Goal: Answer question/provide support: Share knowledge or assist other users

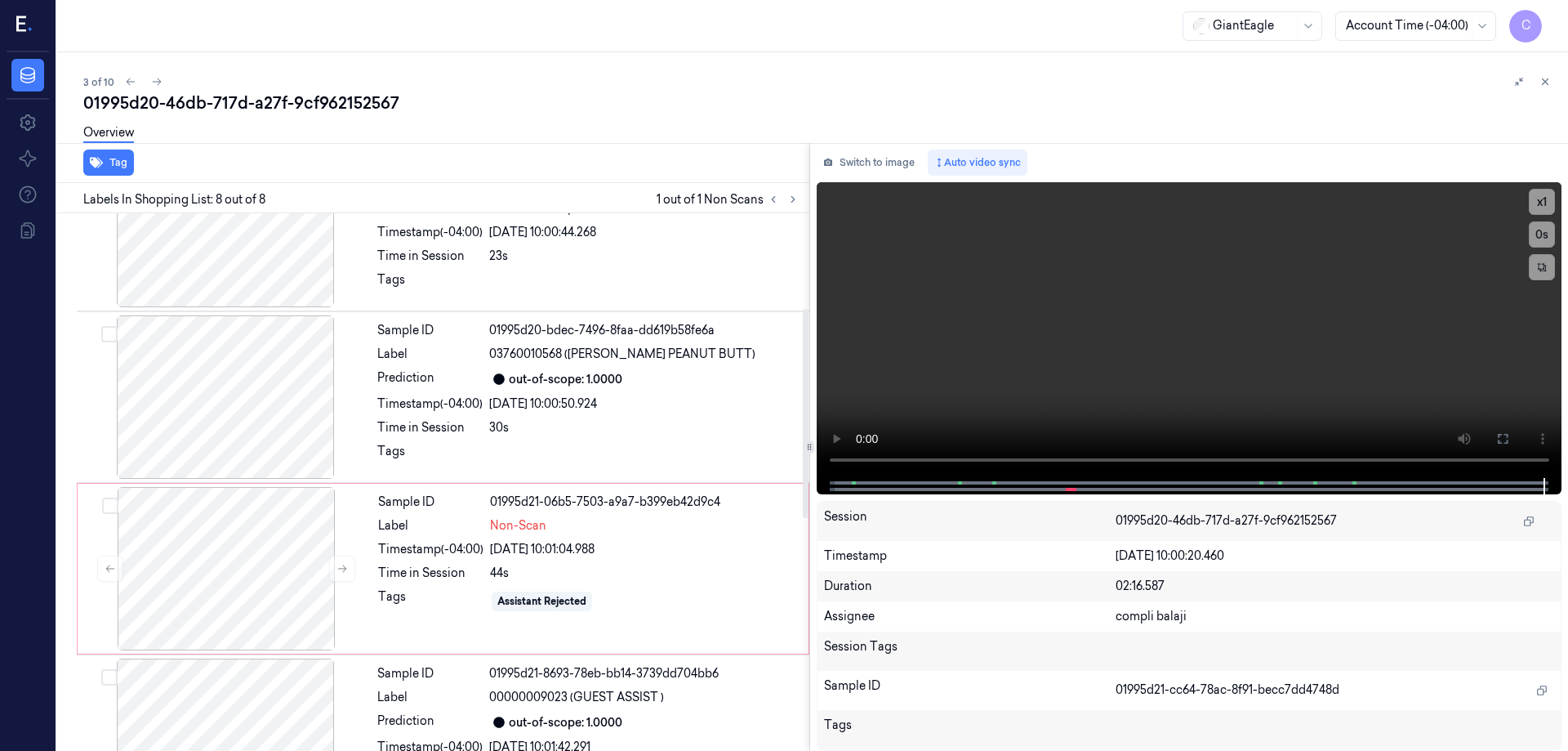
scroll to position [245, 0]
click at [234, 573] on div at bounding box center [226, 568] width 291 height 163
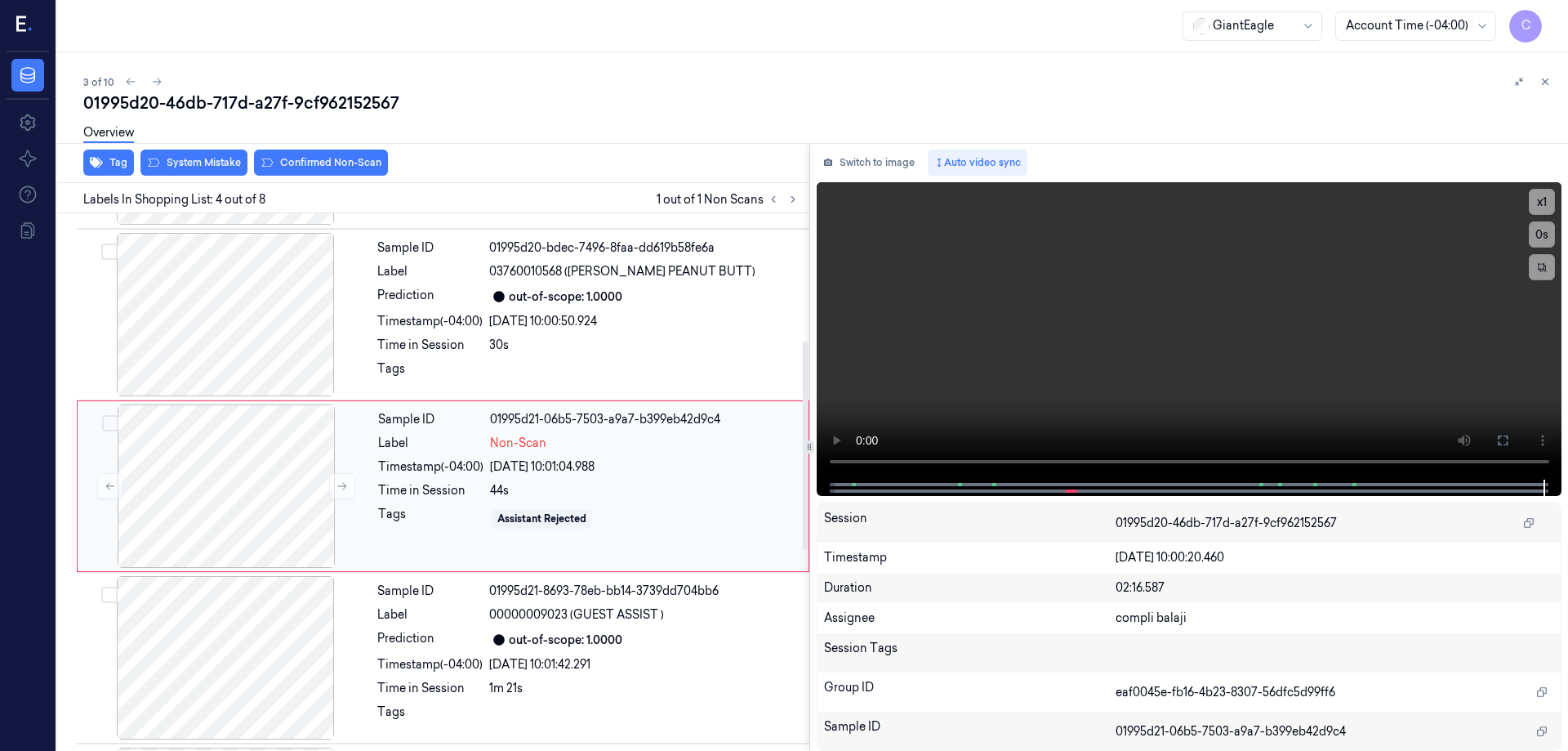
scroll to position [331, 0]
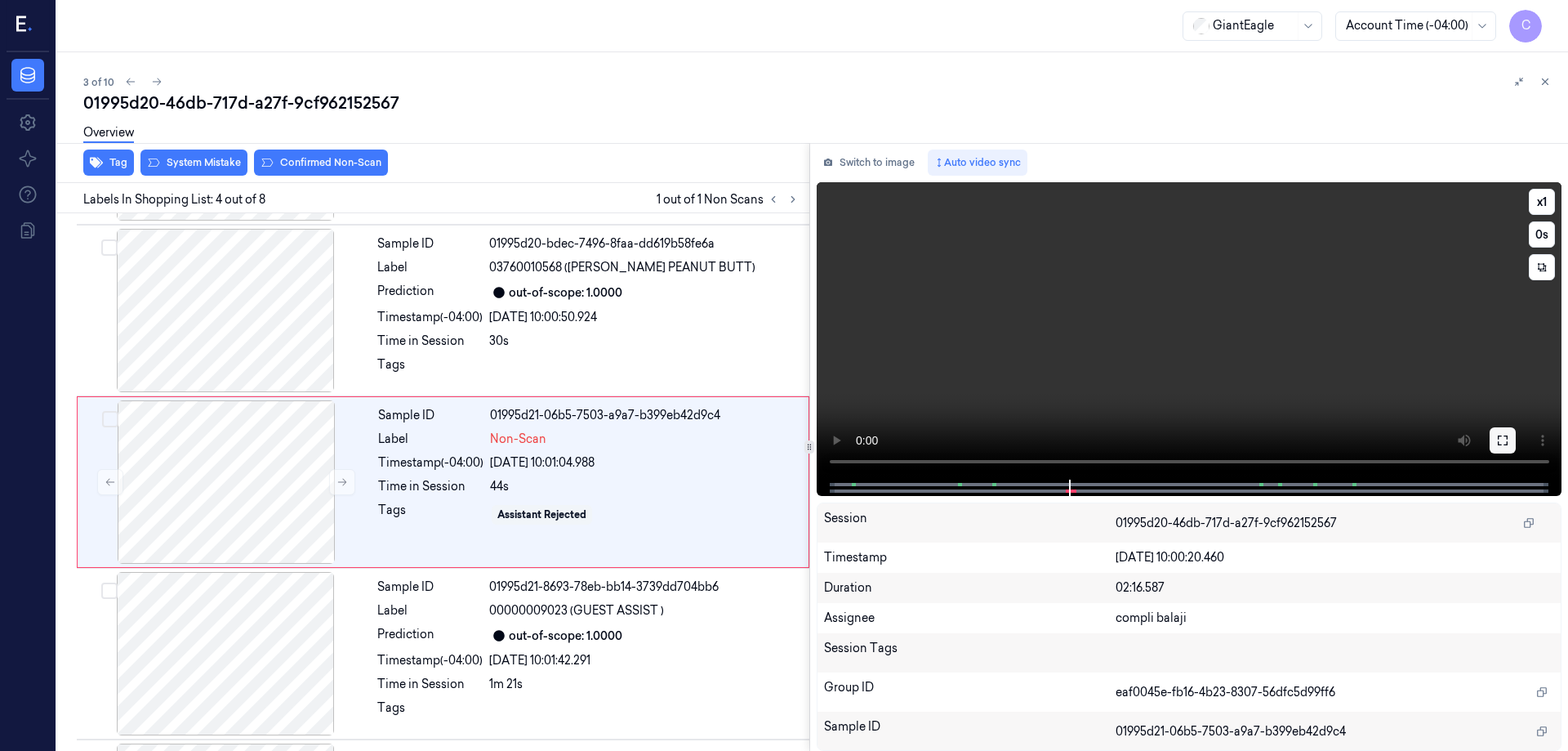
click at [1503, 445] on icon at bounding box center [1503, 440] width 13 height 13
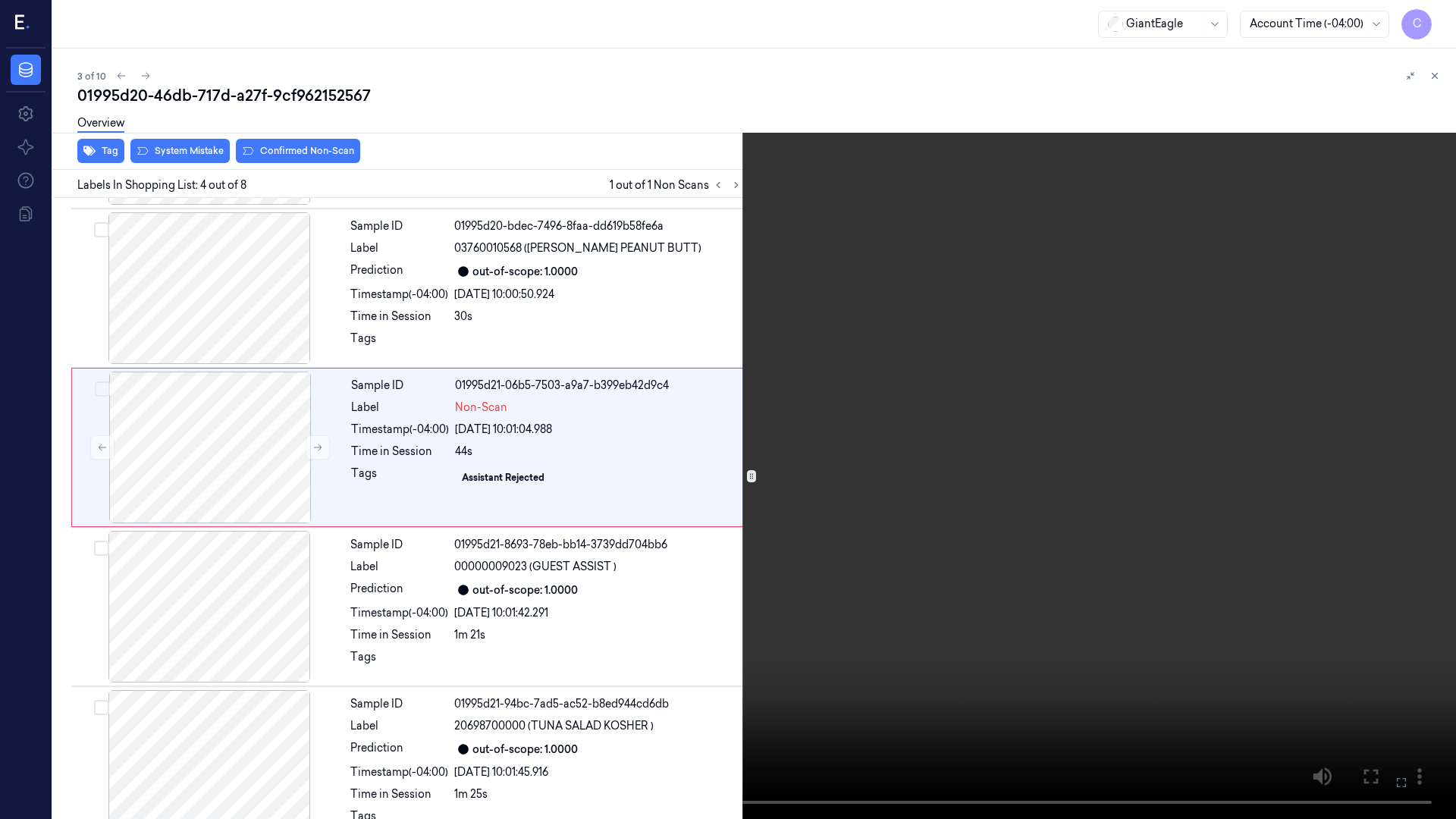
drag, startPoint x: 1399, startPoint y: 782, endPoint x: 1399, endPoint y: 690, distance: 92.0
click at [0, 0] on icon at bounding box center [0, 0] width 0 height 0
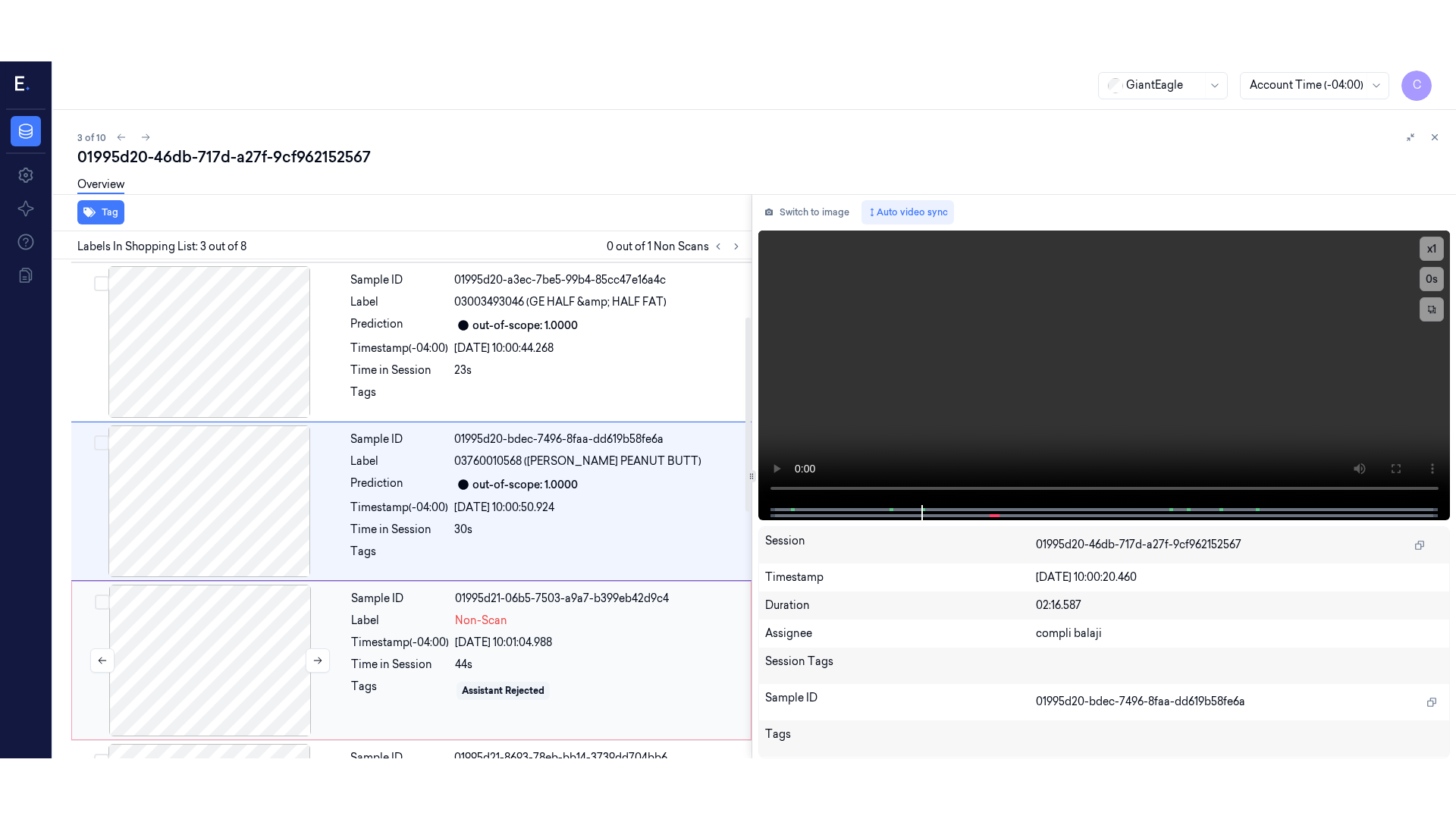
scroll to position [148, 0]
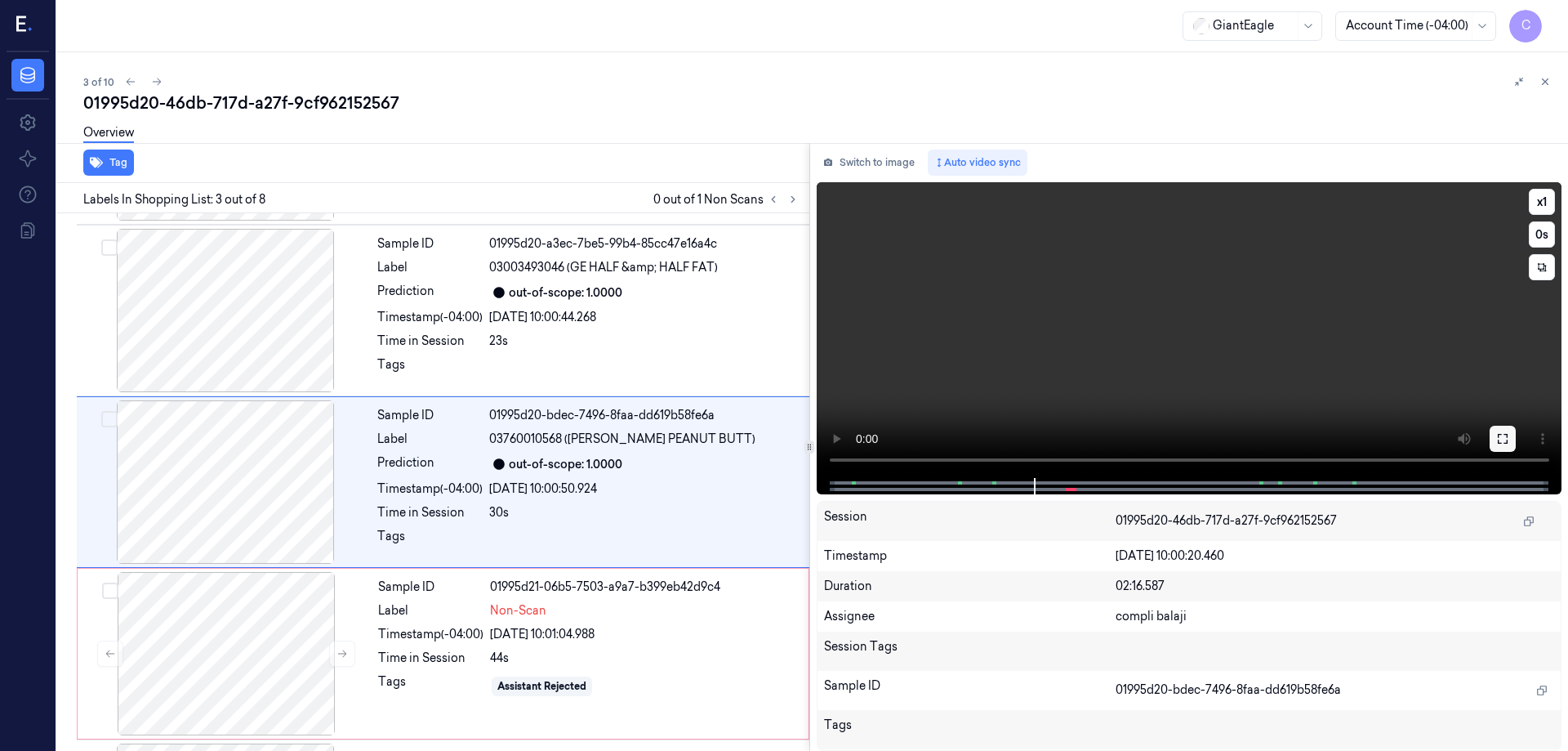
click at [1504, 442] on icon at bounding box center [1503, 439] width 13 height 13
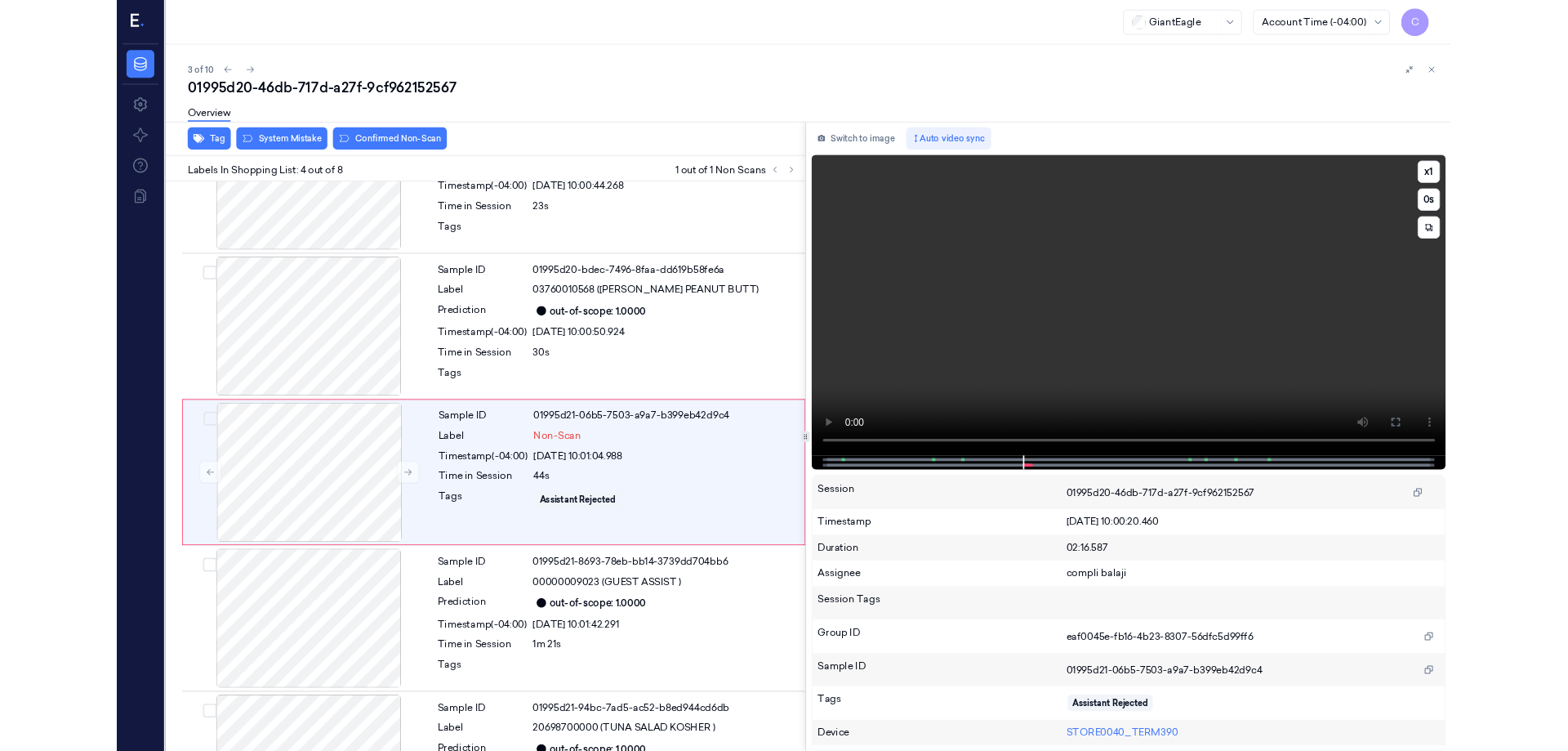
scroll to position [266, 0]
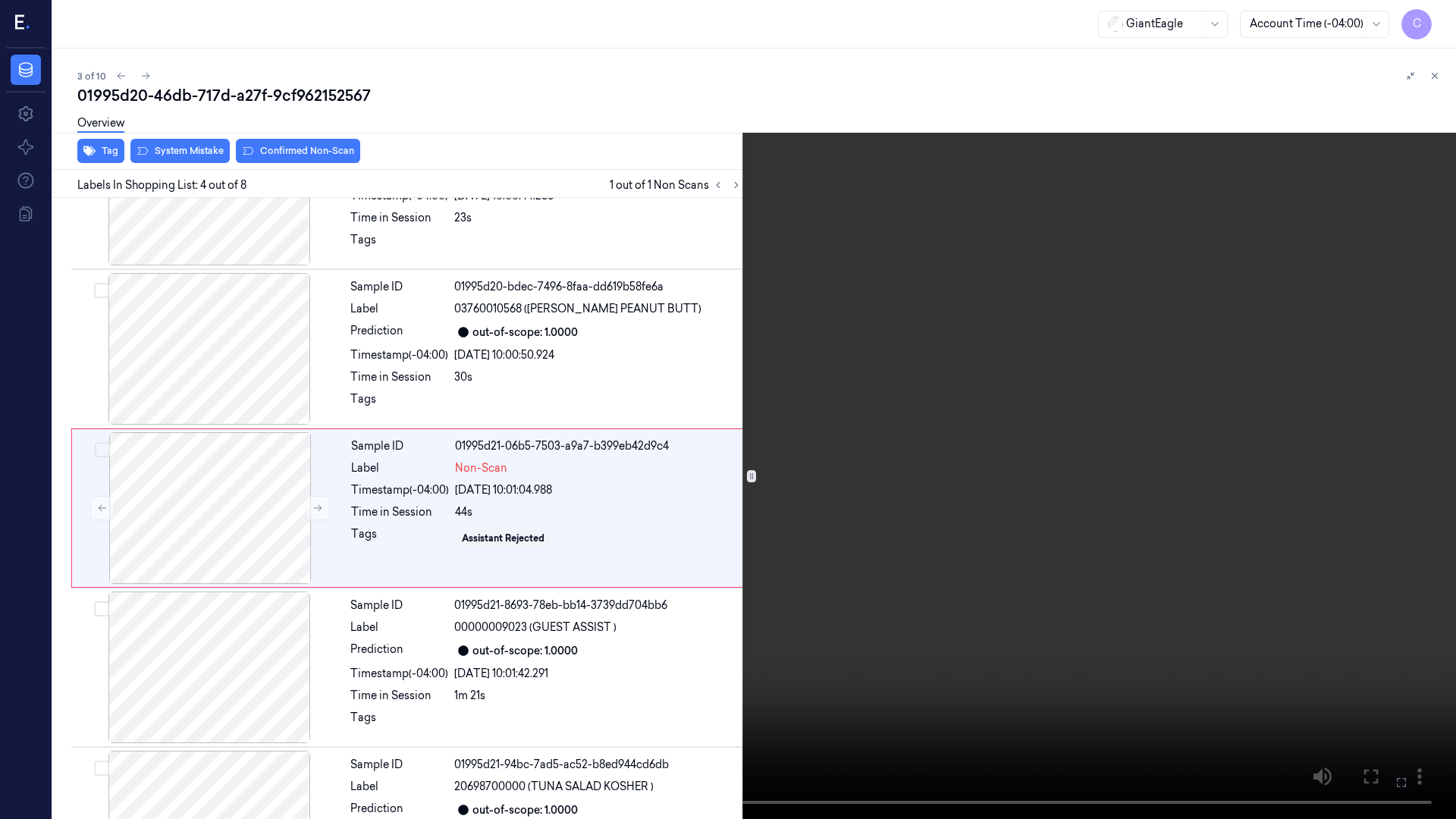
drag, startPoint x: 1392, startPoint y: 782, endPoint x: 1392, endPoint y: 690, distance: 92.0
click at [0, 0] on button at bounding box center [0, 0] width 0 height 0
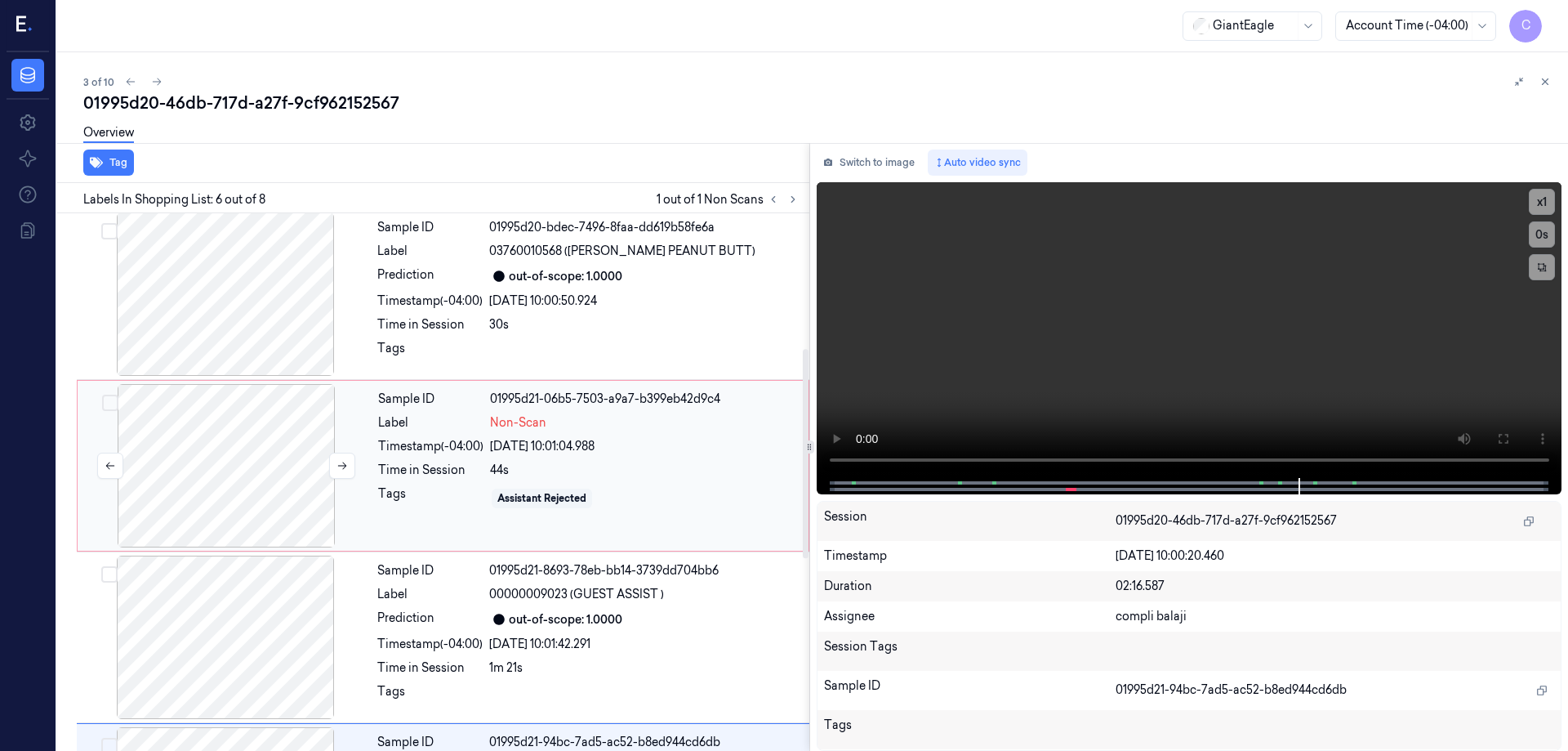
click at [250, 468] on div at bounding box center [226, 466] width 291 height 163
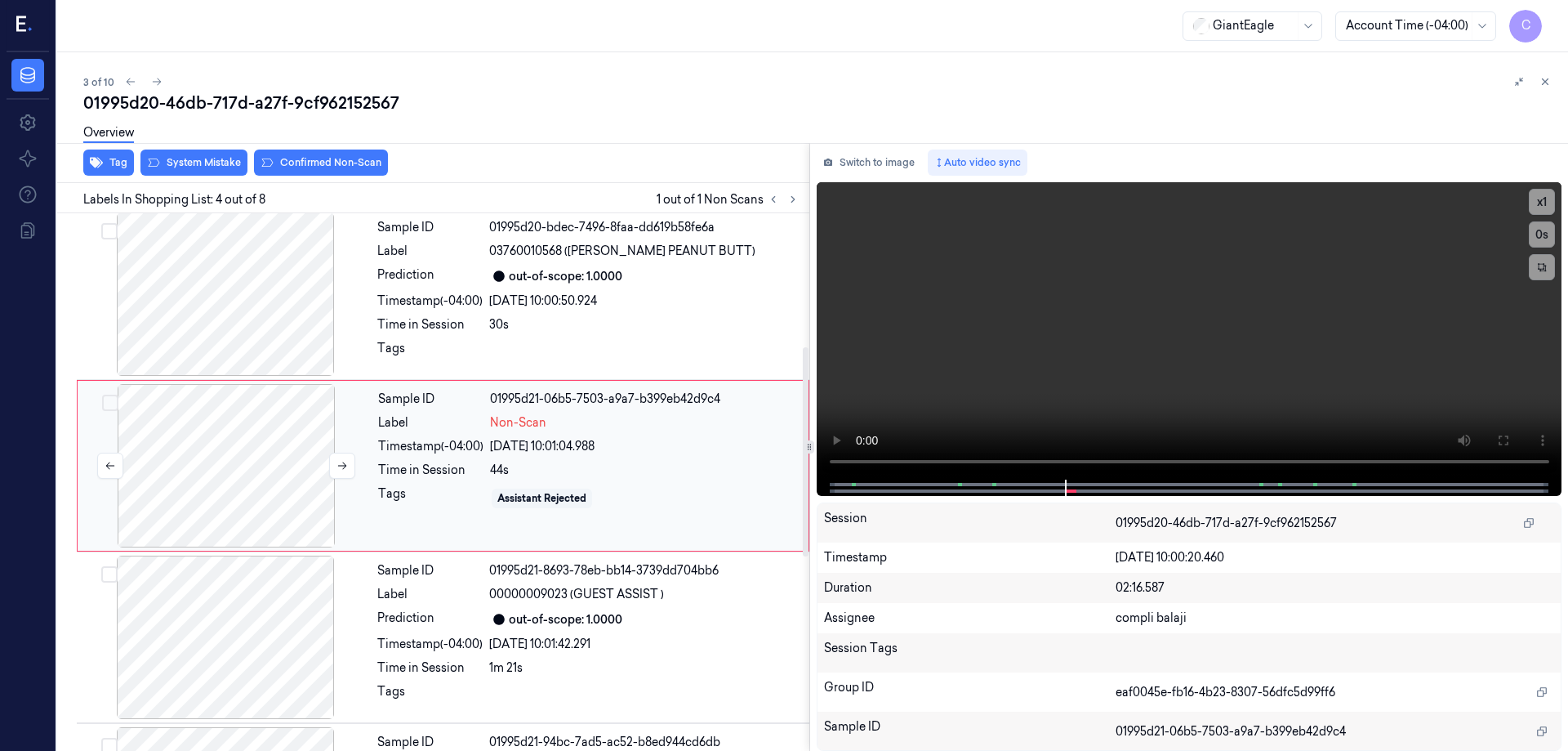
scroll to position [331, 0]
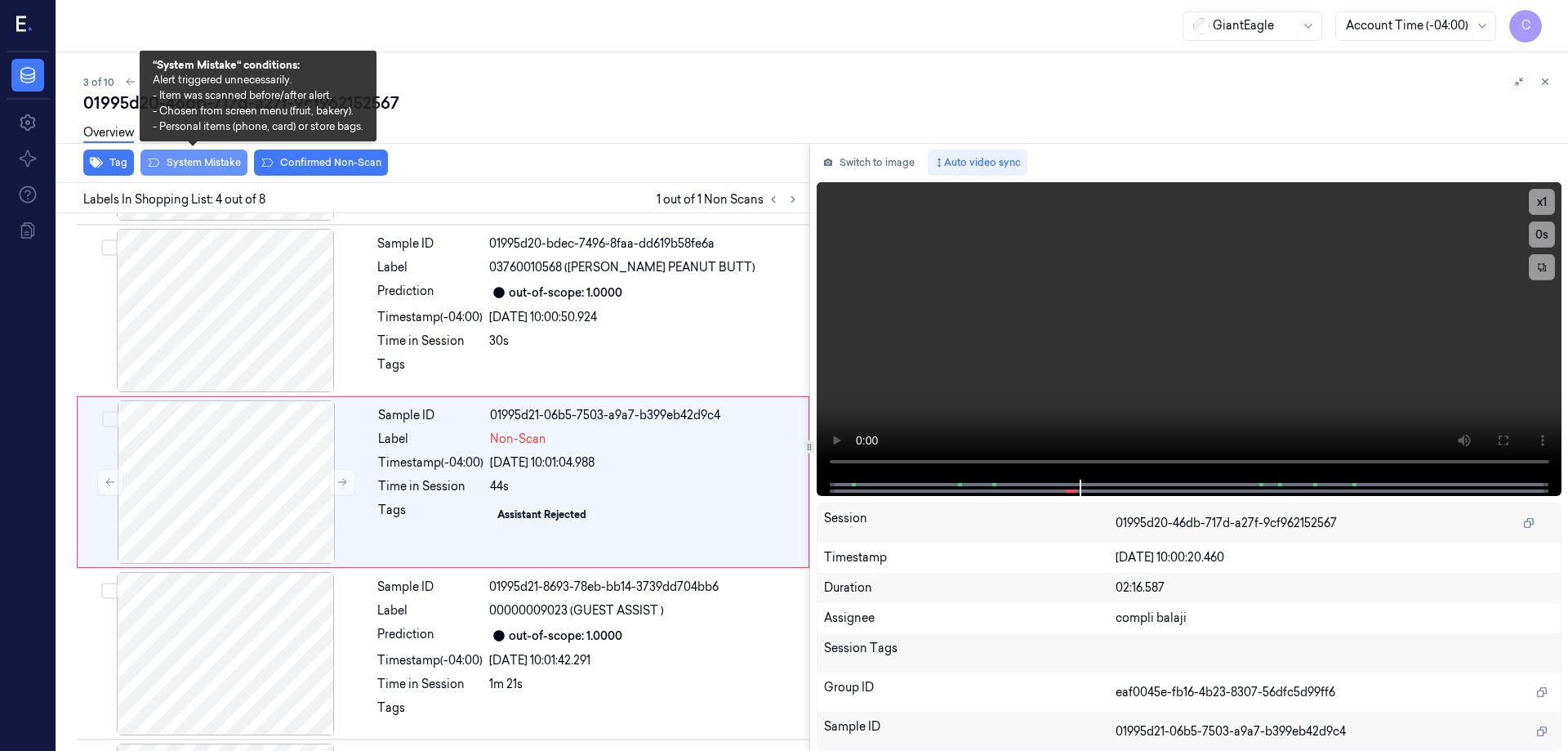
click at [210, 167] on button "System Mistake" at bounding box center [193, 163] width 107 height 27
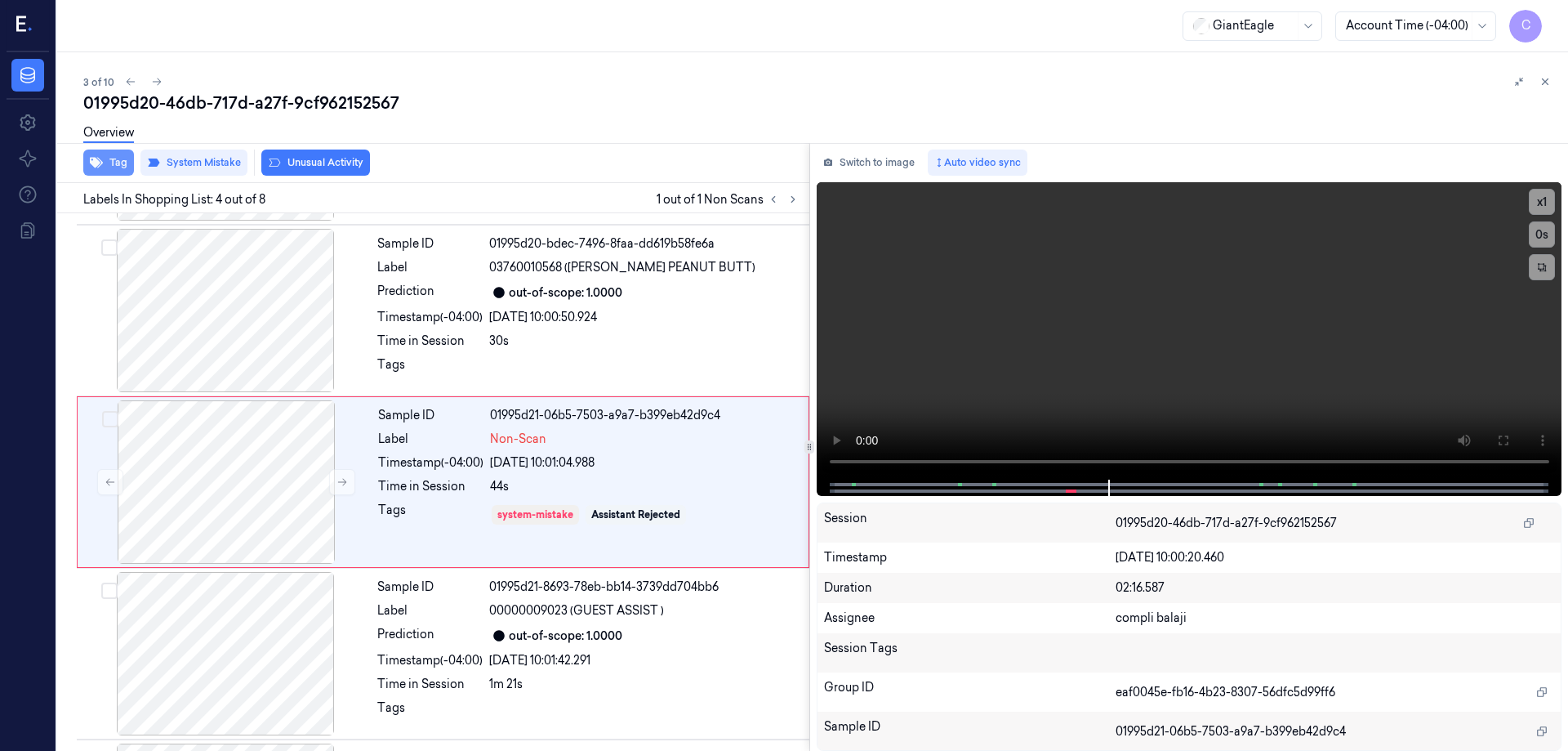
click at [116, 168] on button "Tag" at bounding box center [108, 163] width 50 height 27
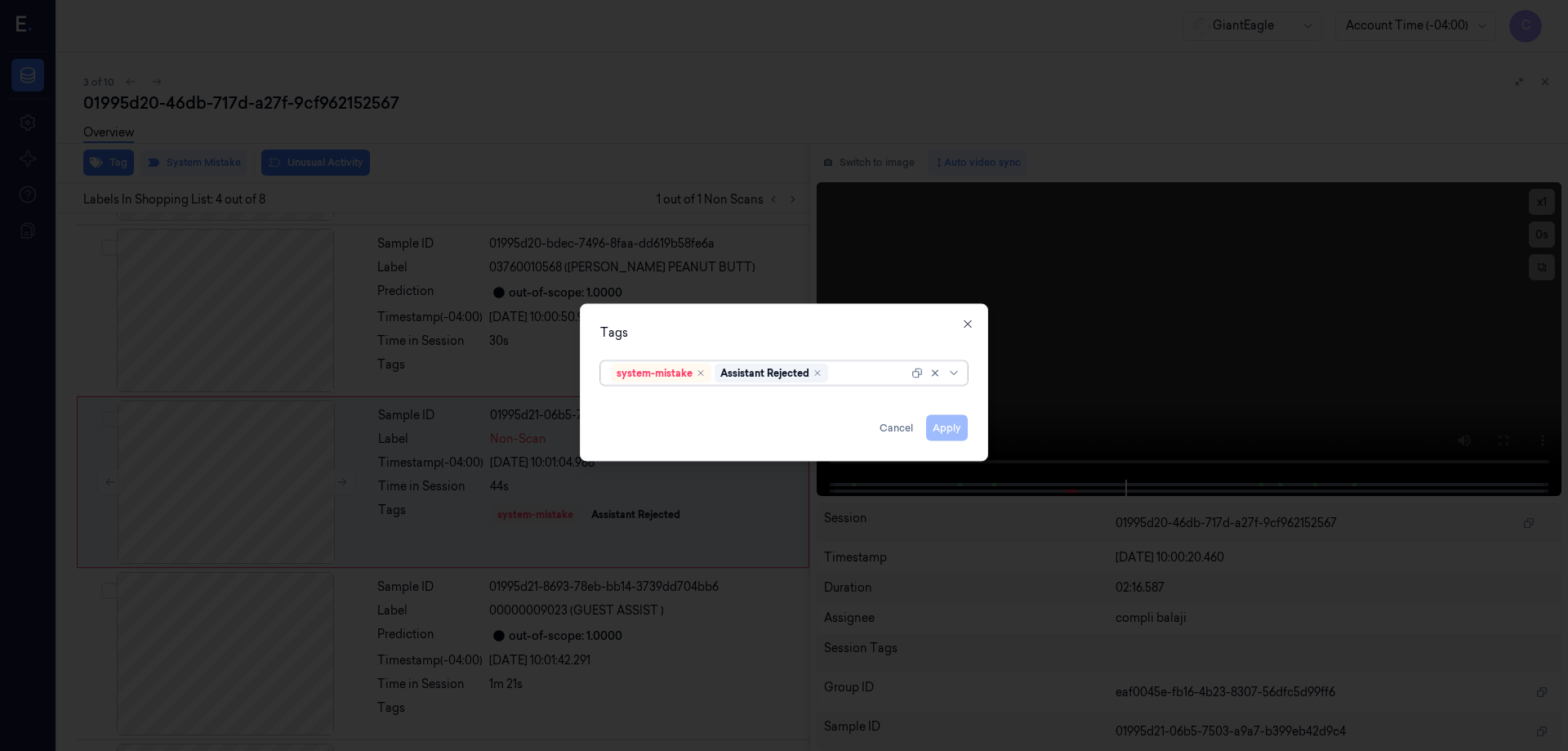
drag, startPoint x: 953, startPoint y: 375, endPoint x: 941, endPoint y: 376, distance: 12.0
click at [953, 375] on icon at bounding box center [954, 373] width 13 height 13
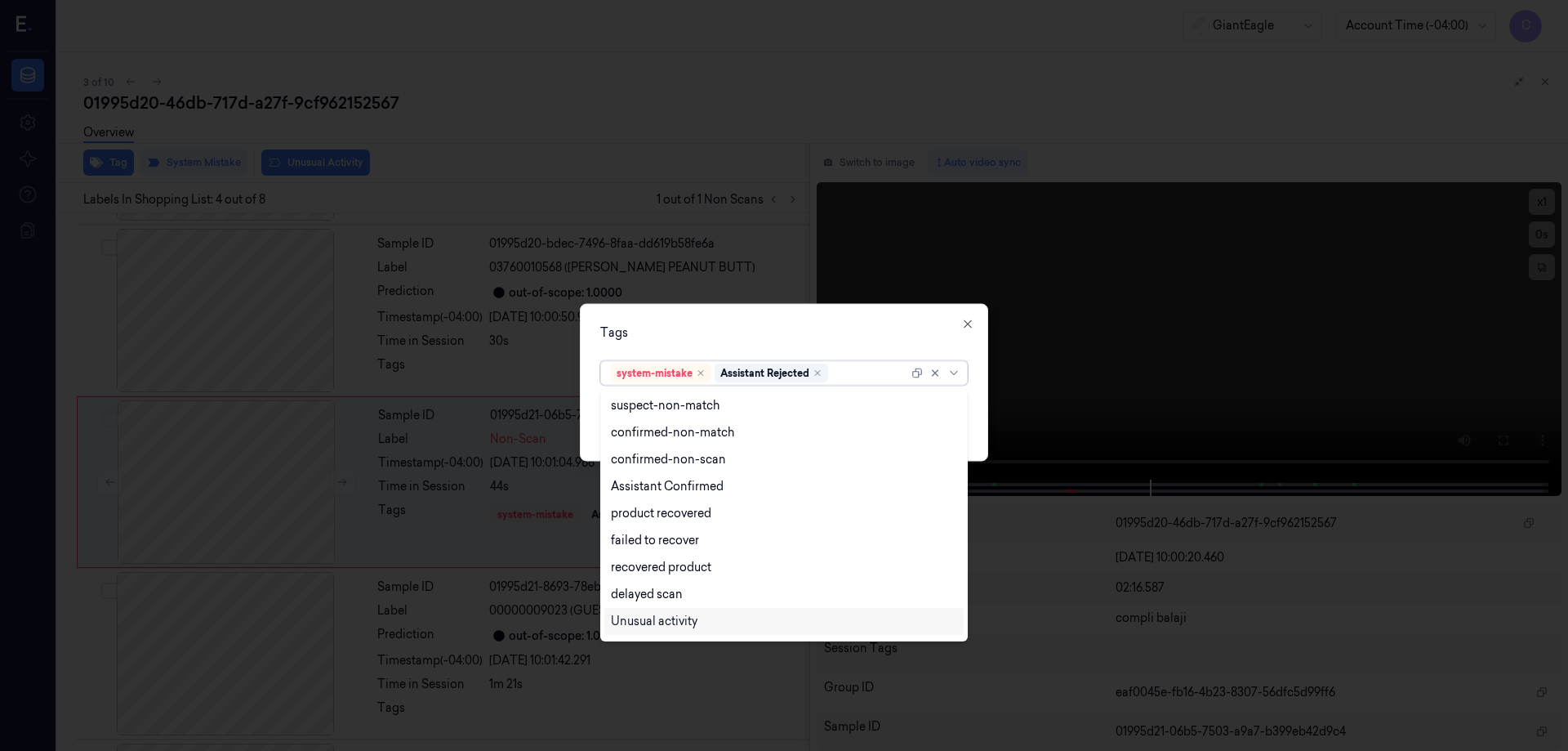
click at [665, 619] on div "Unusual activity" at bounding box center [653, 621] width 86 height 17
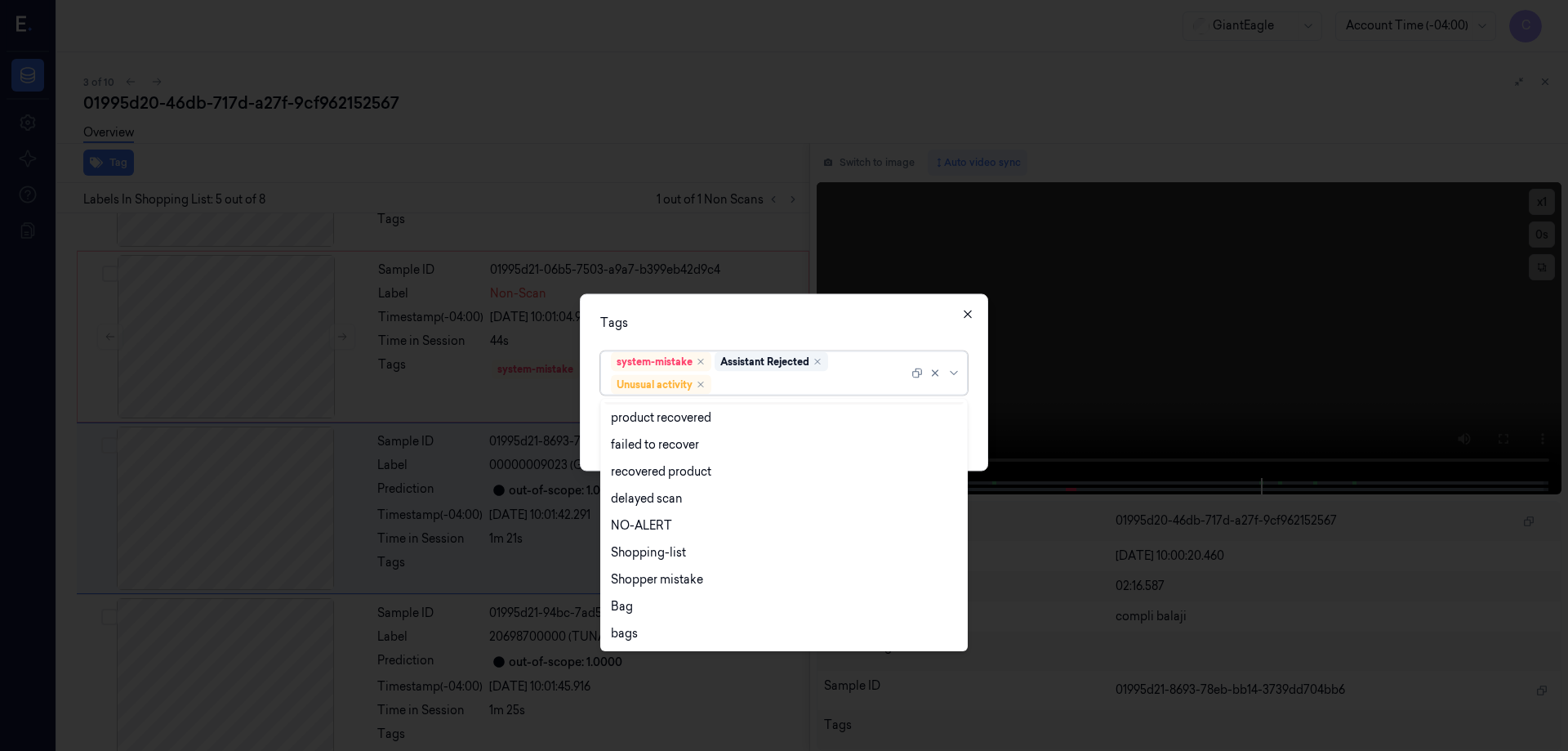
scroll to position [503, 0]
click at [966, 312] on icon "button" at bounding box center [968, 314] width 8 height 8
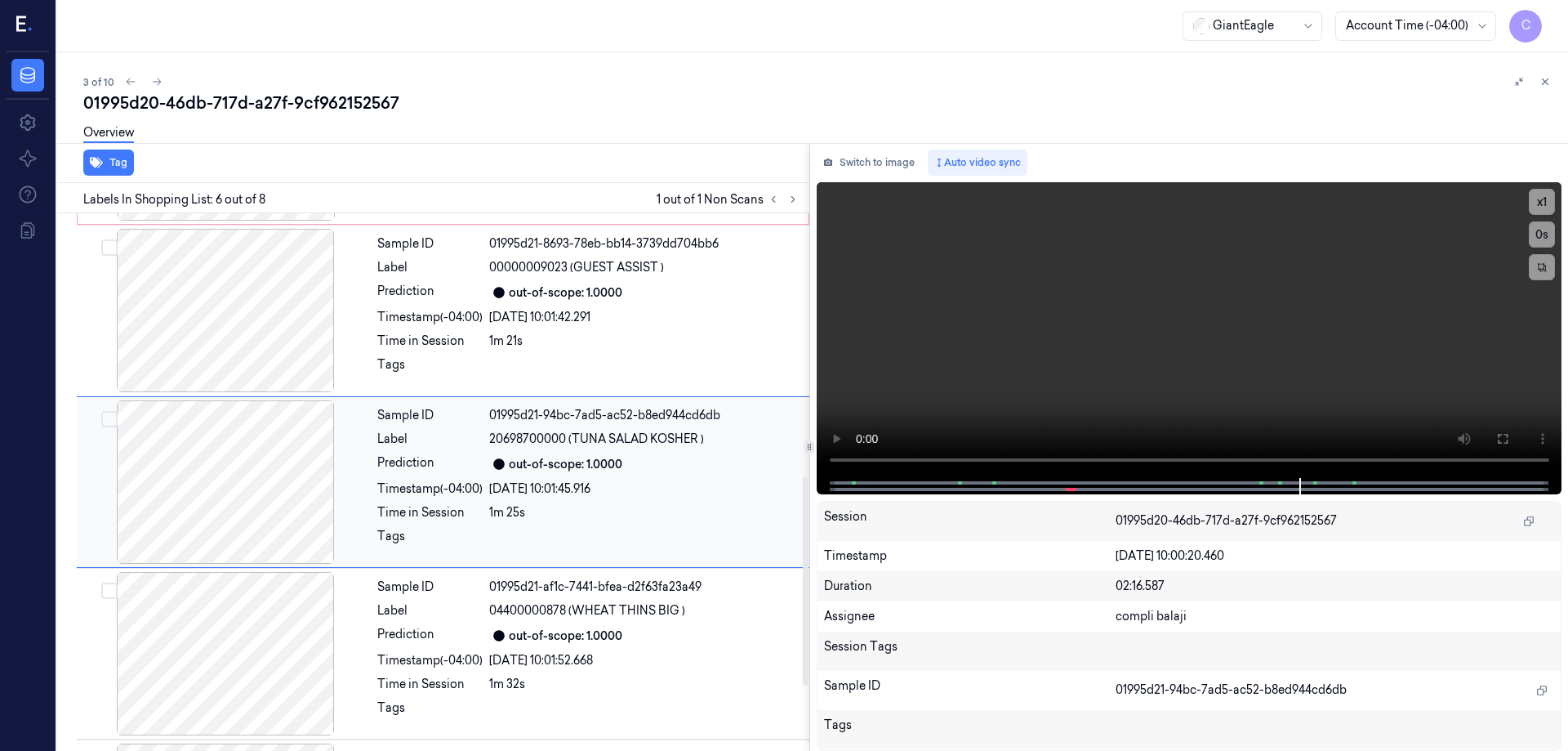
scroll to position [266, 0]
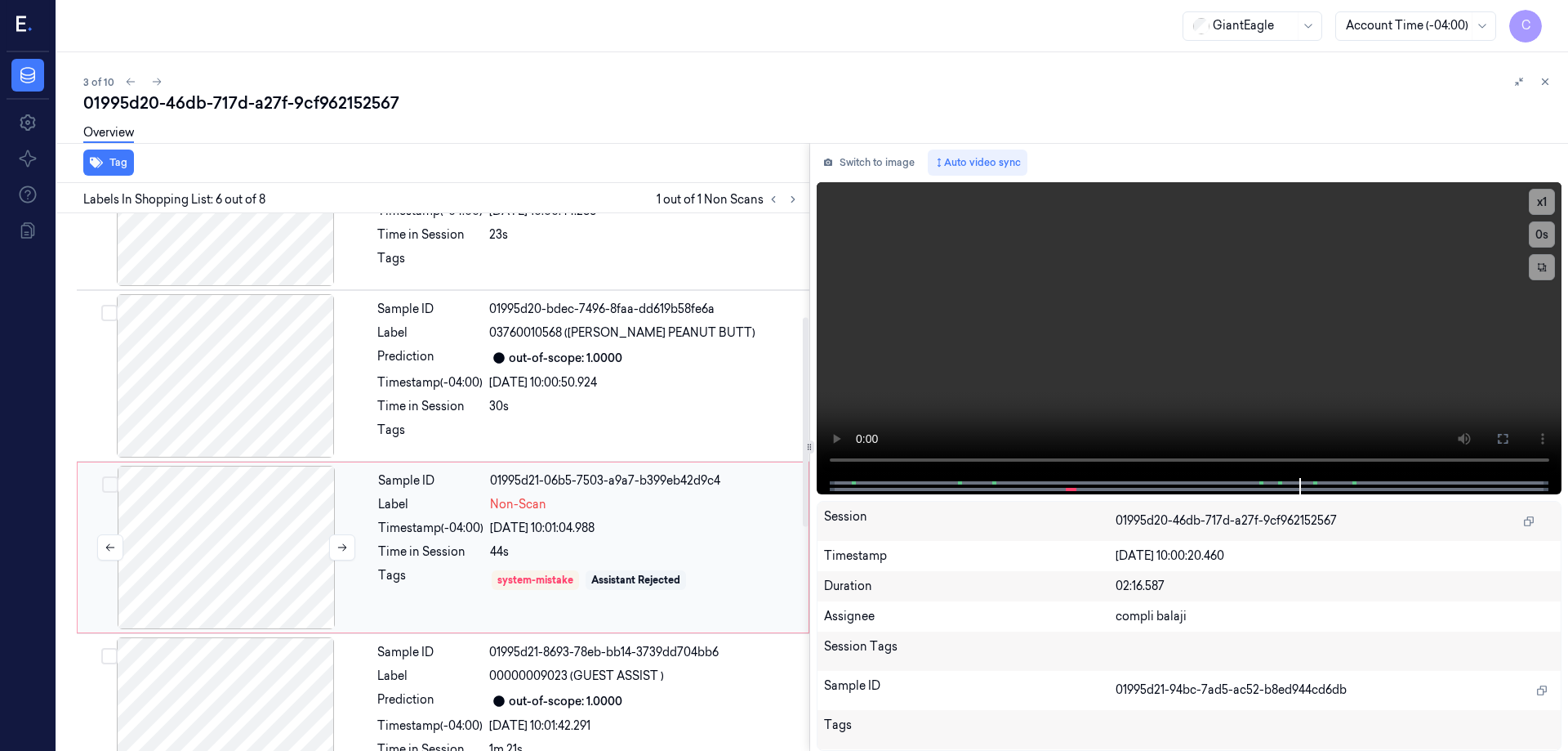
click at [277, 528] on div at bounding box center [226, 547] width 291 height 163
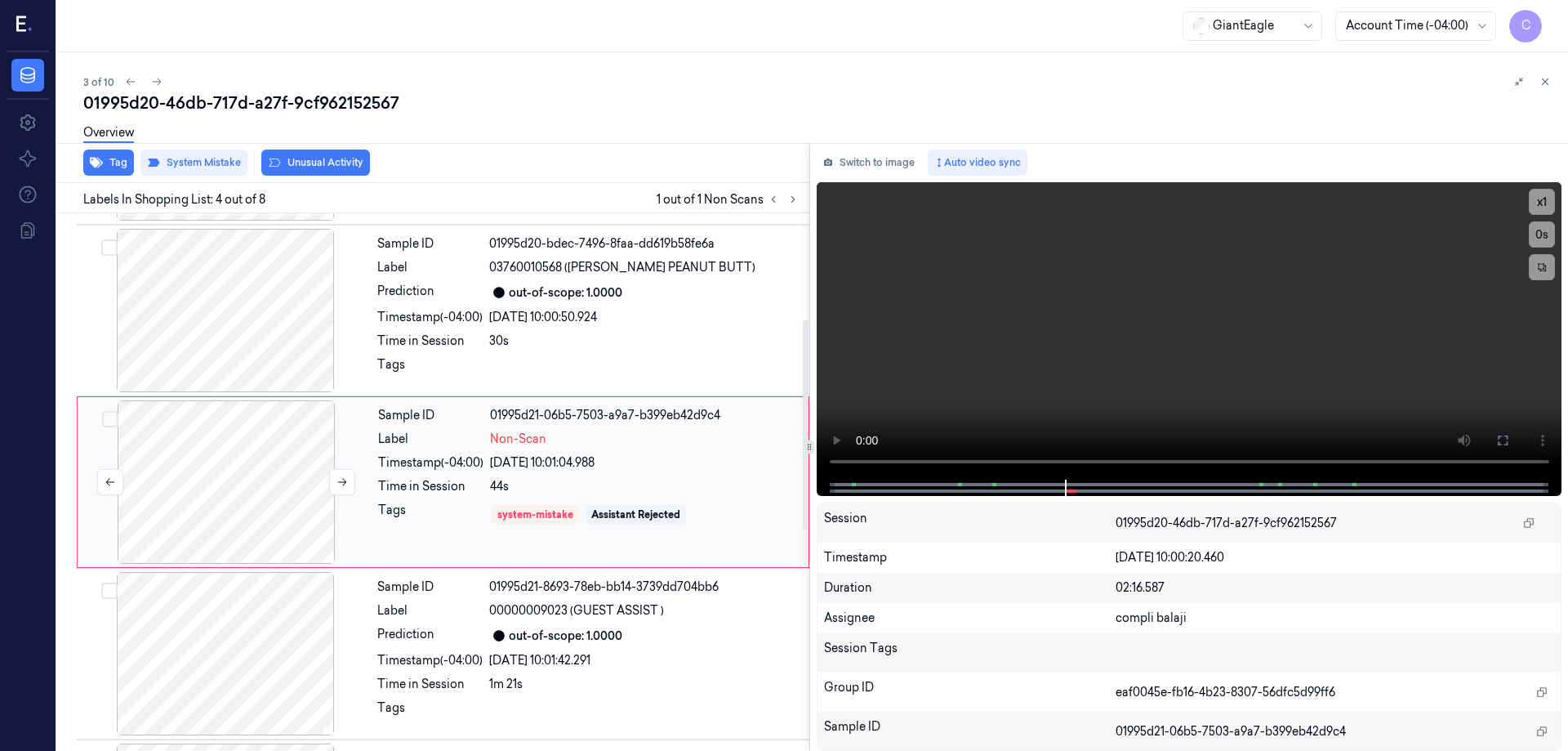
scroll to position [249, 0]
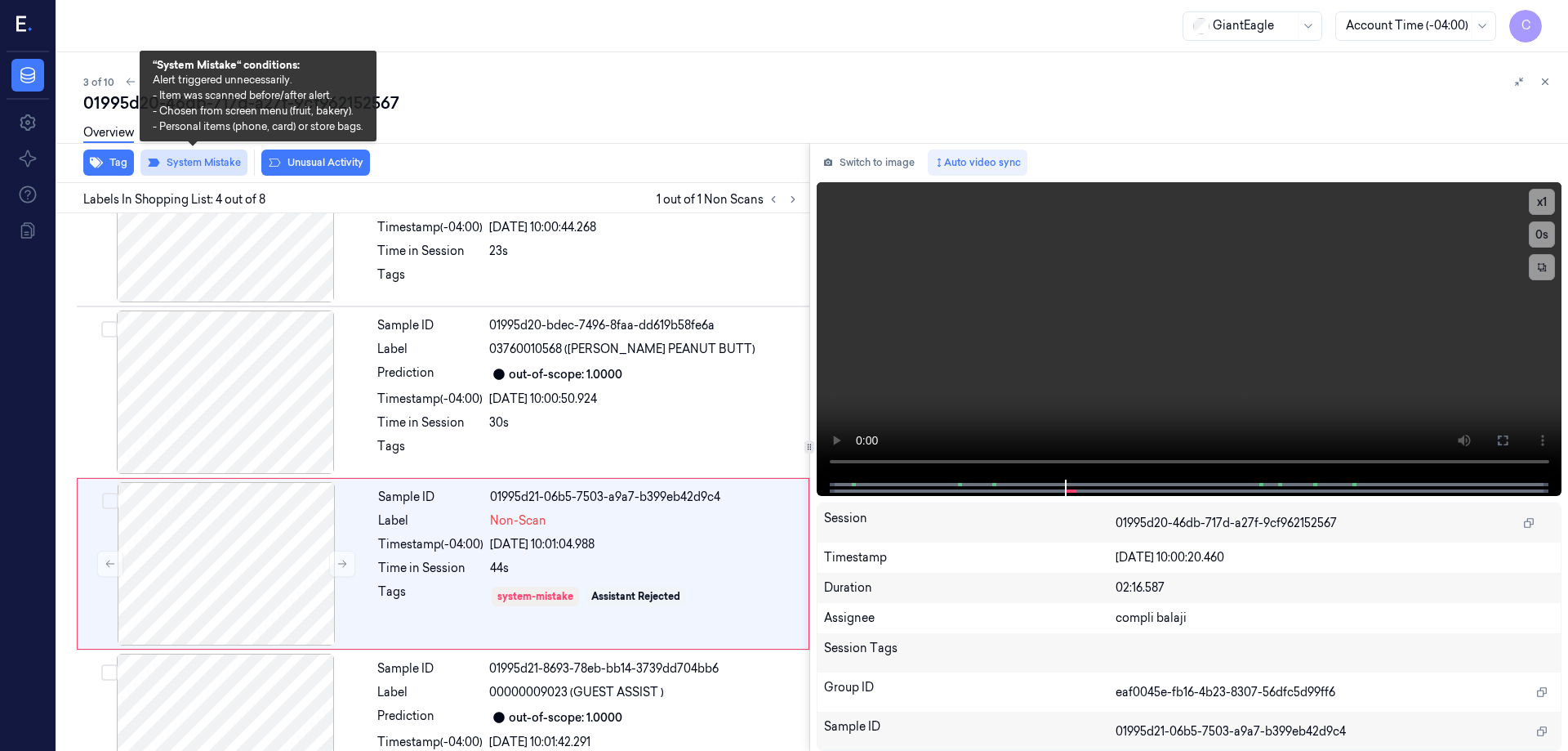
drag, startPoint x: 211, startPoint y: 159, endPoint x: 195, endPoint y: 247, distance: 89.4
click at [212, 159] on button "System Mistake" at bounding box center [193, 163] width 107 height 27
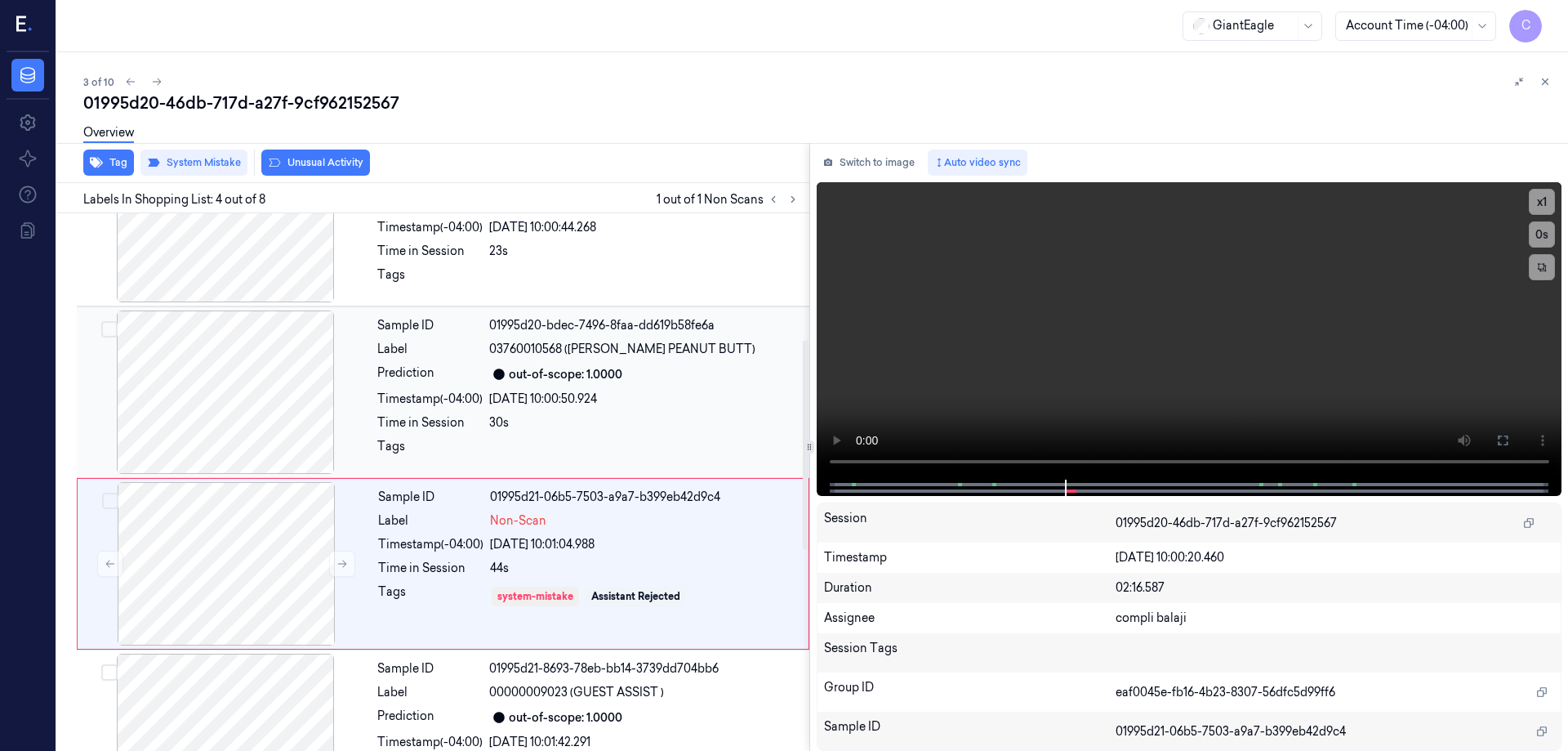
scroll to position [331, 0]
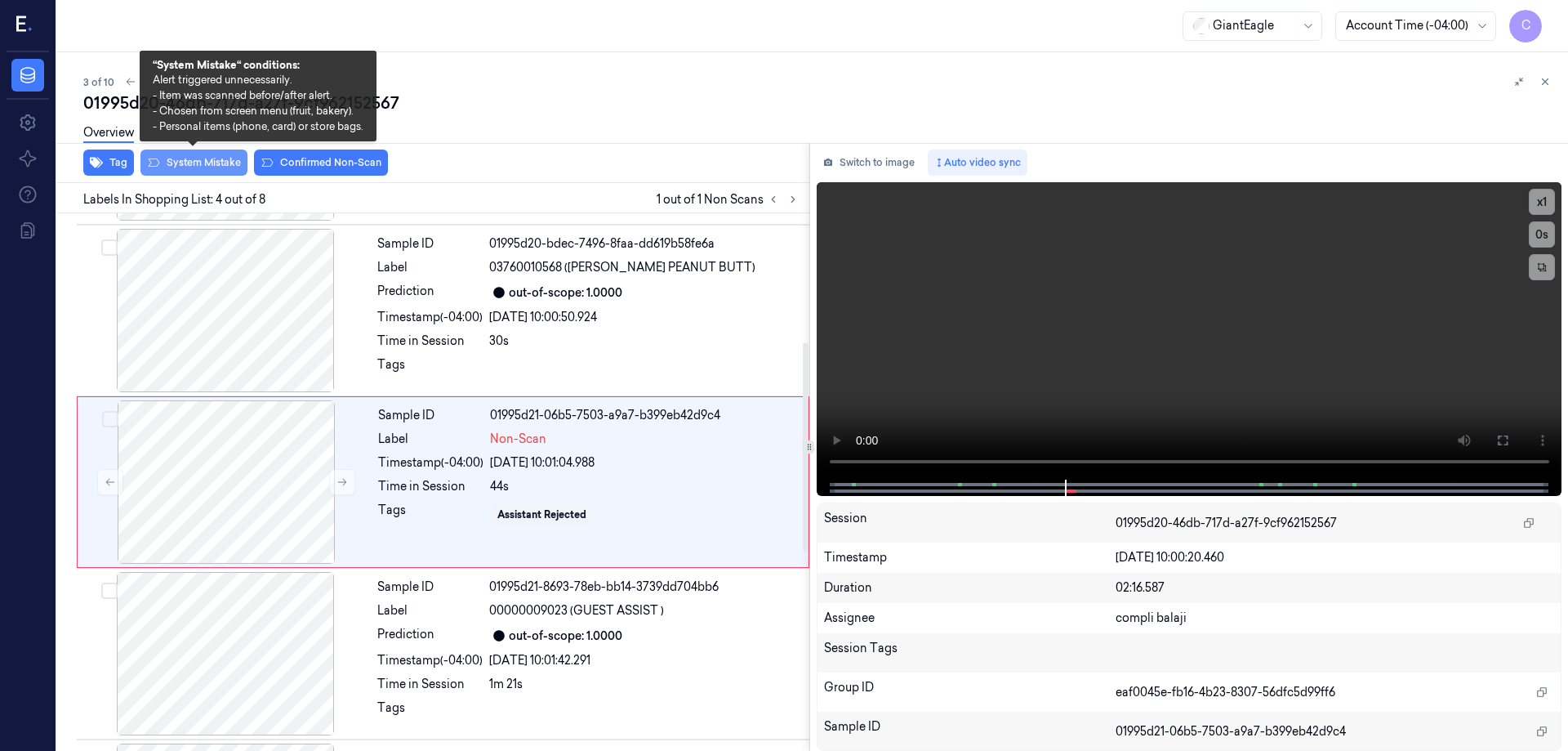
click at [218, 167] on button "System Mistake" at bounding box center [193, 163] width 107 height 27
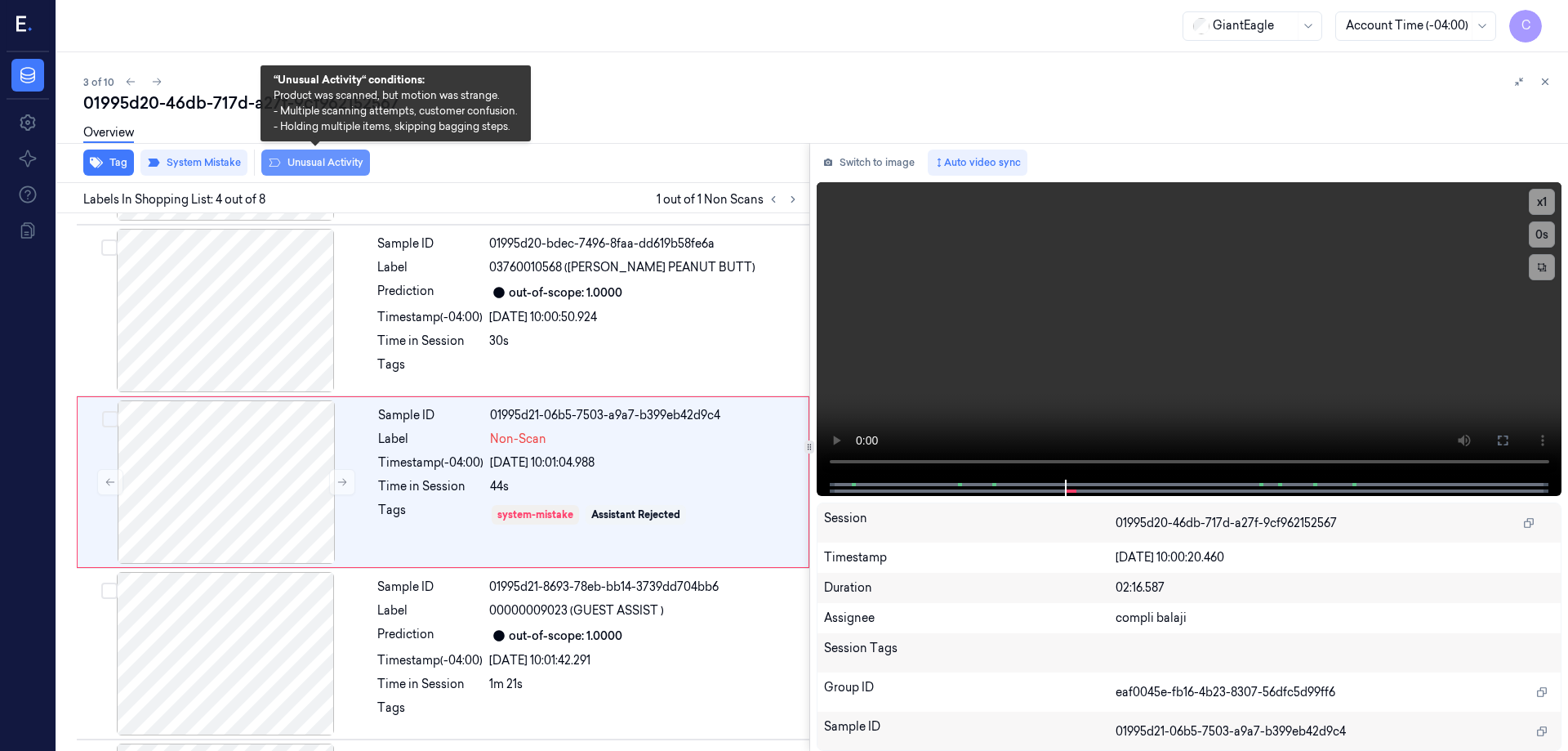
click at [338, 165] on button "Unusual Activity" at bounding box center [316, 163] width 109 height 27
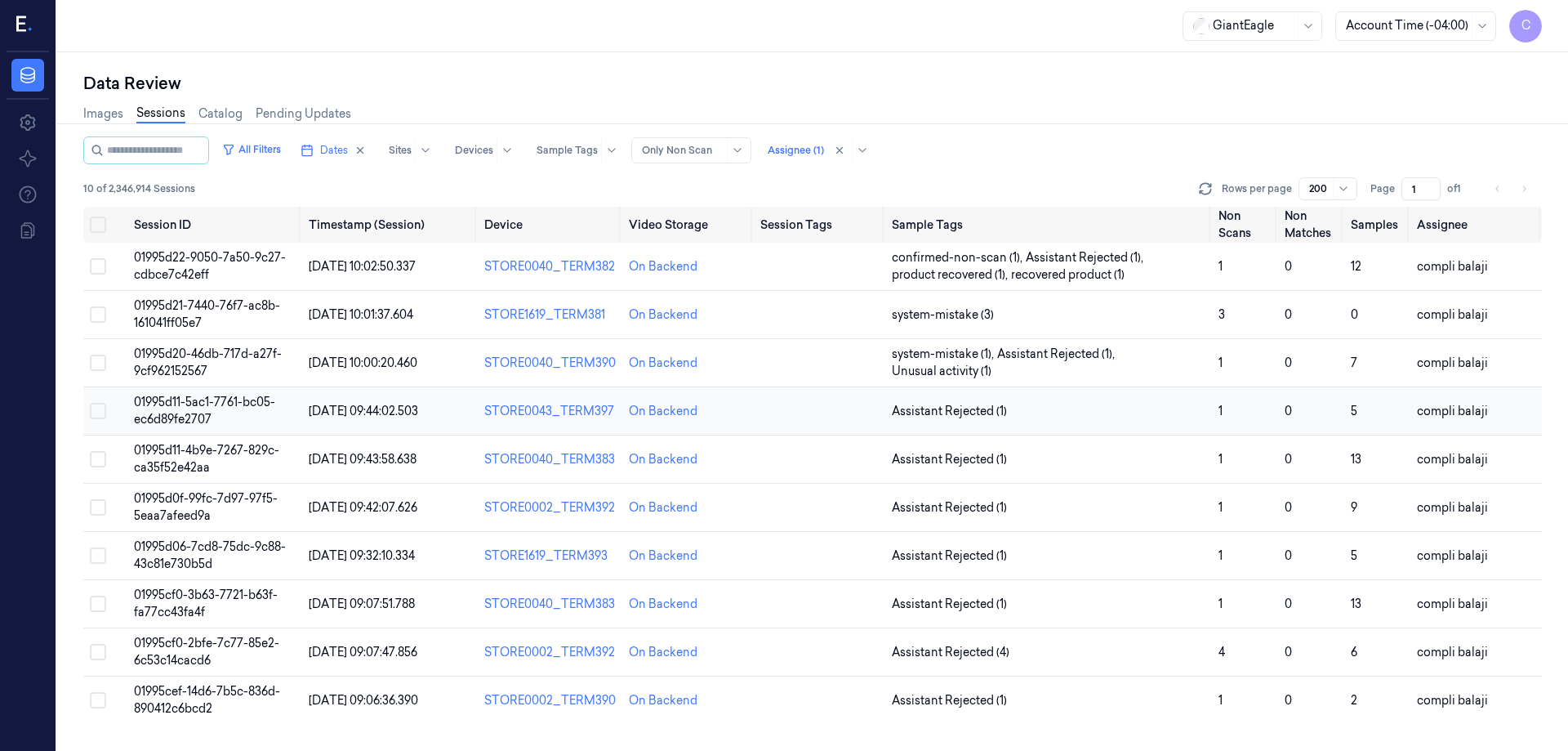
click at [224, 403] on span "01995d11-5ac1-7761-bc05-ec6d89fe2707" at bounding box center [204, 411] width 141 height 32
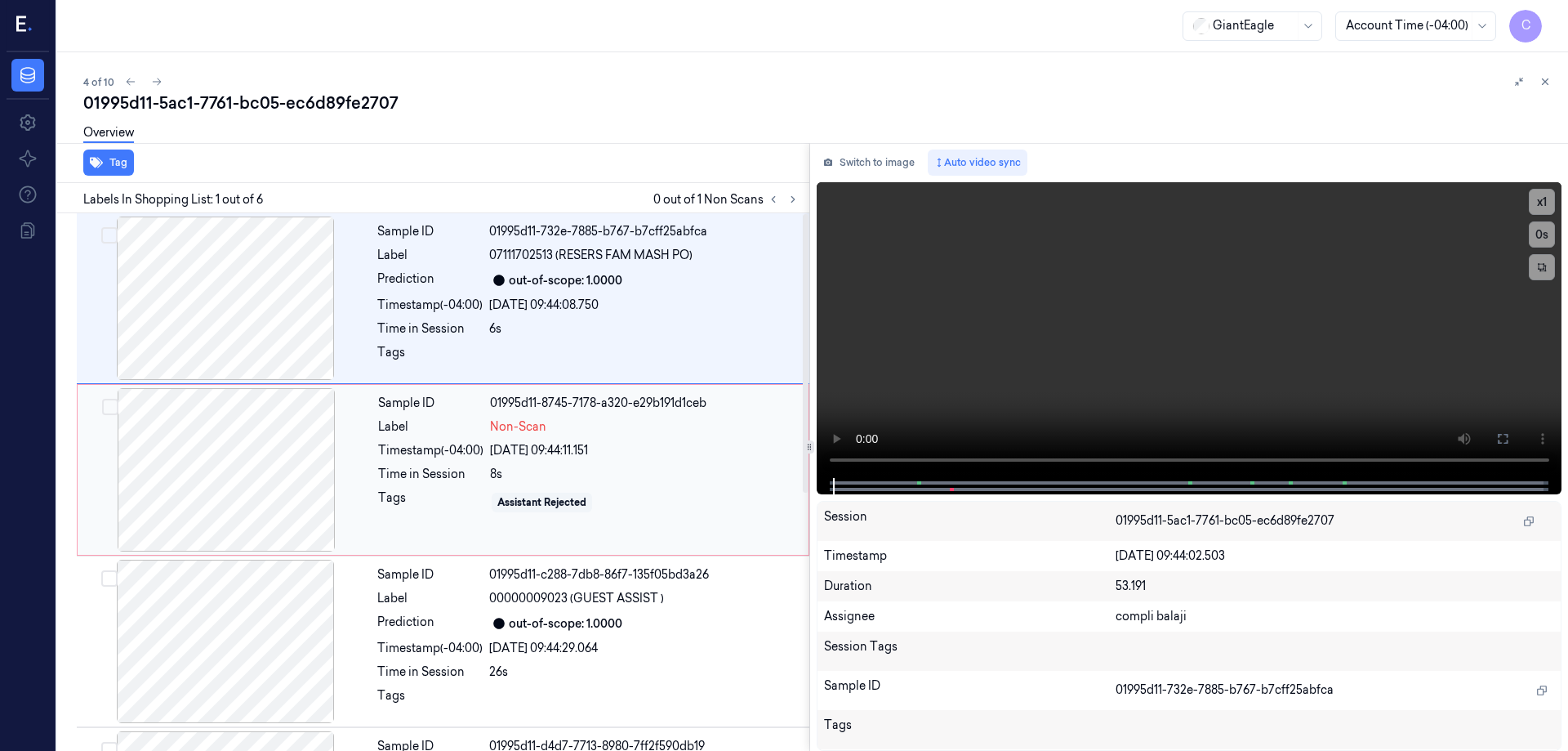
click at [263, 473] on div at bounding box center [226, 469] width 291 height 163
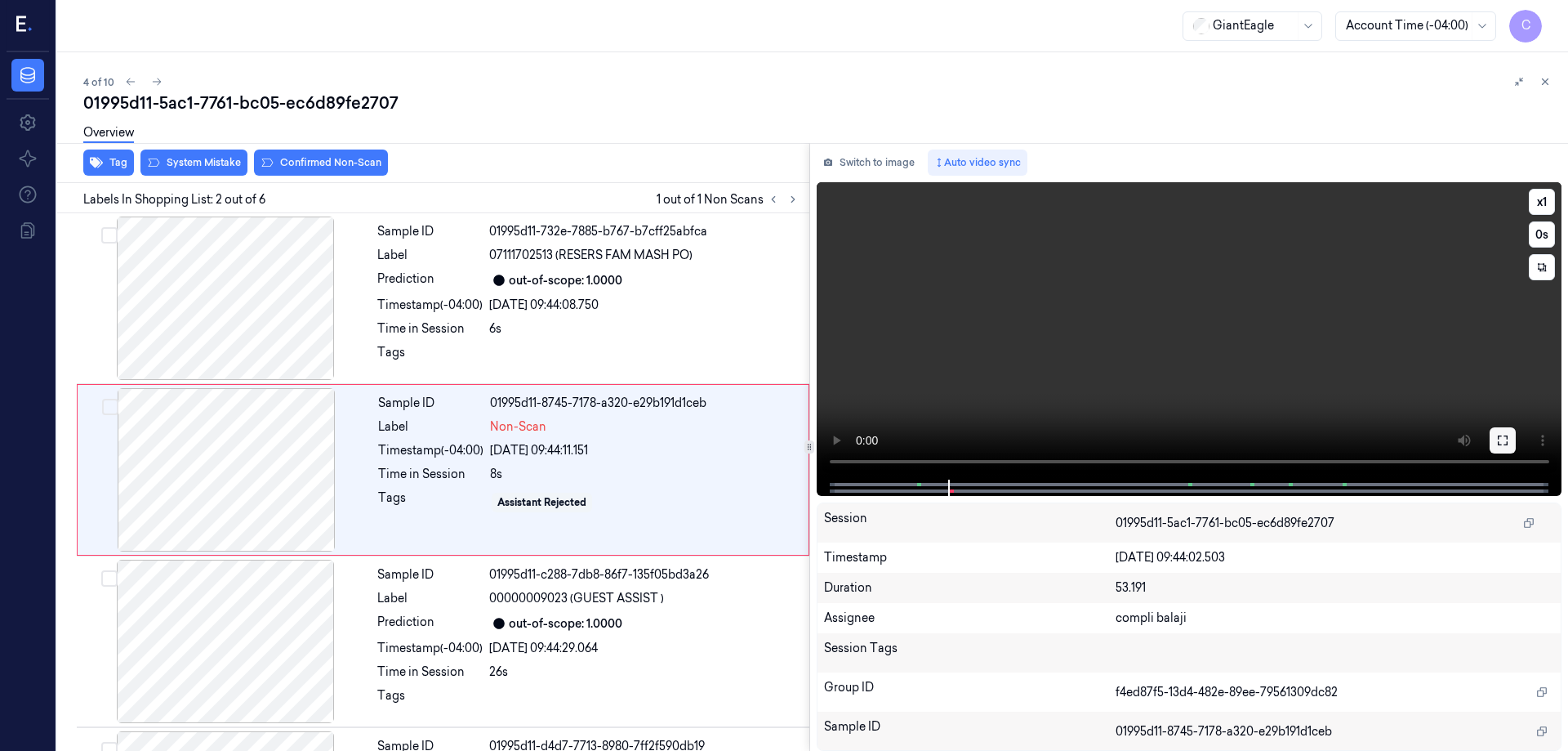
click at [1504, 439] on icon at bounding box center [1503, 440] width 13 height 13
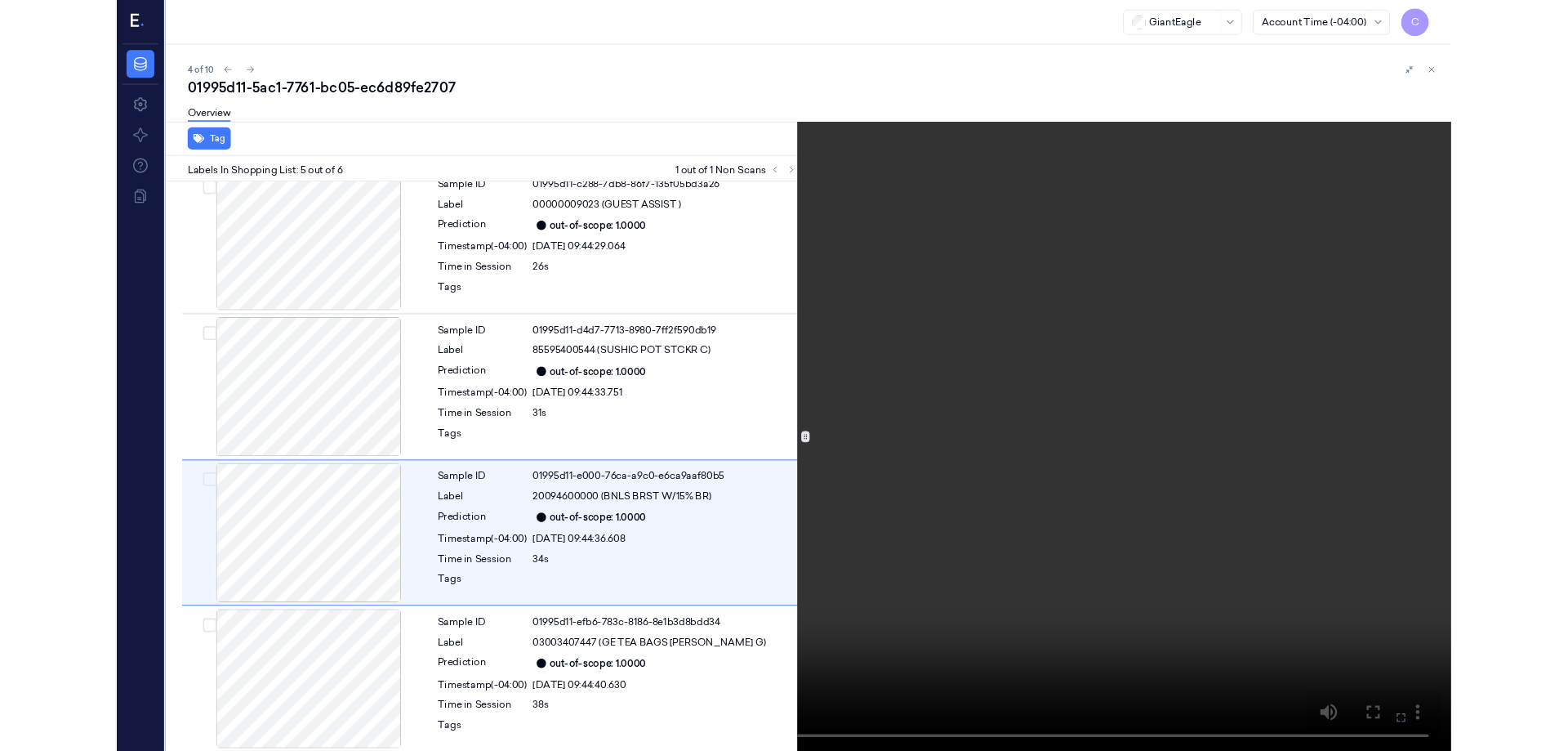
scroll to position [365, 0]
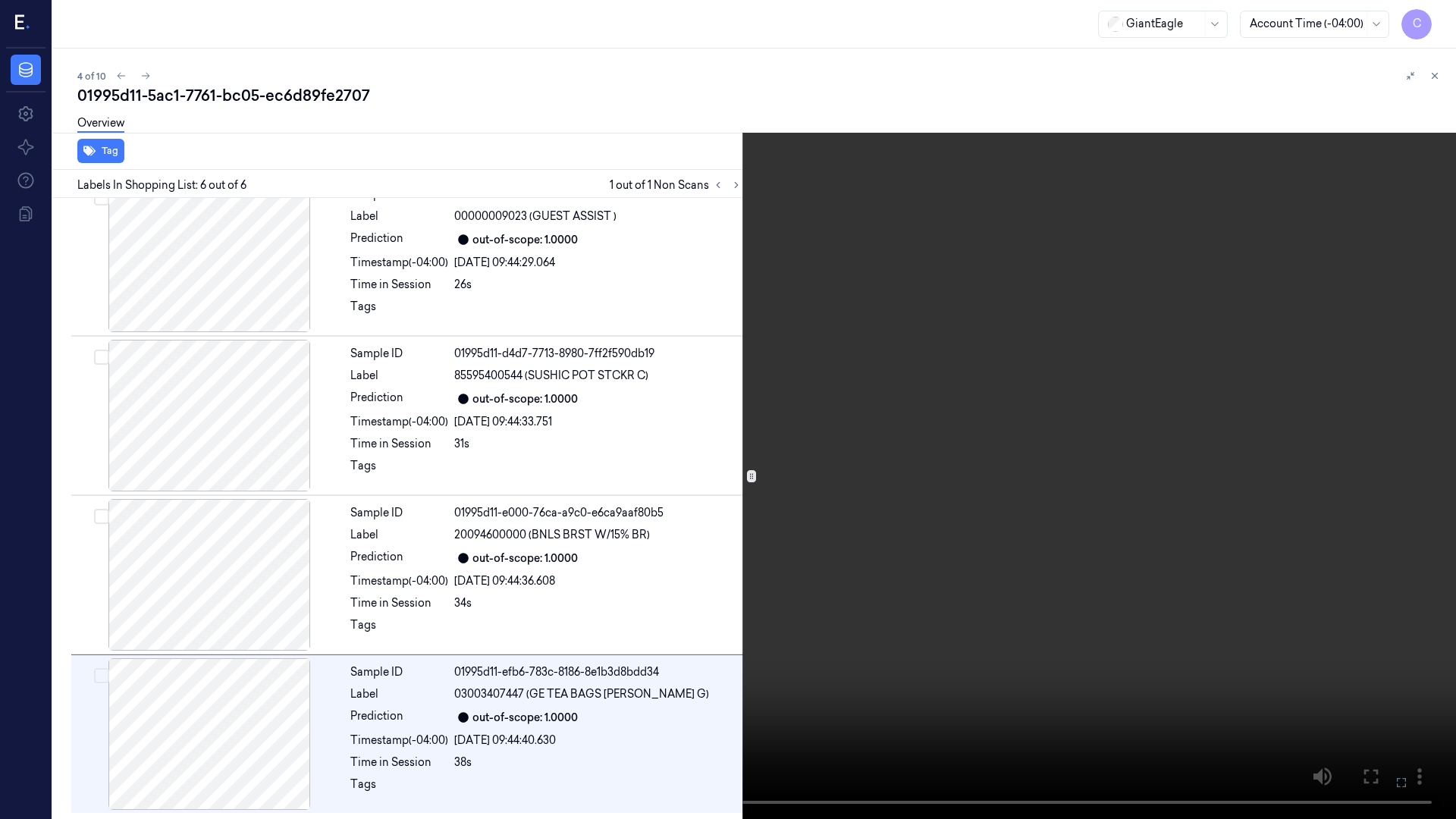
click at [0, 0] on icon at bounding box center [0, 0] width 0 height 0
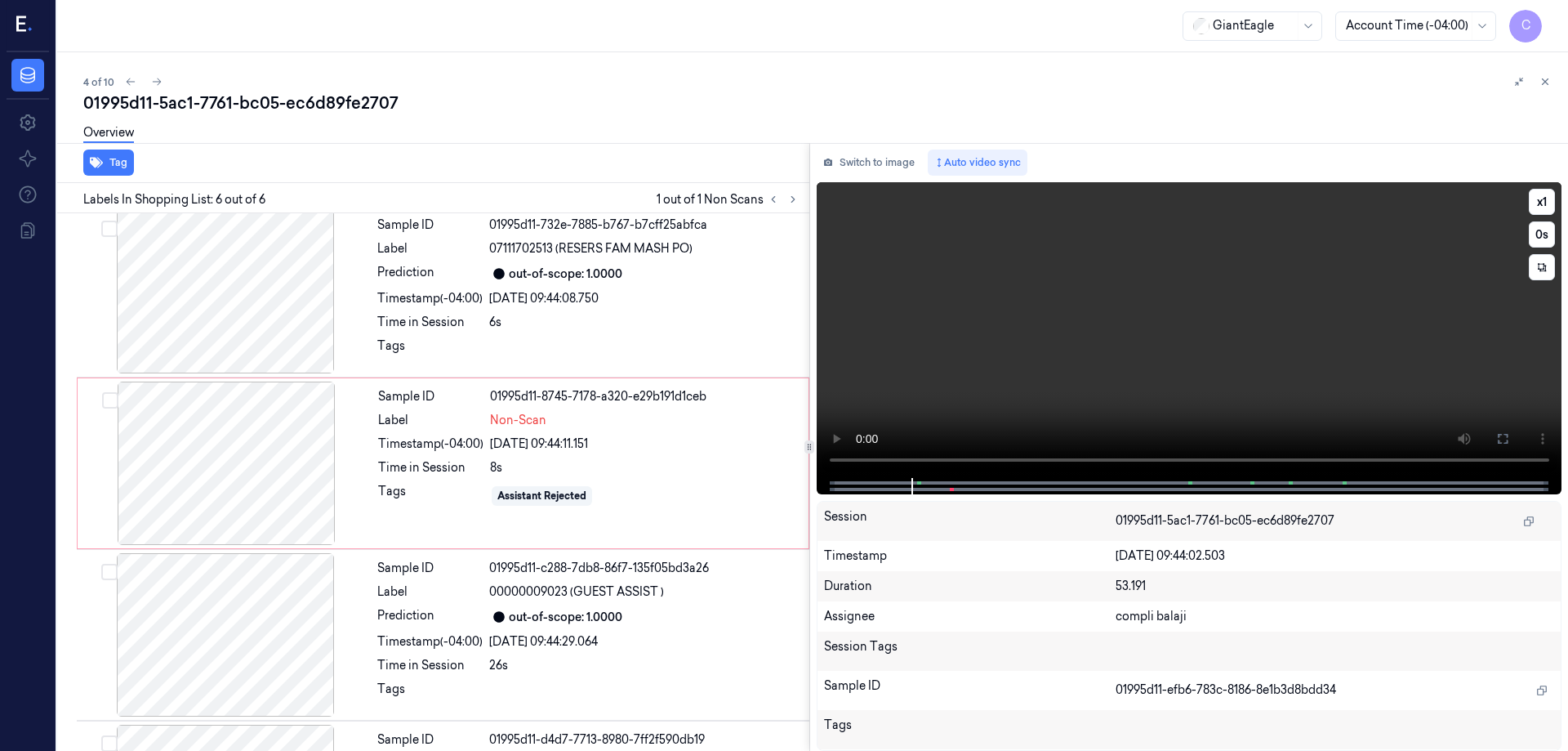
scroll to position [0, 0]
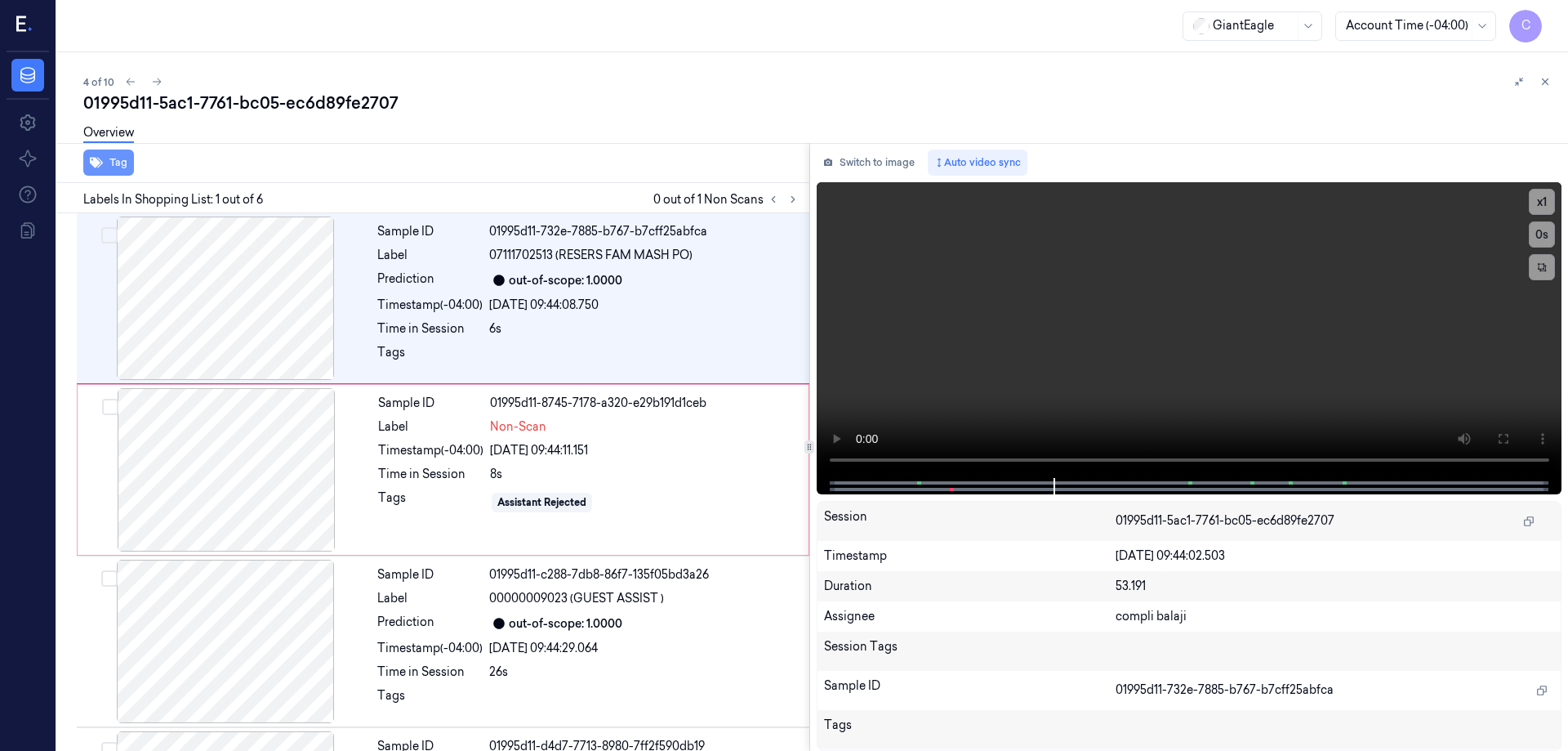
click at [121, 156] on button "Tag" at bounding box center [108, 163] width 50 height 27
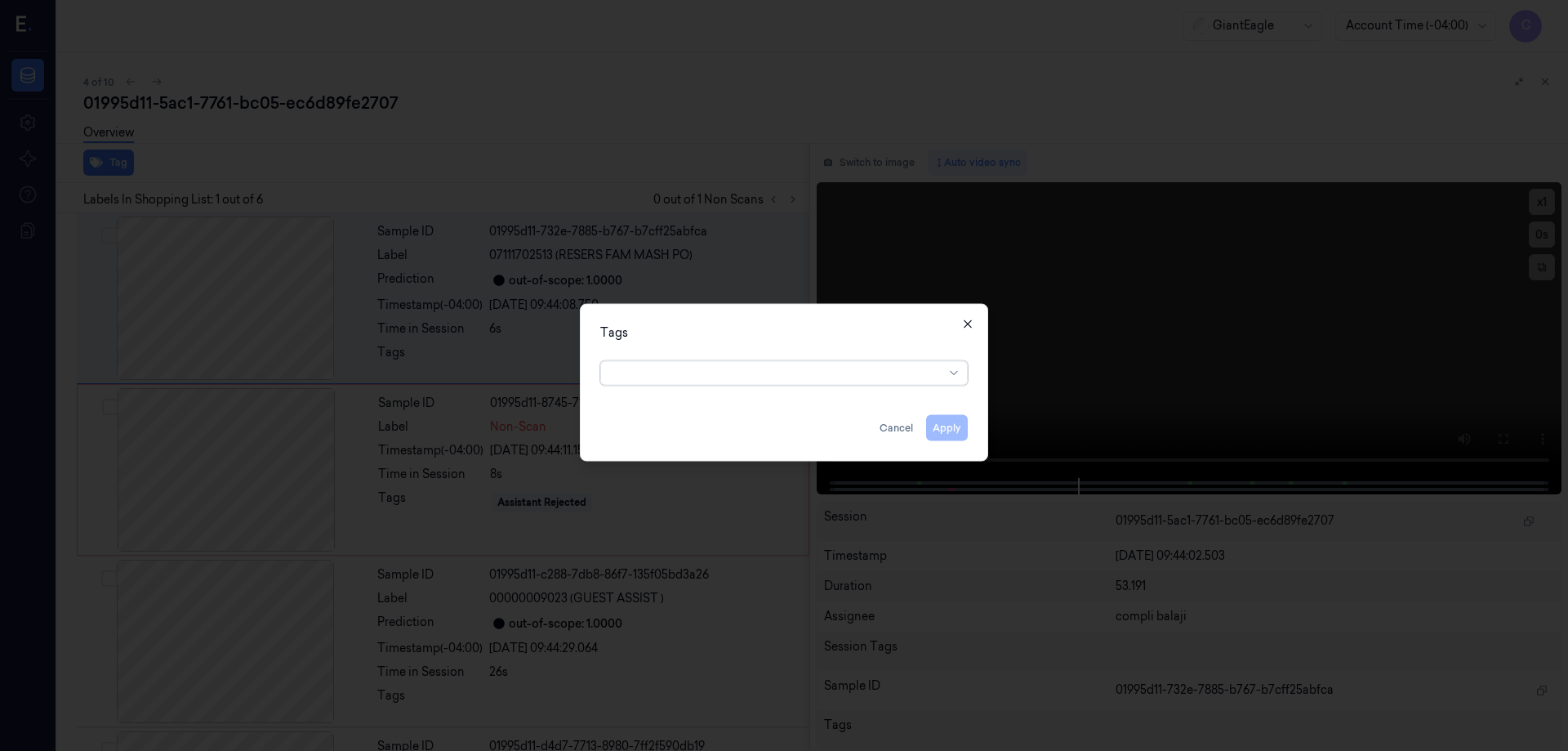
click at [971, 322] on icon "button" at bounding box center [968, 323] width 13 height 13
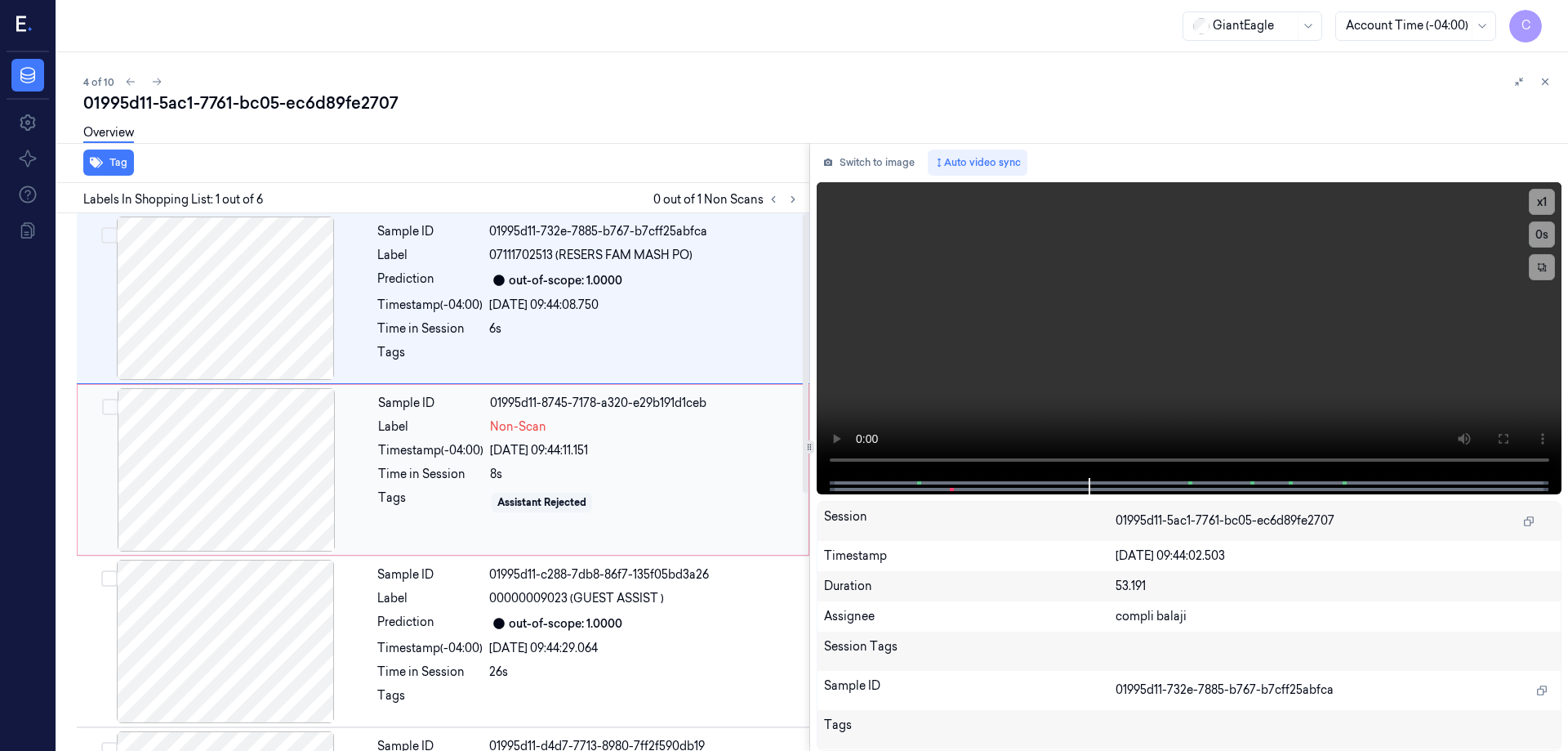
click at [258, 476] on div at bounding box center [226, 469] width 291 height 163
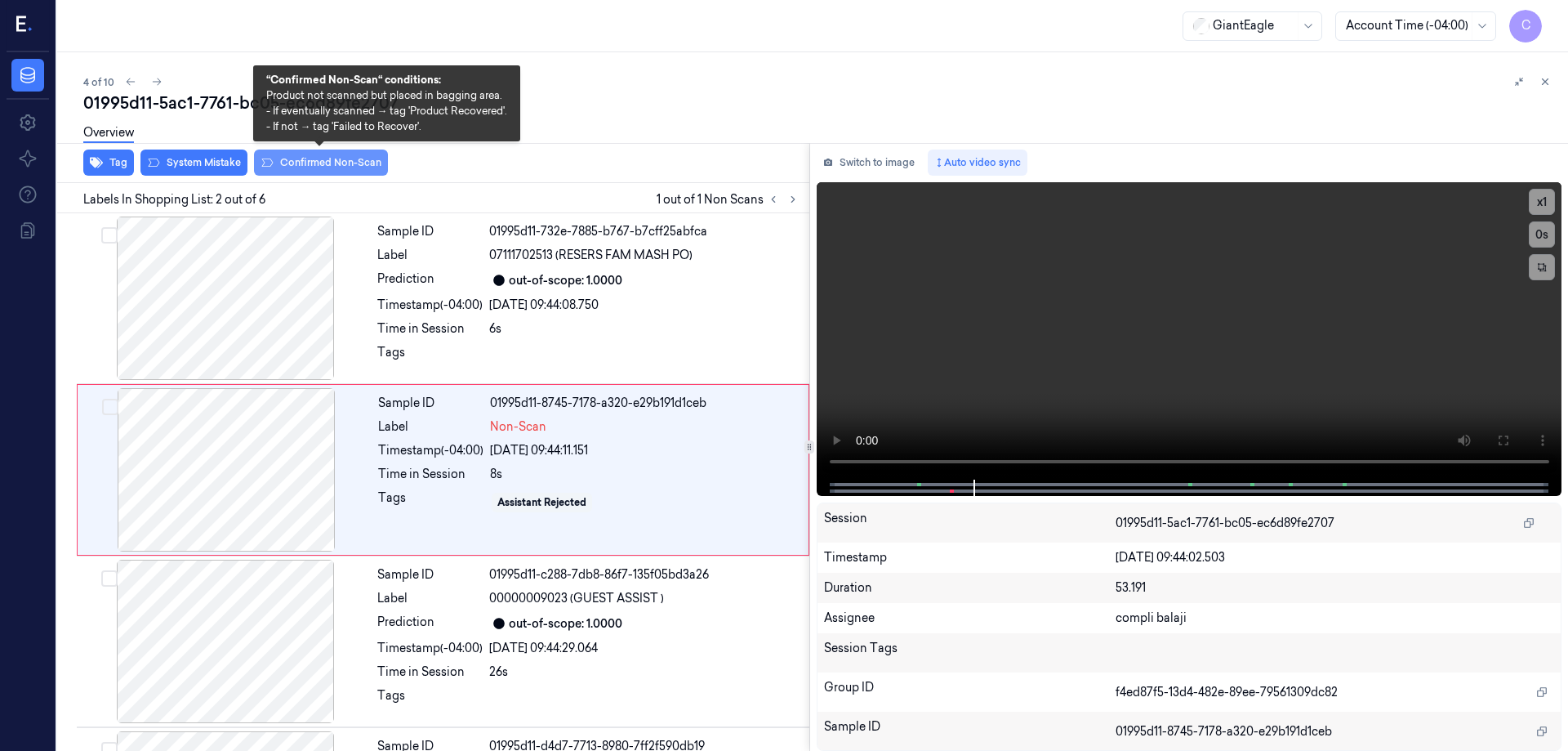
click at [316, 163] on button "Confirmed Non-Scan" at bounding box center [320, 163] width 134 height 27
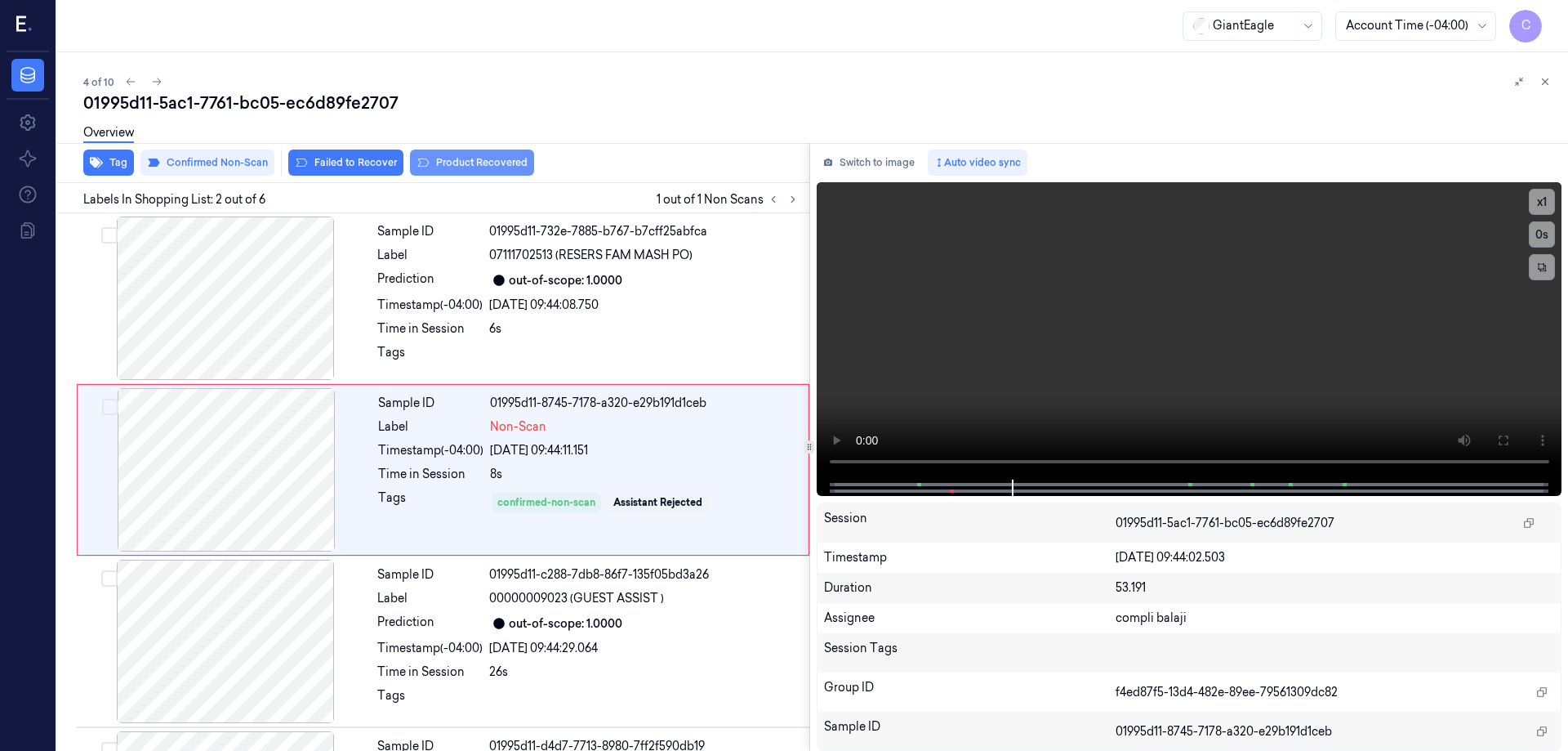
click at [483, 162] on button "Product Recovered" at bounding box center [471, 163] width 124 height 27
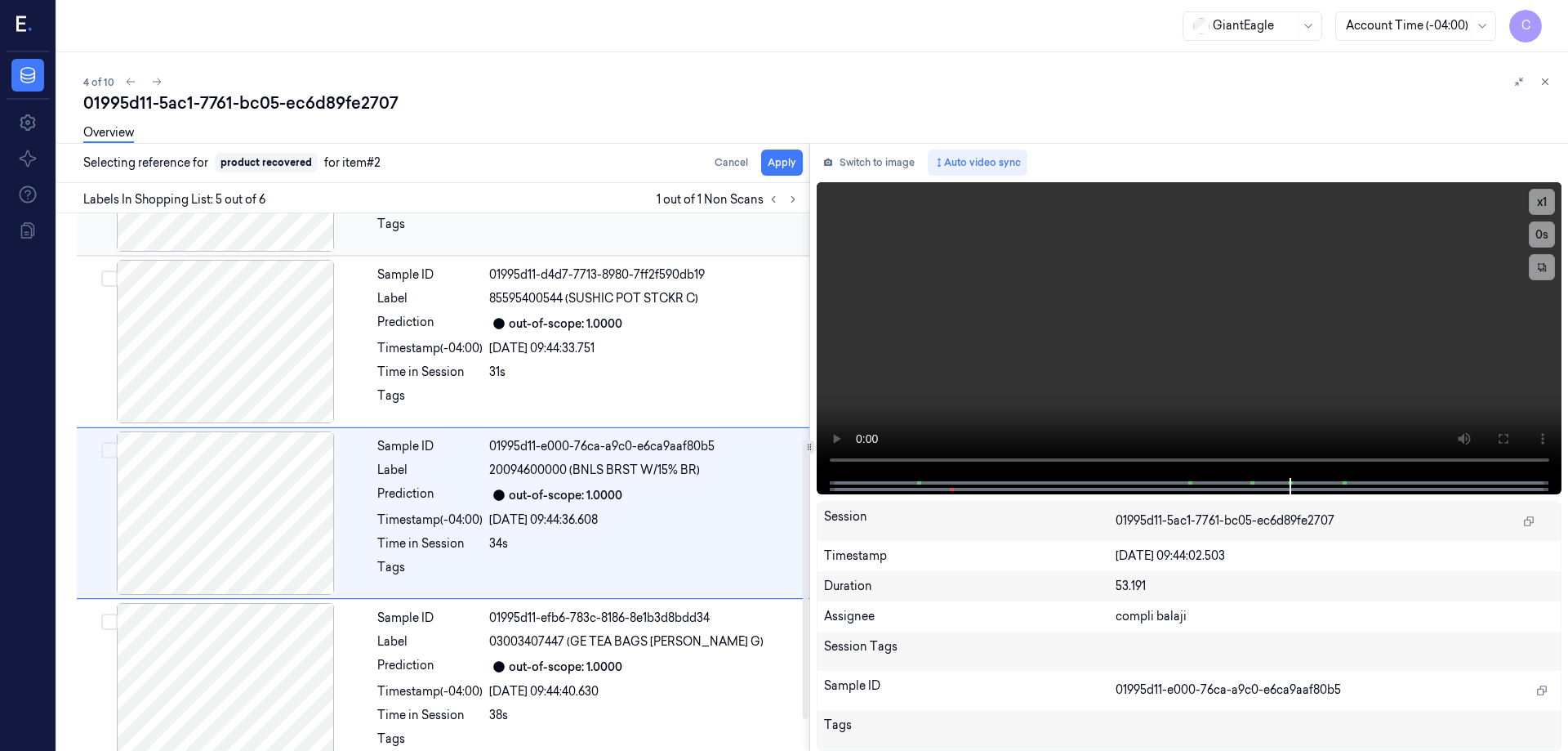
scroll to position [497, 0]
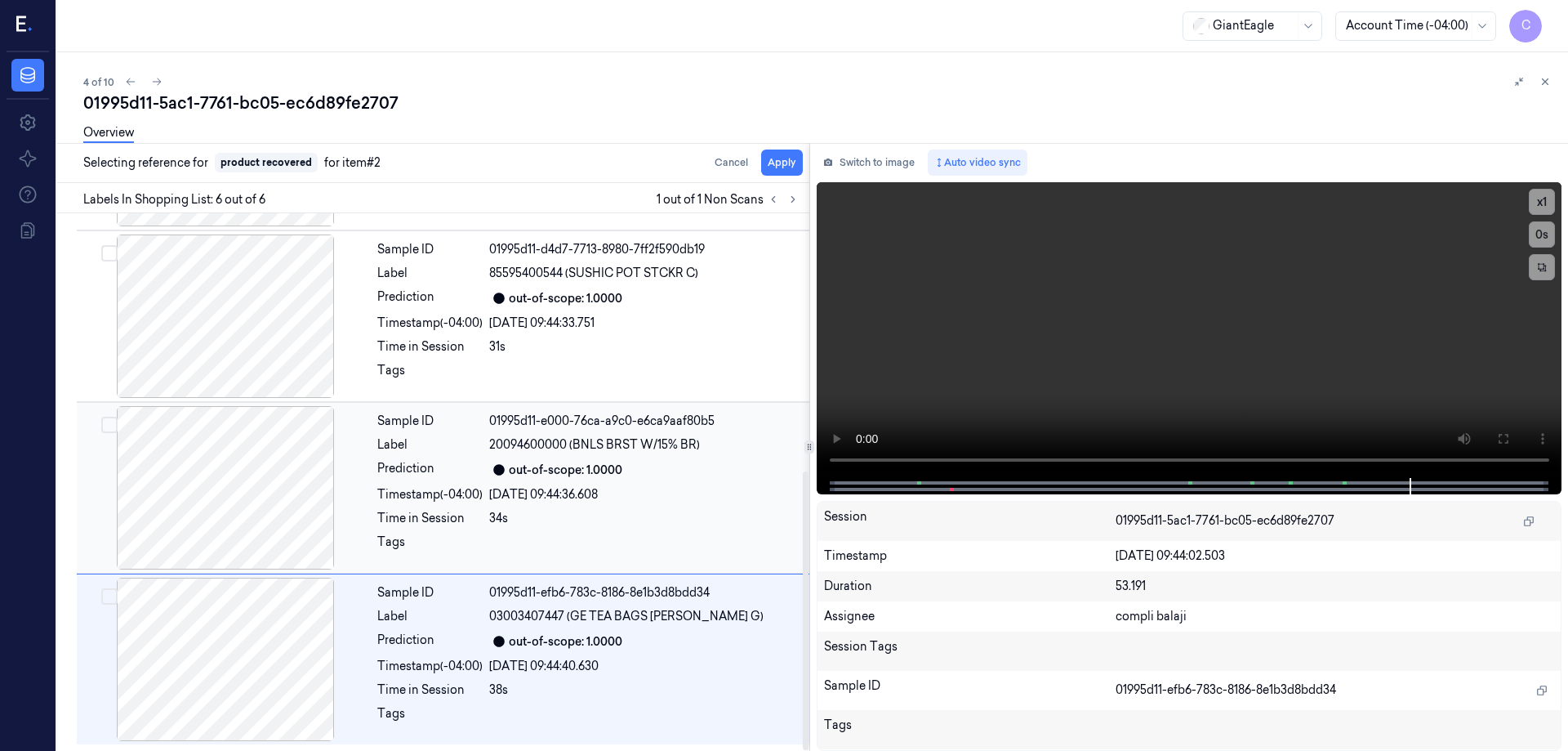
click at [272, 468] on div at bounding box center [225, 487] width 291 height 163
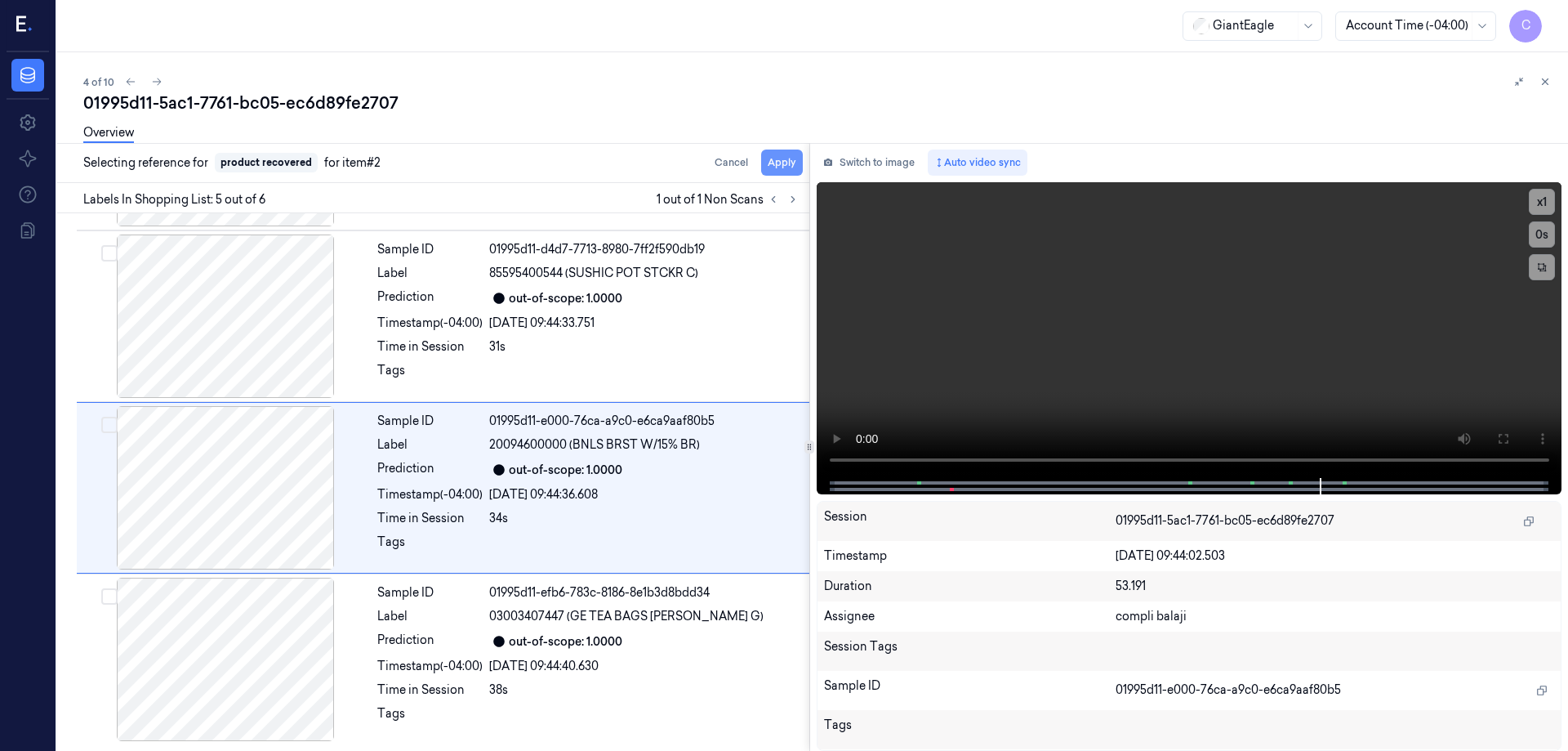
click at [792, 162] on button "Apply" at bounding box center [782, 163] width 42 height 27
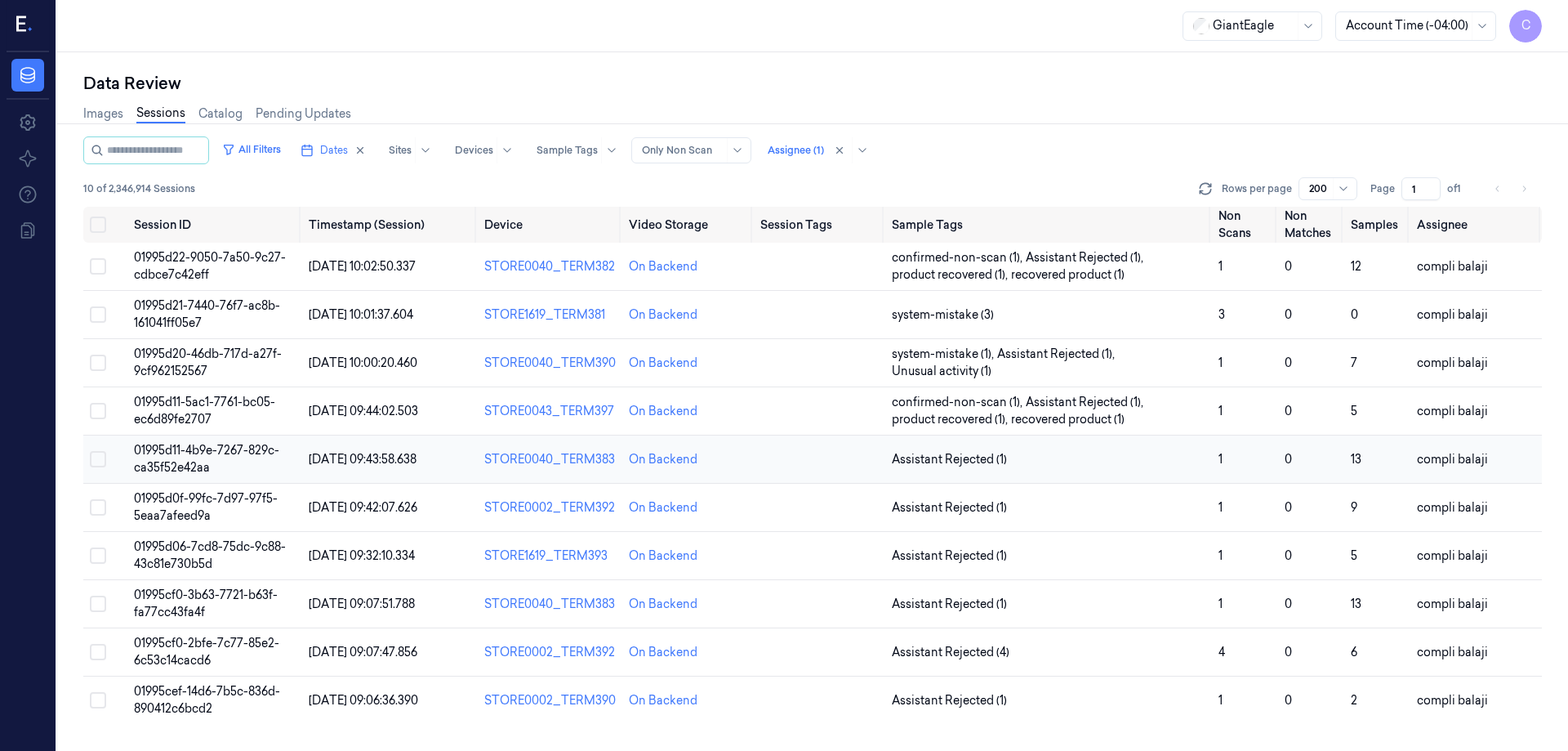
click at [216, 449] on span "01995d11-4b9e-7267-829c-ca35f52e42aa" at bounding box center [206, 459] width 145 height 32
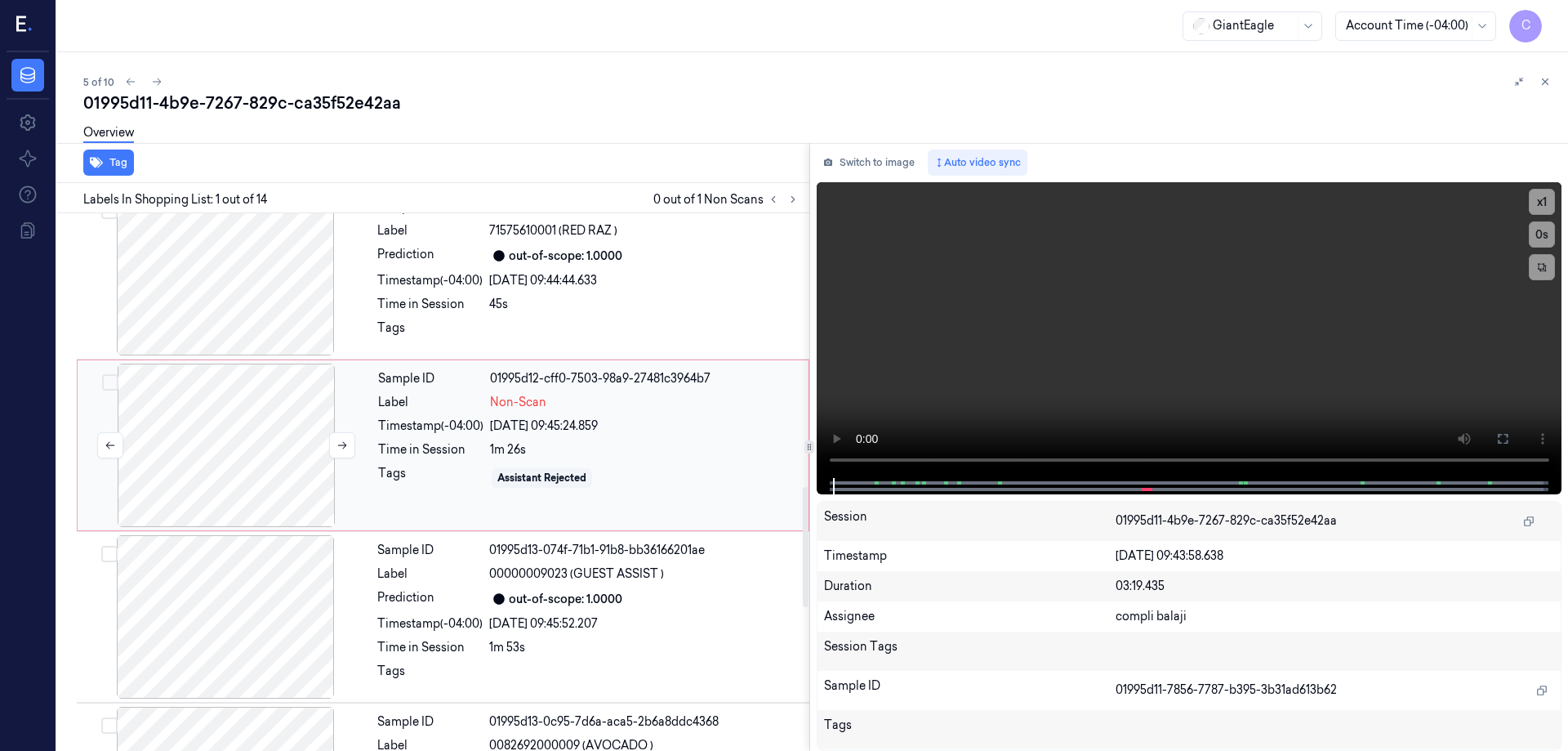
click at [246, 464] on div at bounding box center [226, 445] width 291 height 163
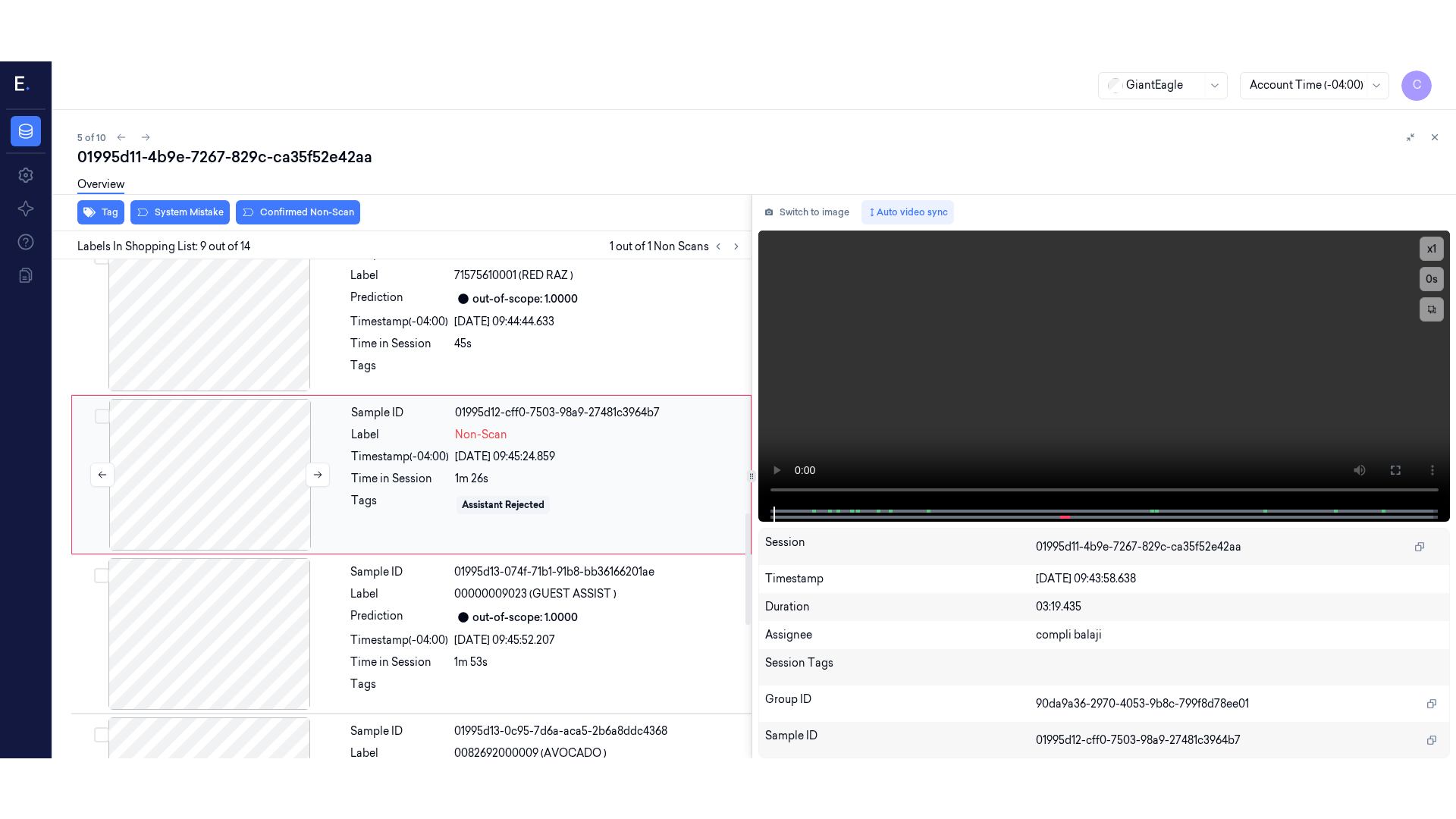
scroll to position [1103, 0]
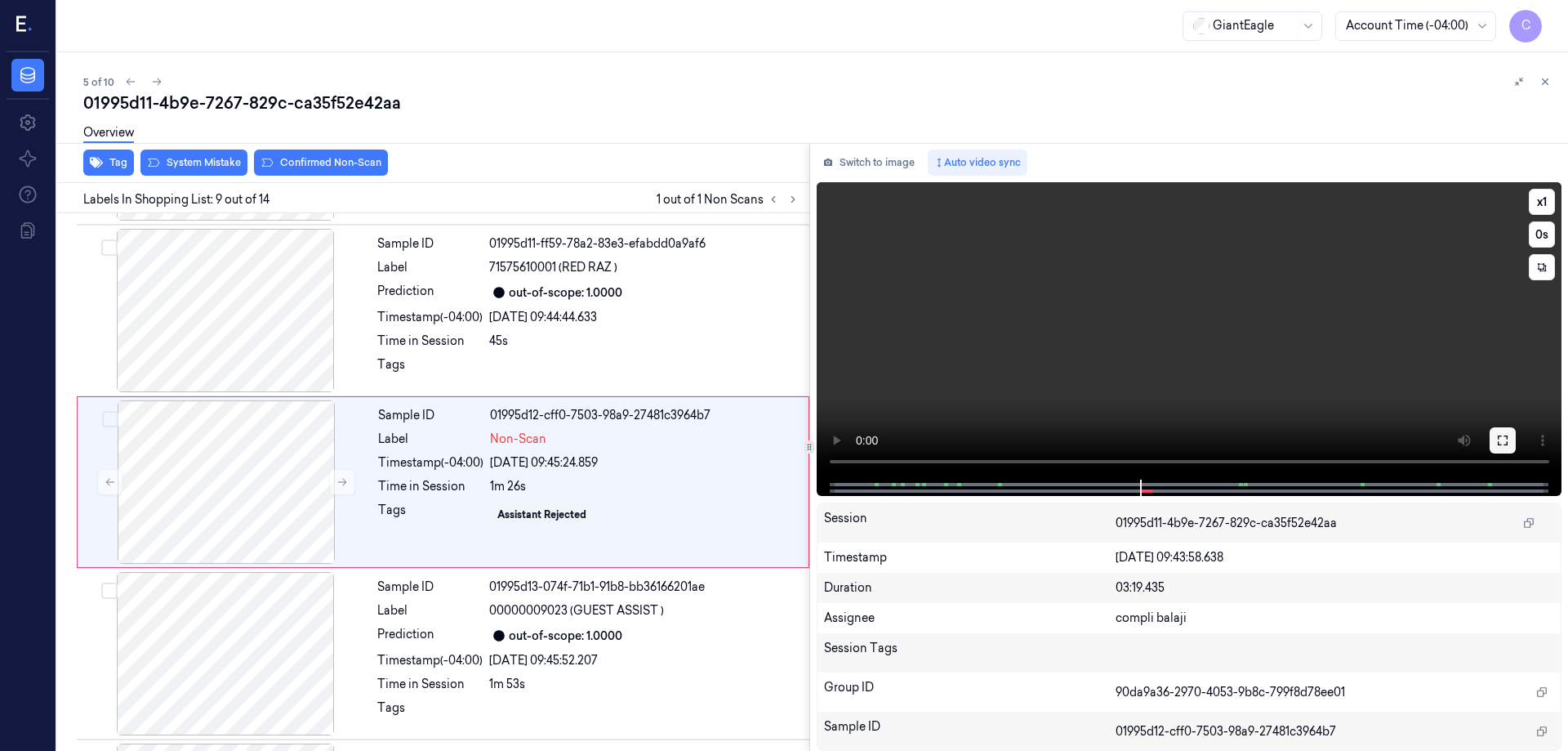
click at [1502, 438] on icon at bounding box center [1503, 440] width 13 height 13
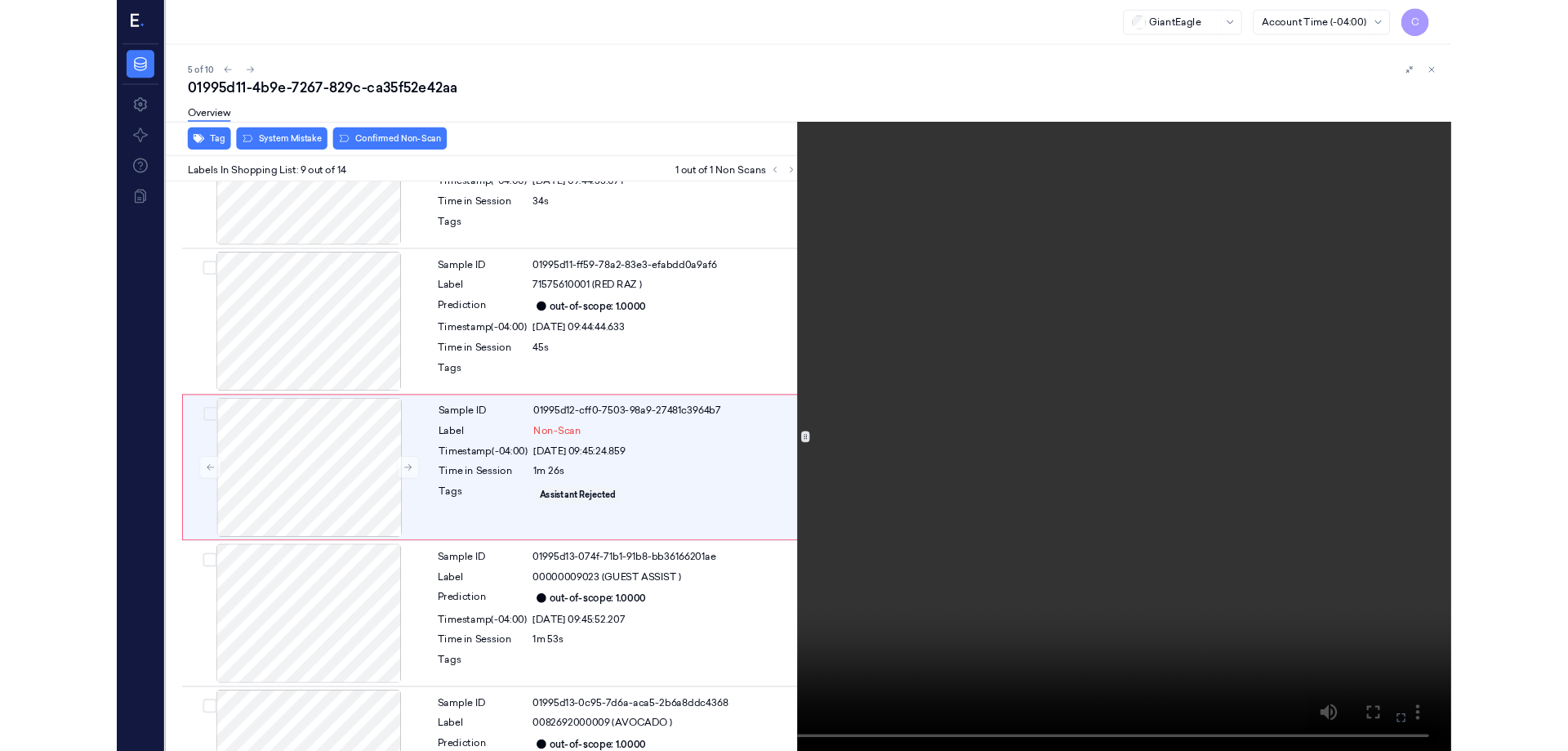
scroll to position [1124, 0]
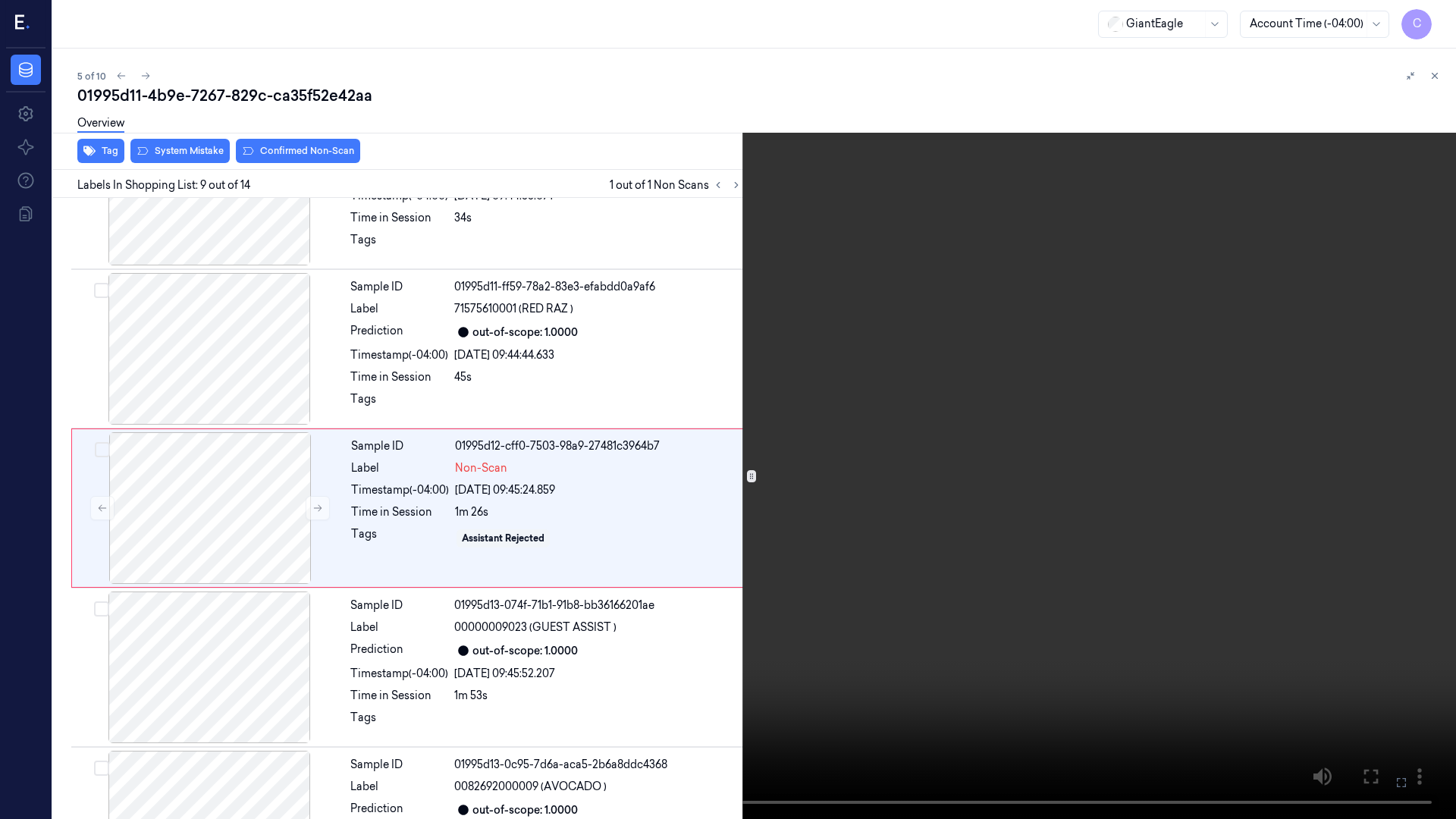
click at [0, 0] on icon at bounding box center [0, 0] width 0 height 0
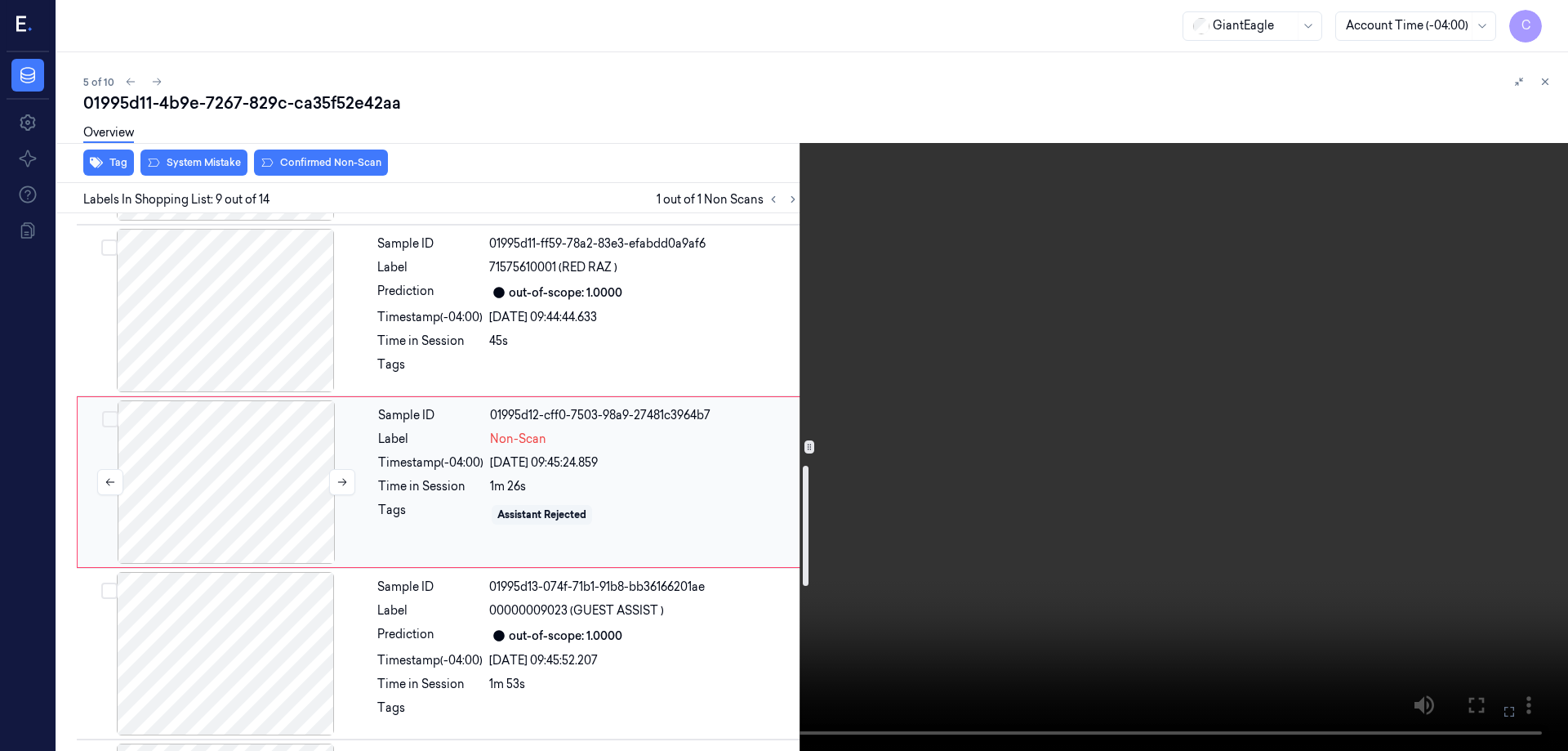
scroll to position [1107, 0]
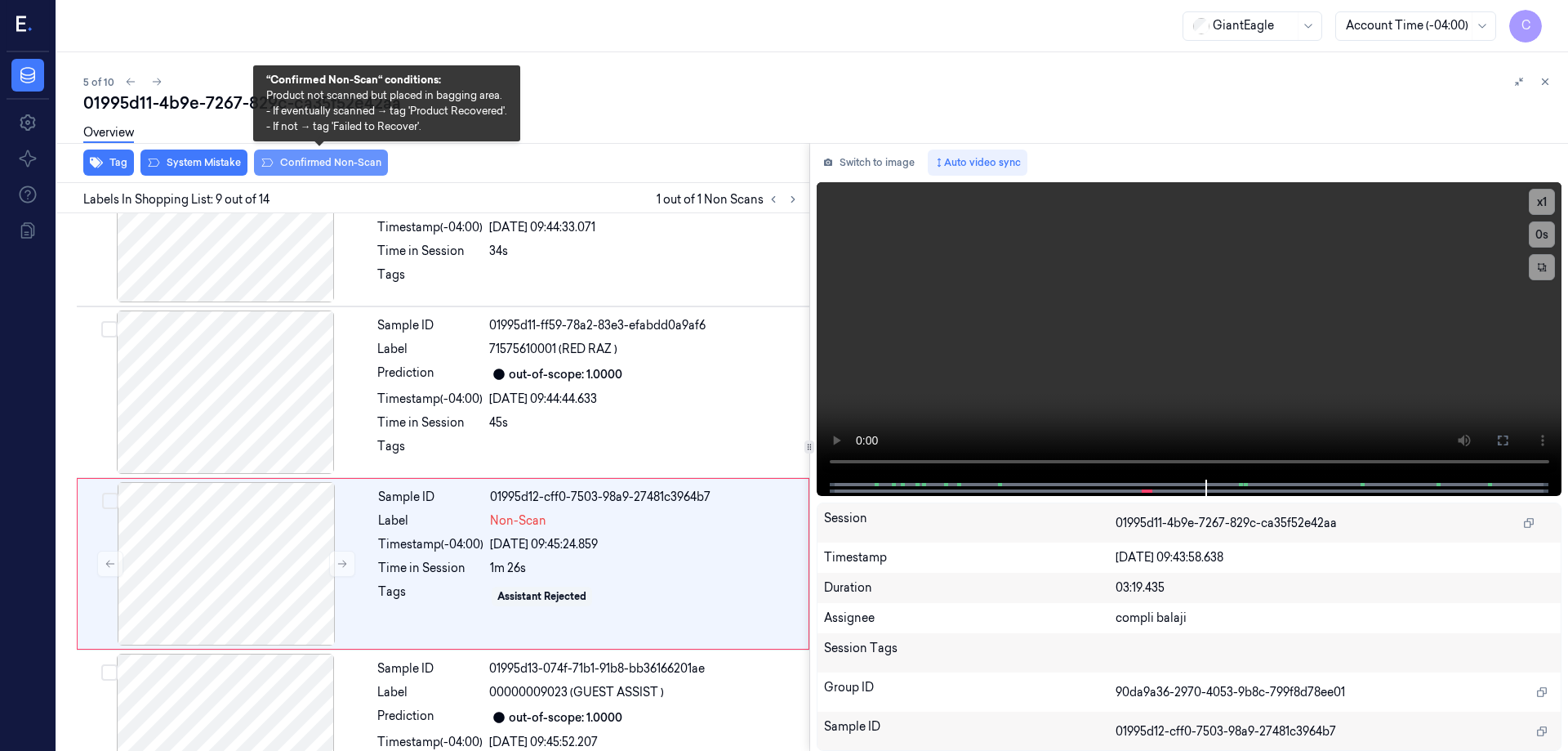
click at [303, 168] on button "Confirmed Non-Scan" at bounding box center [320, 163] width 134 height 27
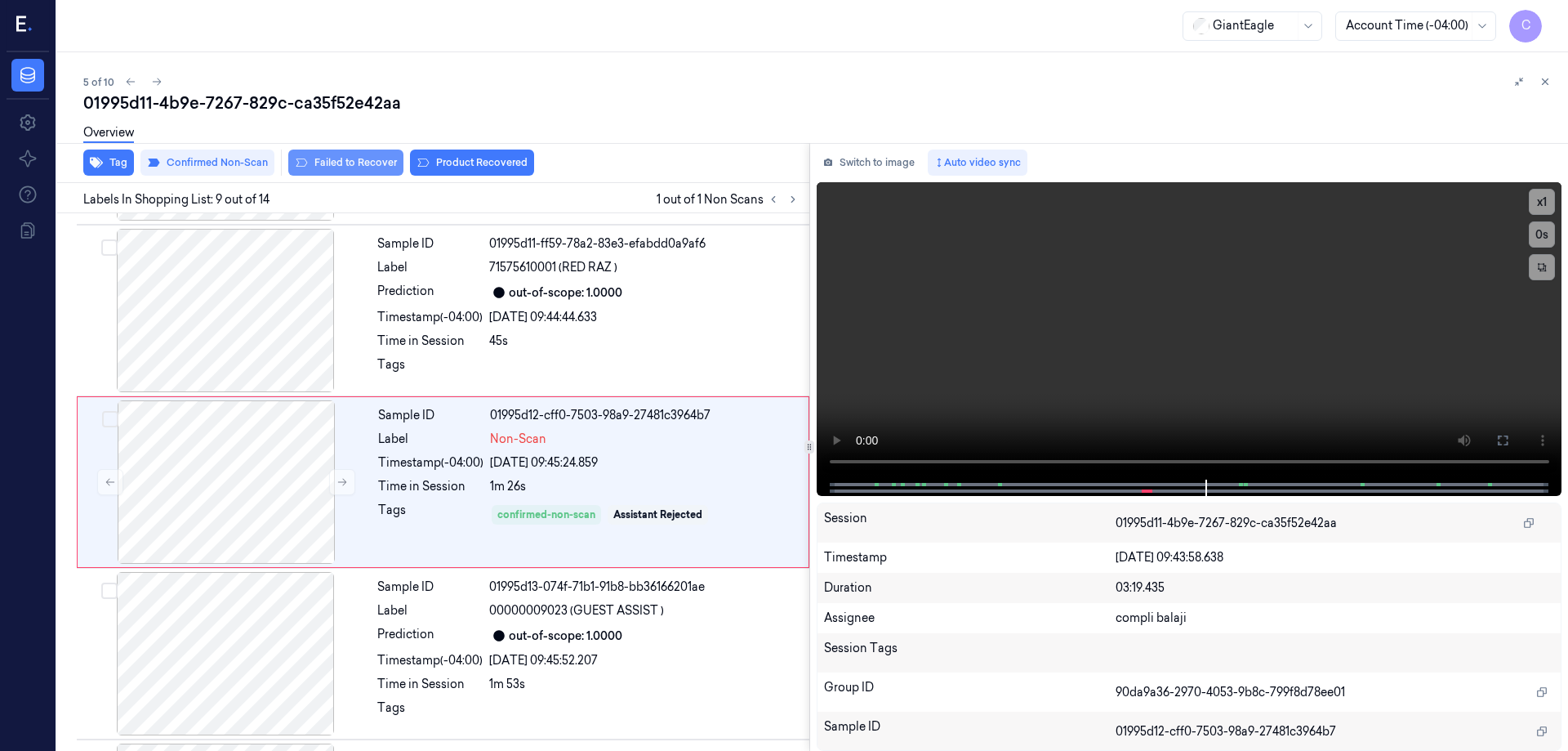
click at [358, 167] on button "Failed to Recover" at bounding box center [345, 163] width 115 height 27
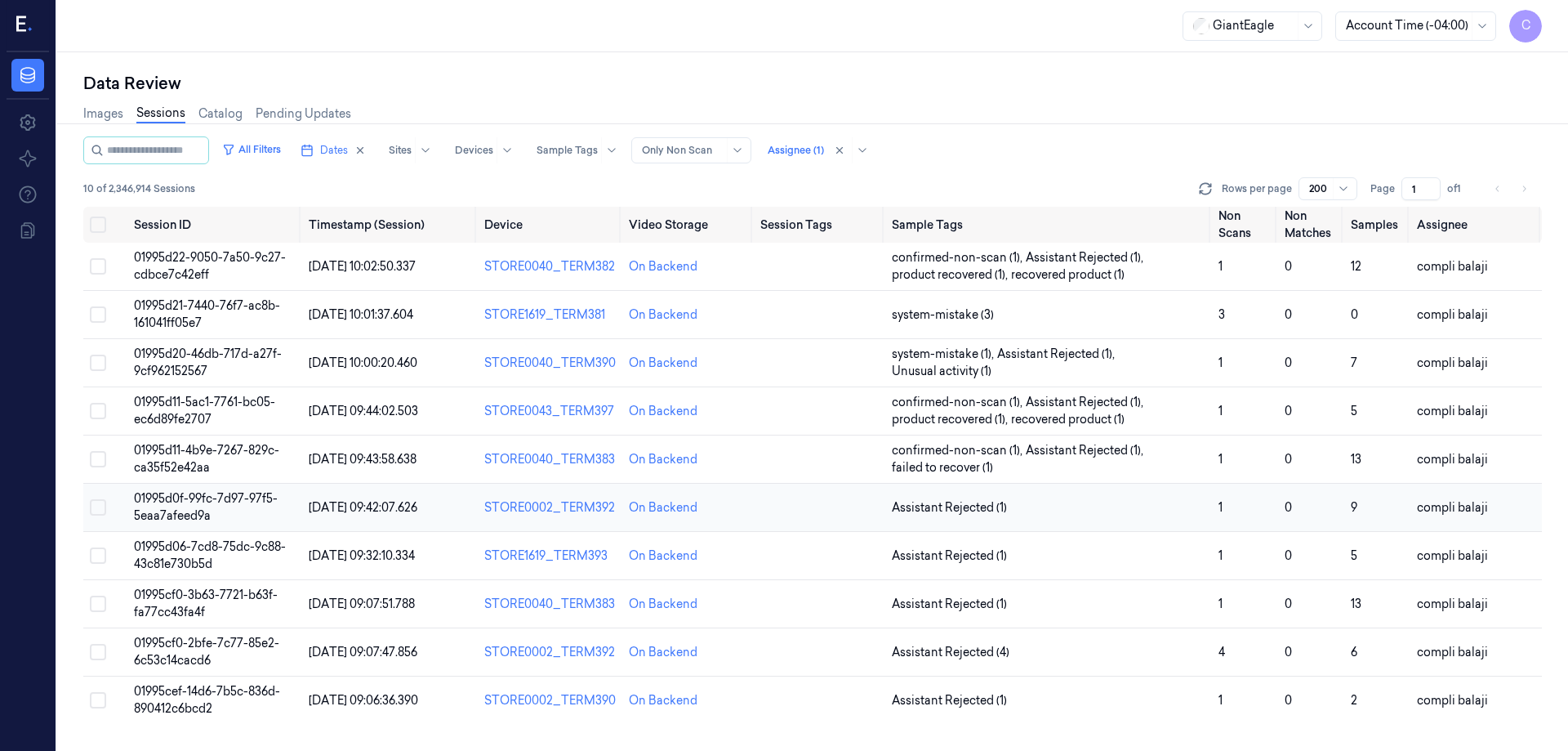
click at [223, 500] on span "01995d0f-99fc-7d97-97f5-5eaa7afeed9a" at bounding box center [206, 507] width 144 height 32
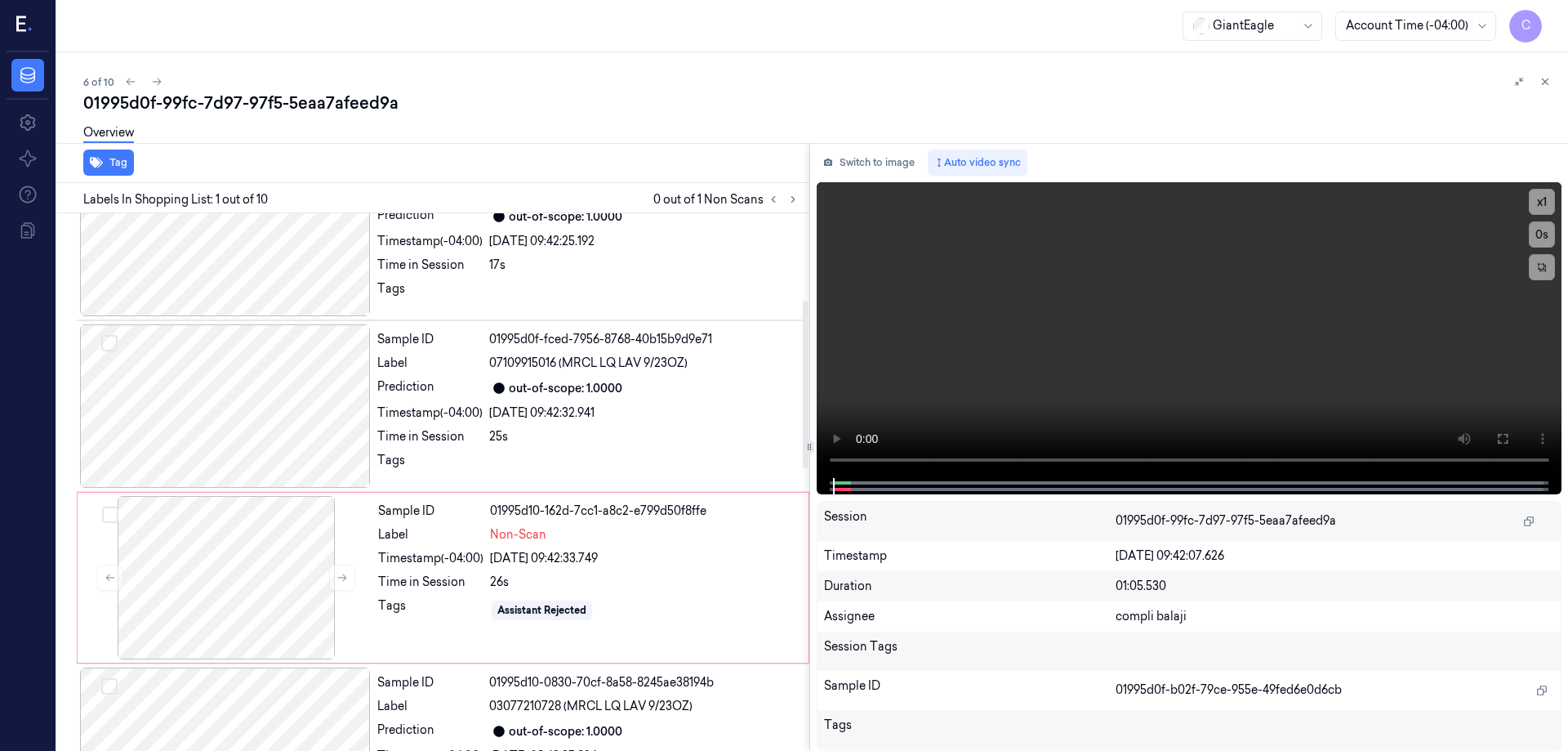
scroll to position [409, 0]
click at [220, 559] on div at bounding box center [226, 576] width 291 height 163
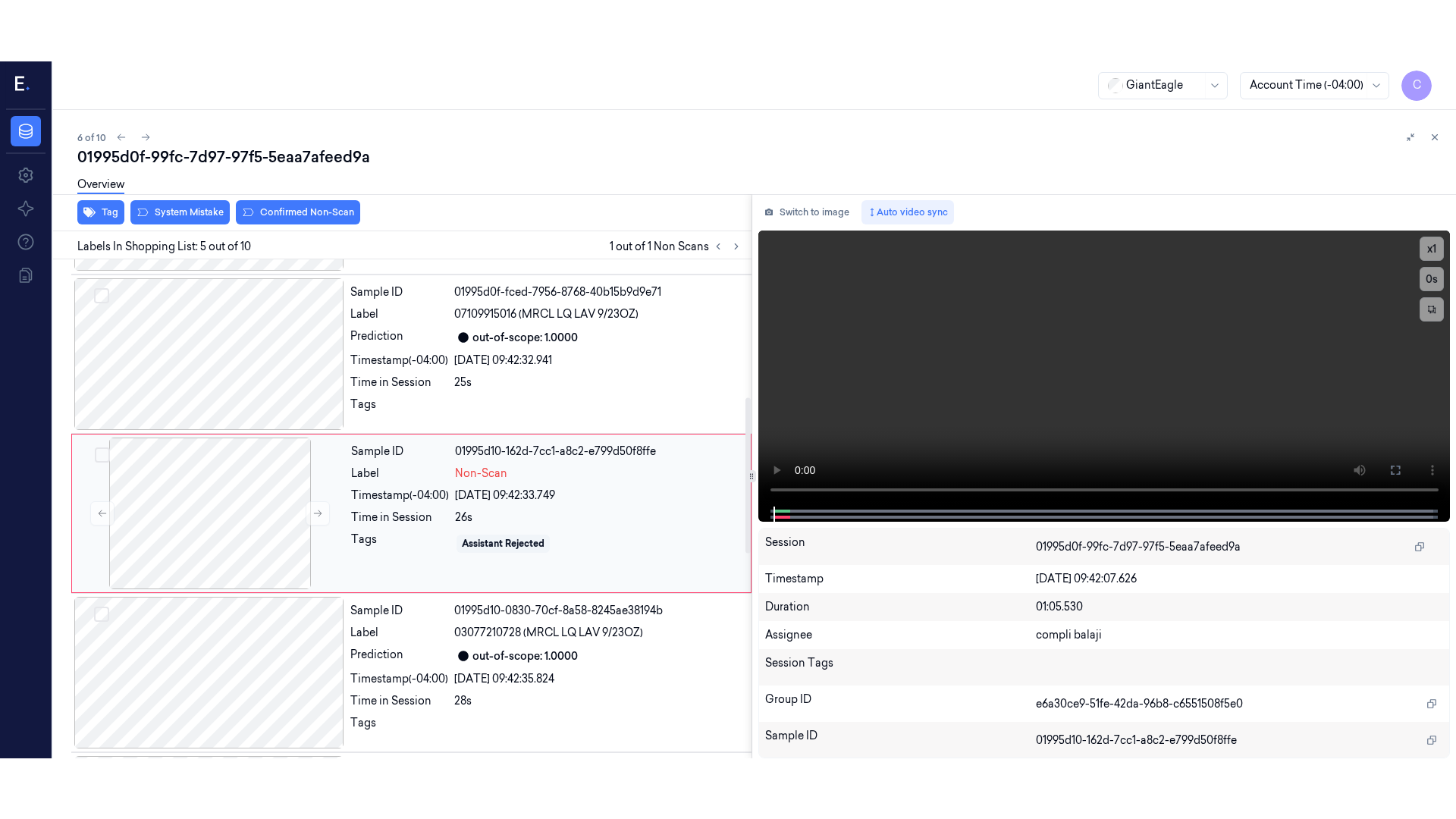
scroll to position [467, 0]
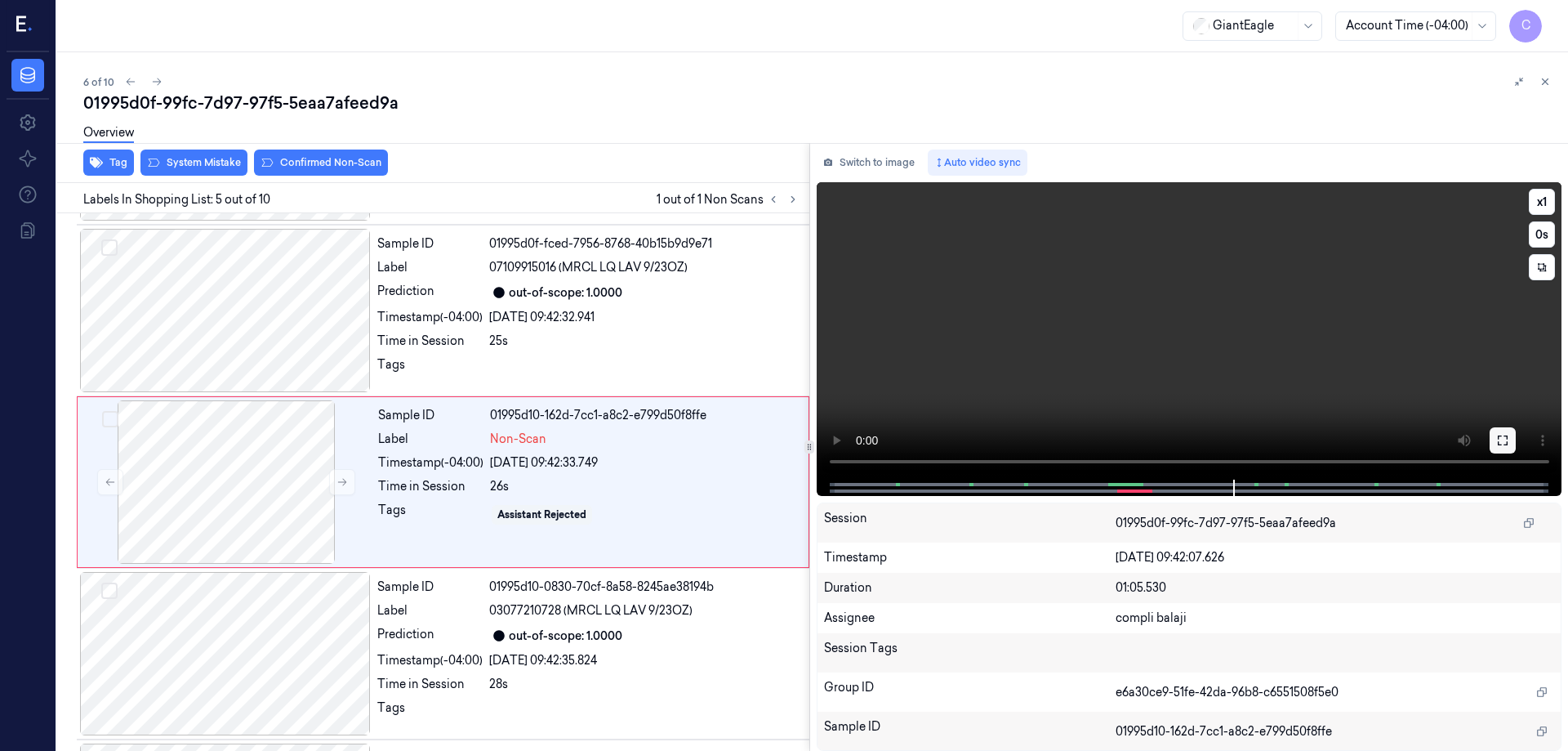
click at [1501, 441] on icon at bounding box center [1503, 440] width 13 height 13
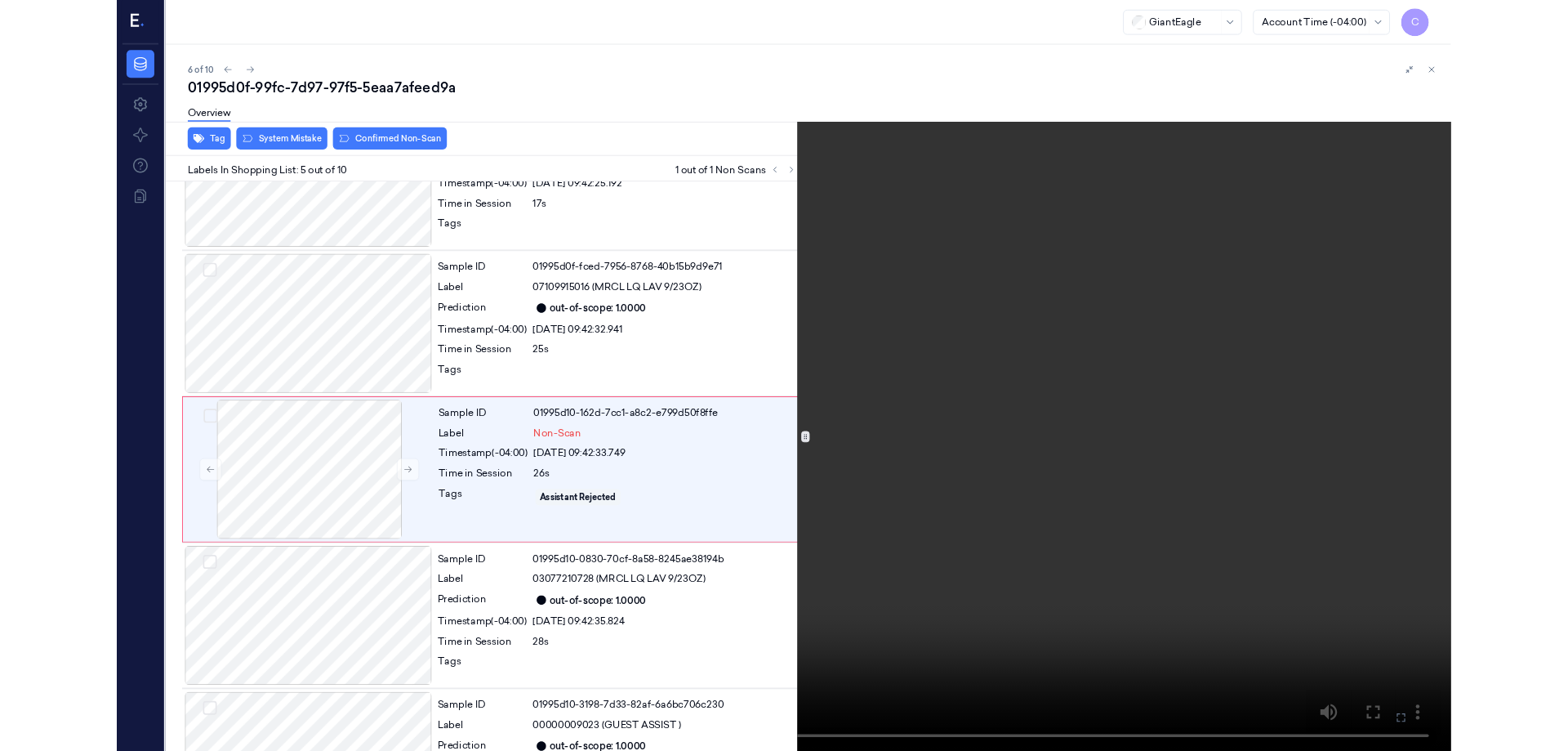
scroll to position [437, 0]
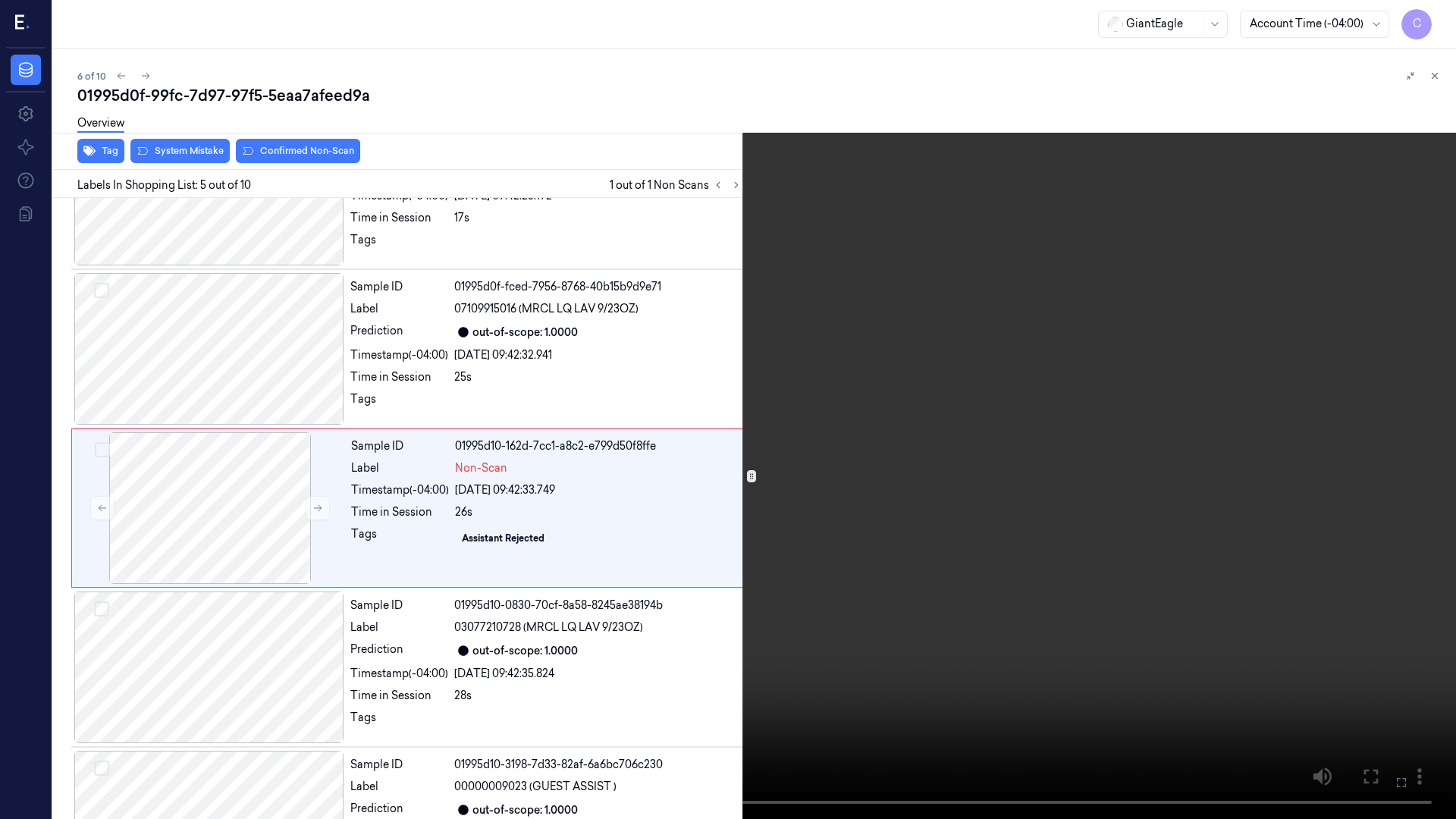
click at [0, 0] on icon at bounding box center [0, 0] width 0 height 0
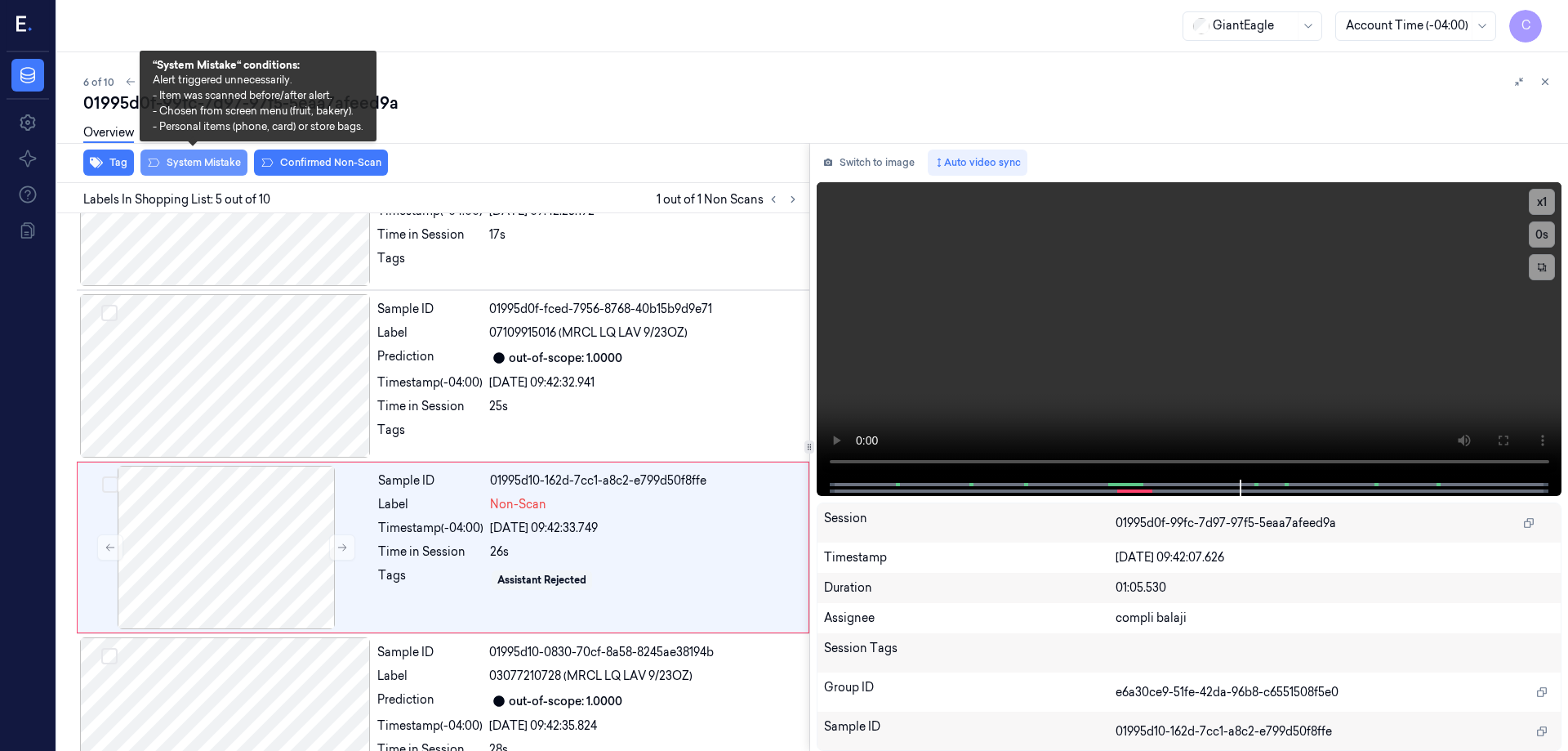
click at [212, 163] on button "System Mistake" at bounding box center [193, 163] width 107 height 27
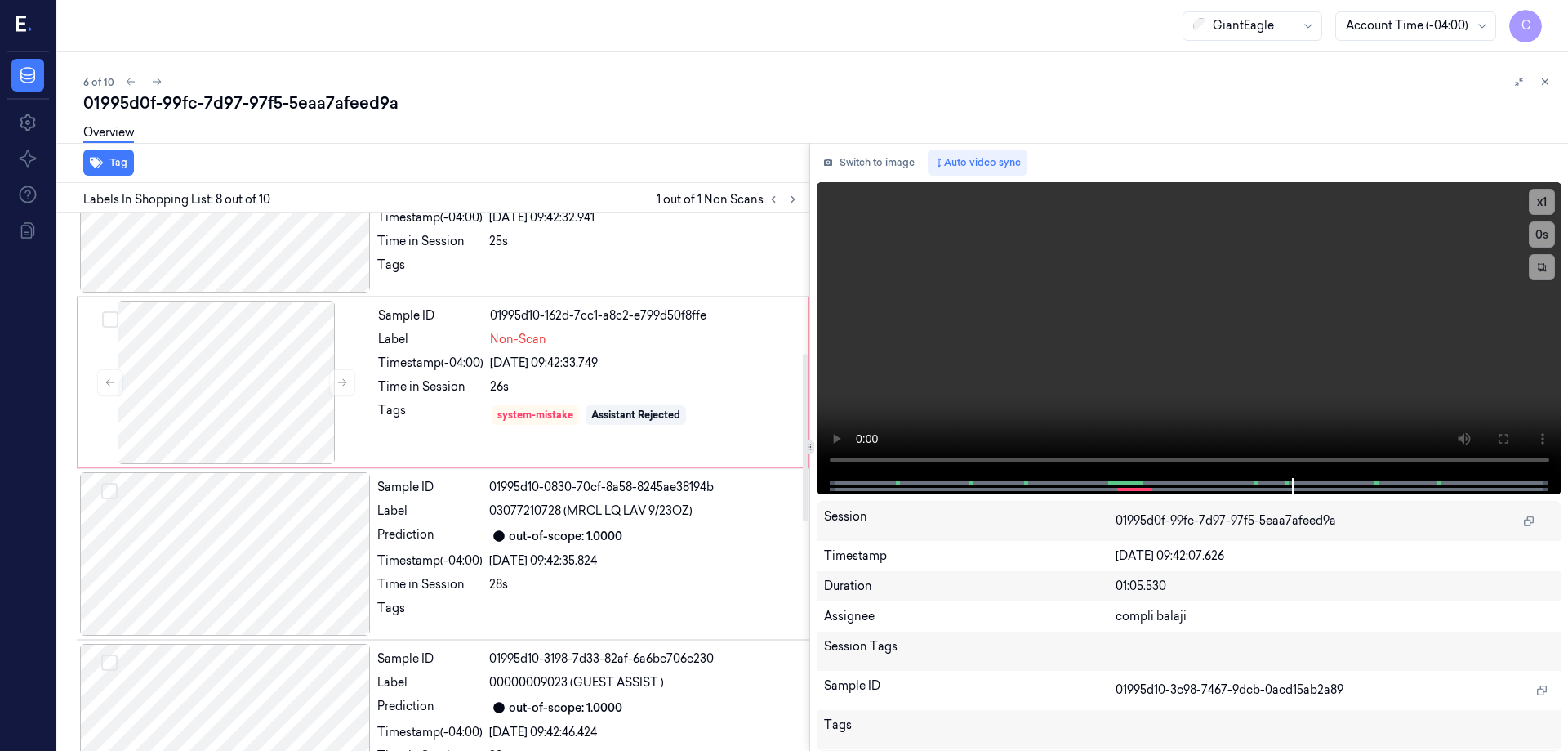
scroll to position [446, 0]
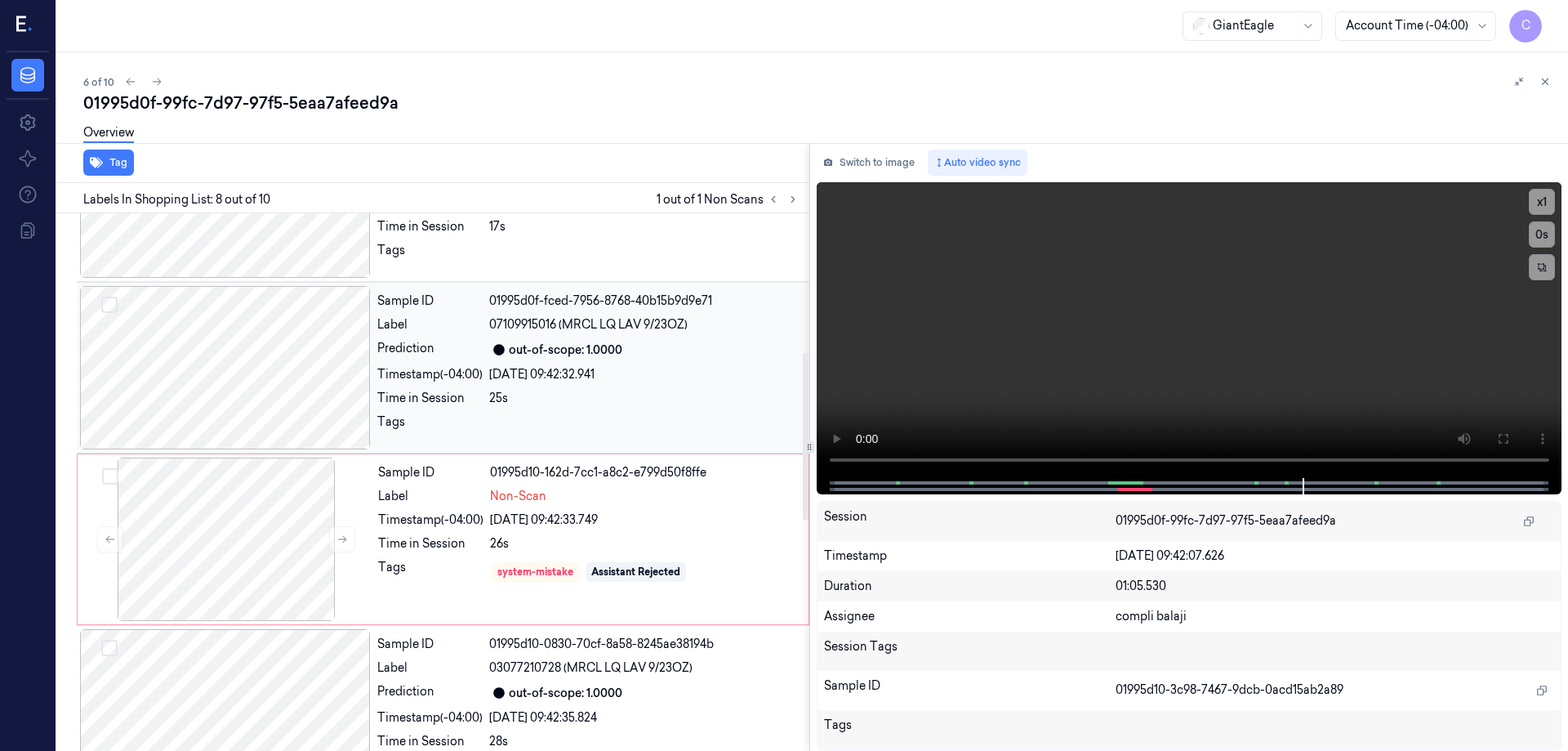
click at [290, 339] on div at bounding box center [225, 368] width 291 height 163
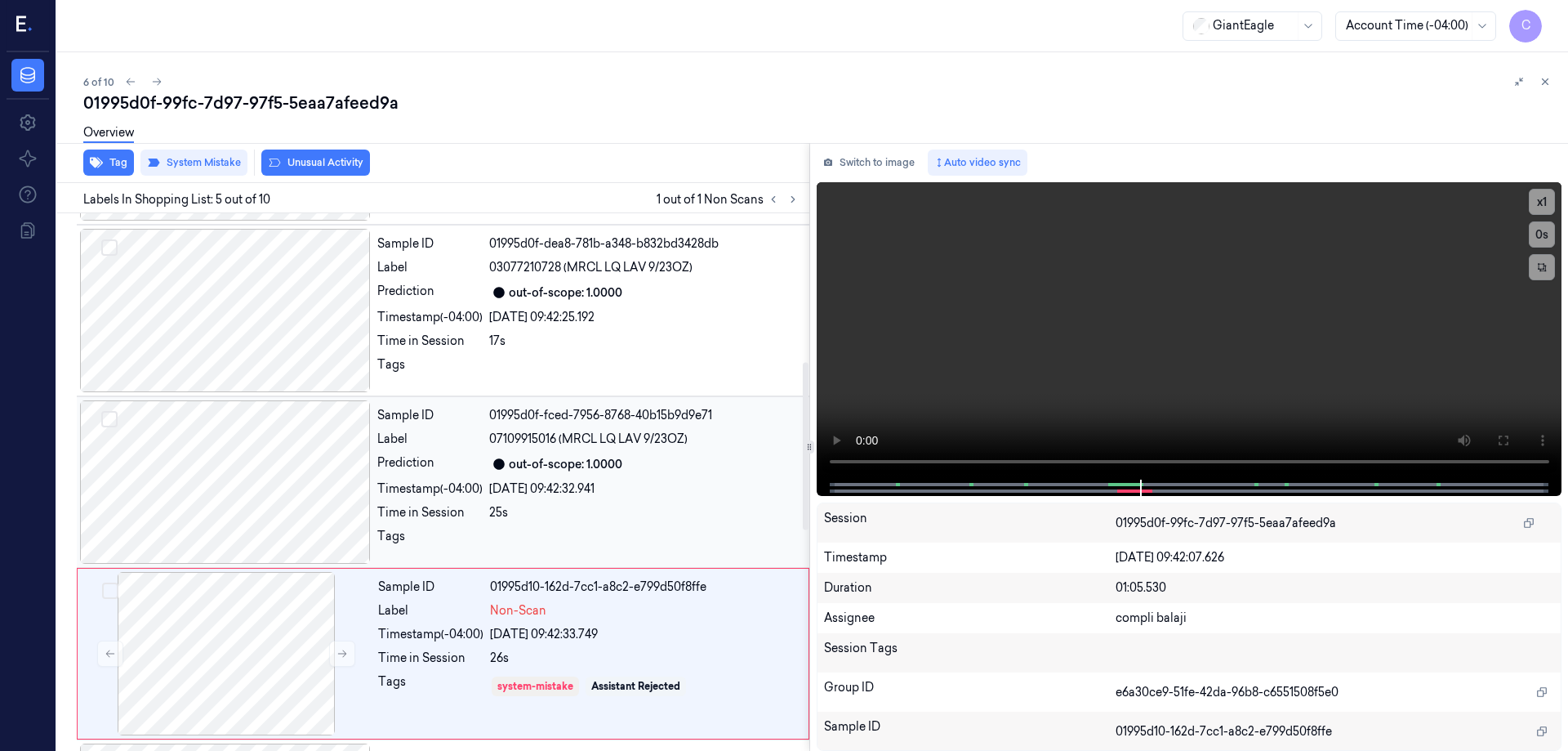
scroll to position [503, 0]
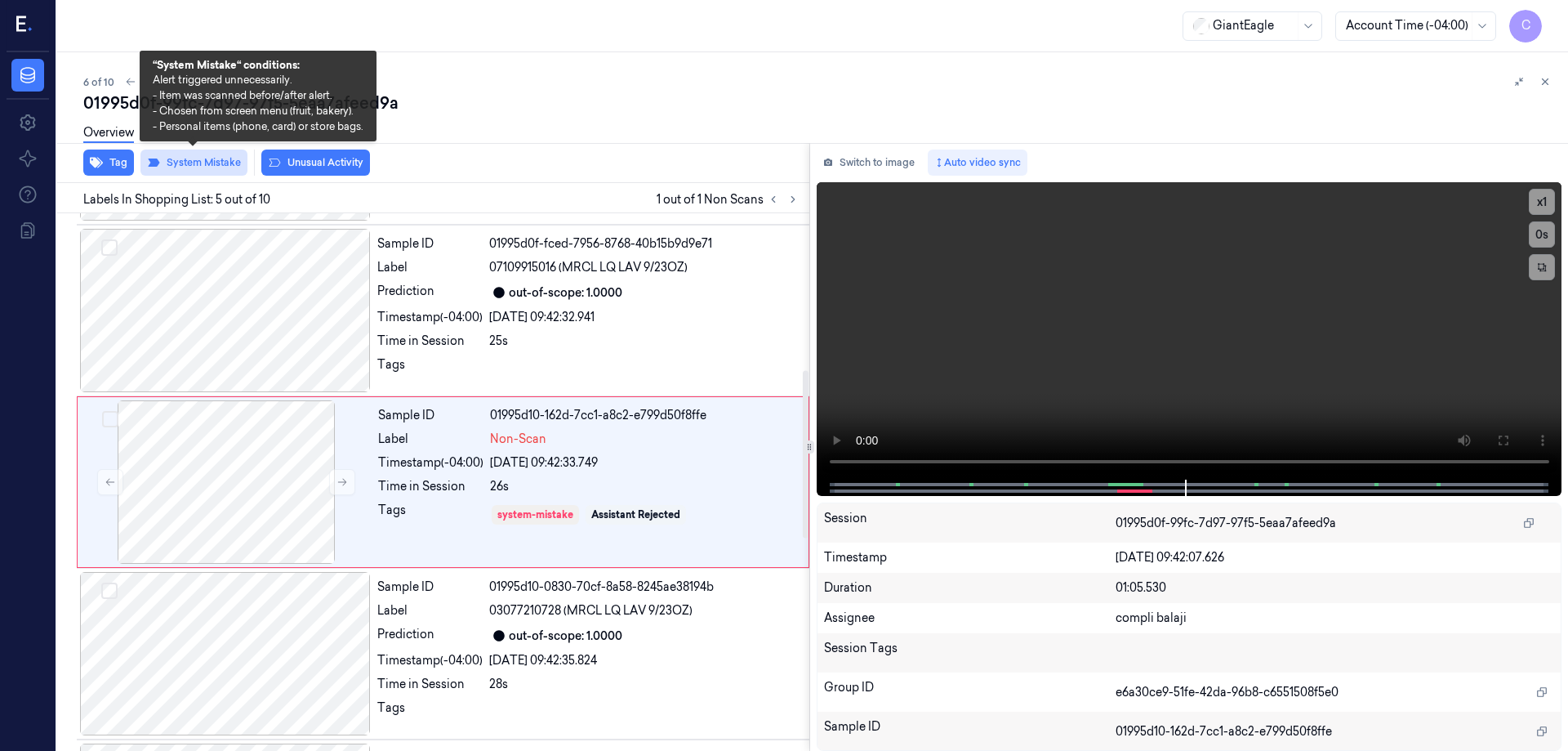
click at [226, 162] on button "System Mistake" at bounding box center [193, 163] width 107 height 27
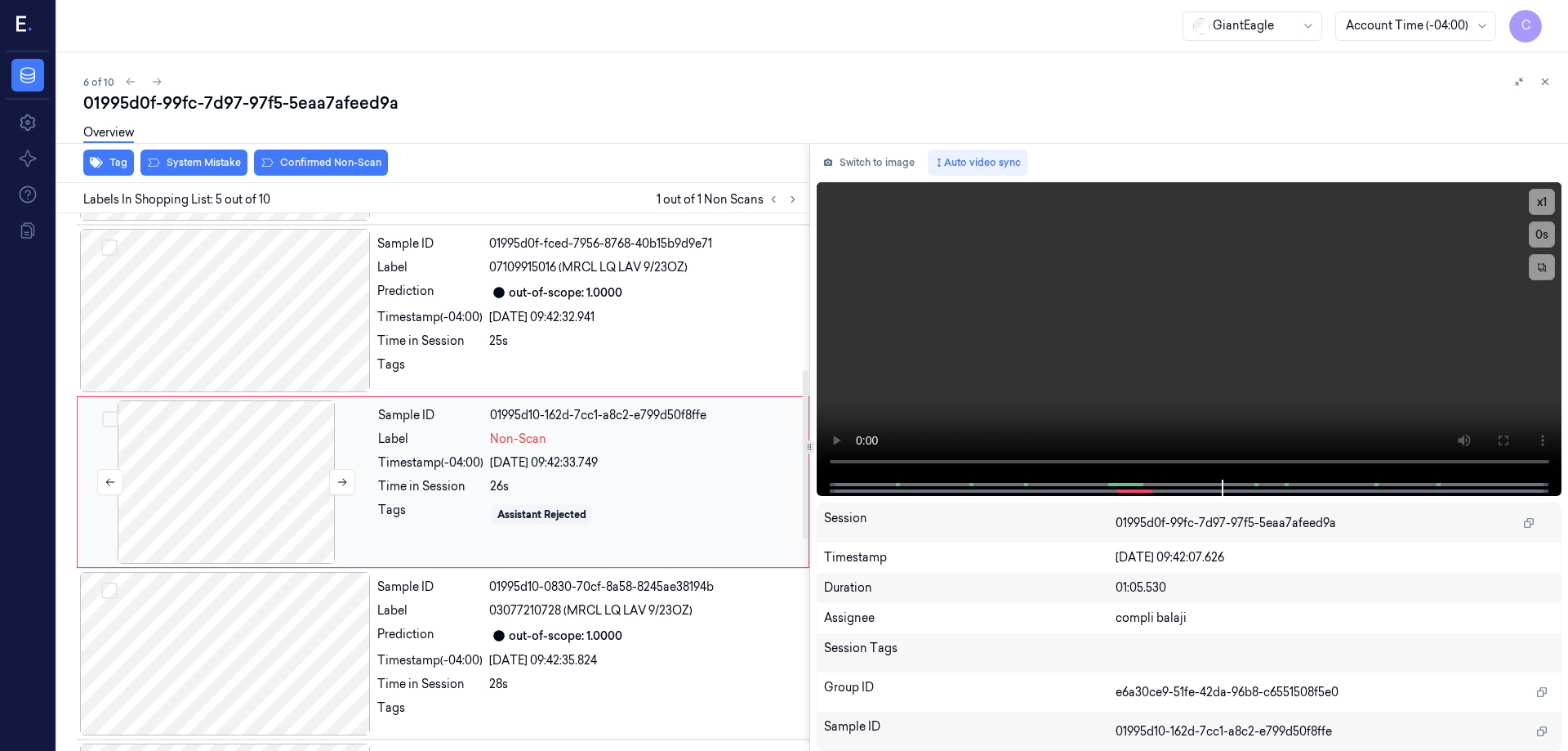
click at [210, 496] on div at bounding box center [226, 482] width 291 height 163
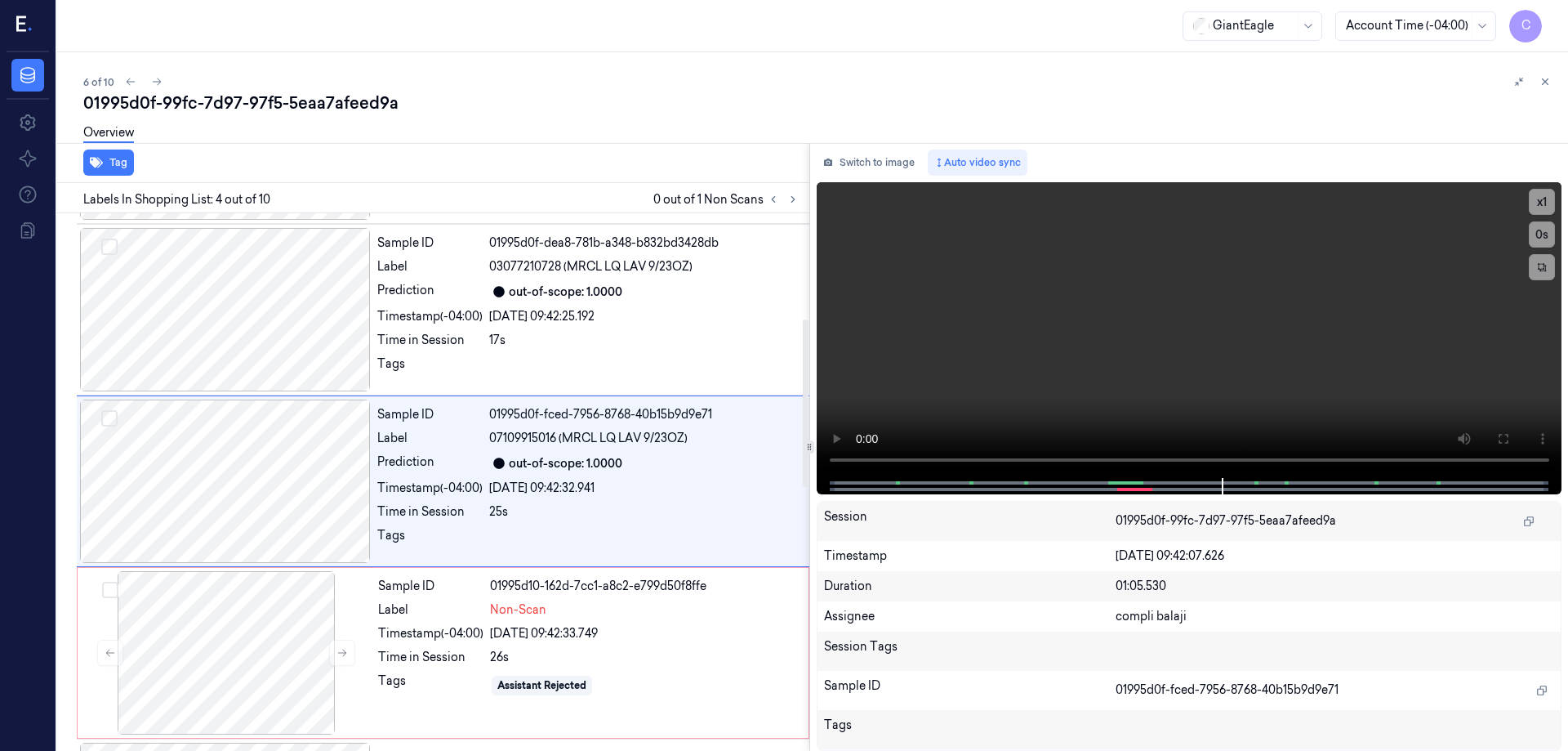
scroll to position [331, 0]
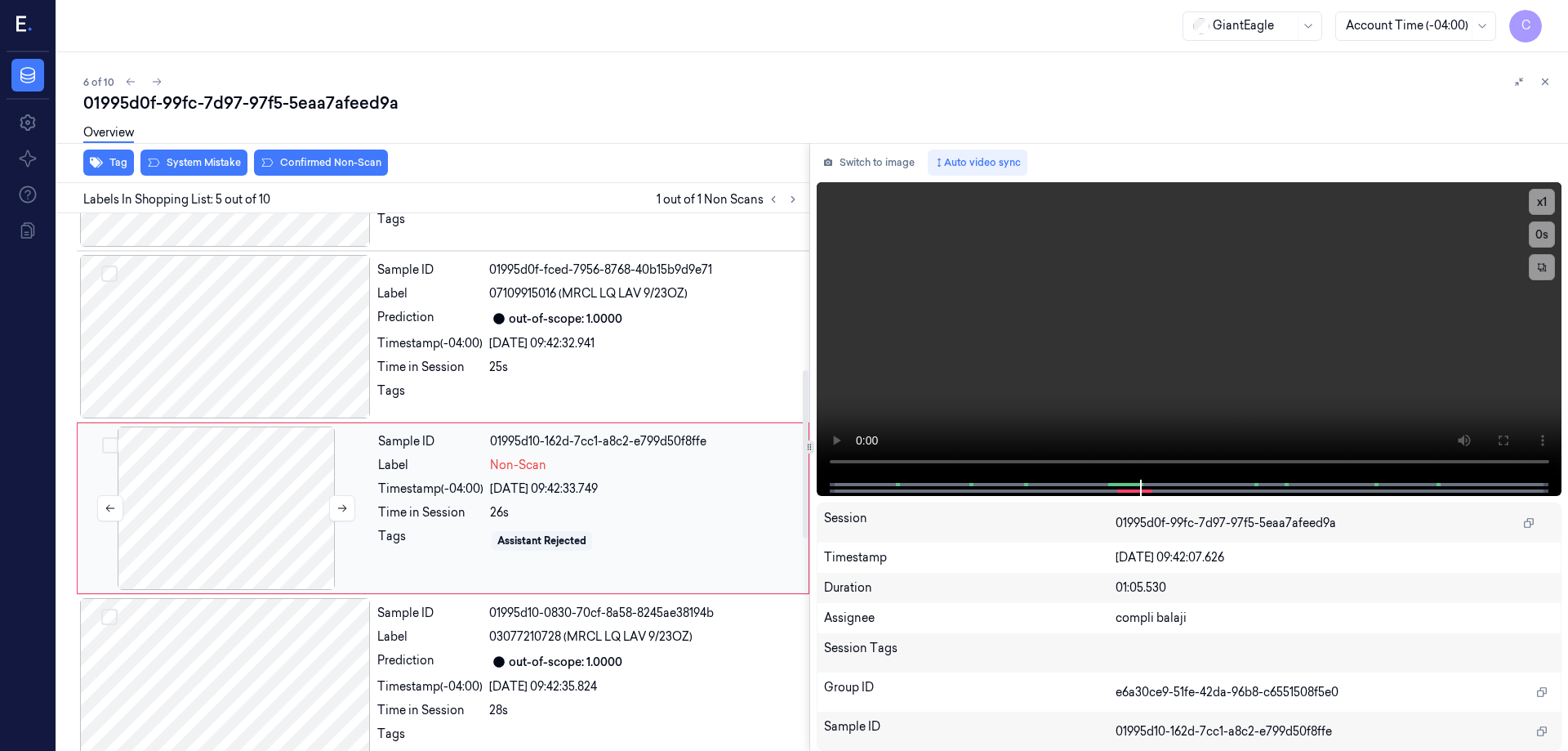
click at [236, 627] on div at bounding box center [225, 680] width 291 height 163
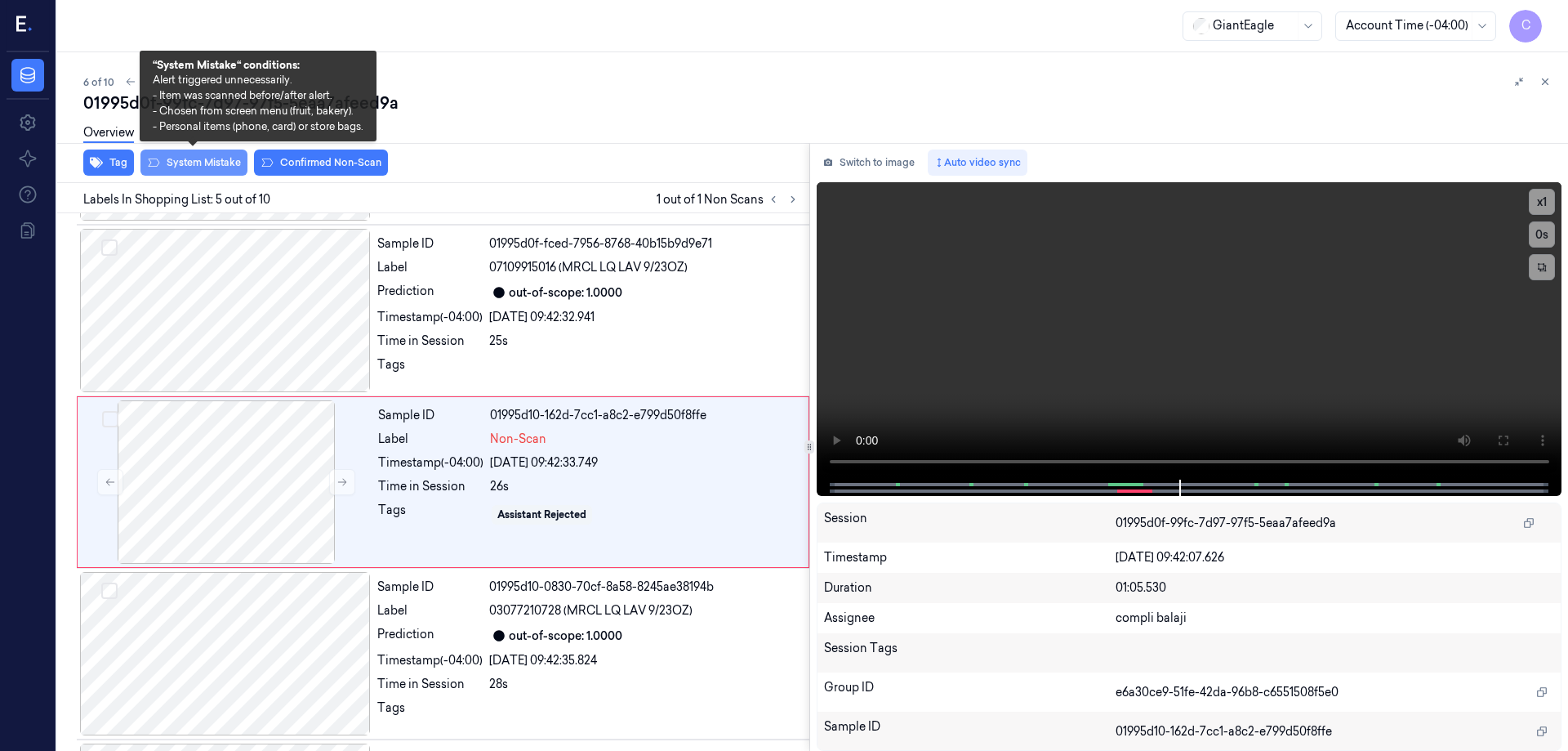
click at [191, 159] on button "System Mistake" at bounding box center [193, 163] width 107 height 27
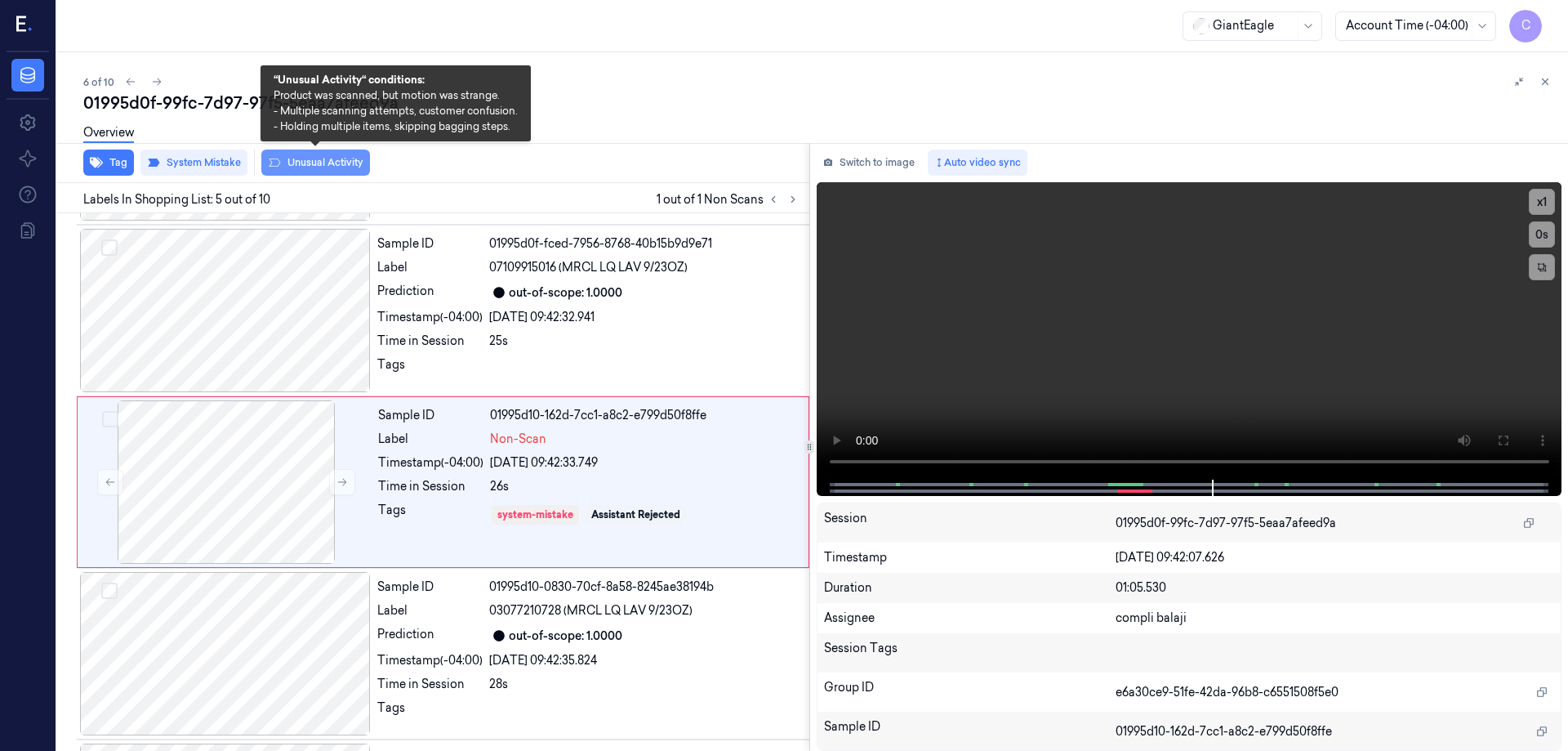
click at [313, 162] on button "Unusual Activity" at bounding box center [316, 163] width 109 height 27
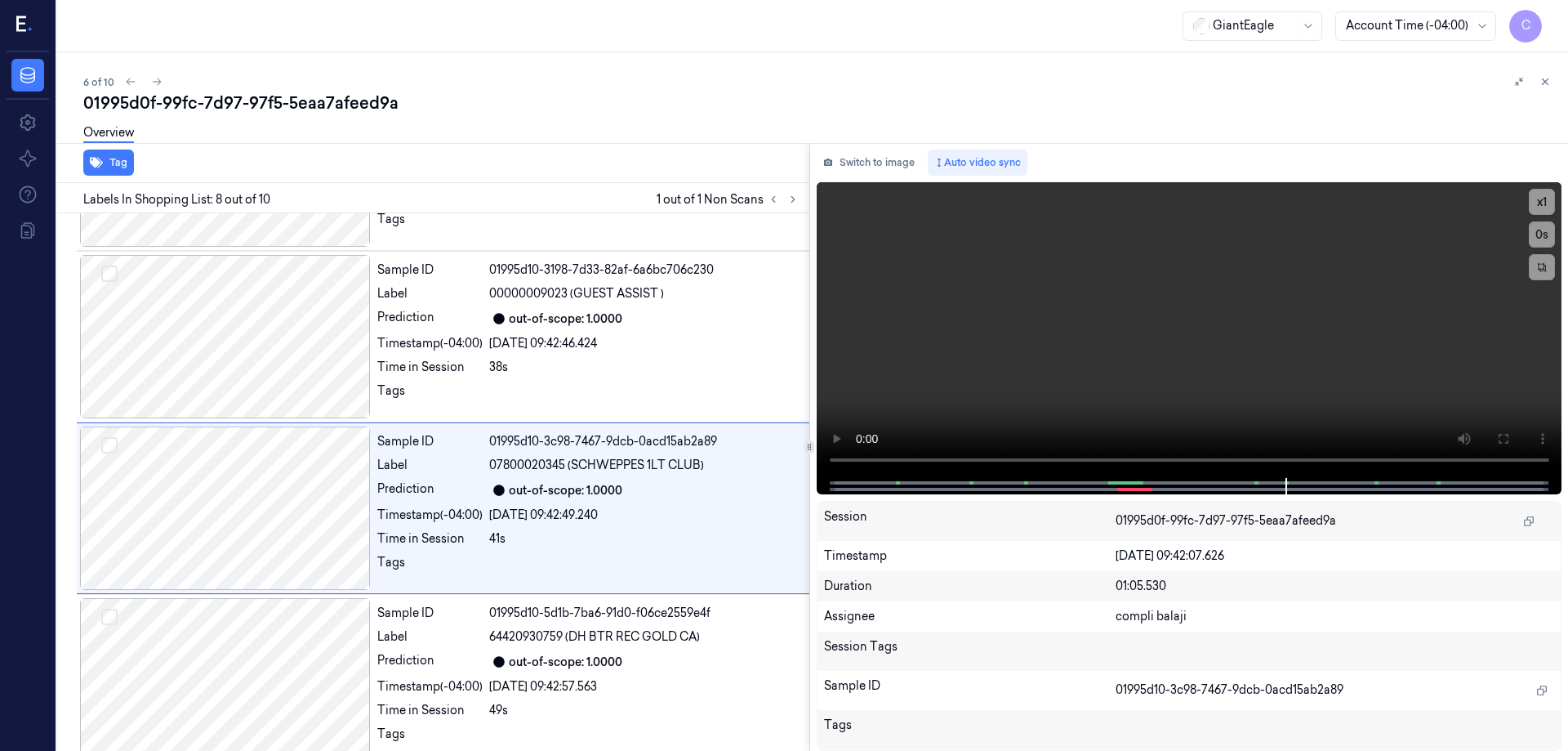
scroll to position [1017, 0]
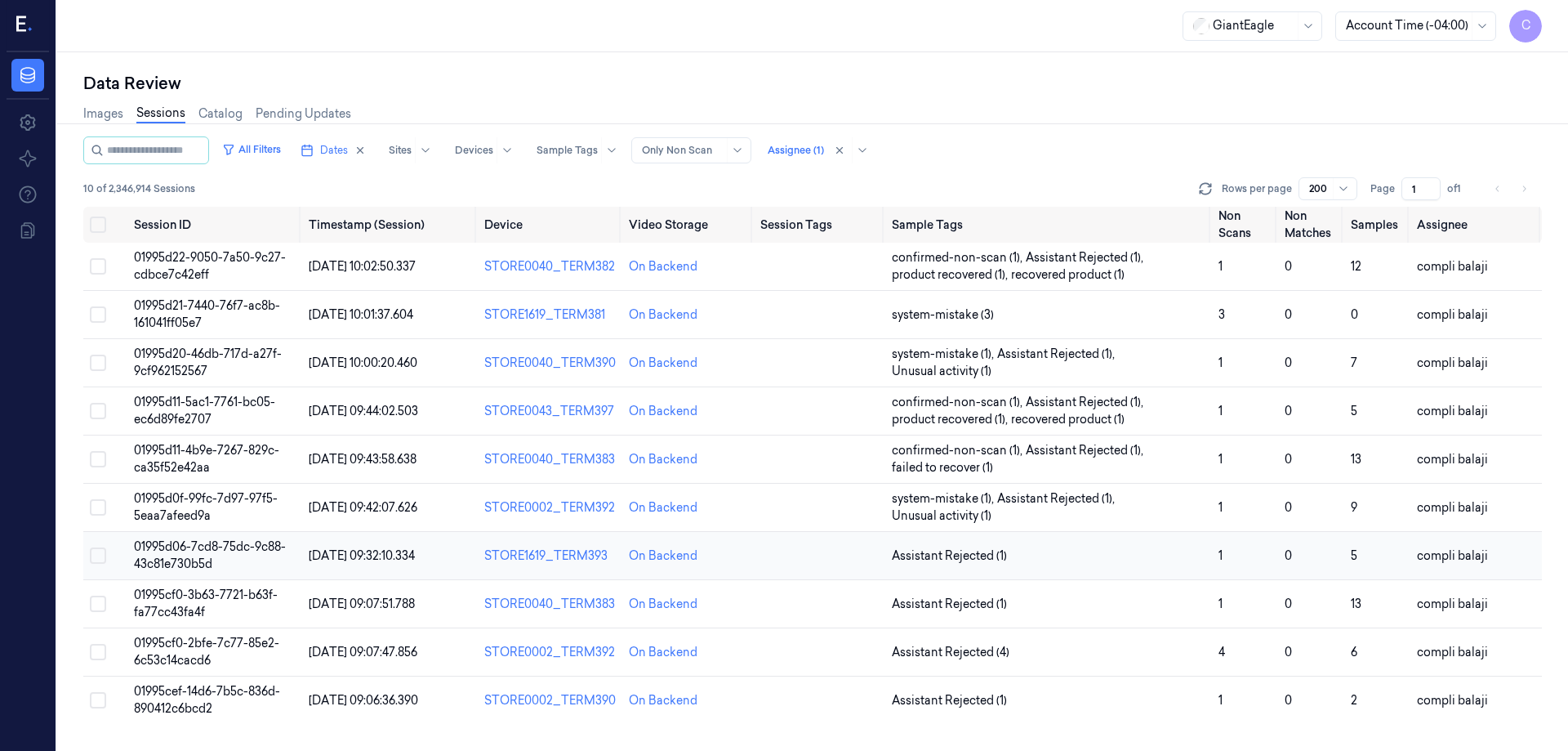
click at [237, 546] on span "01995d06-7cd8-75dc-9c88-43c81e730b5d" at bounding box center [210, 556] width 152 height 32
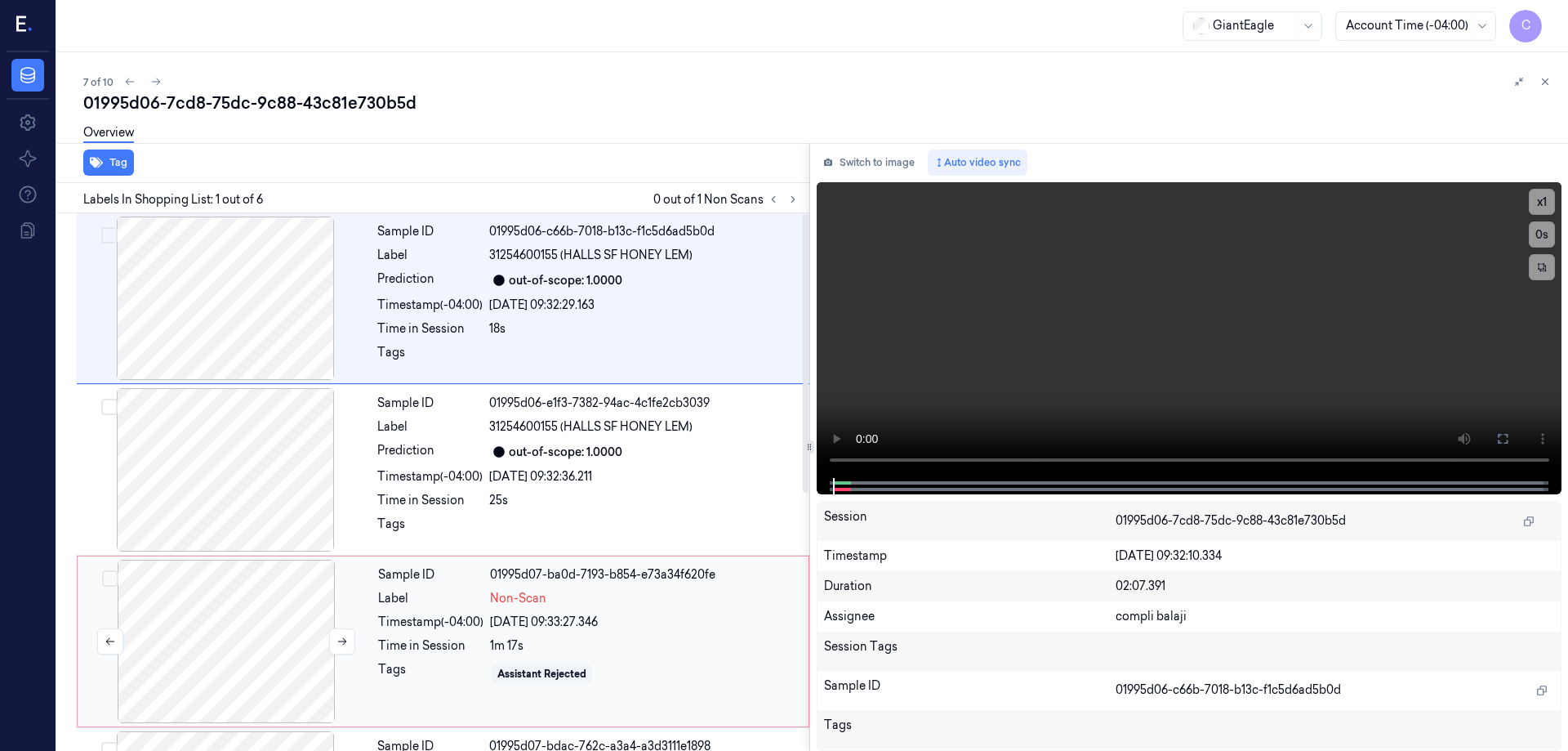
click at [268, 631] on div at bounding box center [226, 641] width 291 height 163
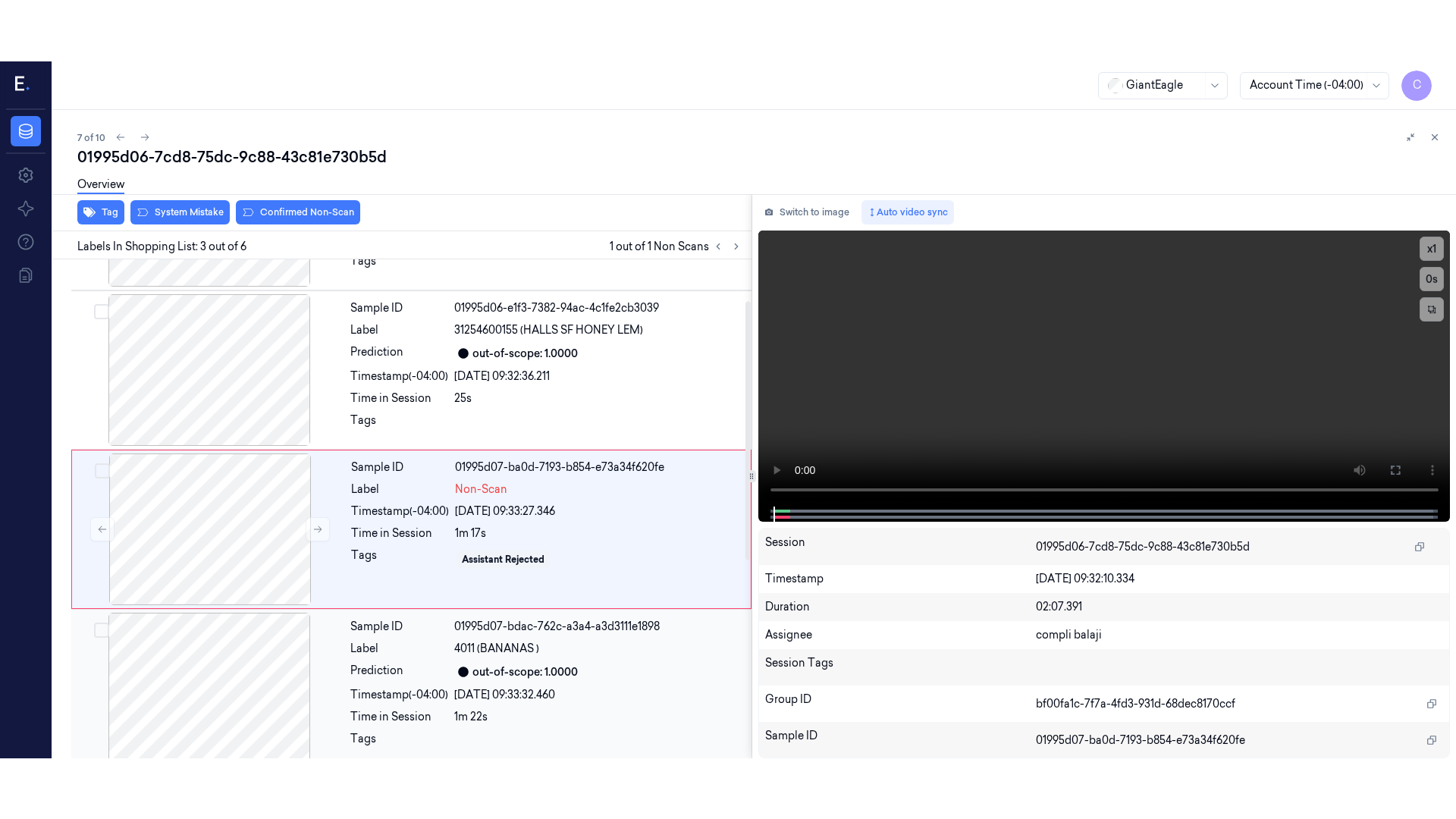
scroll to position [148, 0]
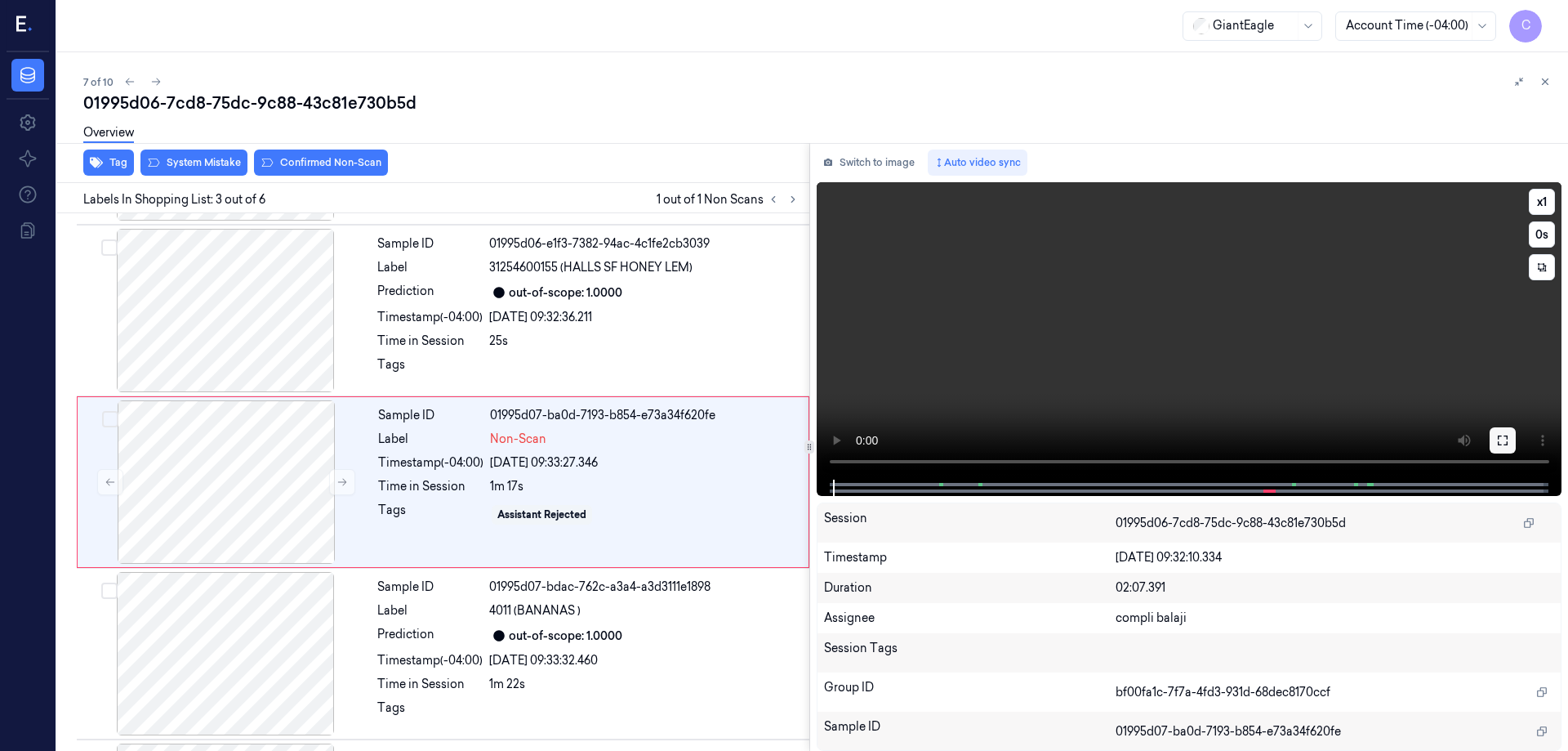
click at [1506, 439] on icon at bounding box center [1503, 440] width 13 height 13
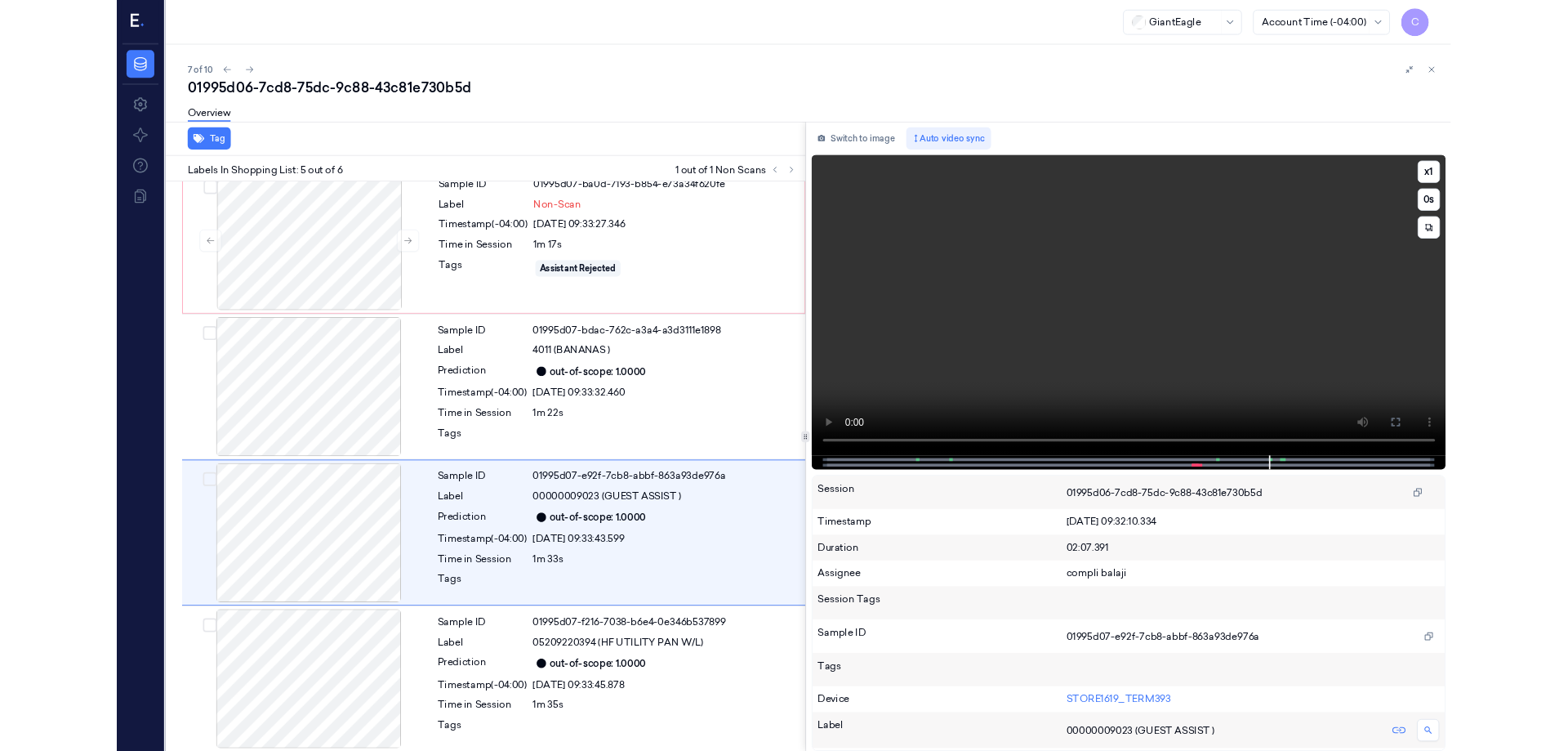
scroll to position [365, 0]
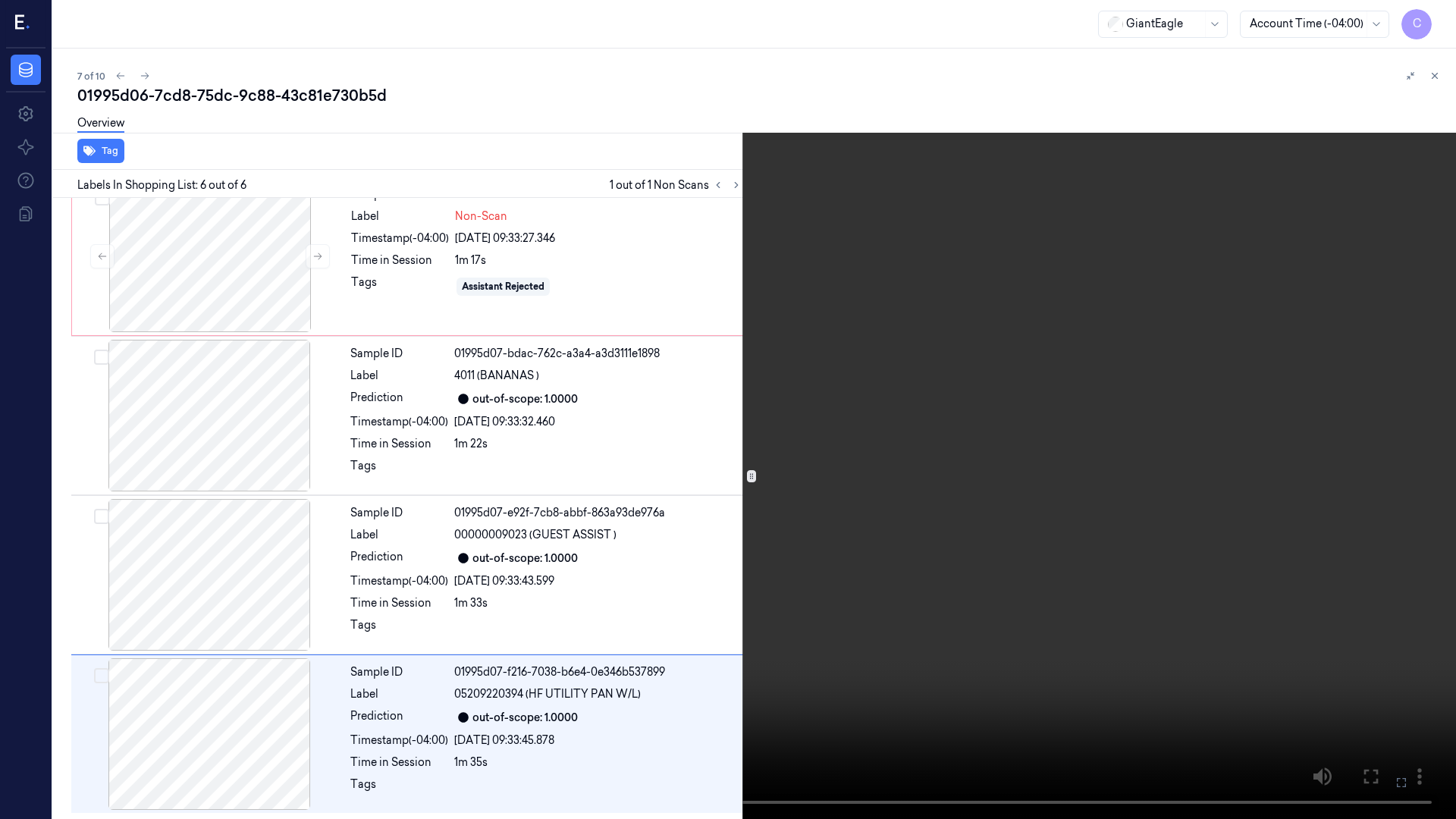
drag, startPoint x: 1399, startPoint y: 786, endPoint x: 1397, endPoint y: 693, distance: 93.0
click at [0, 0] on icon at bounding box center [0, 0] width 0 height 0
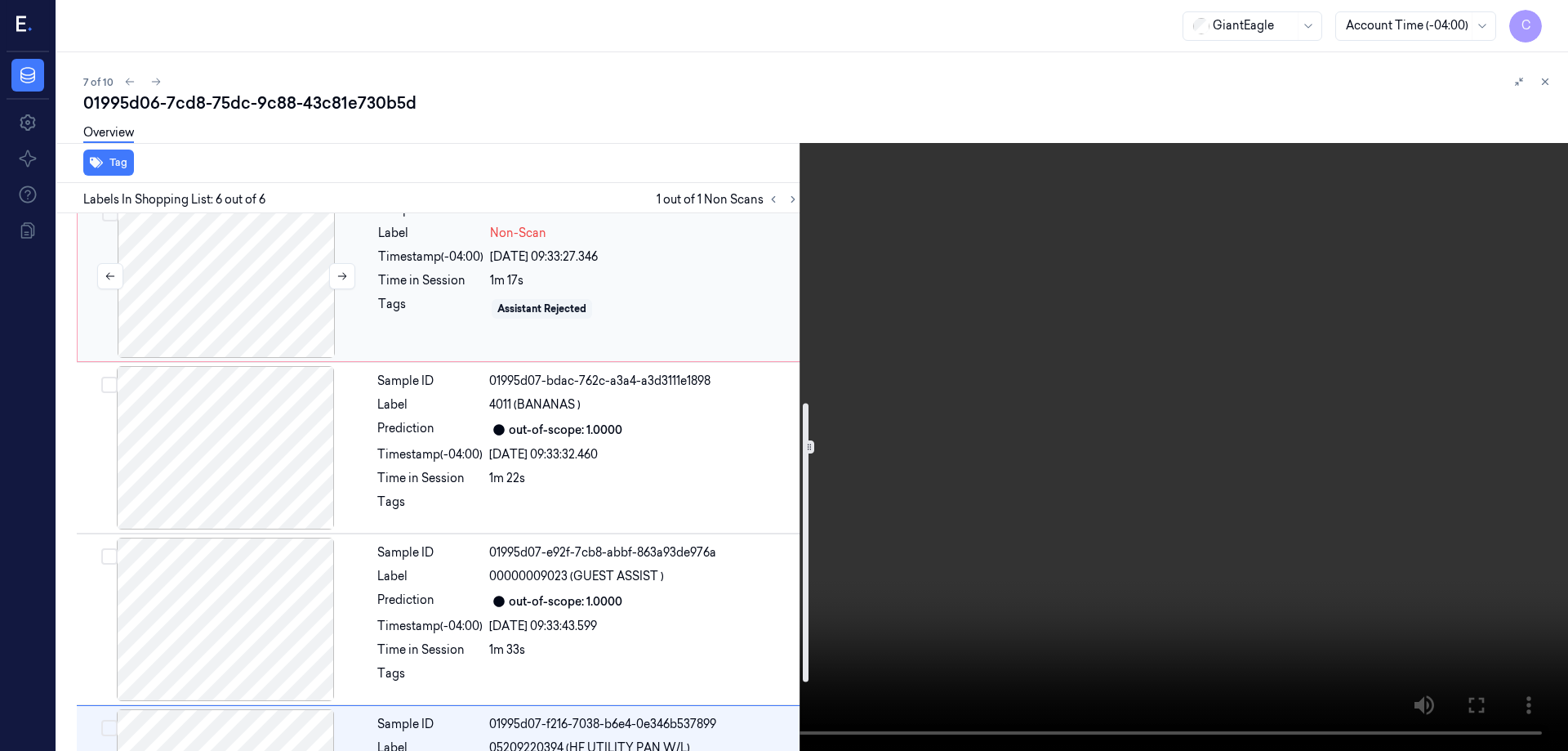
scroll to position [202, 0]
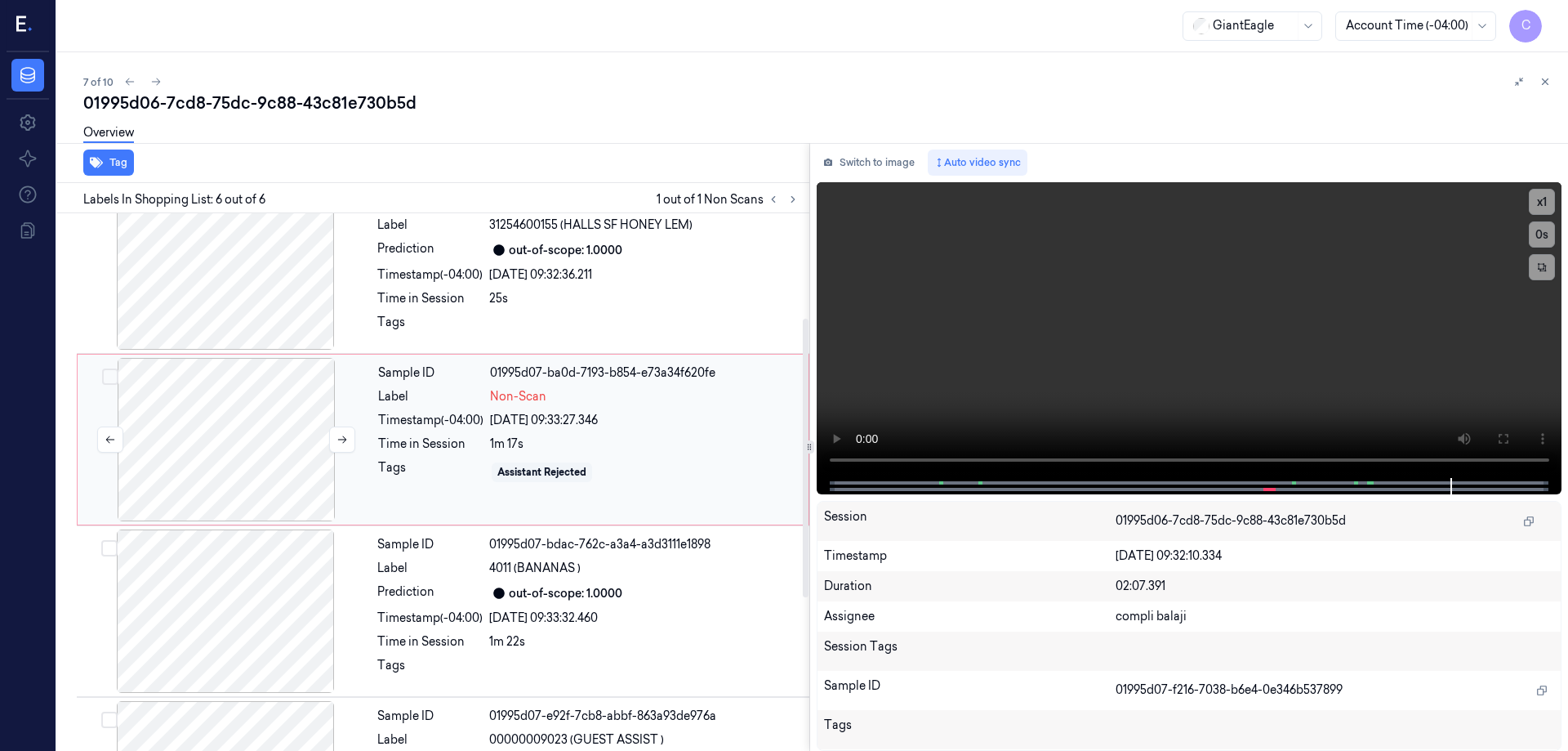
click at [238, 471] on div at bounding box center [226, 439] width 291 height 163
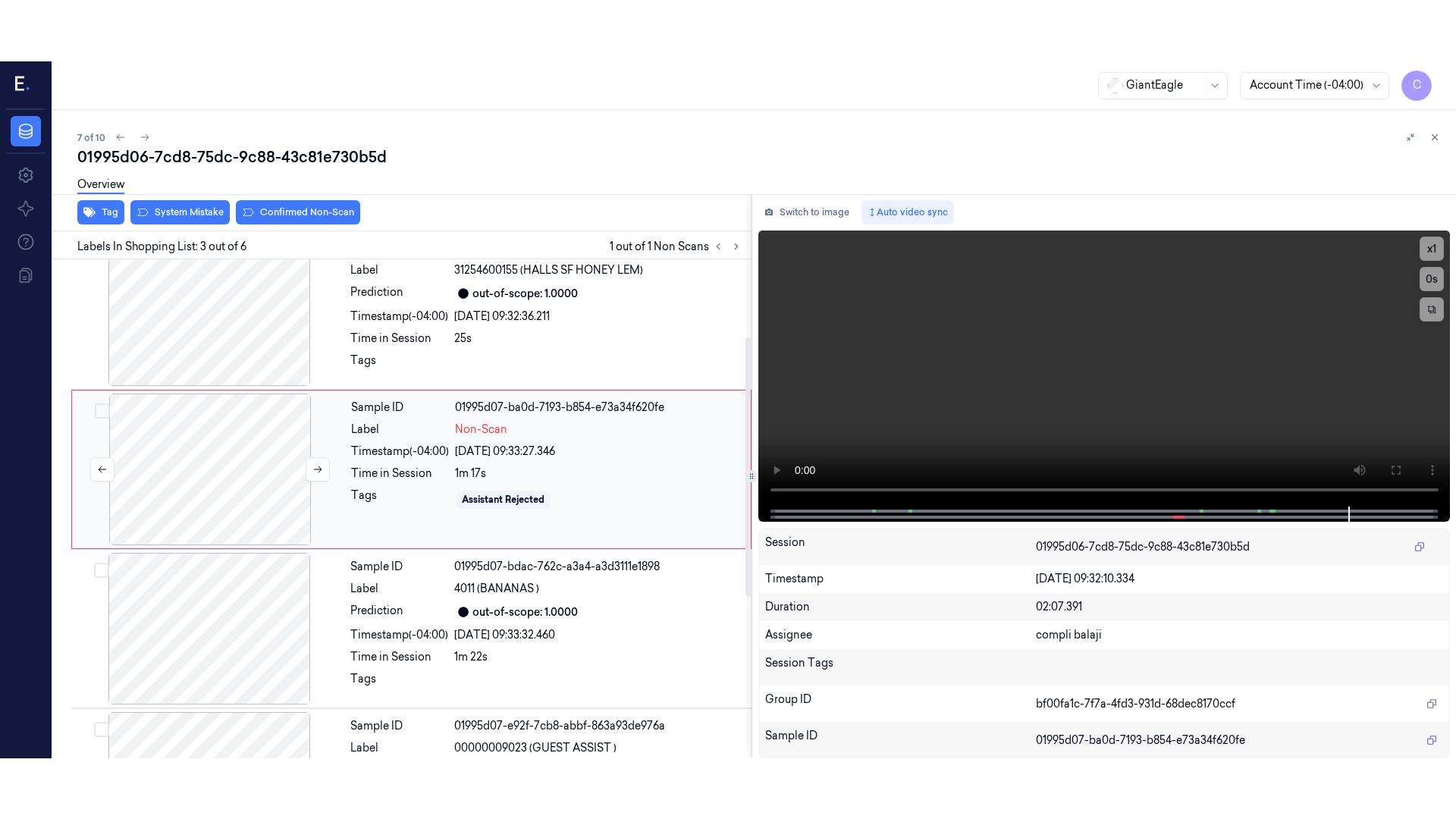
scroll to position [148, 0]
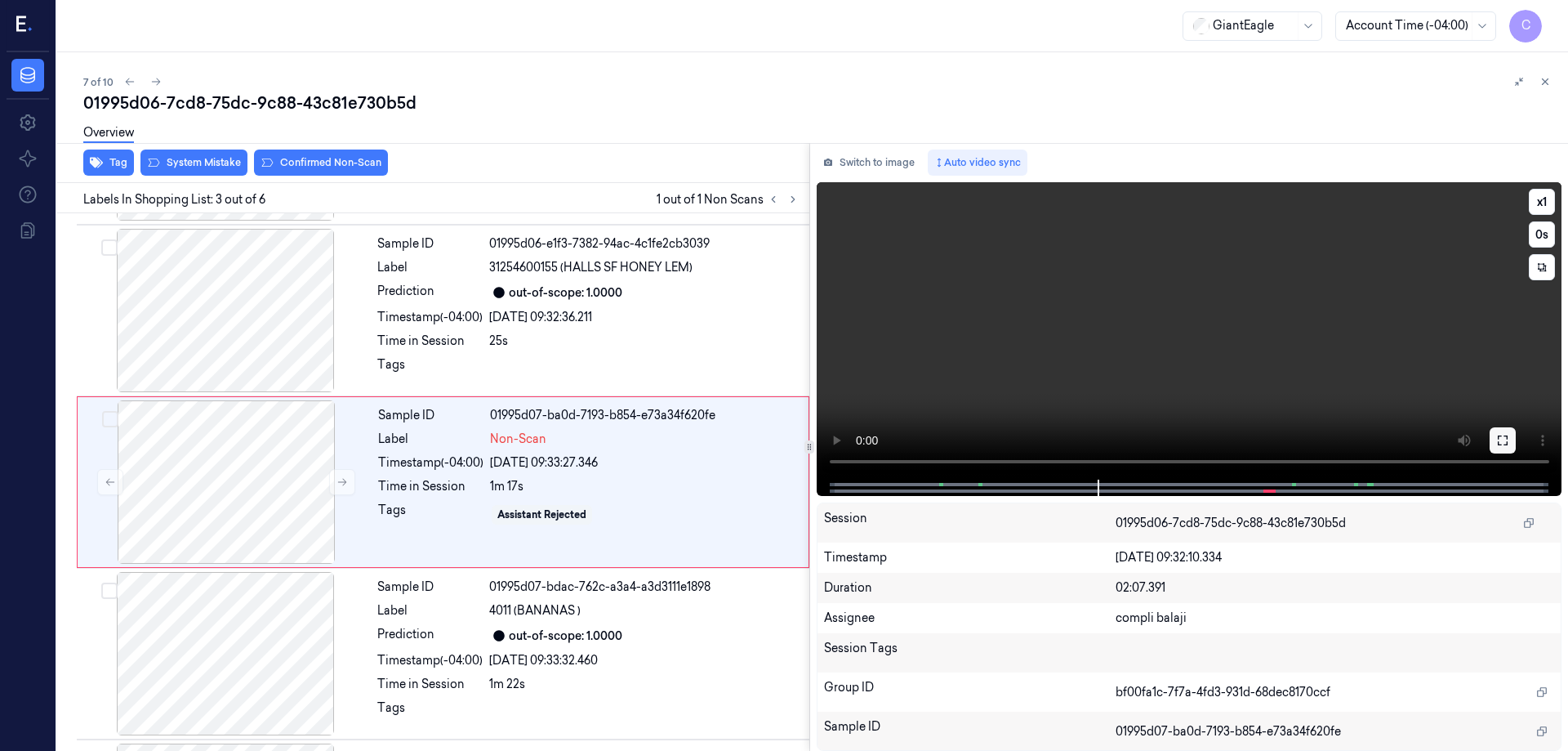
click at [1504, 446] on icon at bounding box center [1503, 440] width 13 height 13
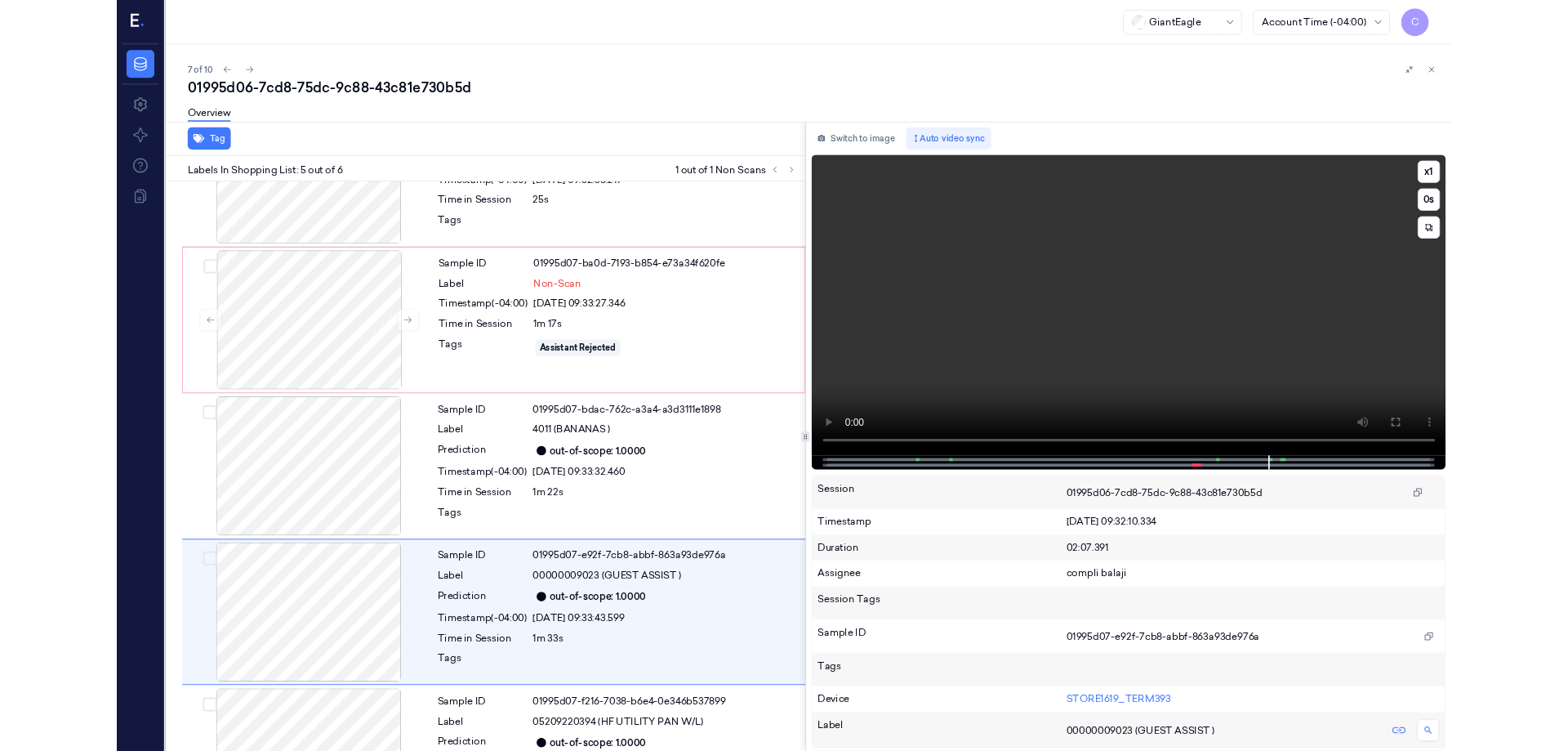
scroll to position [365, 0]
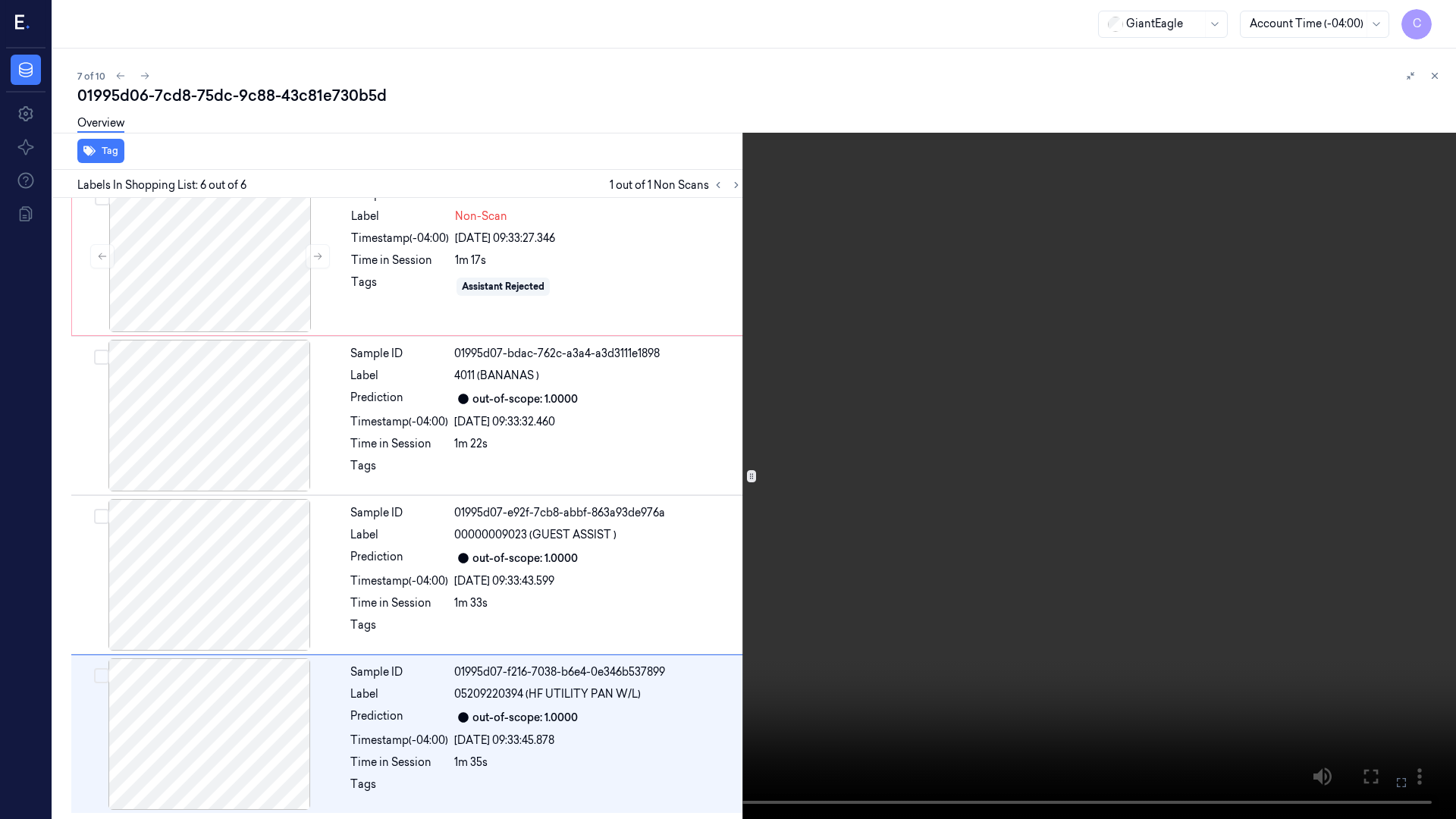
click at [0, 0] on icon at bounding box center [0, 0] width 0 height 0
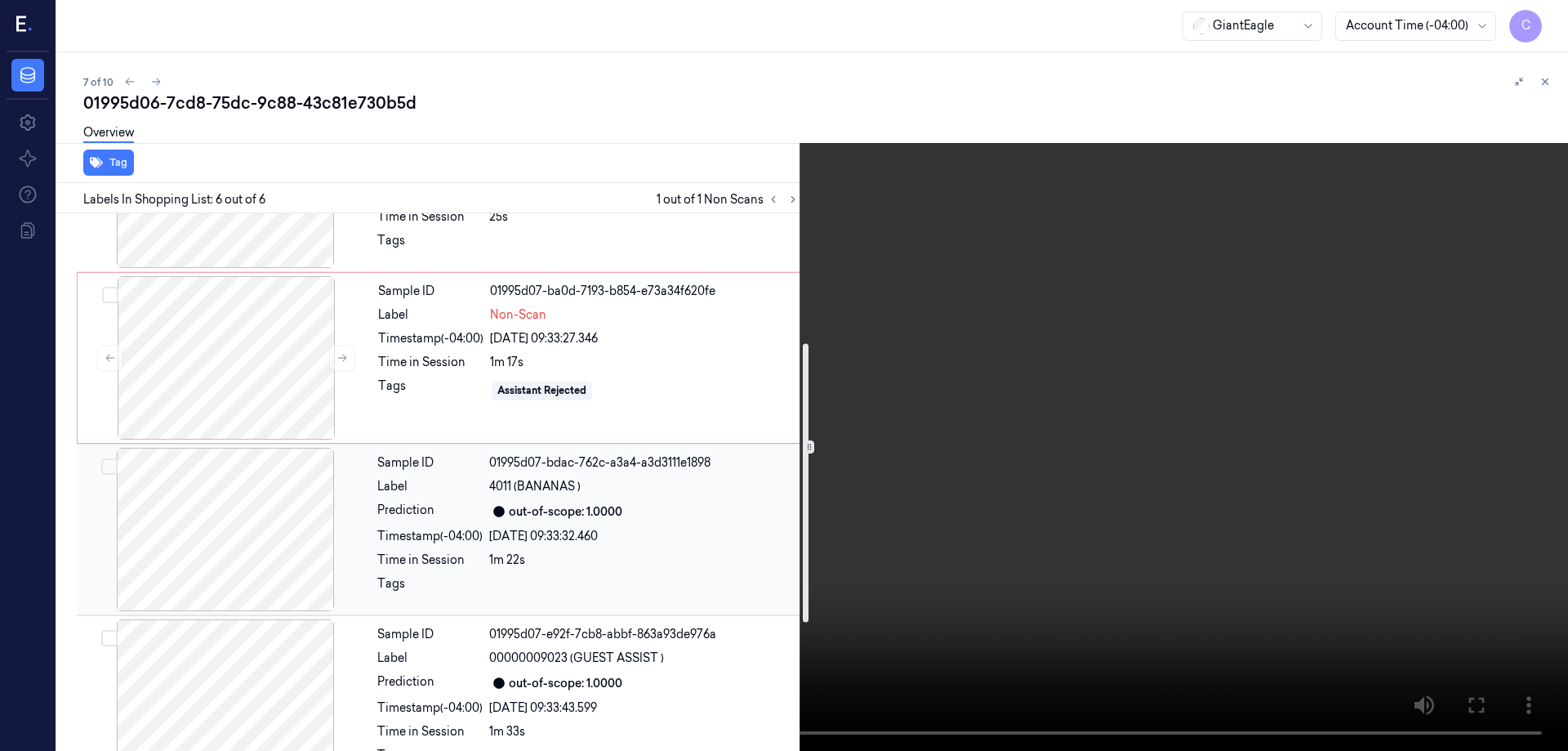
scroll to position [120, 0]
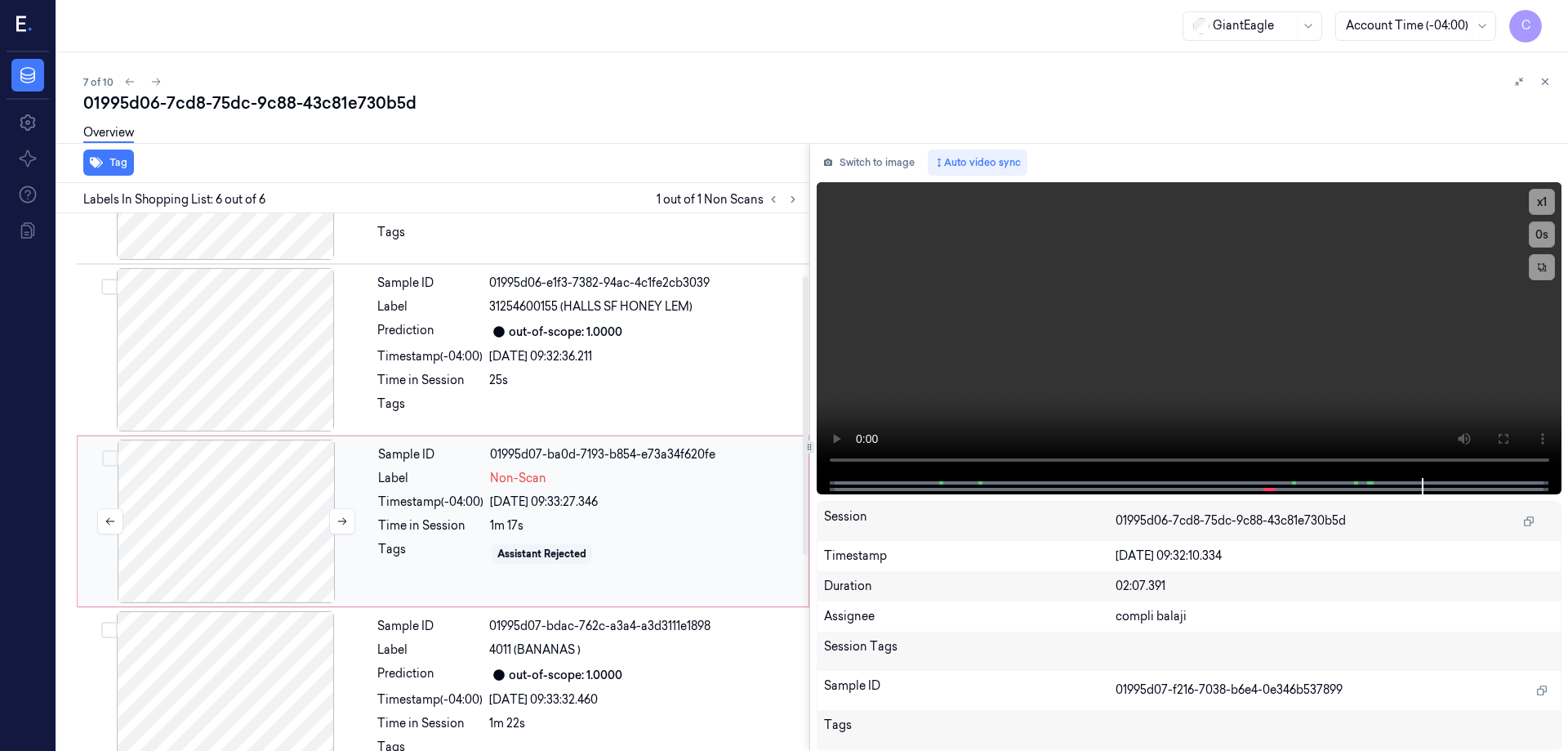
click at [272, 505] on div at bounding box center [226, 521] width 291 height 163
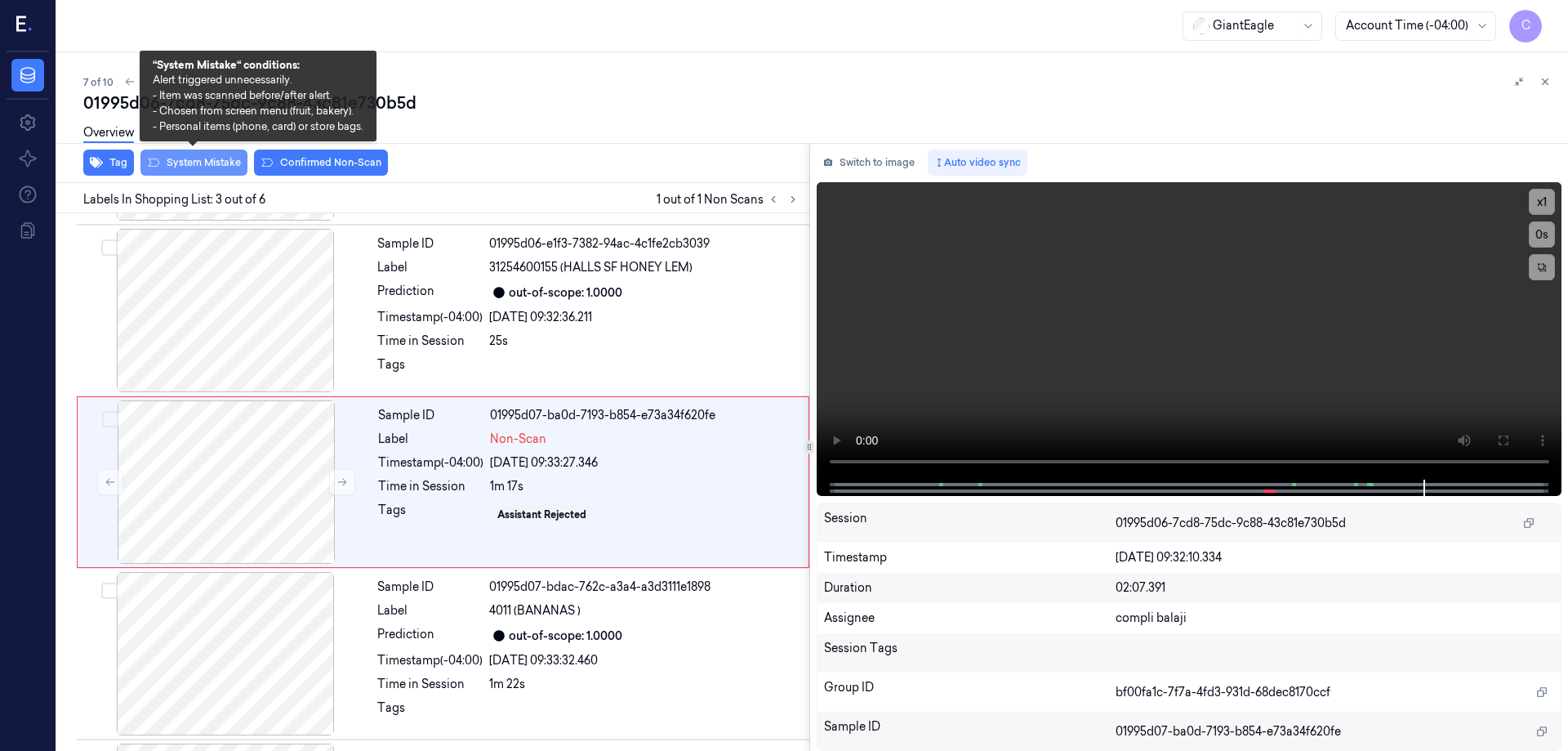
click at [199, 168] on button "System Mistake" at bounding box center [193, 163] width 107 height 27
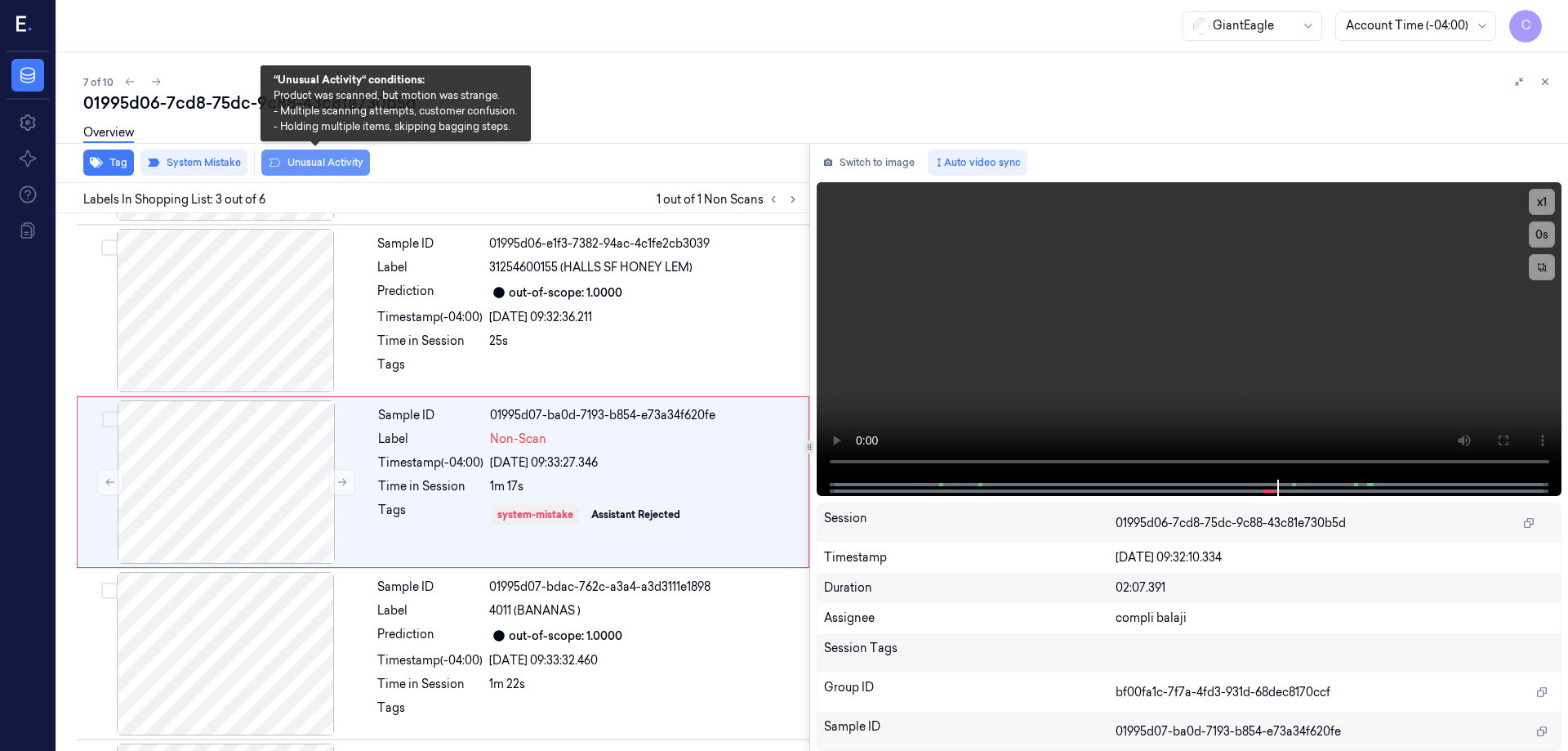
click at [341, 165] on button "Unusual Activity" at bounding box center [316, 163] width 109 height 27
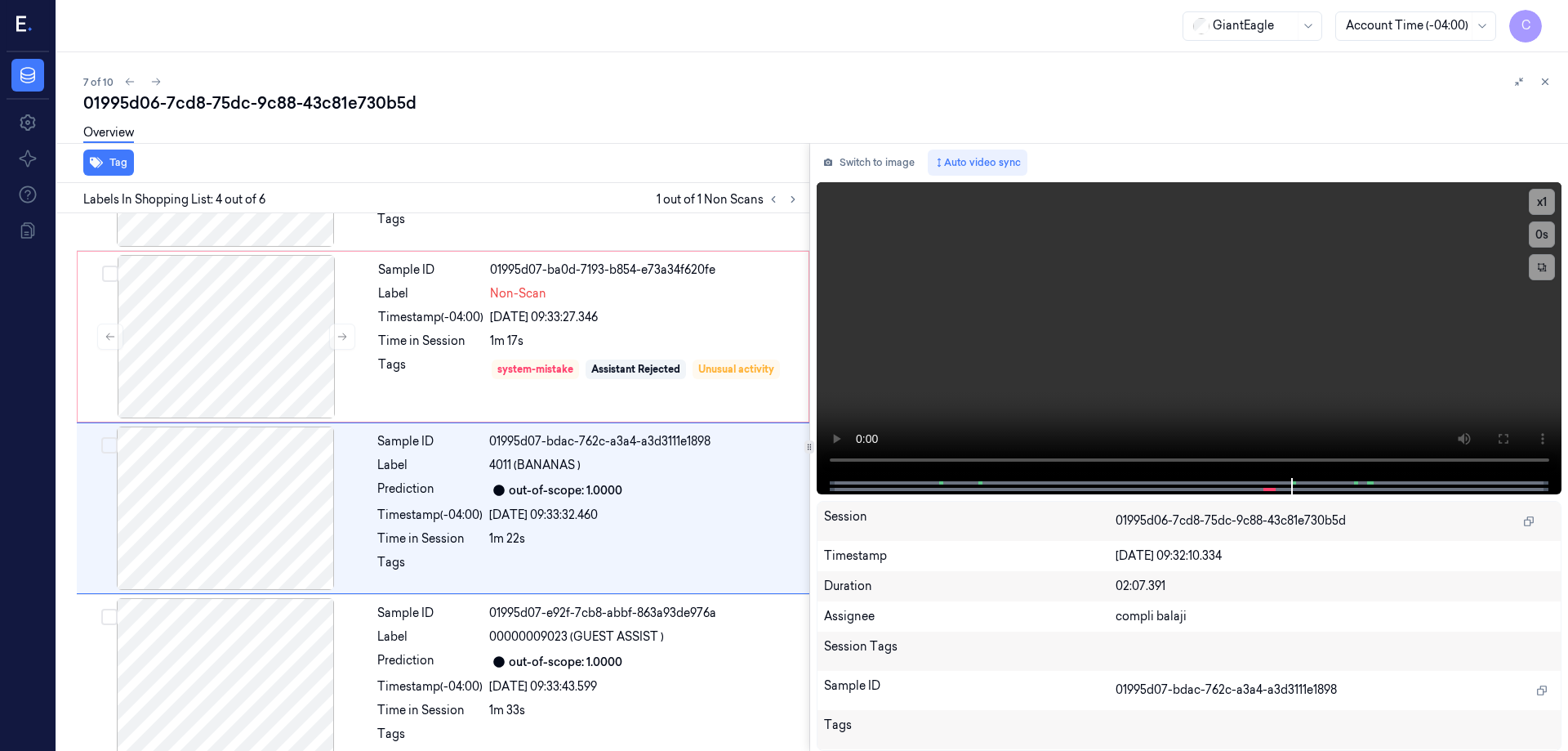
scroll to position [331, 0]
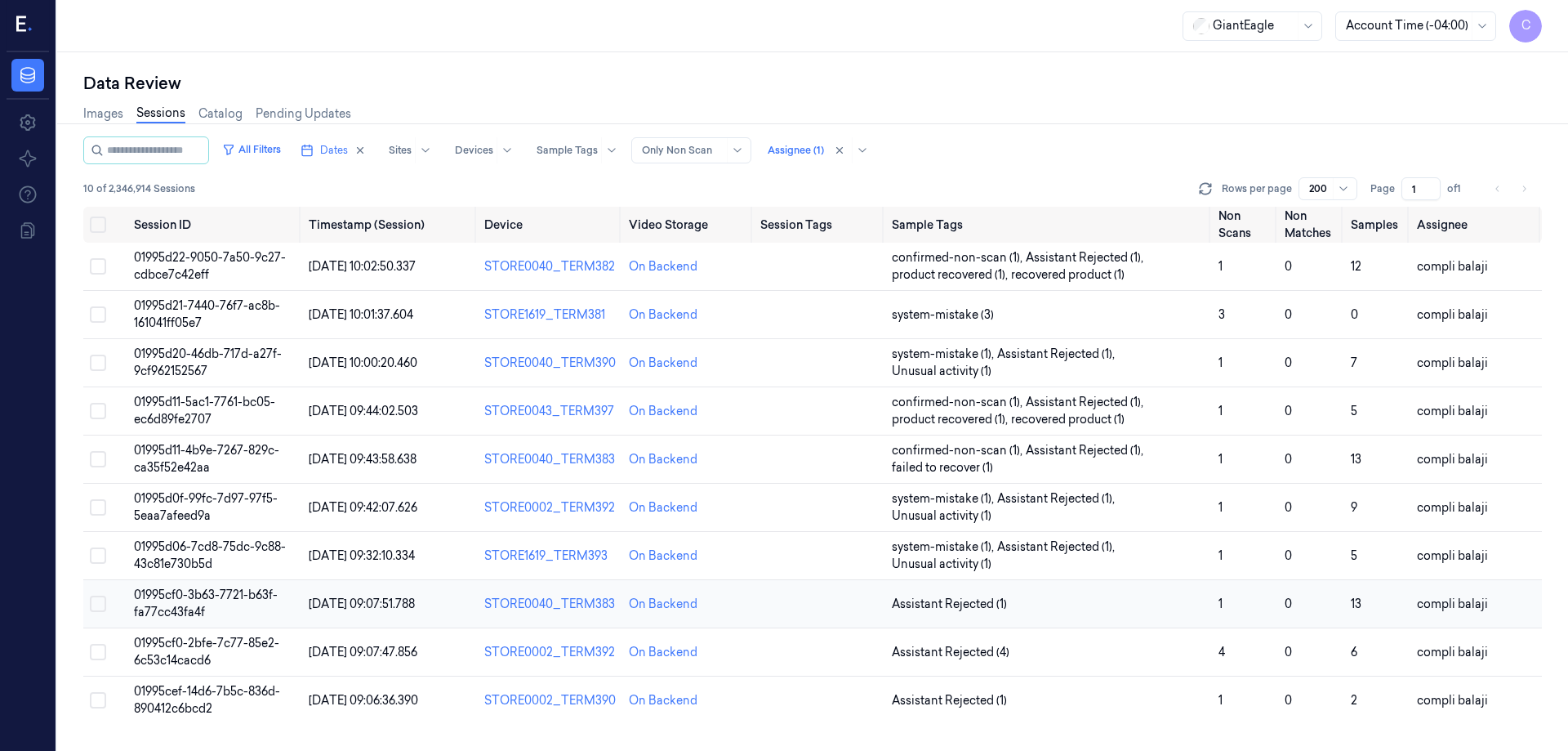
click at [229, 596] on span "01995cf0-3b63-7721-b63f-fa77cc43fa4f" at bounding box center [206, 603] width 144 height 32
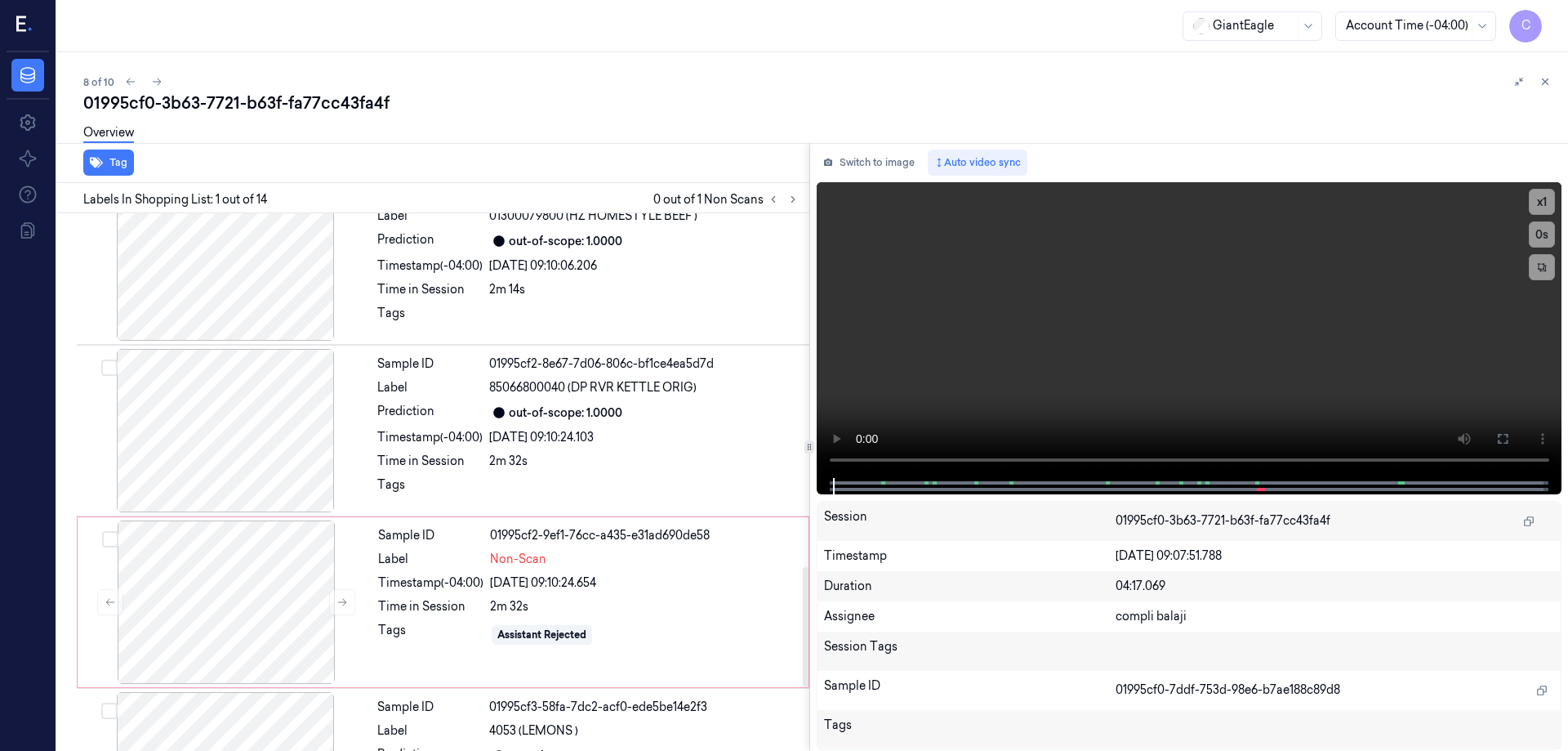
scroll to position [1584, 0]
click at [240, 600] on div at bounding box center [226, 601] width 291 height 163
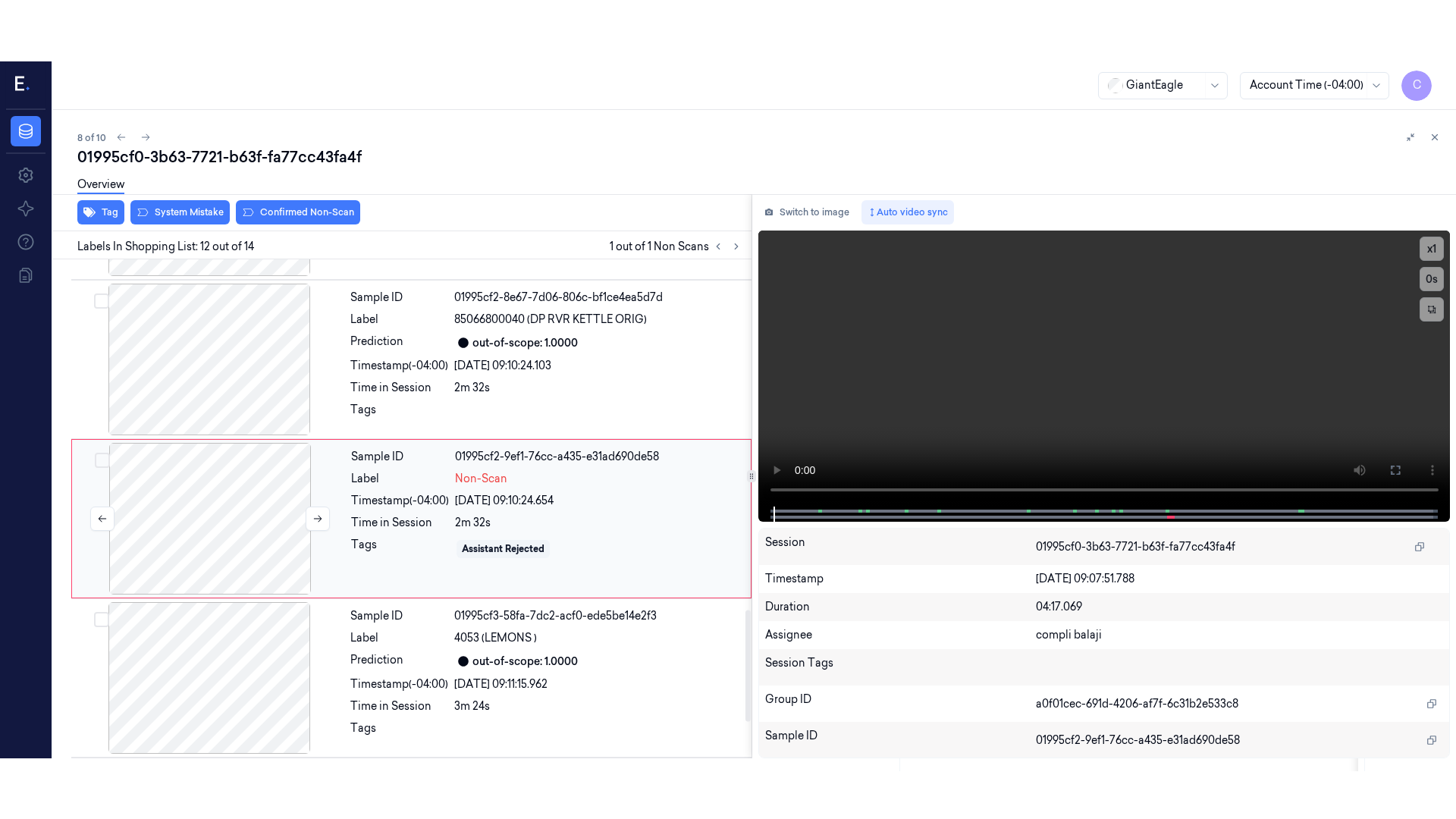
scroll to position [1582, 0]
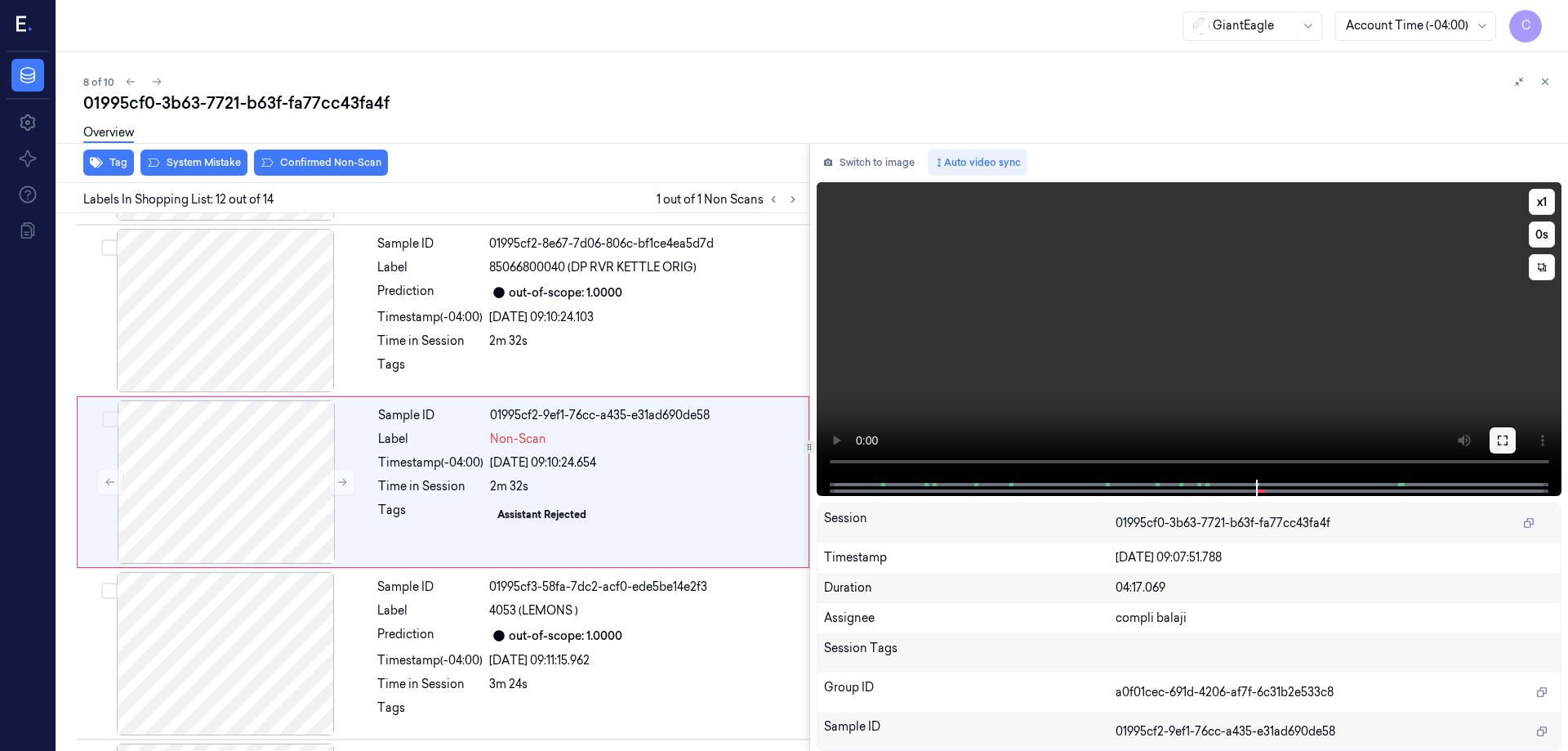
click at [1501, 443] on icon at bounding box center [1503, 440] width 13 height 13
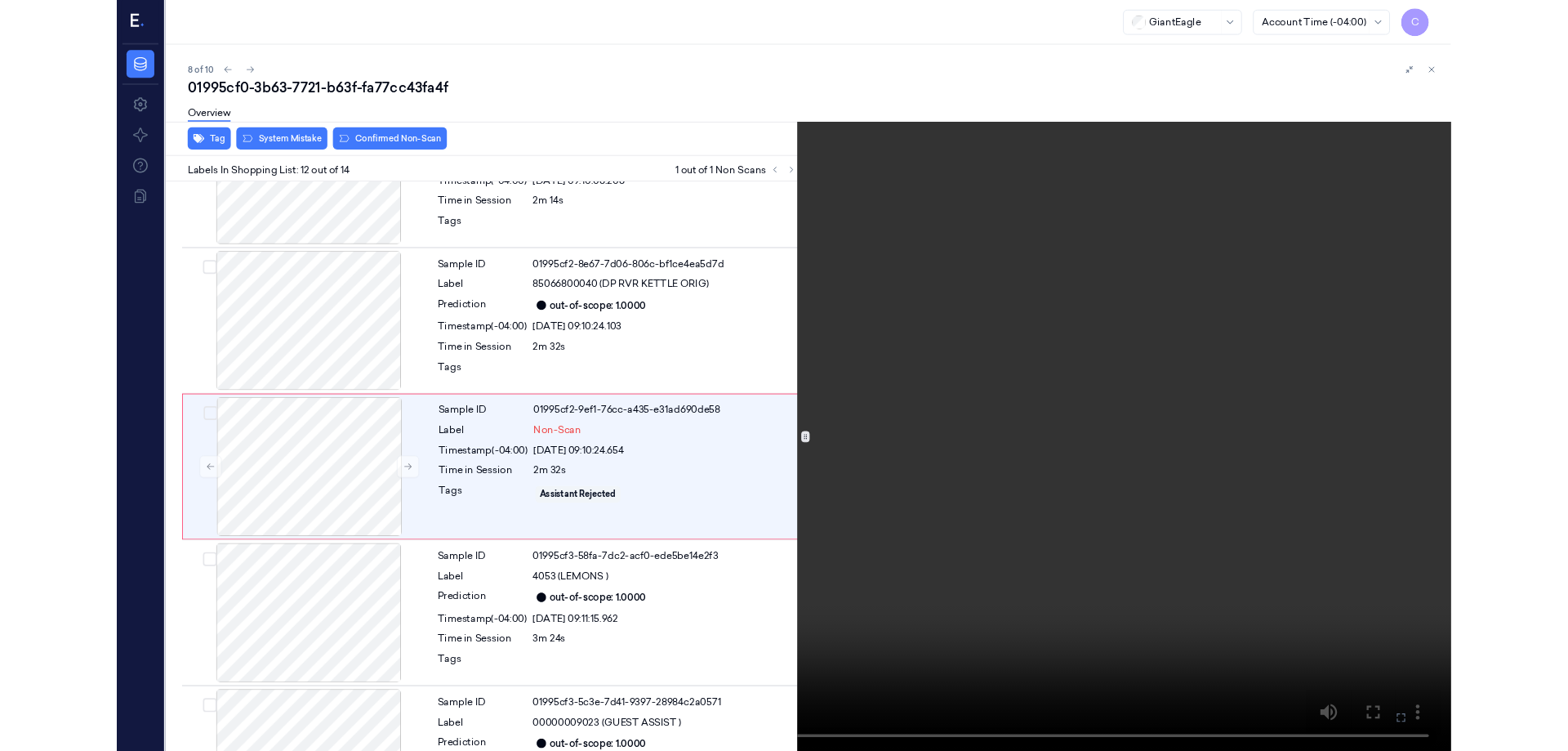
scroll to position [1638, 0]
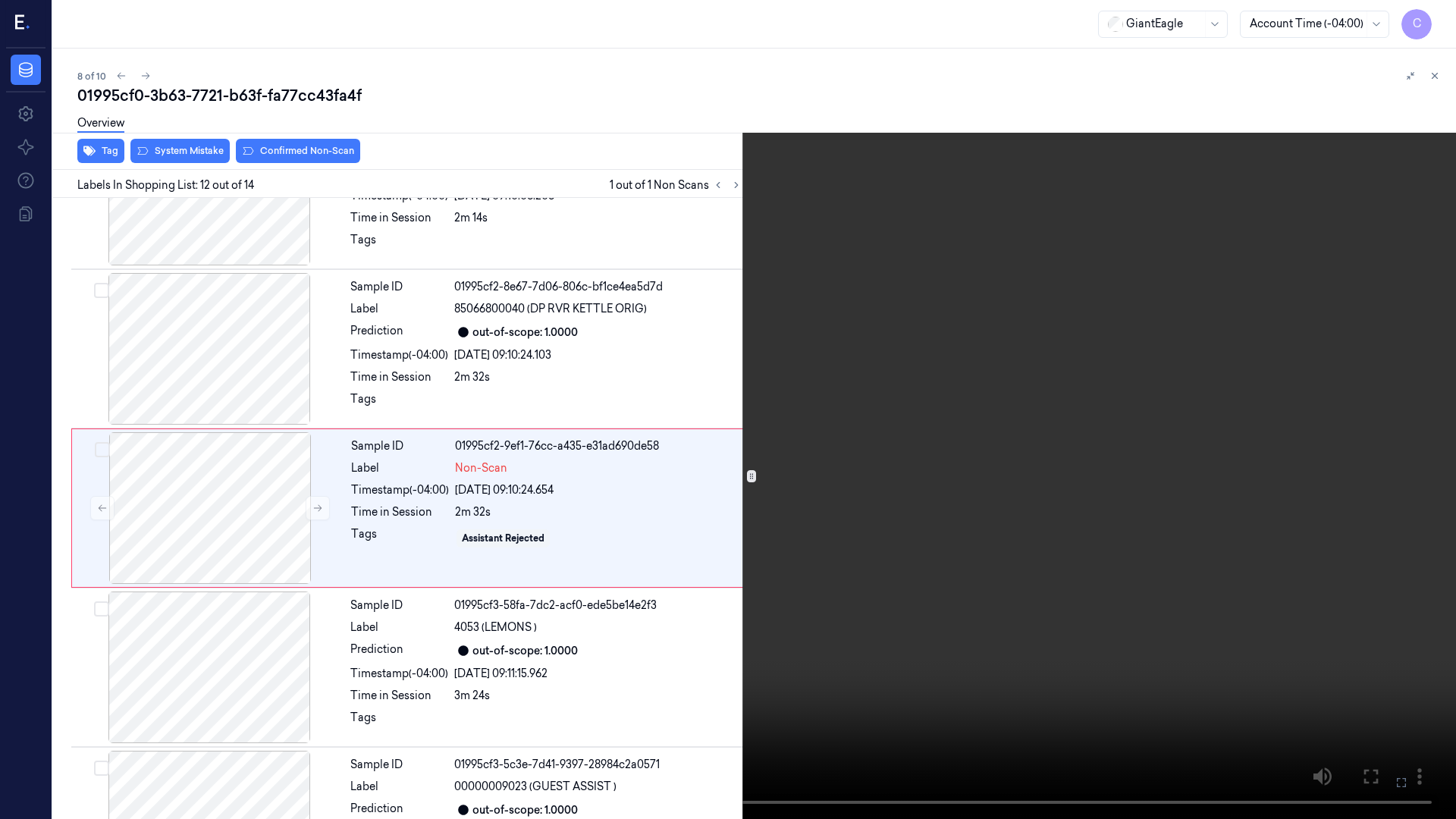
click at [0, 0] on icon at bounding box center [0, 0] width 0 height 0
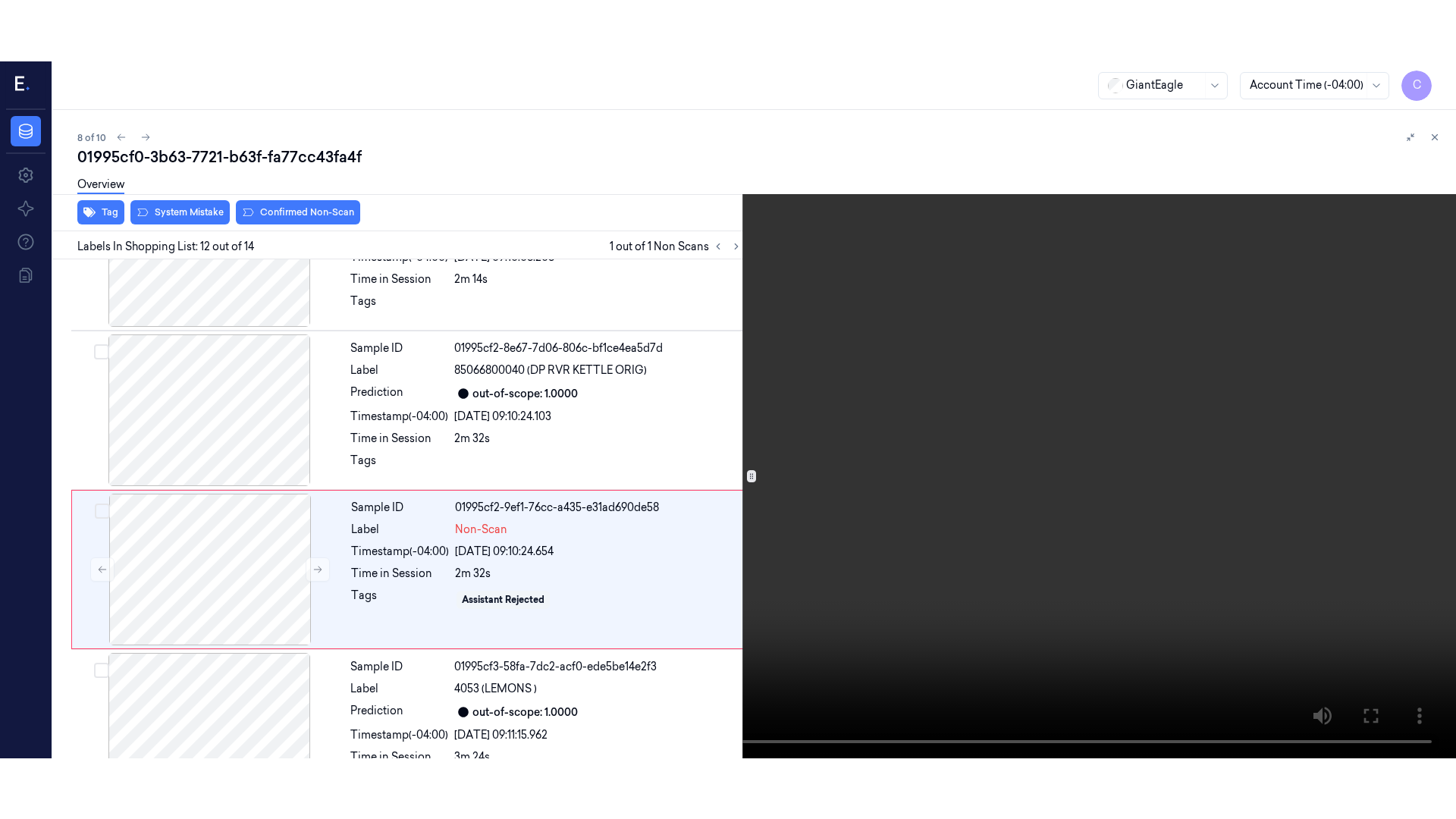
scroll to position [1582, 0]
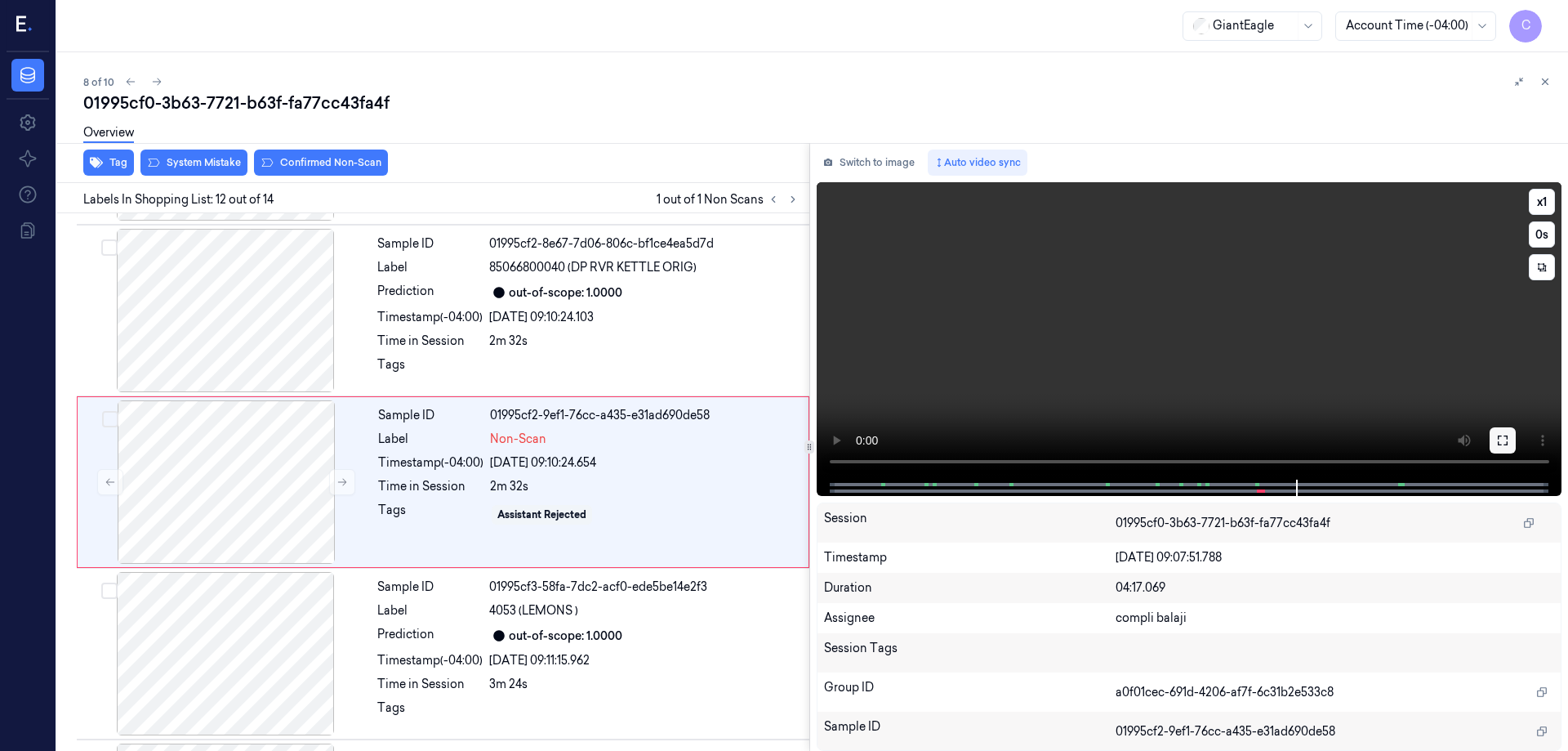
click at [1494, 441] on button at bounding box center [1503, 441] width 27 height 27
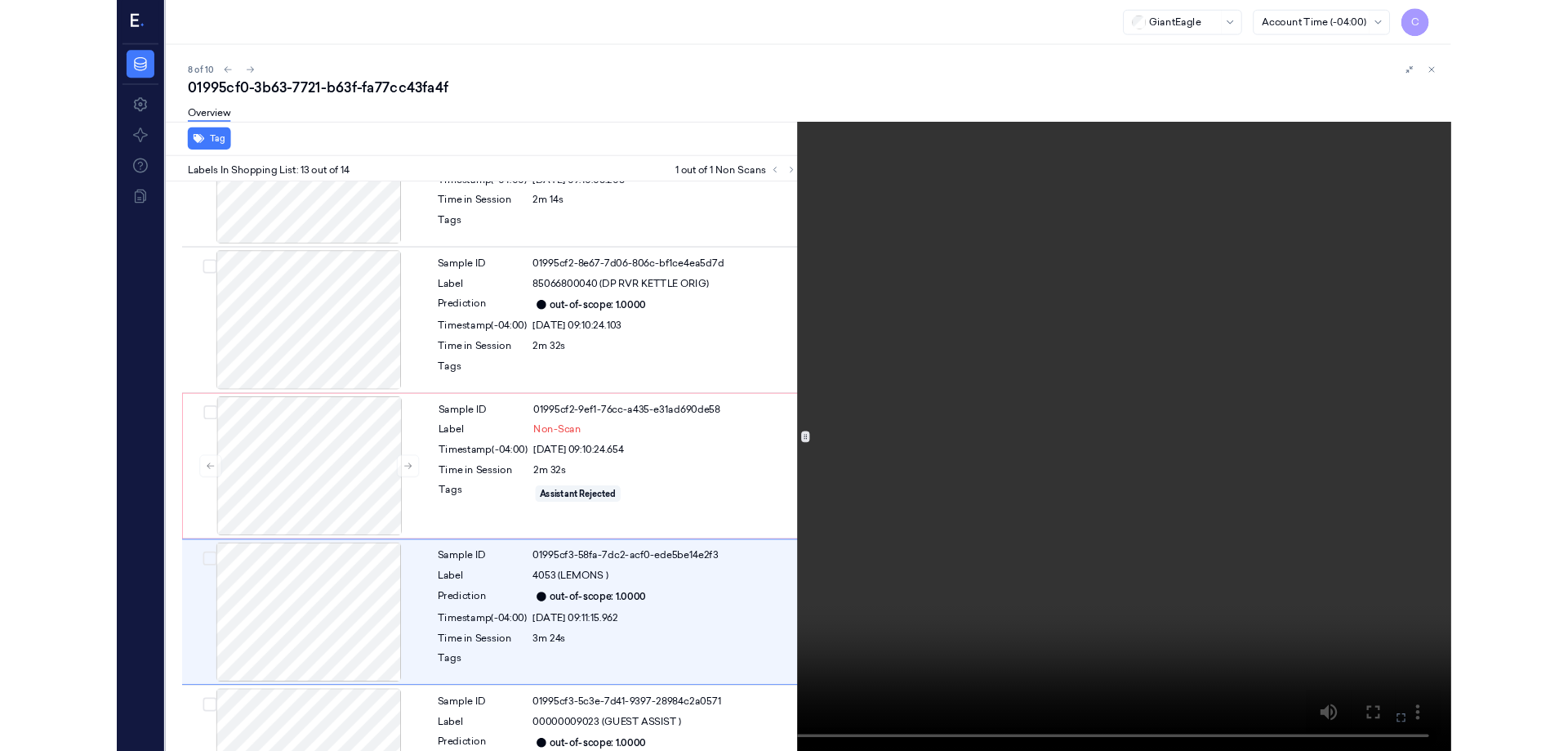
scroll to position [1737, 0]
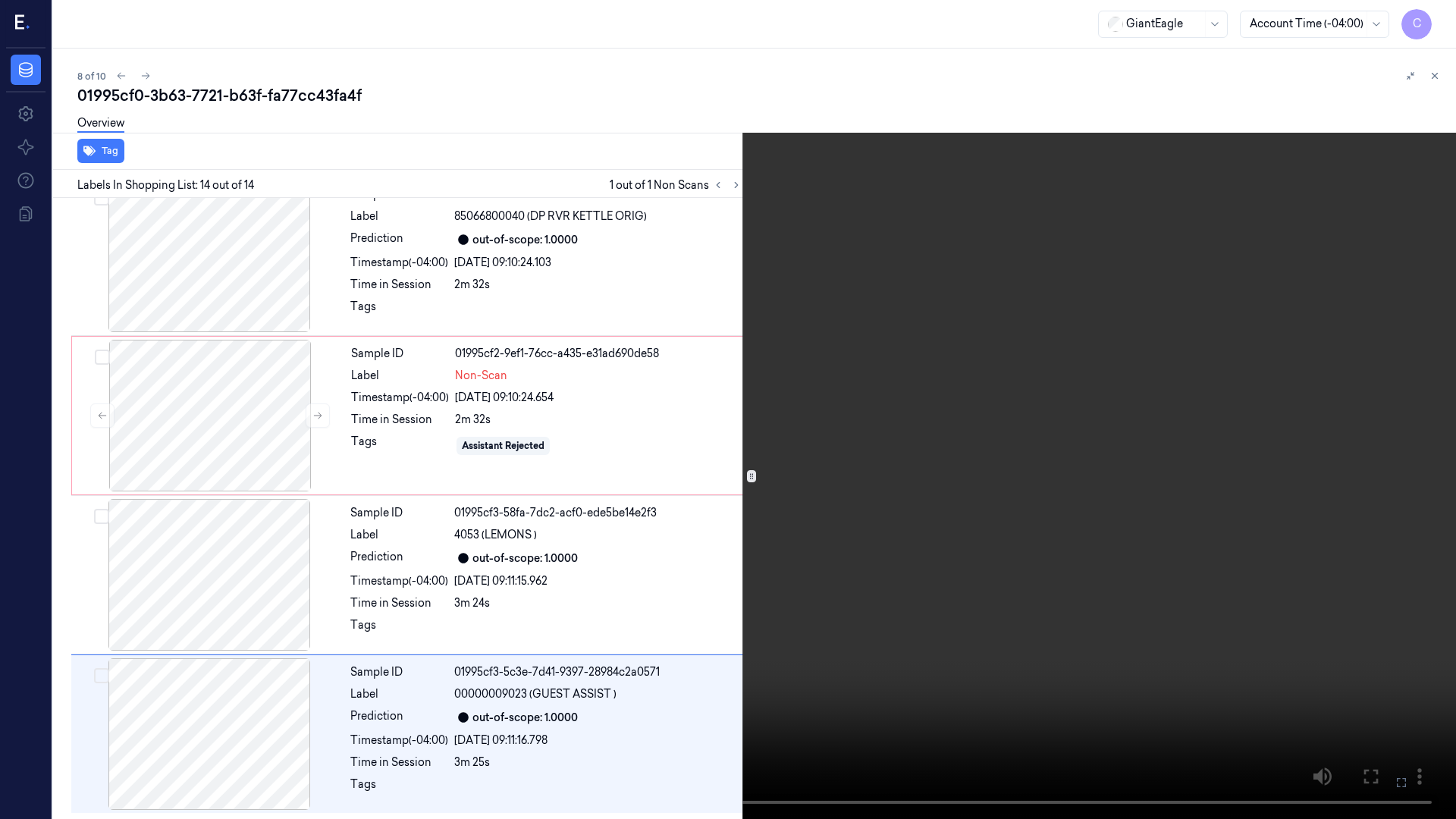
click at [0, 0] on icon at bounding box center [0, 0] width 0 height 0
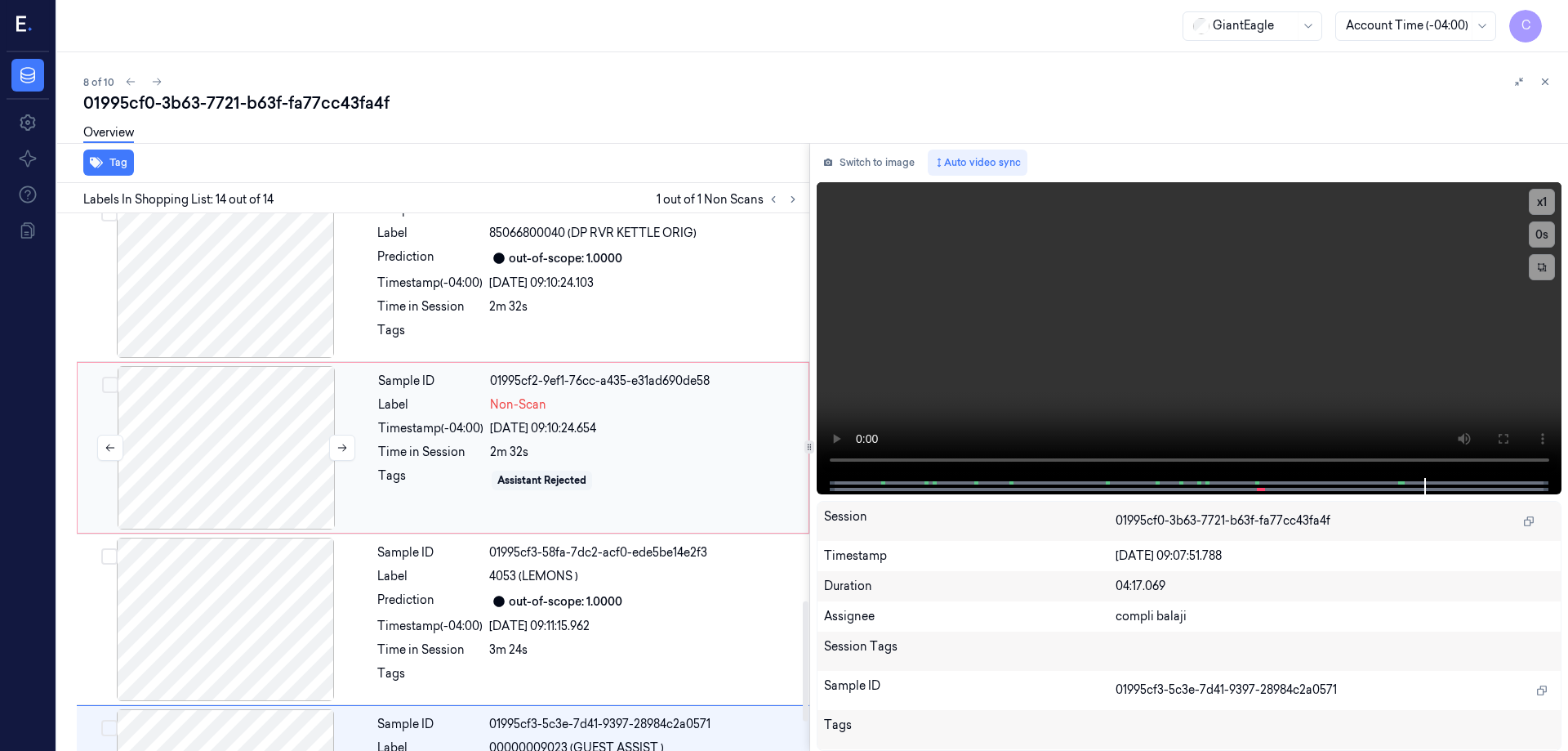
click at [245, 440] on div at bounding box center [226, 448] width 291 height 163
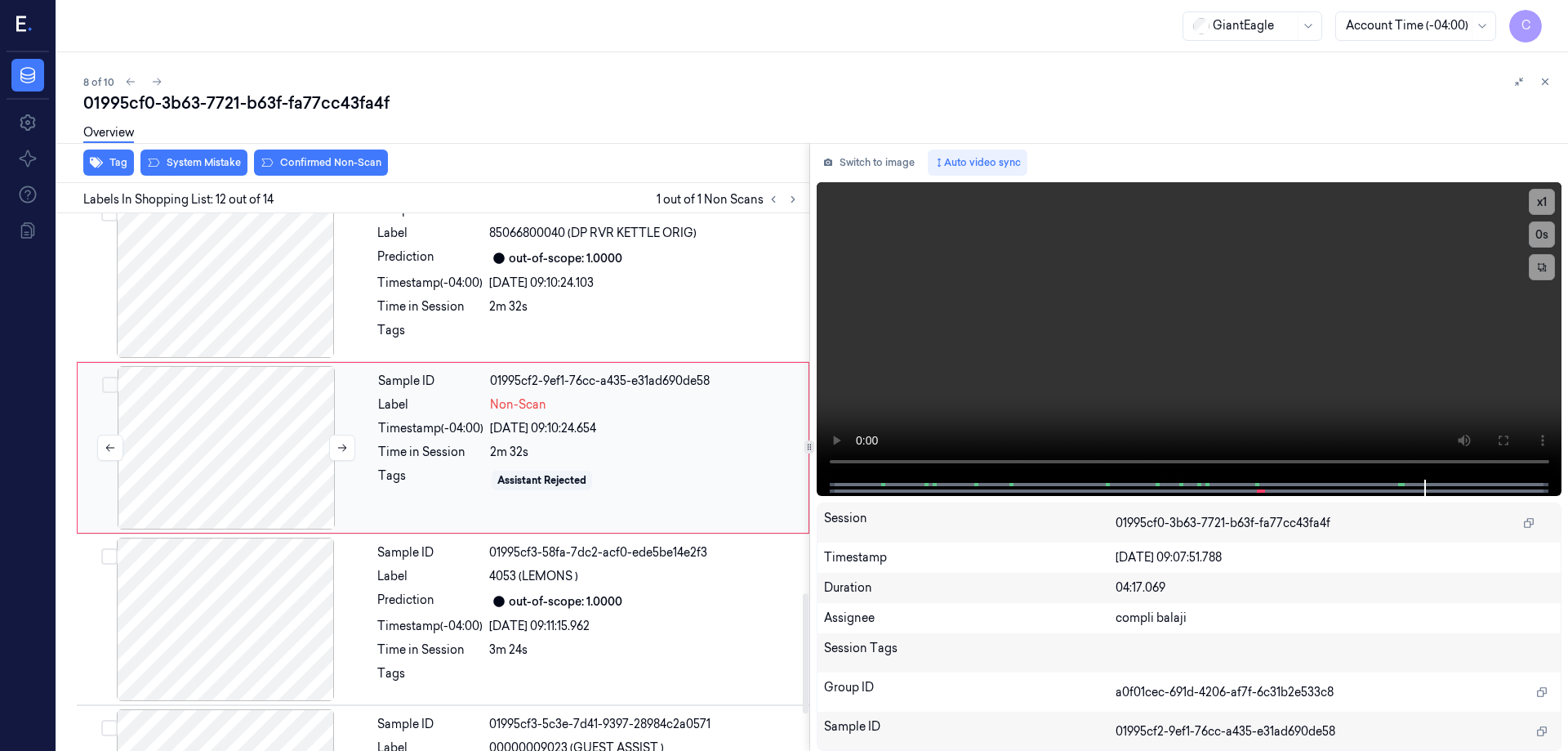
scroll to position [1703, 0]
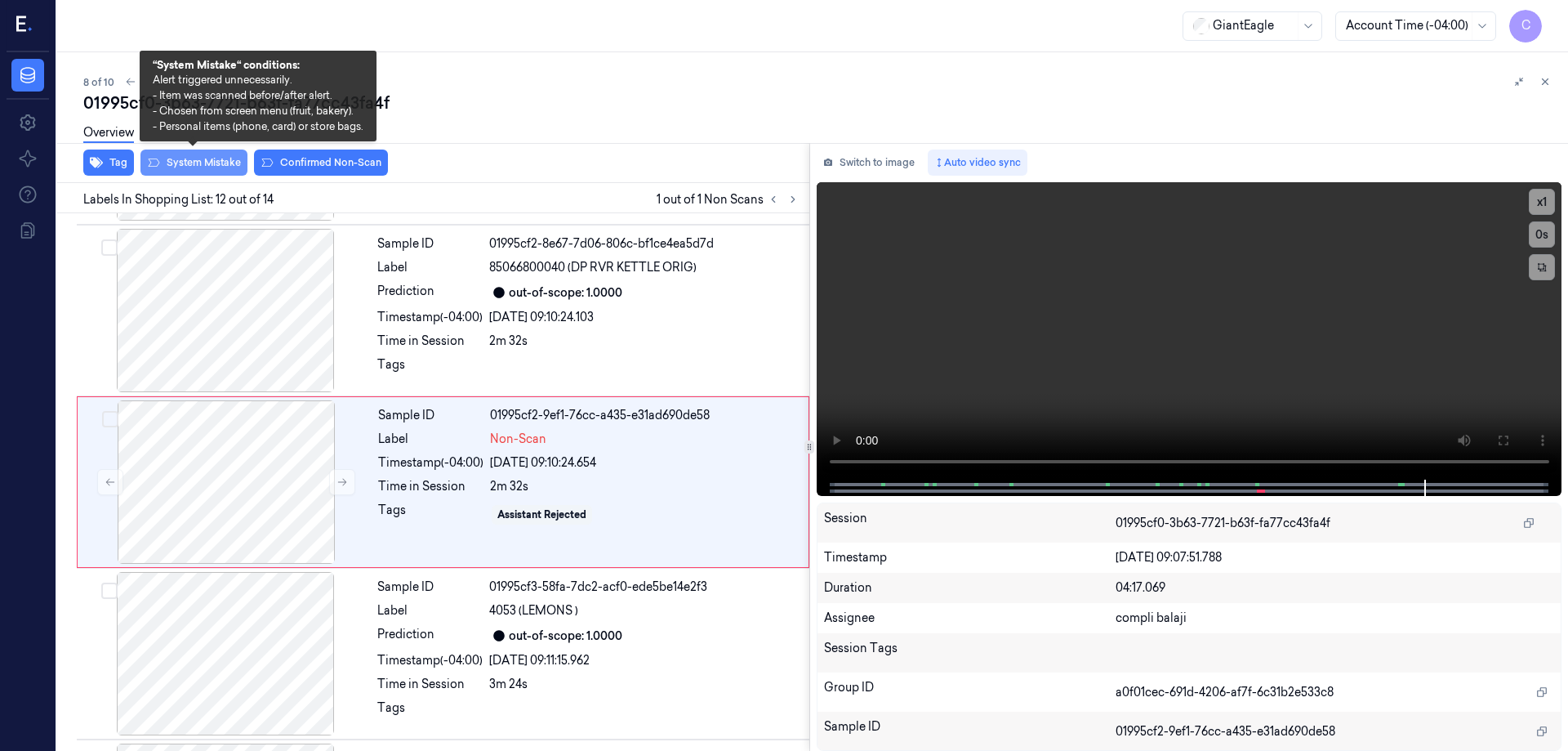
click at [219, 162] on button "System Mistake" at bounding box center [193, 163] width 107 height 27
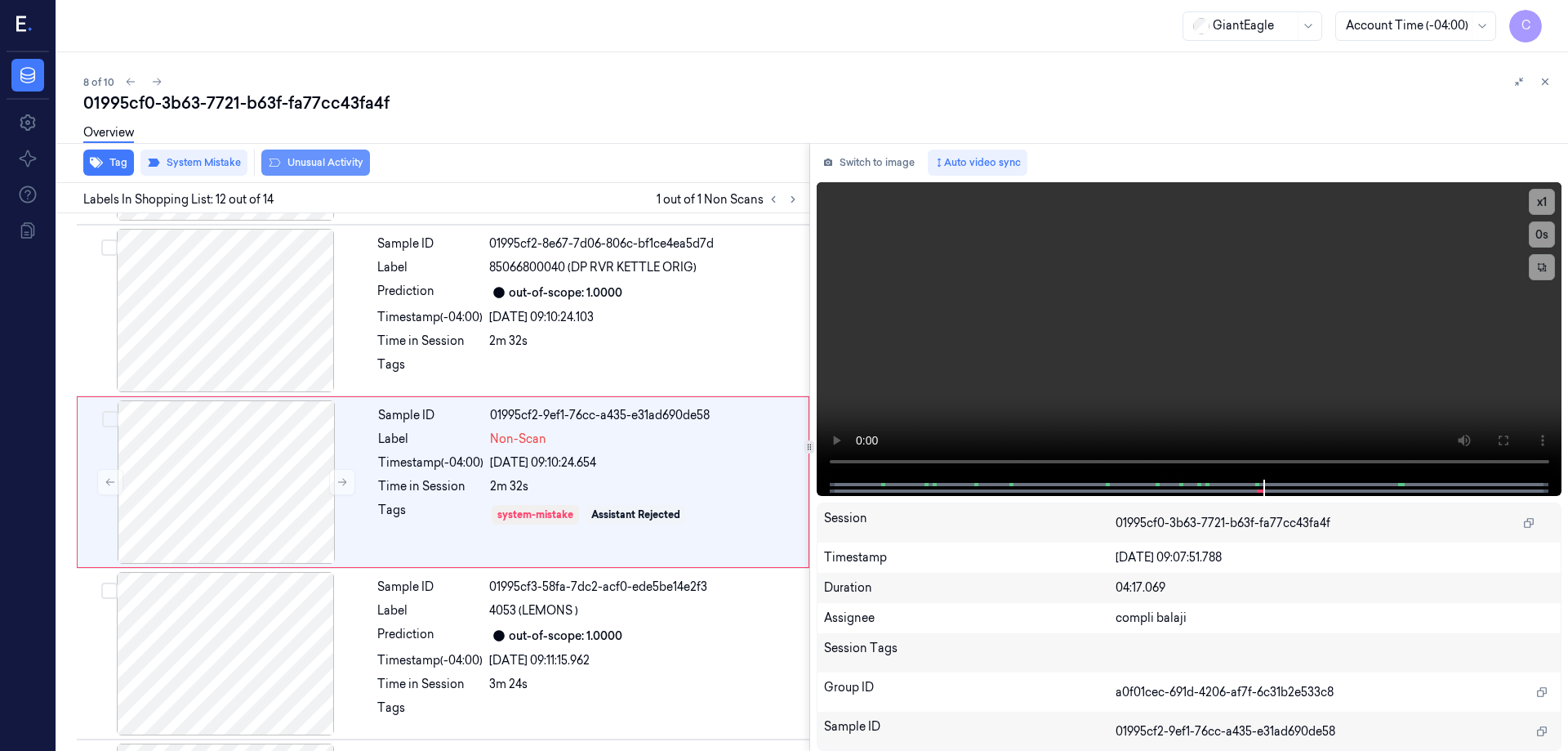
click at [338, 168] on button "Unusual Activity" at bounding box center [316, 163] width 109 height 27
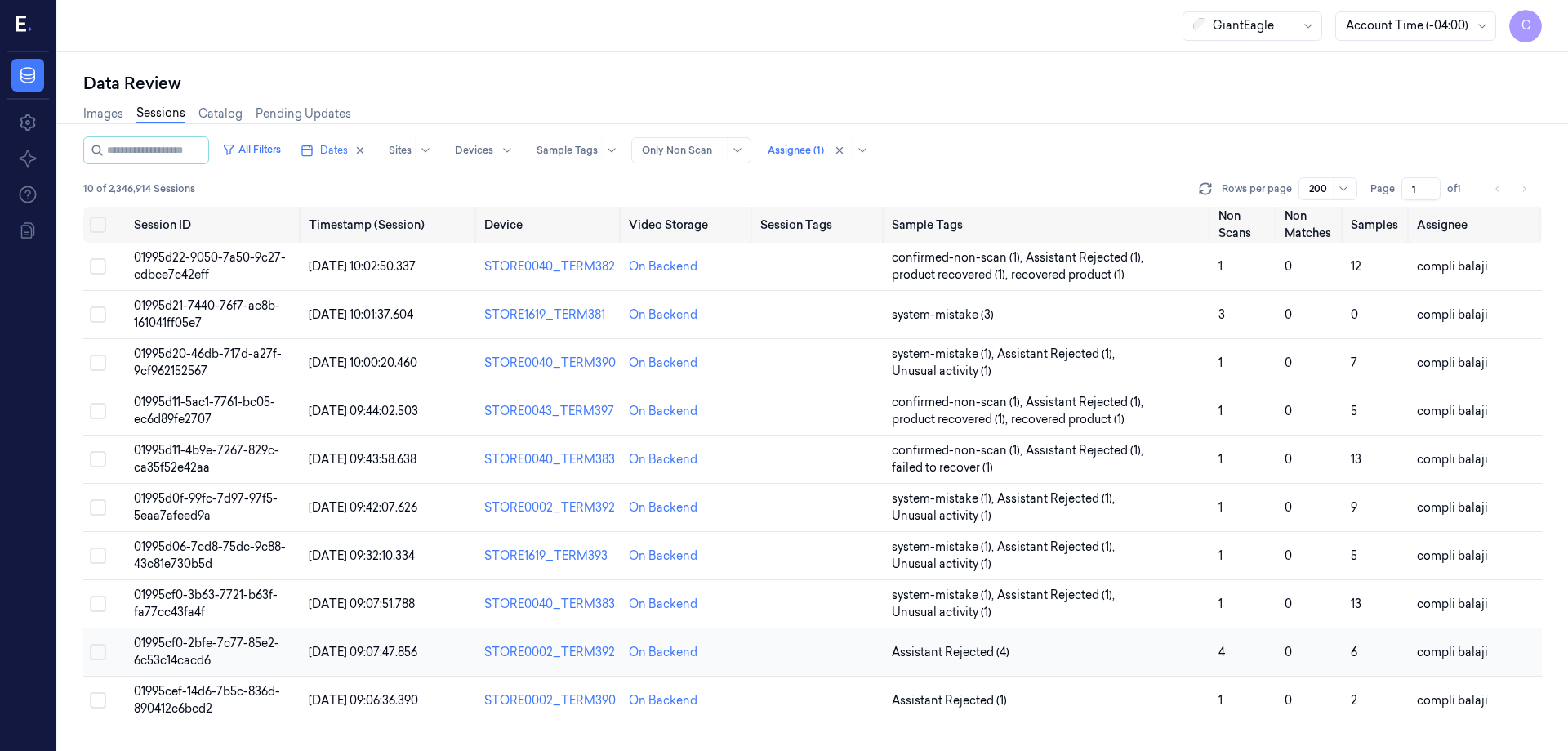
click at [191, 650] on span "01995cf0-2bfe-7c77-85e2-6c53c14cacd6" at bounding box center [206, 651] width 145 height 32
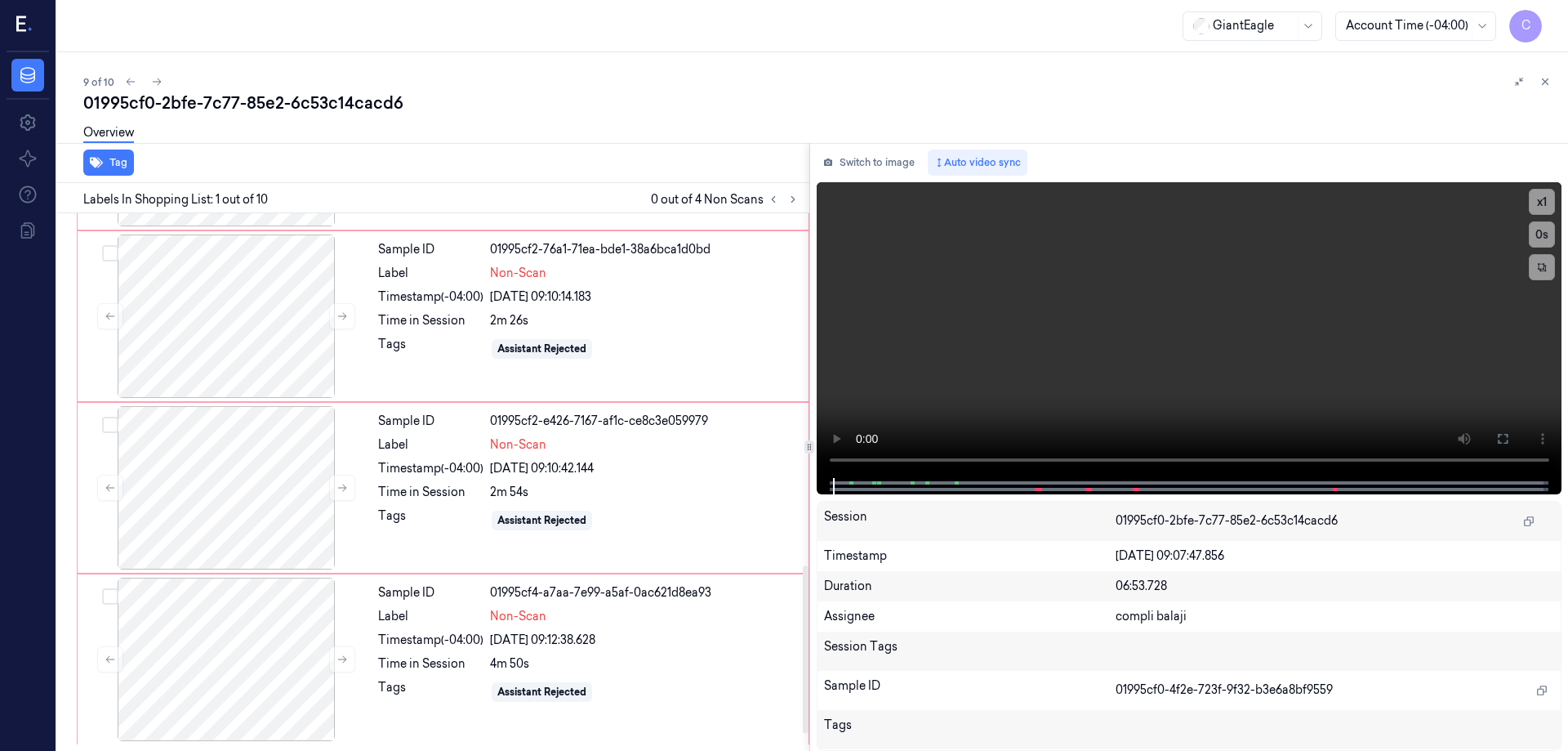
scroll to position [856, 0]
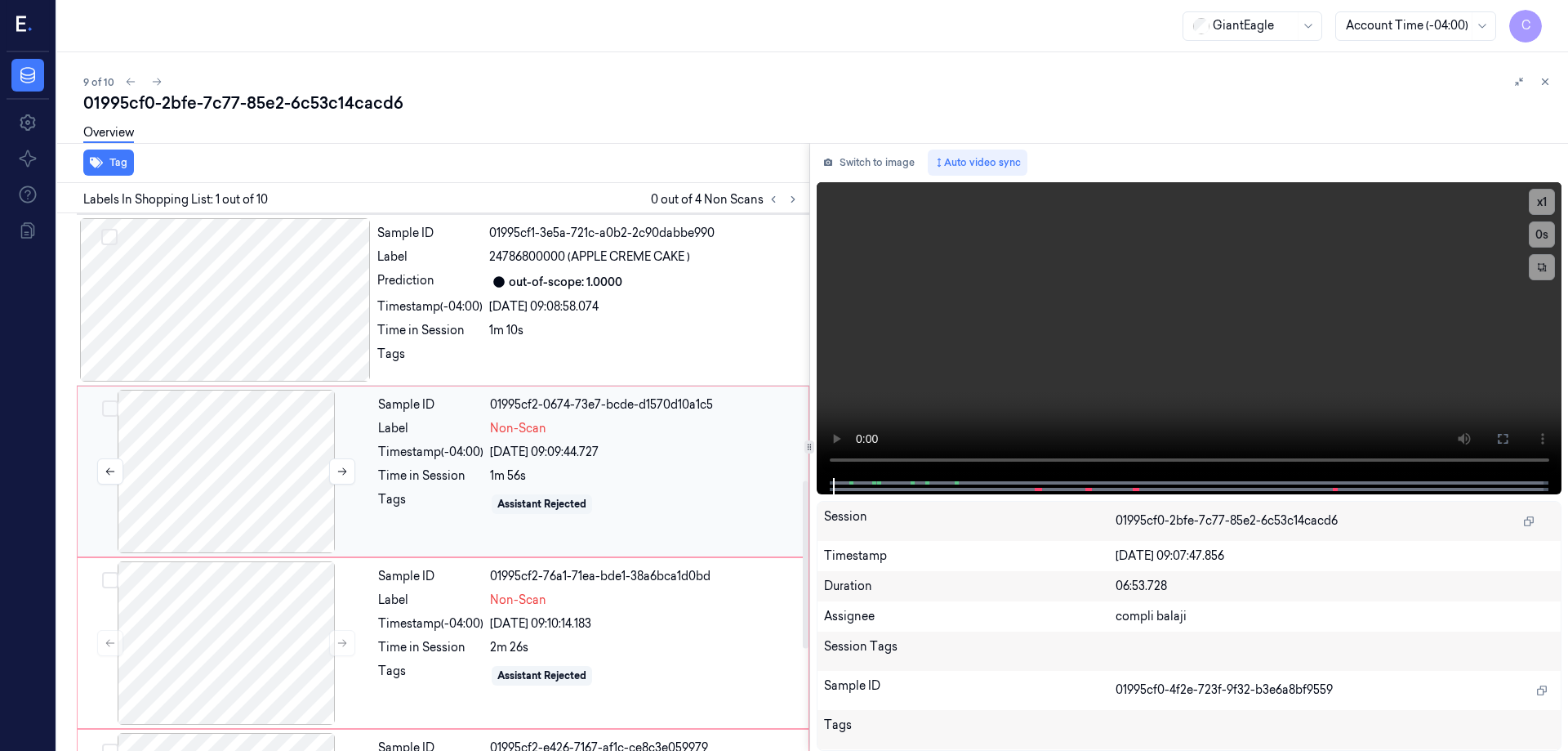
click at [245, 492] on div at bounding box center [226, 471] width 291 height 163
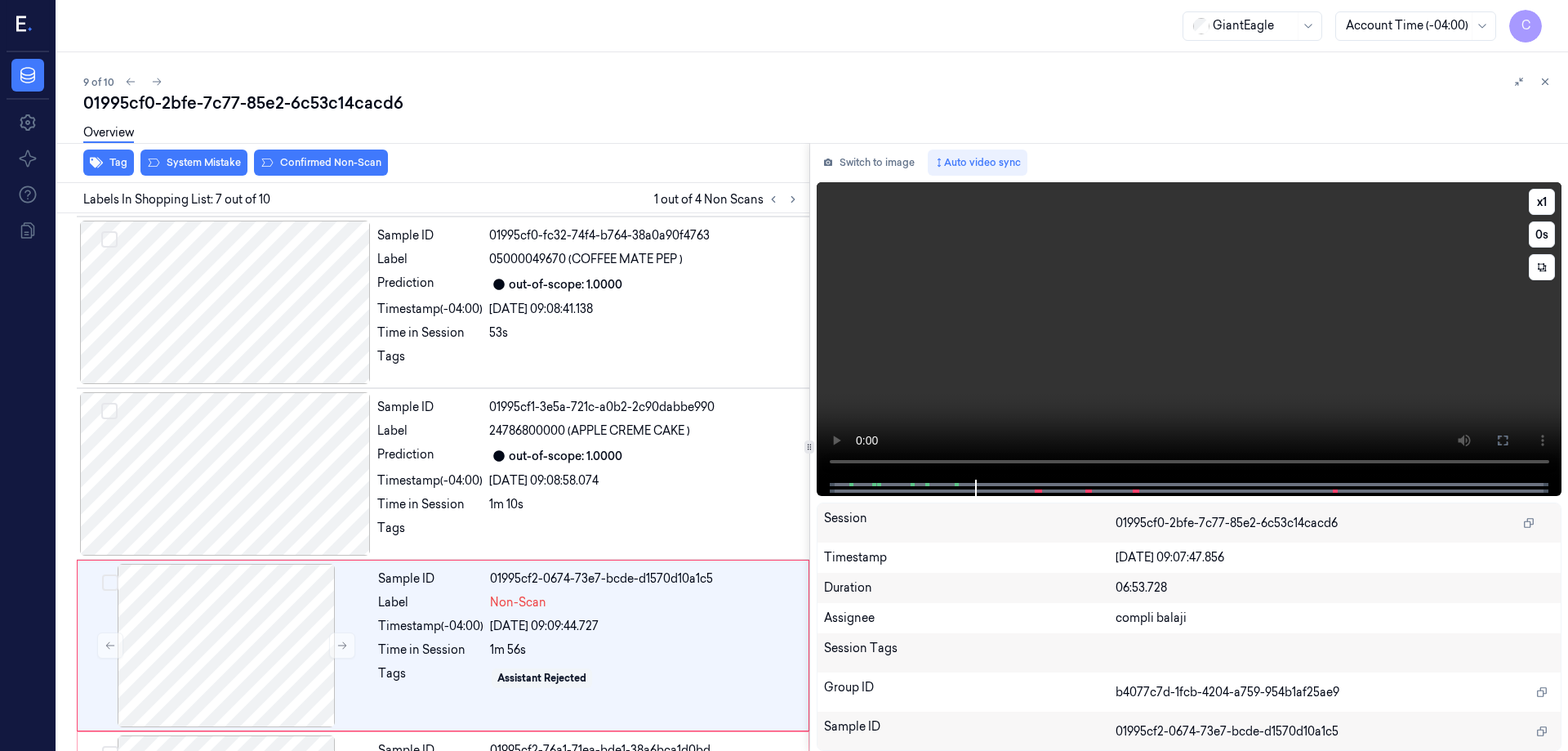
scroll to position [846, 0]
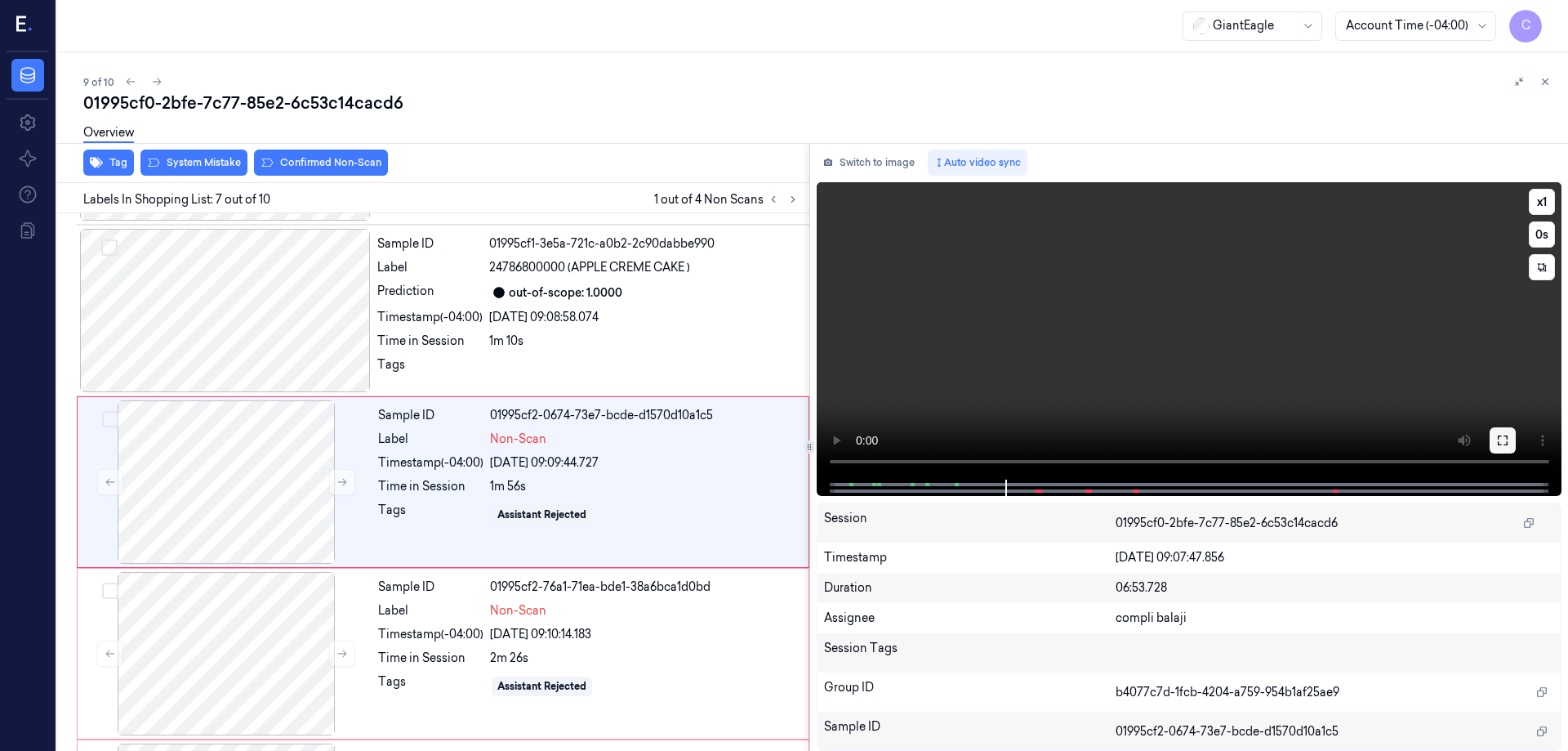
click at [1504, 435] on icon at bounding box center [1503, 440] width 13 height 13
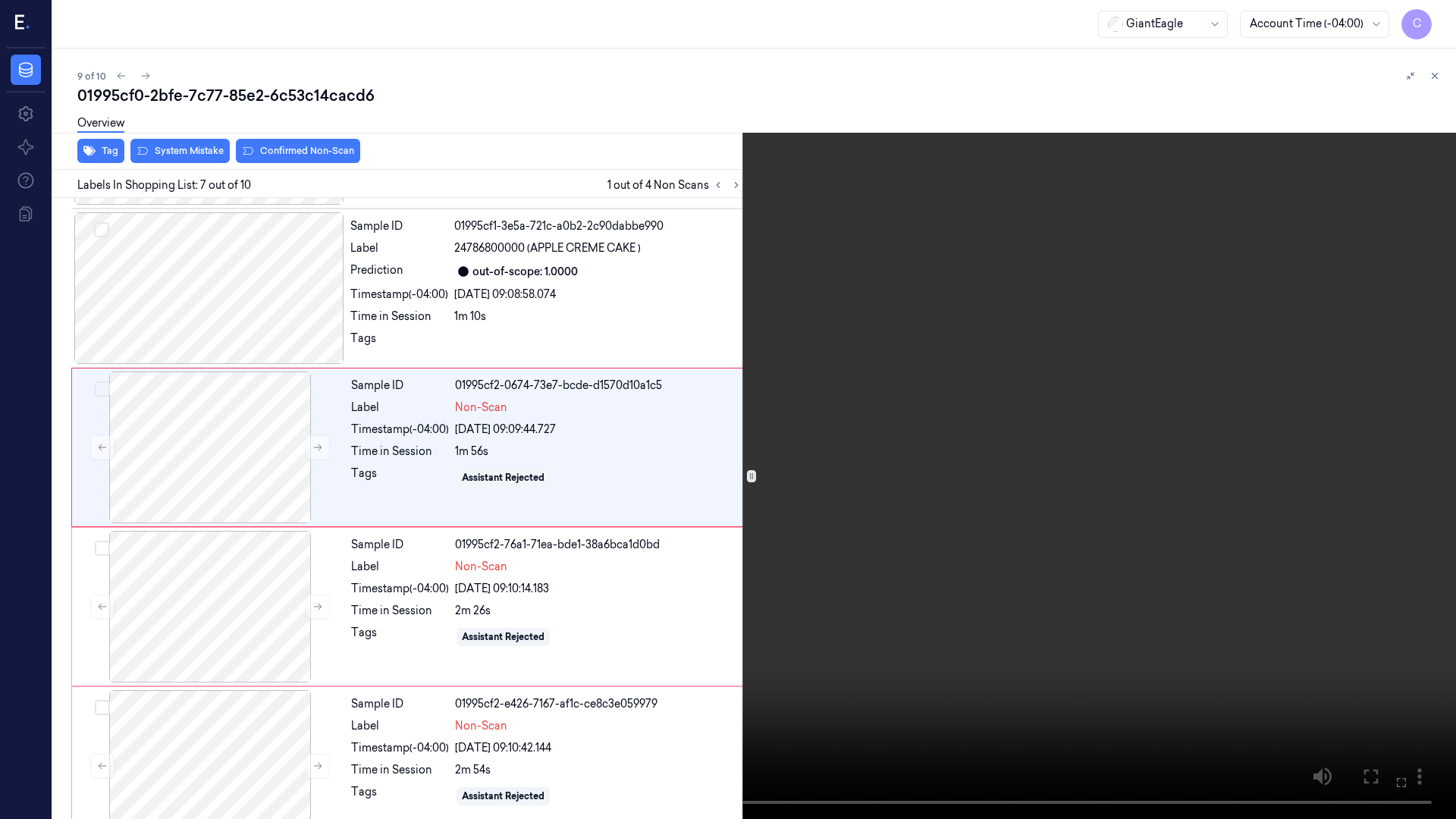
click at [0, 0] on icon at bounding box center [0, 0] width 0 height 0
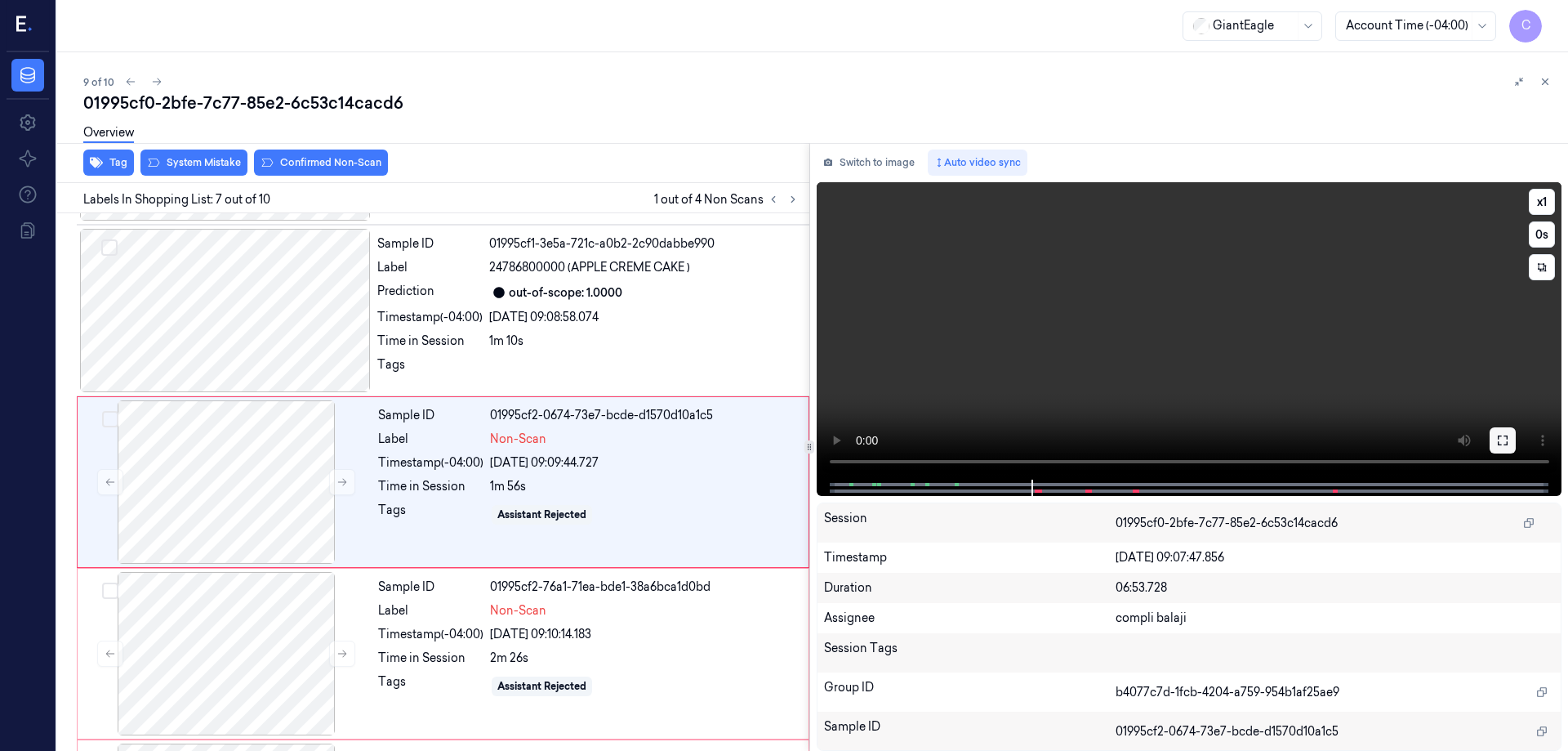
click at [1507, 439] on icon at bounding box center [1503, 440] width 9 height 9
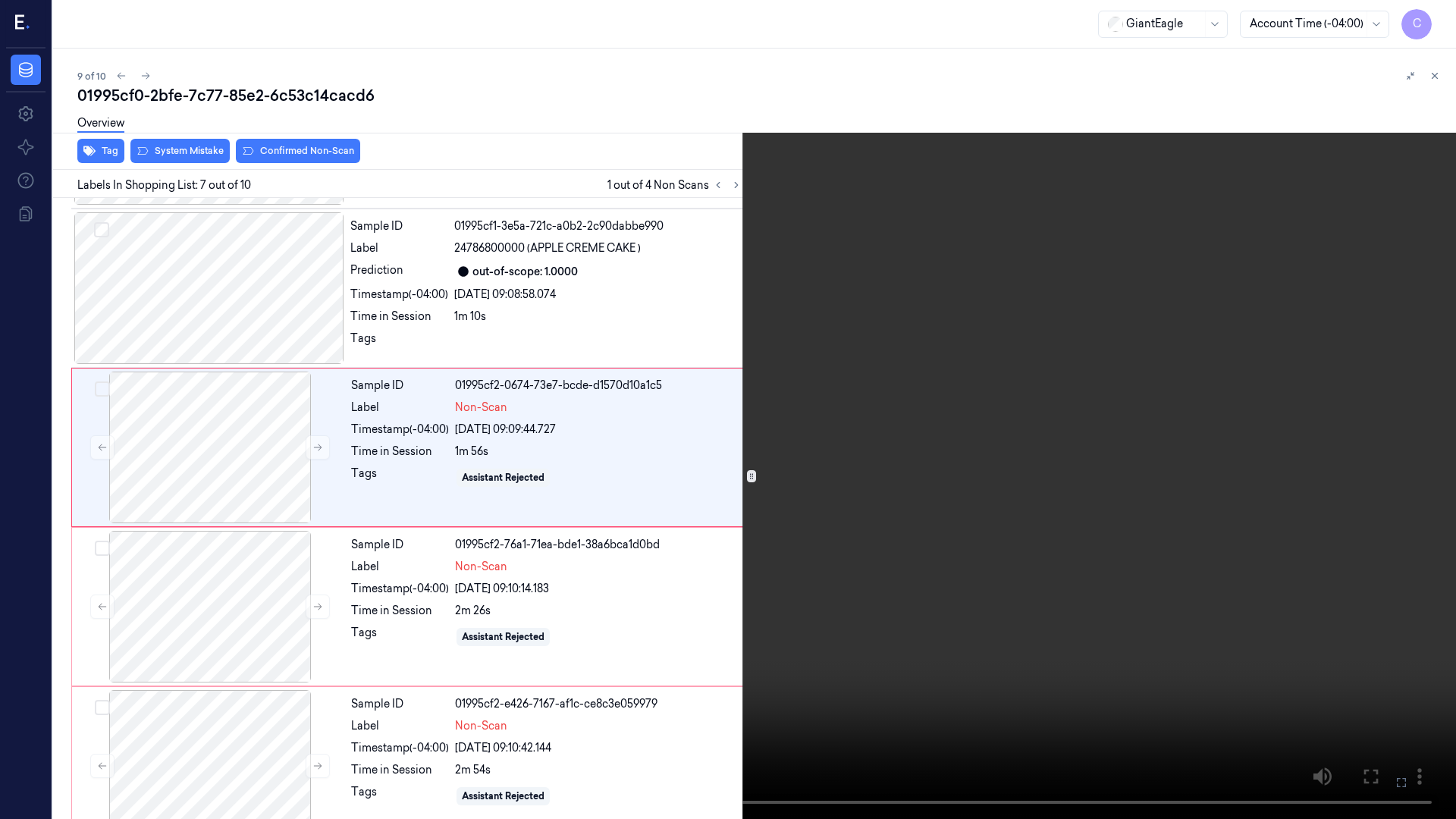
drag, startPoint x: 1401, startPoint y: 782, endPoint x: 1395, endPoint y: 689, distance: 93.2
click at [0, 0] on icon at bounding box center [0, 0] width 0 height 0
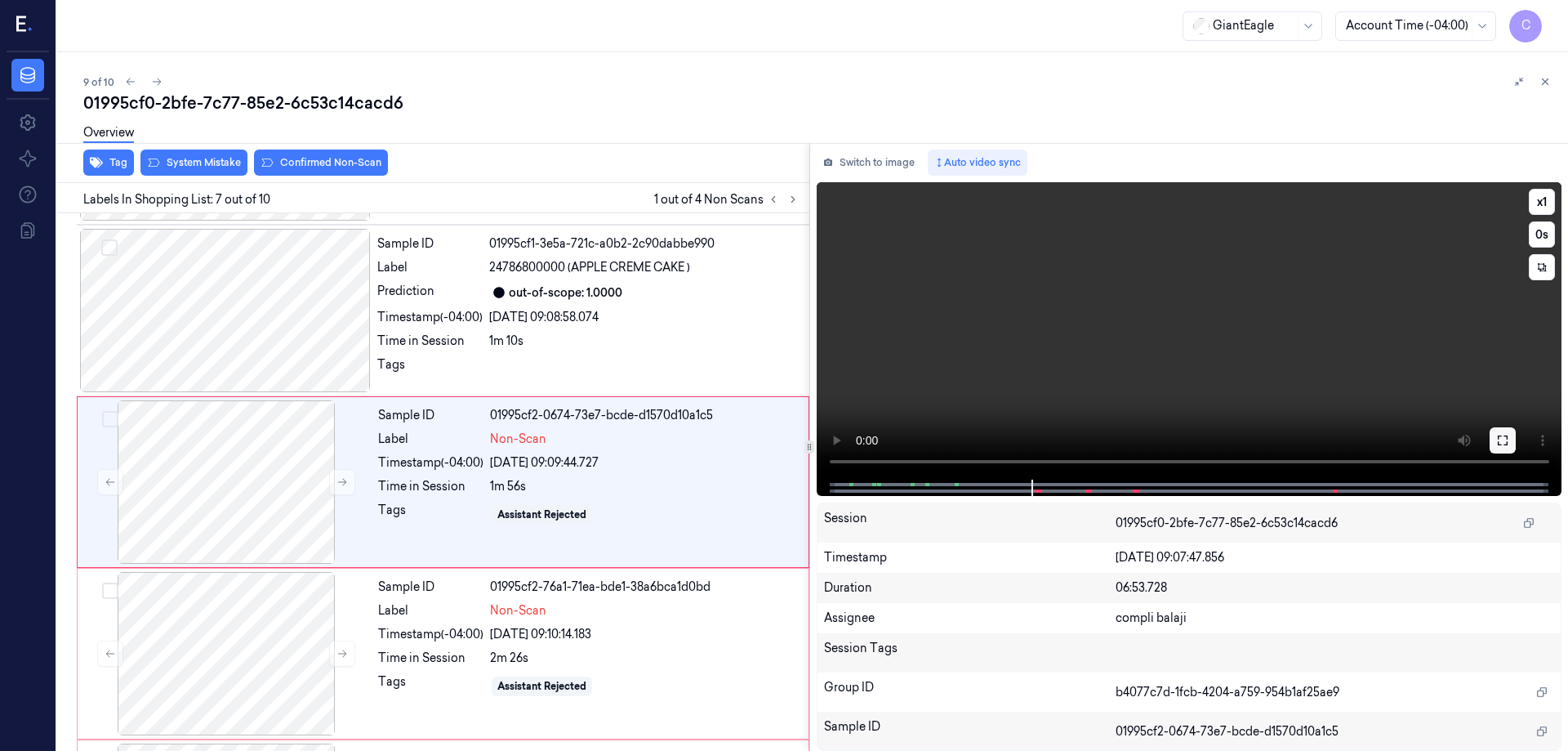
click at [1498, 443] on icon at bounding box center [1503, 440] width 9 height 9
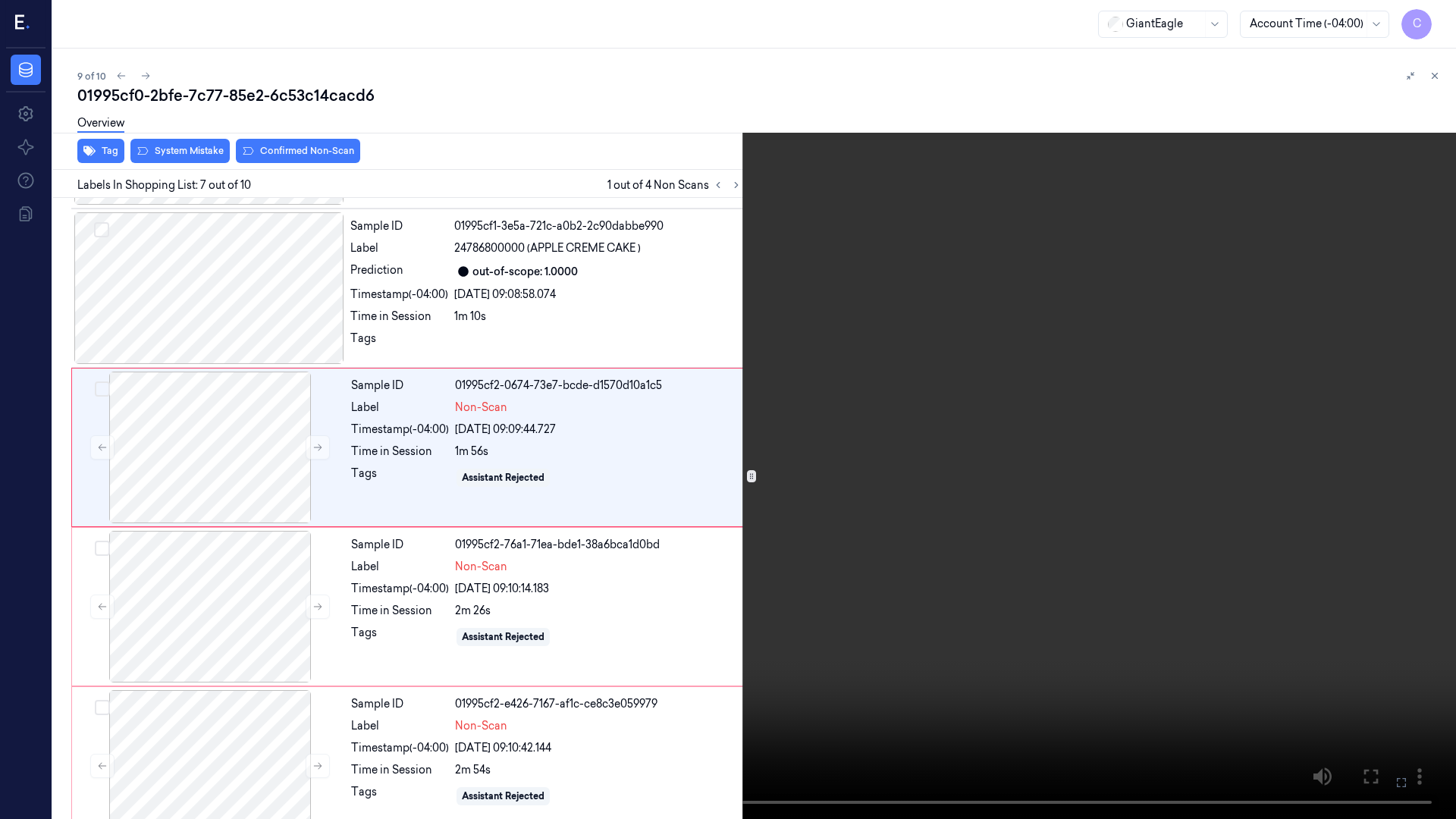
click at [0, 0] on icon at bounding box center [0, 0] width 0 height 0
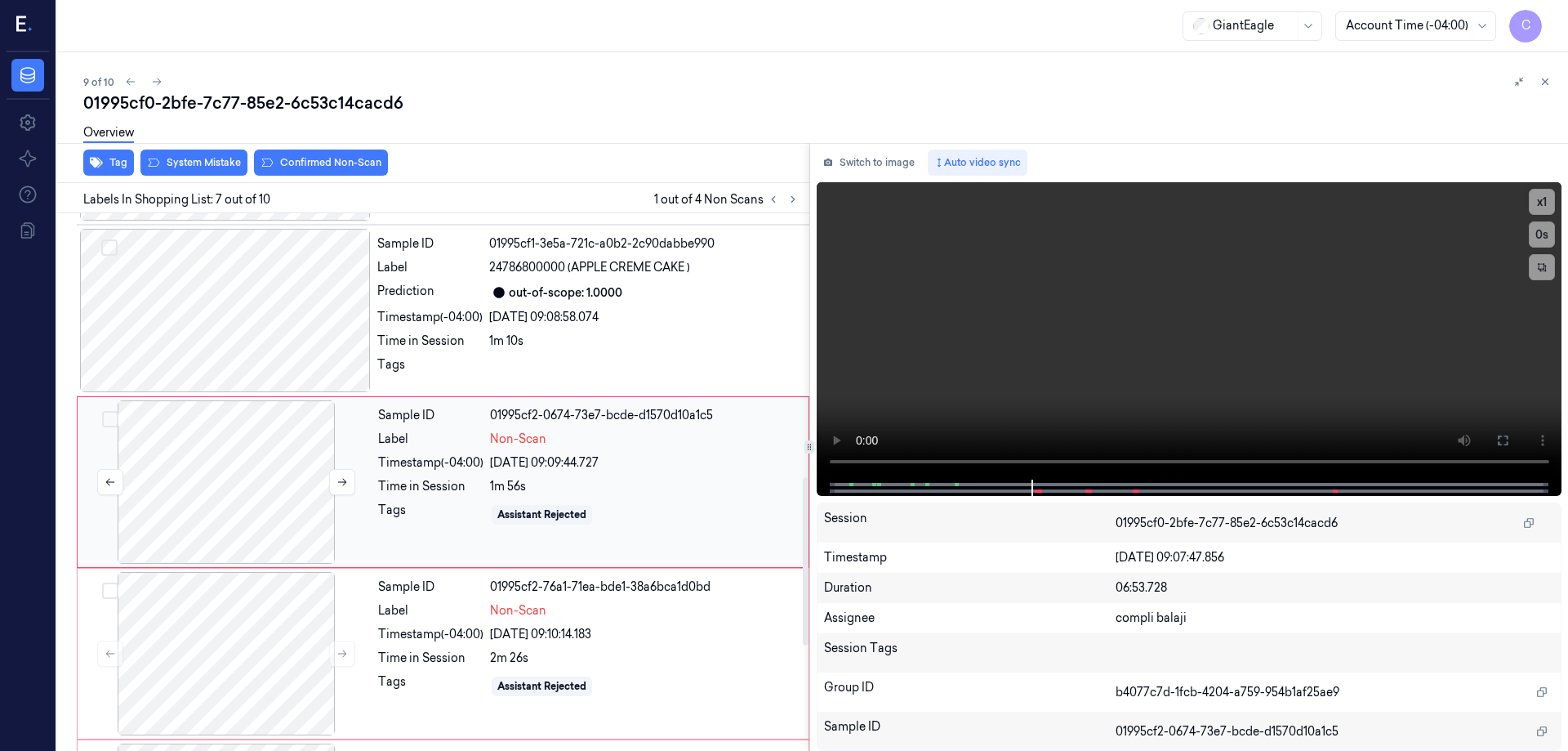
click at [236, 469] on div at bounding box center [226, 482] width 291 height 163
click at [254, 364] on div at bounding box center [225, 310] width 291 height 163
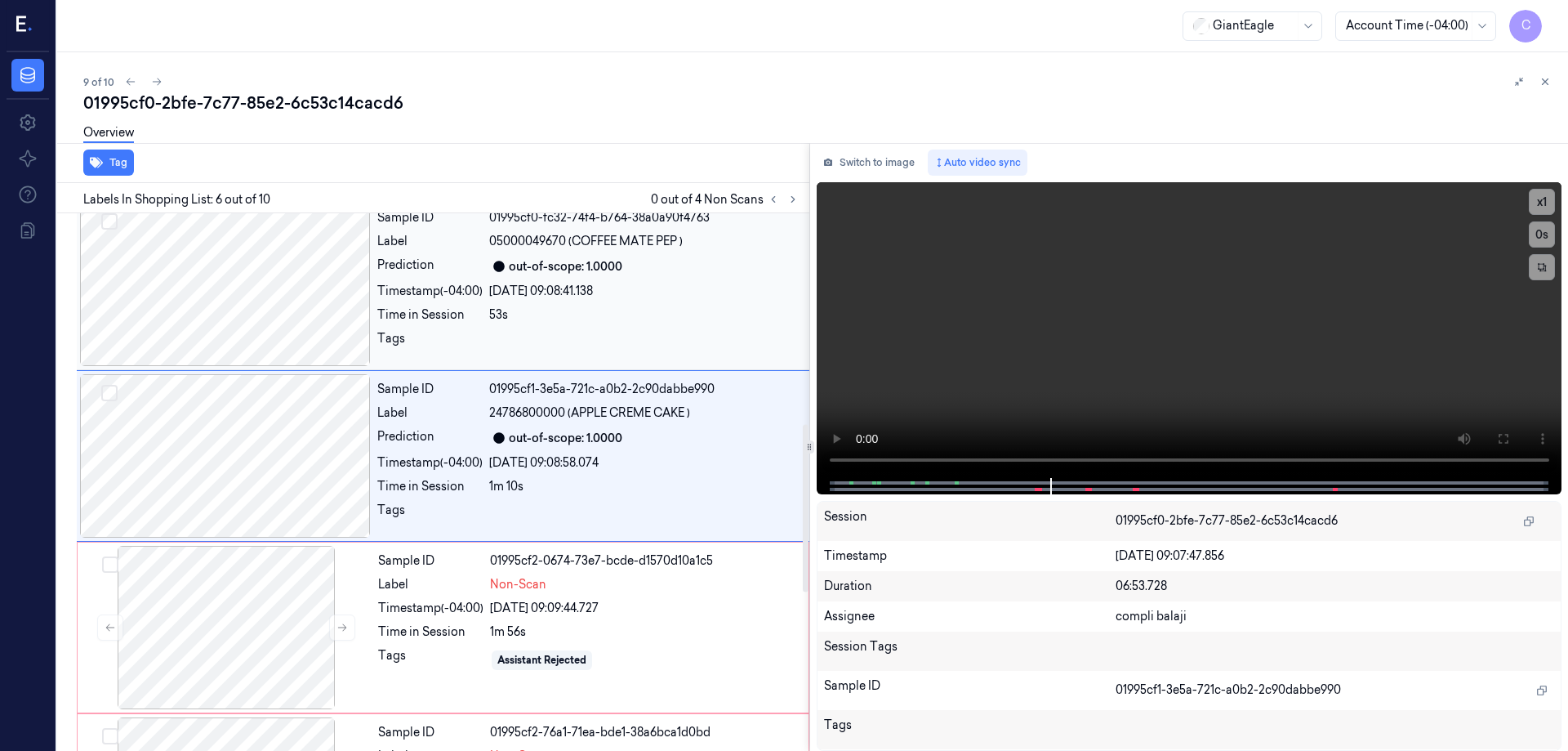
scroll to position [674, 0]
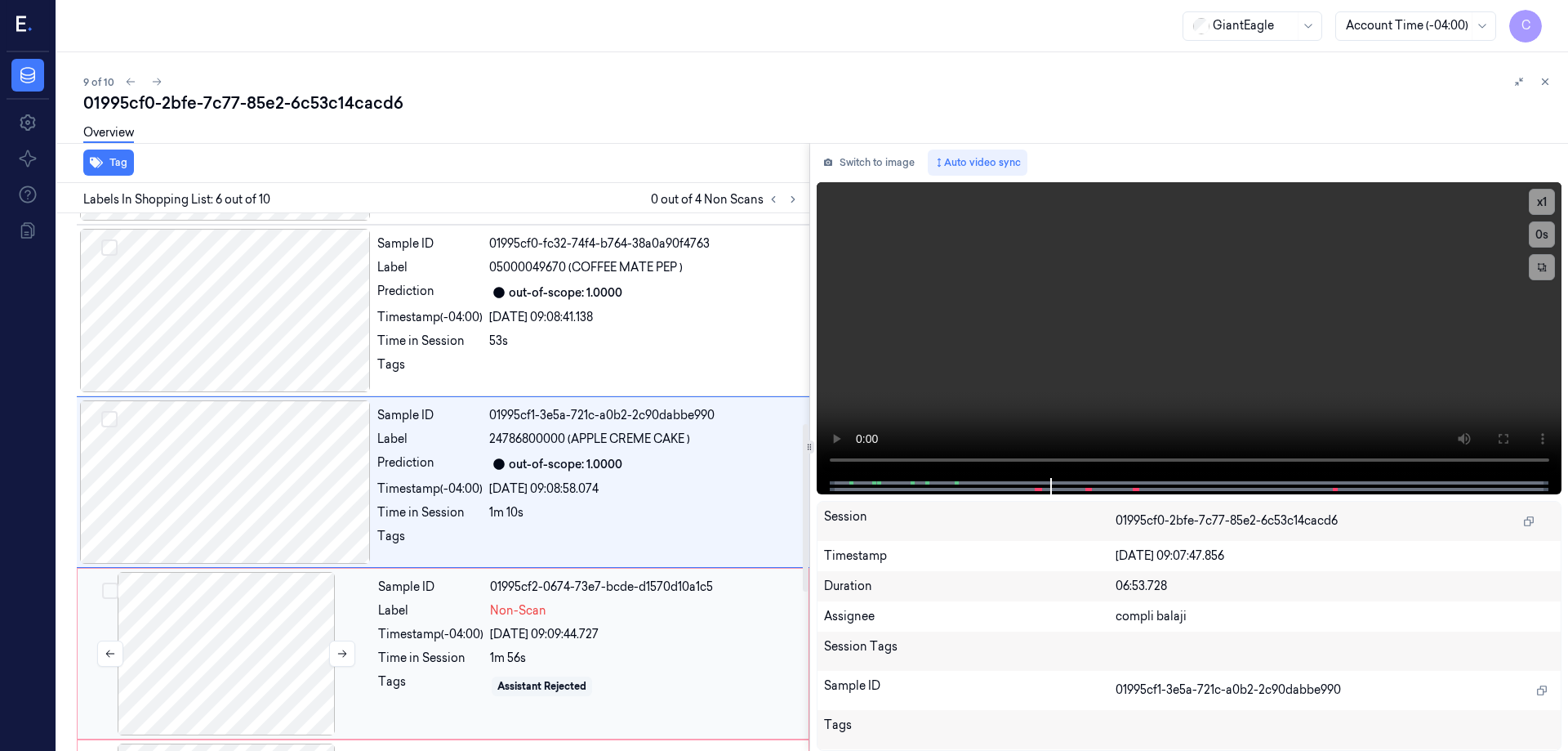
click at [250, 633] on div at bounding box center [226, 653] width 291 height 163
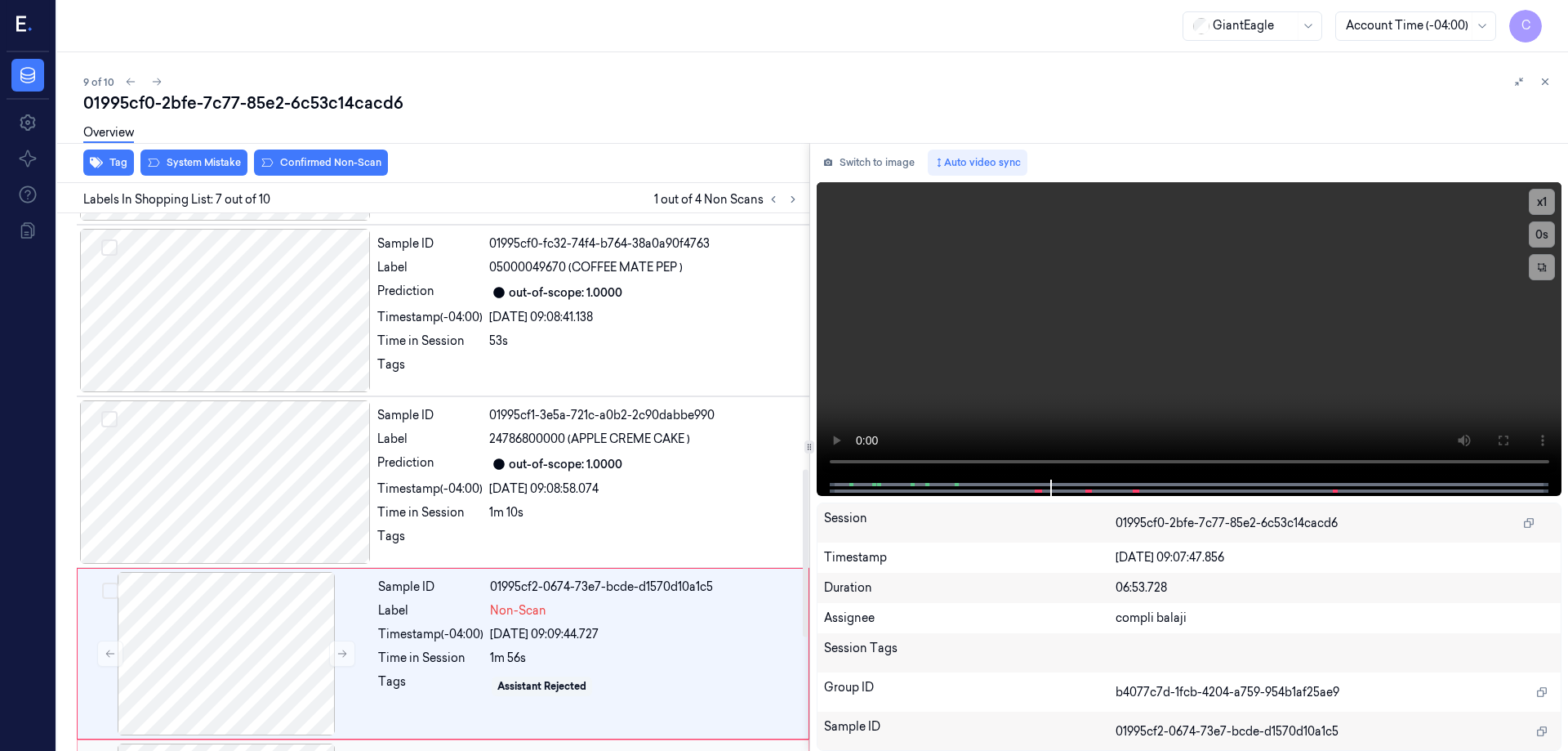
scroll to position [846, 0]
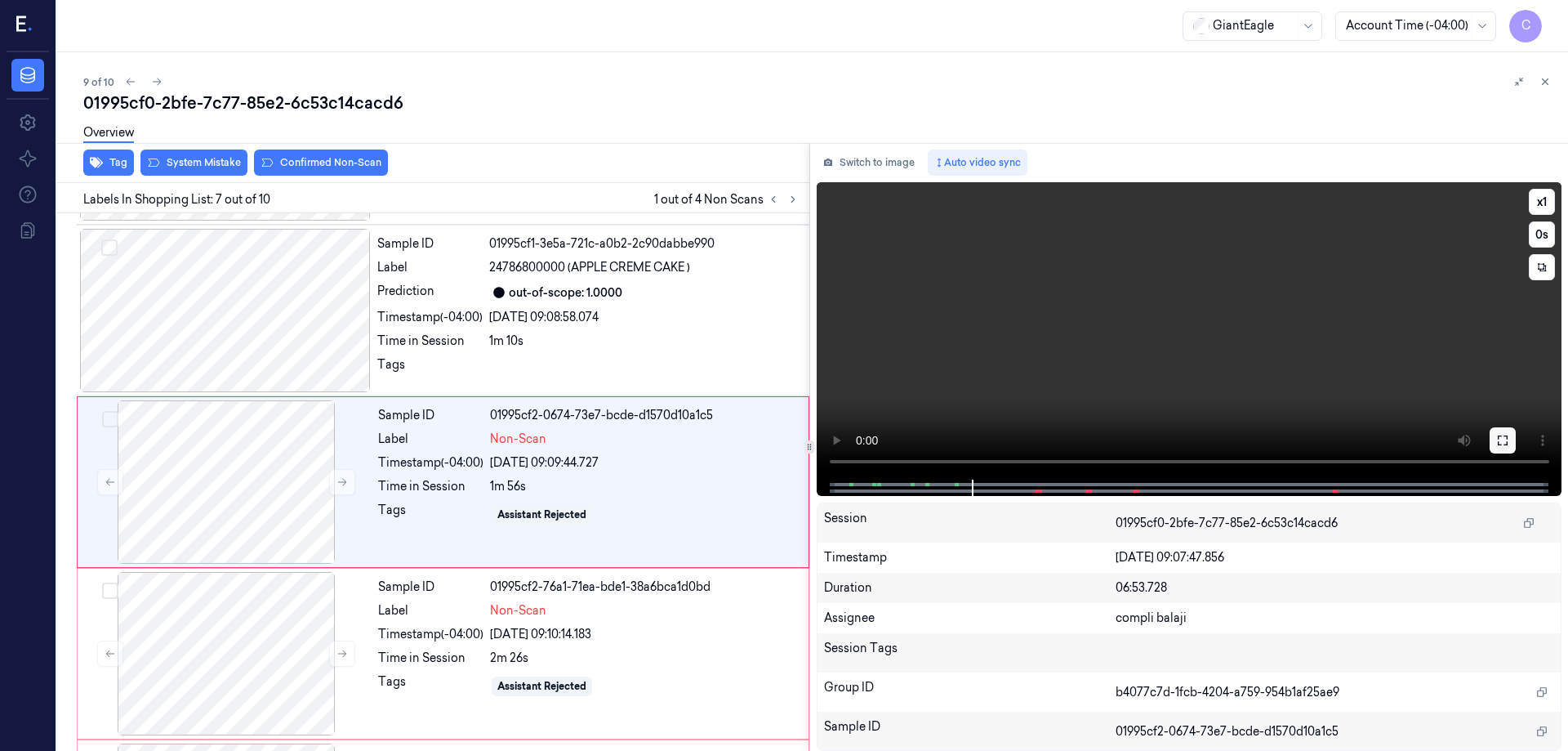
click at [1501, 439] on icon at bounding box center [1503, 440] width 13 height 13
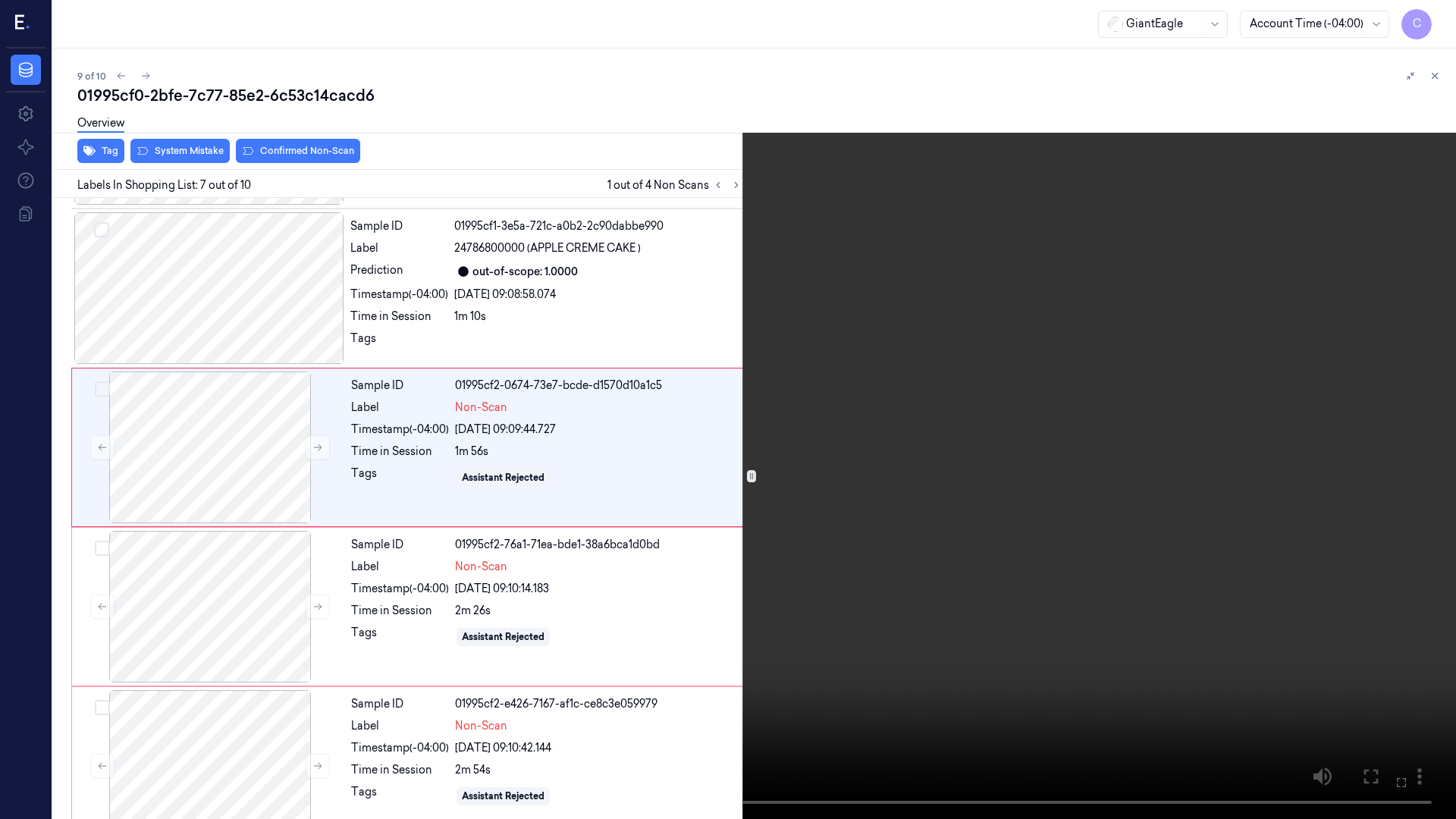
drag, startPoint x: 1400, startPoint y: 779, endPoint x: 1362, endPoint y: 683, distance: 103.2
click at [0, 0] on icon at bounding box center [0, 0] width 0 height 0
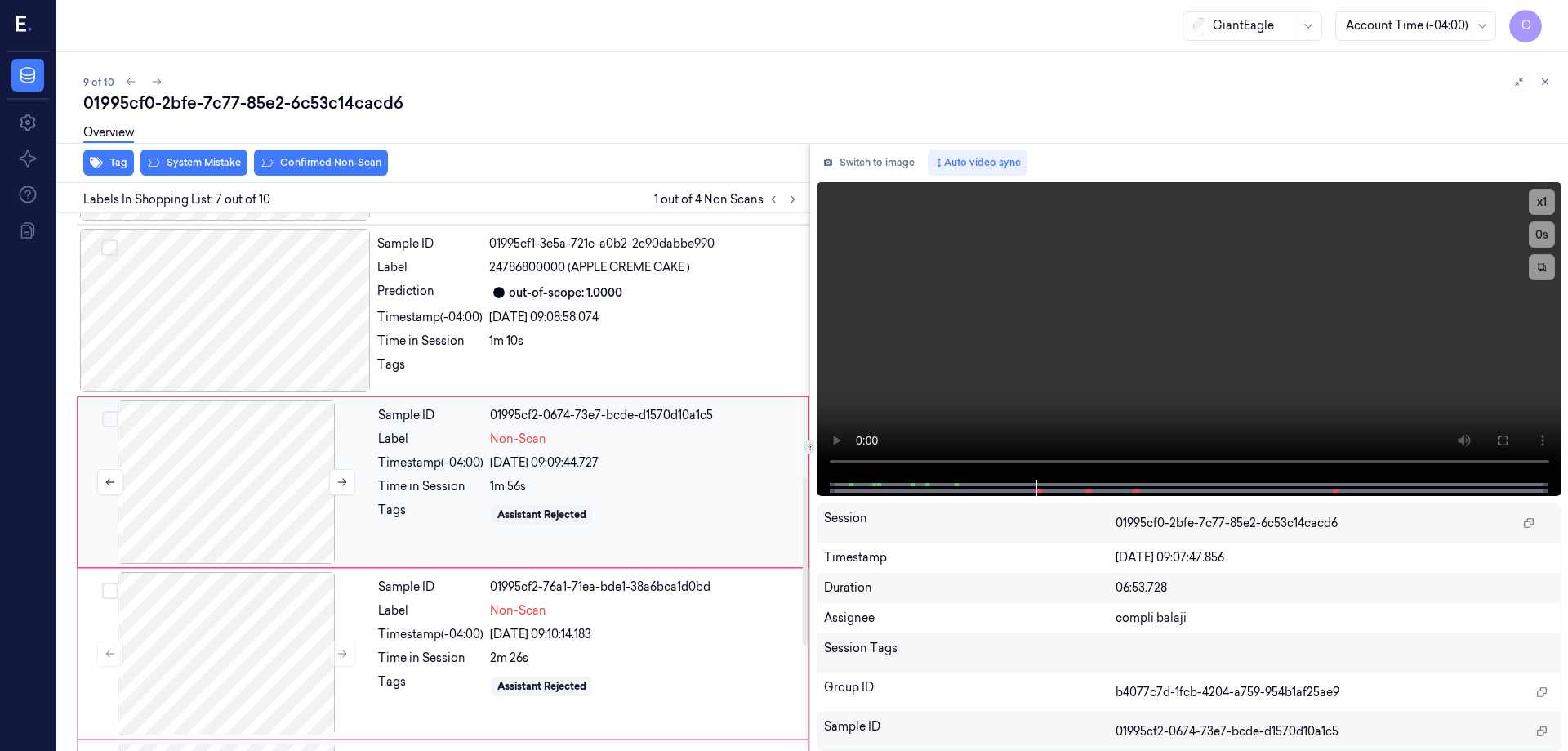
click at [274, 492] on div at bounding box center [226, 482] width 291 height 163
click at [269, 484] on div at bounding box center [226, 482] width 291 height 163
click at [1502, 439] on icon at bounding box center [1503, 440] width 13 height 13
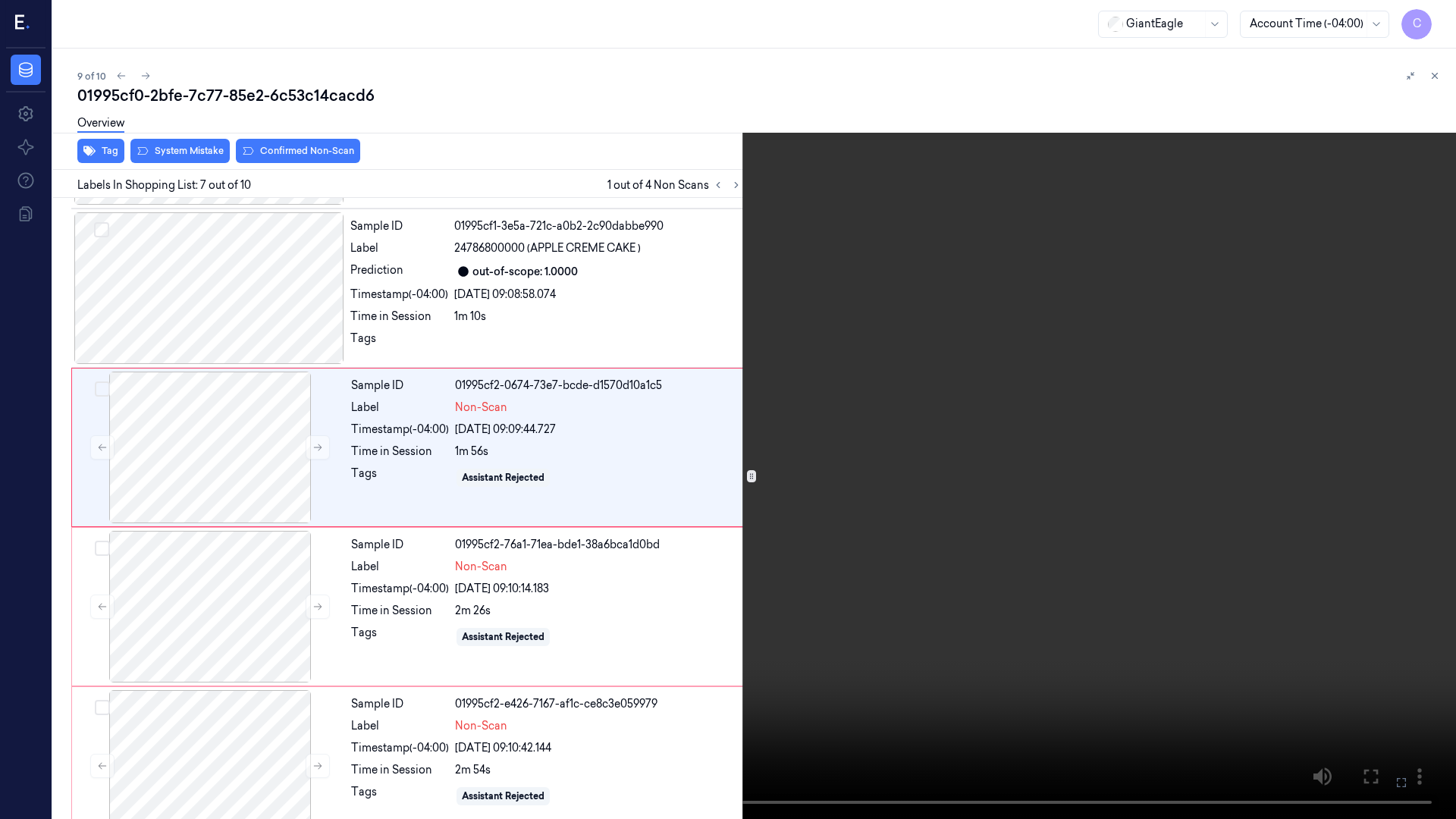
drag, startPoint x: 1400, startPoint y: 787, endPoint x: 864, endPoint y: 695, distance: 543.8
click at [0, 0] on icon at bounding box center [0, 0] width 0 height 0
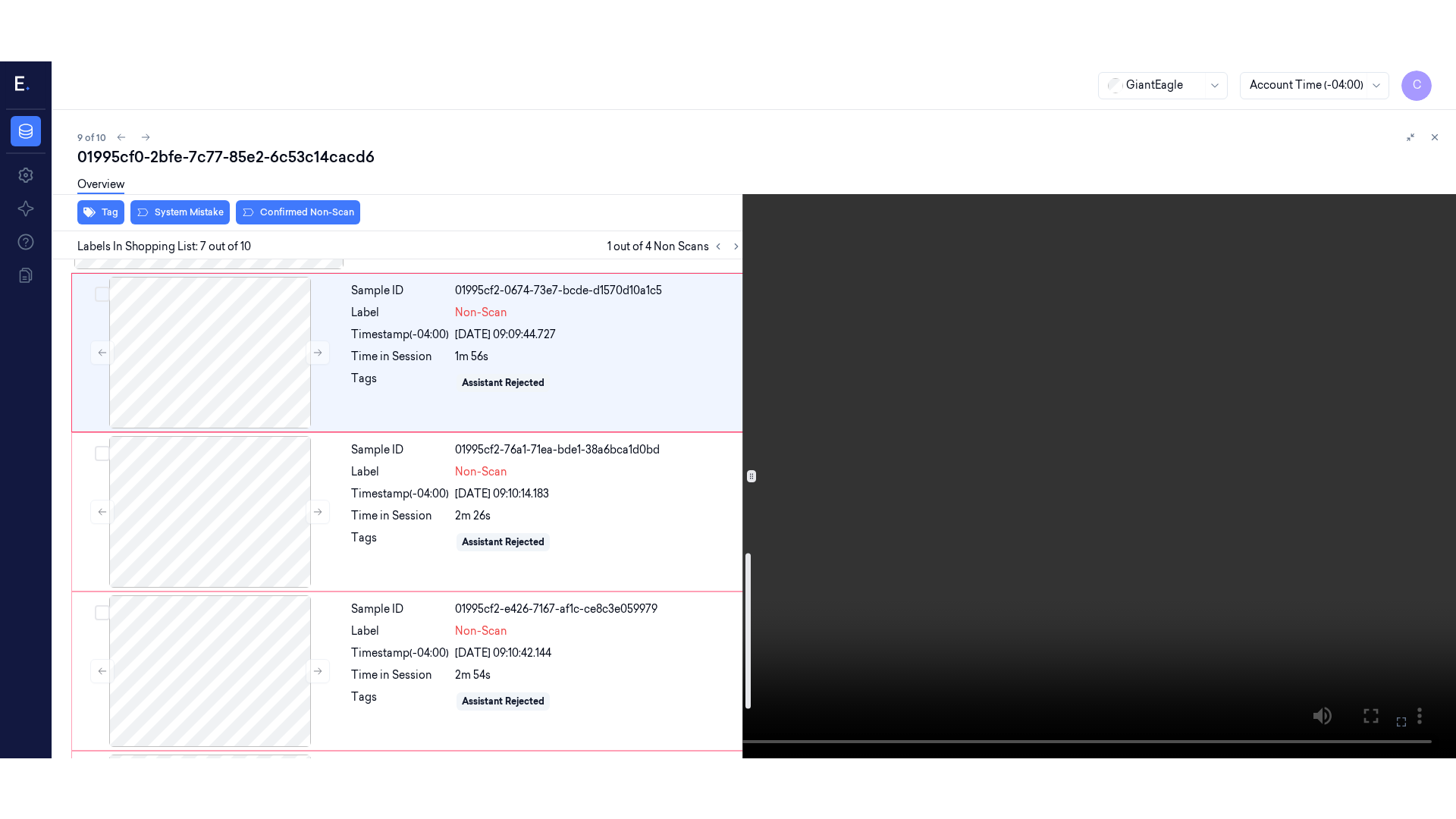
scroll to position [937, 0]
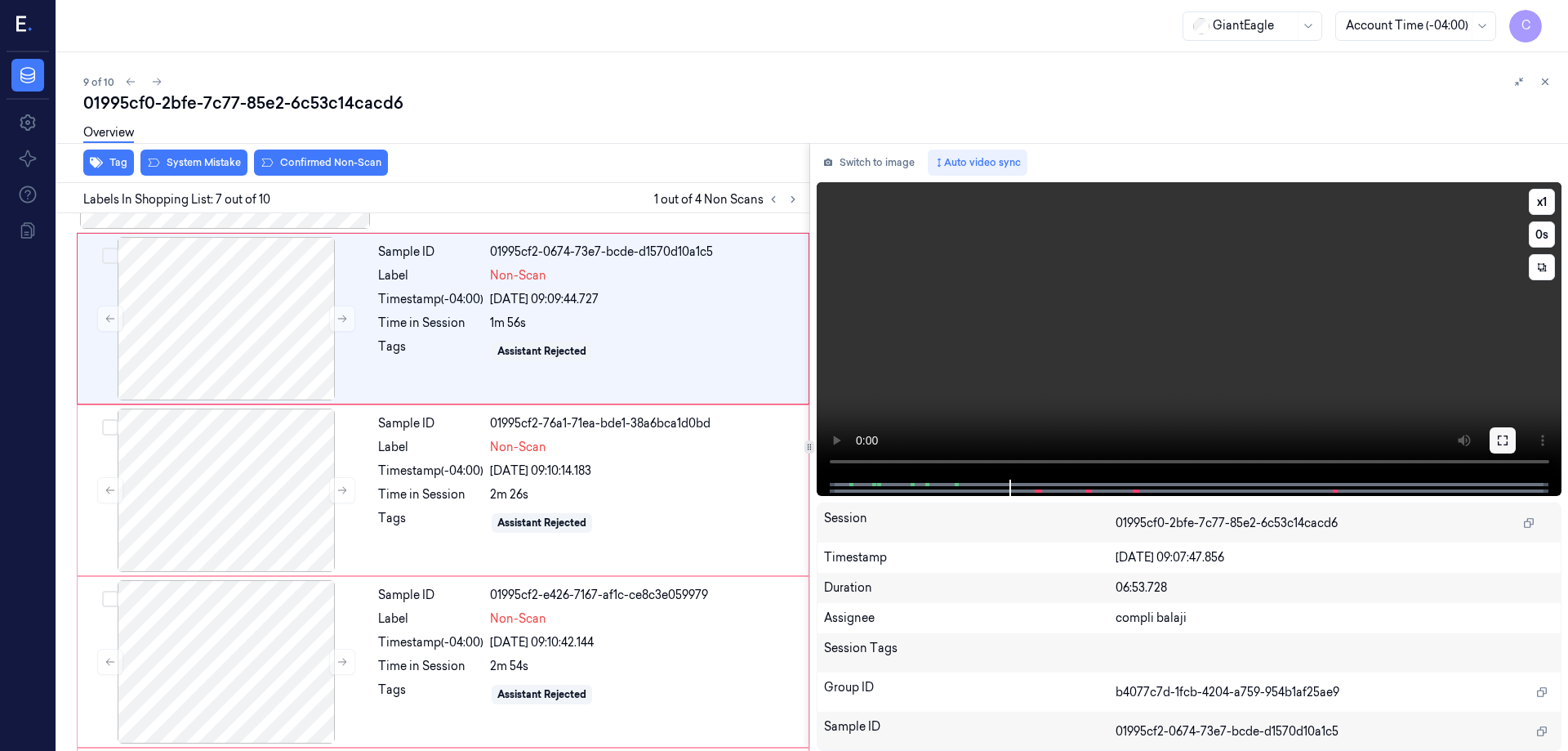
click at [1502, 445] on icon at bounding box center [1503, 440] width 13 height 13
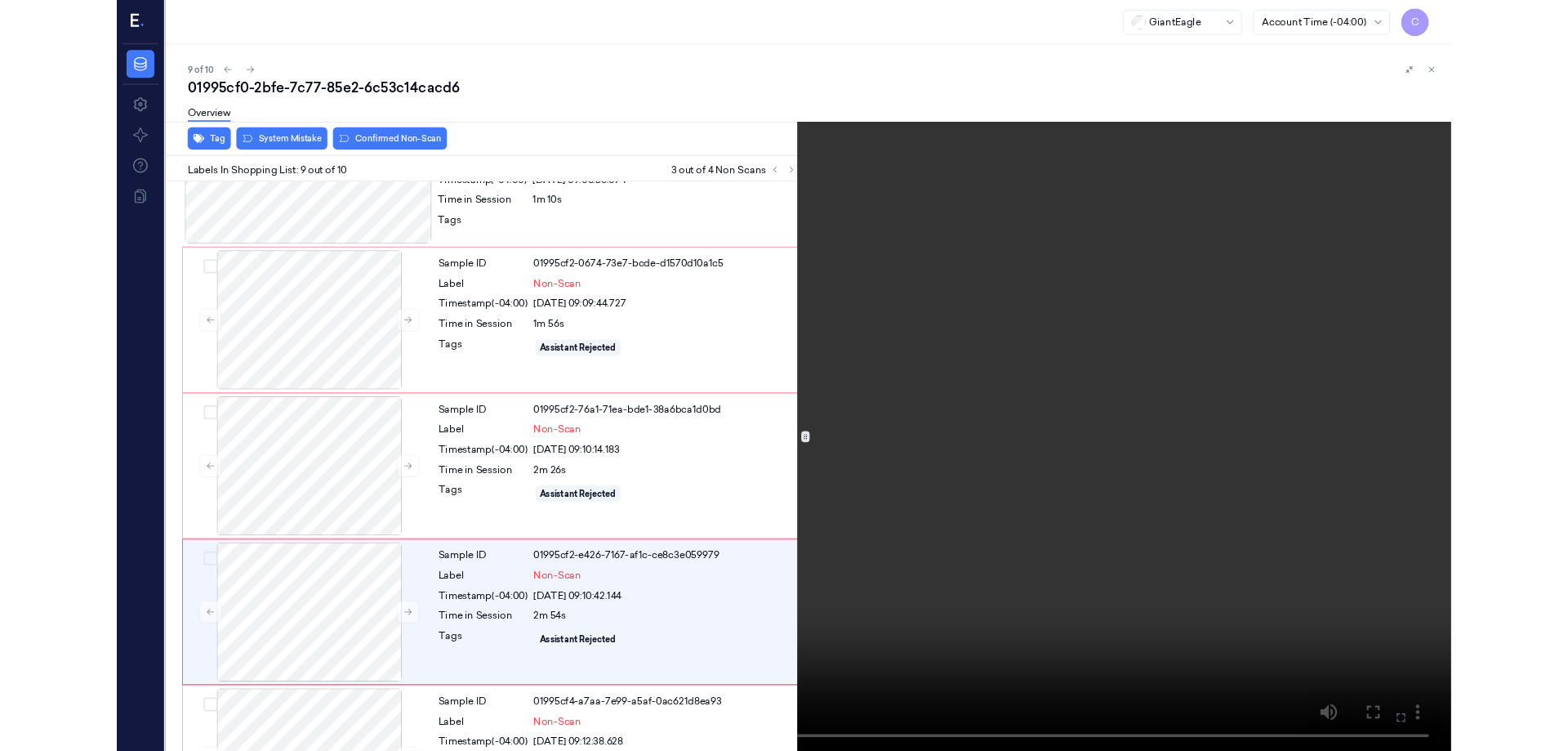
scroll to position [1052, 0]
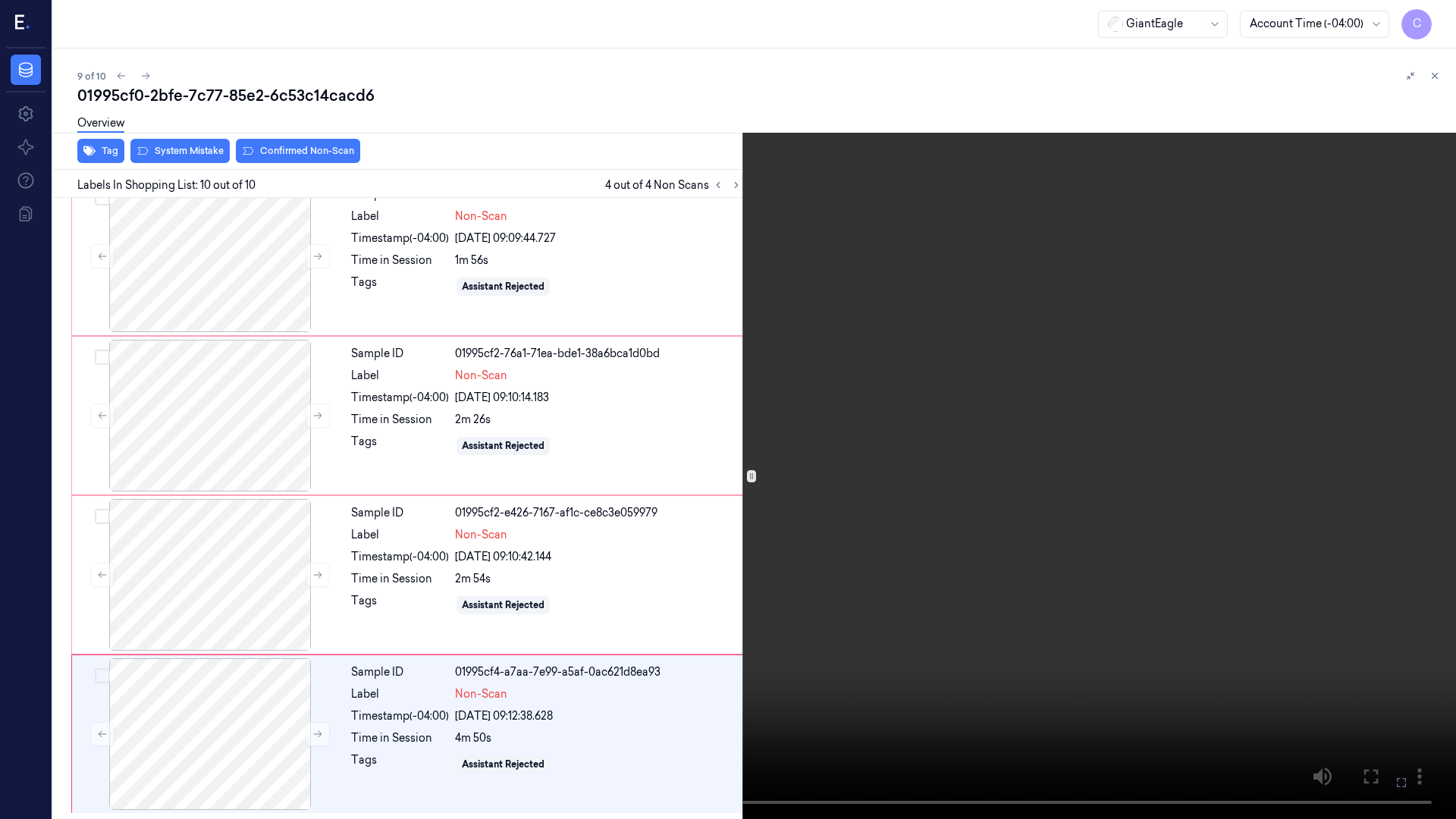
click at [0, 0] on icon at bounding box center [0, 0] width 0 height 0
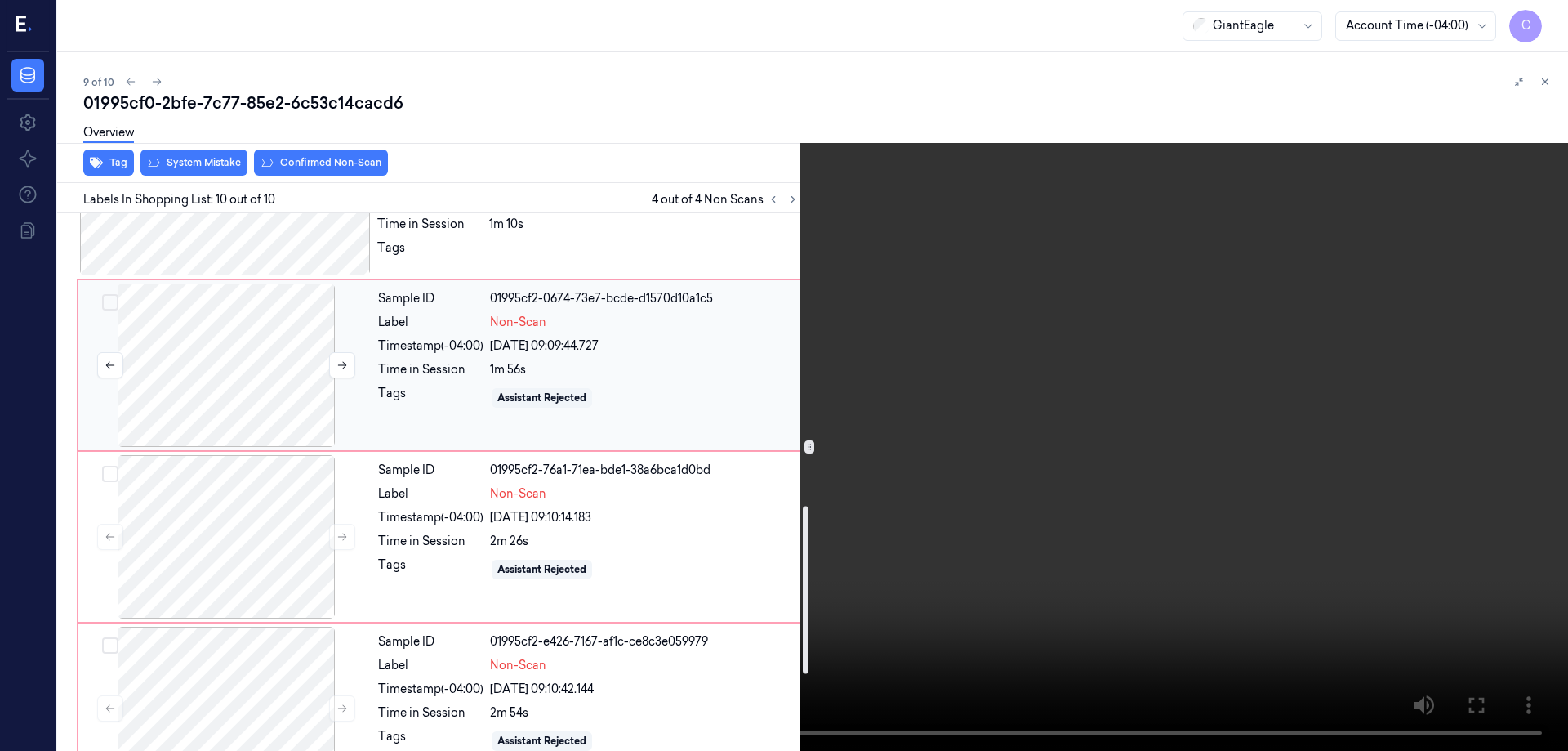
scroll to position [938, 0]
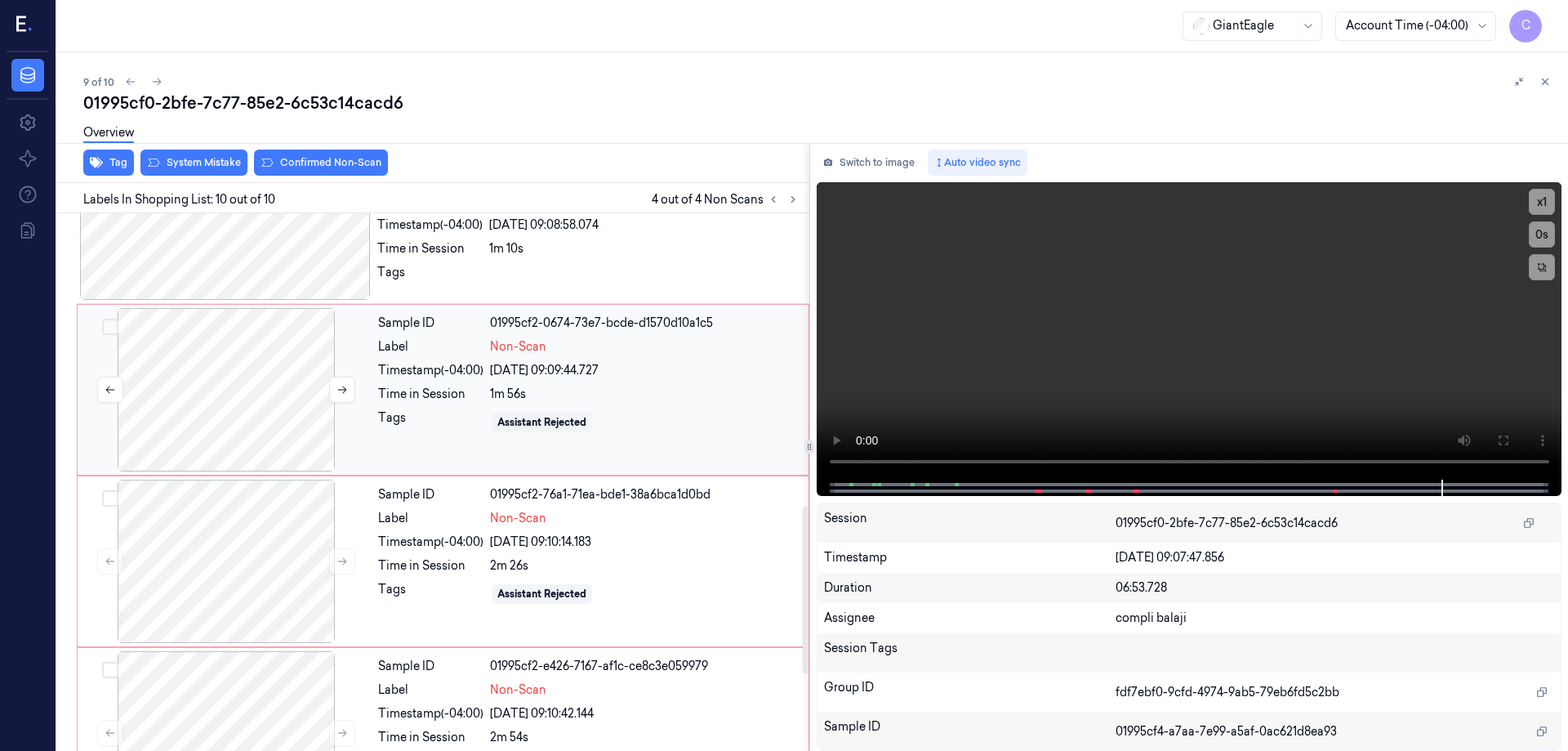
click at [201, 352] on div at bounding box center [226, 390] width 291 height 163
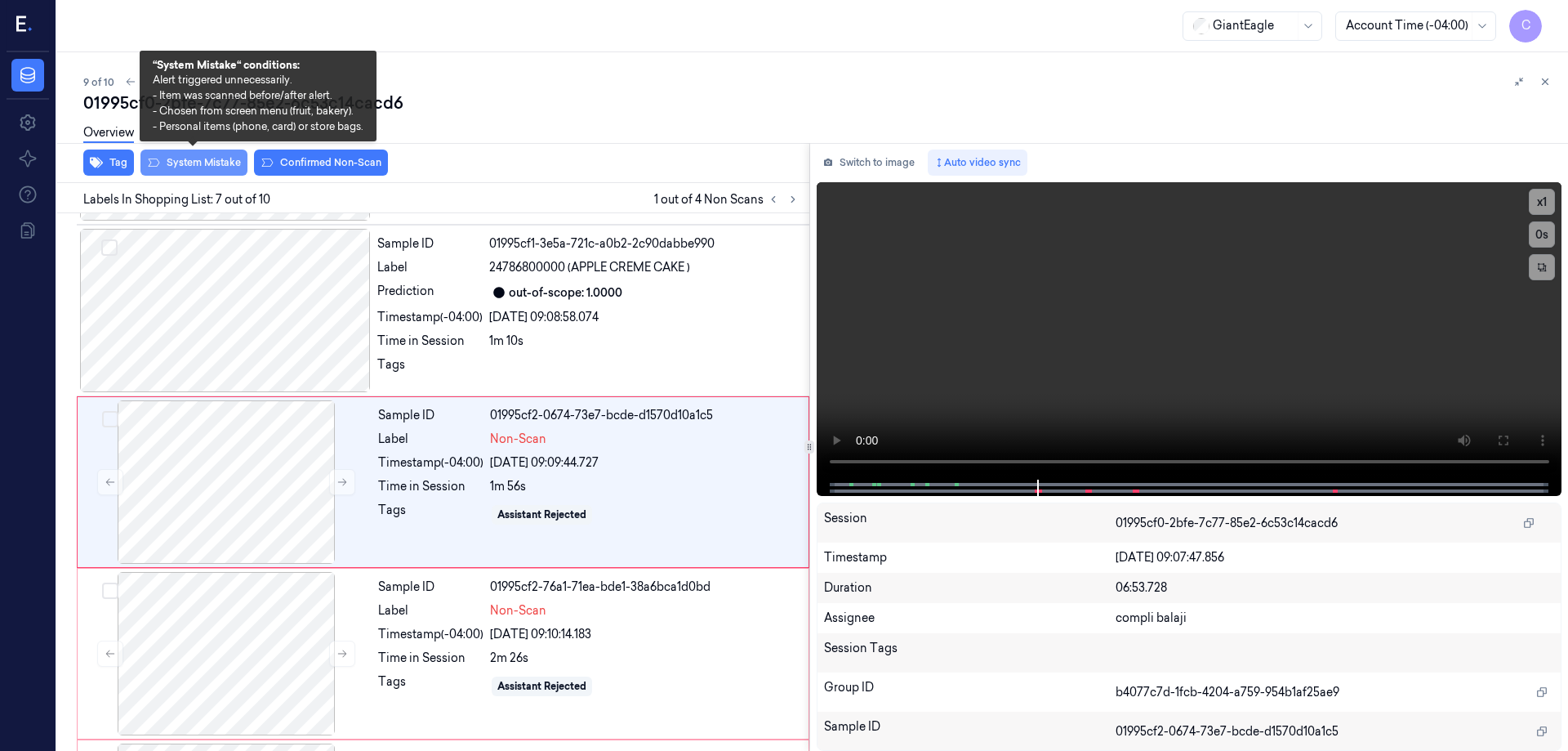
click at [217, 162] on button "System Mistake" at bounding box center [193, 163] width 107 height 27
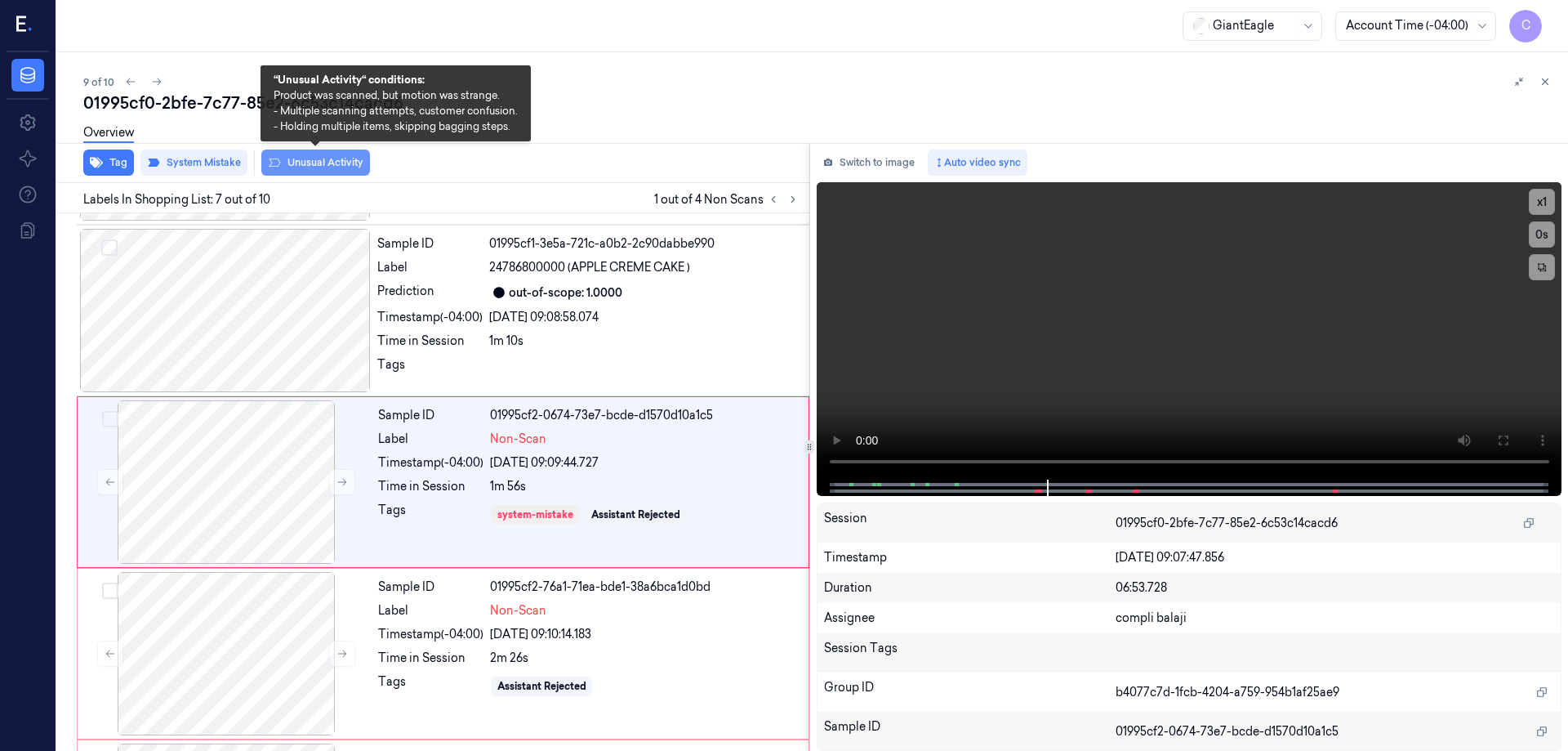
click at [341, 164] on button "Unusual Activity" at bounding box center [316, 163] width 109 height 27
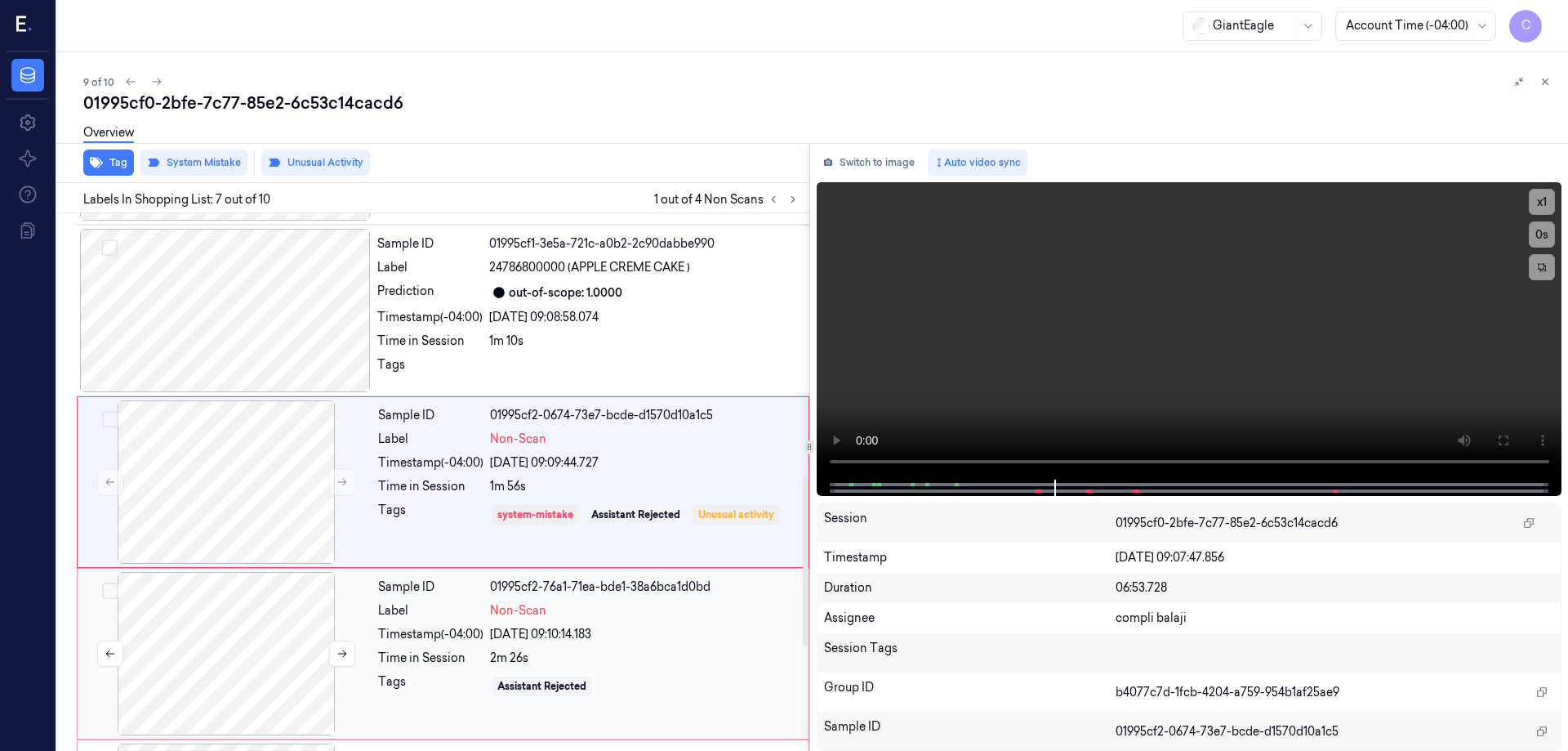
click at [260, 619] on div at bounding box center [226, 653] width 291 height 163
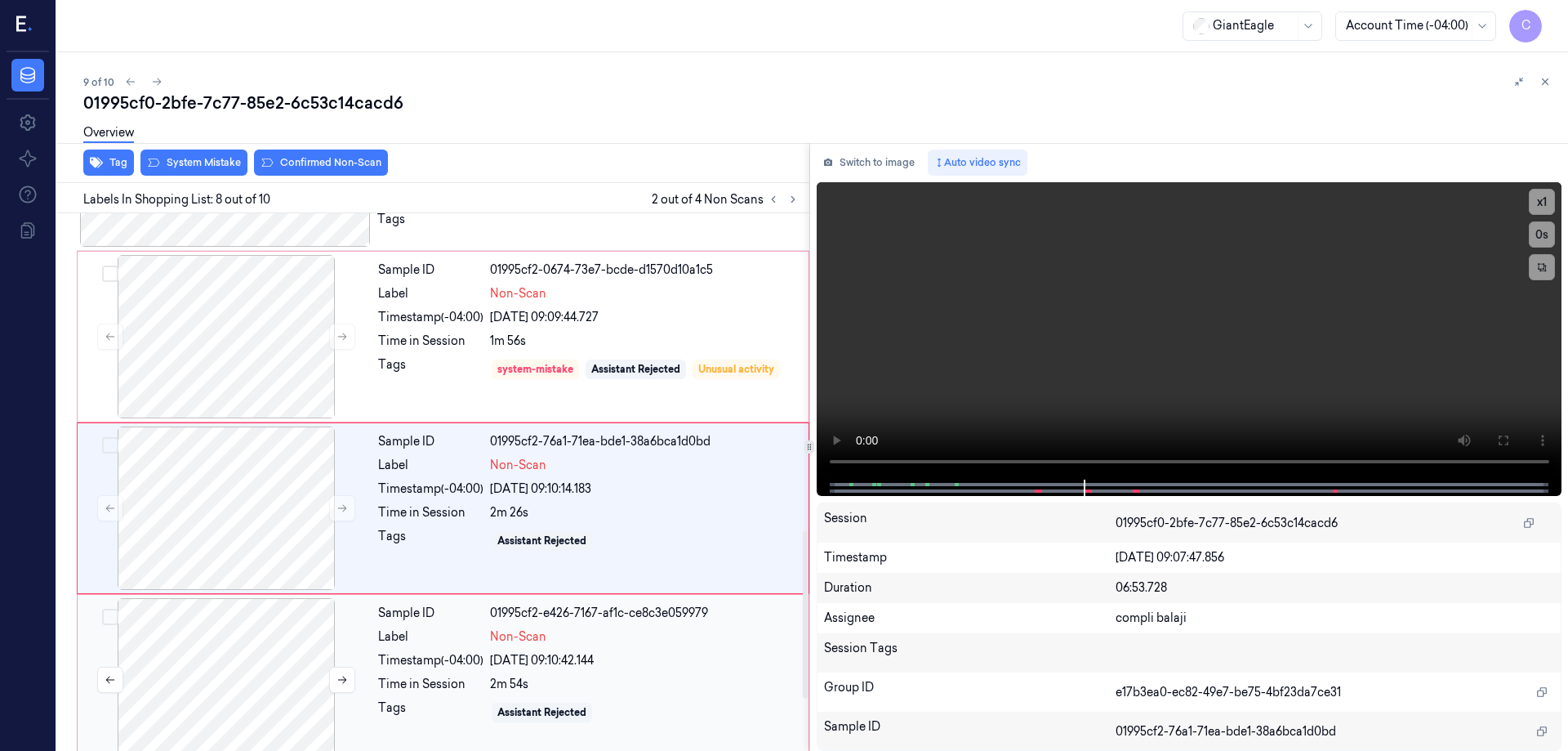
scroll to position [1017, 0]
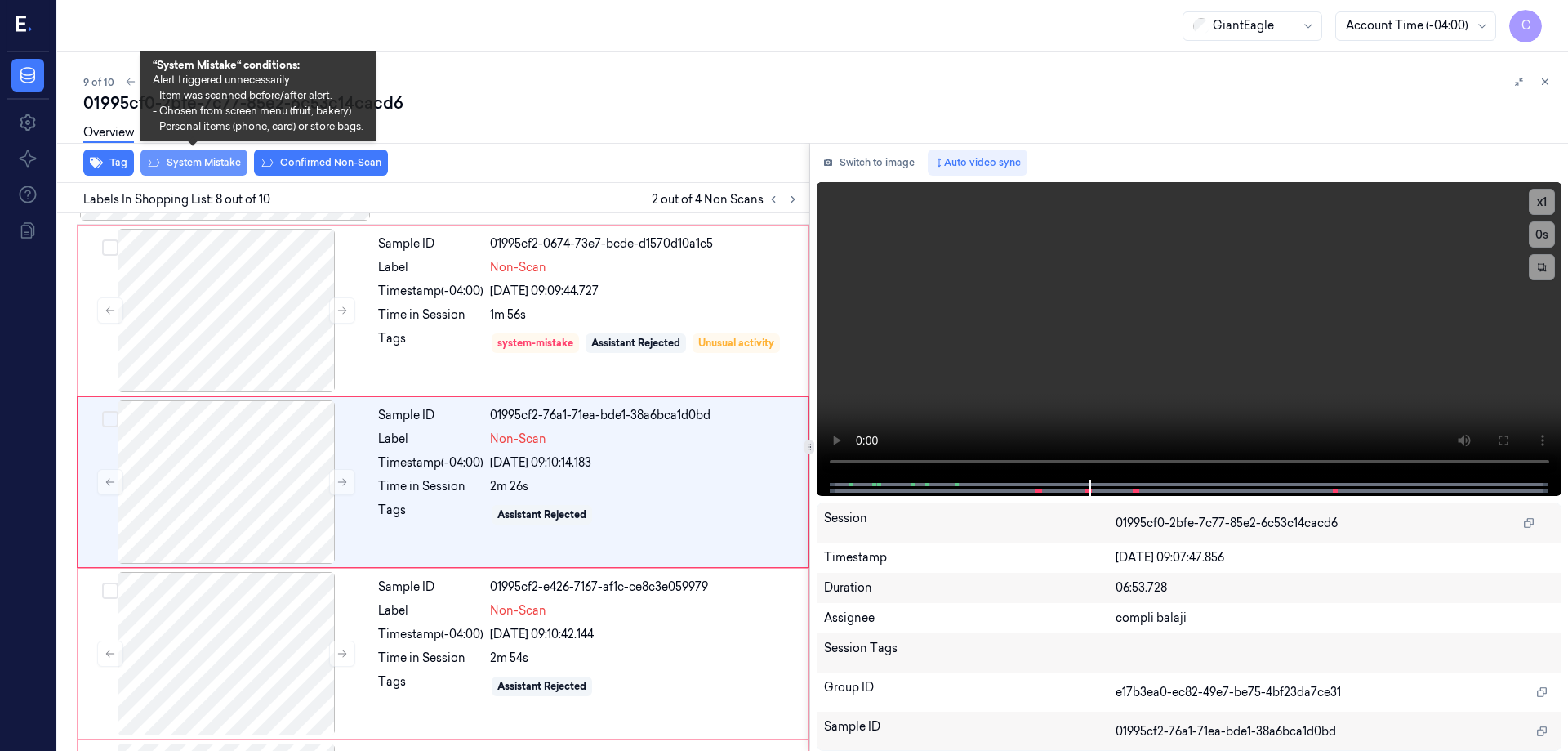
click at [199, 165] on button "System Mistake" at bounding box center [193, 163] width 107 height 27
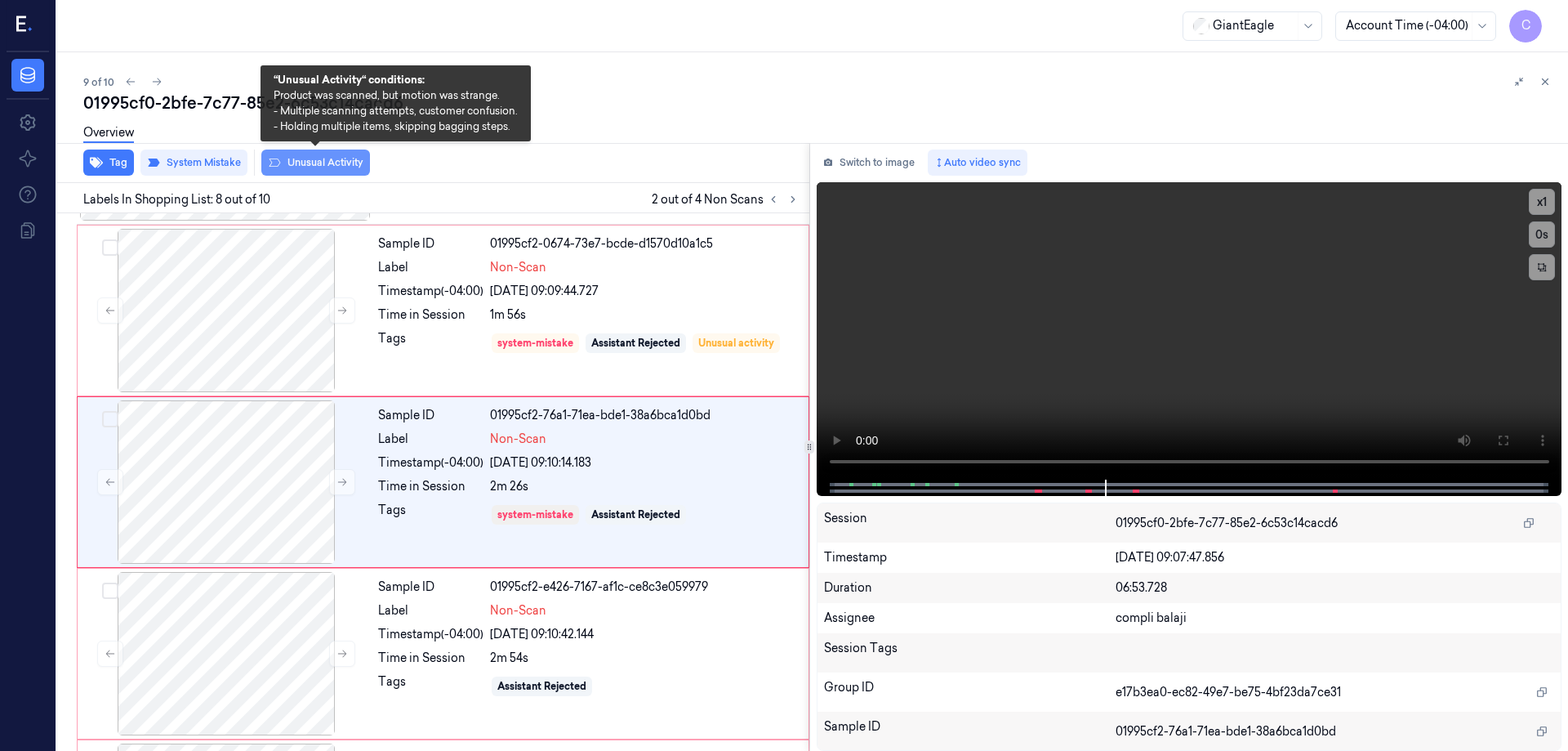
click at [336, 167] on button "Unusual Activity" at bounding box center [316, 163] width 109 height 27
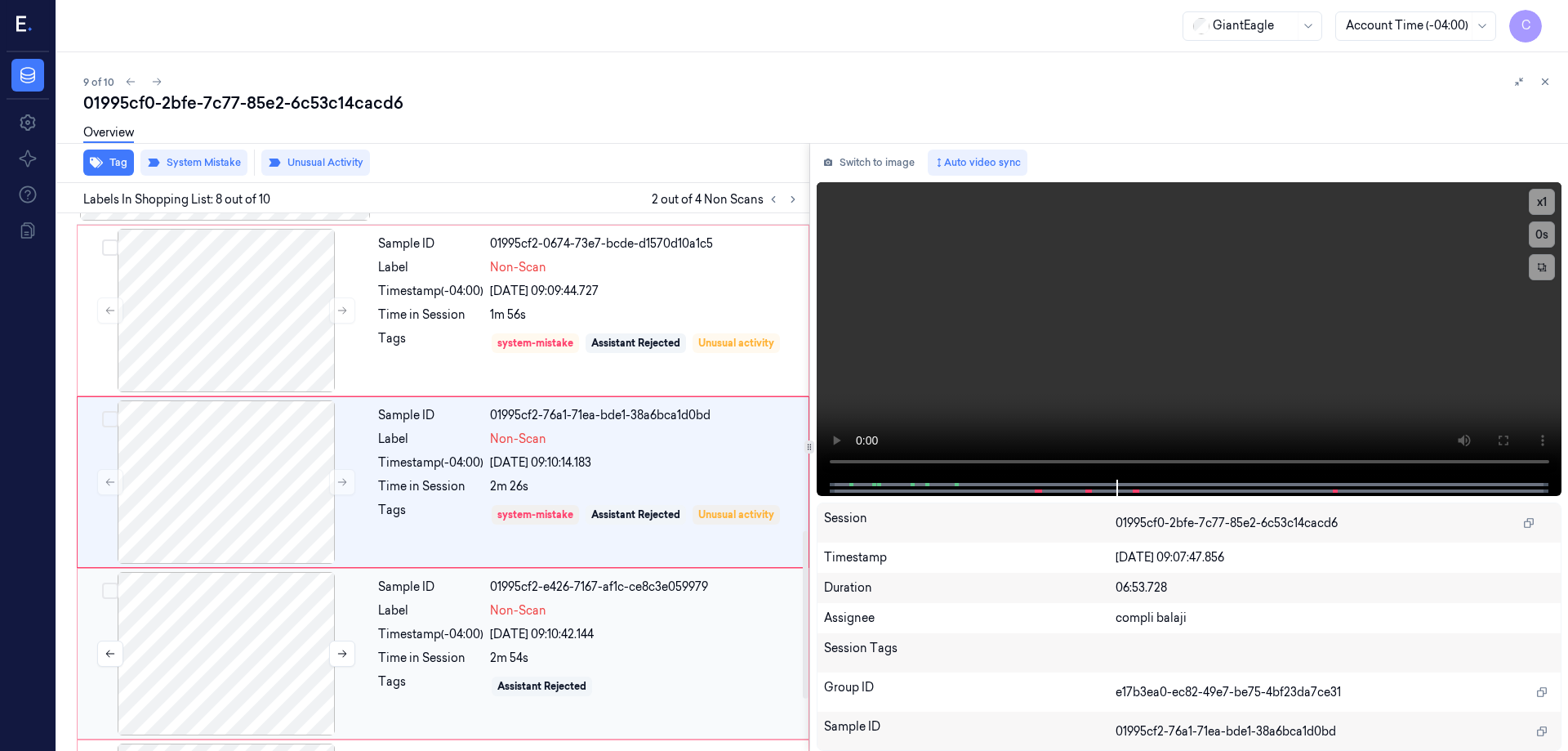
click at [268, 636] on div at bounding box center [226, 653] width 291 height 163
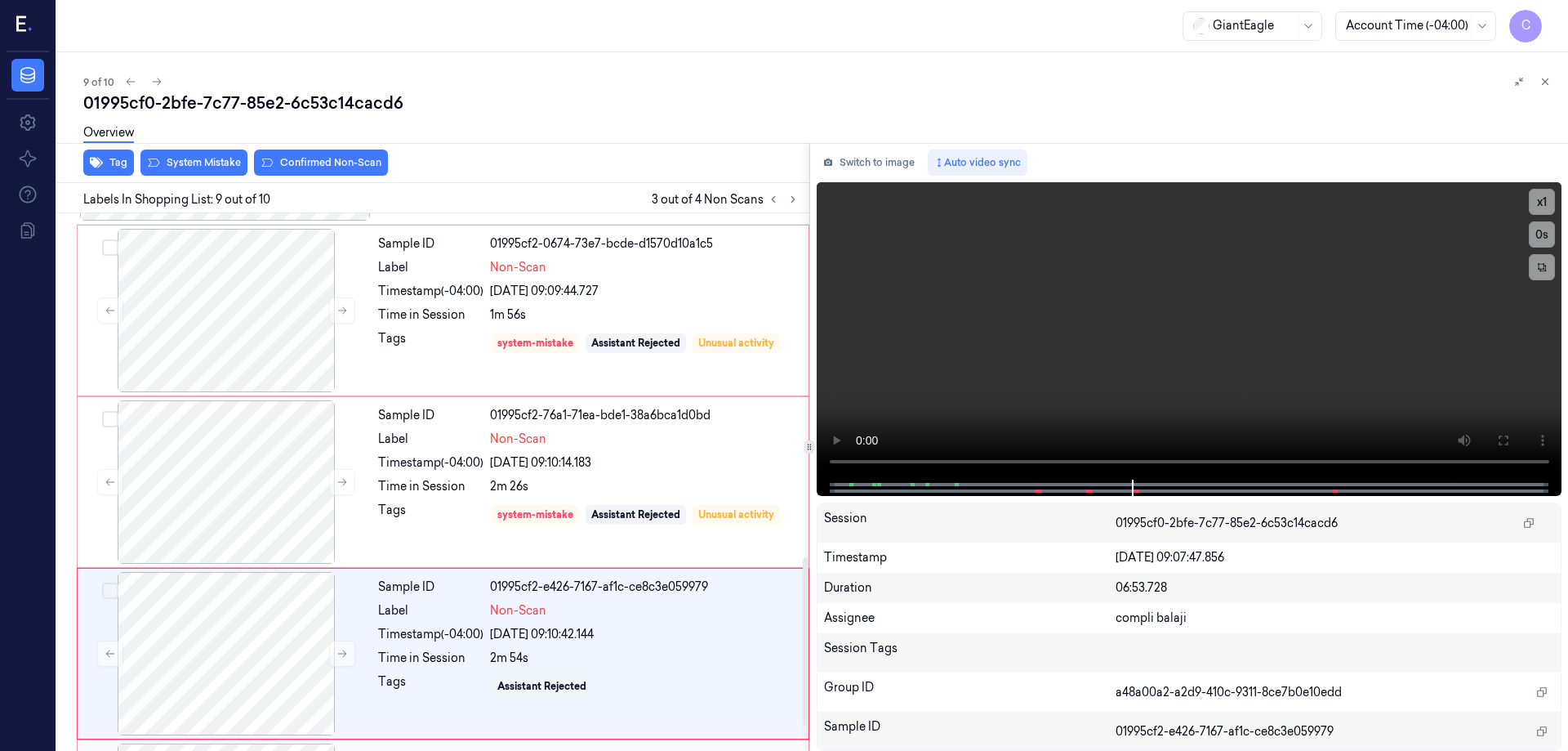
scroll to position [1182, 0]
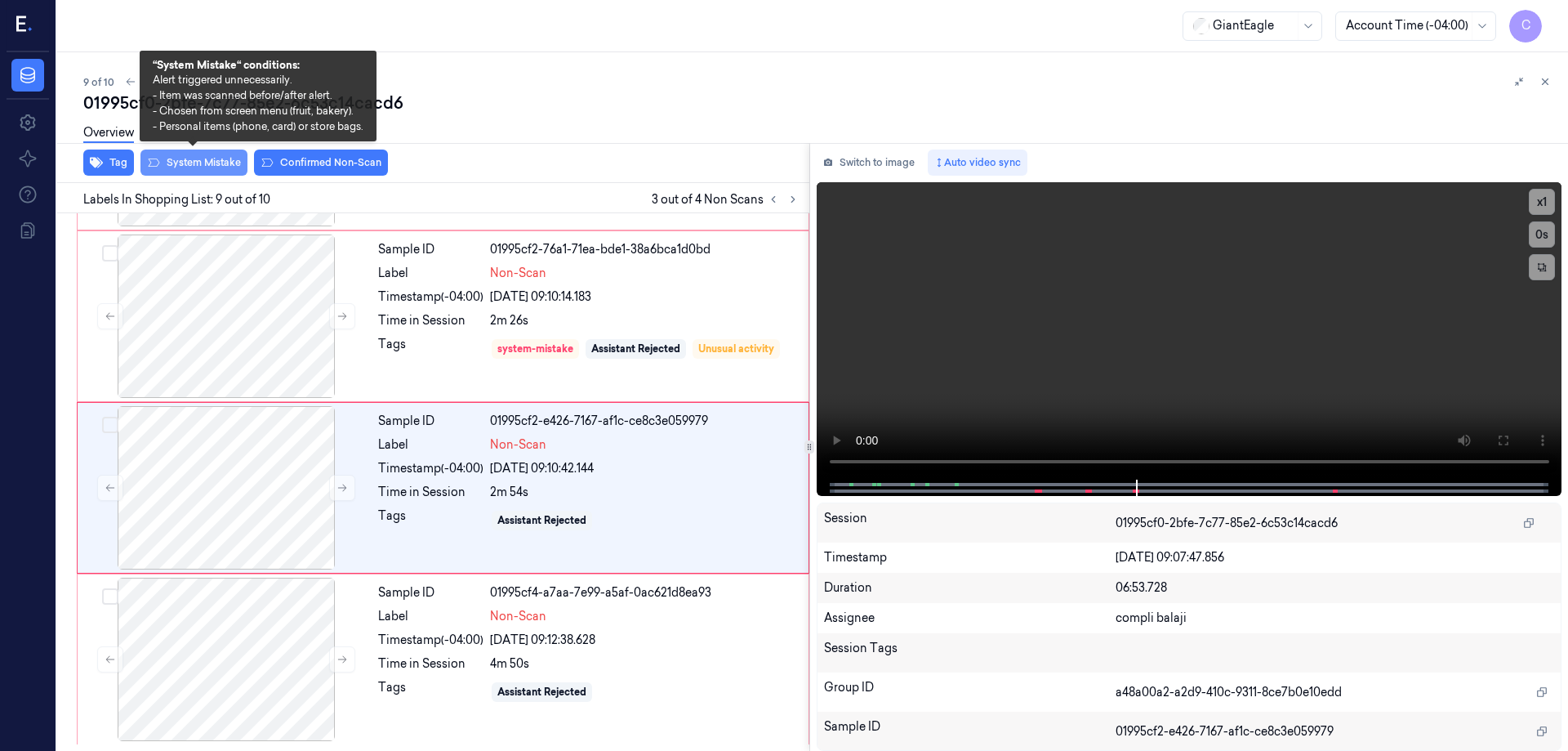
click at [220, 162] on button "System Mistake" at bounding box center [193, 163] width 107 height 27
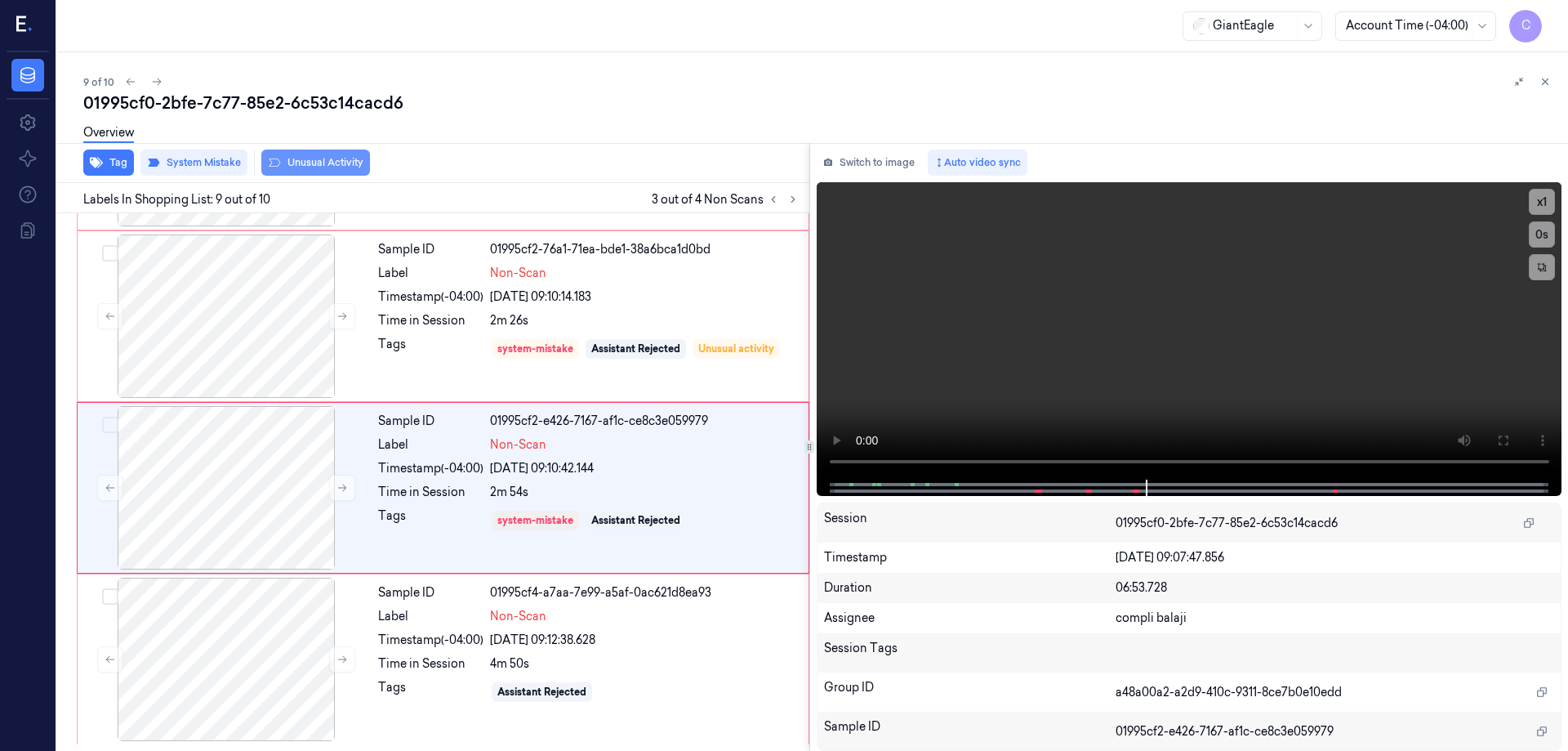
click at [325, 163] on button "Unusual Activity" at bounding box center [316, 163] width 109 height 27
click at [263, 652] on div at bounding box center [226, 659] width 291 height 163
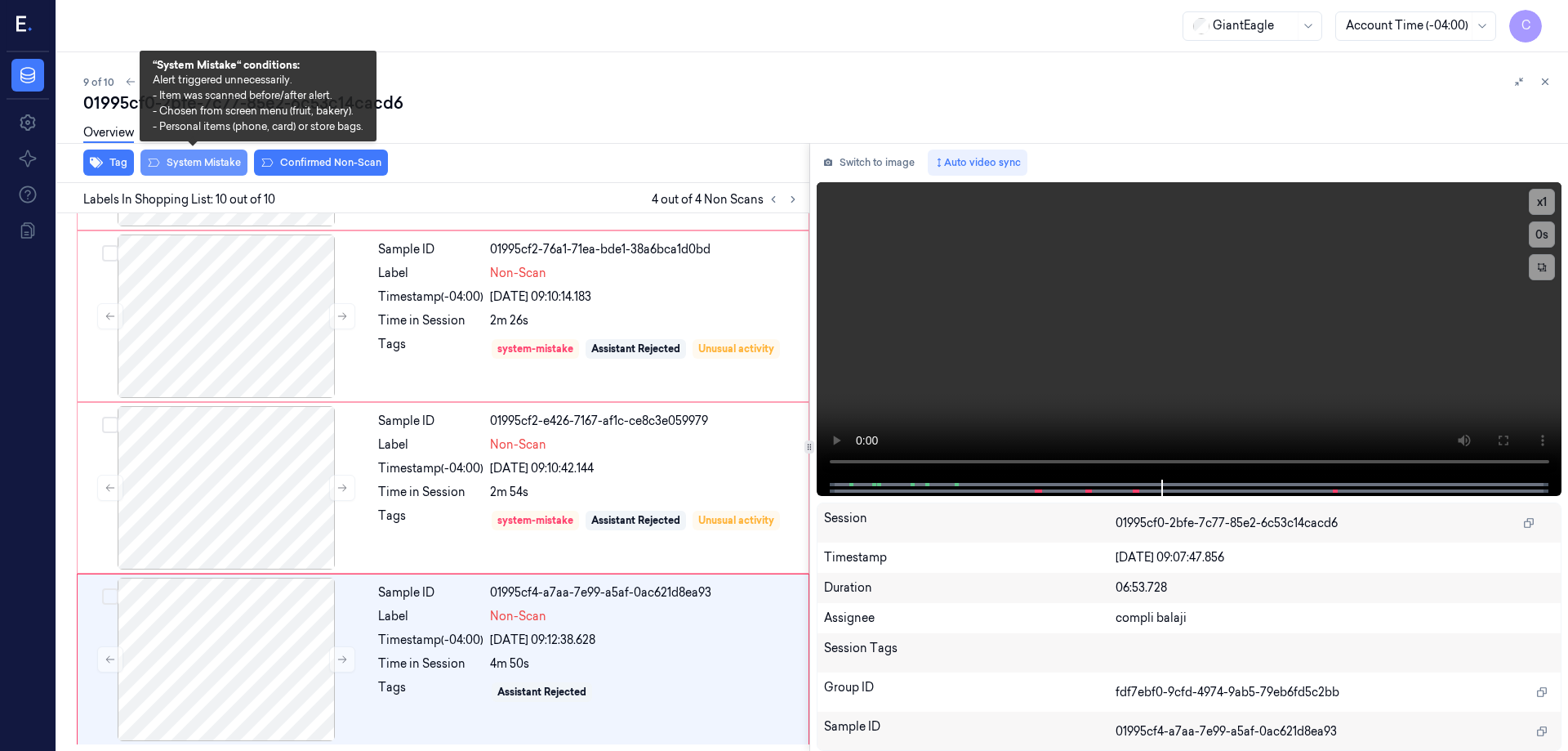
click at [215, 167] on button "System Mistake" at bounding box center [193, 163] width 107 height 27
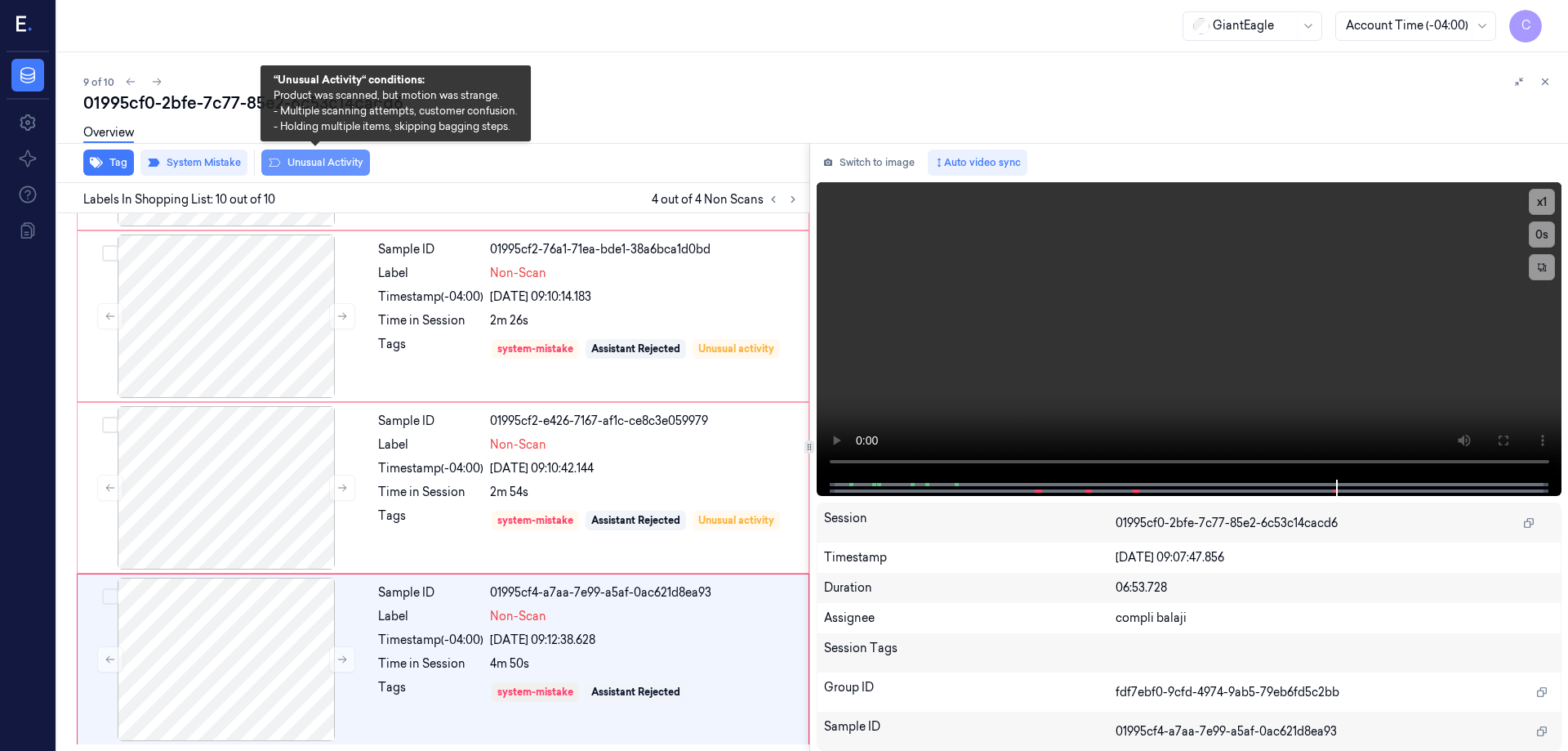
click at [337, 163] on button "Unusual Activity" at bounding box center [316, 163] width 109 height 27
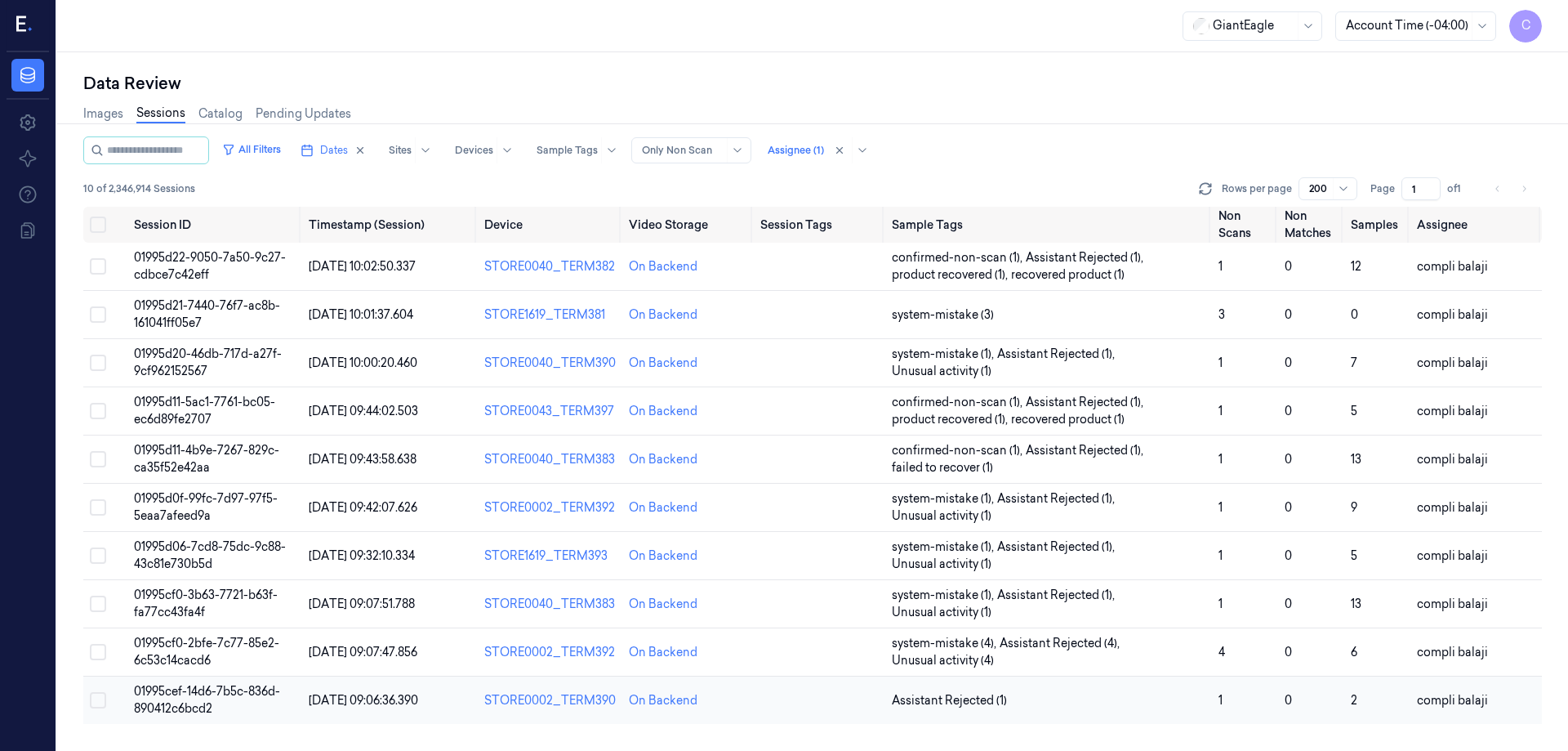
click at [191, 693] on span "01995cef-14d6-7b5c-836d-890412c6bcd2" at bounding box center [207, 700] width 146 height 32
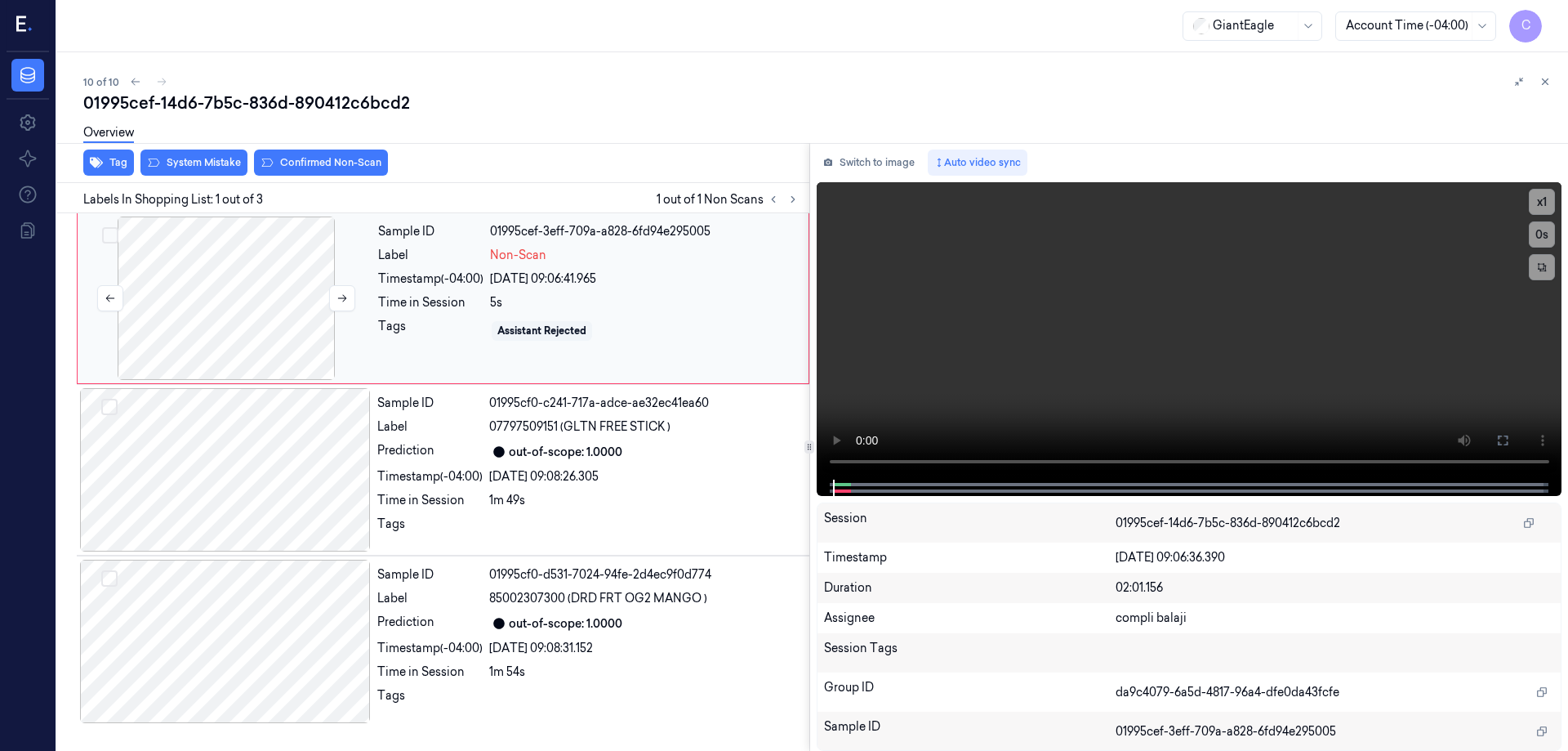
click at [215, 307] on div at bounding box center [226, 298] width 291 height 163
click at [1506, 438] on icon at bounding box center [1503, 440] width 13 height 13
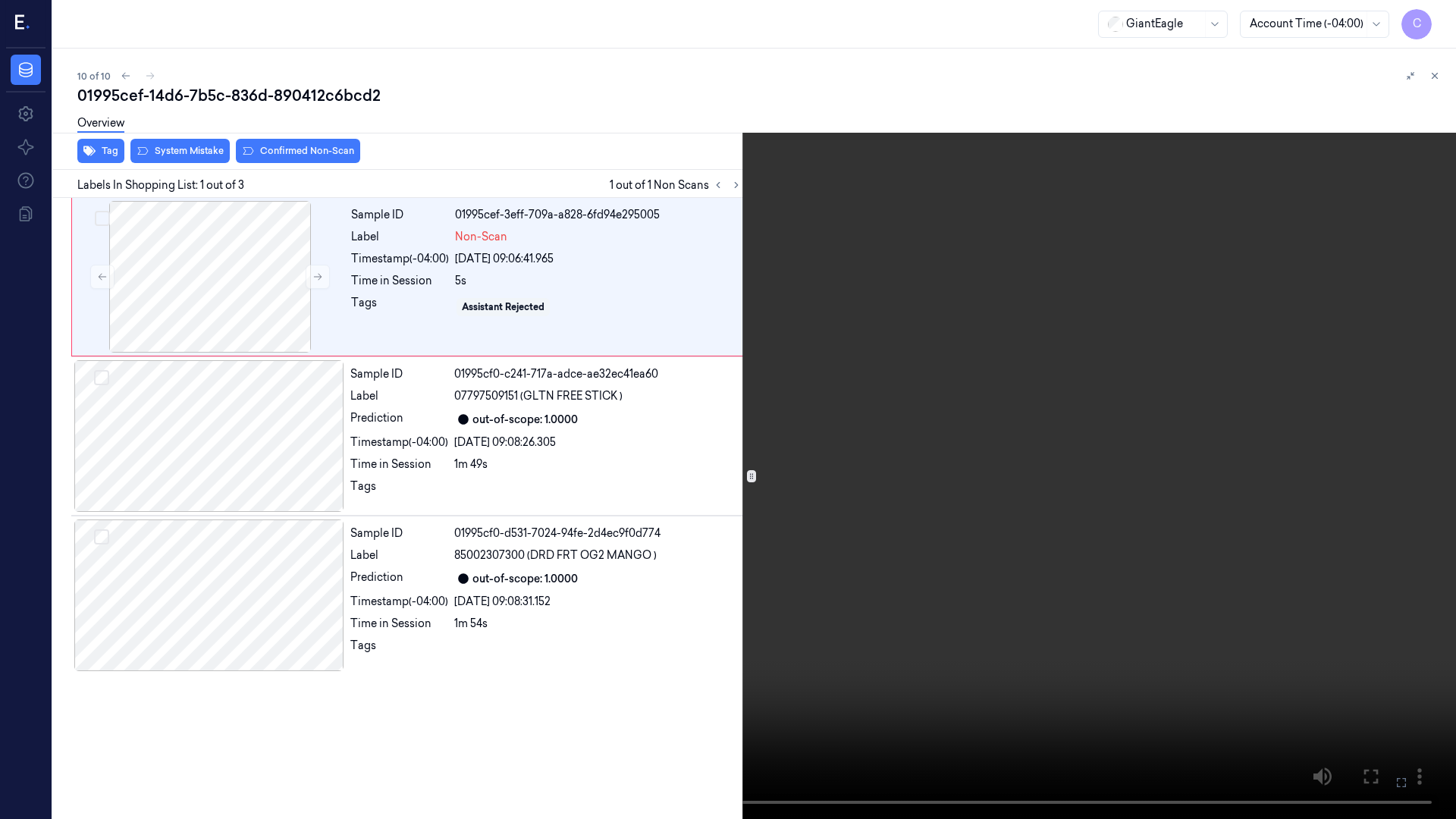
click at [0, 0] on icon at bounding box center [0, 0] width 0 height 0
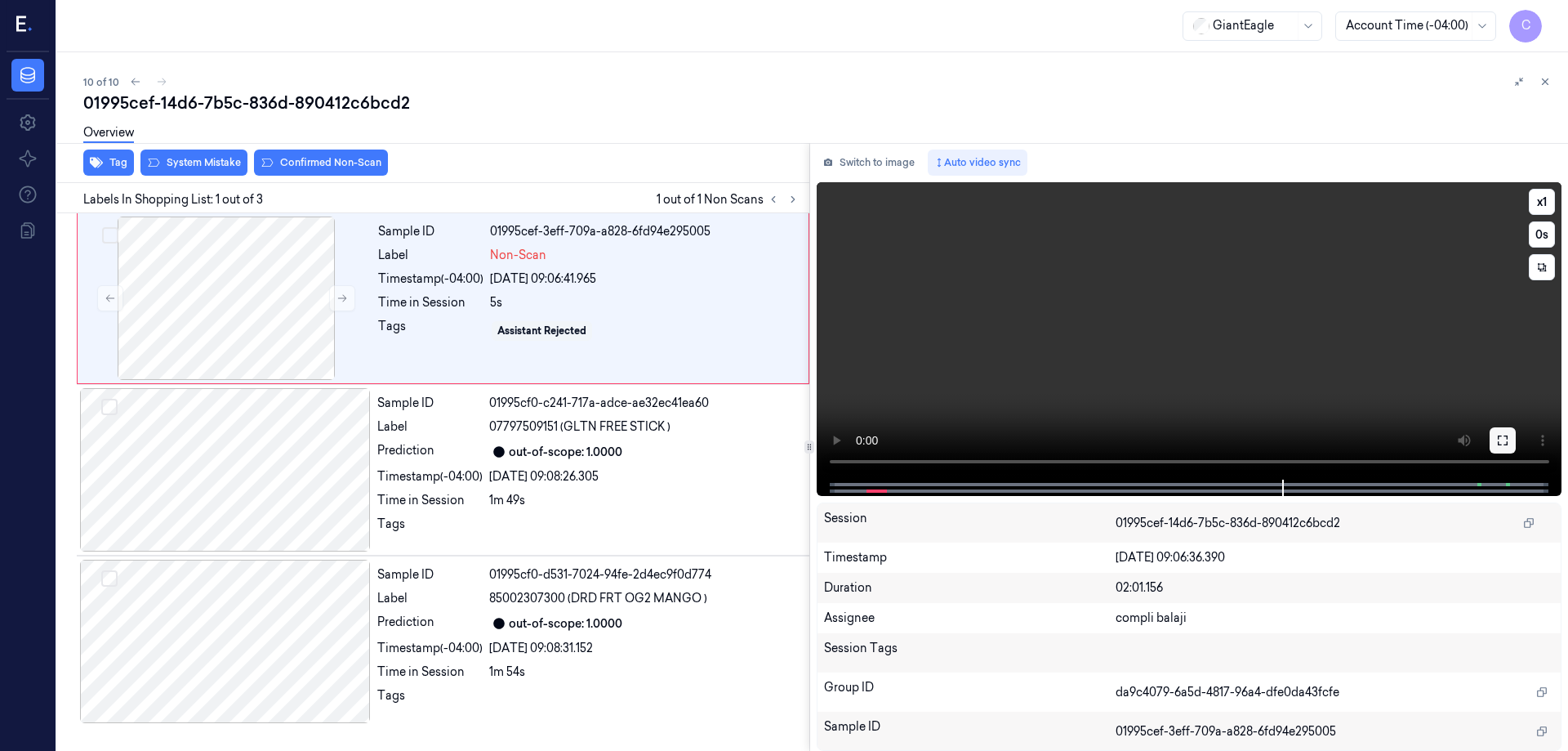
click at [1508, 441] on icon at bounding box center [1503, 440] width 13 height 13
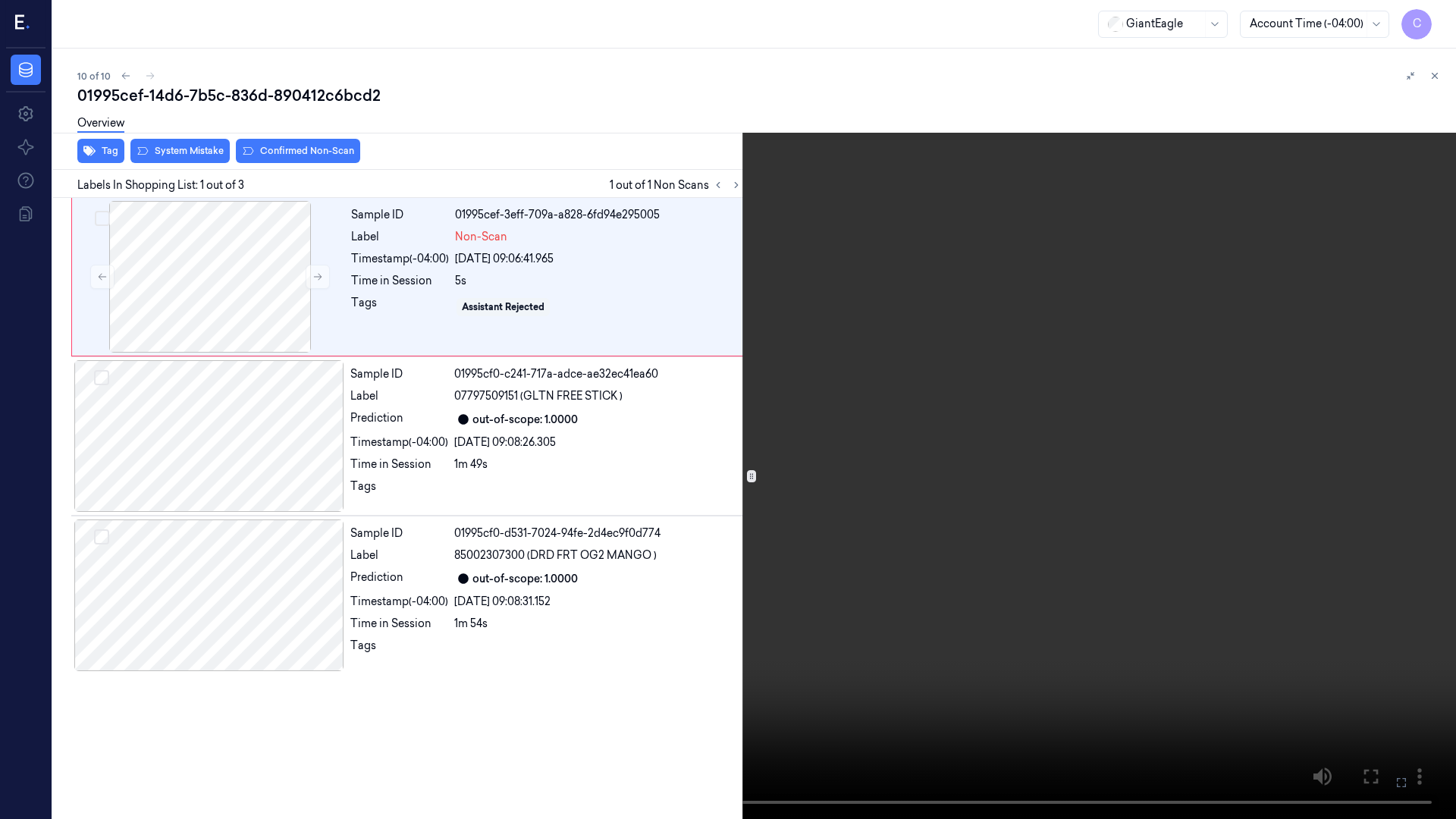
click at [0, 0] on icon at bounding box center [0, 0] width 0 height 0
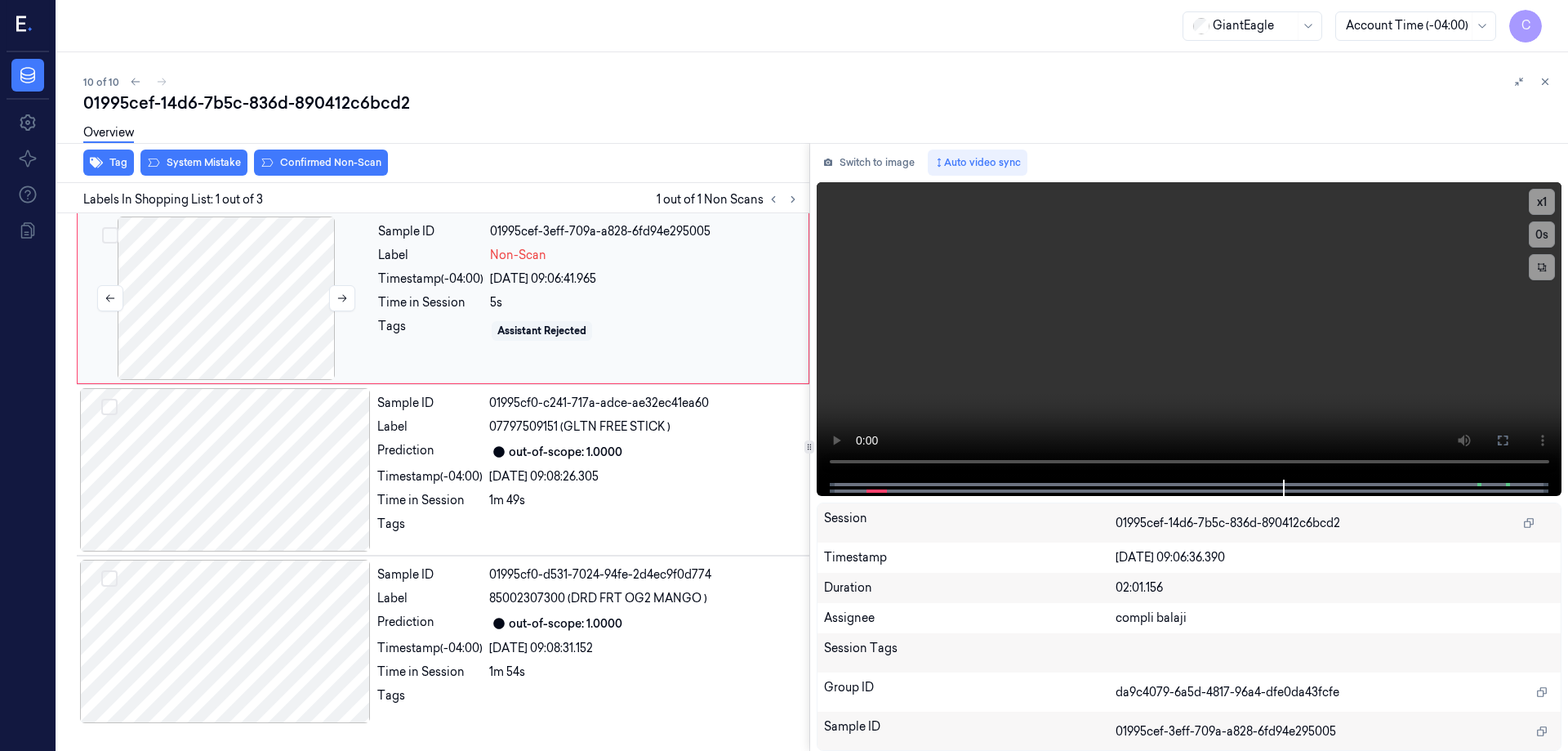
click at [252, 315] on div at bounding box center [226, 298] width 291 height 163
click at [257, 327] on div at bounding box center [226, 298] width 291 height 163
click at [277, 483] on div at bounding box center [225, 469] width 291 height 163
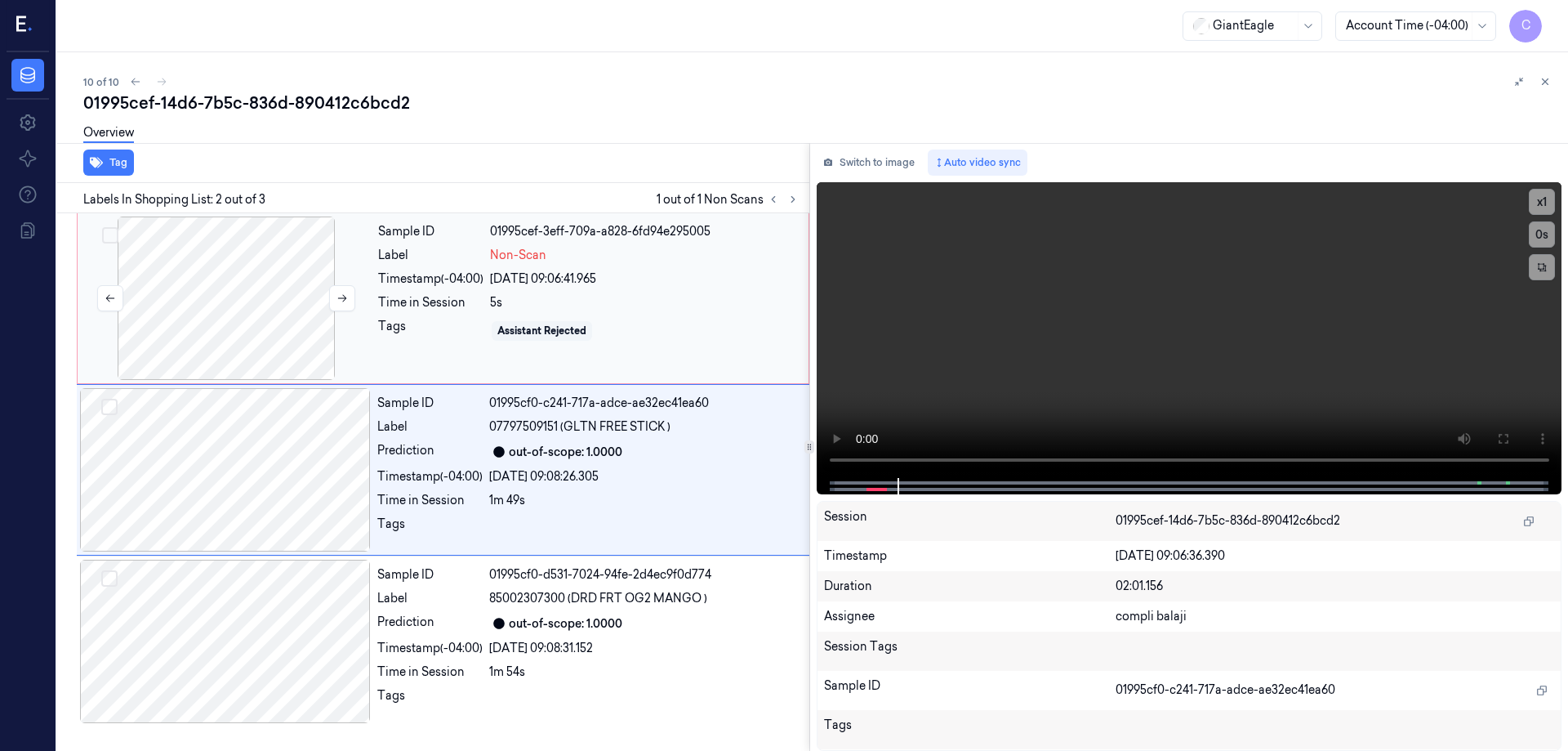
click at [241, 315] on div at bounding box center [226, 298] width 291 height 163
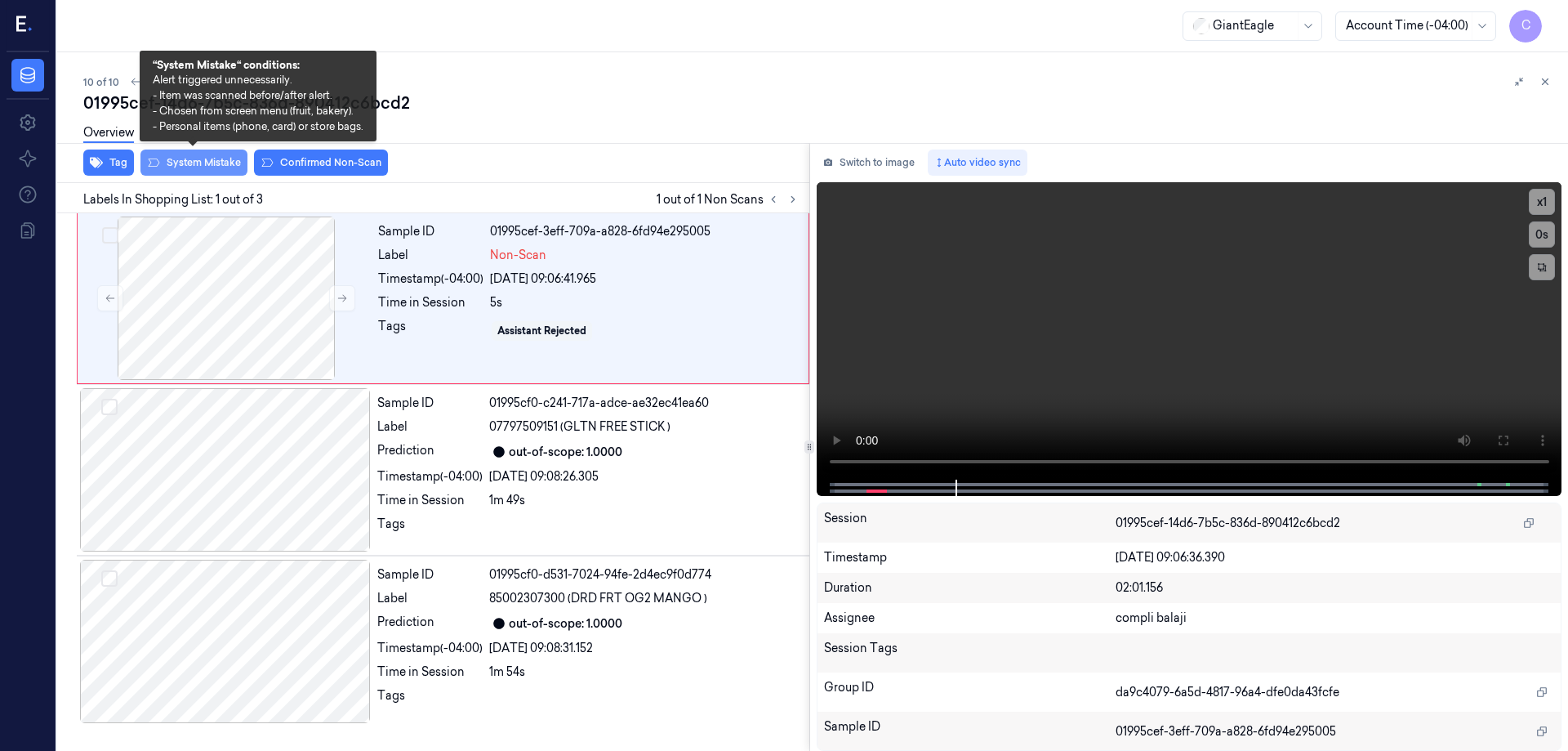
click at [205, 168] on button "System Mistake" at bounding box center [193, 163] width 107 height 27
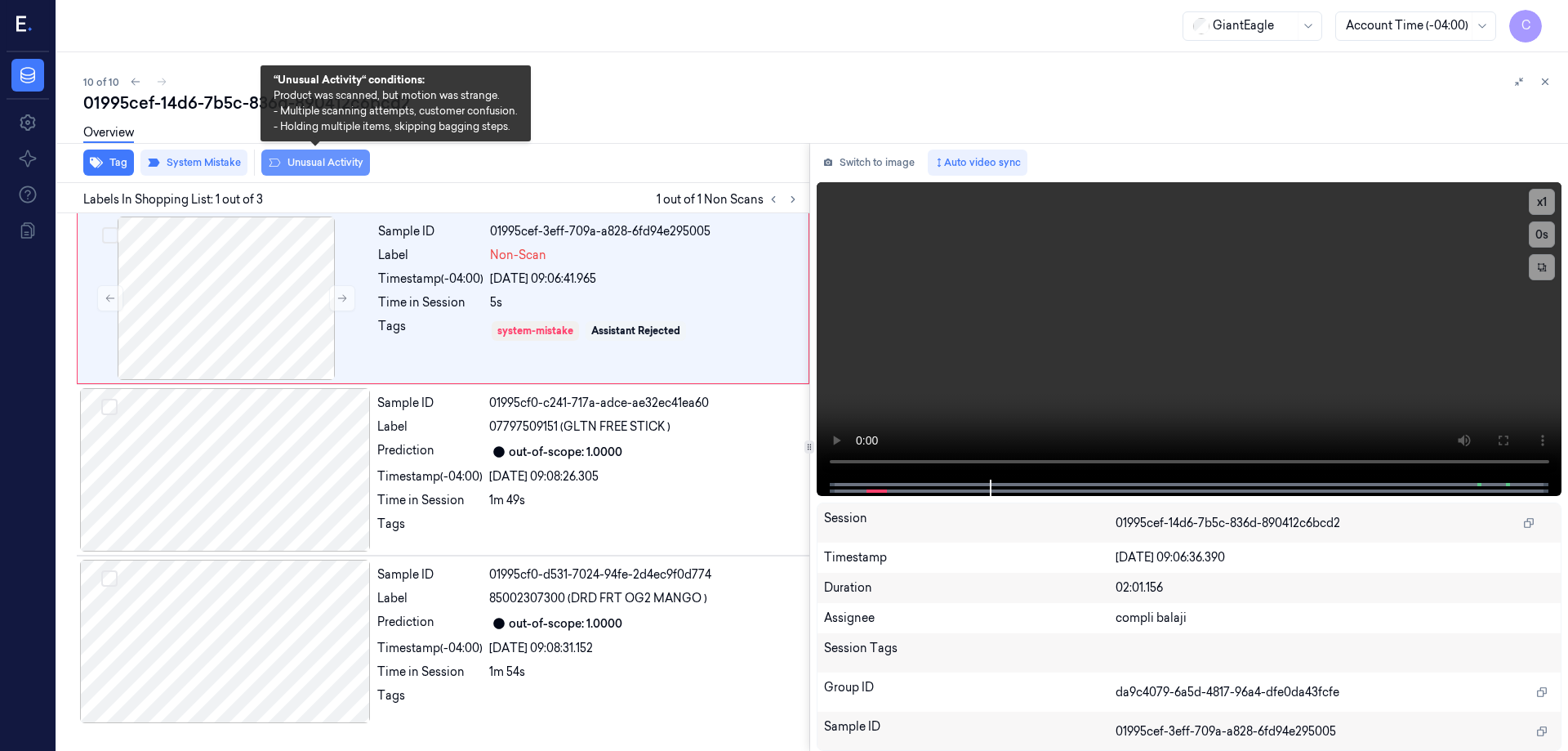
click at [341, 168] on button "Unusual Activity" at bounding box center [316, 163] width 109 height 27
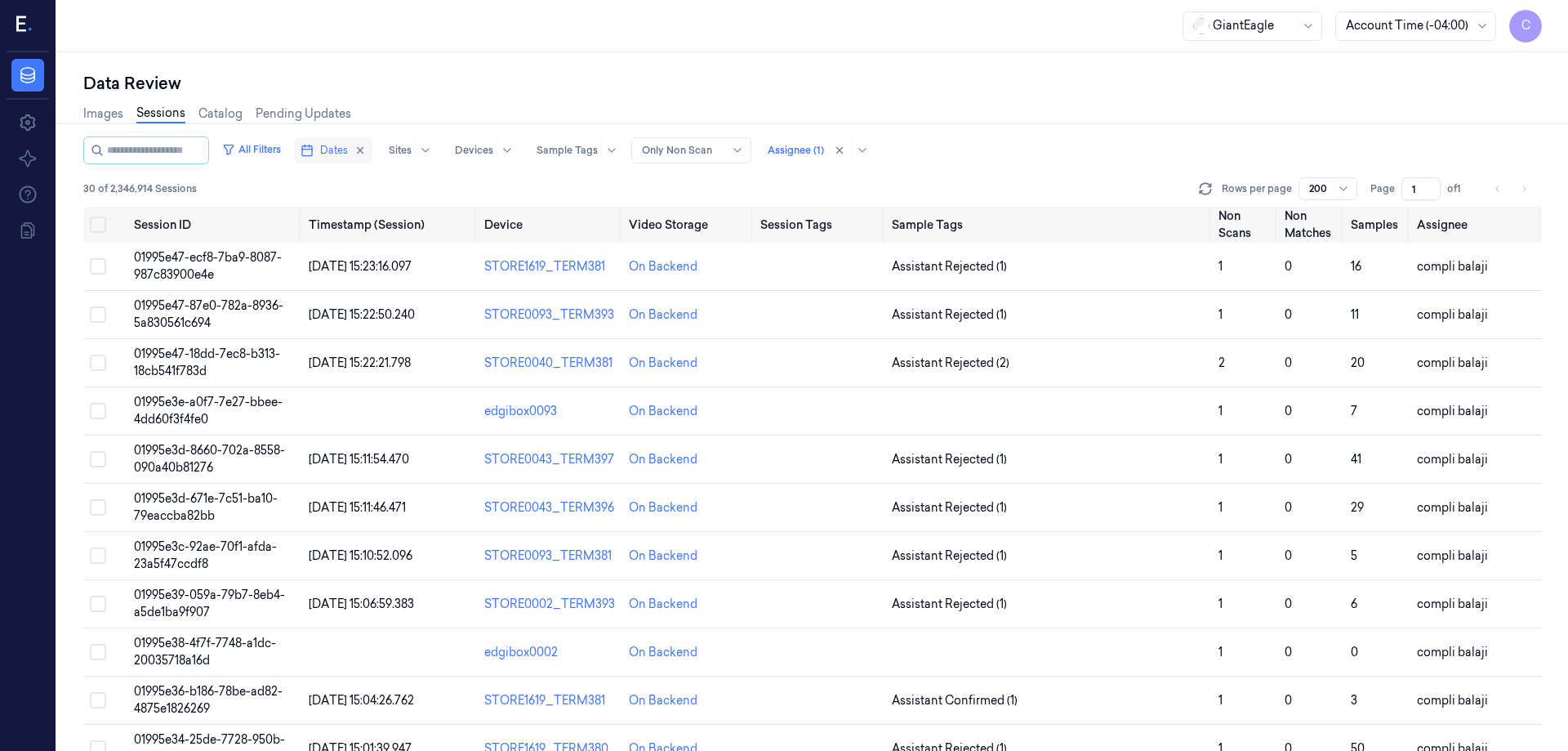
click at [348, 153] on span "Dates" at bounding box center [334, 151] width 27 height 15
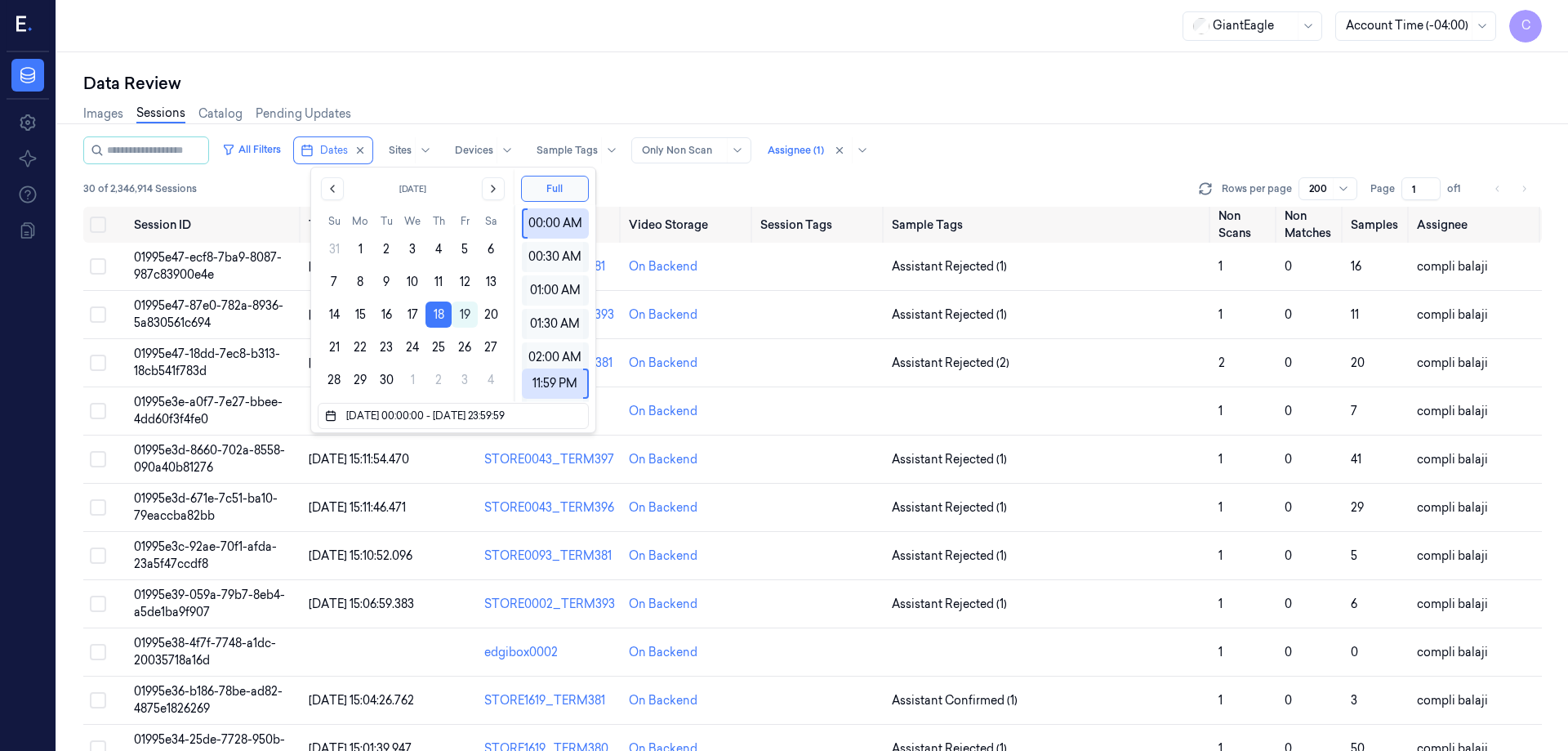
click at [793, 67] on div "Data Review Images Sessions Catalog Pending Updates All Filters Dates Sites Dev…" at bounding box center [812, 401] width 1511 height 699
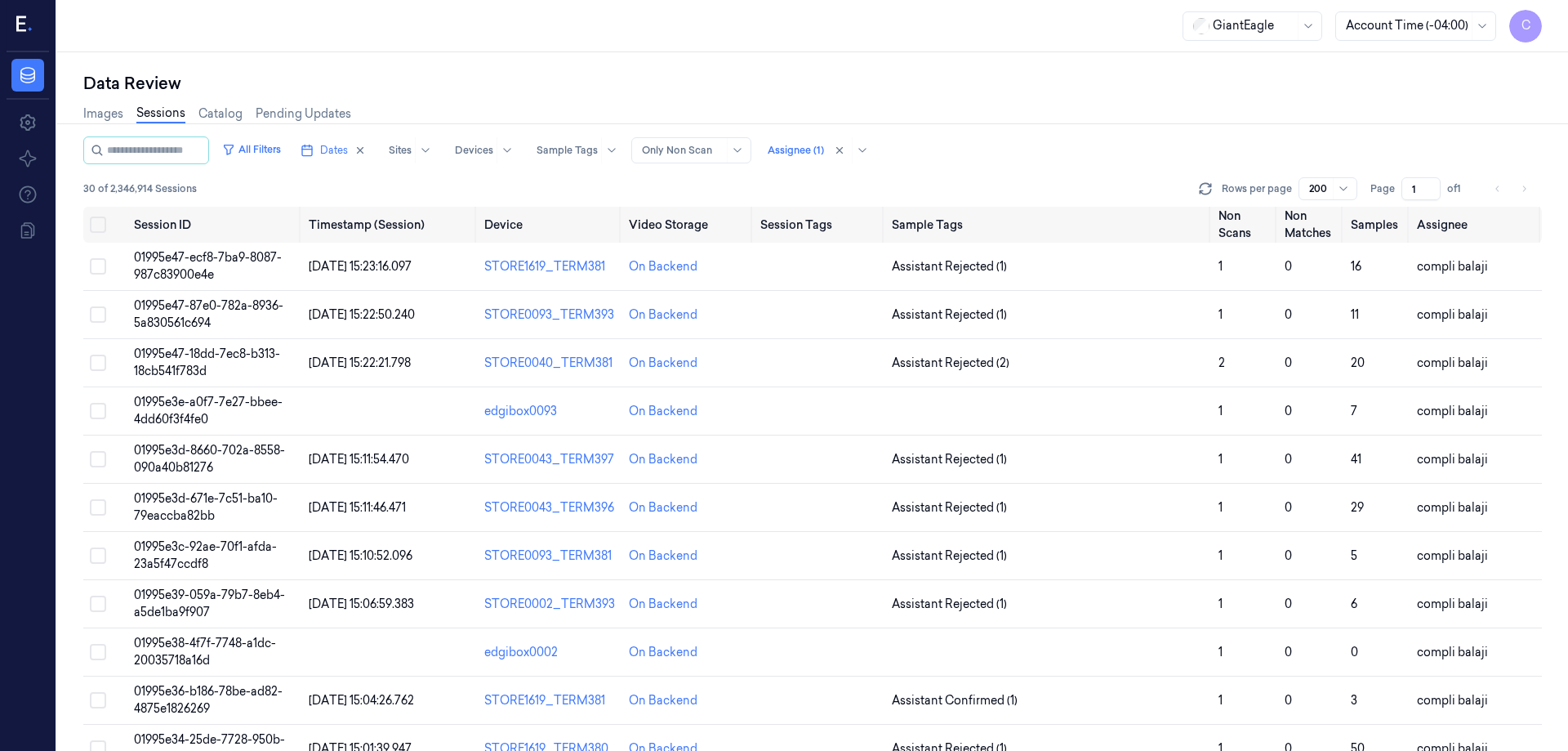
click at [1421, 189] on input "1" at bounding box center [1420, 189] width 39 height 23
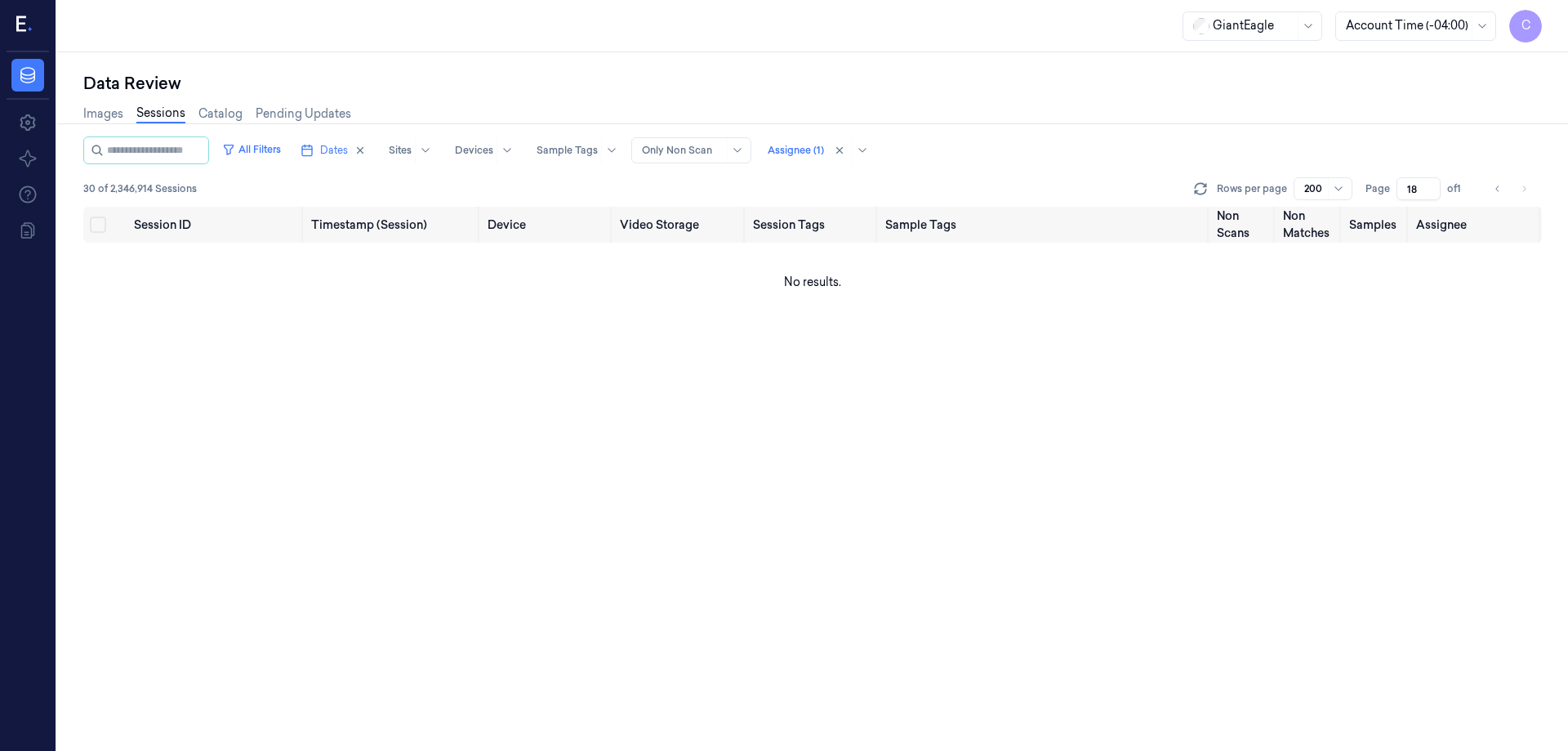
type input "1"
click at [1094, 107] on div "Images Sessions Catalog Pending Updates" at bounding box center [812, 116] width 1459 height 42
click at [1316, 381] on div "Session ID Timestamp (Session) Device Video Storage Session Tags Sample Tags No…" at bounding box center [812, 479] width 1459 height 544
click at [1423, 187] on input "18" at bounding box center [1418, 189] width 45 height 23
type input "1"
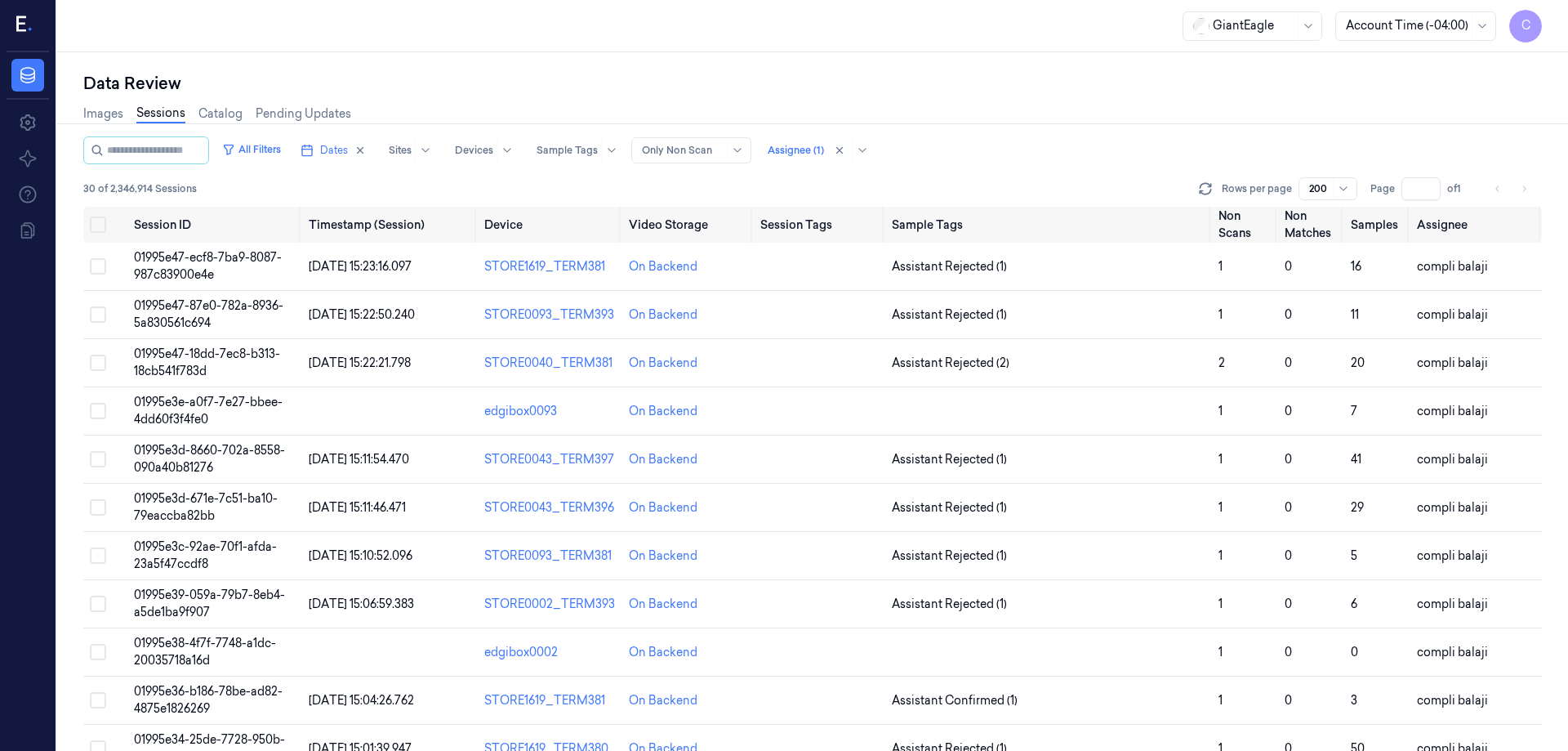
type input "1"
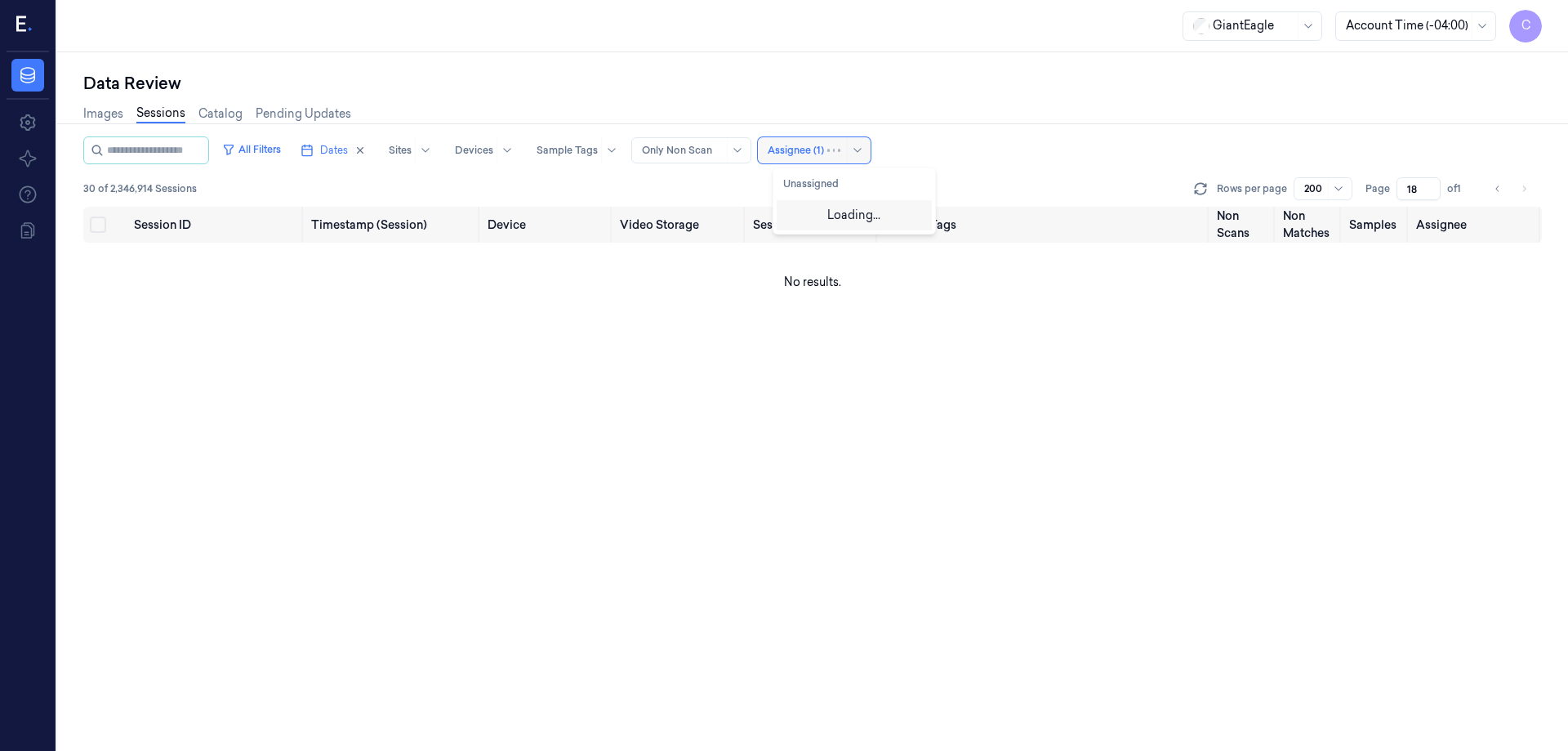
click at [818, 154] on div at bounding box center [795, 151] width 56 height 15
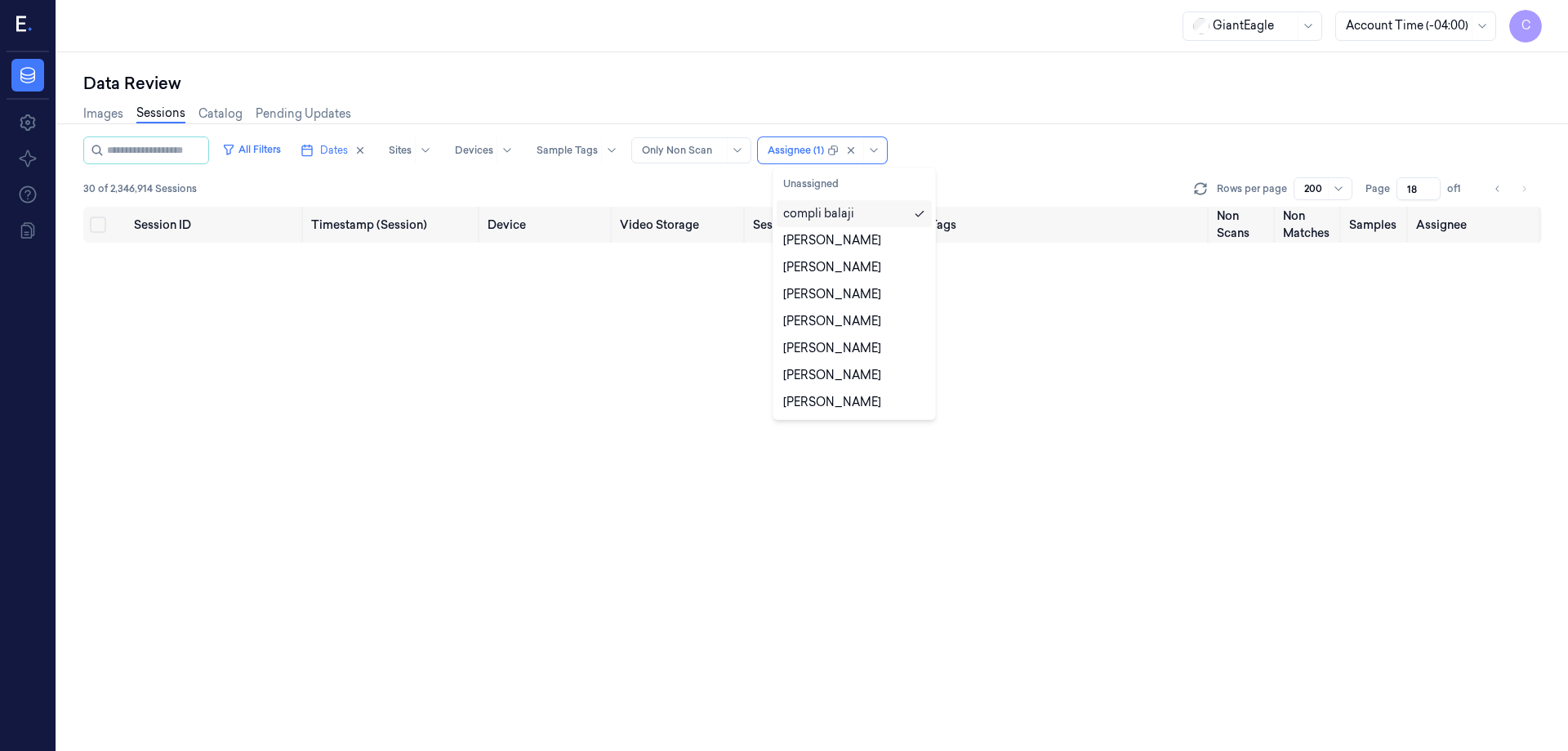
click at [829, 214] on div "compli balaji" at bounding box center [818, 213] width 71 height 17
type input "1"
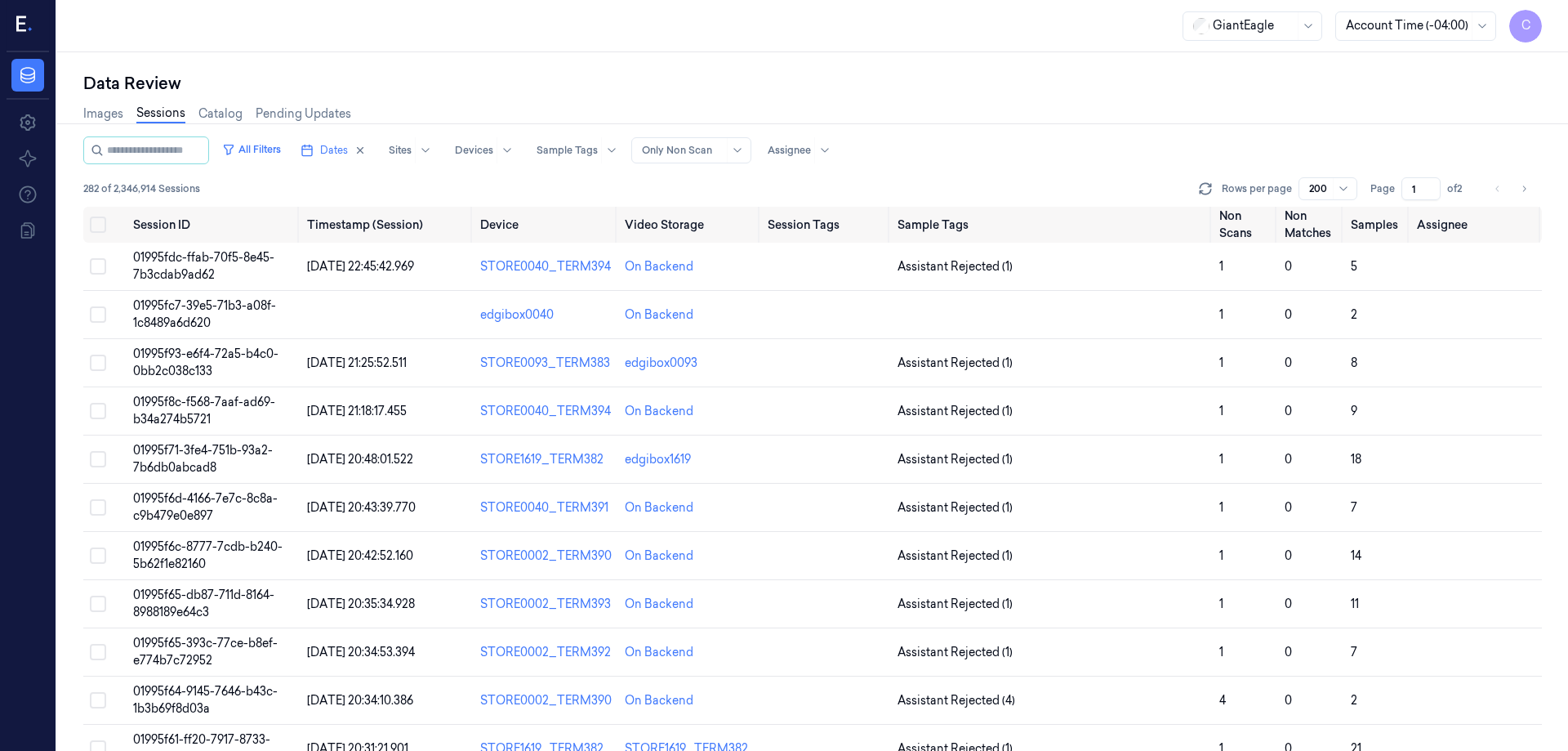
click at [1080, 144] on div "All Filters Dates Sites Devices Sample Tags Alert Type Only Non Scan Assignee" at bounding box center [812, 150] width 1459 height 27
click at [1419, 189] on input "1" at bounding box center [1420, 189] width 39 height 23
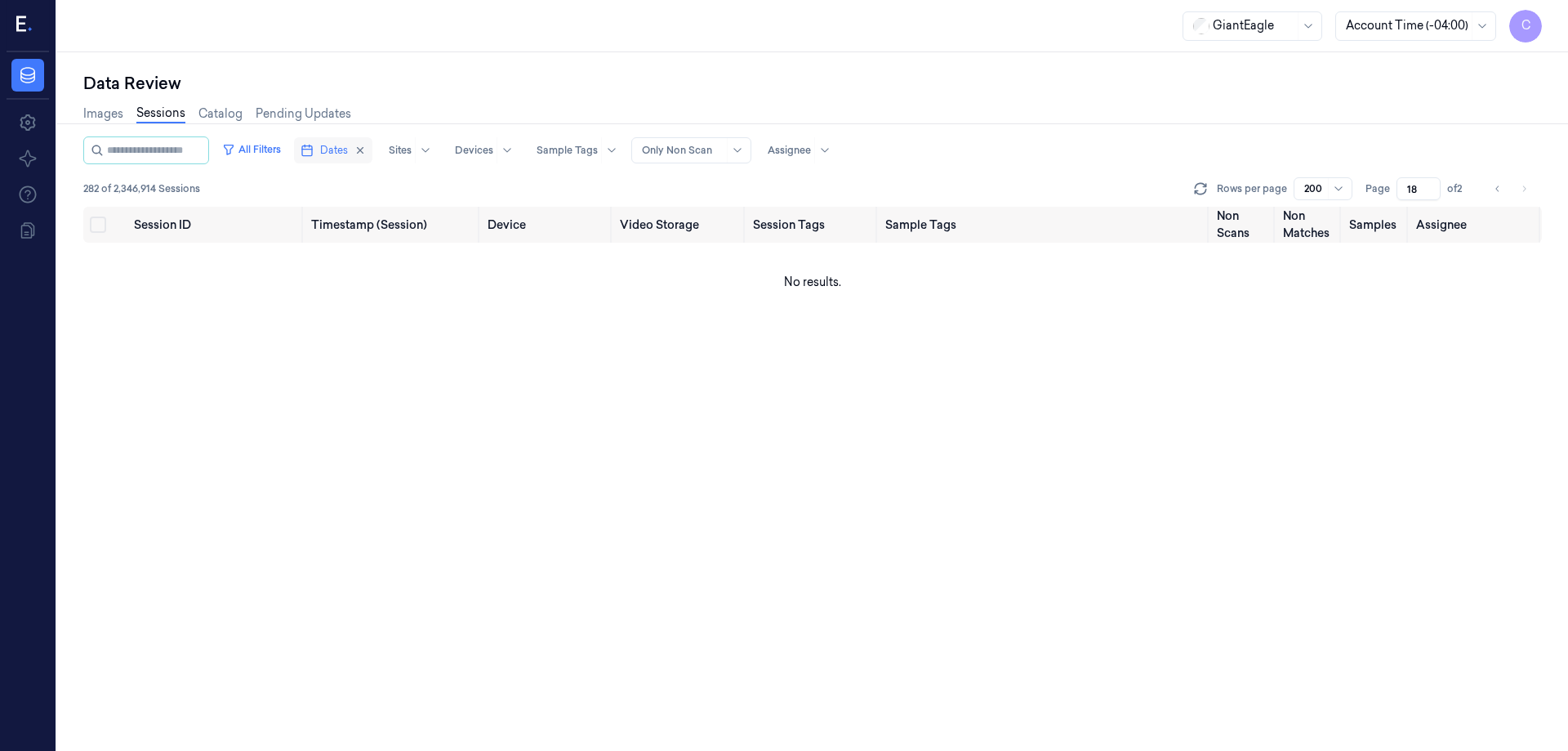
click at [346, 153] on span "Dates" at bounding box center [334, 151] width 27 height 15
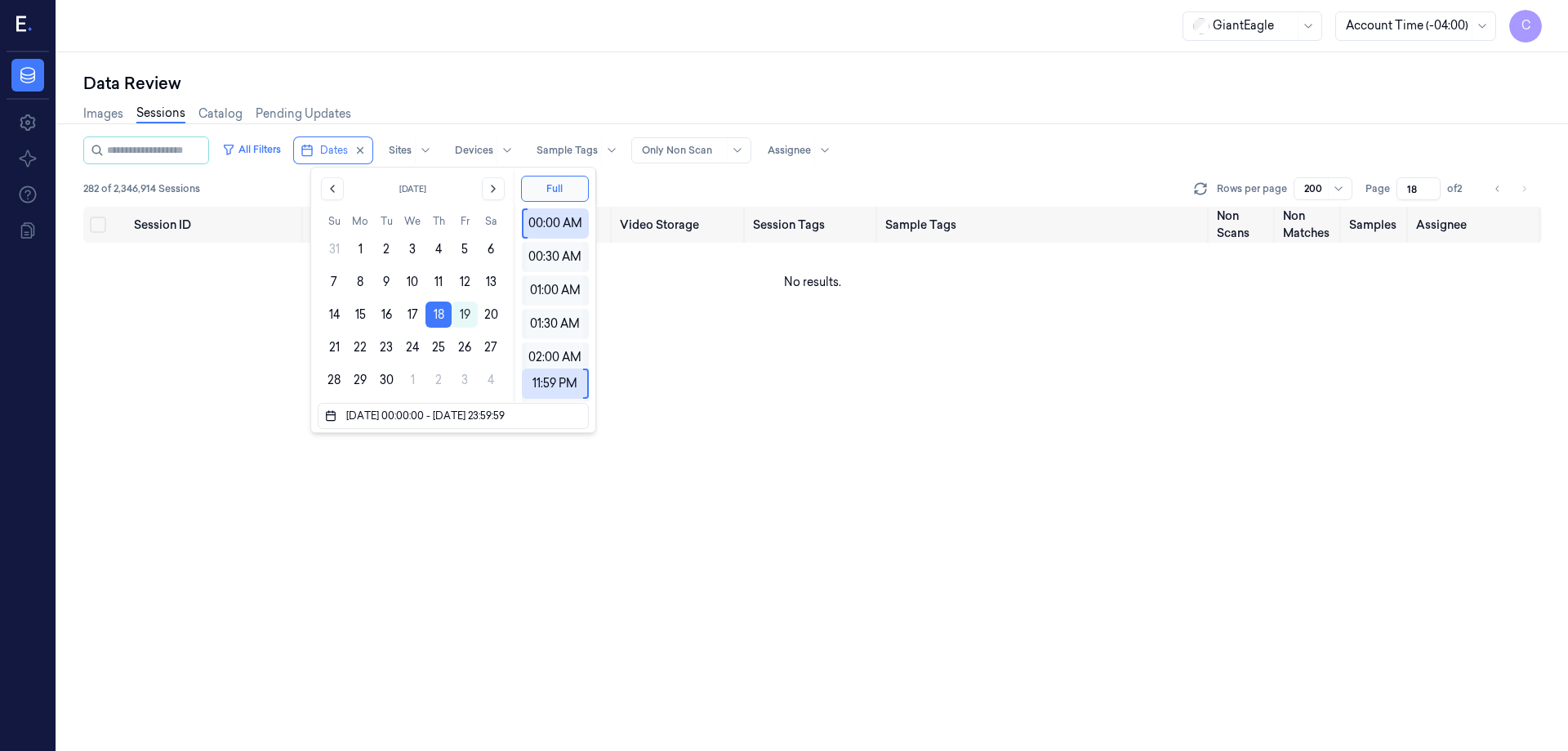
click at [936, 84] on div "Data Review" at bounding box center [812, 83] width 1459 height 23
type input "1"
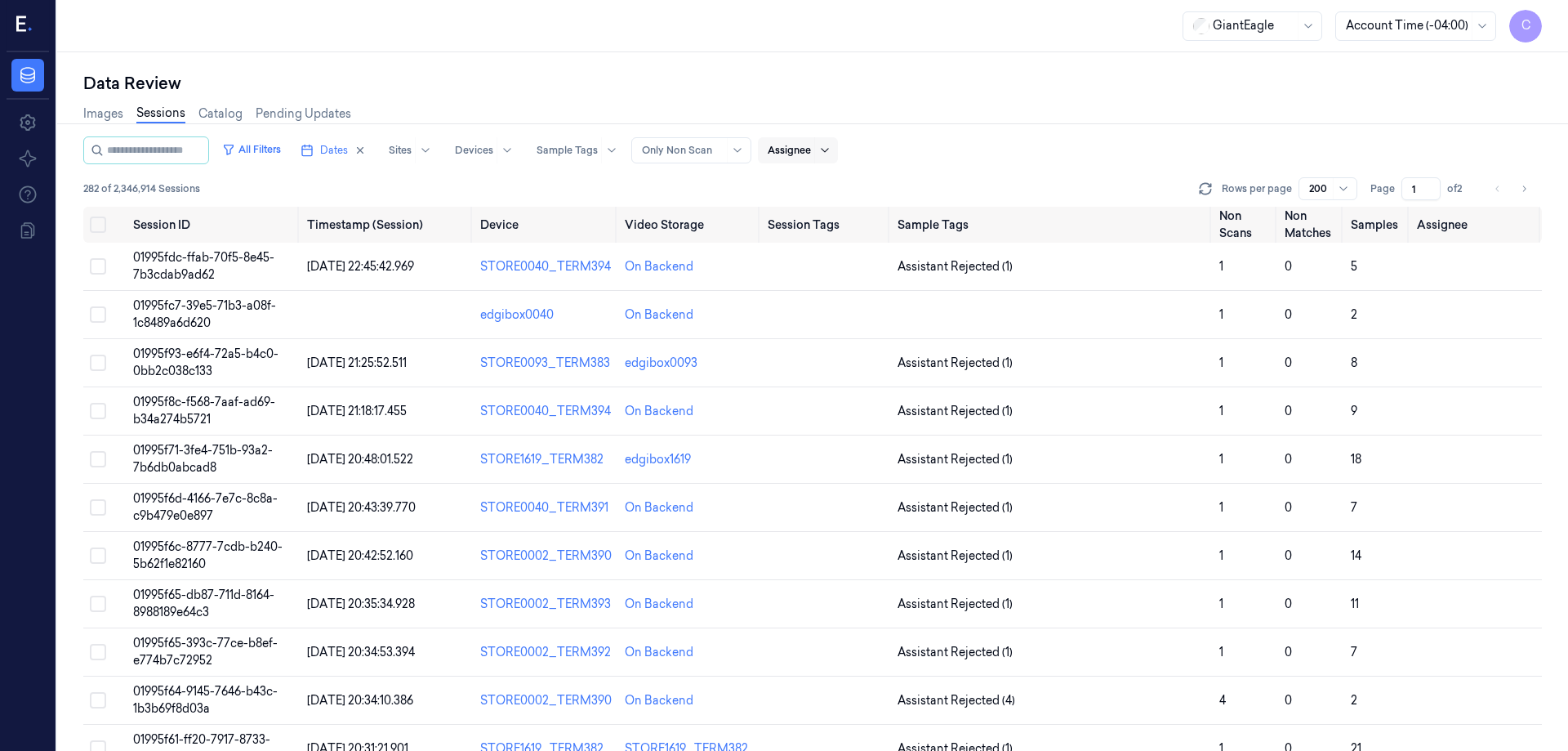
click at [831, 150] on icon at bounding box center [825, 151] width 13 height 13
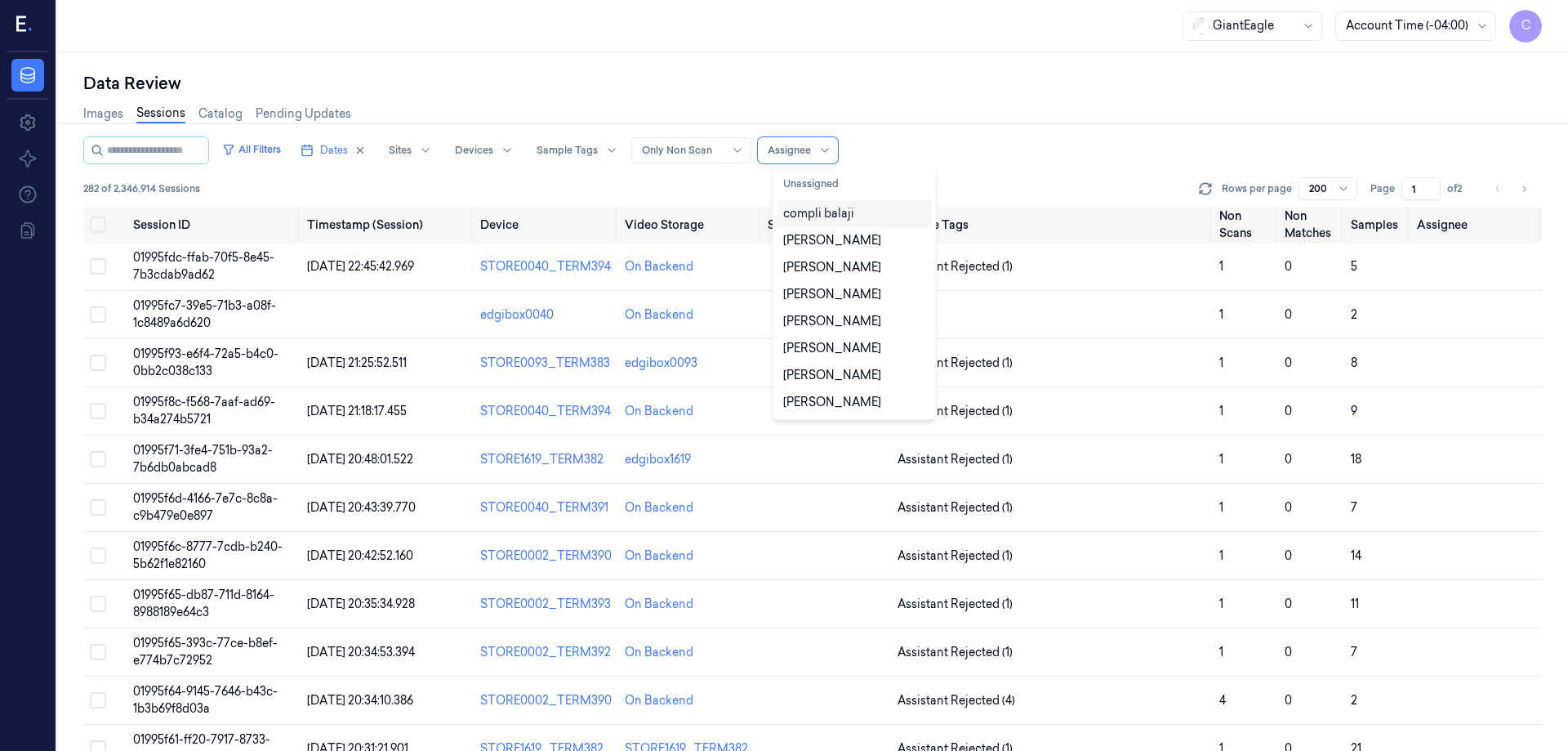
click at [840, 216] on div "compli balaji" at bounding box center [818, 213] width 71 height 17
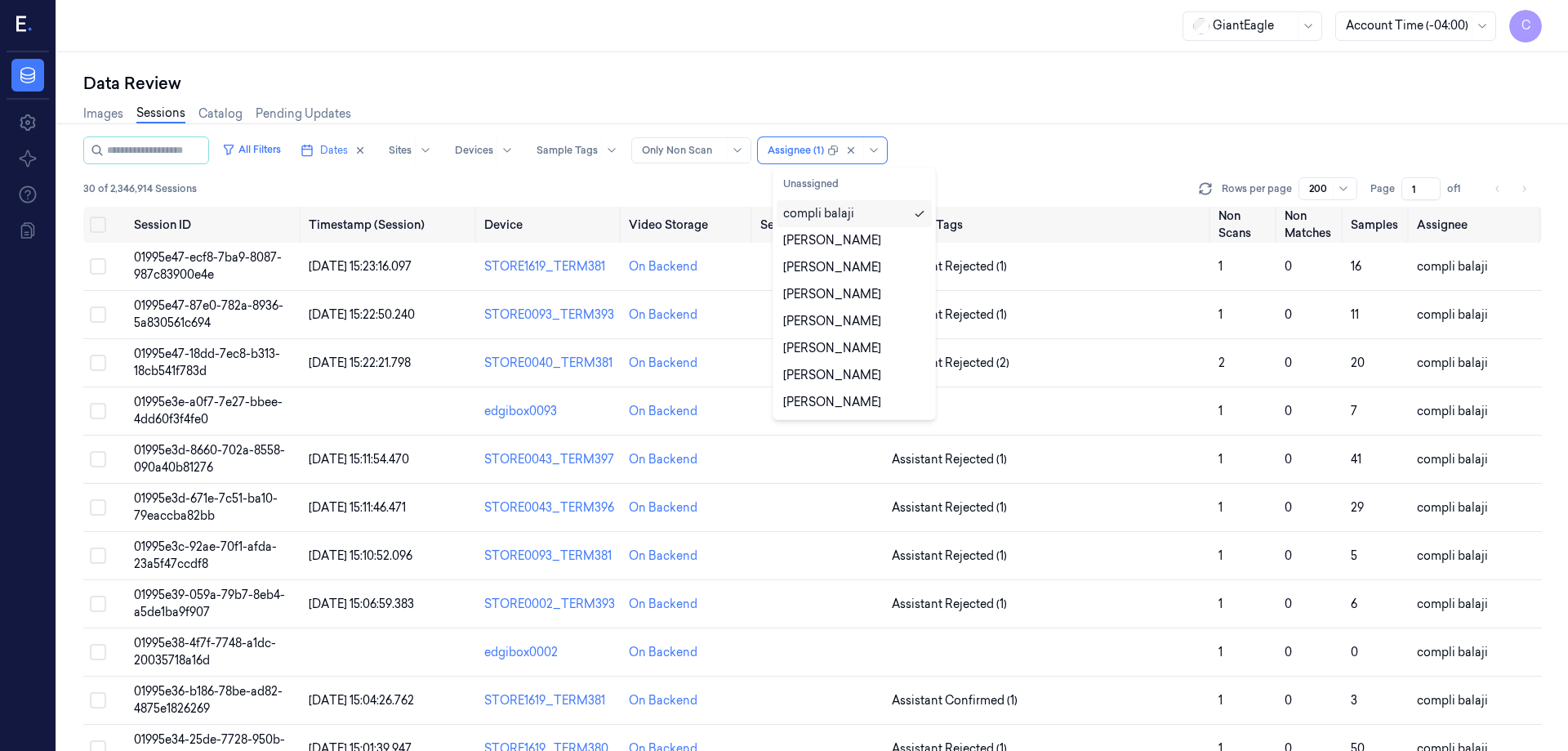
click at [847, 211] on div "compli balaji" at bounding box center [818, 213] width 71 height 17
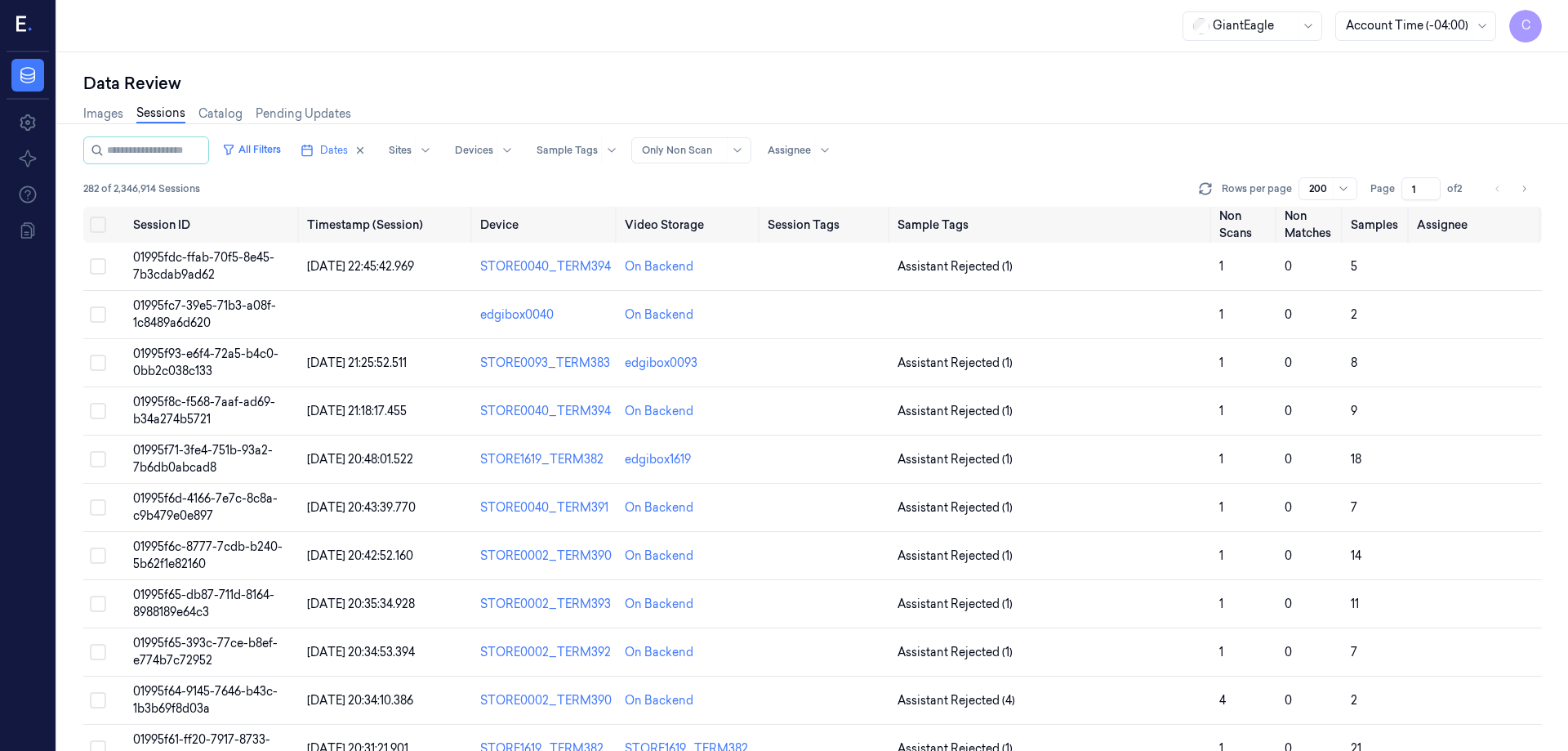
click at [1051, 158] on div "All Filters Dates Sites Devices Sample Tags Alert Type Only Non Scan Assignee" at bounding box center [812, 150] width 1459 height 27
click at [836, 149] on div at bounding box center [834, 151] width 40 height 27
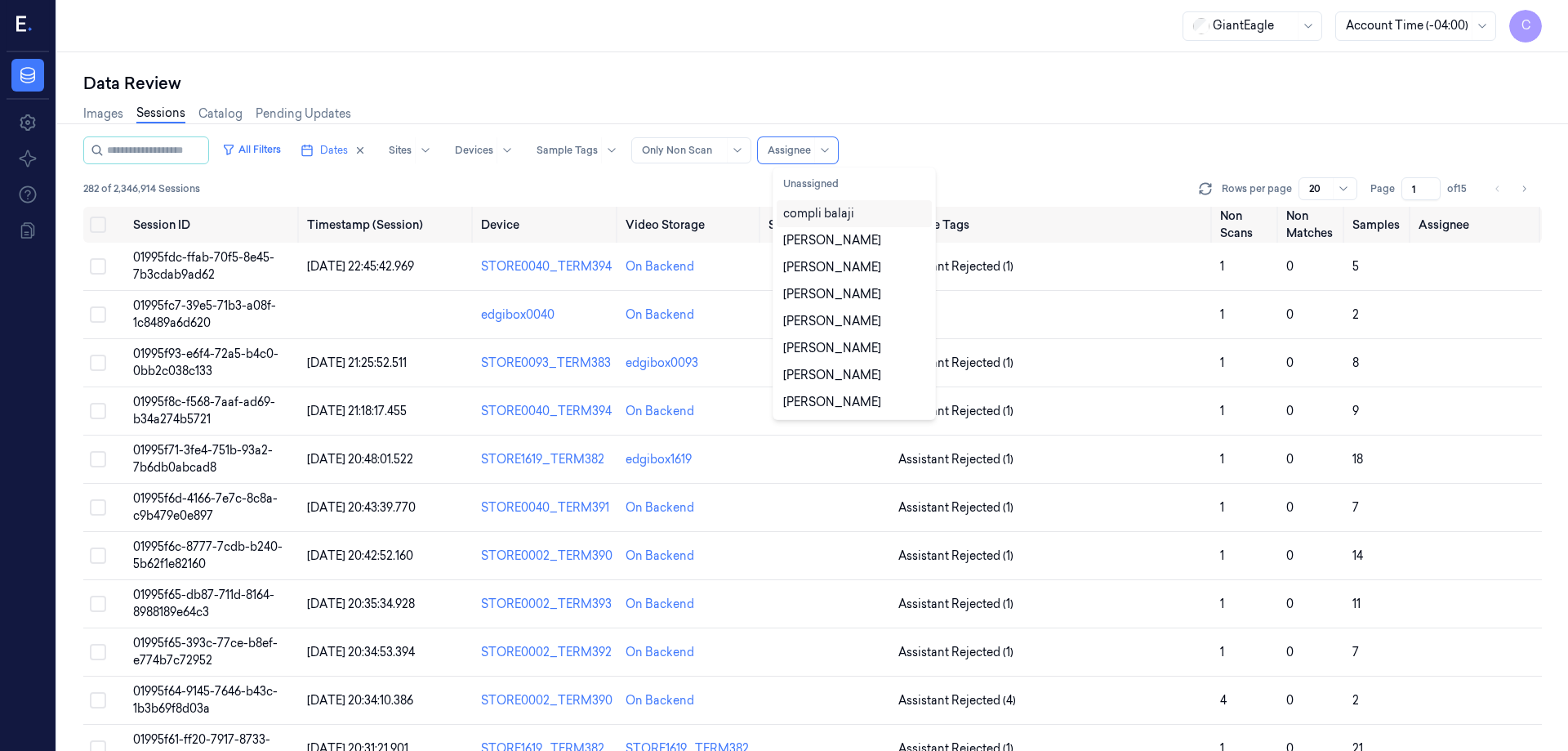
click at [829, 217] on div "compli balaji" at bounding box center [818, 213] width 71 height 17
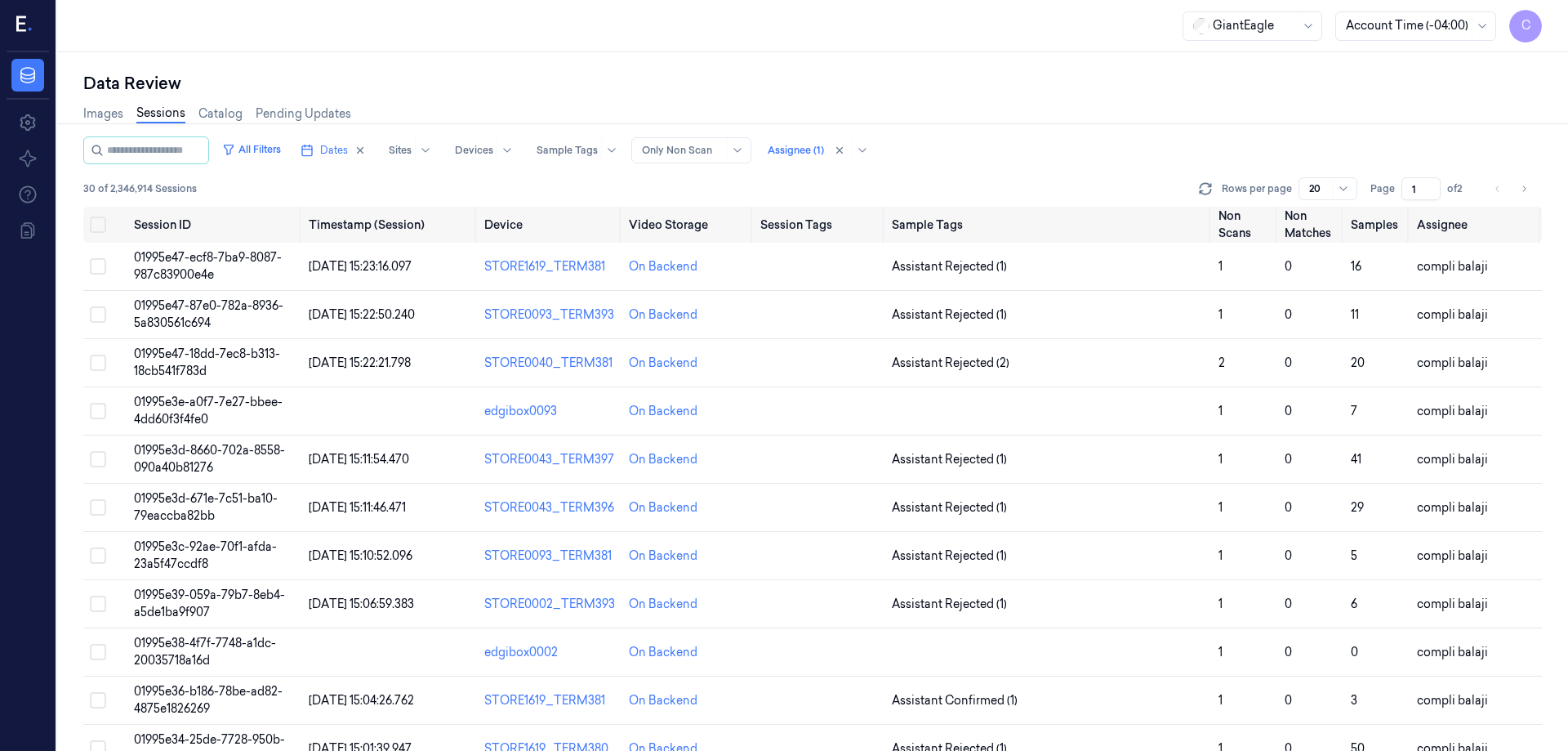
click at [742, 186] on div "30 of 2,346,914 Sessions Rows per page 20 Page 1 of 2" at bounding box center [812, 189] width 1459 height 23
click at [744, 147] on icon at bounding box center [738, 151] width 13 height 13
click at [891, 190] on div "30 of 2,346,914 Sessions Rows per page 20 Page 1 of 2" at bounding box center [812, 189] width 1459 height 23
click at [1329, 186] on div at bounding box center [1320, 189] width 21 height 15
click at [1215, 185] on button at bounding box center [1205, 189] width 20 height 20
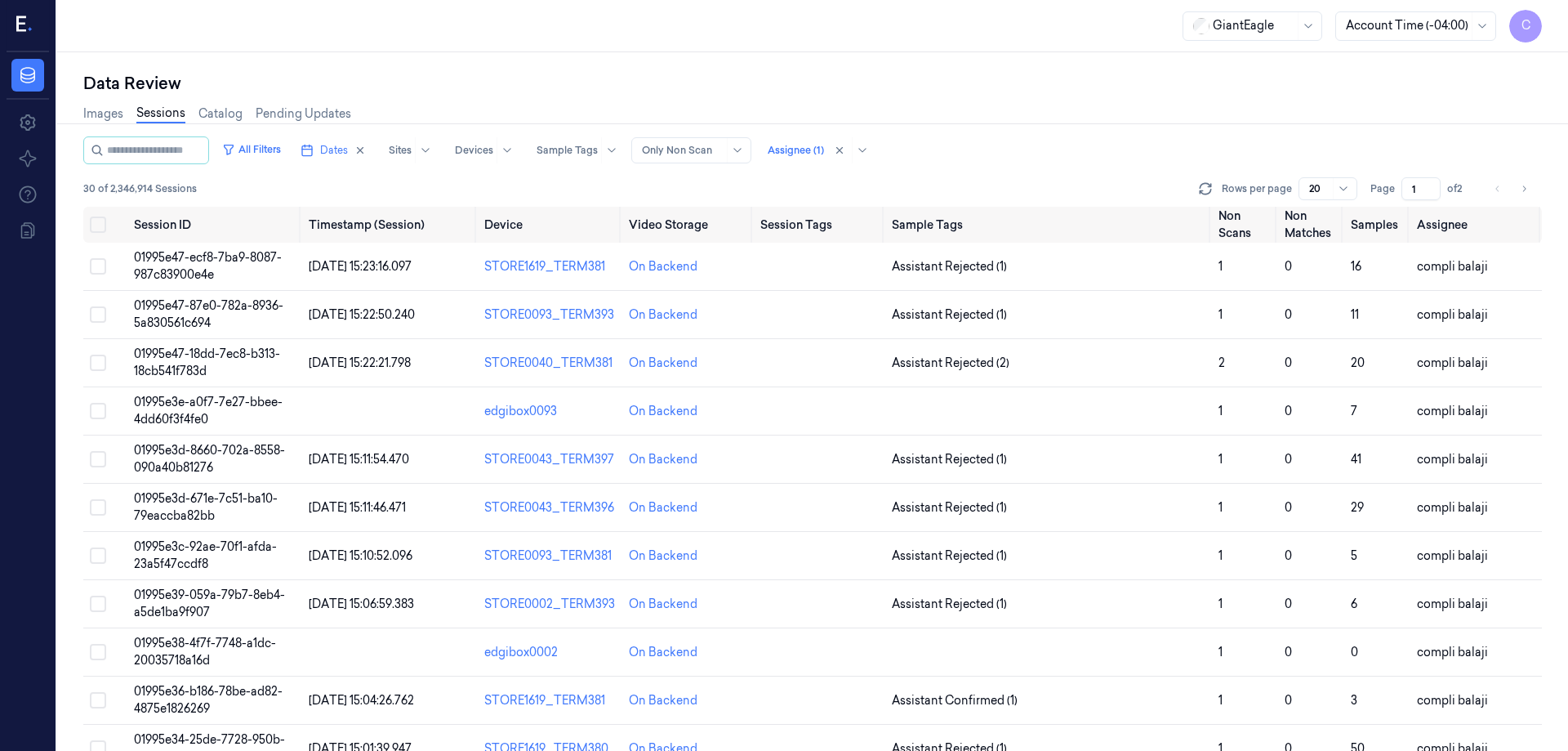
click at [1417, 192] on input "1" at bounding box center [1420, 189] width 39 height 23
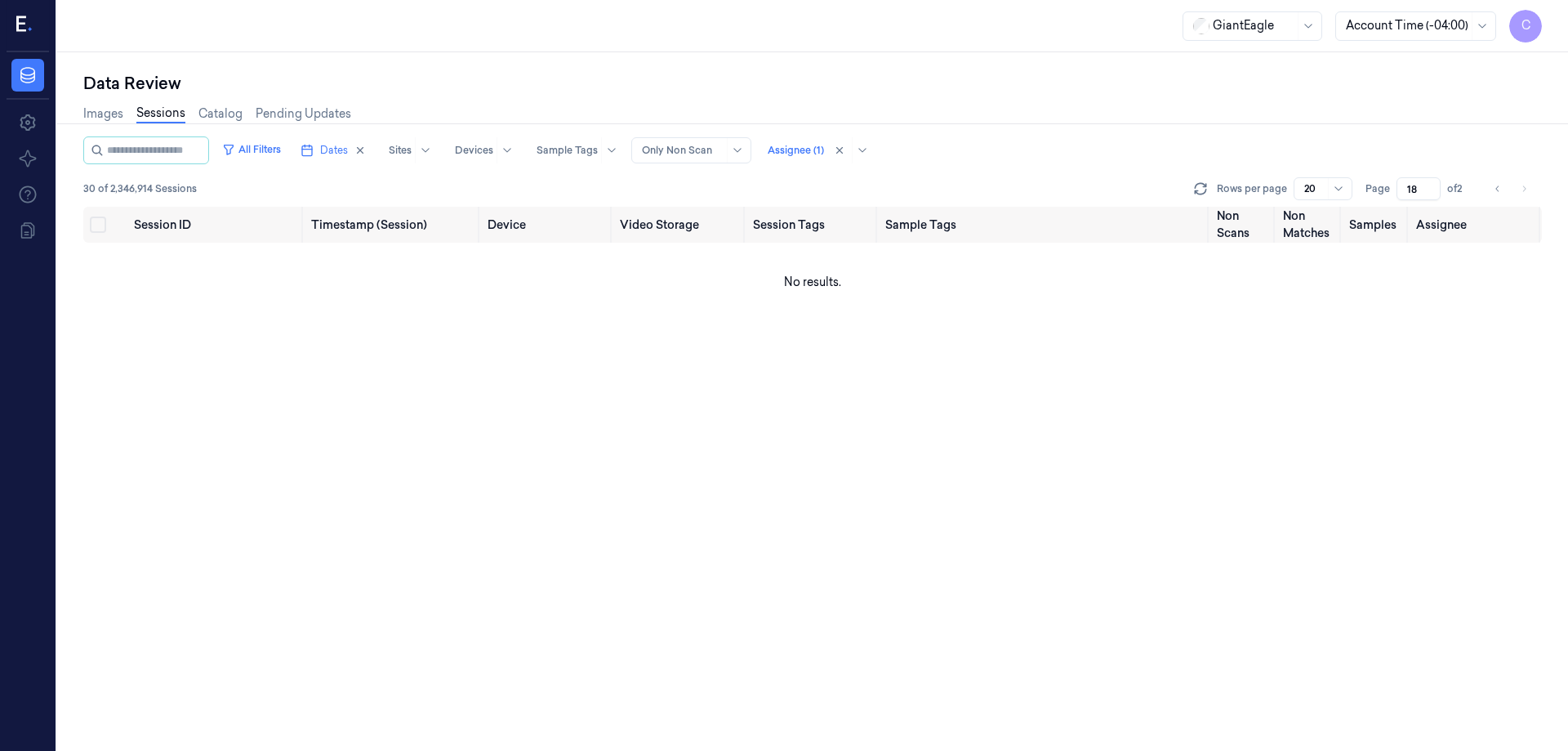
type input "1"
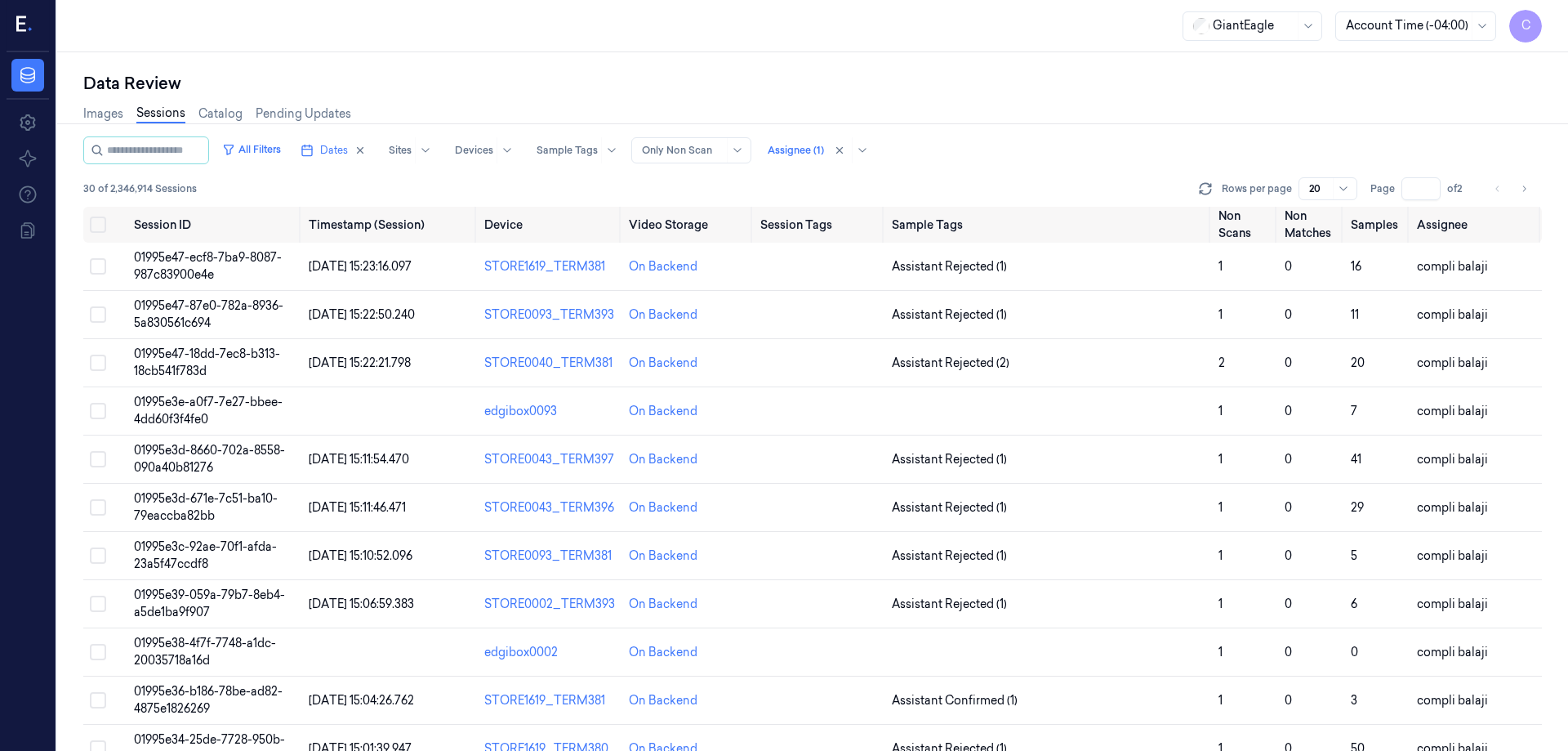
type input "1"
click at [1108, 180] on div "30 of 2,346,914 Sessions Rows per page 20 Page 1 of 2" at bounding box center [812, 189] width 1459 height 23
click at [1519, 189] on icon "Go to next page" at bounding box center [1523, 189] width 9 height 13
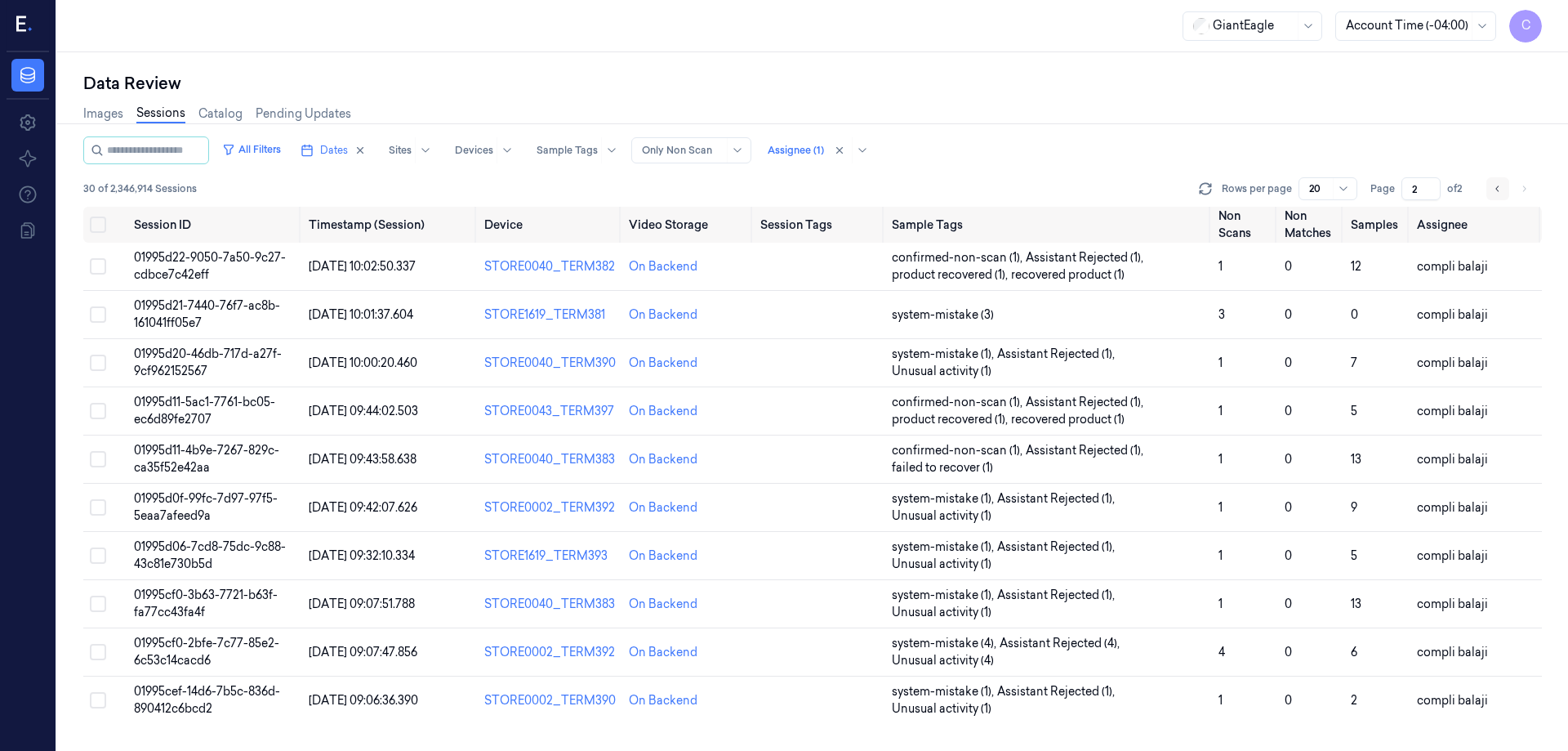
click at [1494, 188] on icon "Go to previous page" at bounding box center [1498, 189] width 9 height 13
type input "1"
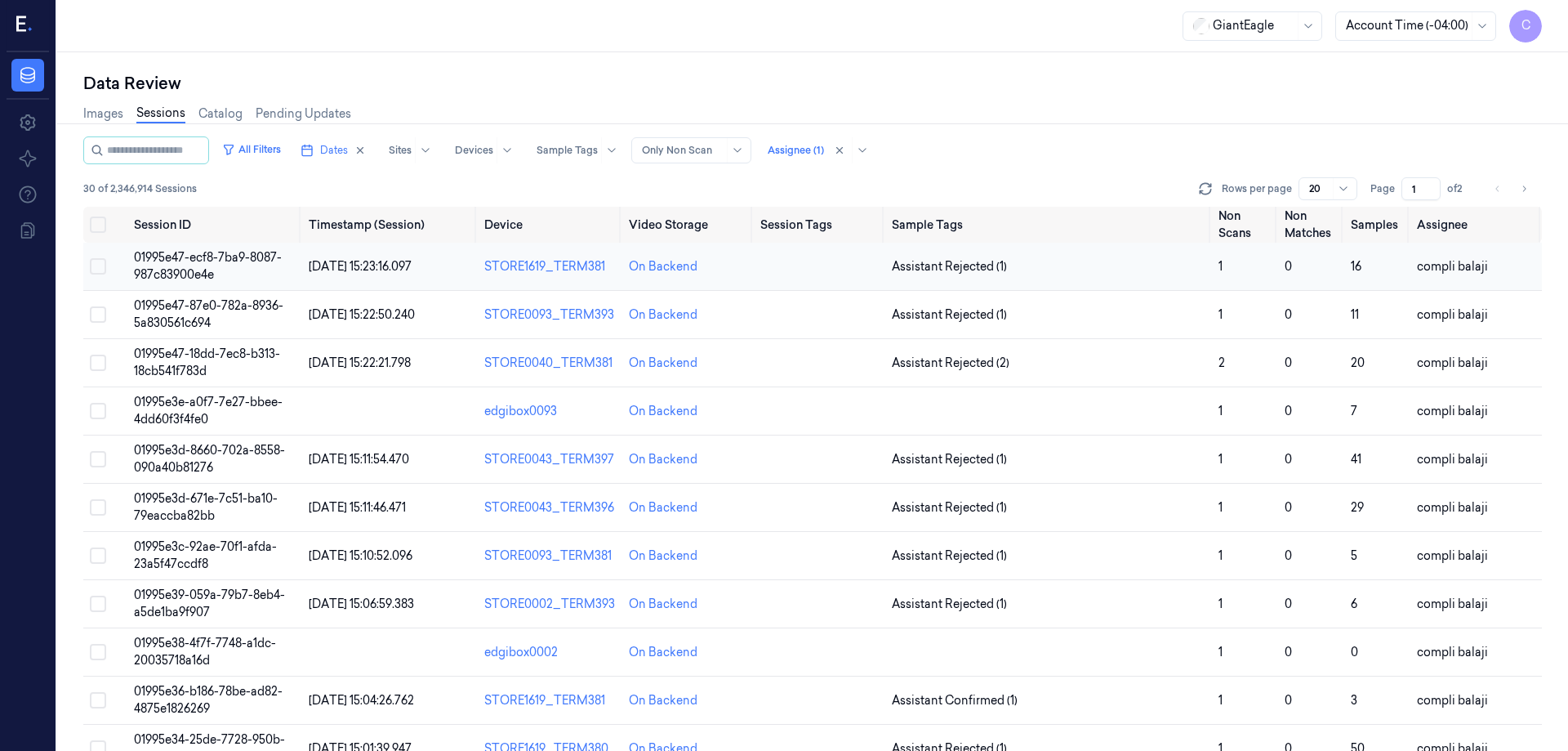
click at [197, 256] on span "01995e47-ecf8-7ba9-8087-987c83900e4e" at bounding box center [208, 266] width 148 height 32
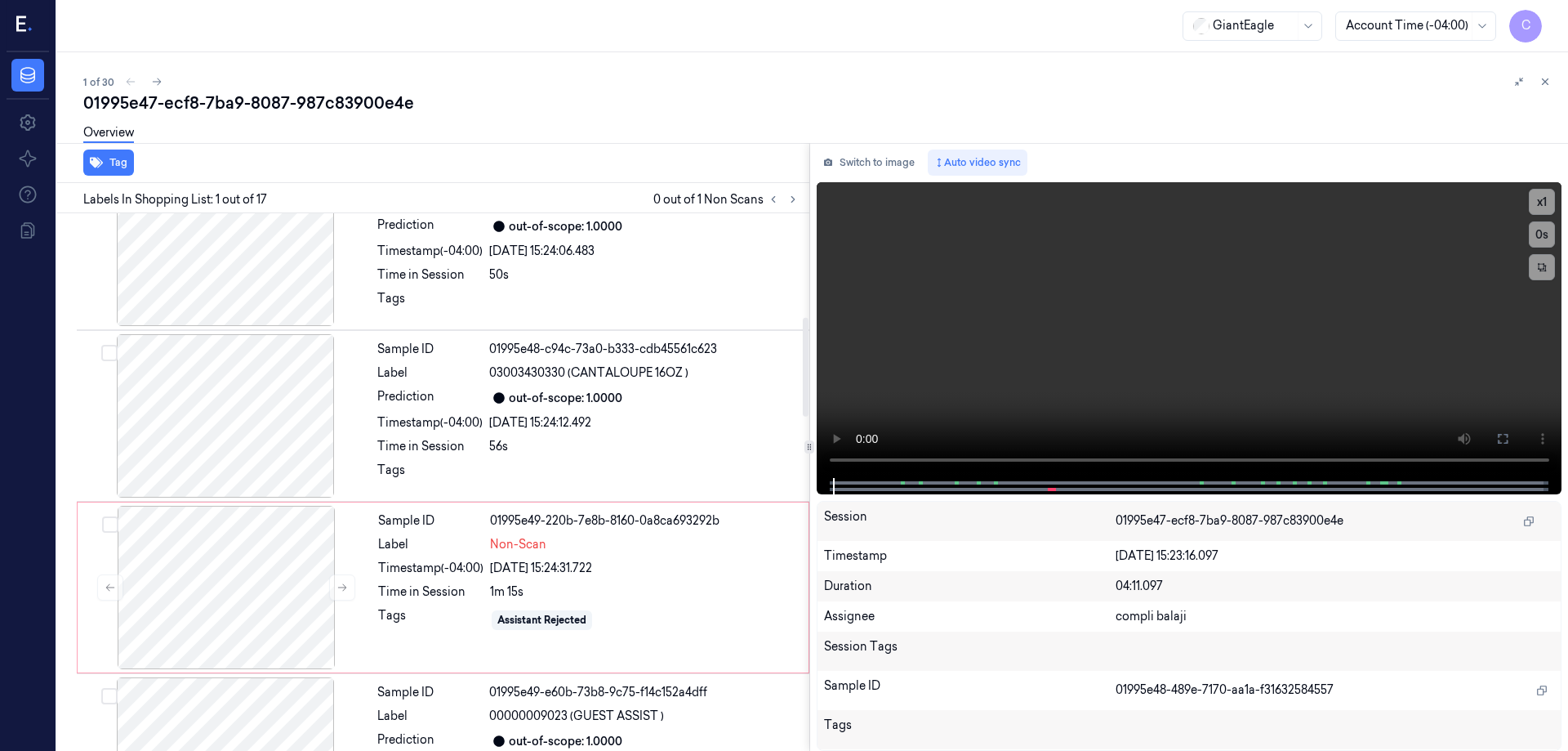
scroll to position [572, 0]
click at [215, 581] on div at bounding box center [226, 584] width 291 height 163
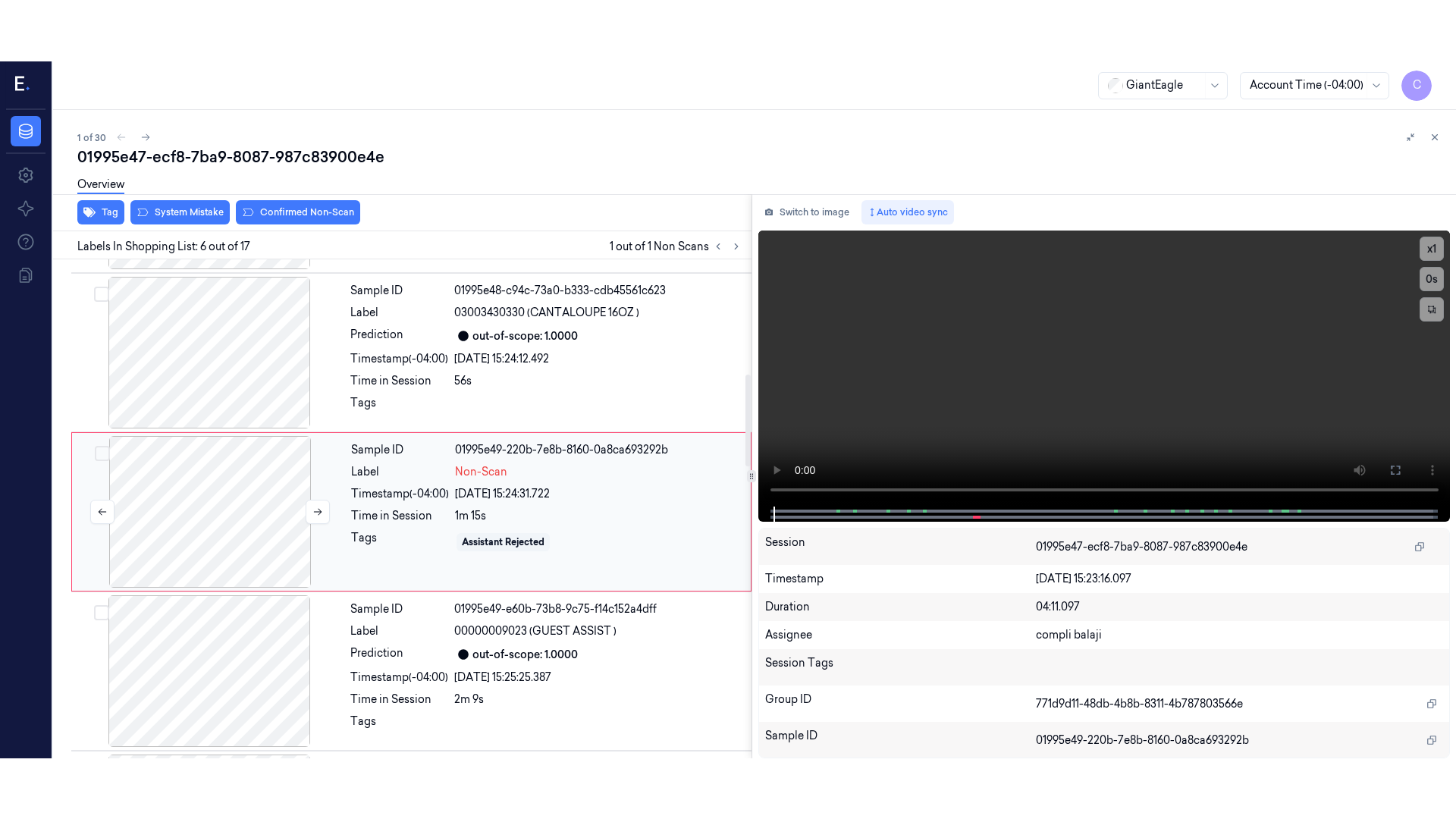
scroll to position [626, 0]
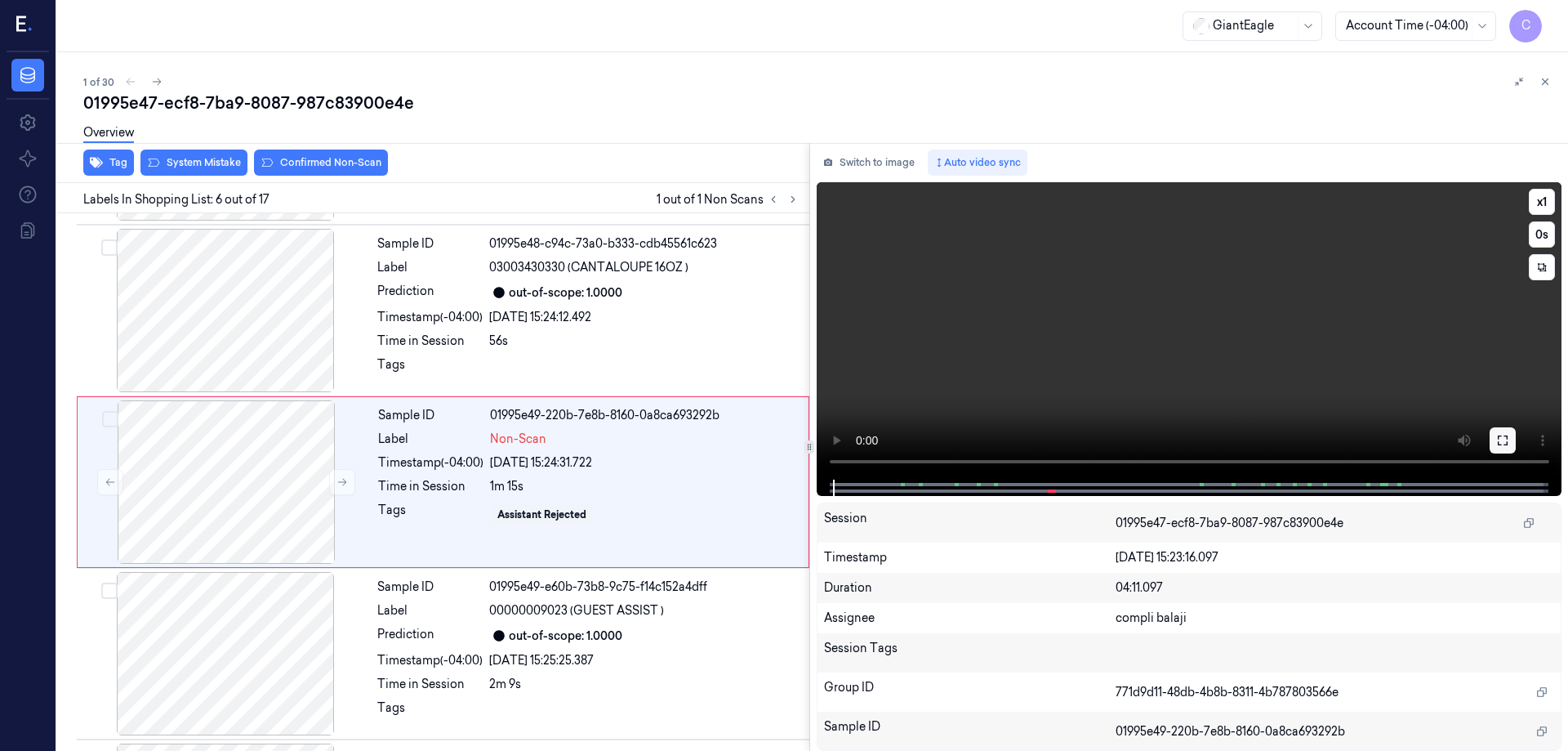
click at [1500, 435] on icon at bounding box center [1503, 440] width 13 height 13
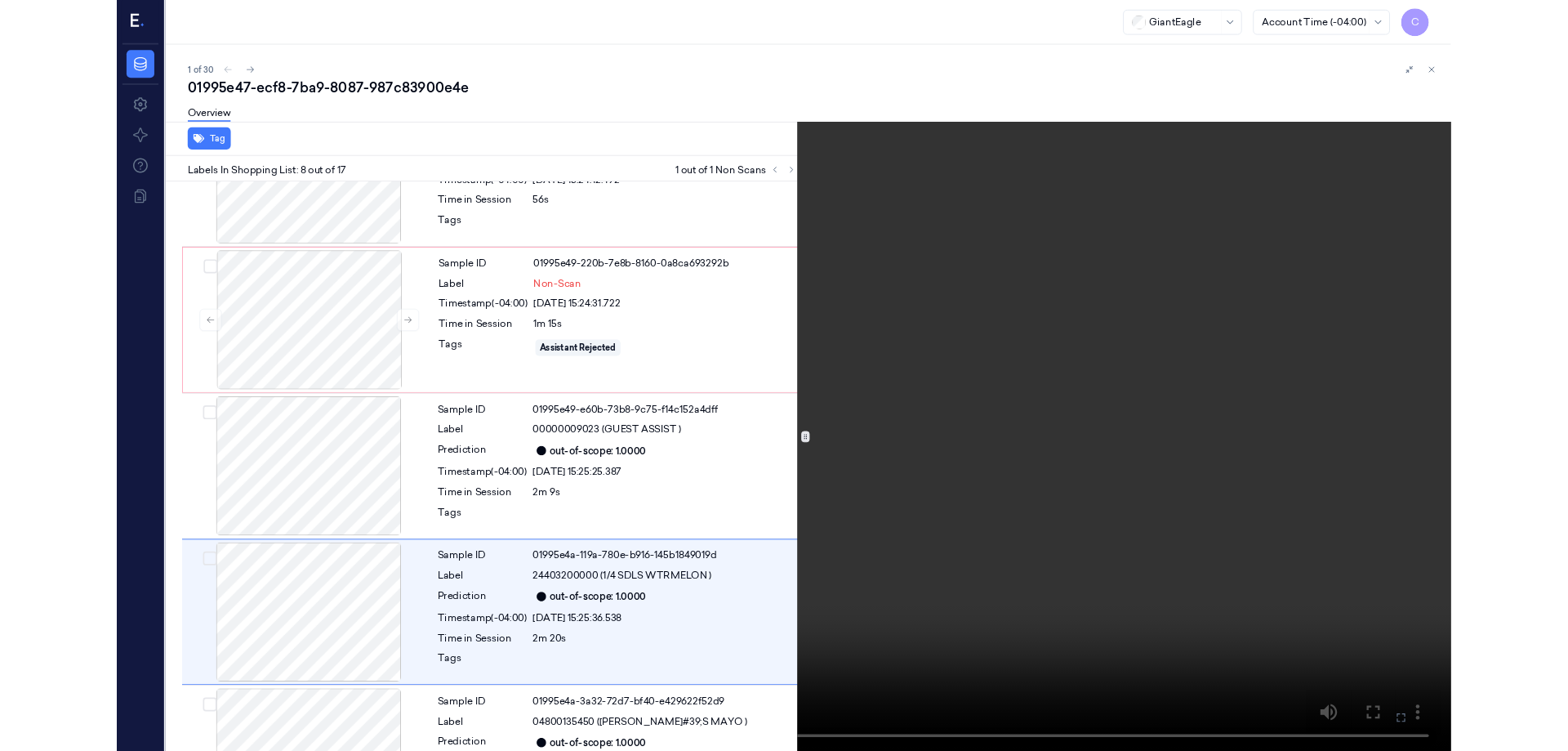
scroll to position [952, 0]
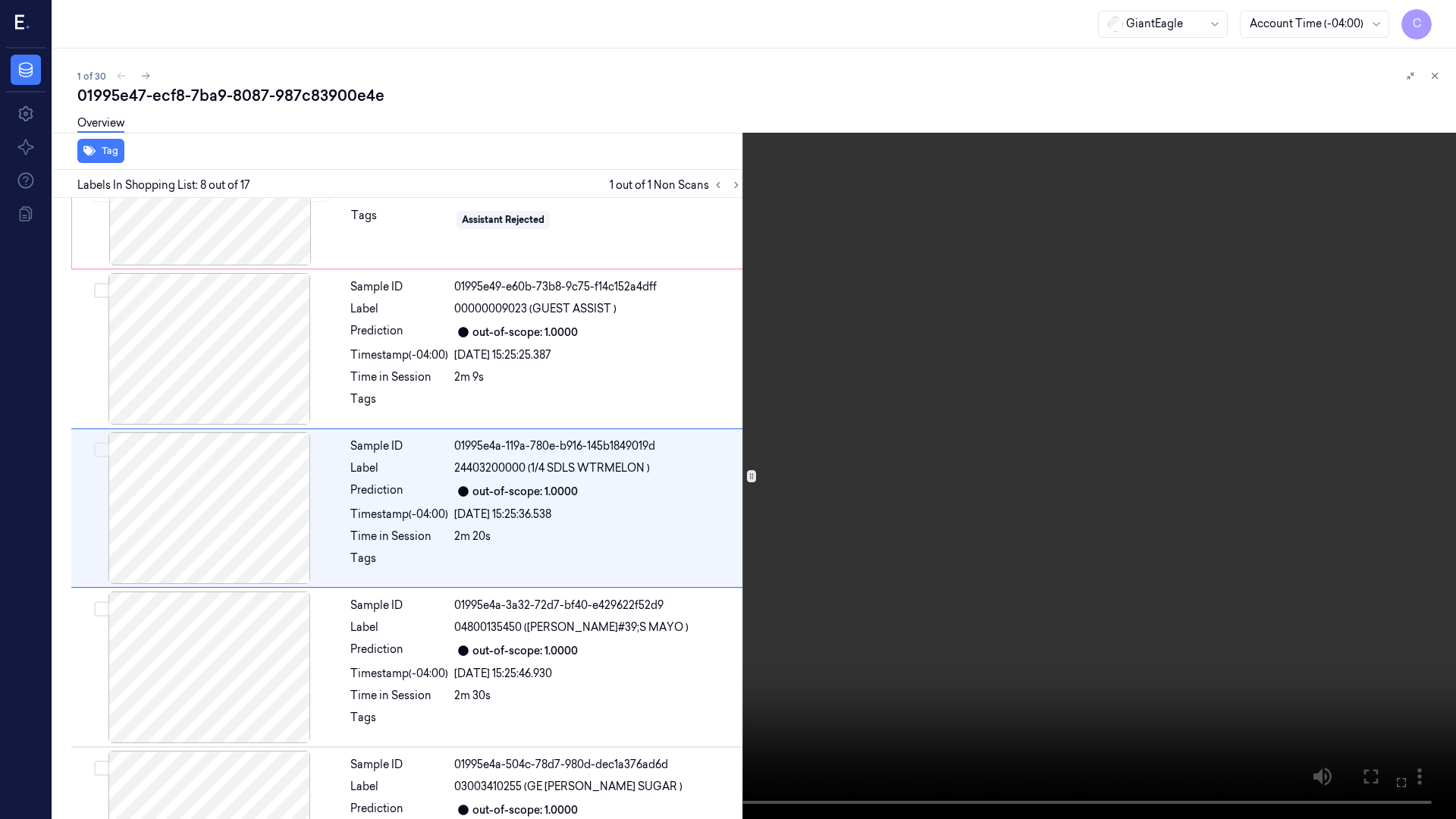
click at [0, 0] on icon at bounding box center [0, 0] width 0 height 0
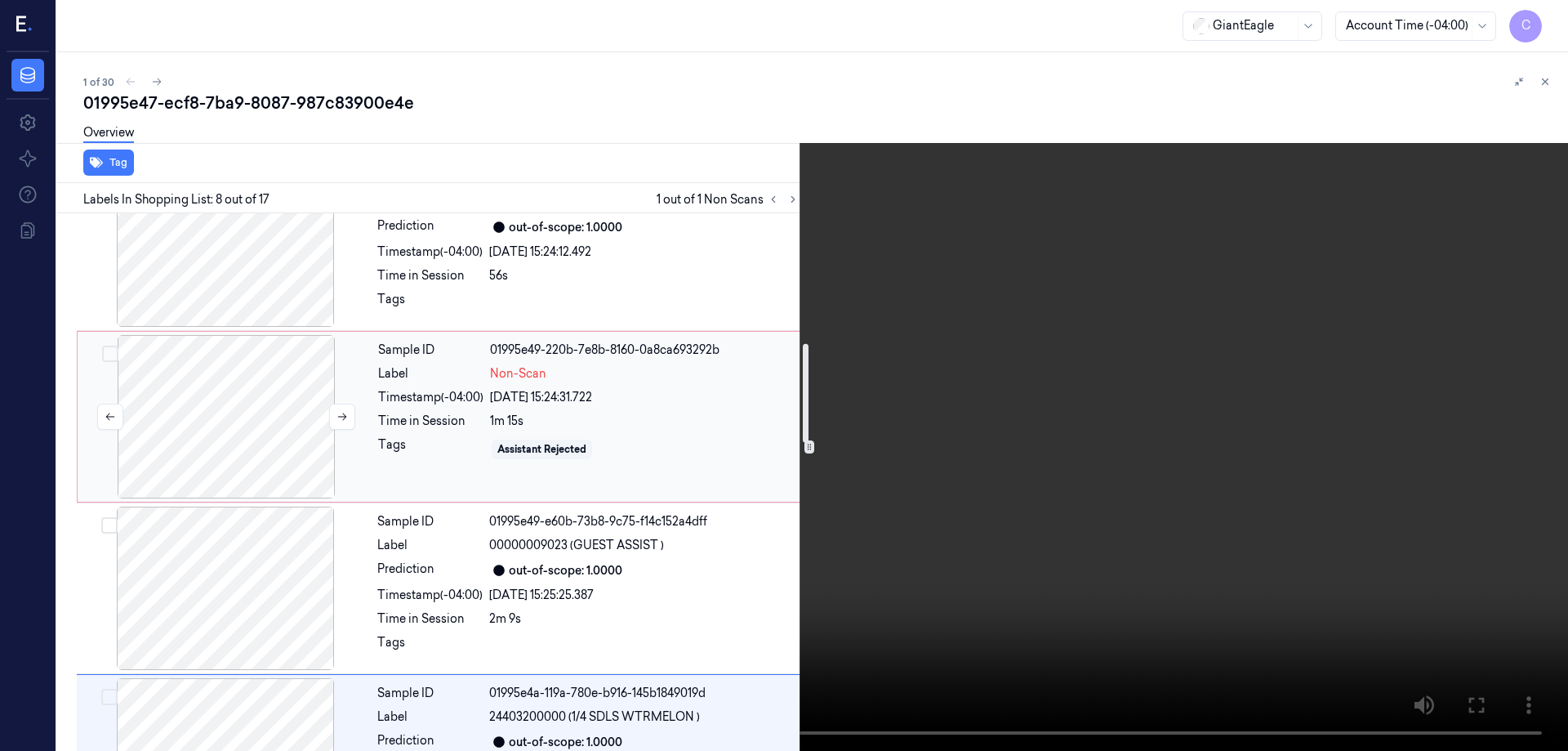
scroll to position [706, 0]
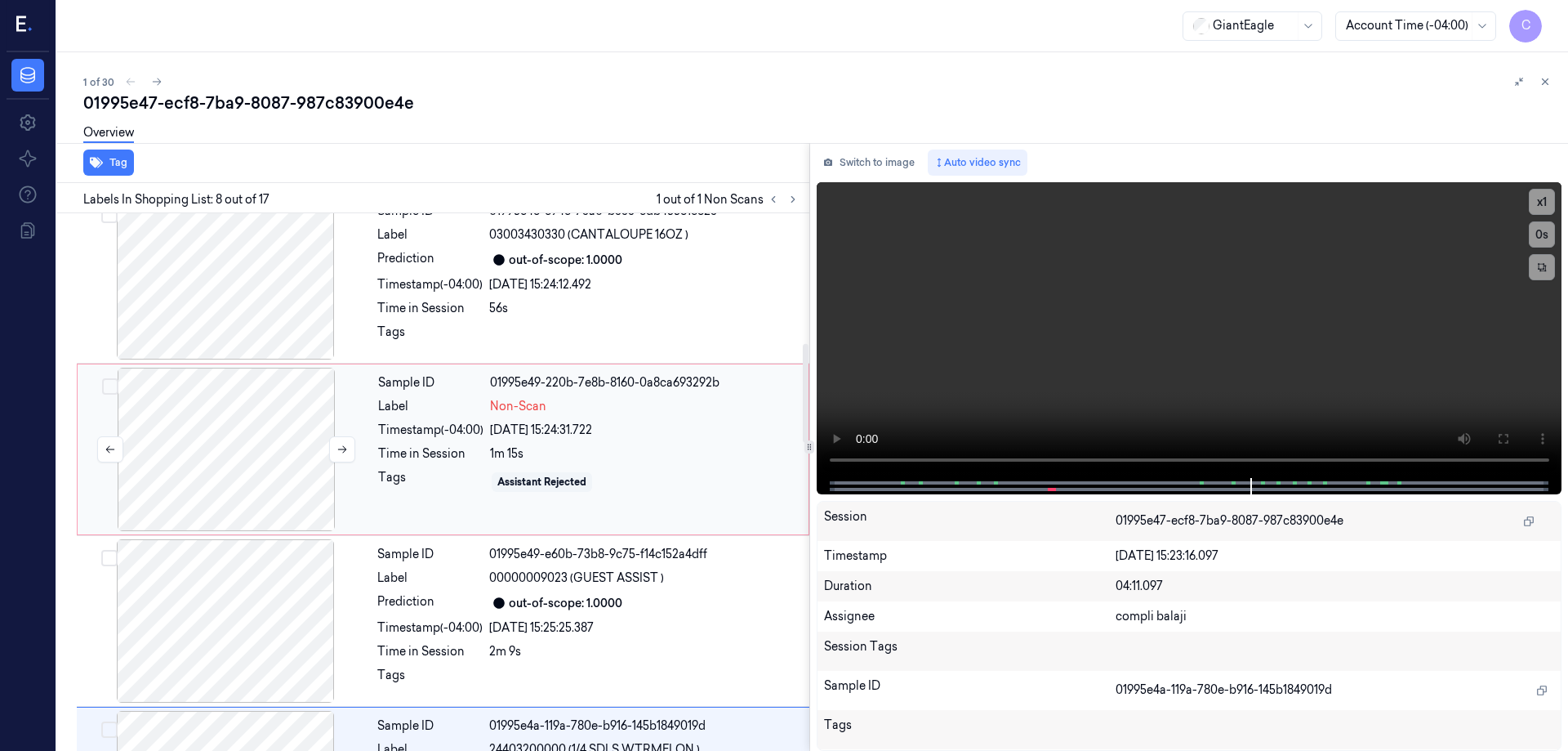
click at [254, 404] on div at bounding box center [226, 449] width 291 height 163
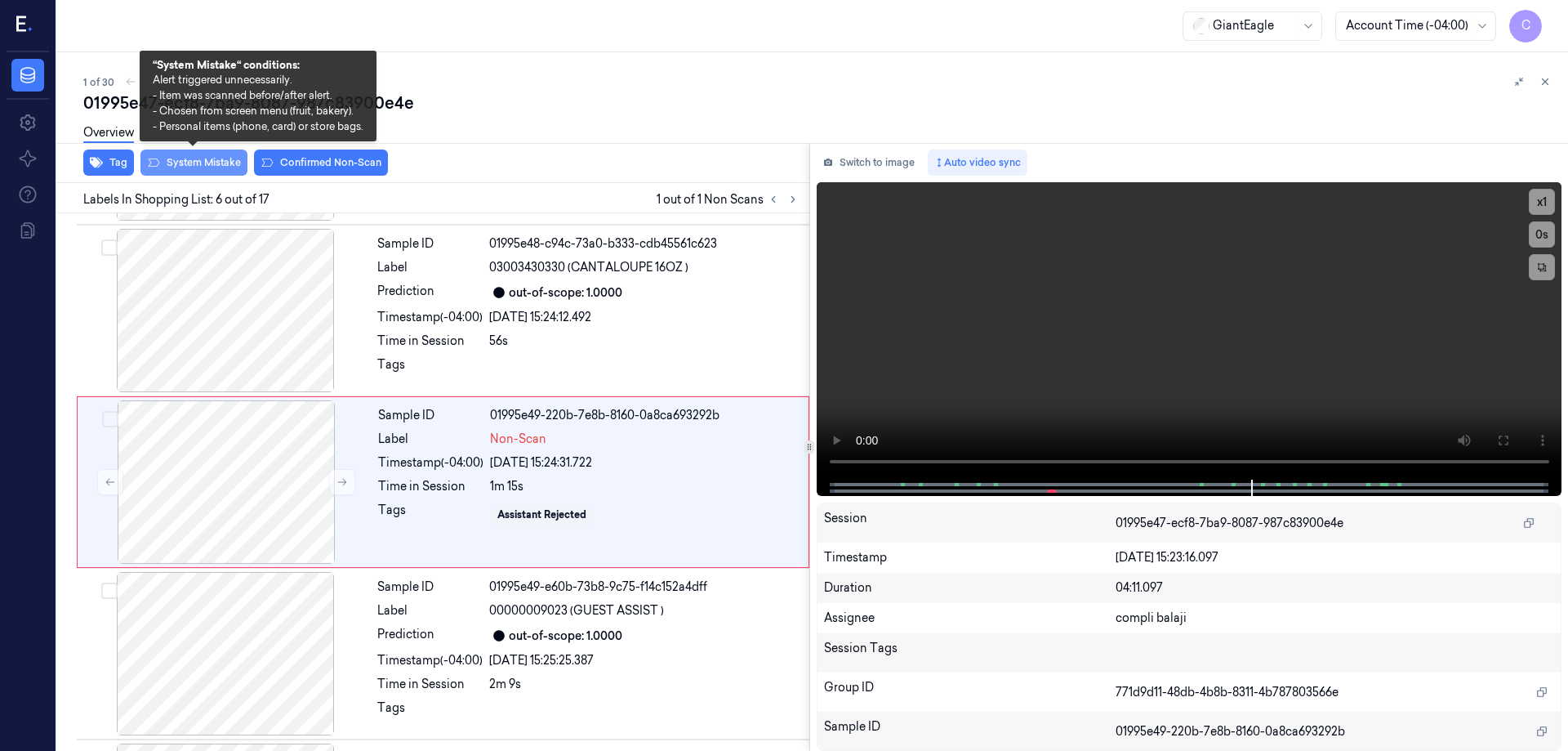
click at [204, 163] on button "System Mistake" at bounding box center [193, 163] width 107 height 27
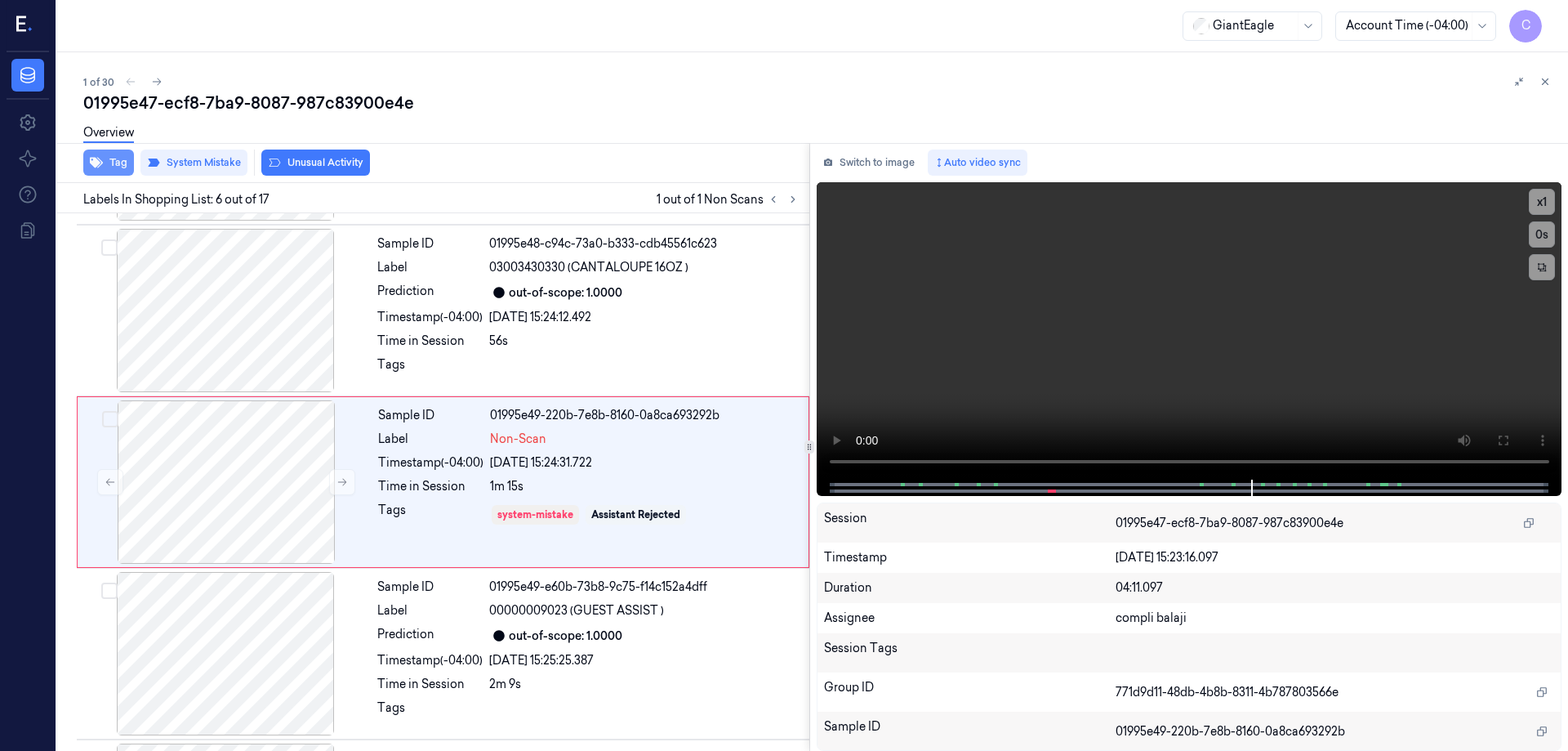
click at [118, 165] on button "Tag" at bounding box center [108, 163] width 50 height 27
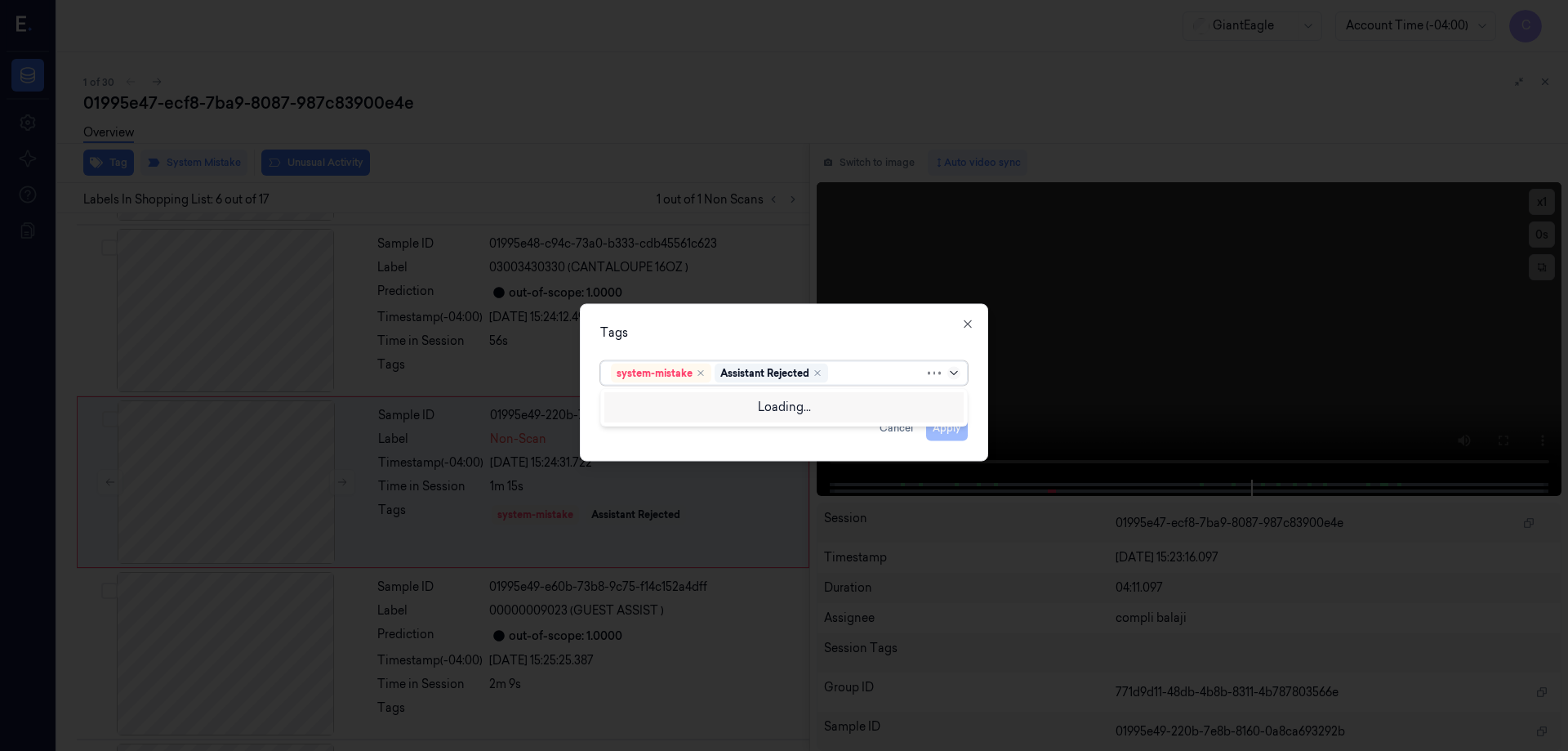
click at [955, 371] on icon at bounding box center [954, 373] width 13 height 13
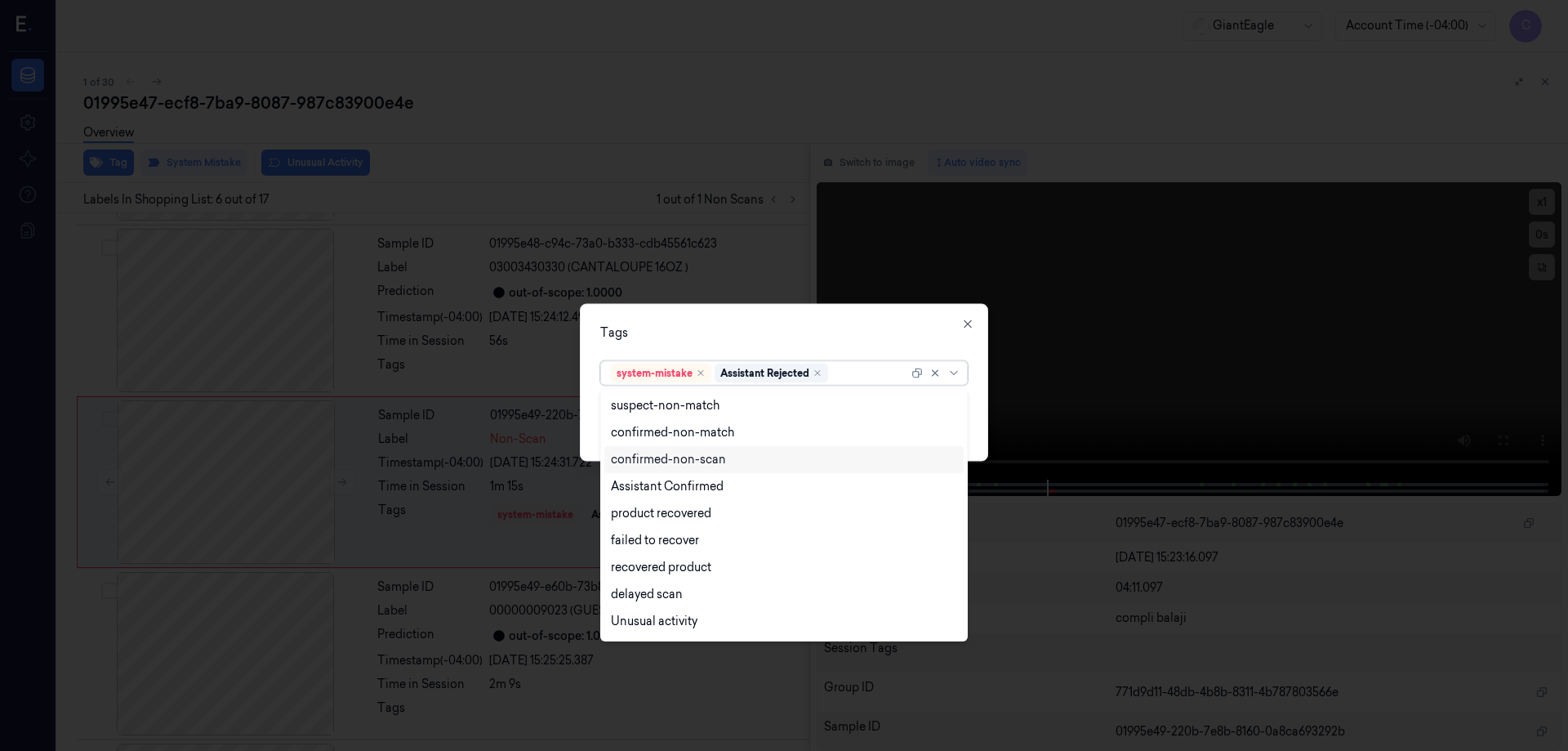
scroll to position [133, 0]
click at [637, 598] on div "Bag" at bounding box center [783, 596] width 346 height 17
click at [971, 323] on icon "button" at bounding box center [968, 323] width 13 height 13
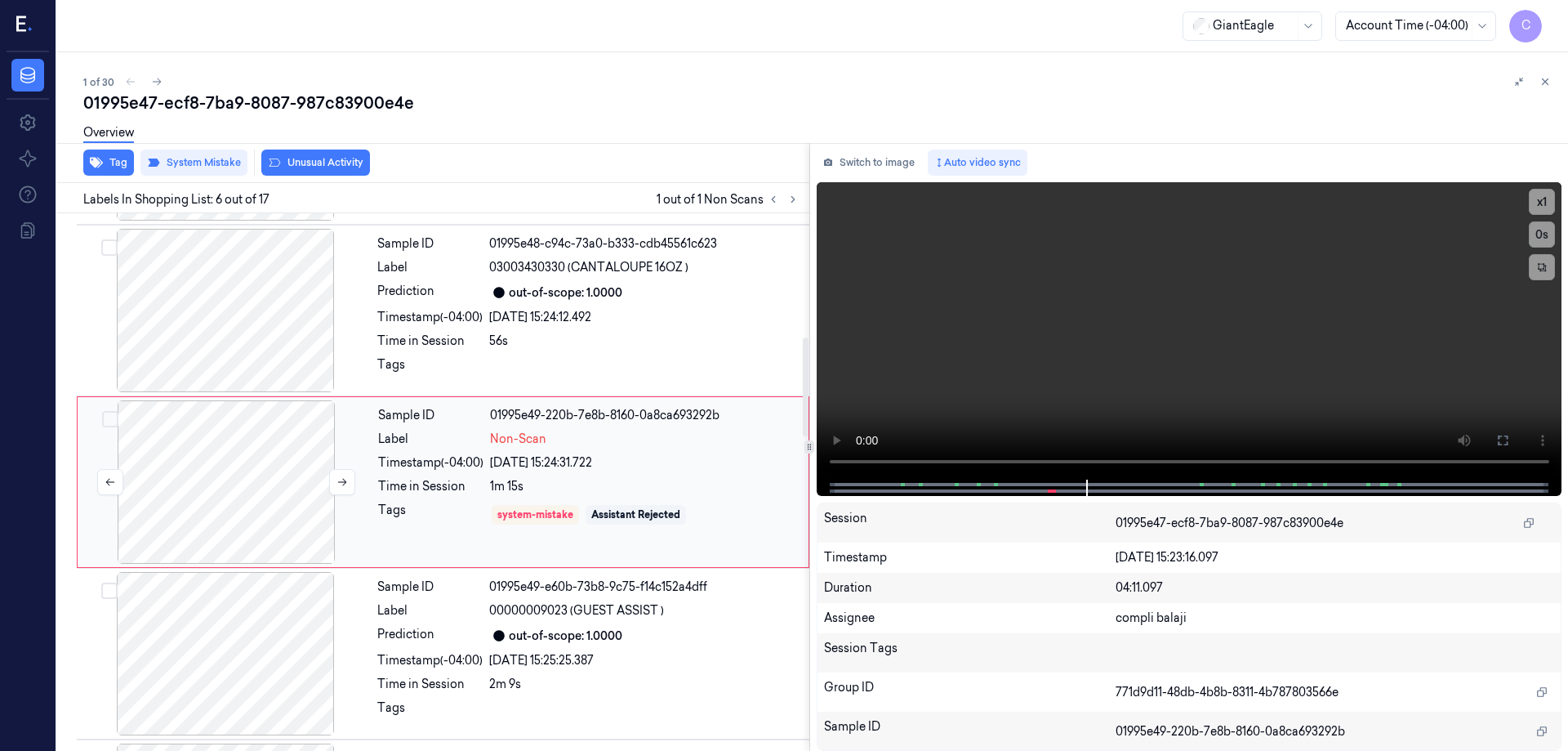
click at [283, 449] on div at bounding box center [226, 482] width 291 height 163
click at [122, 165] on button "Tag" at bounding box center [108, 163] width 50 height 27
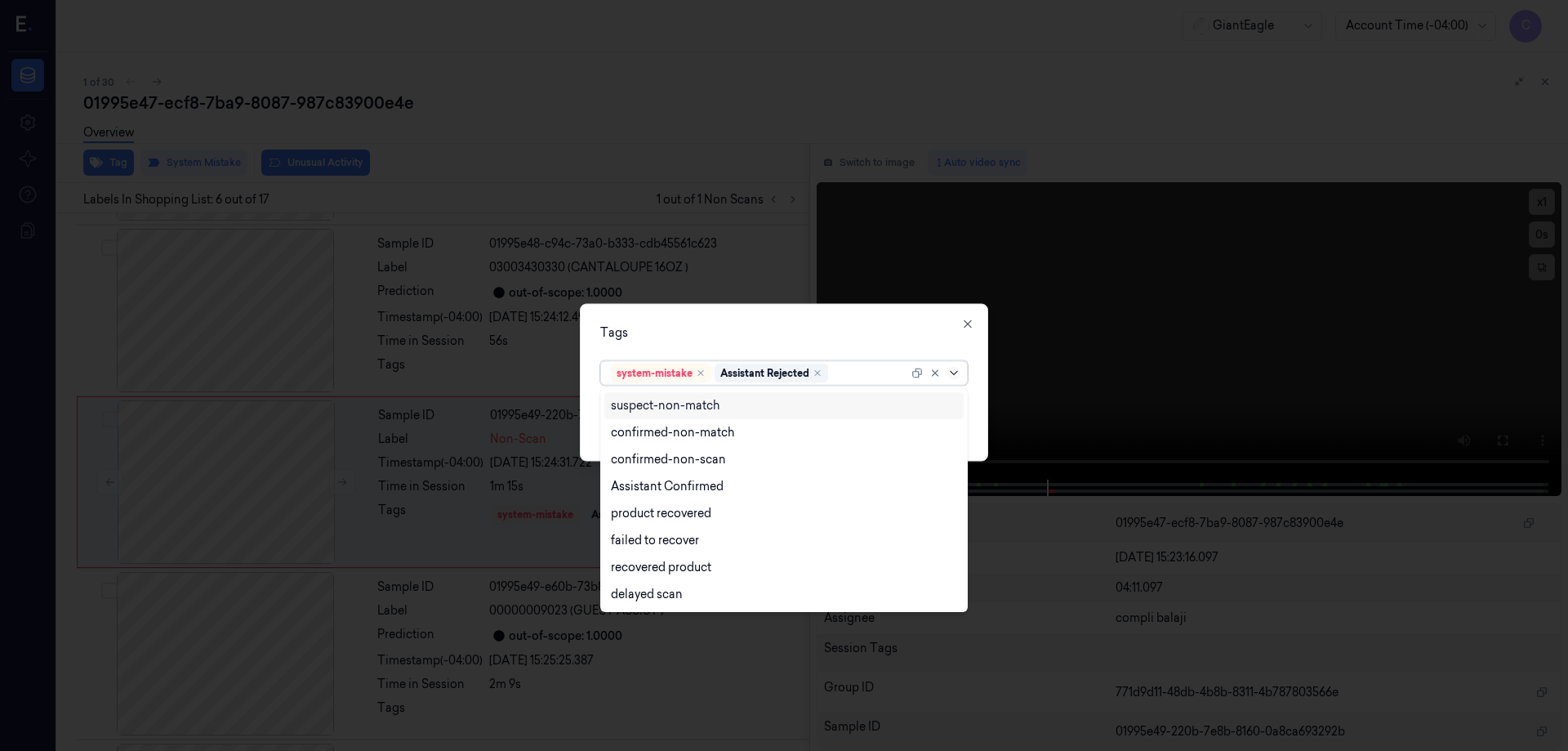
click at [953, 376] on icon at bounding box center [954, 373] width 13 height 13
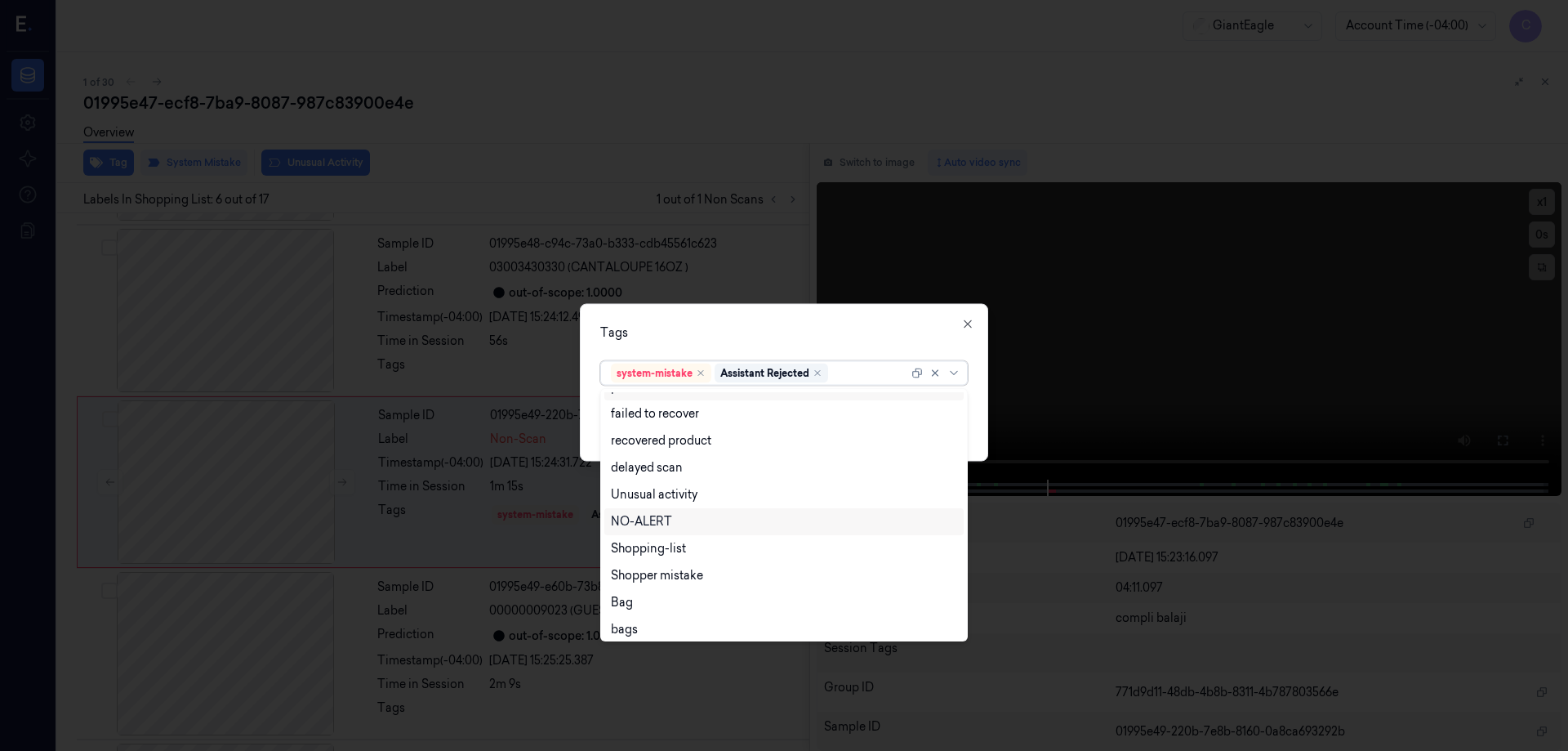
scroll to position [133, 0]
click at [623, 595] on div "Bag" at bounding box center [621, 596] width 22 height 17
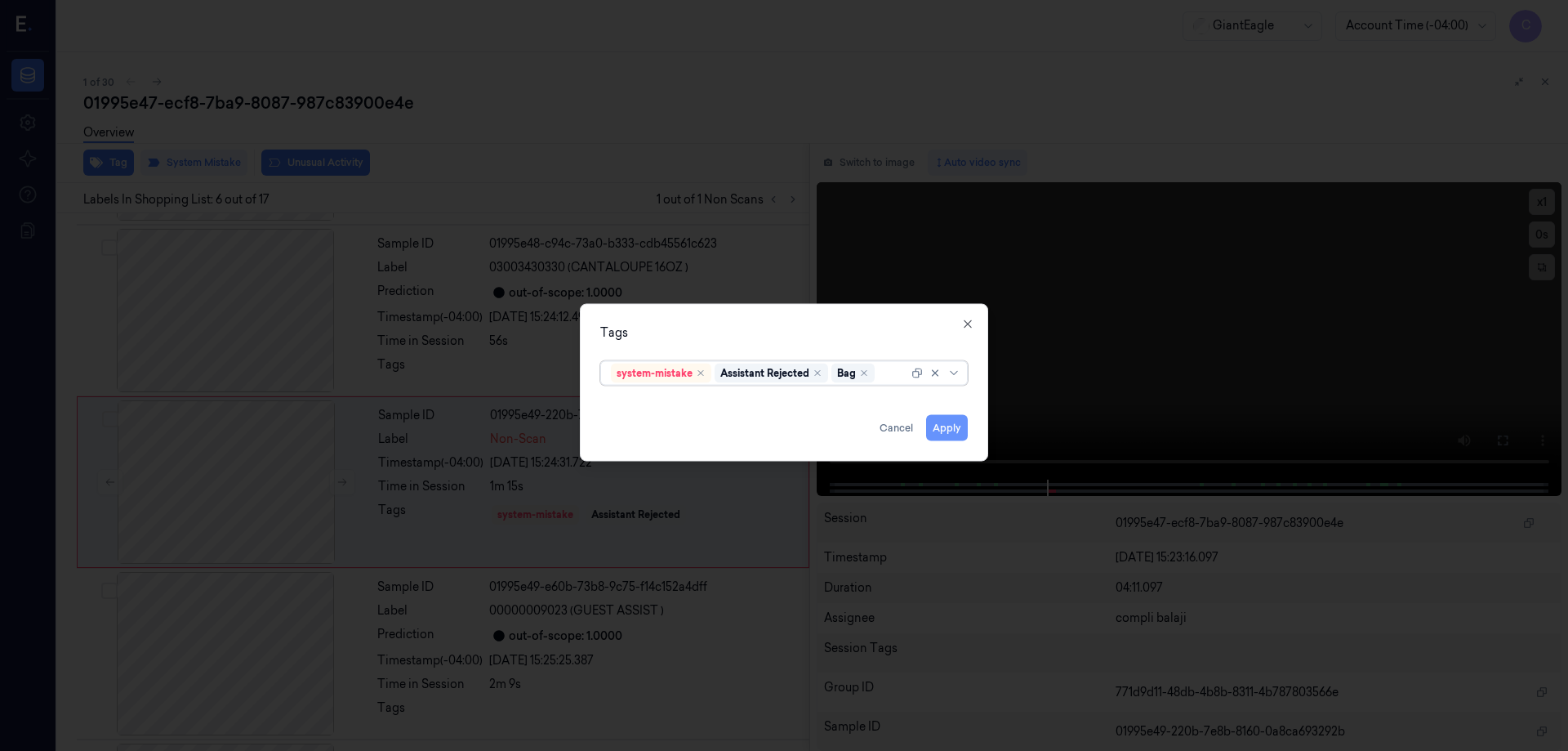
click at [946, 429] on button "Apply" at bounding box center [947, 428] width 42 height 27
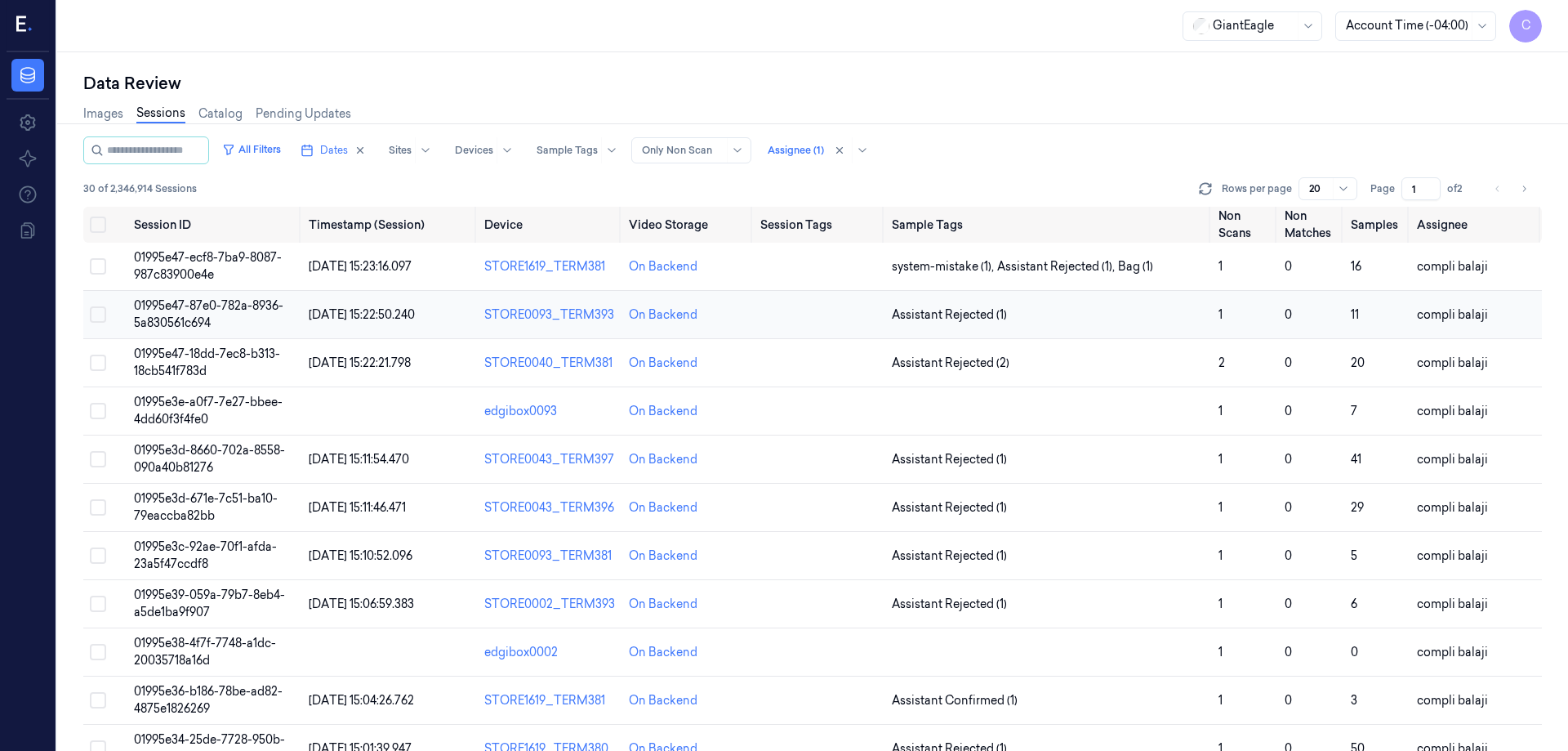
click at [207, 306] on span "01995e47-87e0-782a-8936-5a830561c694" at bounding box center [209, 314] width 150 height 32
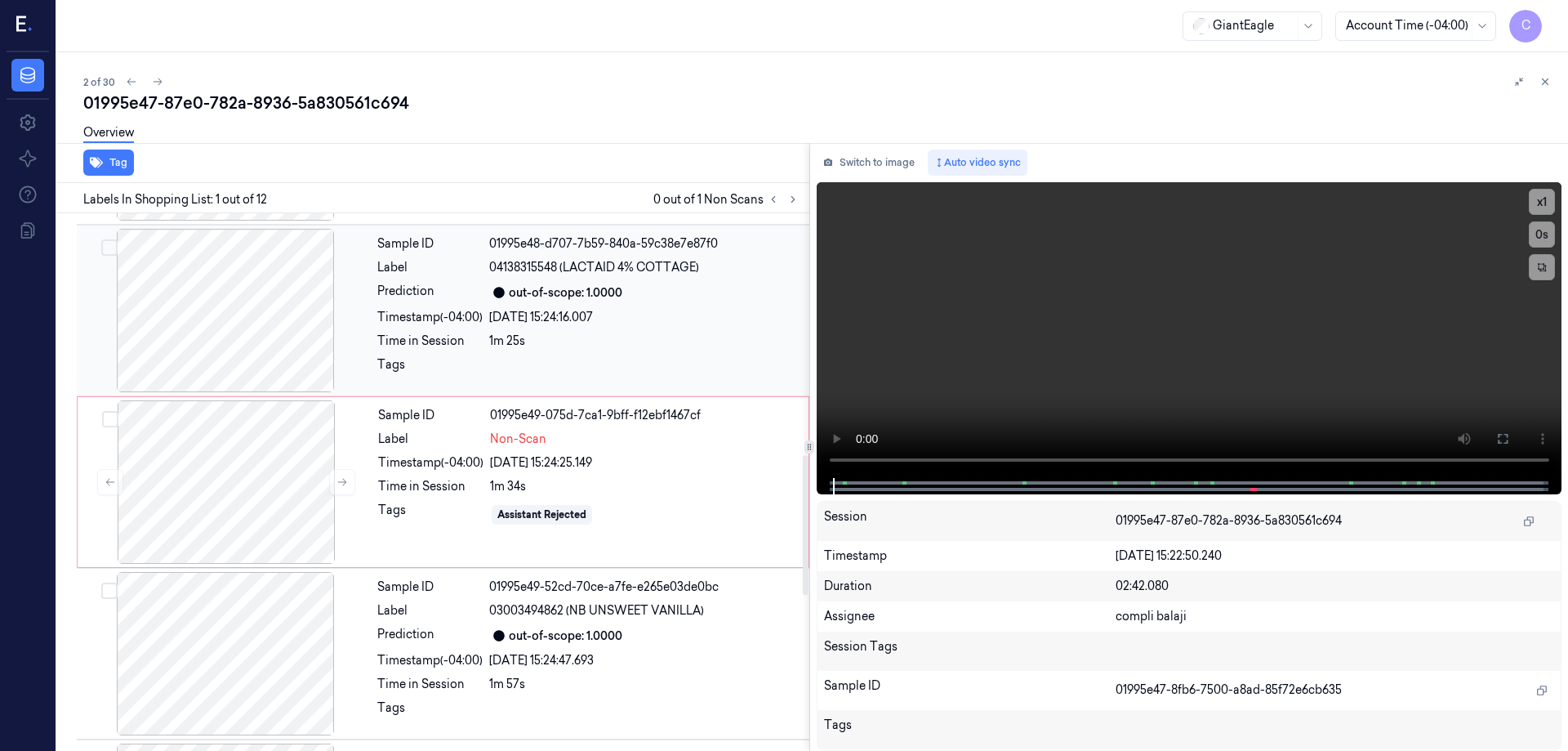
scroll to position [1062, 0]
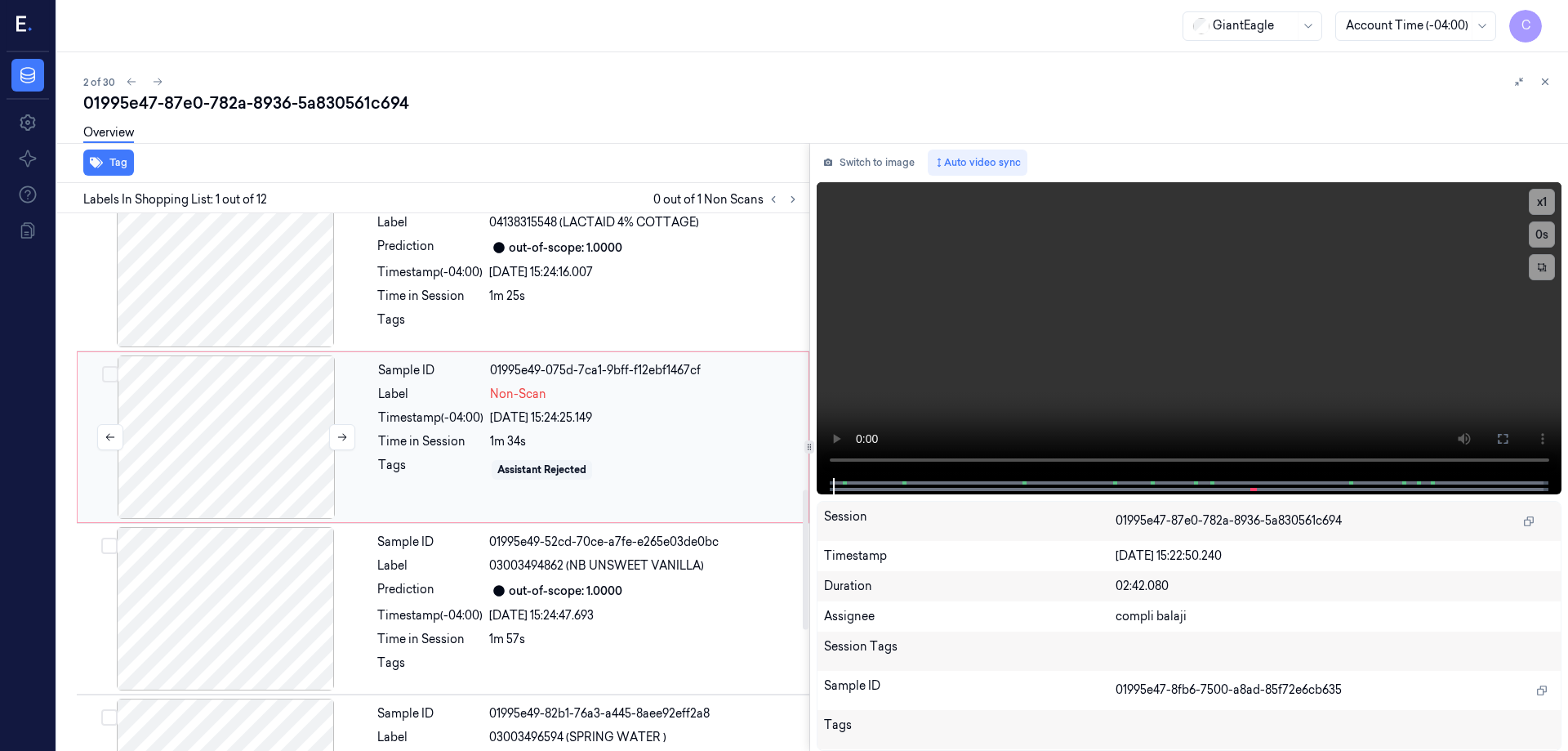
click at [263, 453] on div at bounding box center [226, 437] width 291 height 163
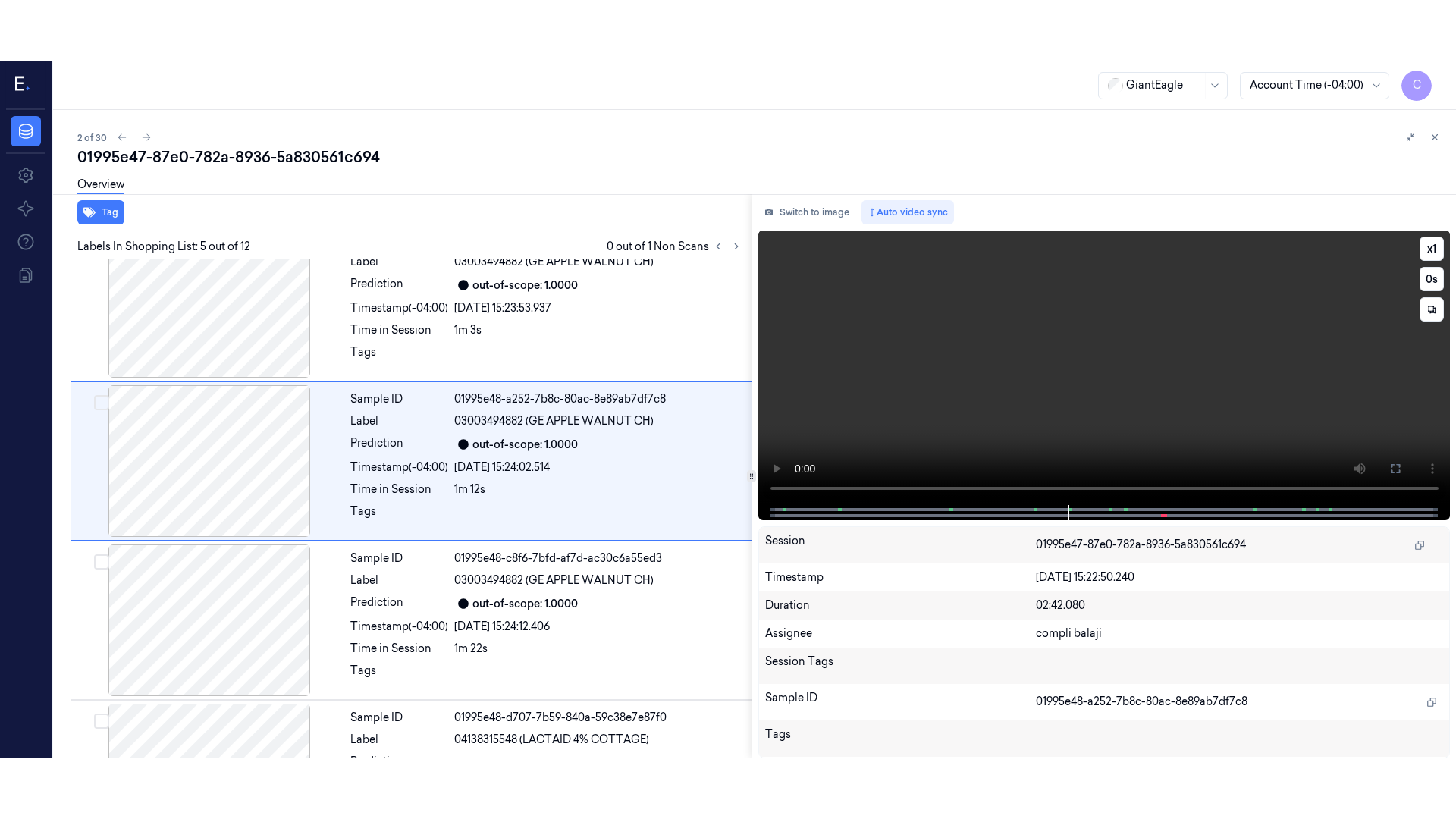
scroll to position [467, 0]
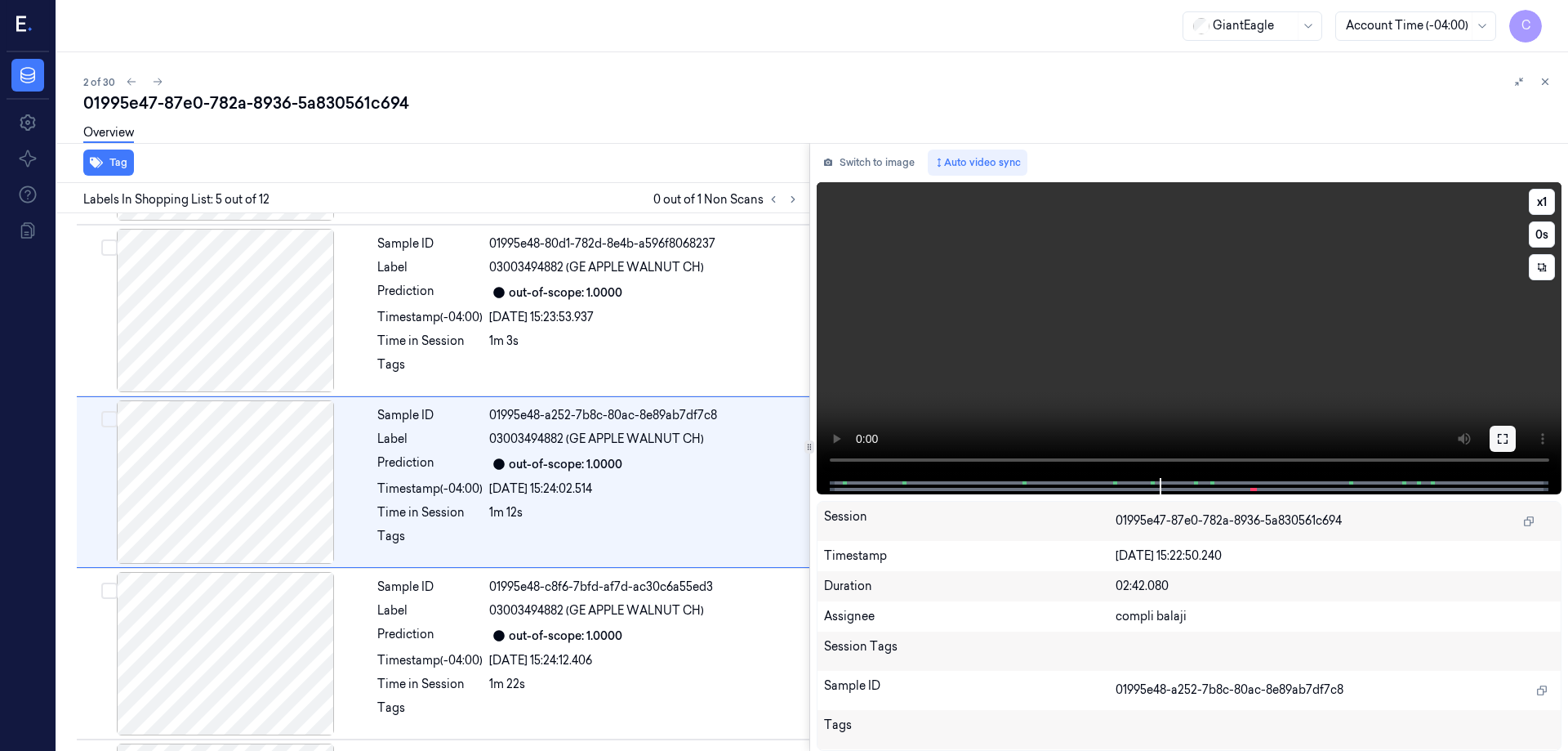
click at [1504, 436] on icon at bounding box center [1503, 439] width 13 height 13
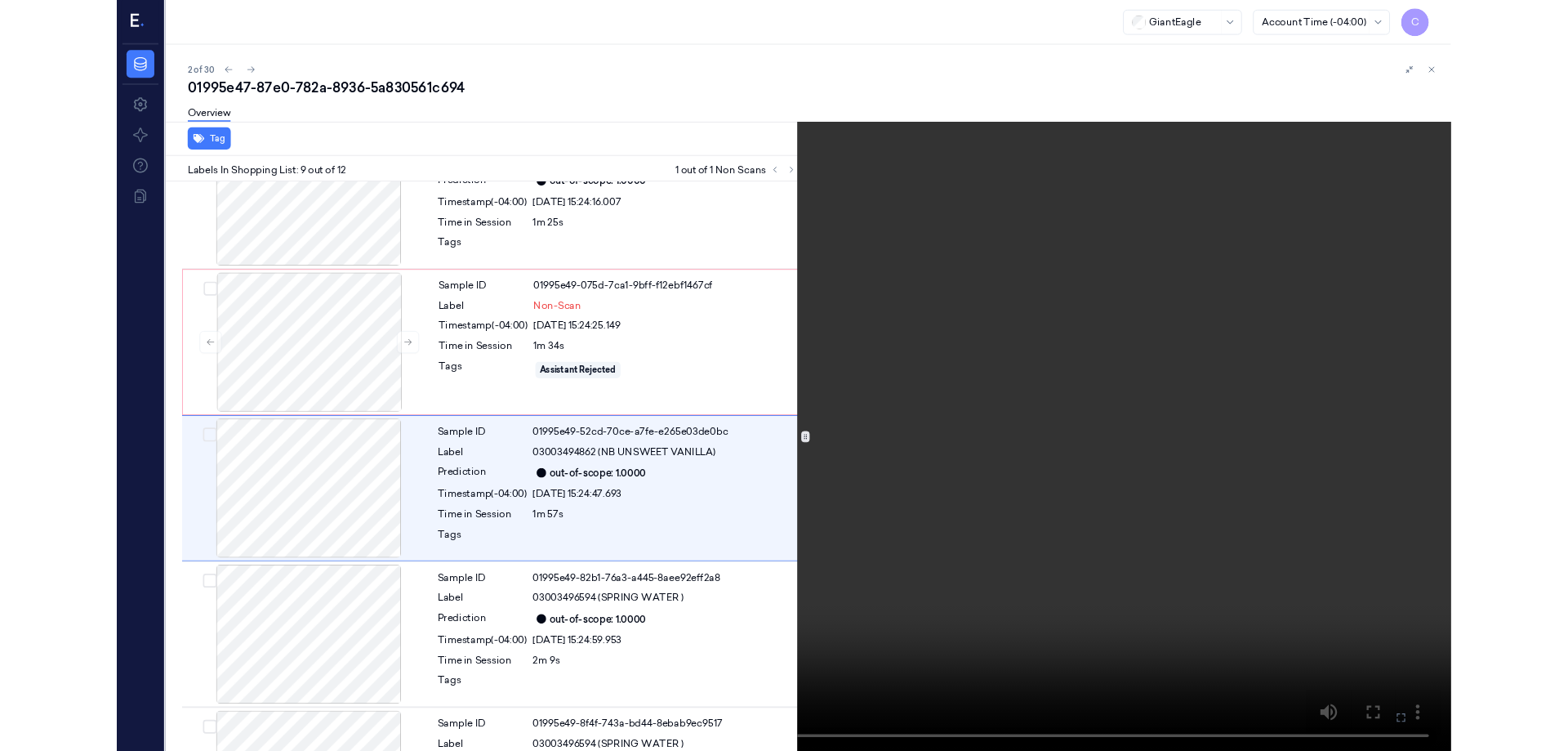
scroll to position [1124, 0]
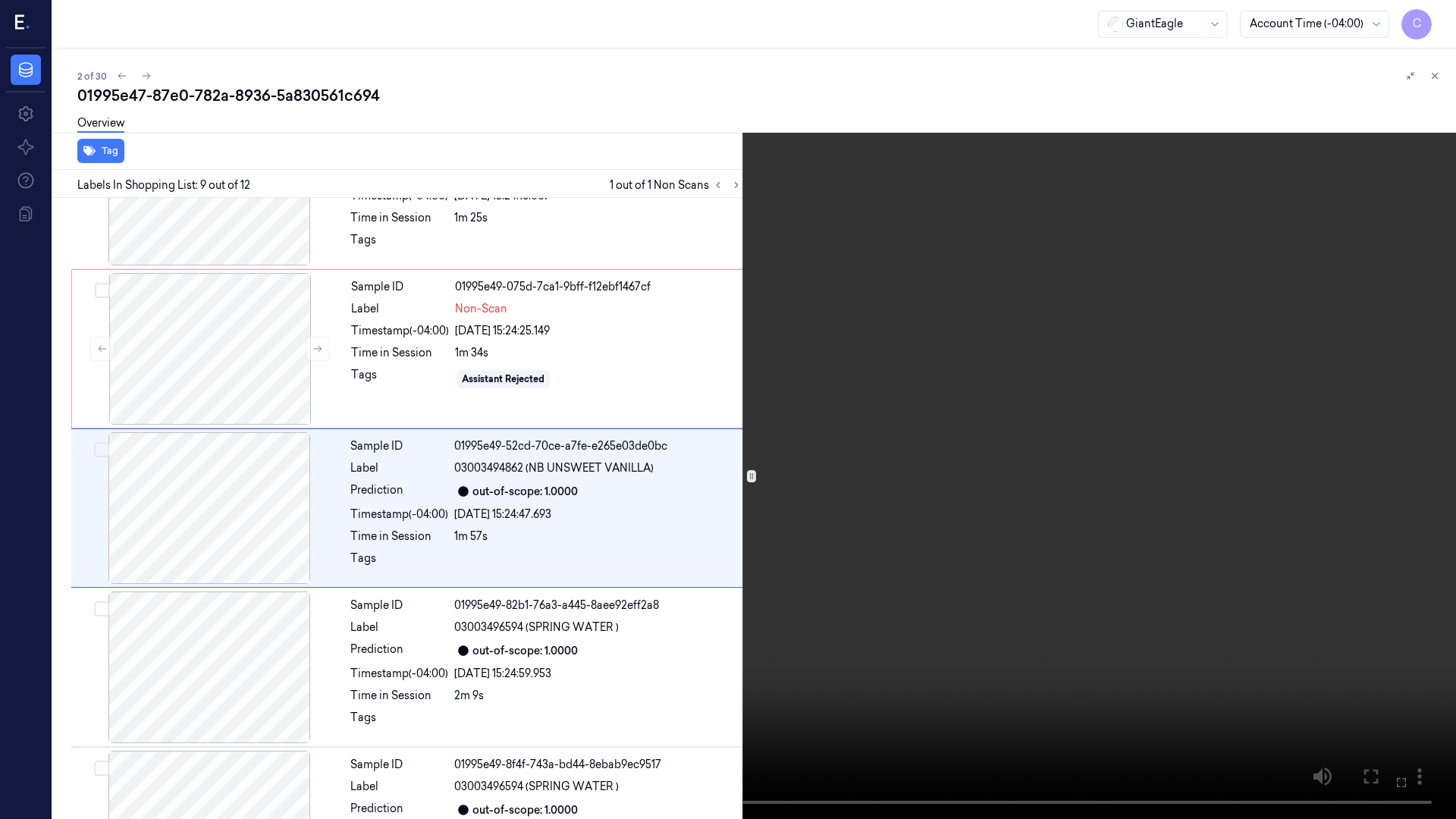
click at [0, 0] on icon at bounding box center [0, 0] width 0 height 0
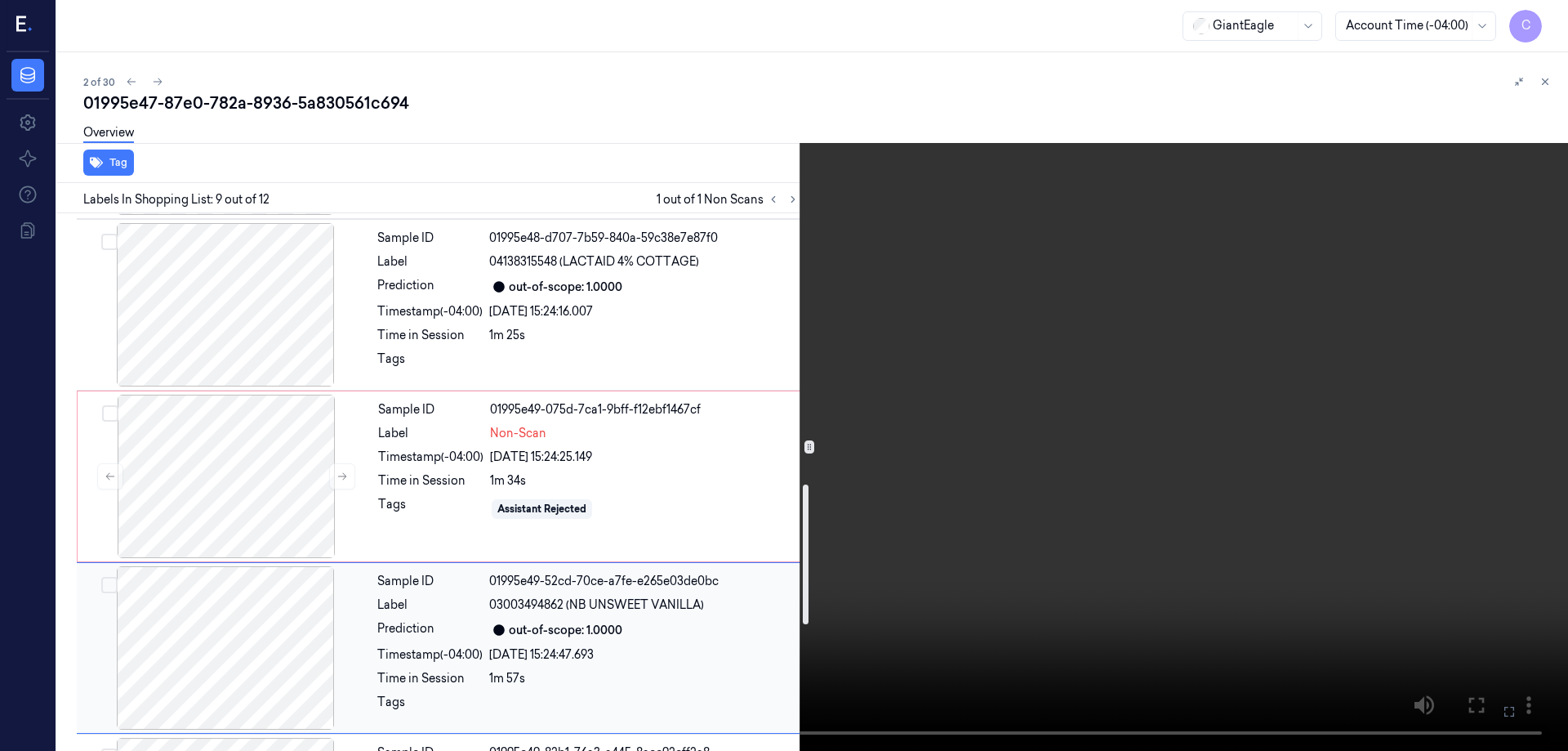
scroll to position [1041, 0]
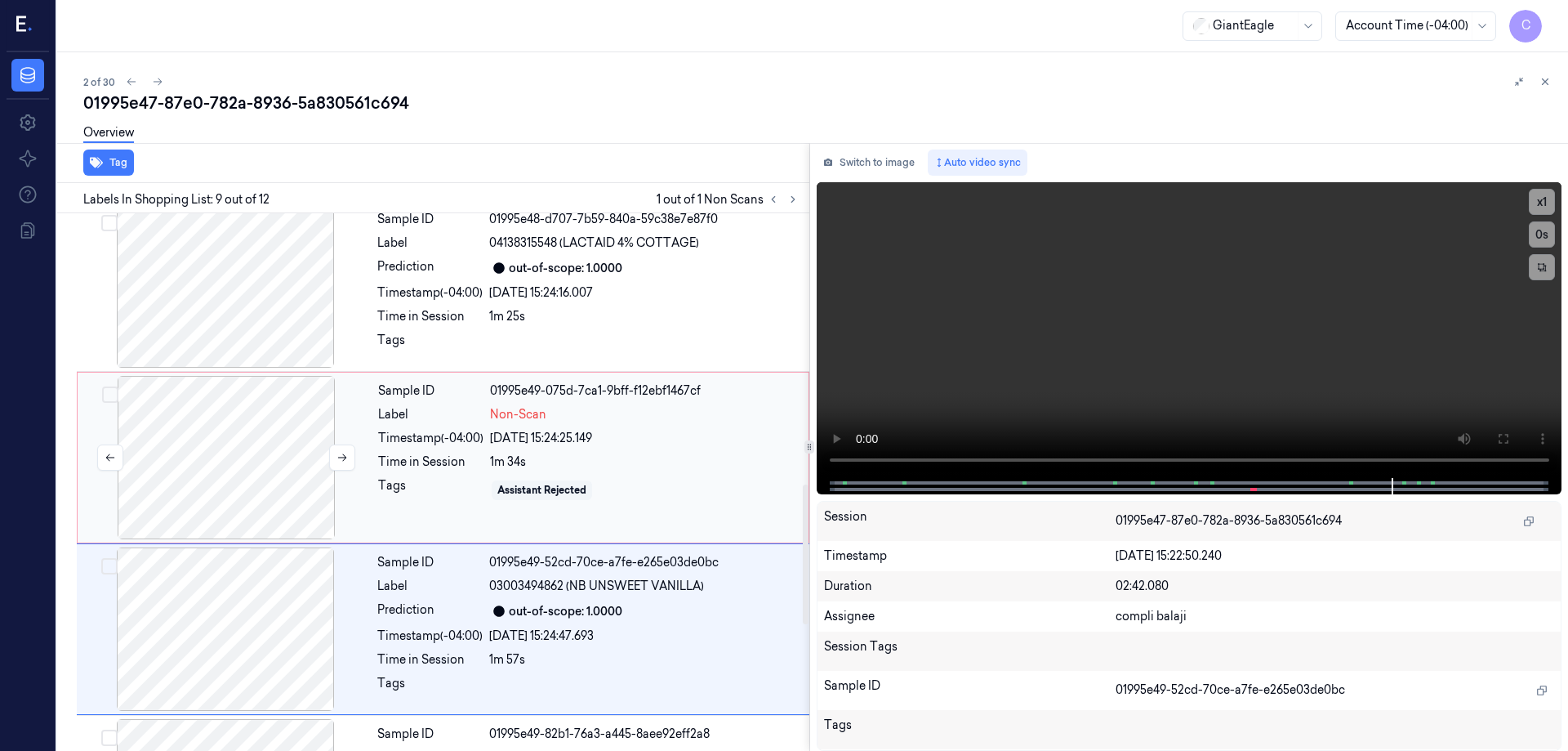
click at [263, 466] on div at bounding box center [226, 457] width 291 height 163
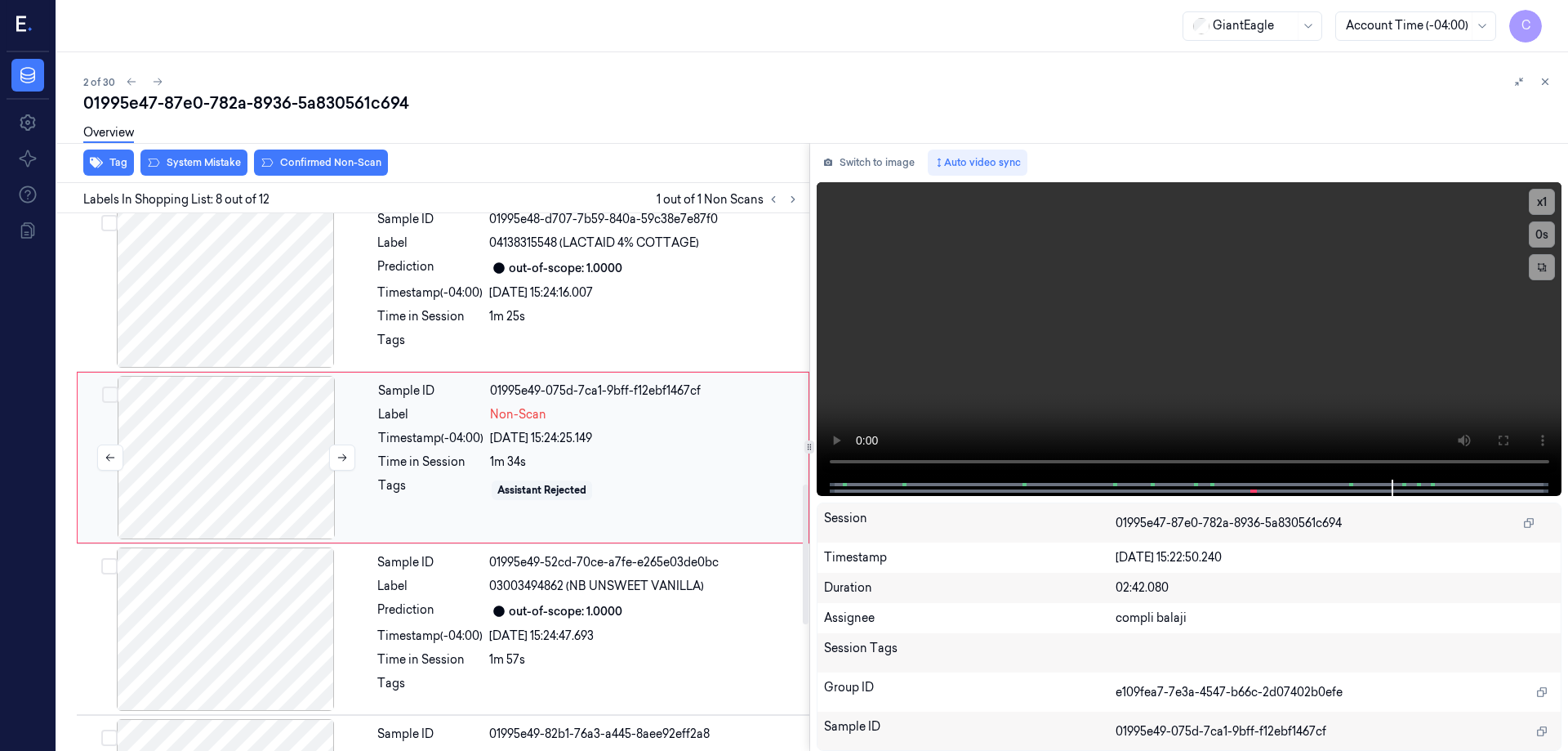
scroll to position [1017, 0]
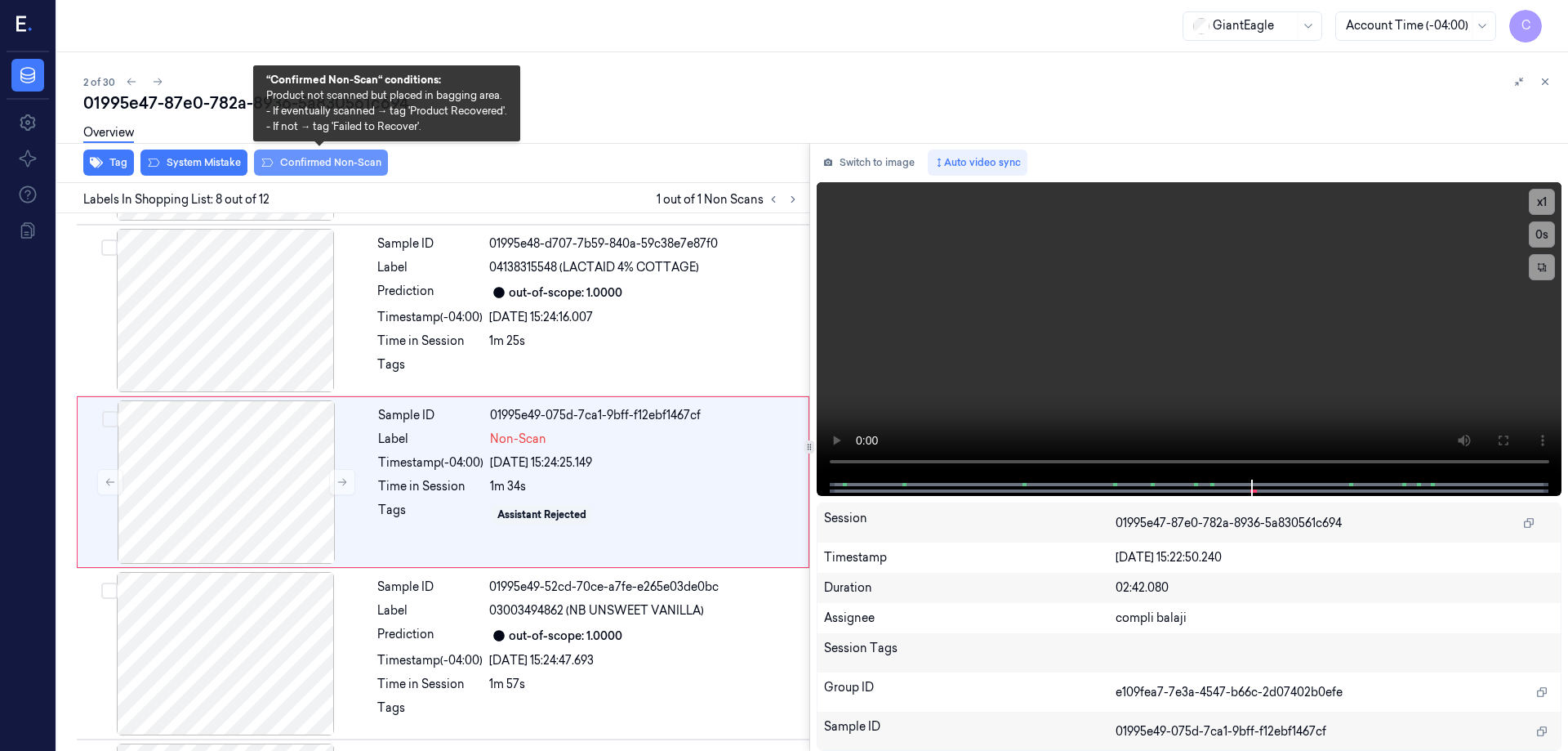
click at [302, 163] on button "Confirmed Non-Scan" at bounding box center [320, 163] width 134 height 27
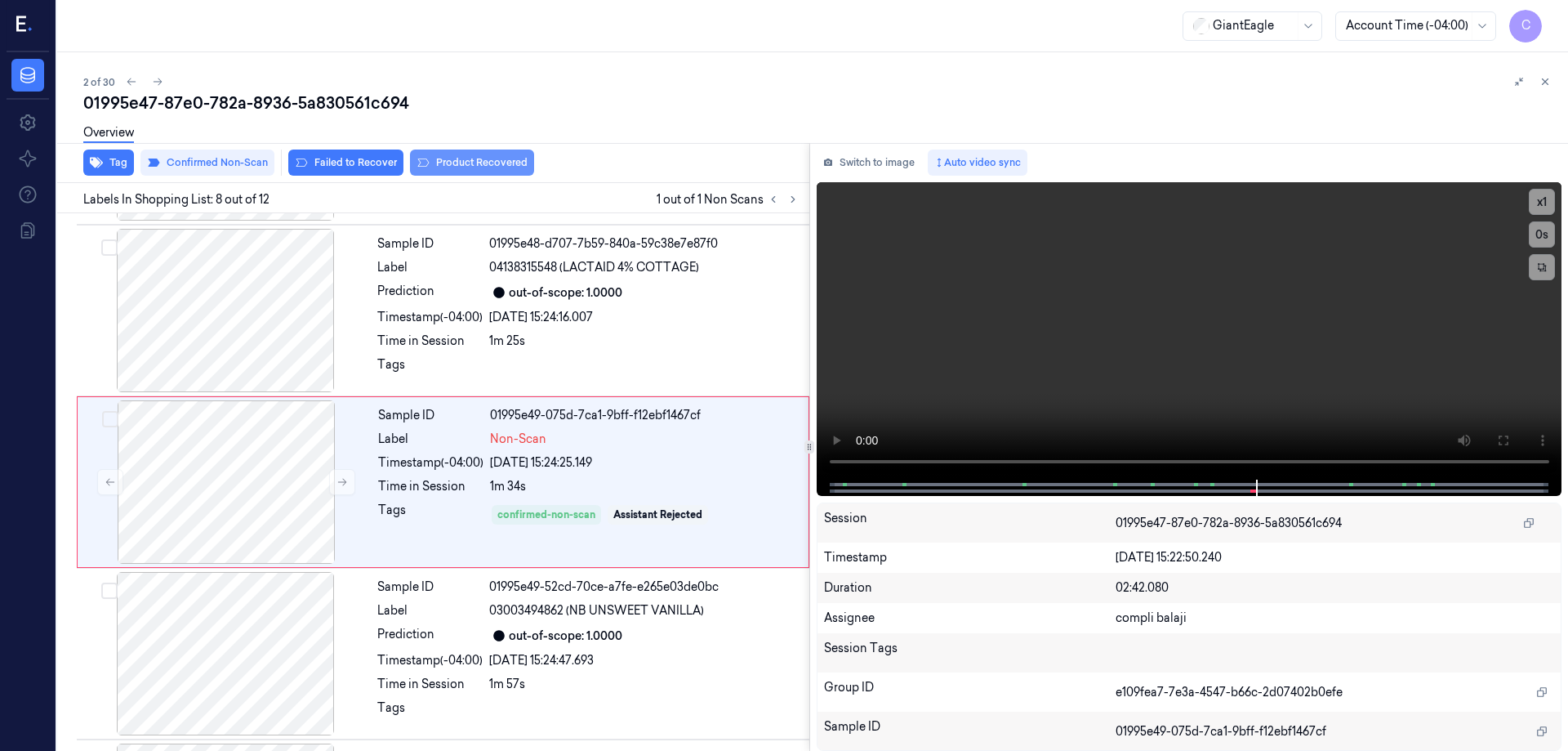
click at [475, 163] on button "Product Recovered" at bounding box center [471, 163] width 124 height 27
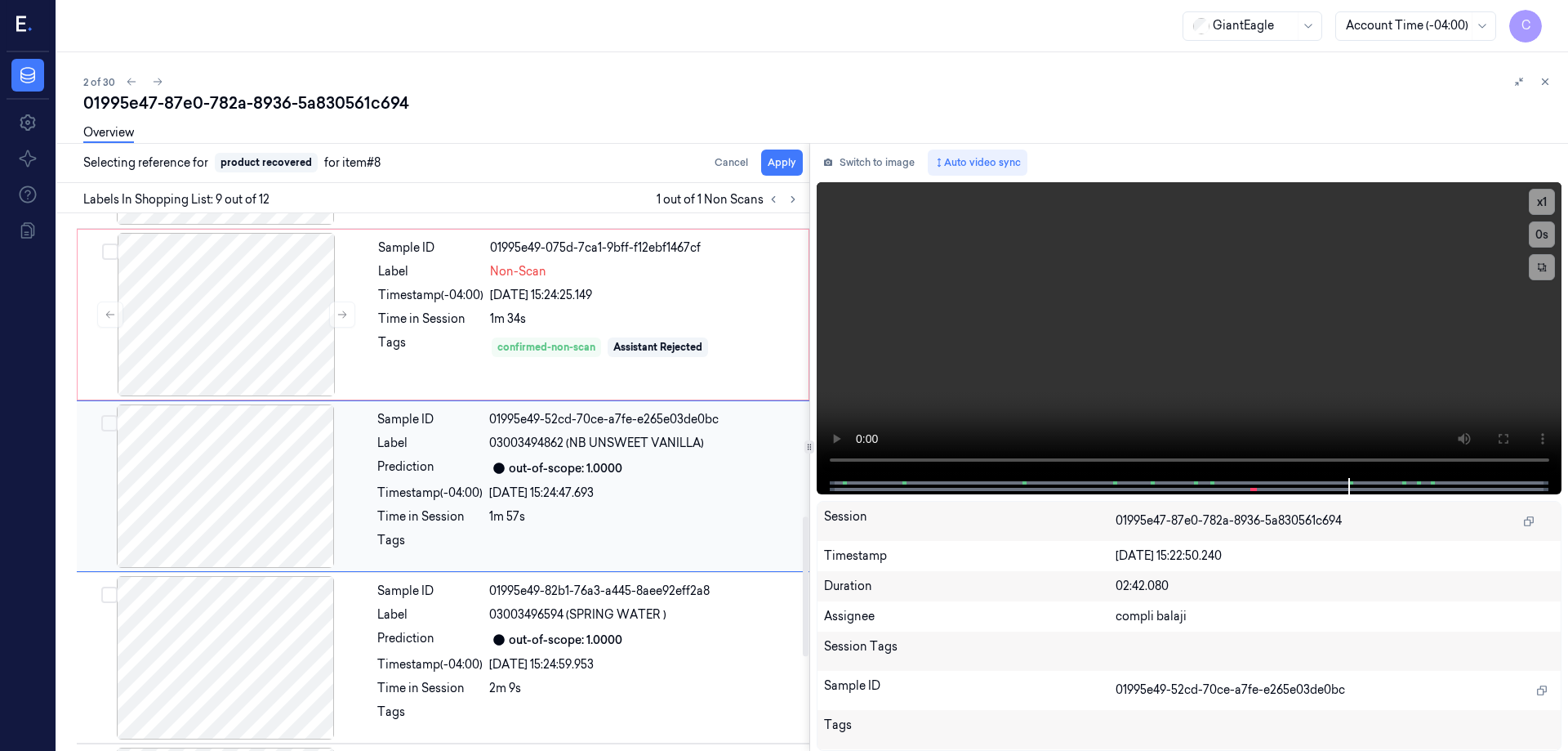
scroll to position [1188, 0]
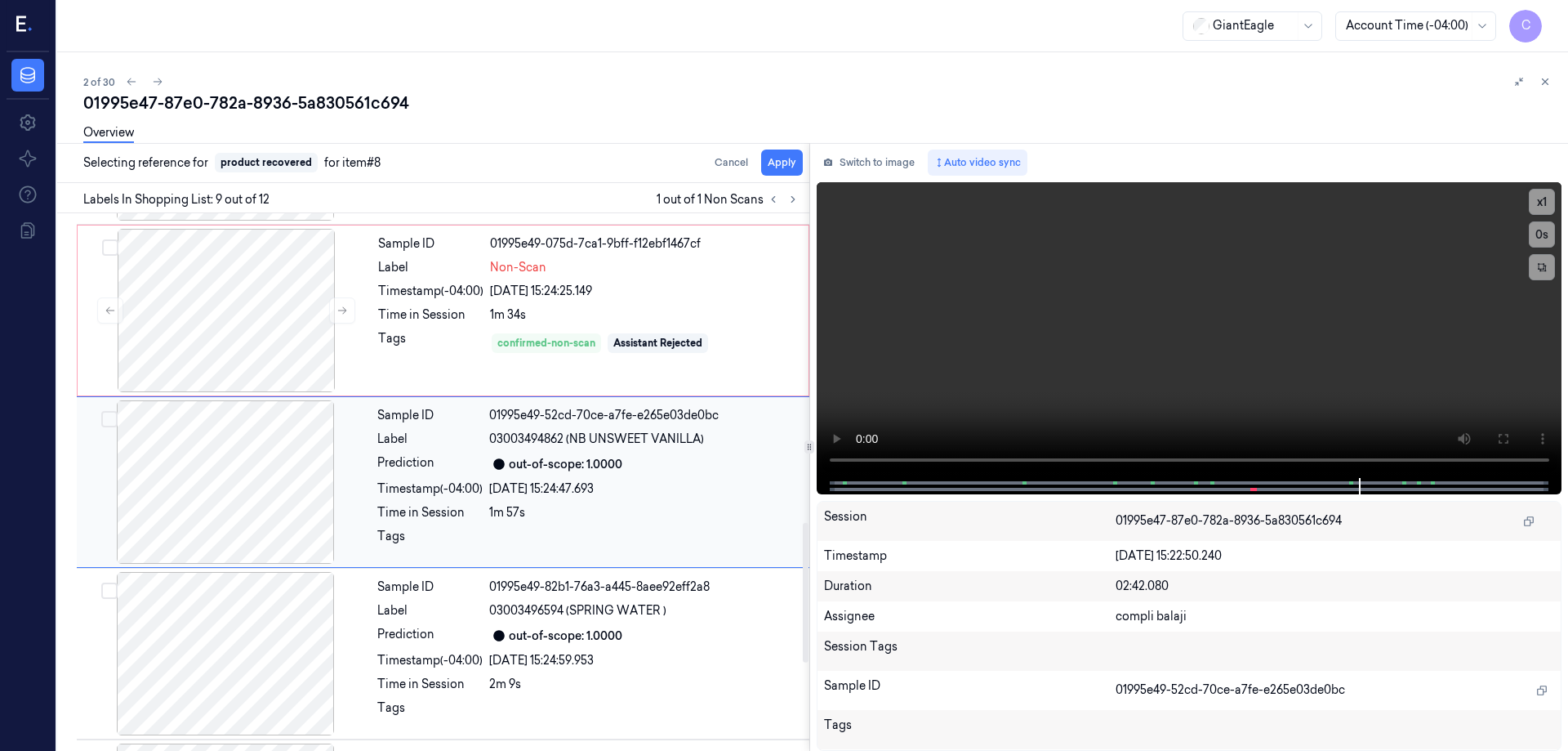
click at [257, 467] on div at bounding box center [225, 482] width 291 height 163
click at [783, 166] on button "Apply" at bounding box center [782, 163] width 42 height 27
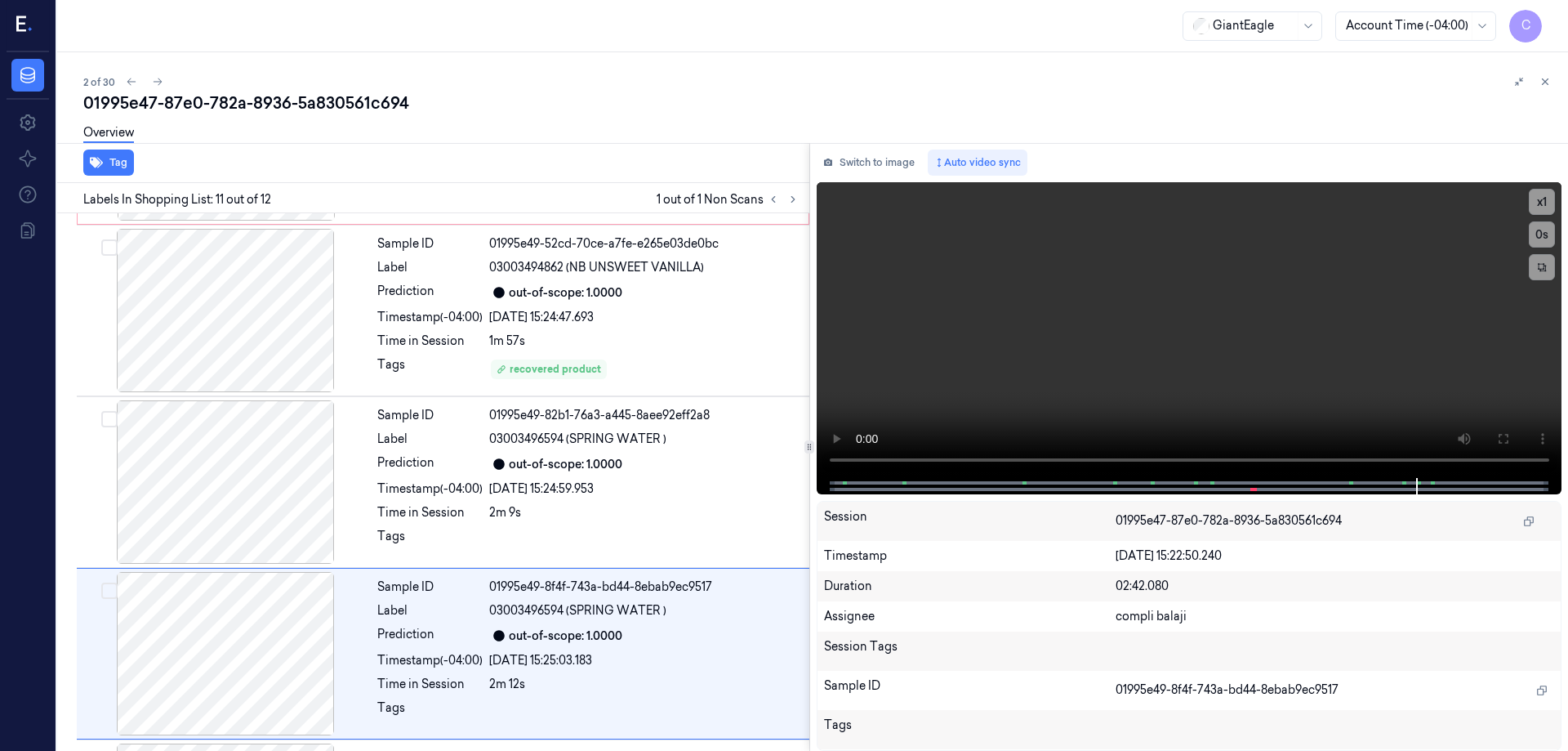
scroll to position [1526, 0]
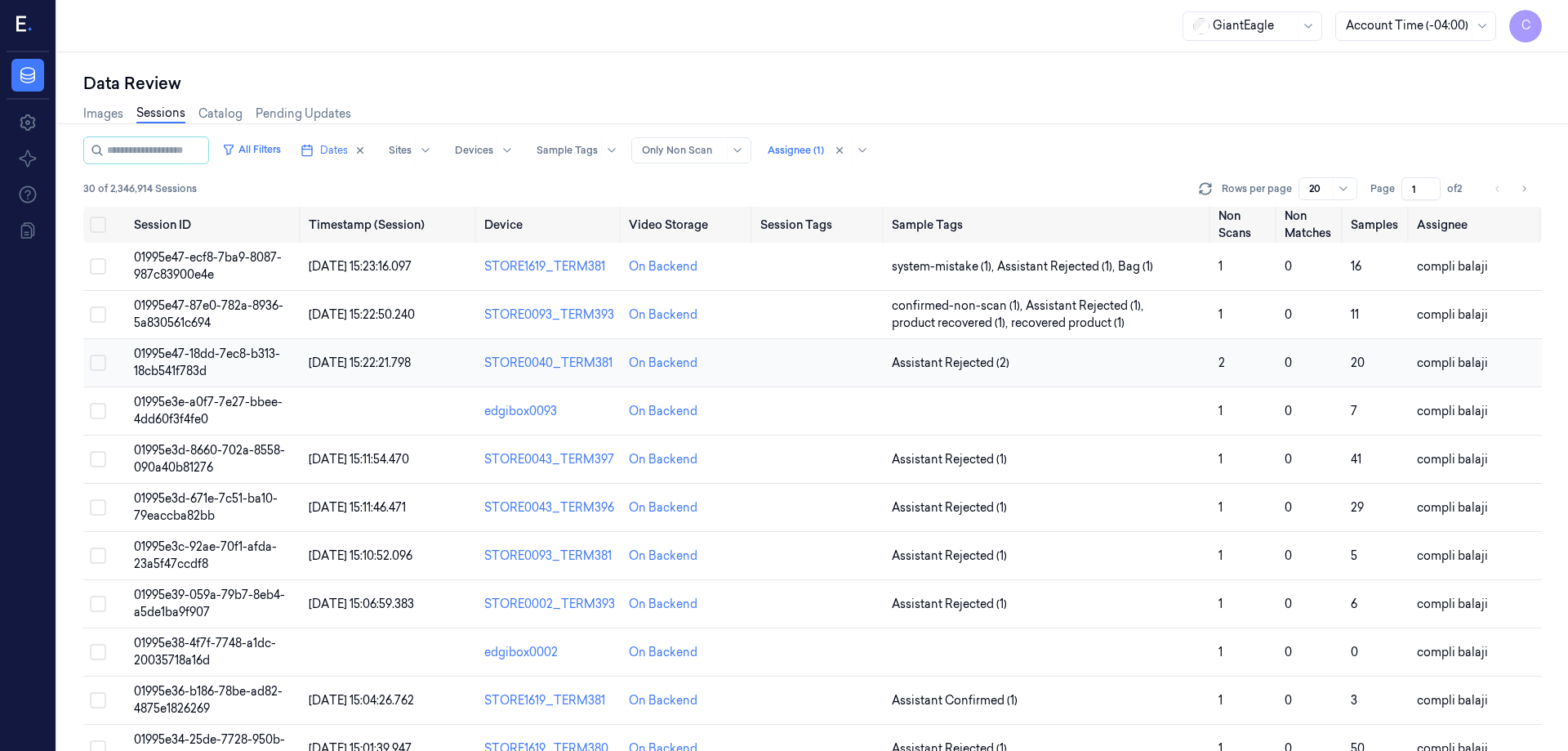
click at [233, 357] on span "01995e47-18dd-7ec8-b313-18cb541f783d" at bounding box center [207, 362] width 146 height 32
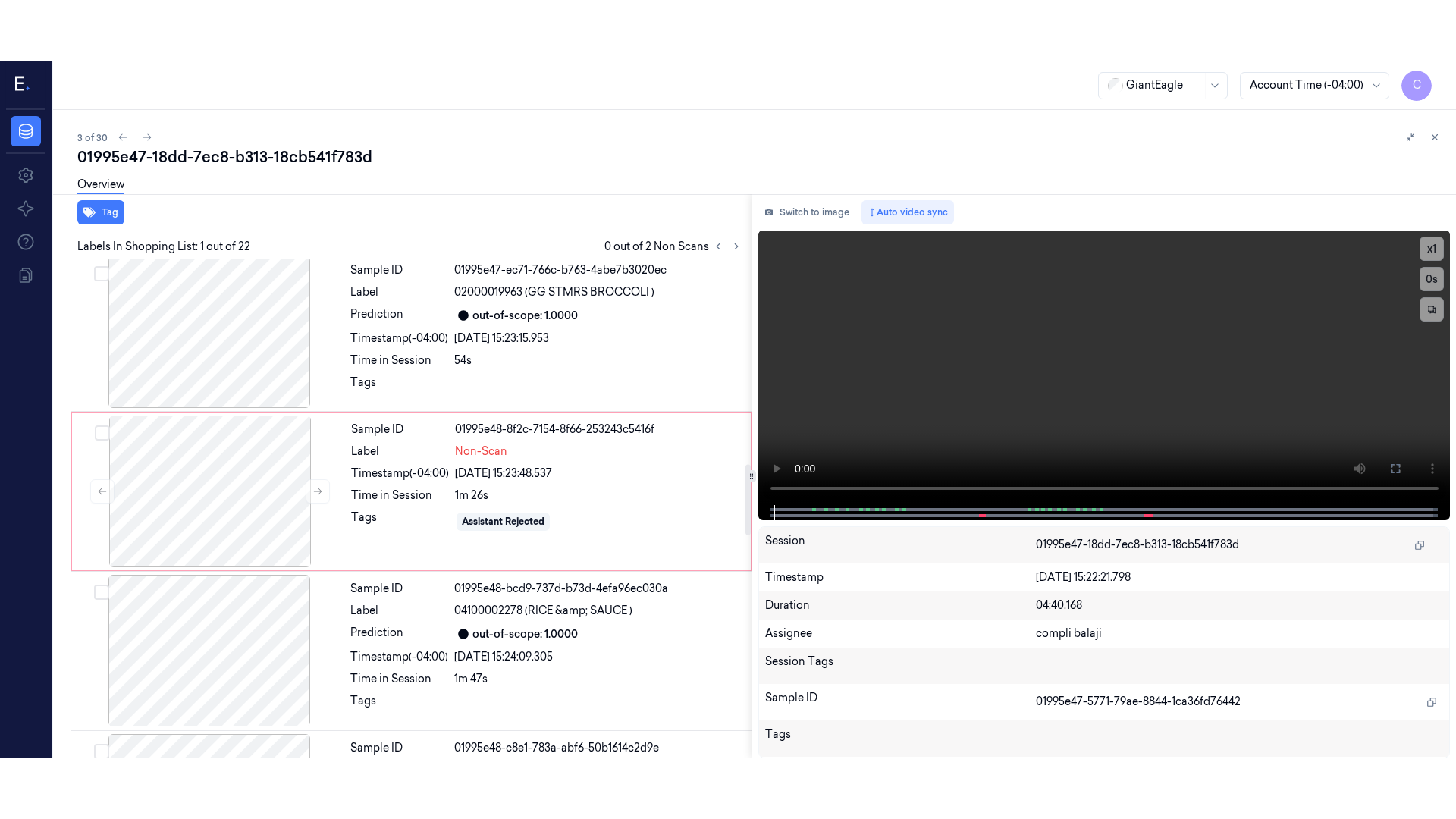
scroll to position [1442, 0]
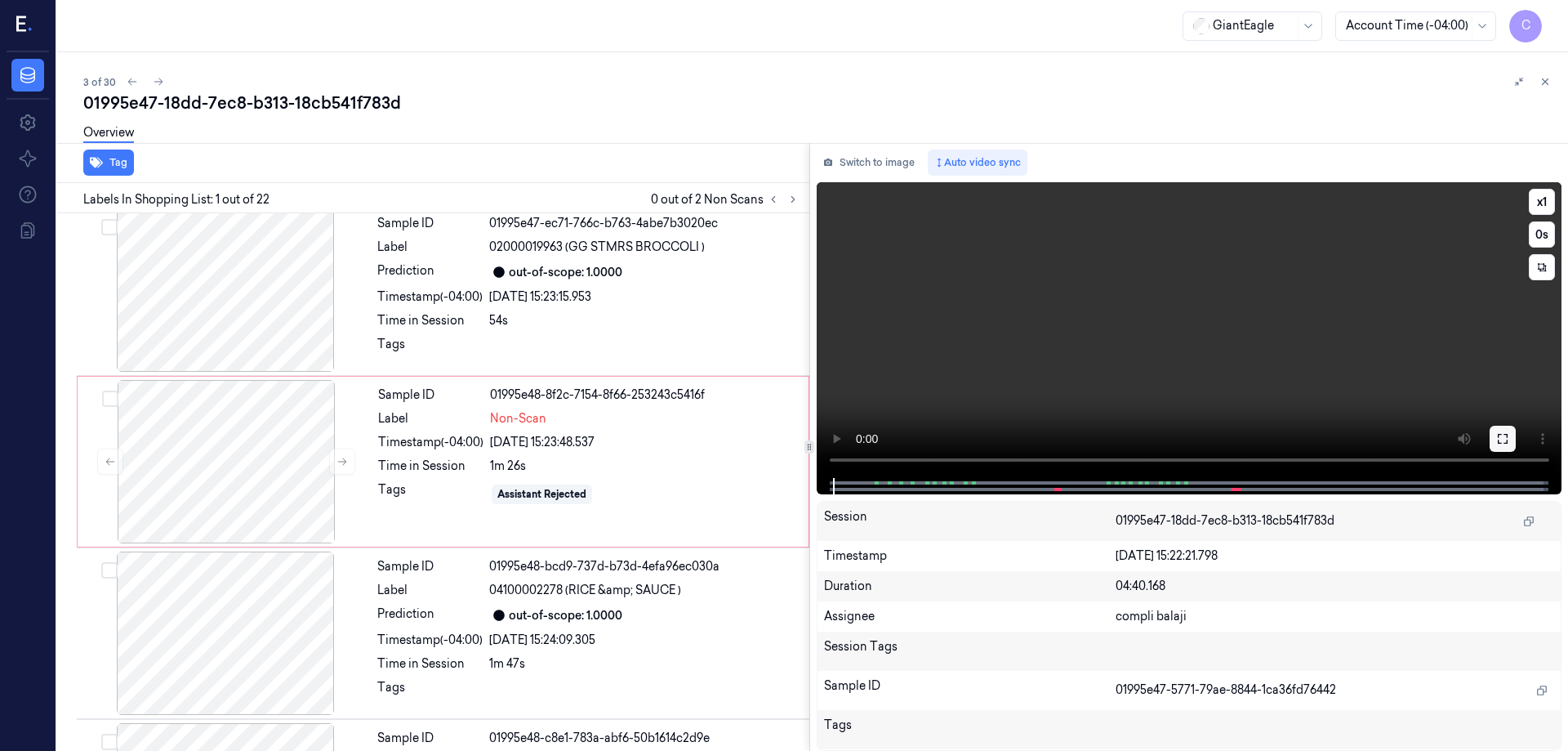
click at [1504, 435] on icon at bounding box center [1503, 439] width 13 height 13
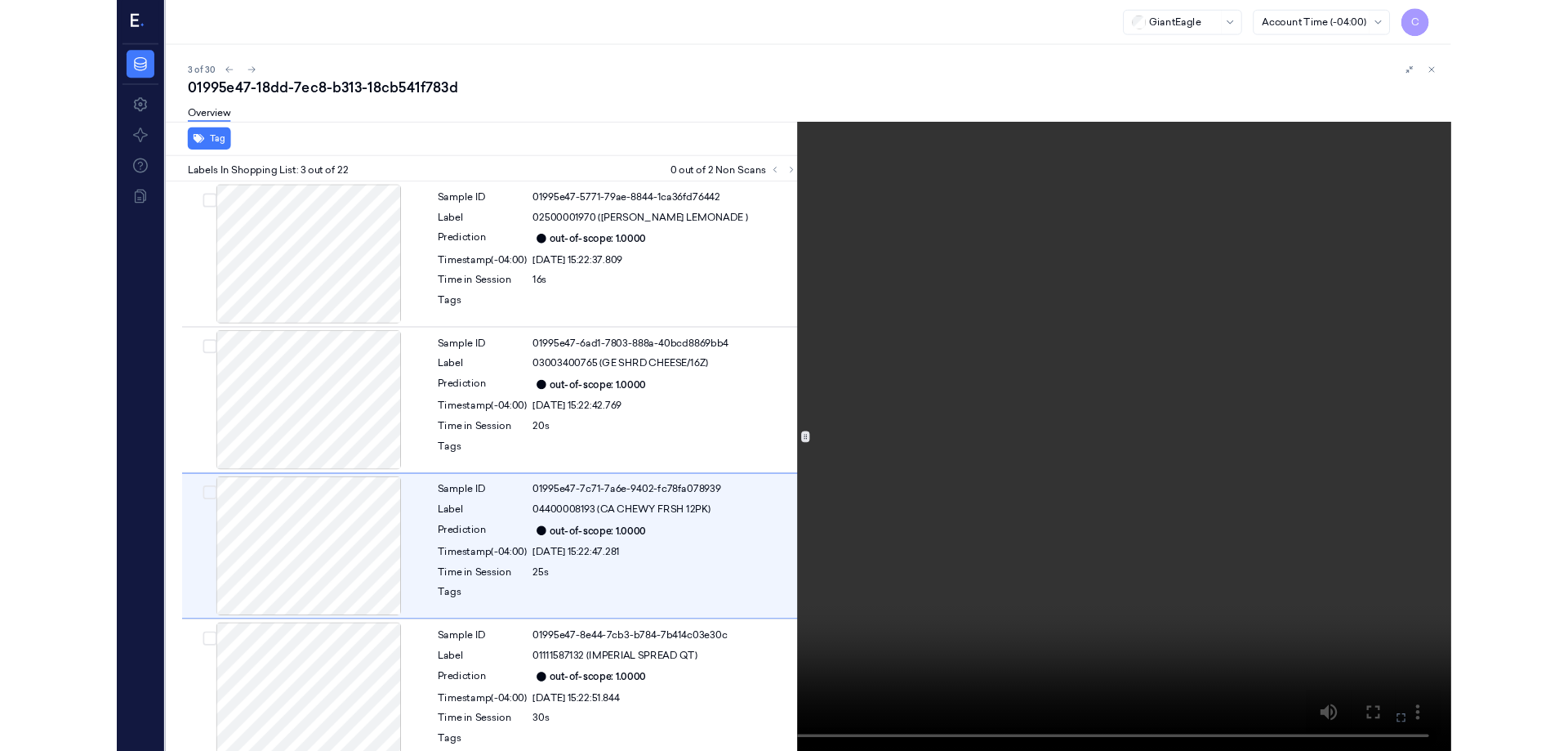
scroll to position [94, 0]
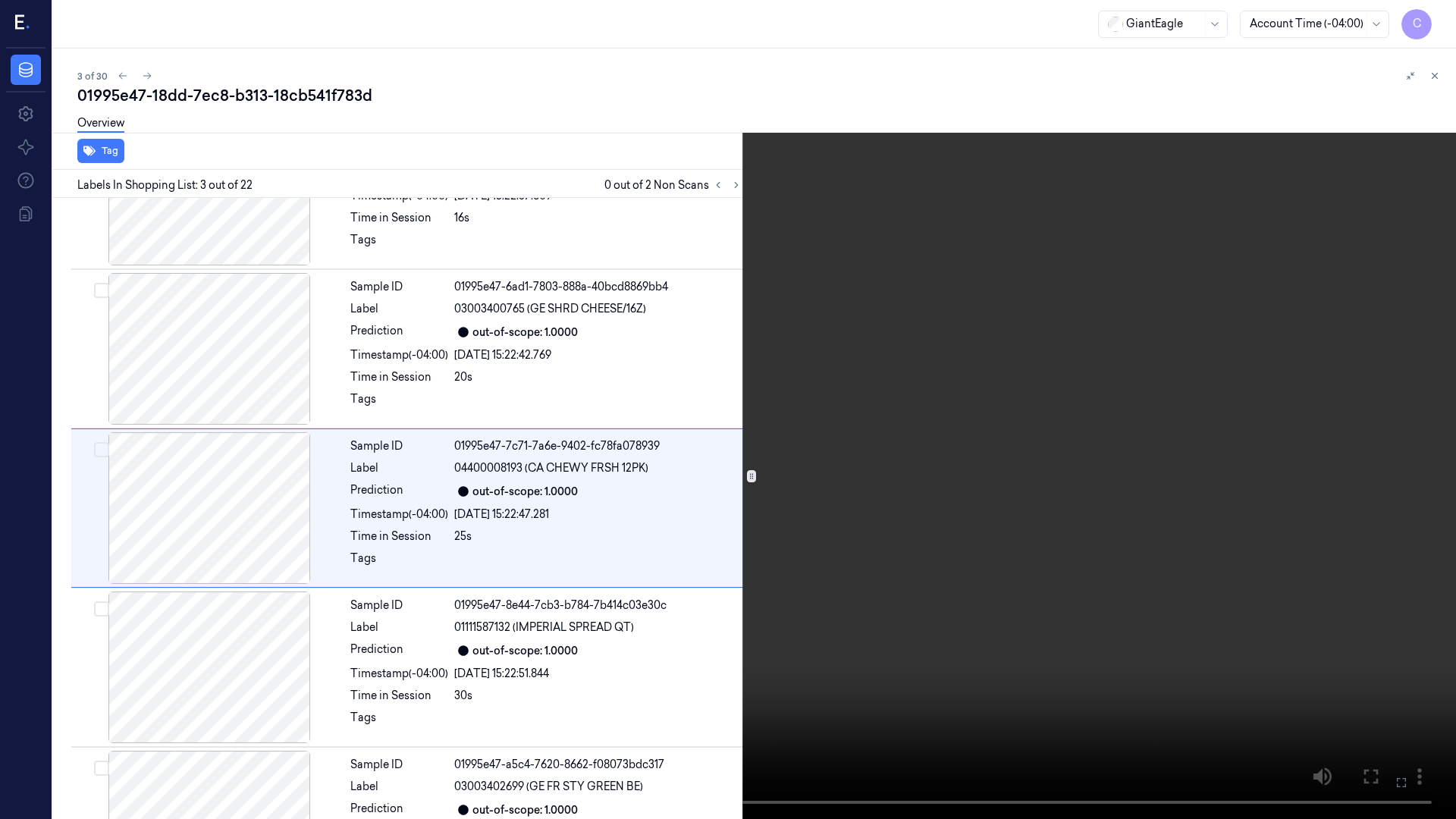
click at [0, 0] on icon at bounding box center [0, 0] width 0 height 0
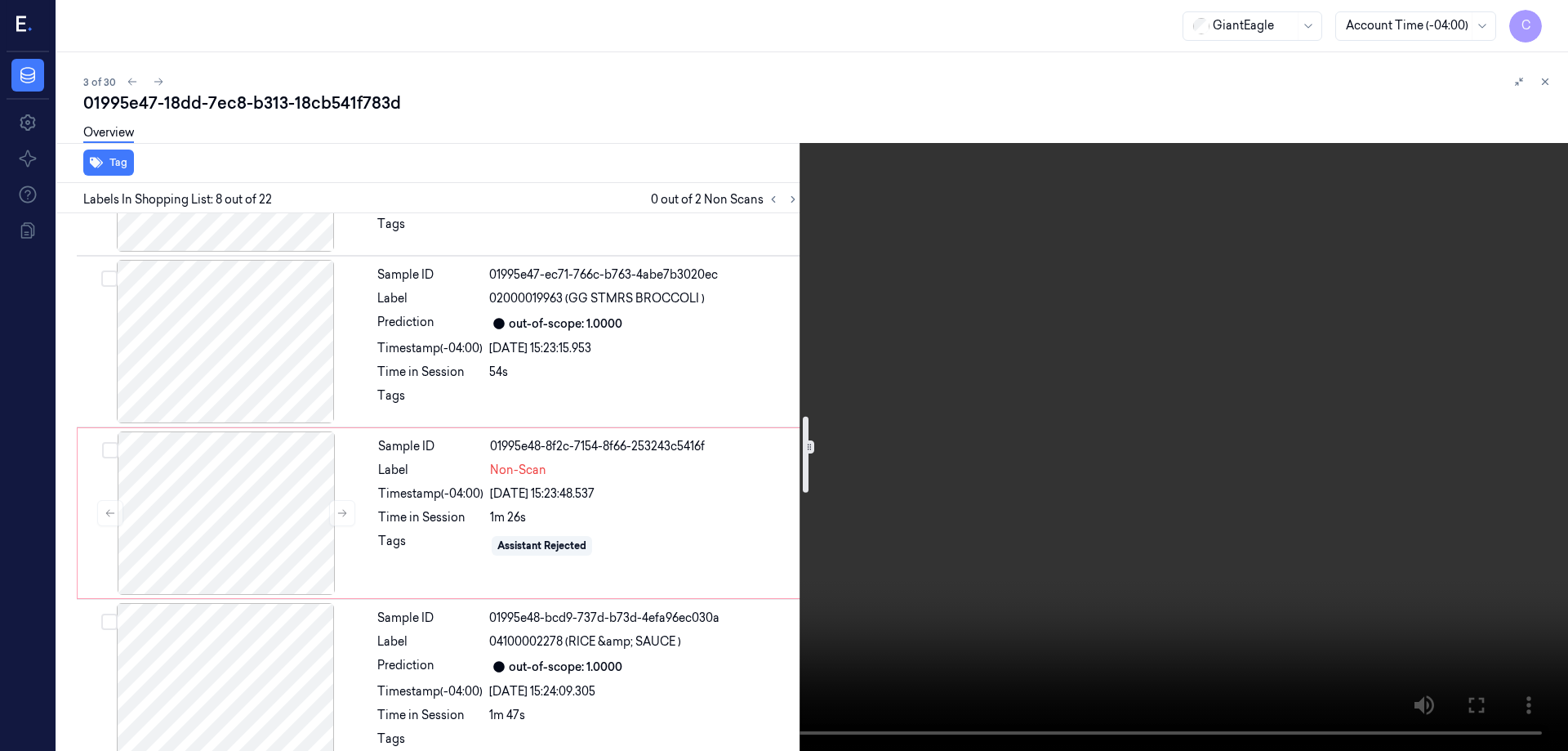
scroll to position [1507, 0]
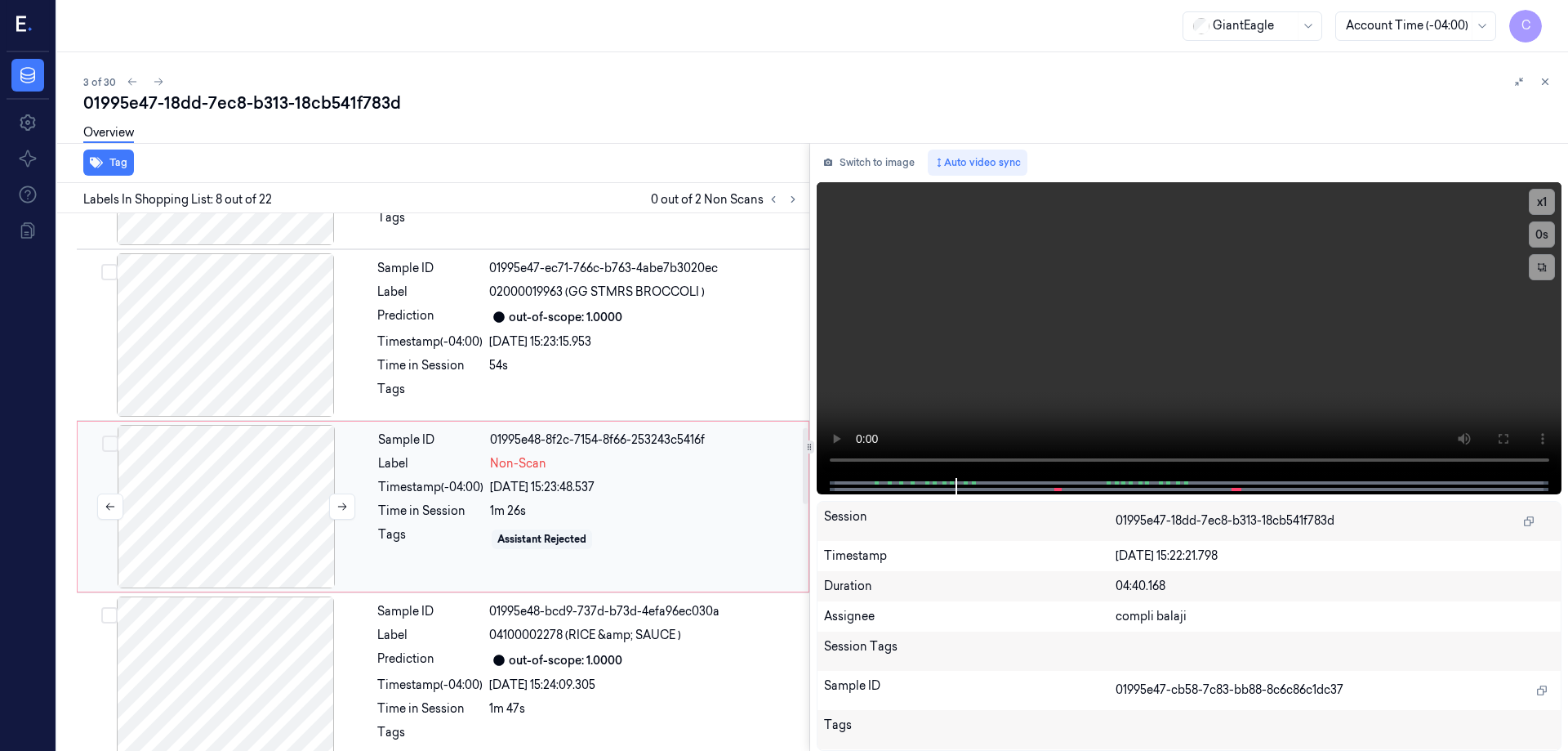
click at [269, 482] on div at bounding box center [226, 506] width 291 height 163
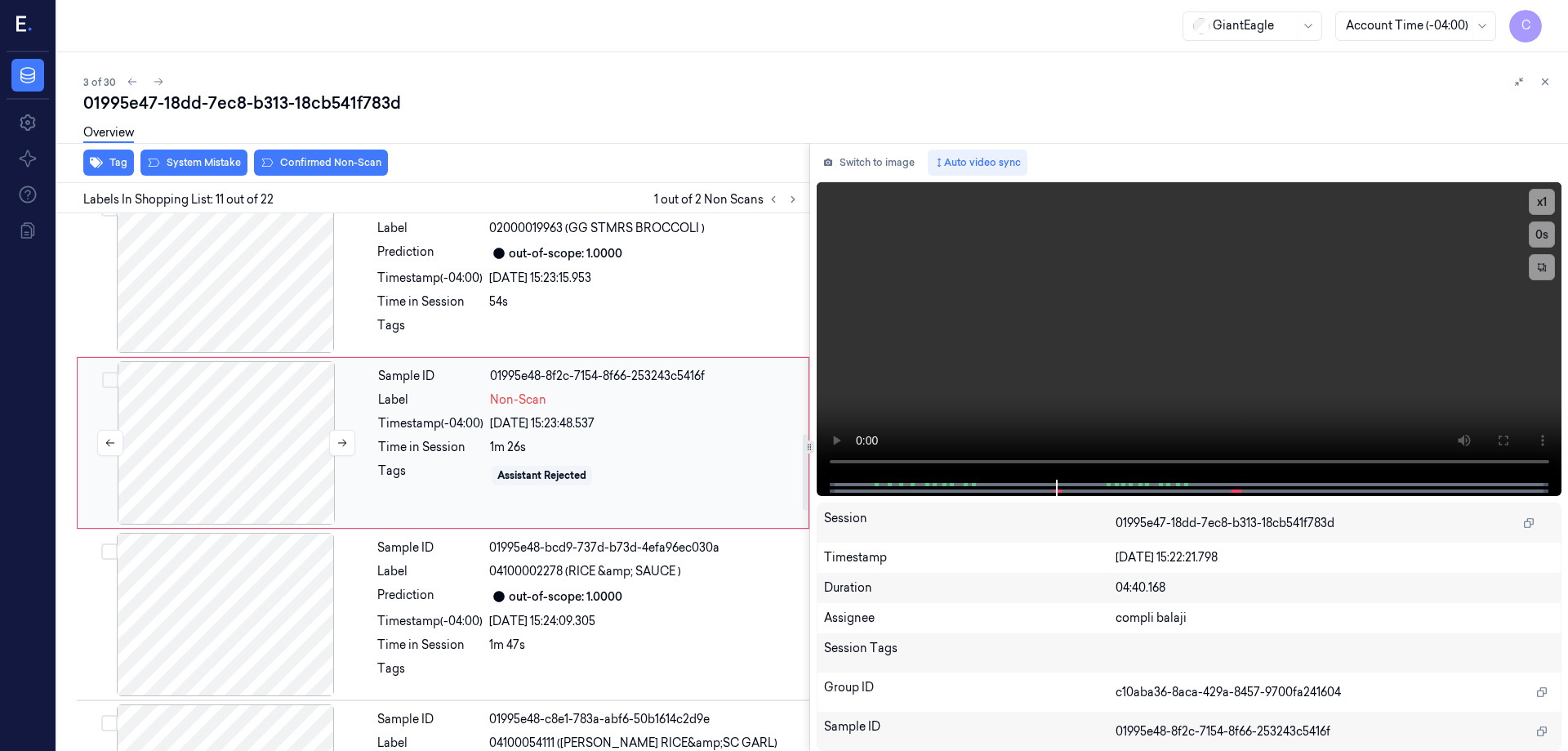
scroll to position [1552, 0]
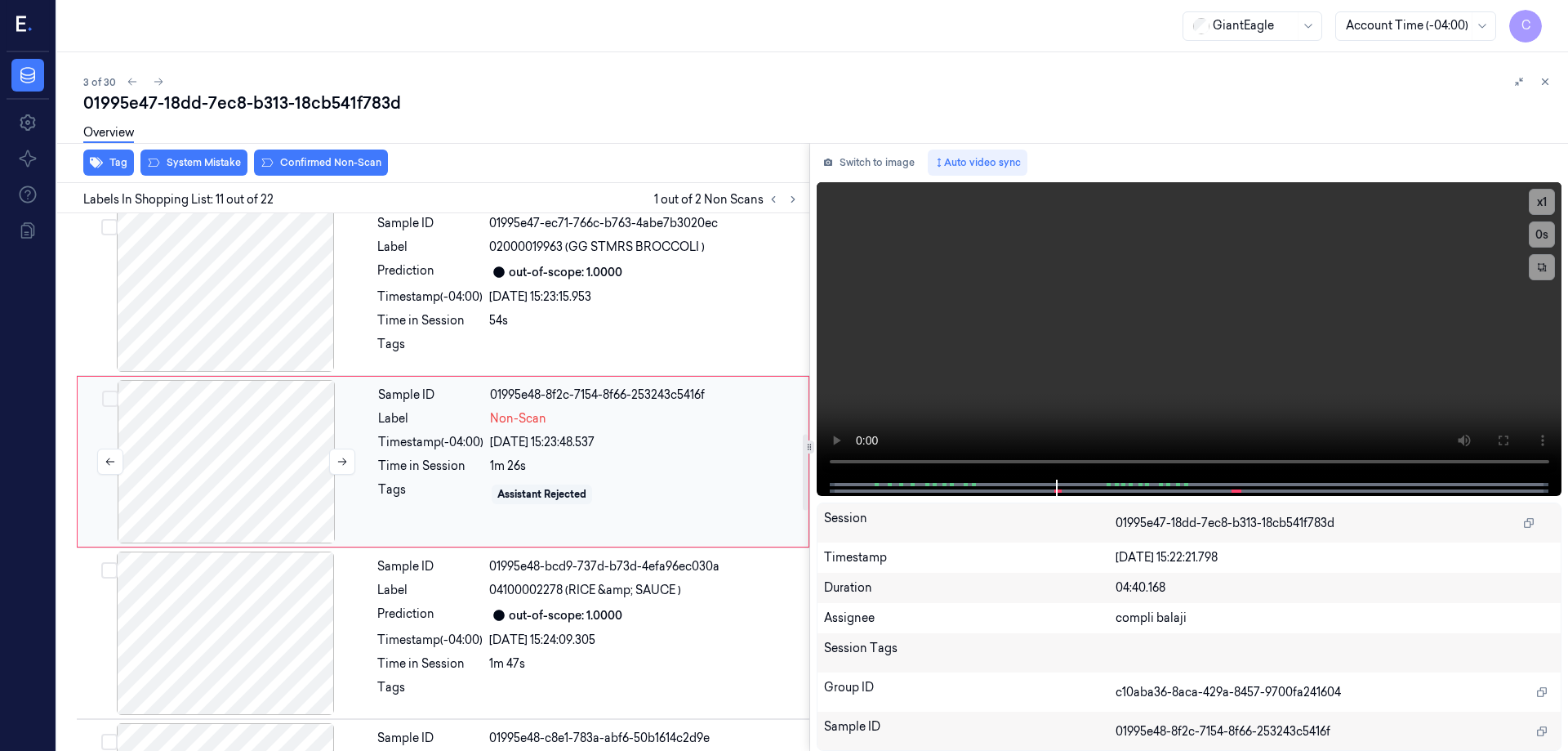
click at [260, 458] on div at bounding box center [226, 462] width 291 height 163
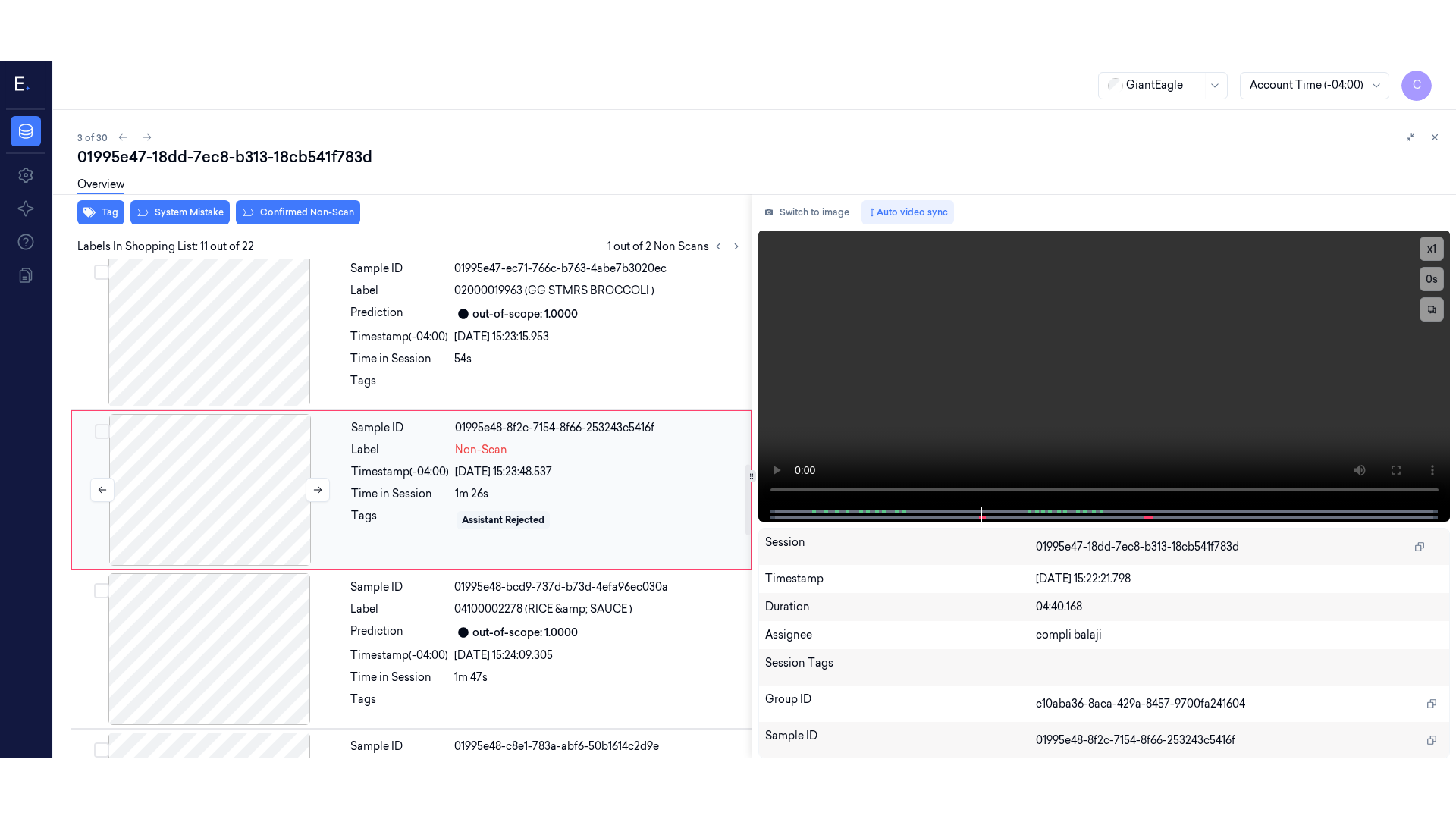
scroll to position [1422, 0]
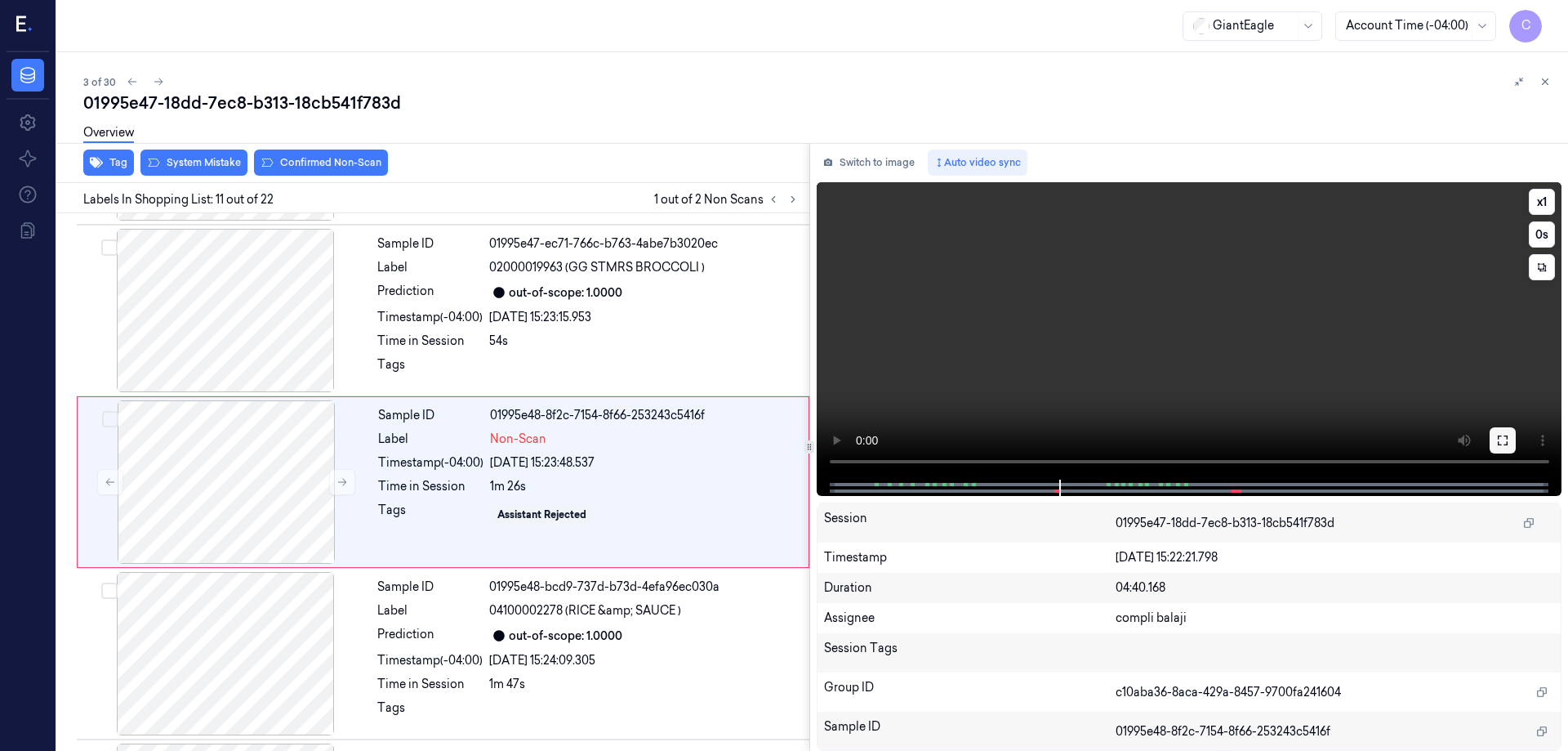
click at [1506, 433] on icon at bounding box center [1503, 440] width 13 height 13
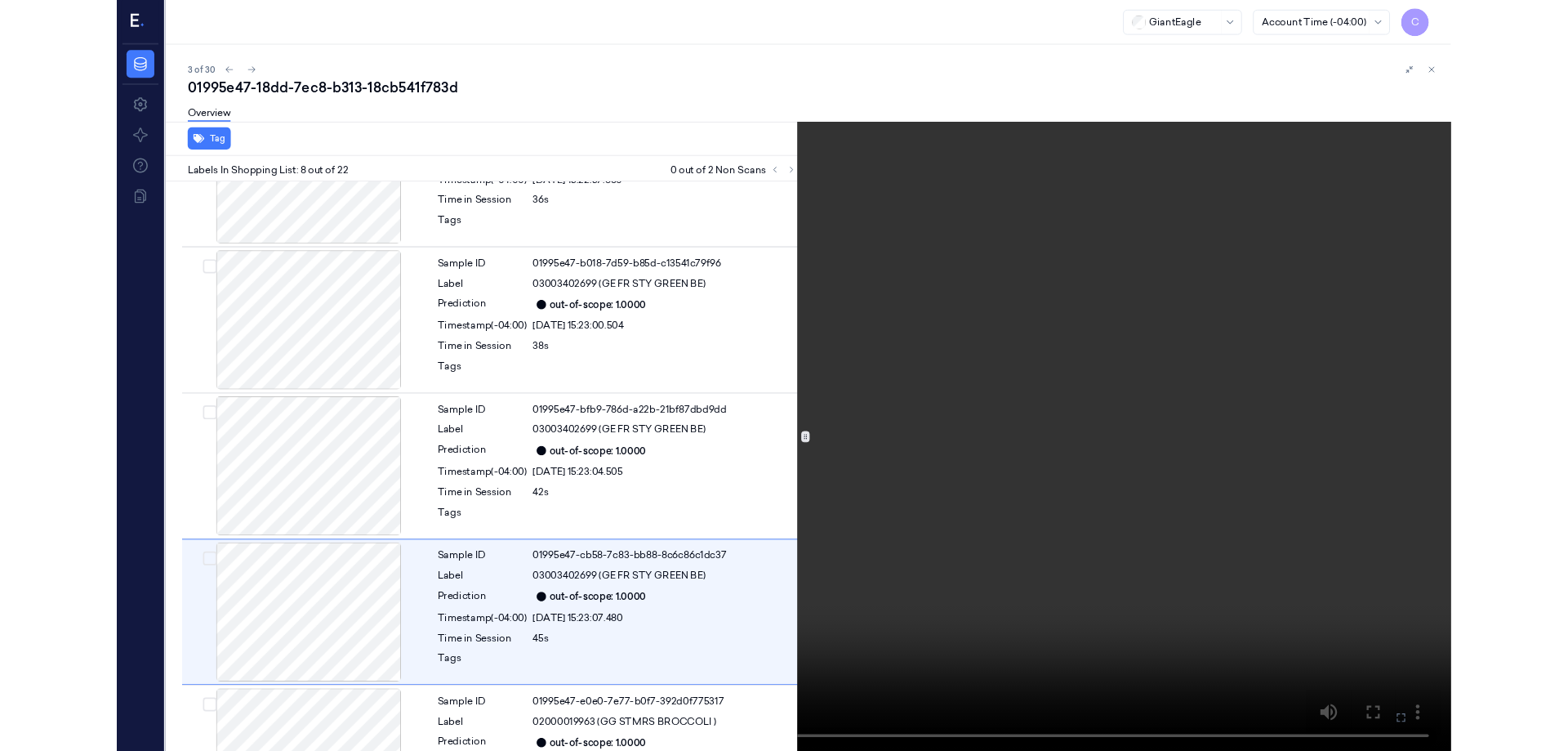
scroll to position [952, 0]
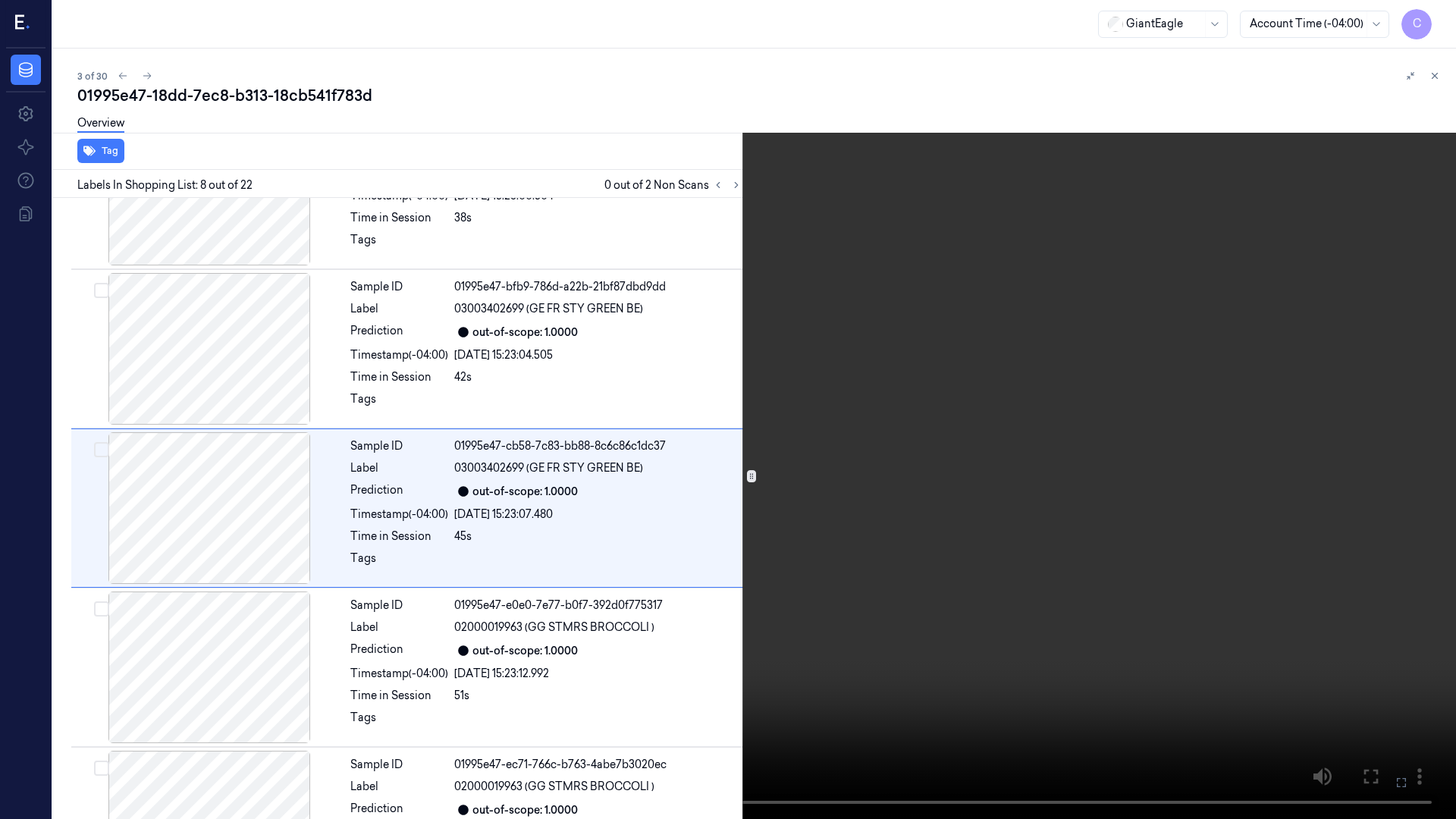
click at [0, 0] on icon at bounding box center [0, 0] width 0 height 0
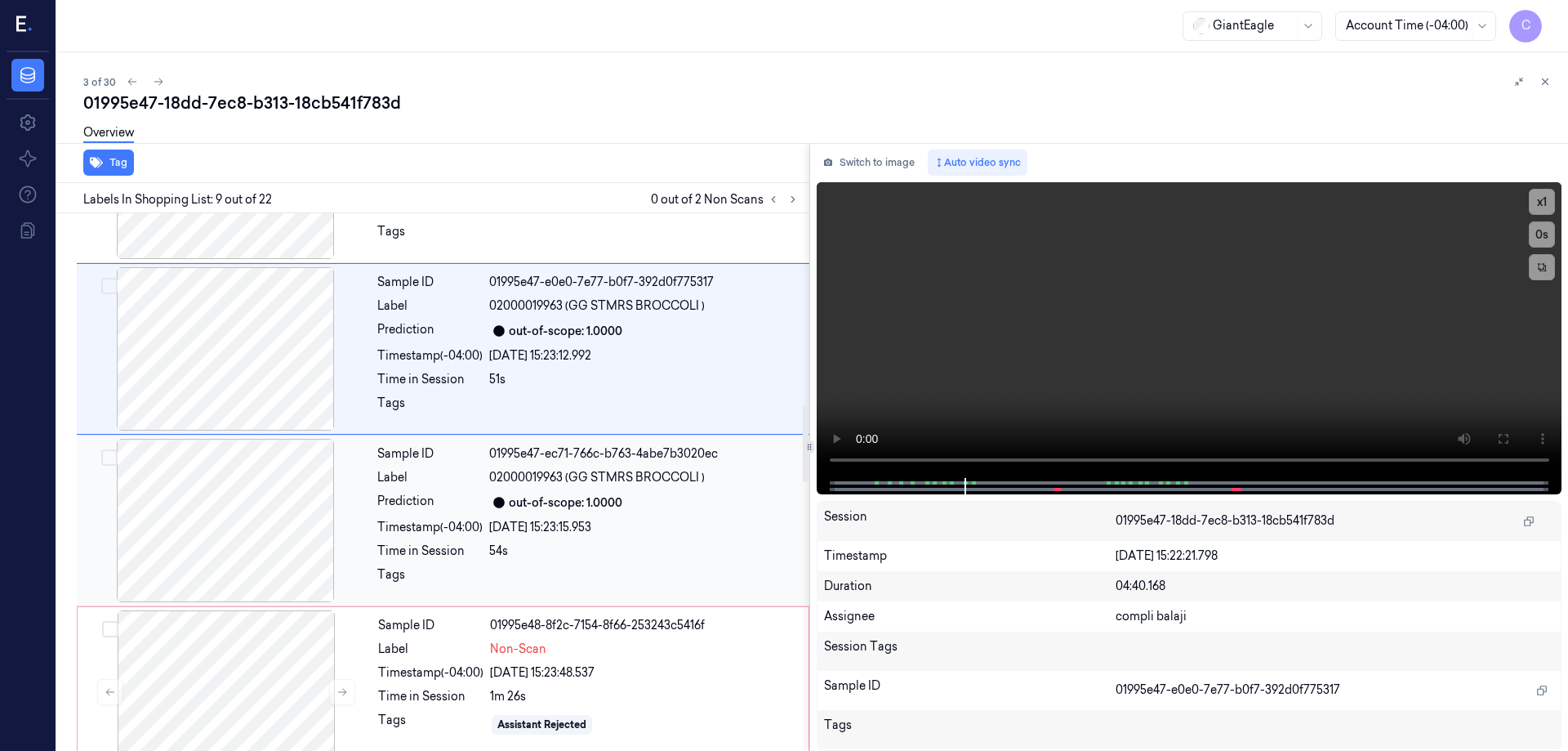
scroll to position [1352, 0]
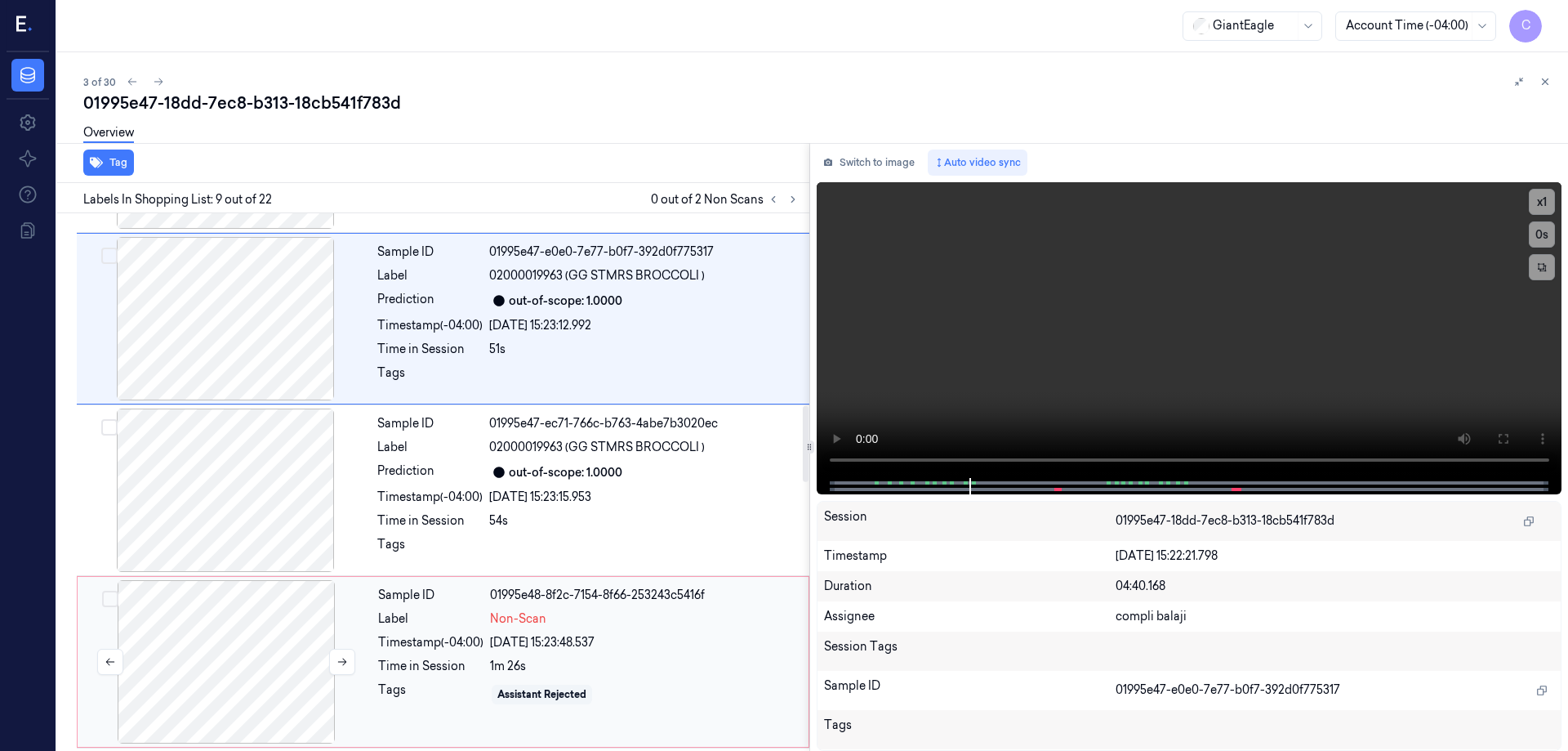
click at [226, 626] on div at bounding box center [226, 662] width 291 height 163
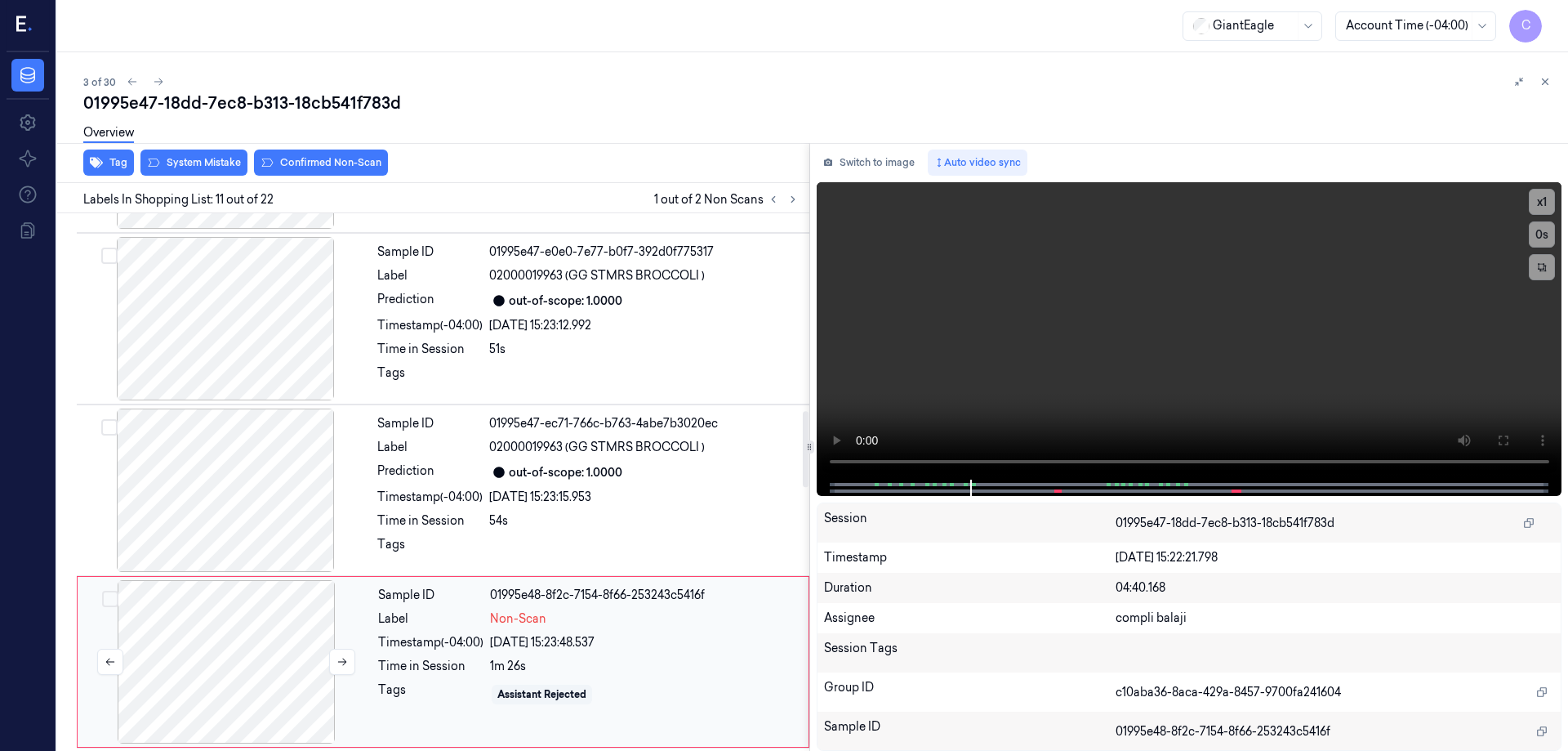
scroll to position [1531, 0]
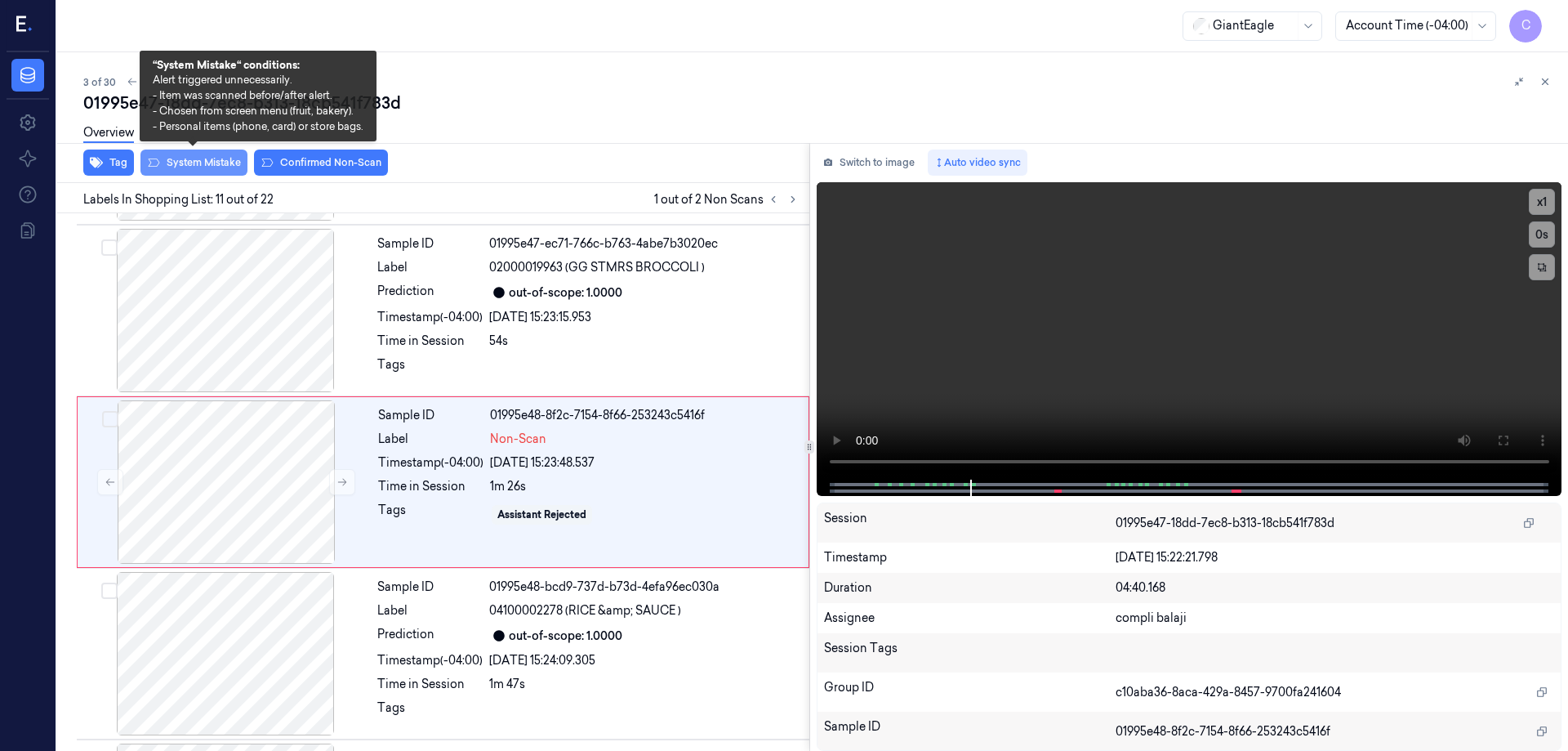
click at [221, 160] on button "System Mistake" at bounding box center [193, 163] width 107 height 27
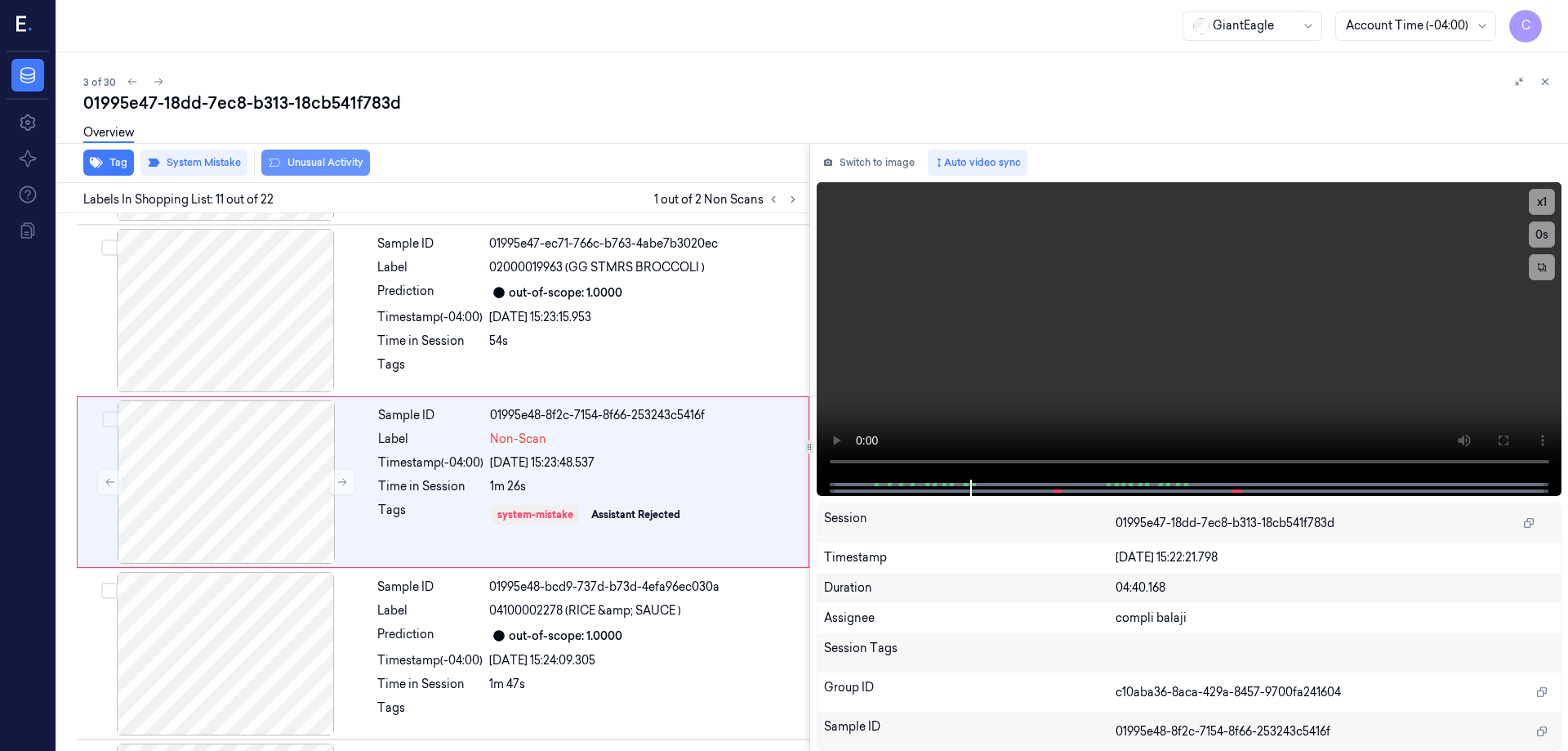
click at [336, 164] on button "Unusual Activity" at bounding box center [316, 163] width 109 height 27
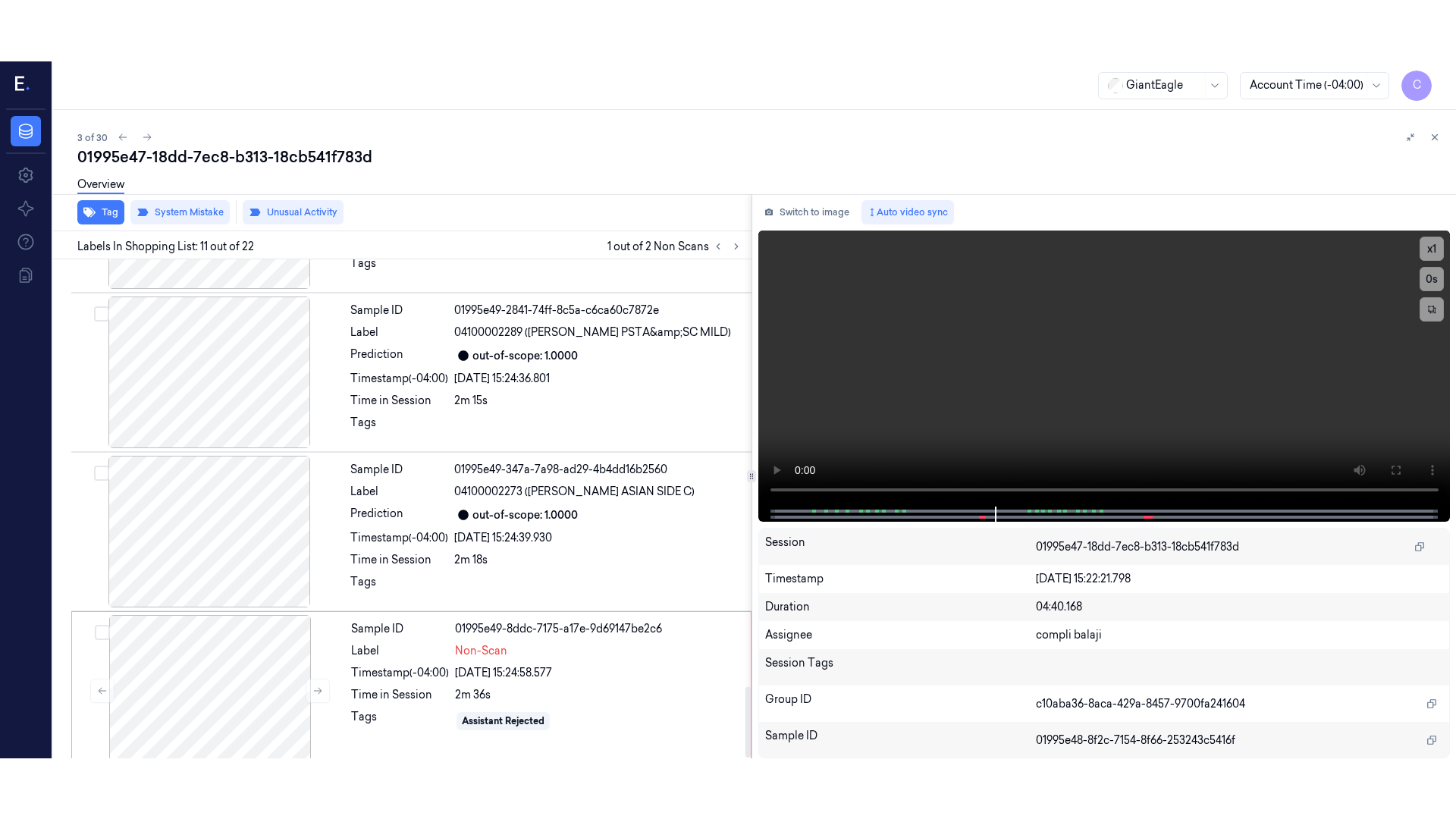
scroll to position [3010, 0]
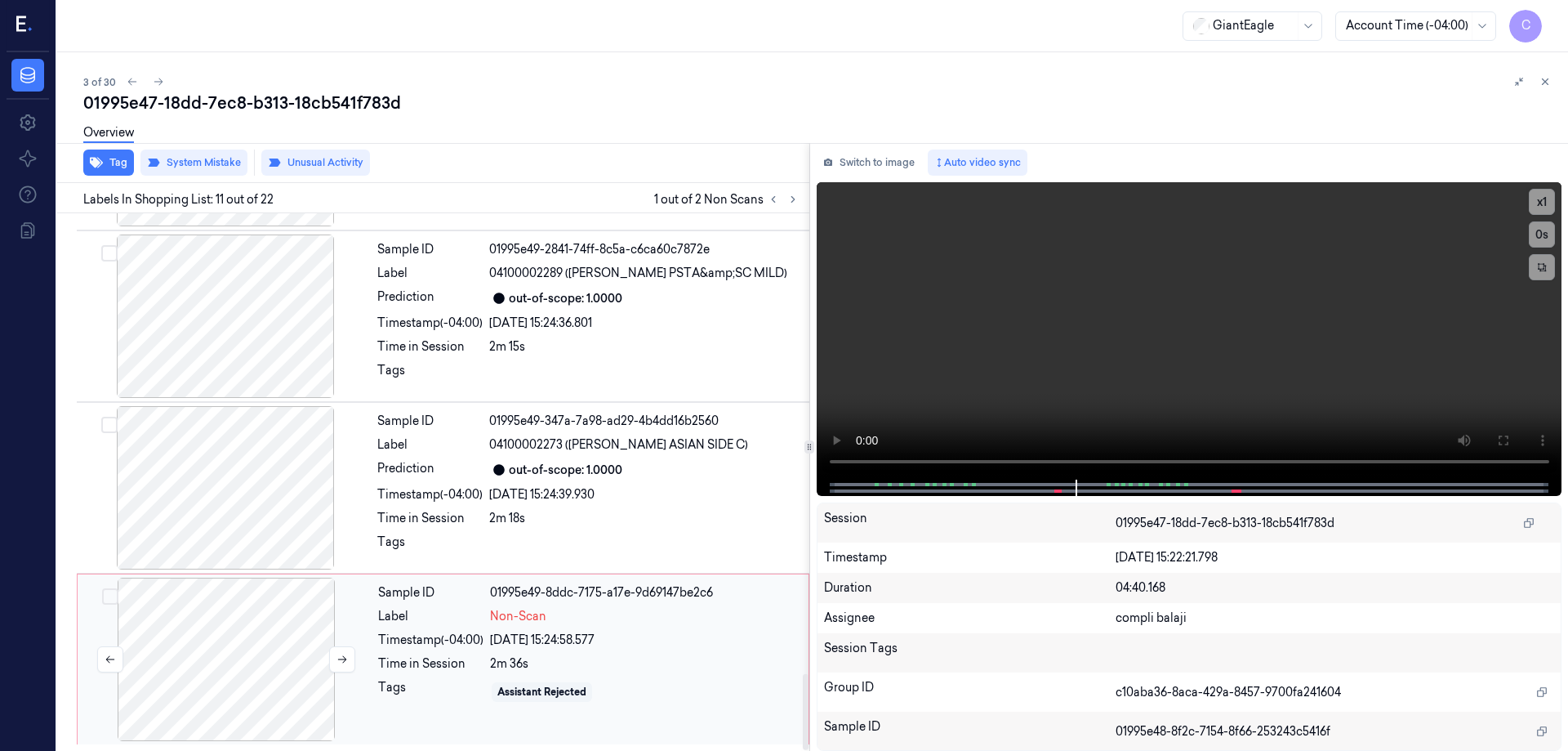
click at [262, 669] on div at bounding box center [226, 659] width 291 height 163
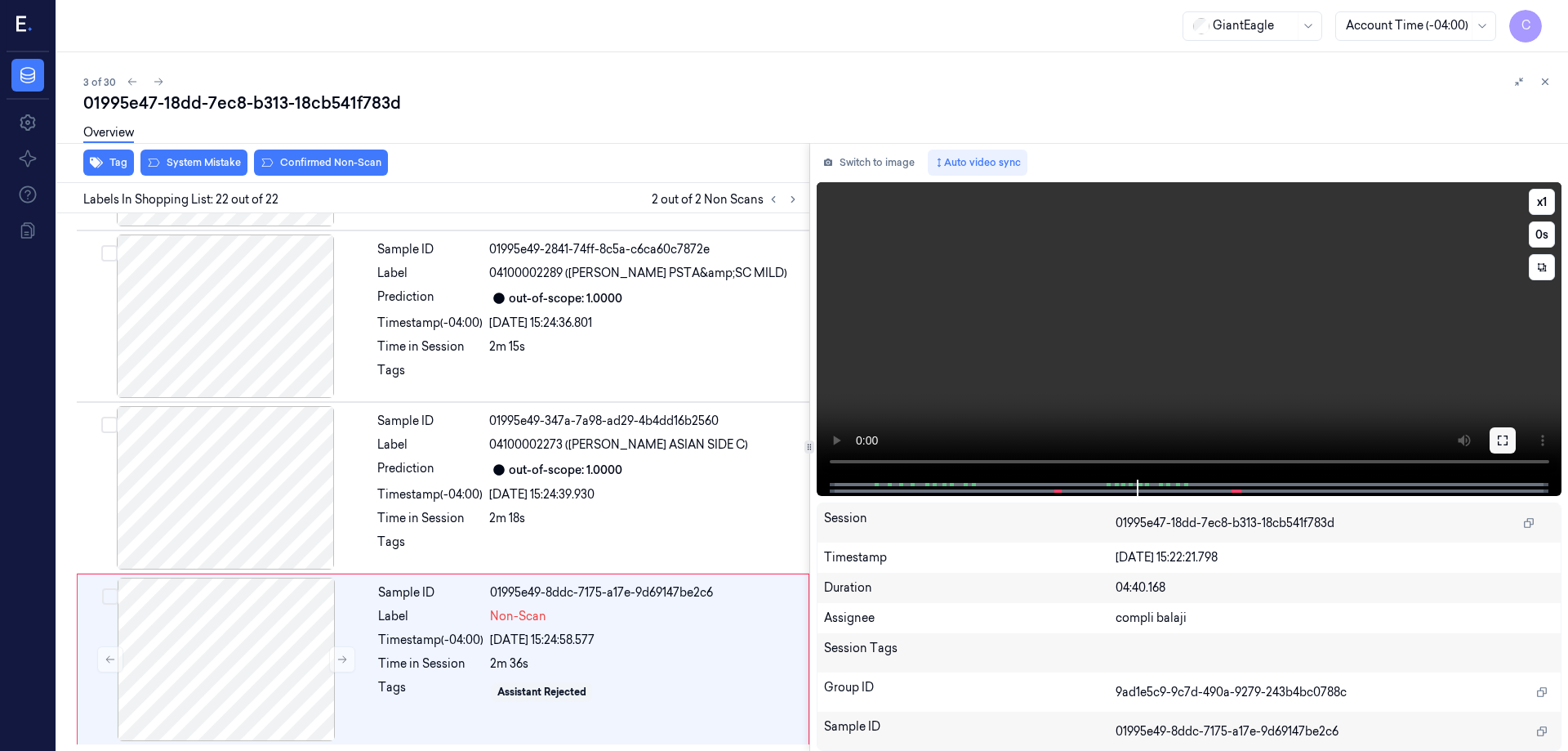
click at [1500, 443] on icon at bounding box center [1503, 440] width 13 height 13
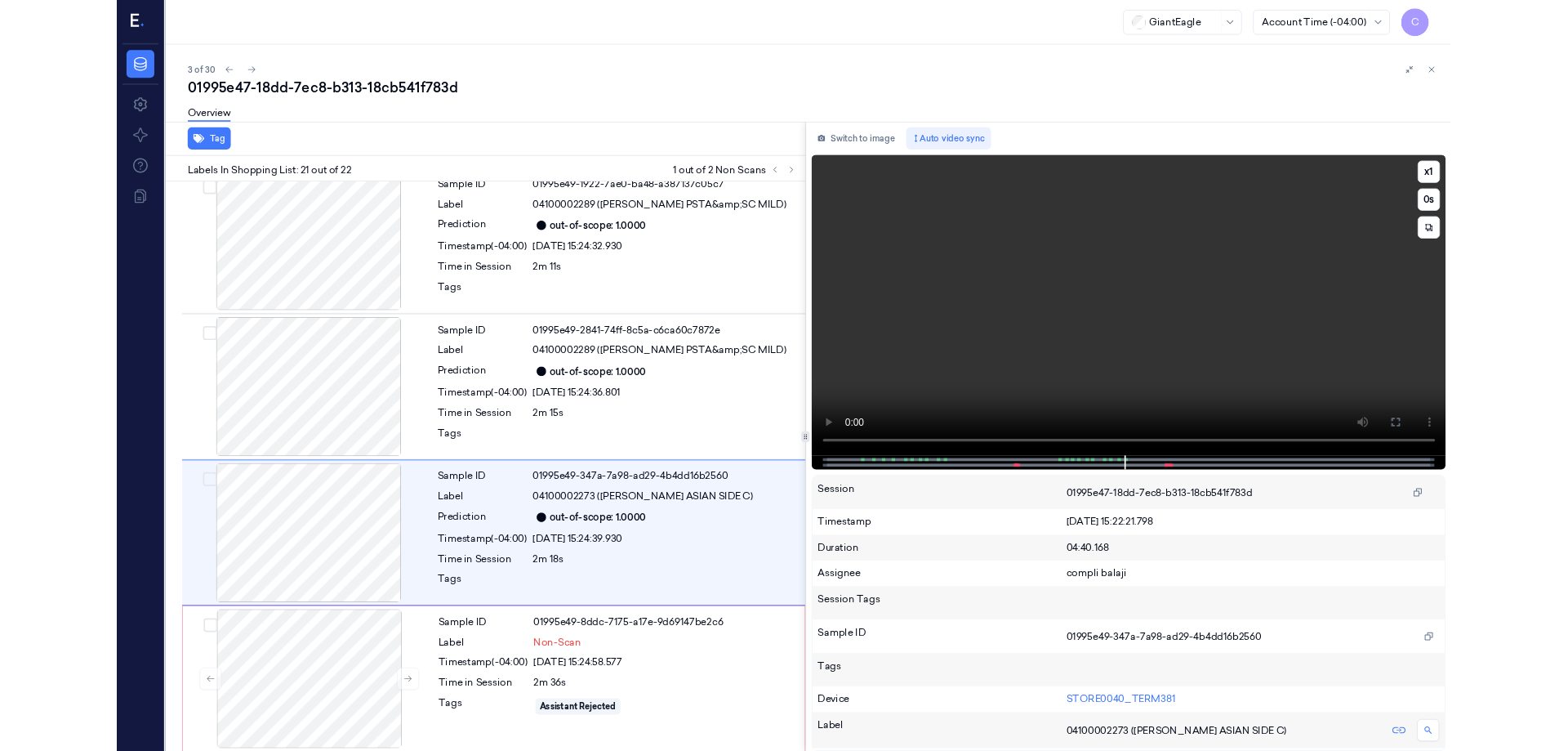
scroll to position [3110, 0]
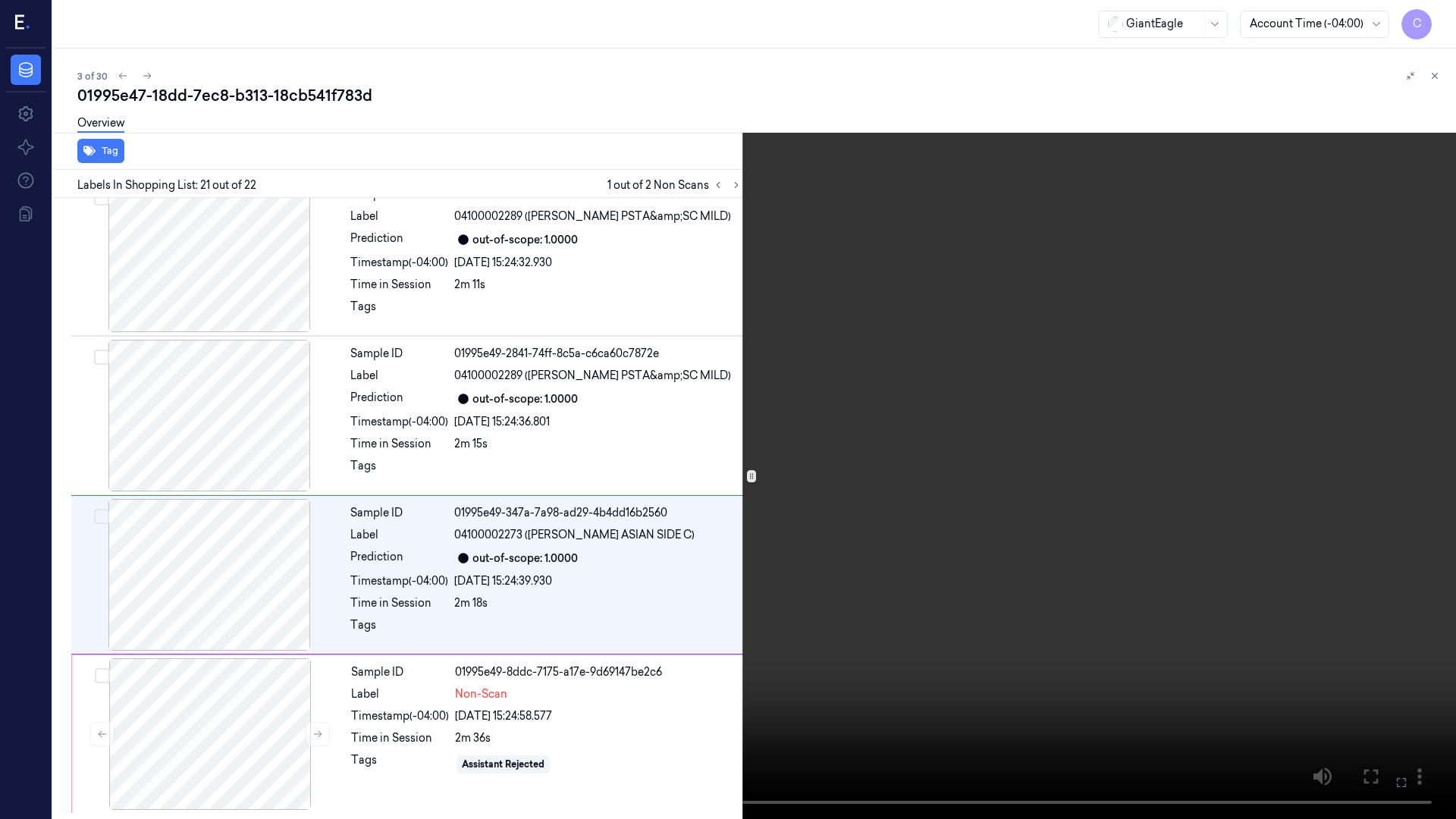
click at [0, 0] on icon at bounding box center [0, 0] width 0 height 0
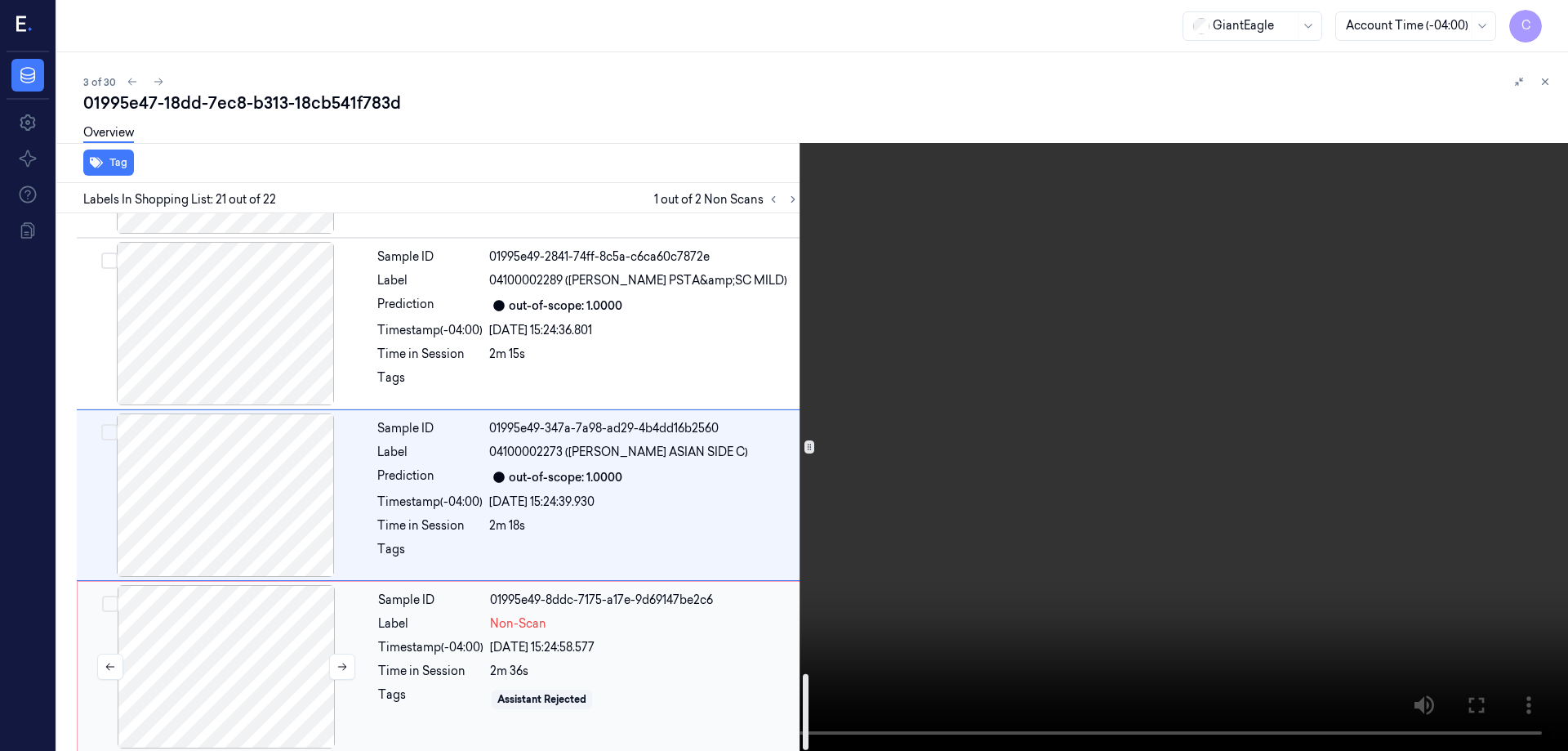
scroll to position [3241, 0]
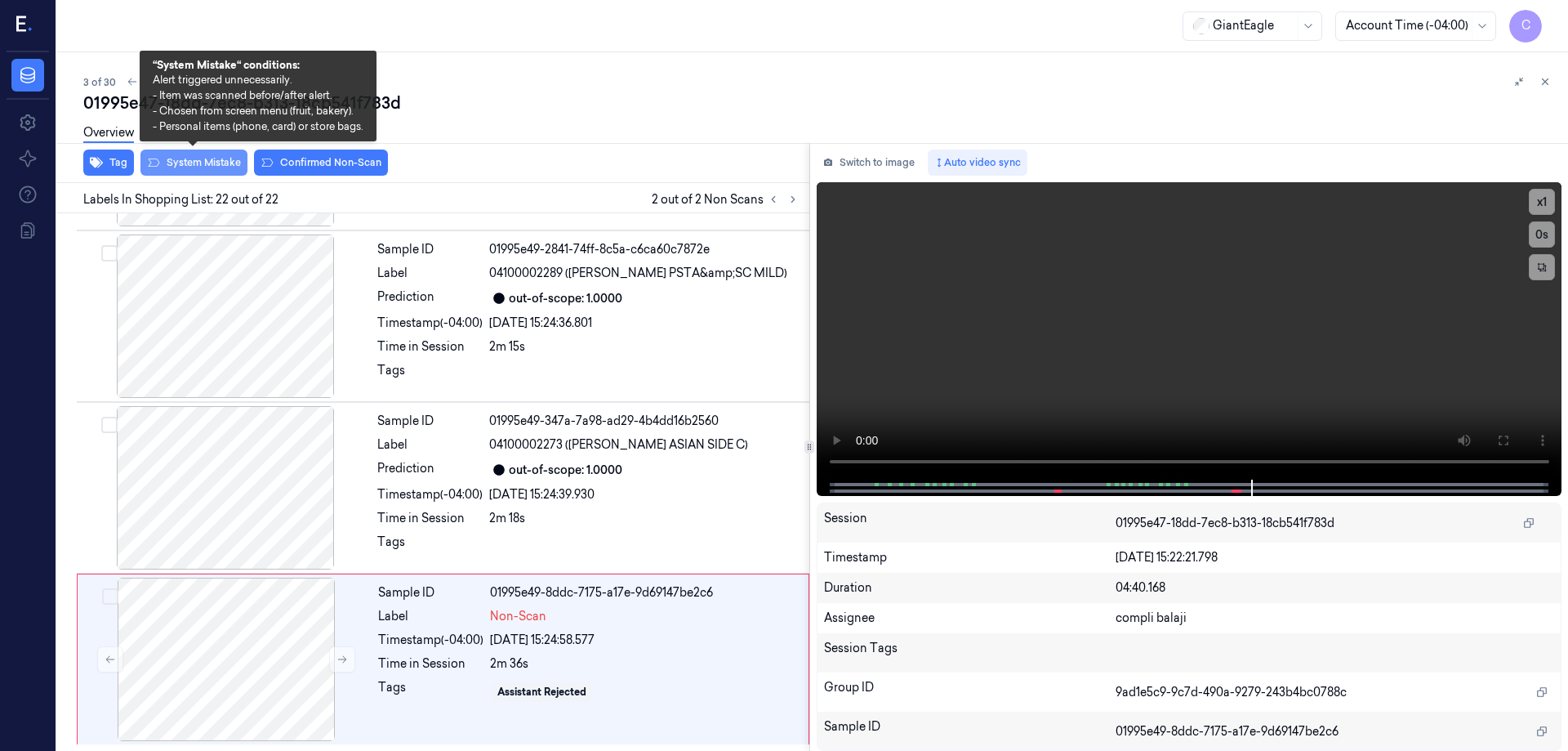
click at [206, 163] on button "System Mistake" at bounding box center [193, 163] width 107 height 27
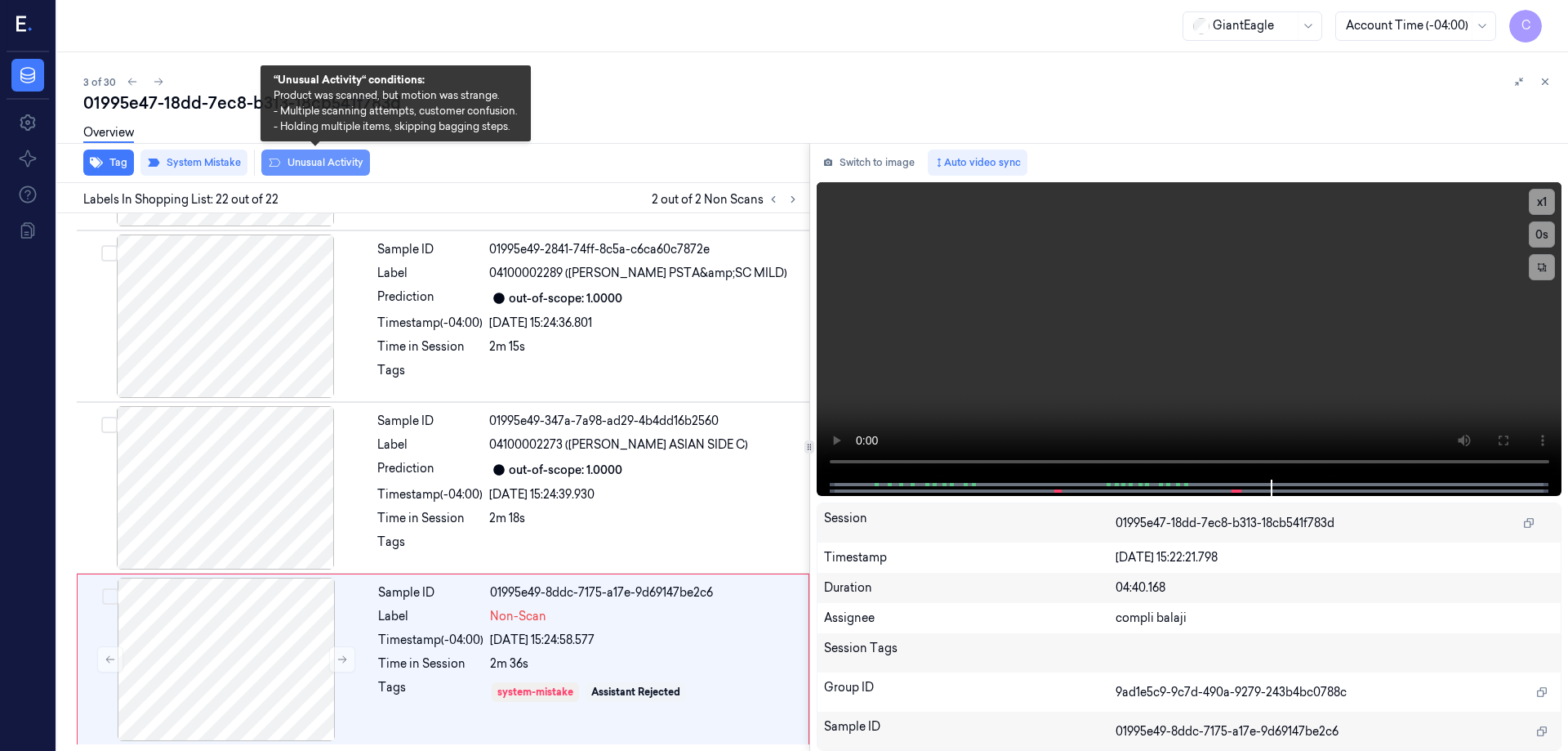
click at [350, 162] on button "Unusual Activity" at bounding box center [316, 163] width 109 height 27
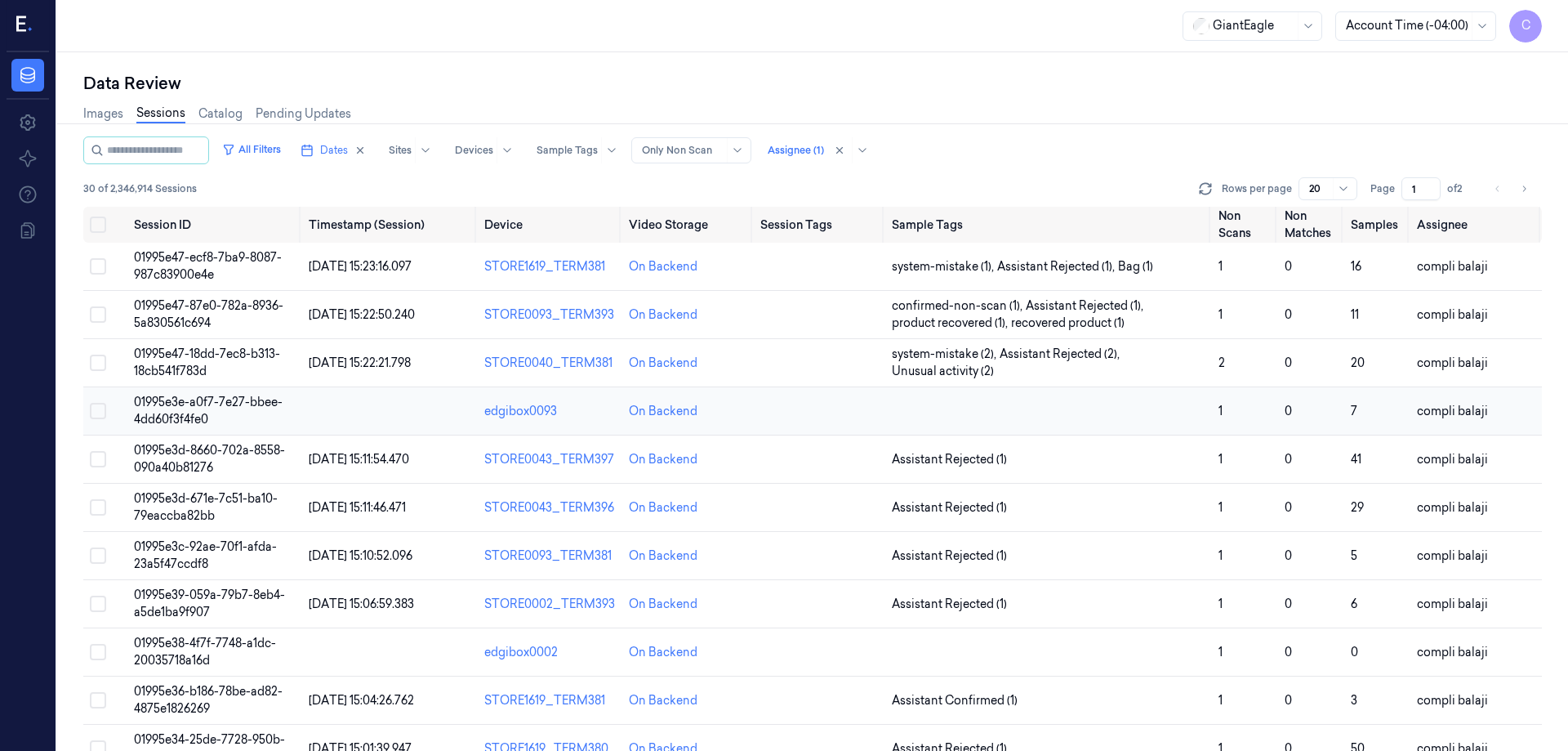
click at [221, 404] on span "01995e3e-a0f7-7e27-bbee-4dd60f3f4fe0" at bounding box center [208, 411] width 149 height 32
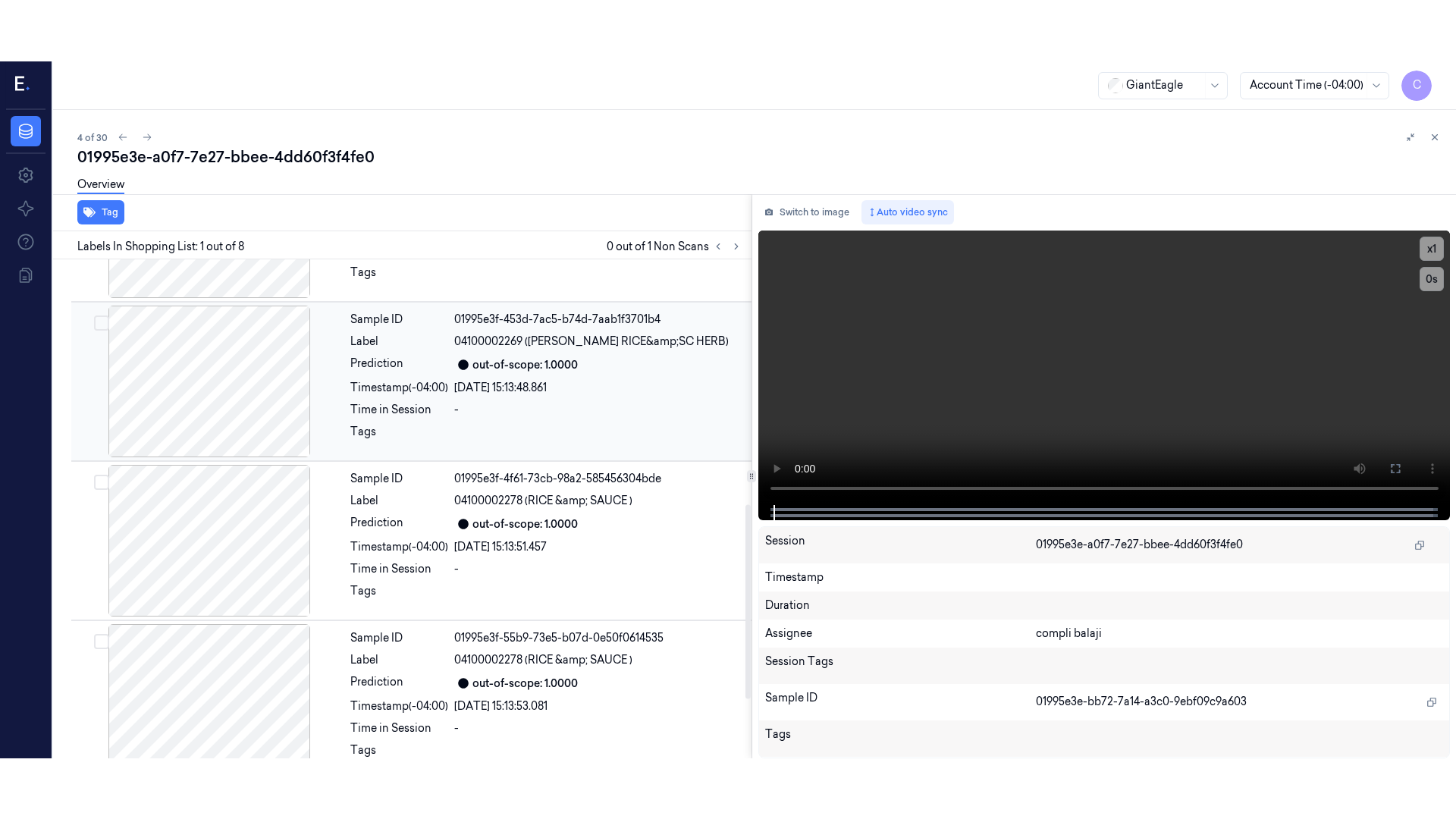
scroll to position [780, 0]
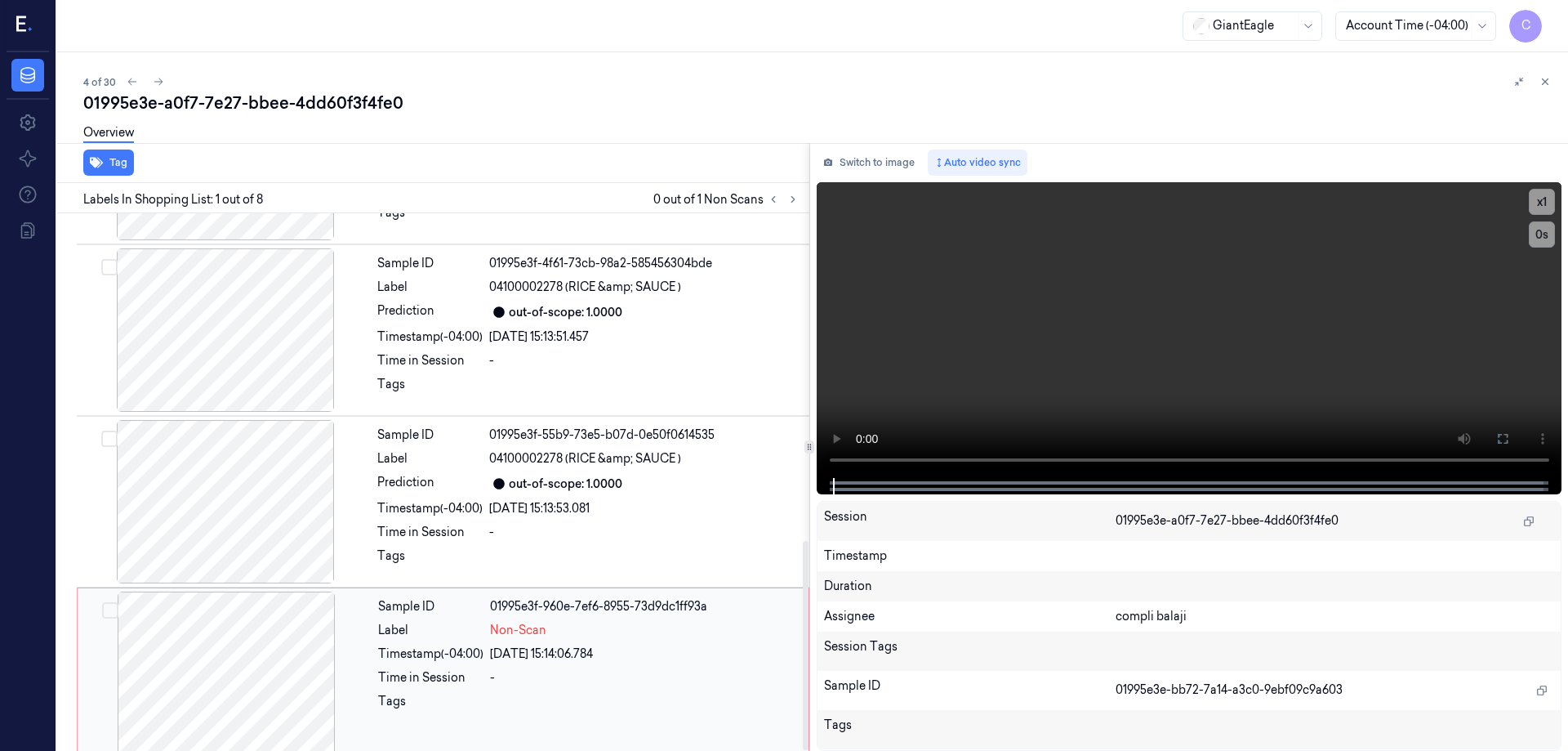
click at [263, 623] on div at bounding box center [226, 673] width 291 height 163
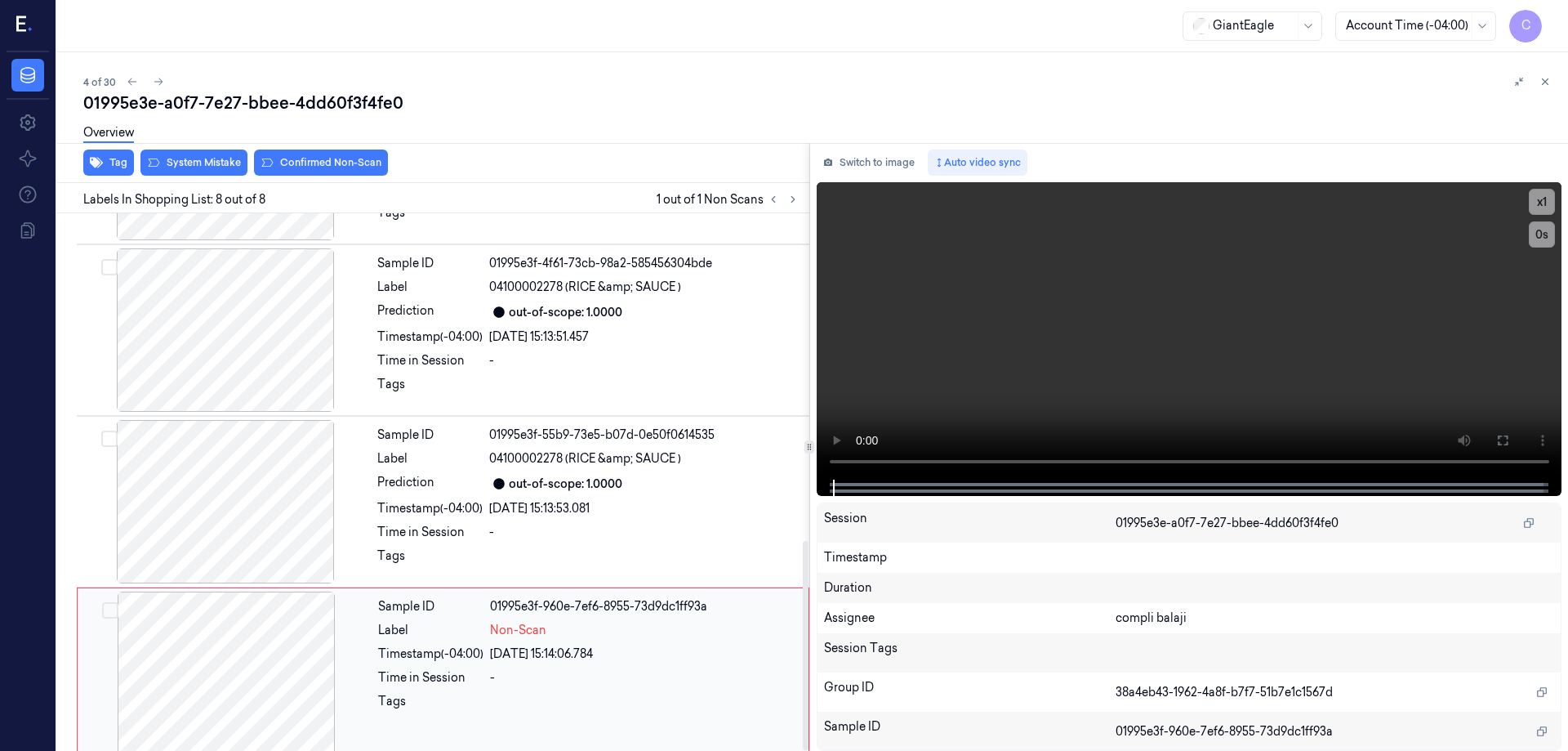
click at [256, 660] on div at bounding box center [226, 673] width 291 height 163
click at [1504, 441] on icon at bounding box center [1503, 440] width 13 height 13
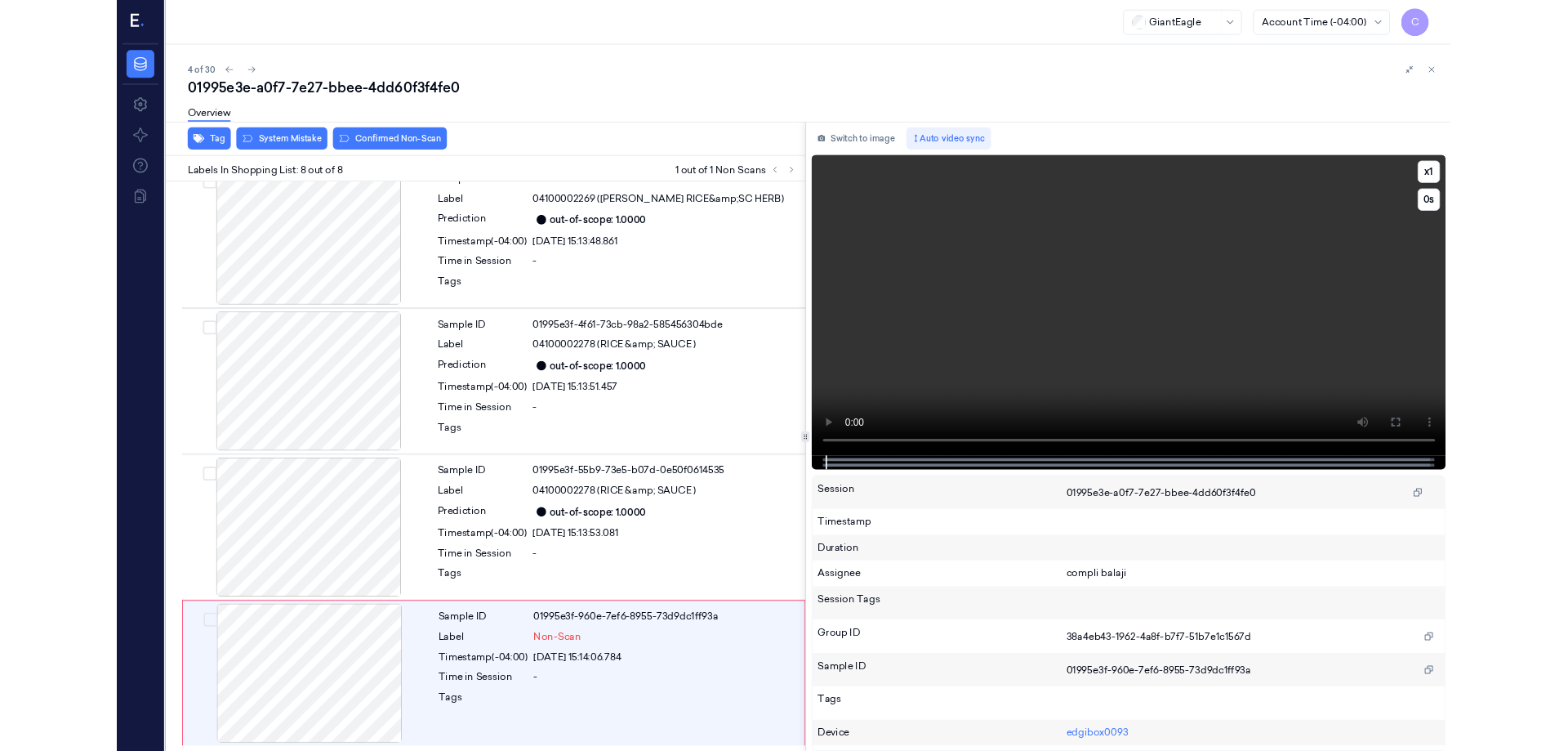
scroll to position [708, 0]
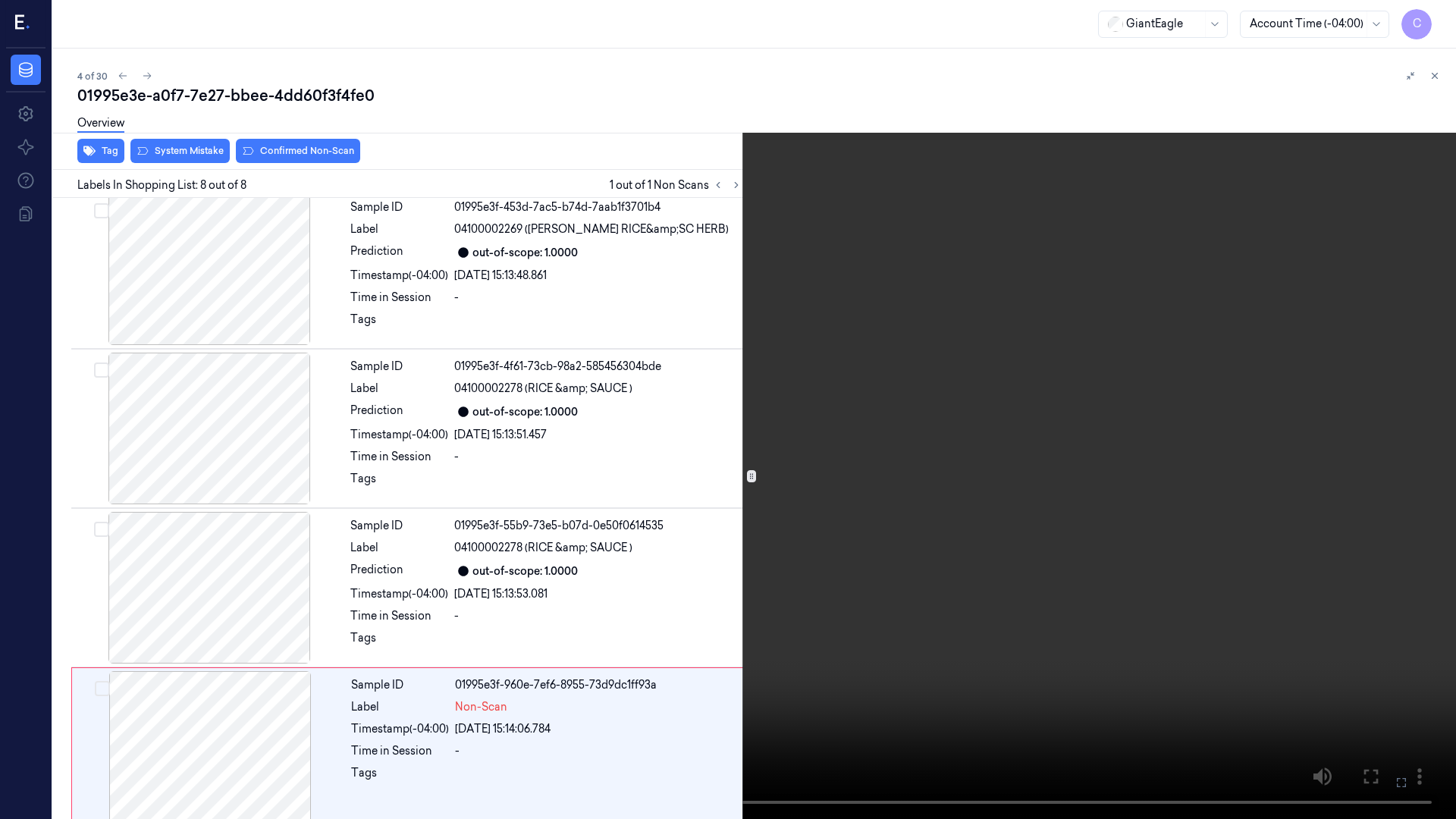
click at [0, 0] on icon at bounding box center [0, 0] width 0 height 0
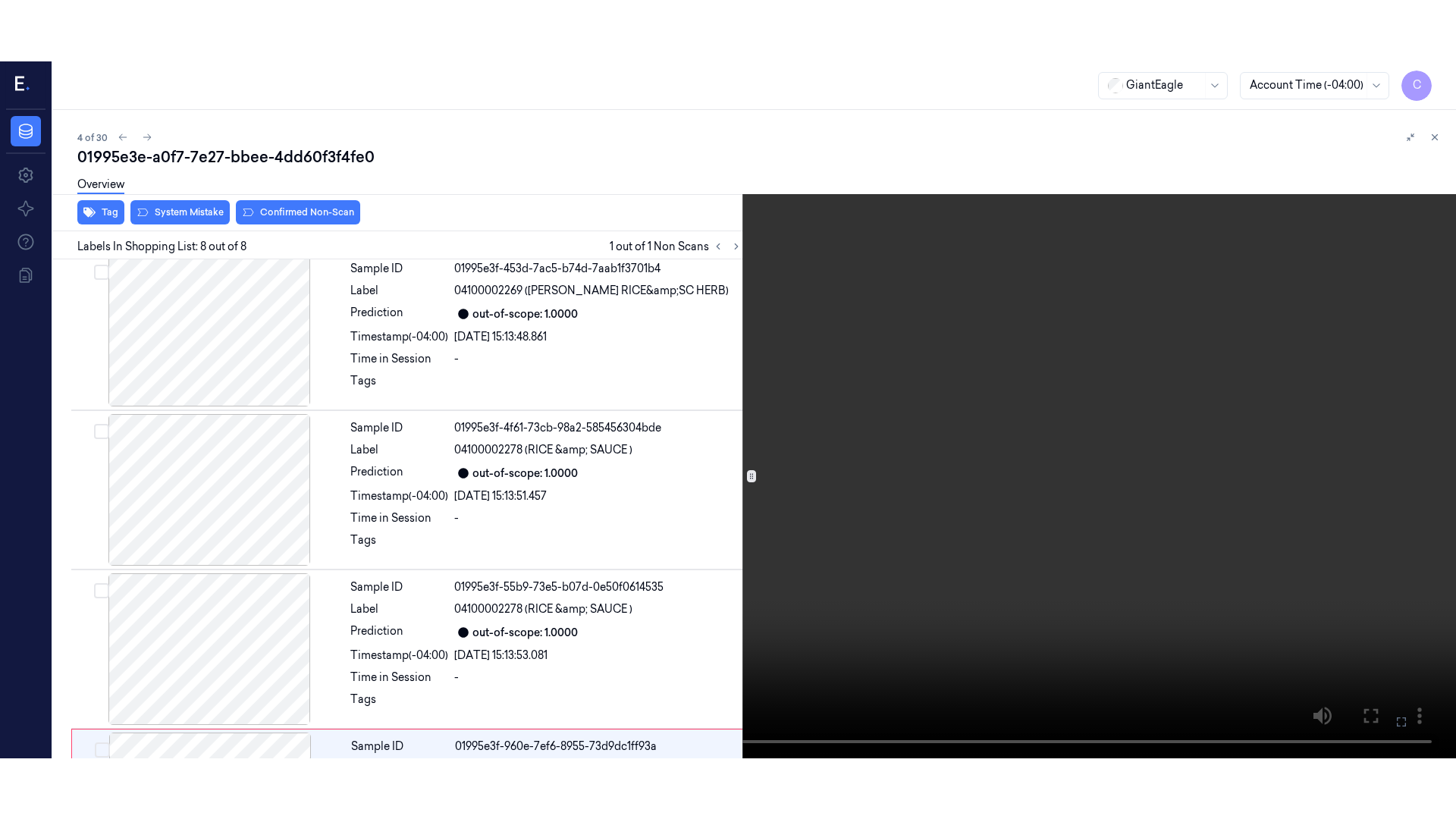
scroll to position [780, 0]
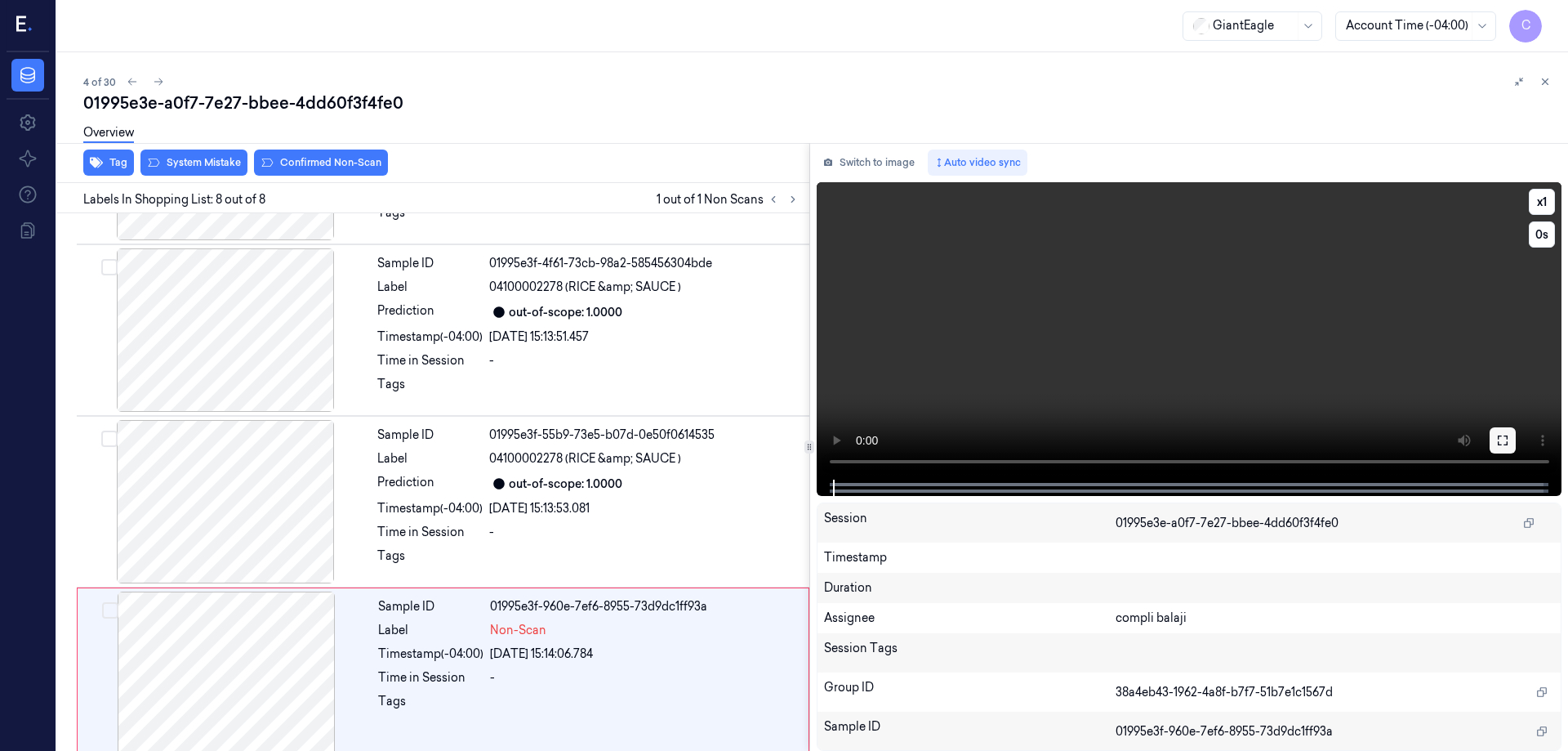
click at [1504, 442] on icon at bounding box center [1503, 440] width 13 height 13
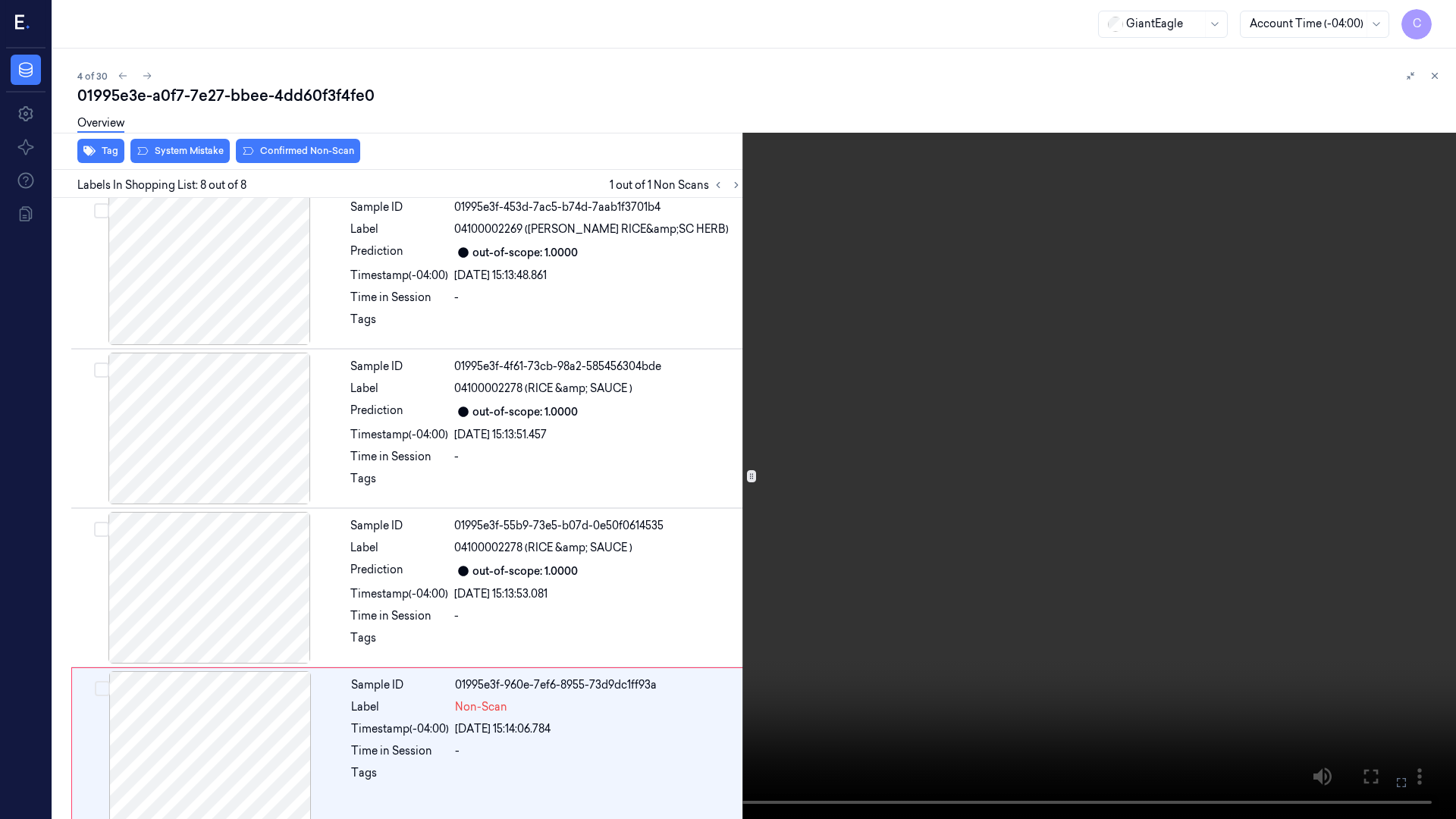
click at [0, 0] on icon at bounding box center [0, 0] width 0 height 0
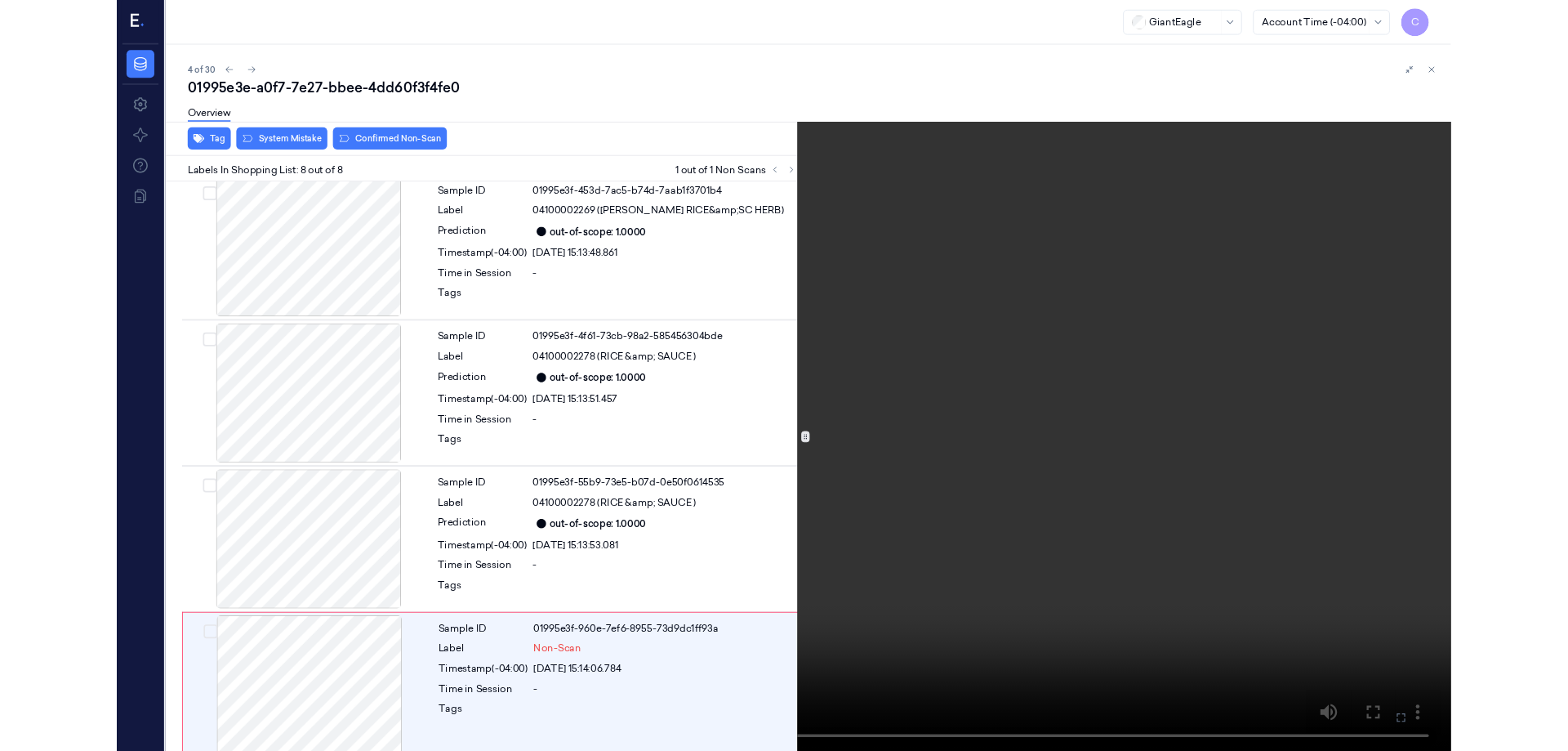
scroll to position [840, 0]
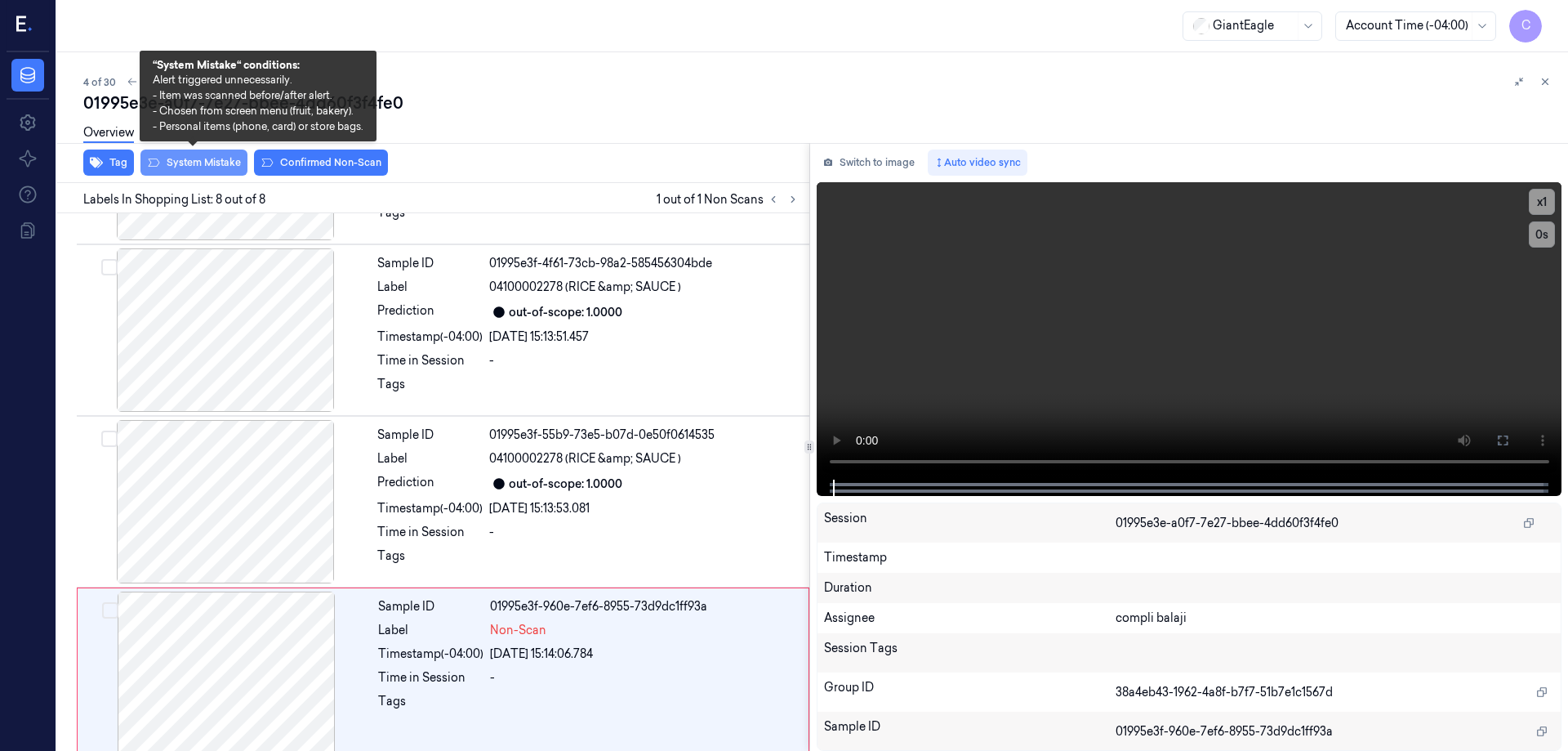
click at [199, 164] on button "System Mistake" at bounding box center [193, 163] width 107 height 27
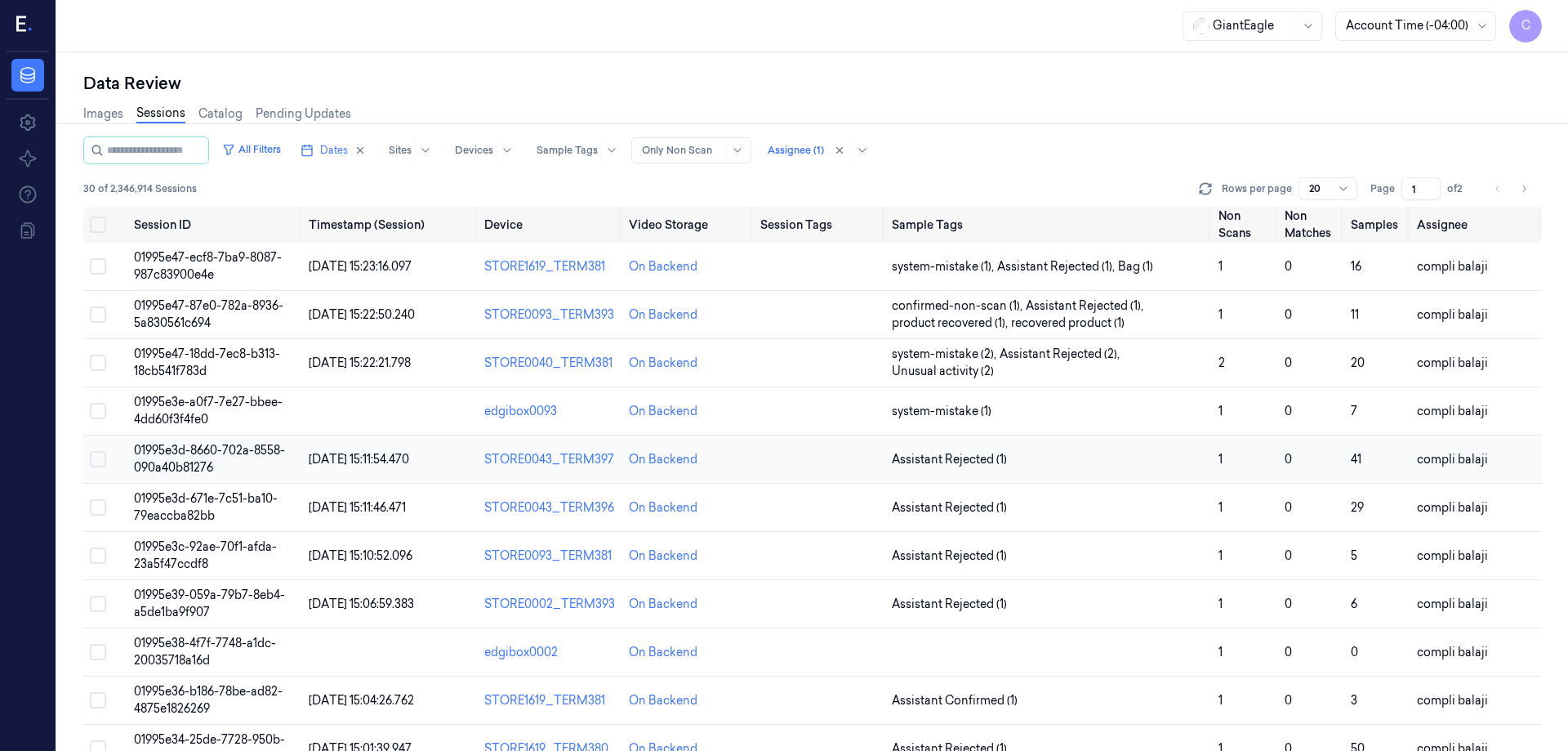
click at [194, 459] on td "01995e3d-8660-702a-8558-090a40b81276" at bounding box center [214, 459] width 175 height 48
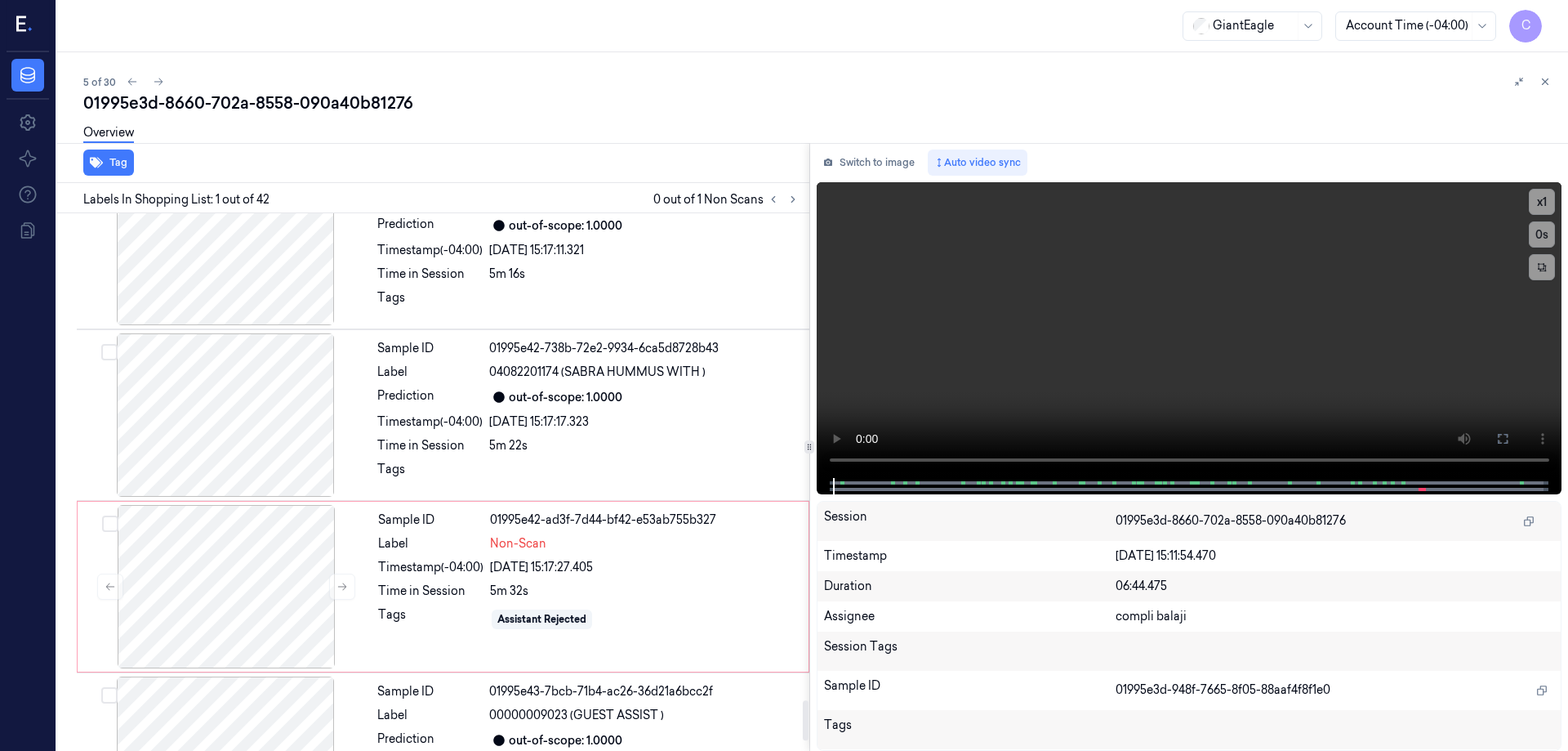
scroll to position [6673, 0]
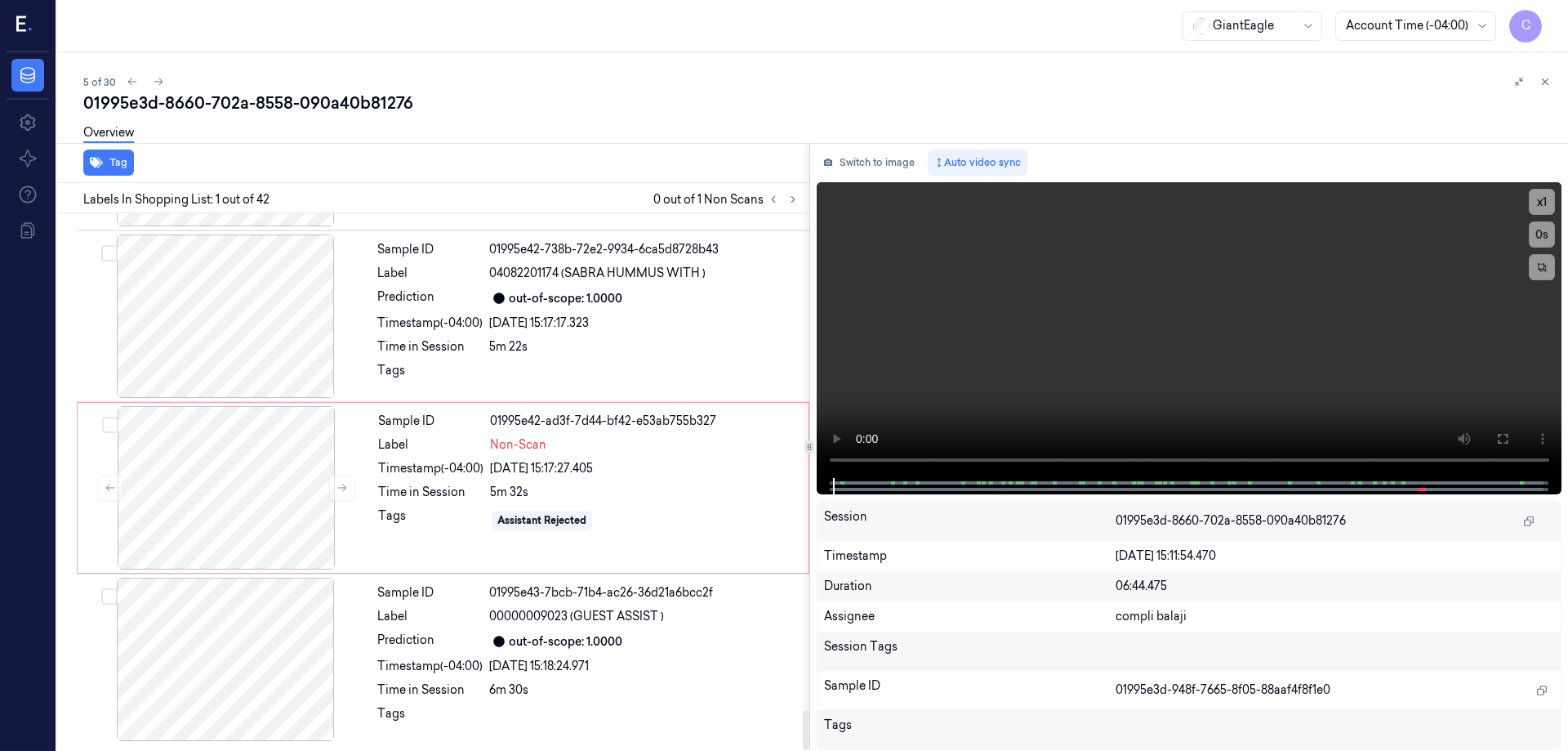
drag, startPoint x: 805, startPoint y: 628, endPoint x: 803, endPoint y: 738, distance: 110.0
click at [803, 738] on div at bounding box center [806, 730] width 6 height 40
click at [244, 495] on div at bounding box center [226, 487] width 291 height 163
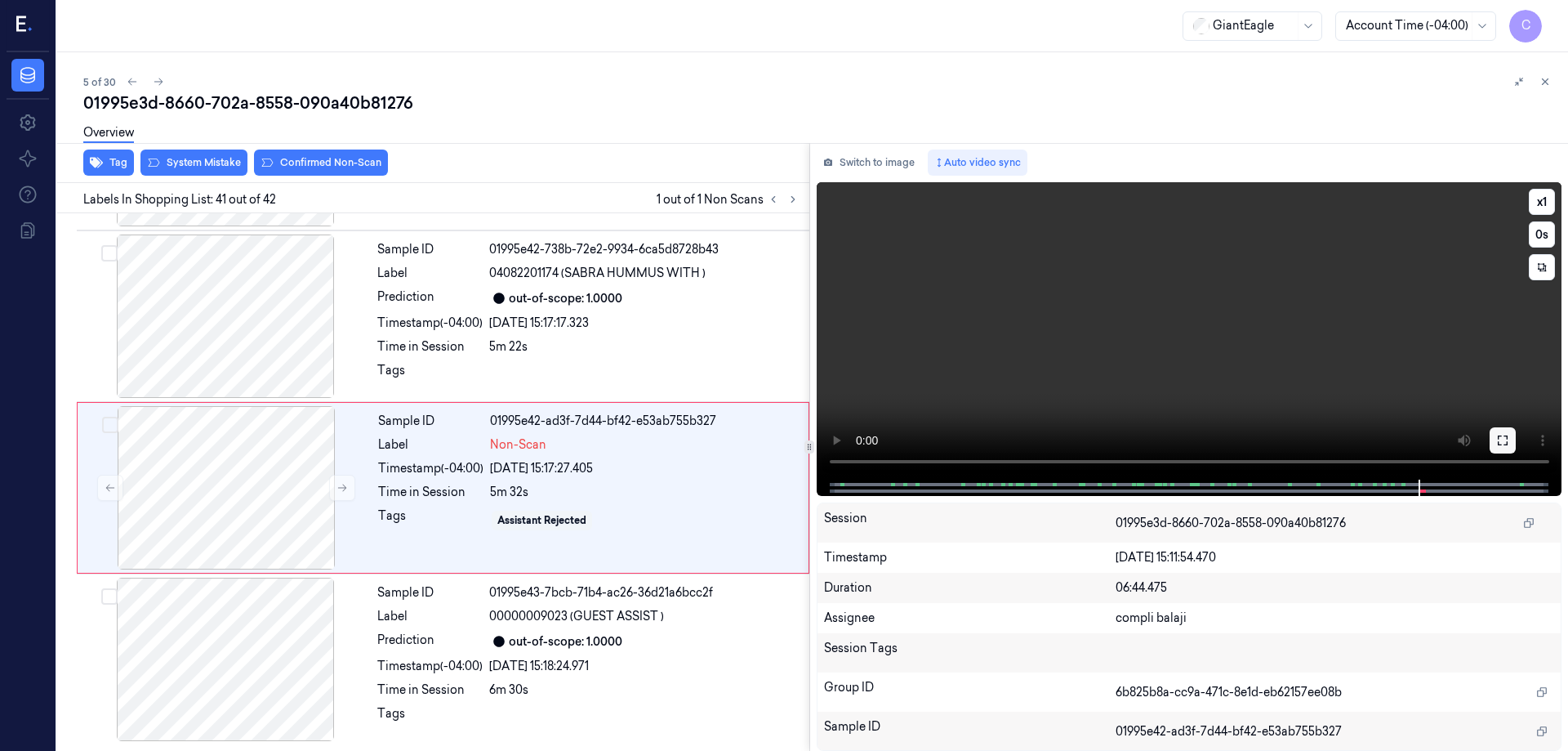
click at [1504, 439] on icon at bounding box center [1503, 440] width 13 height 13
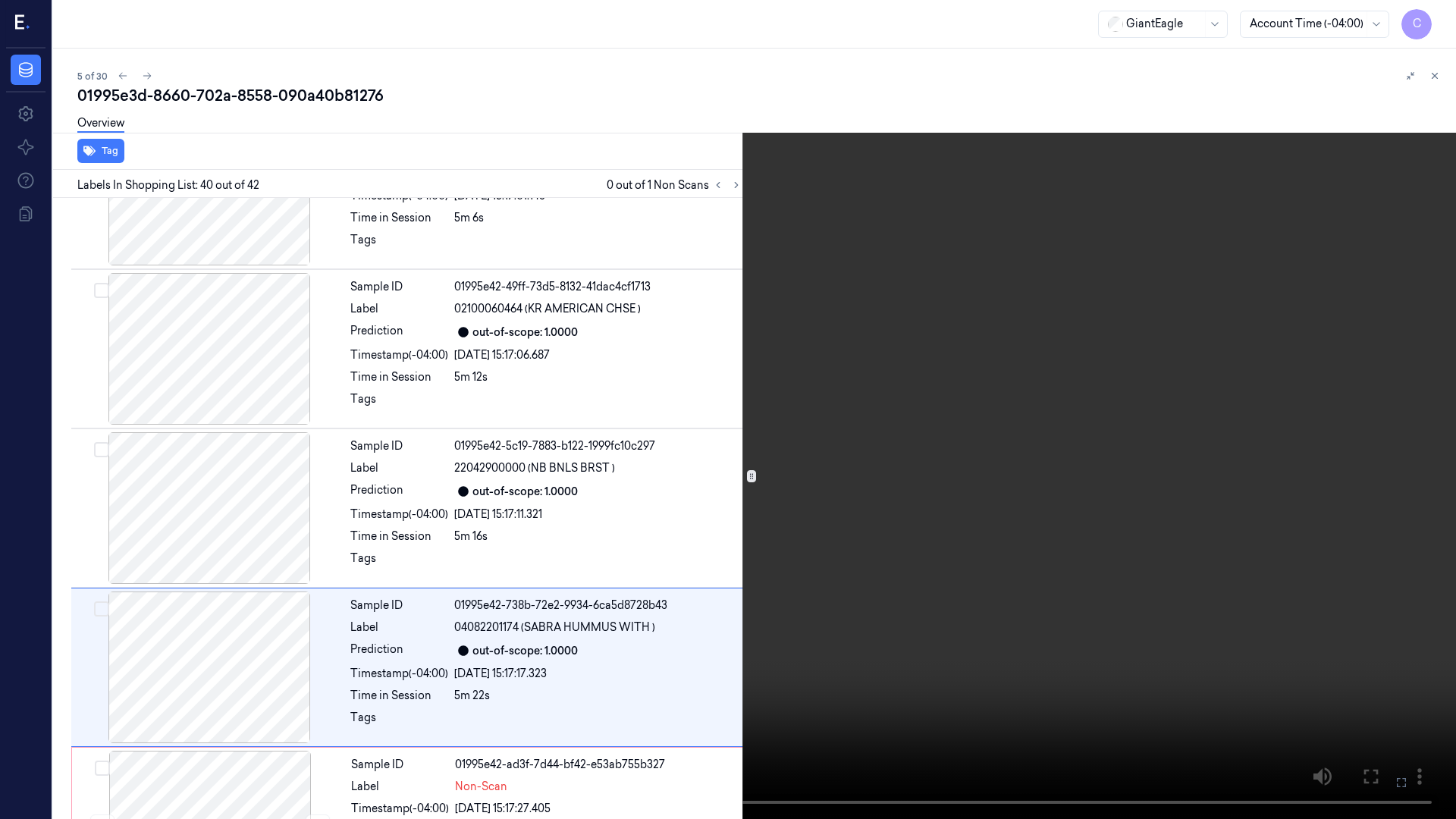
scroll to position [5982, 0]
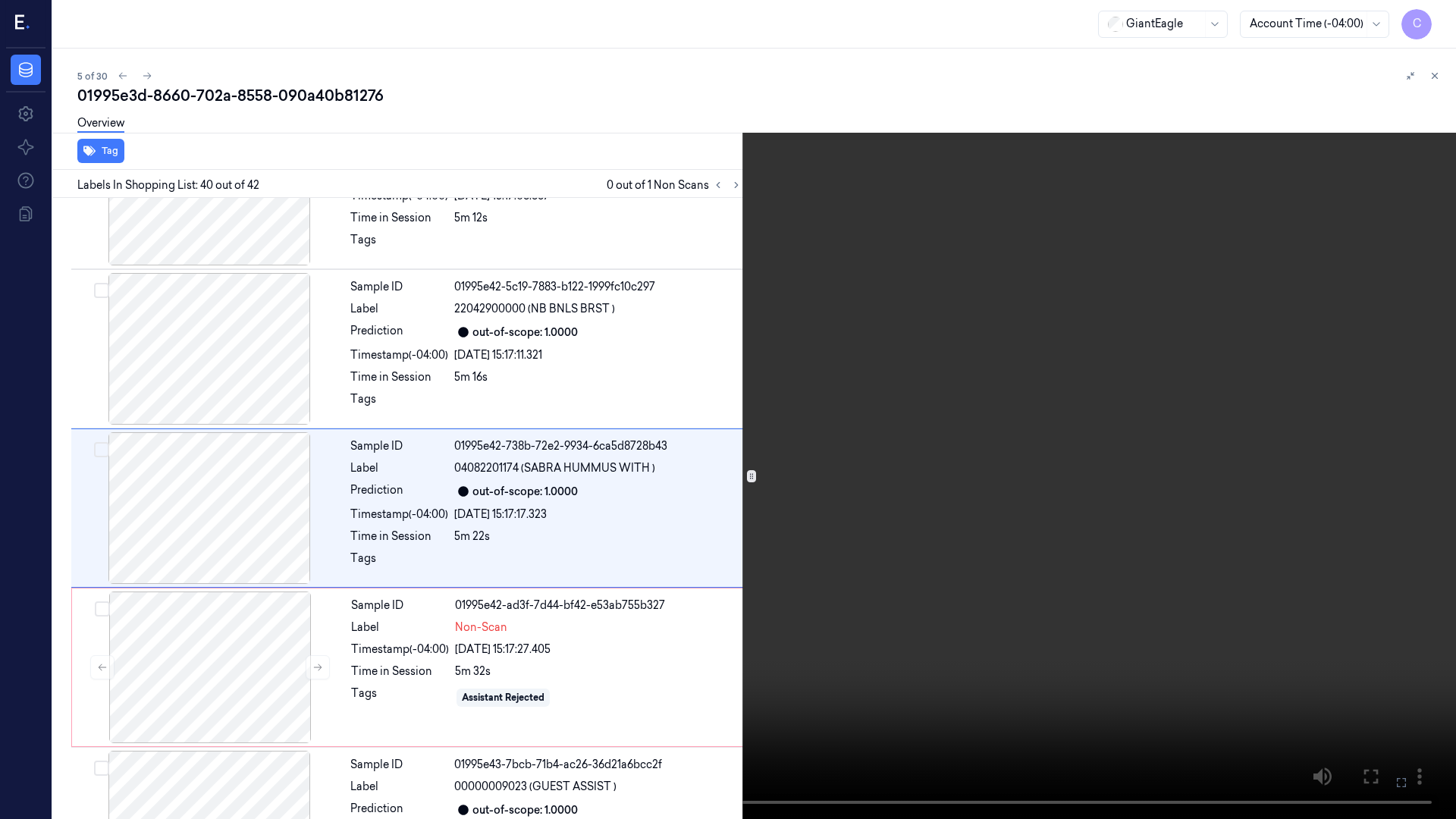
click at [0, 0] on icon at bounding box center [0, 0] width 0 height 0
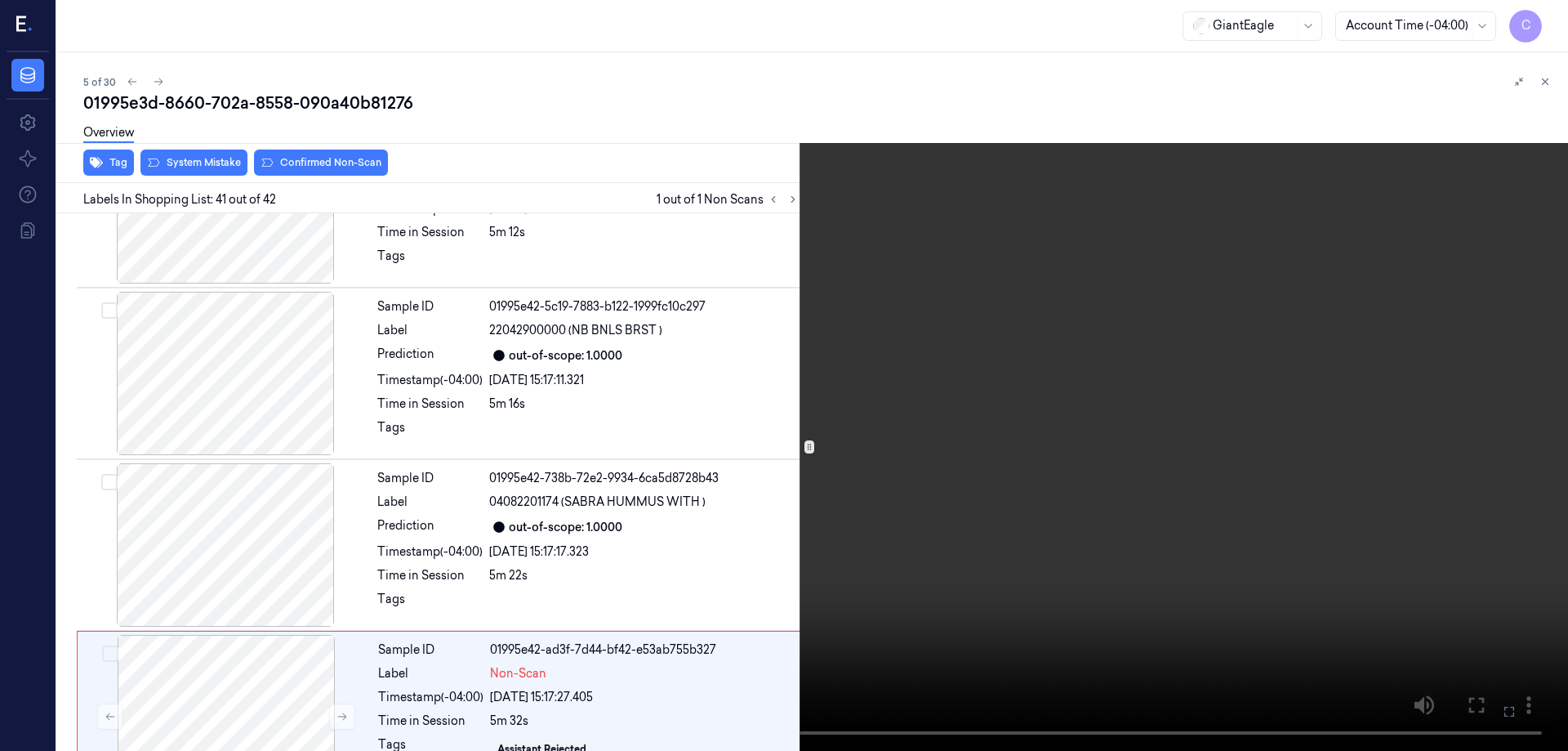
scroll to position [6541, 0]
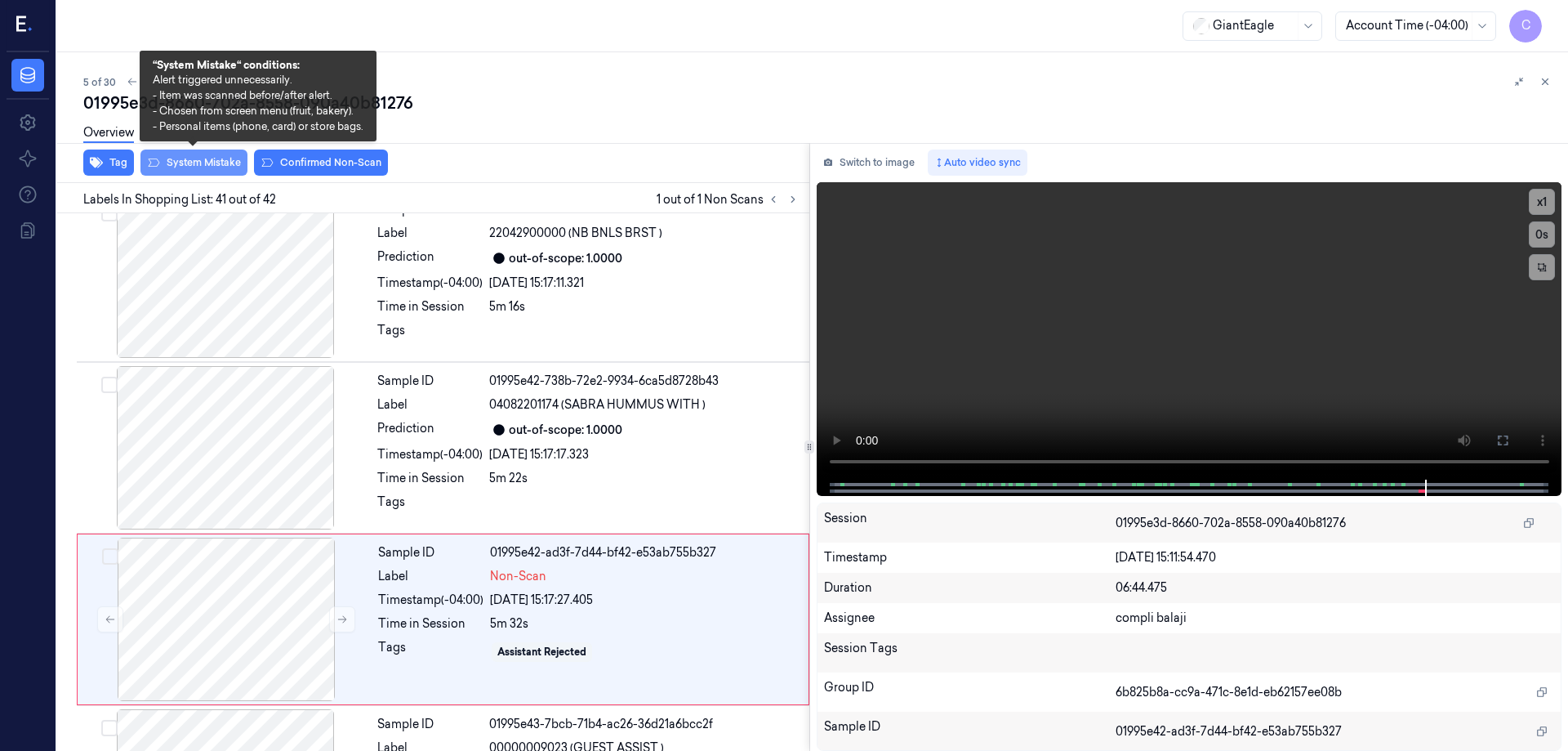
click at [186, 162] on button "System Mistake" at bounding box center [193, 163] width 107 height 27
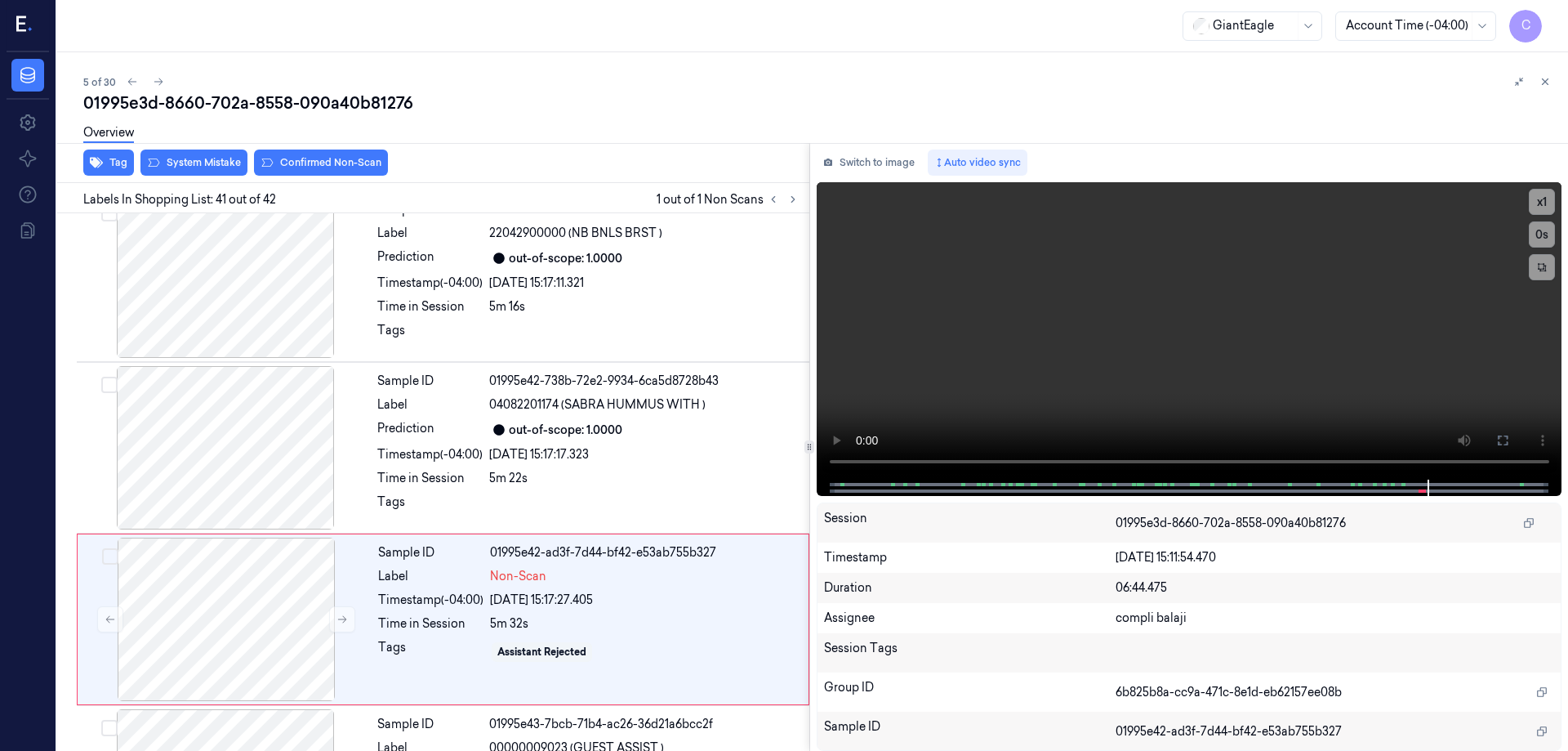
scroll to position [6673, 0]
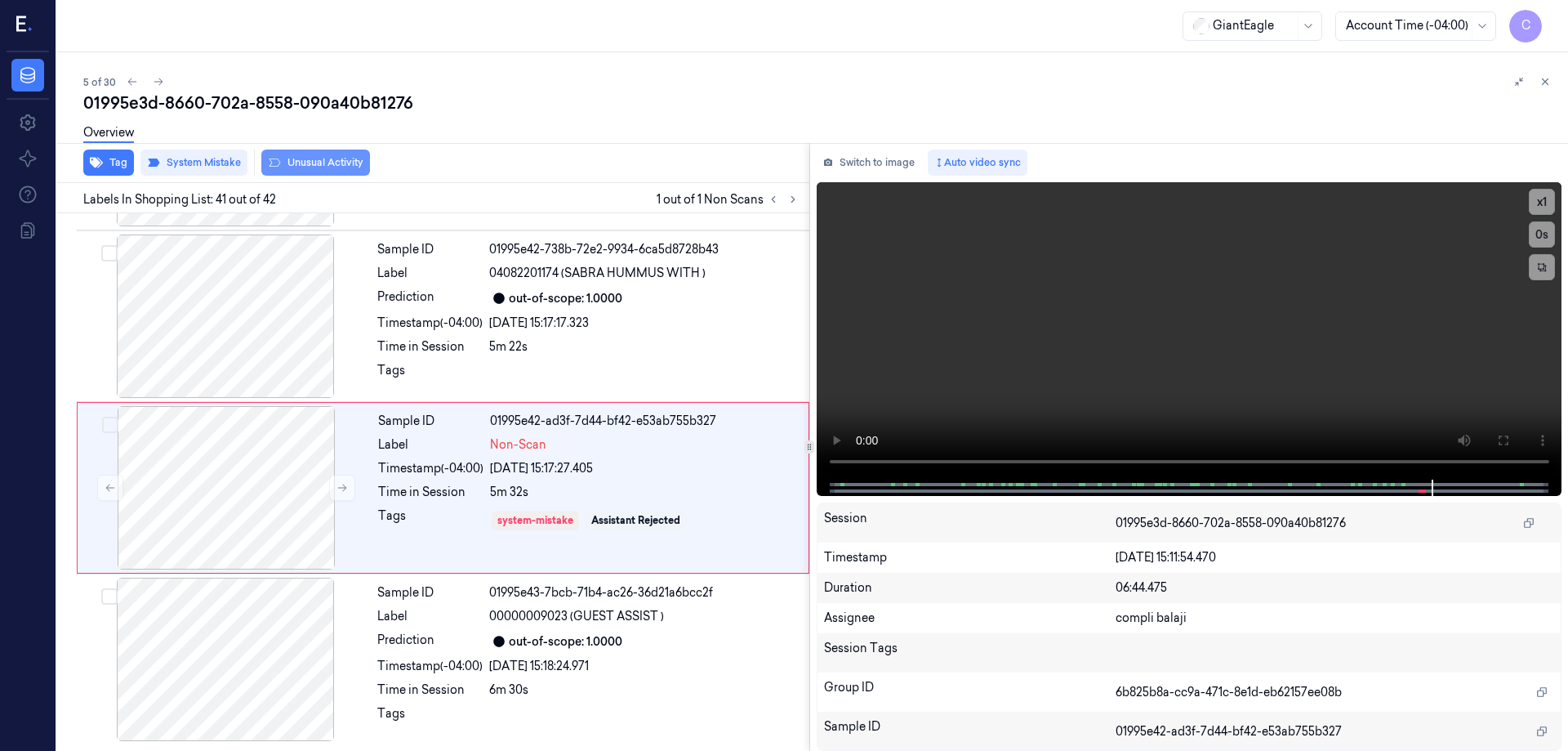
click at [350, 167] on button "Unusual Activity" at bounding box center [316, 163] width 109 height 27
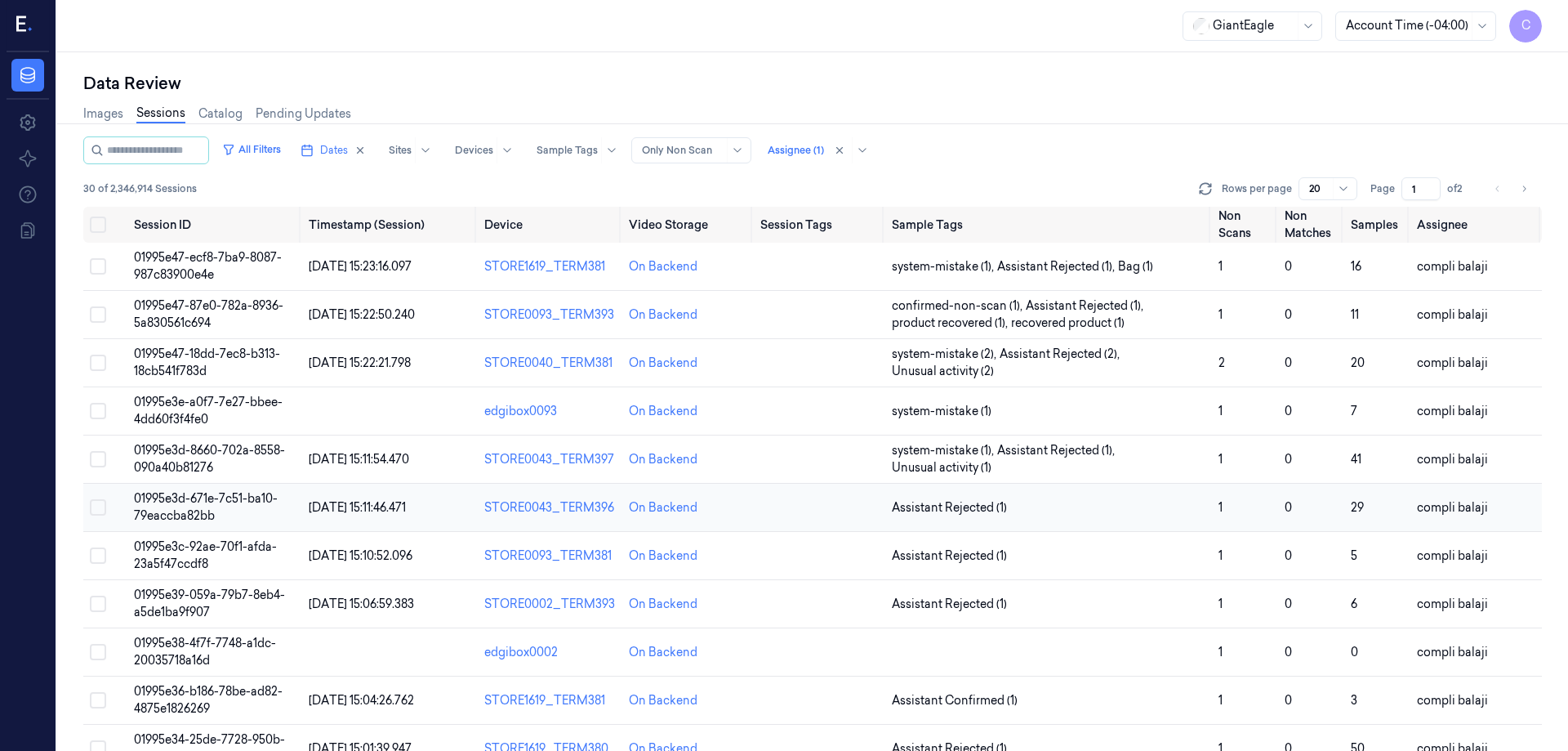
click at [215, 505] on td "01995e3d-671e-7c51-ba10-79eaccba82bb" at bounding box center [214, 507] width 175 height 48
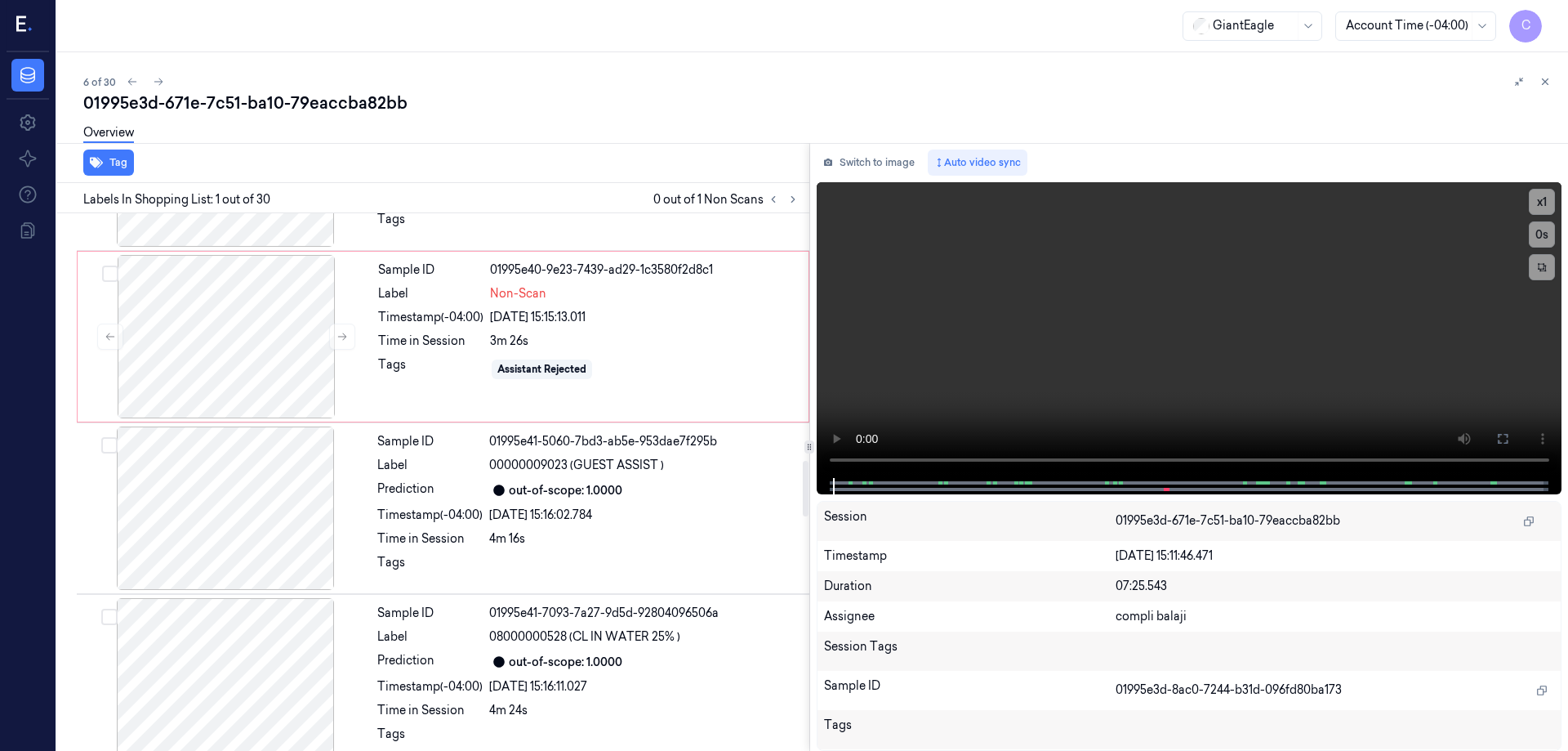
scroll to position [2380, 0]
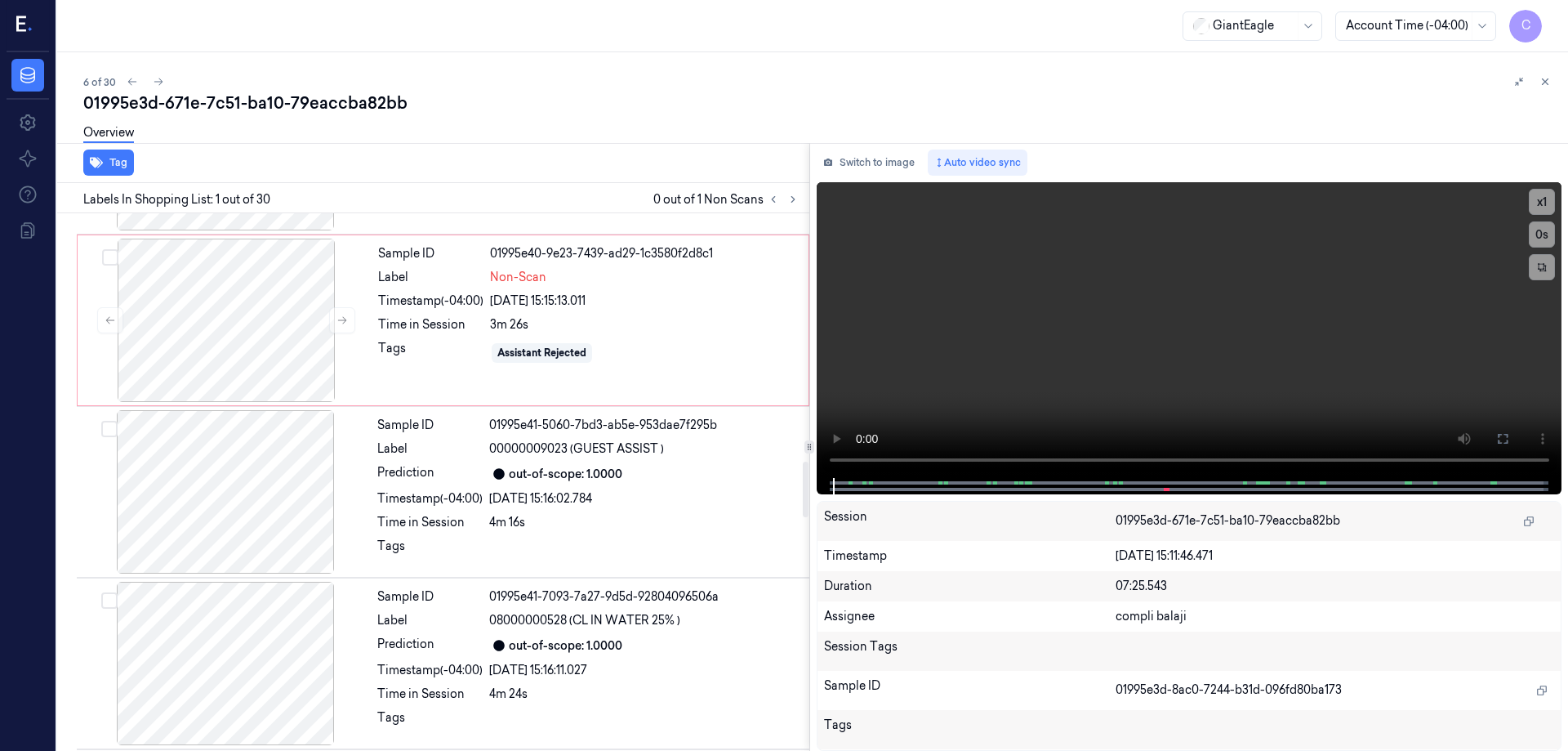
drag, startPoint x: 804, startPoint y: 260, endPoint x: 789, endPoint y: 507, distance: 247.5
click at [803, 507] on div at bounding box center [806, 489] width 6 height 56
click at [206, 327] on div at bounding box center [226, 321] width 291 height 163
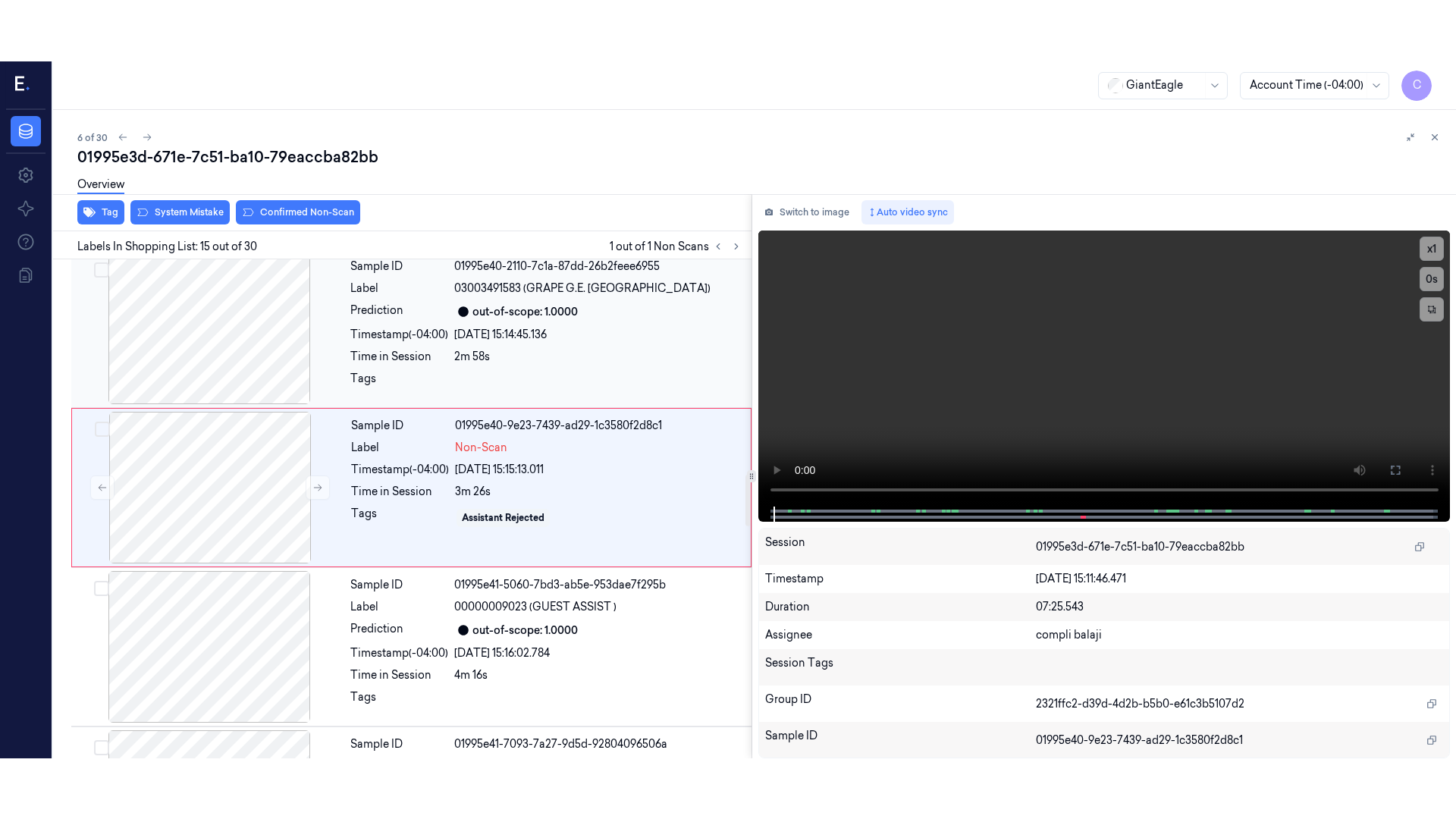
scroll to position [2060, 0]
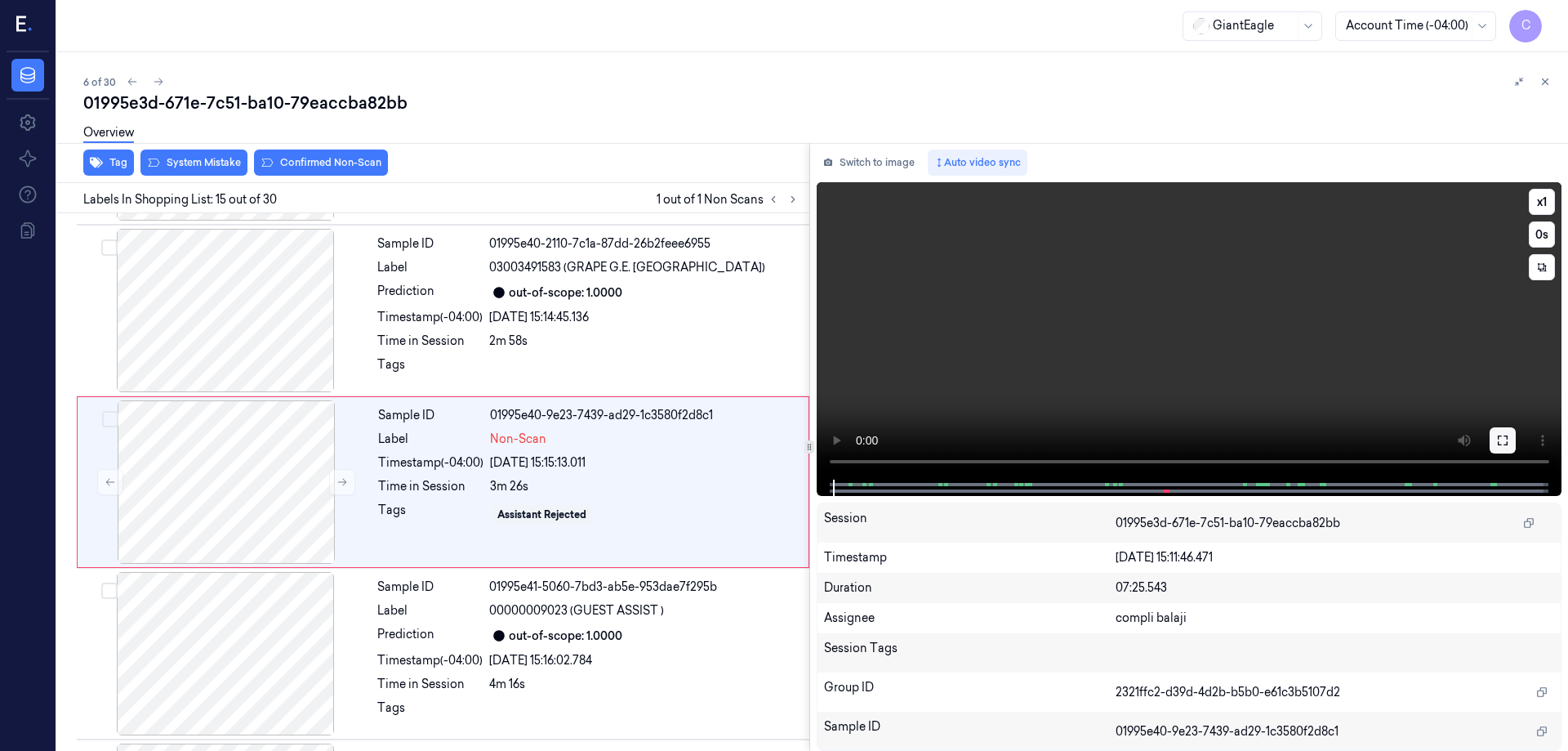
click at [1506, 442] on icon at bounding box center [1503, 440] width 13 height 13
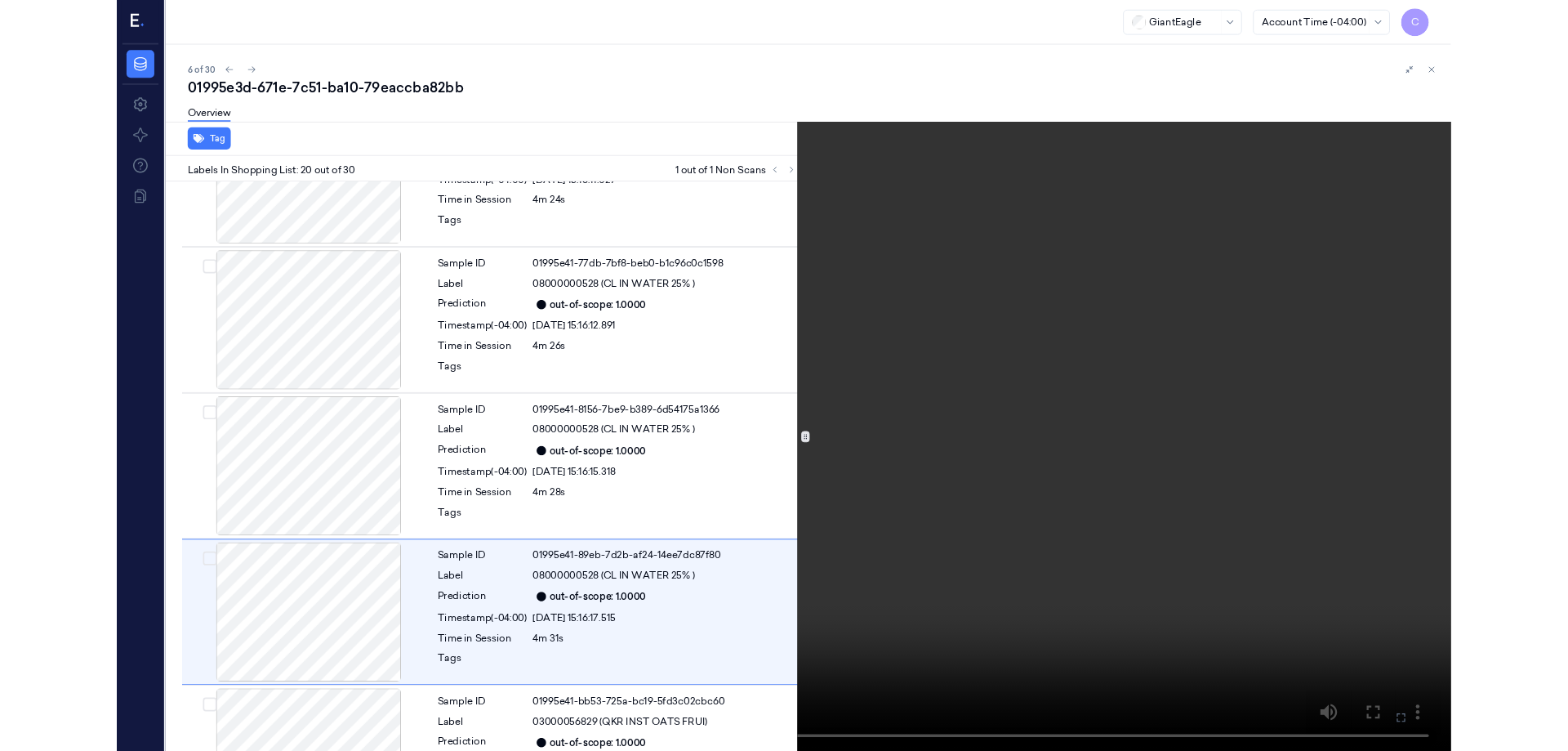
scroll to position [3011, 0]
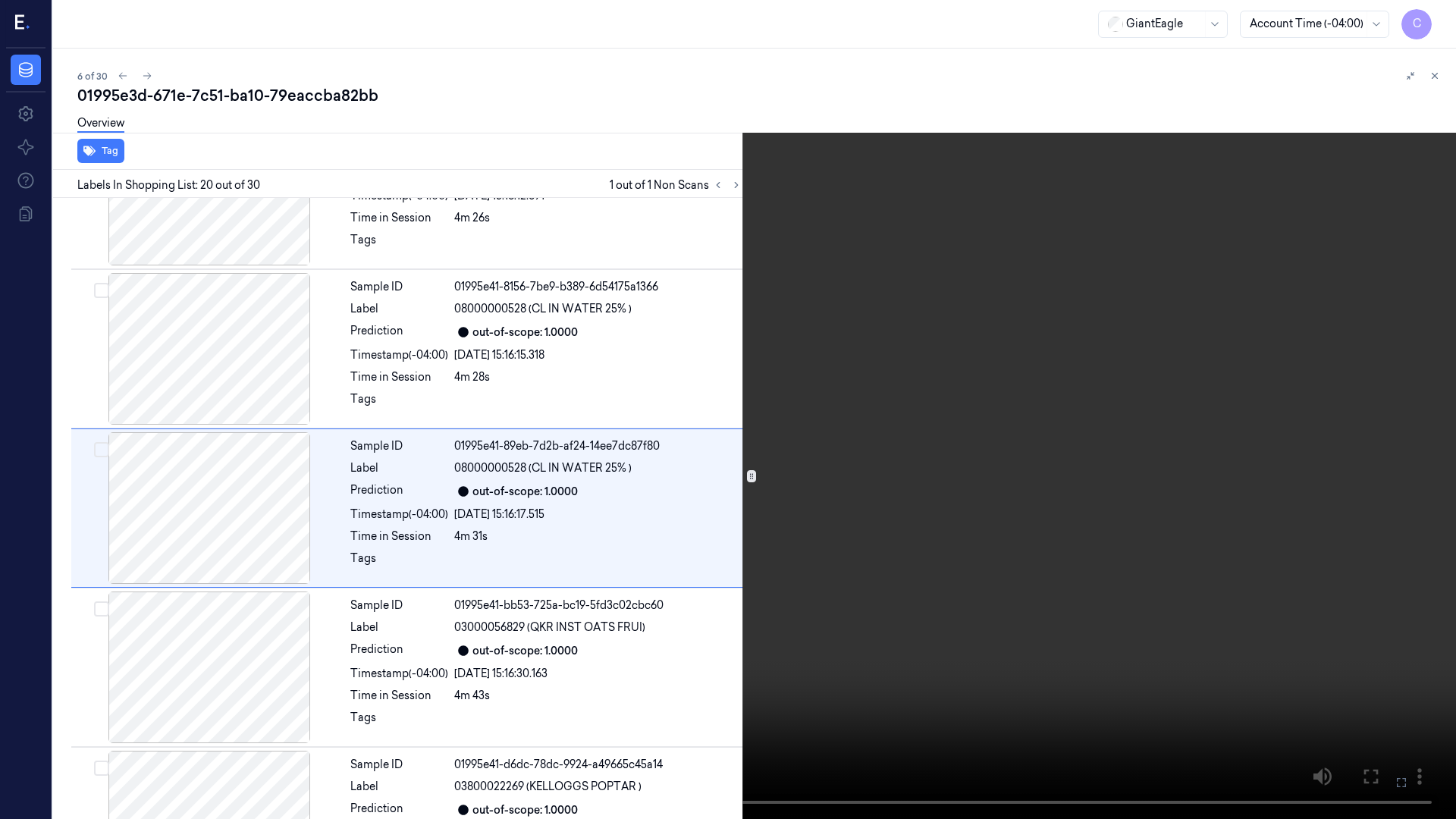
click at [0, 0] on icon at bounding box center [0, 0] width 0 height 0
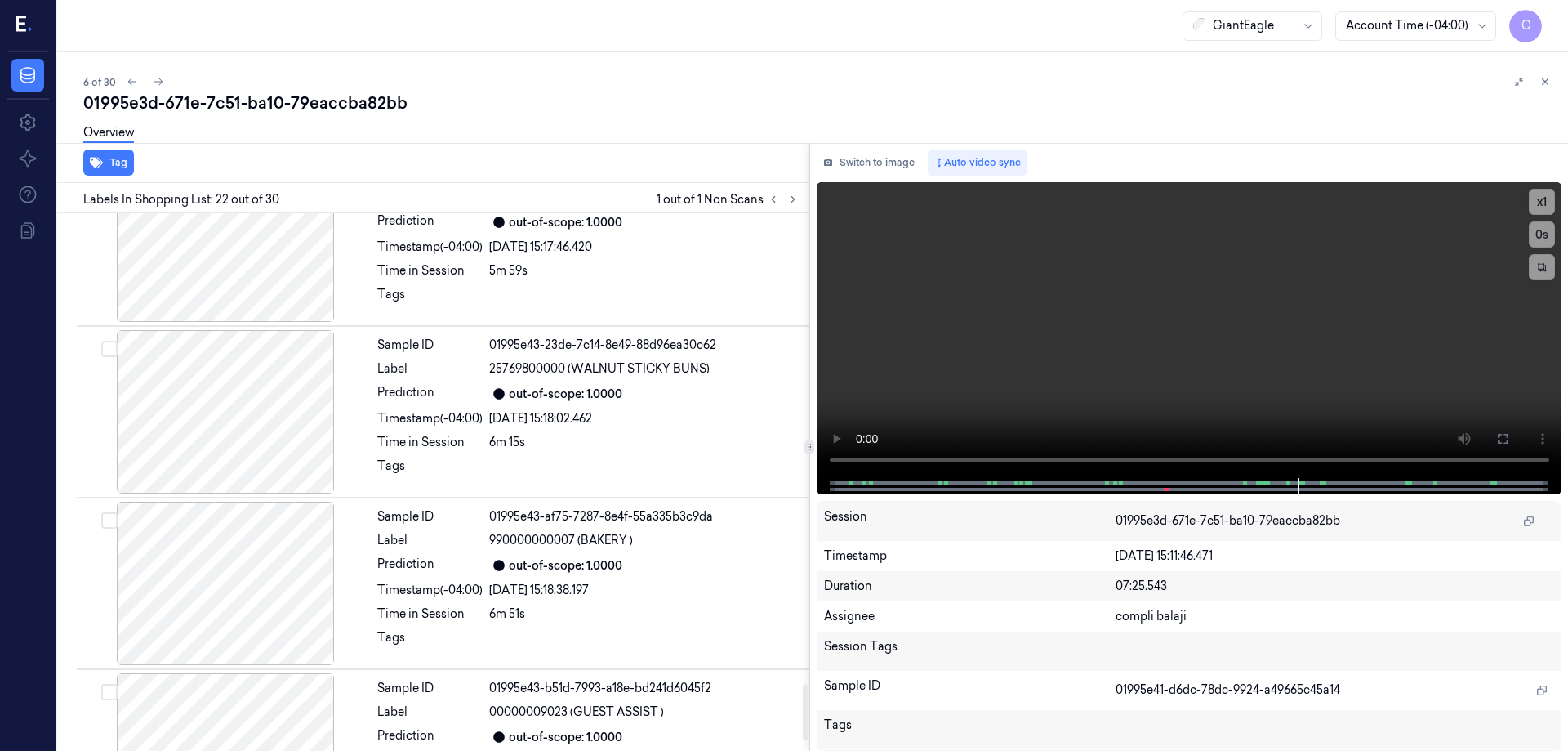
scroll to position [4614, 0]
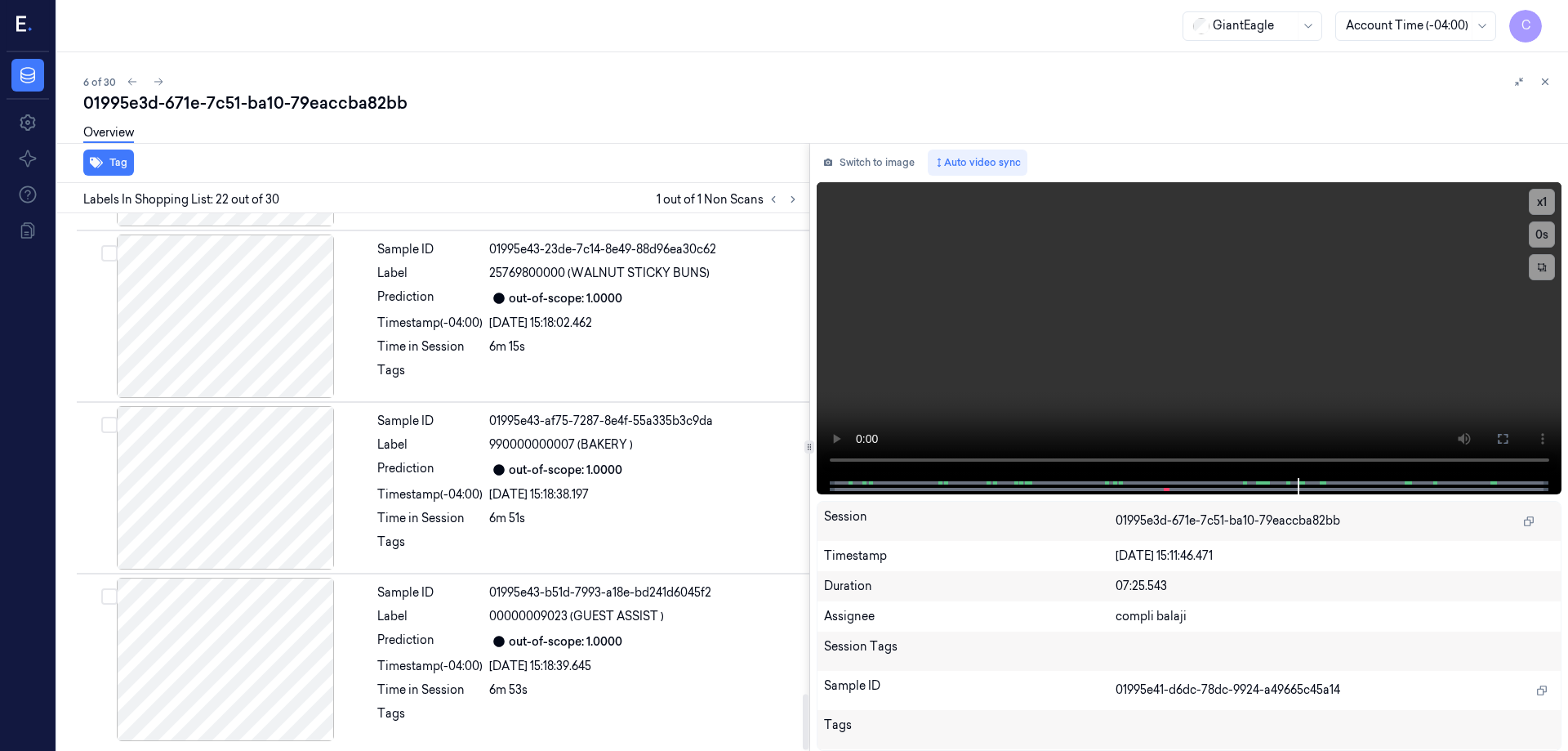
drag, startPoint x: 805, startPoint y: 597, endPoint x: 790, endPoint y: 782, distance: 185.6
click at [803, 750] on div at bounding box center [806, 722] width 6 height 56
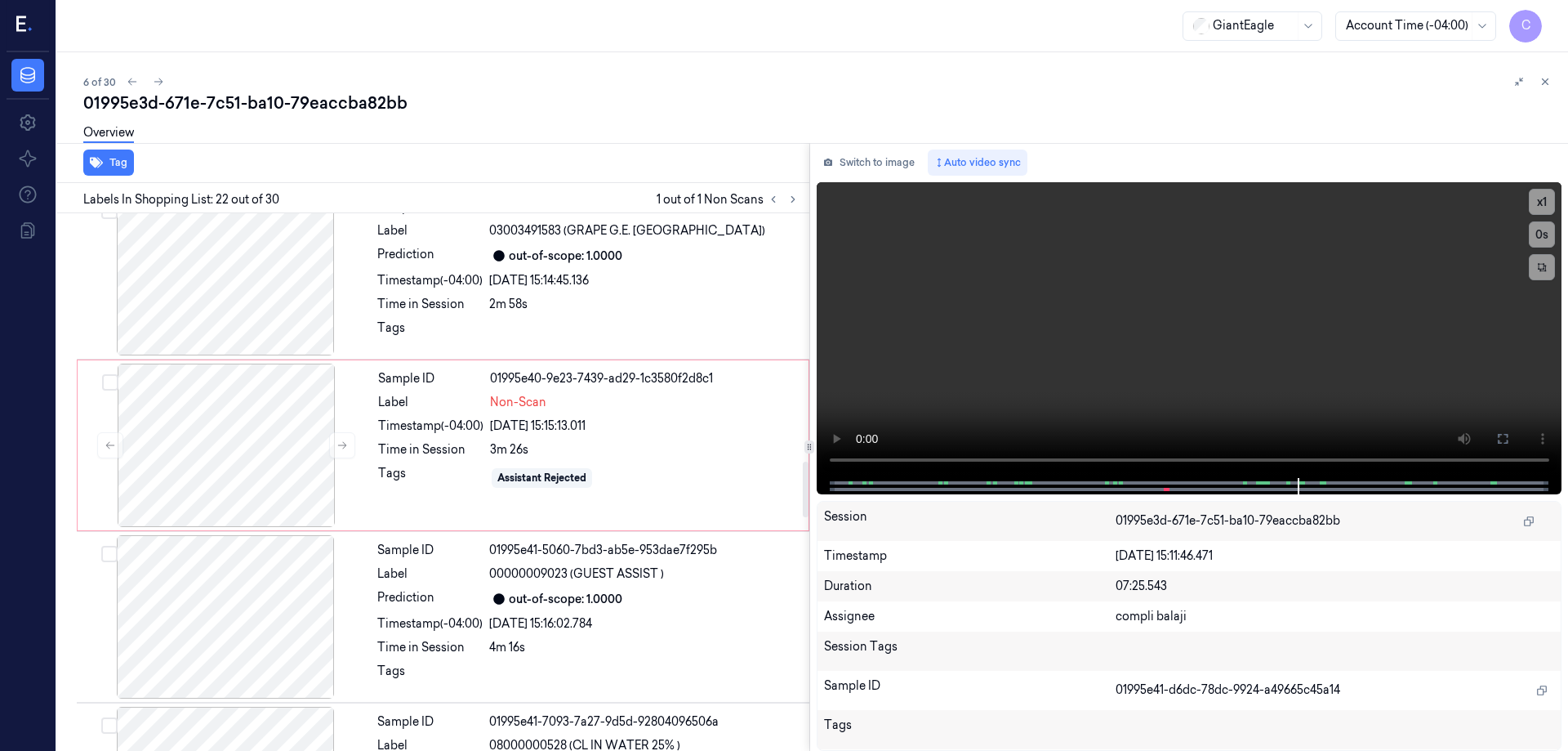
scroll to position [2244, 0]
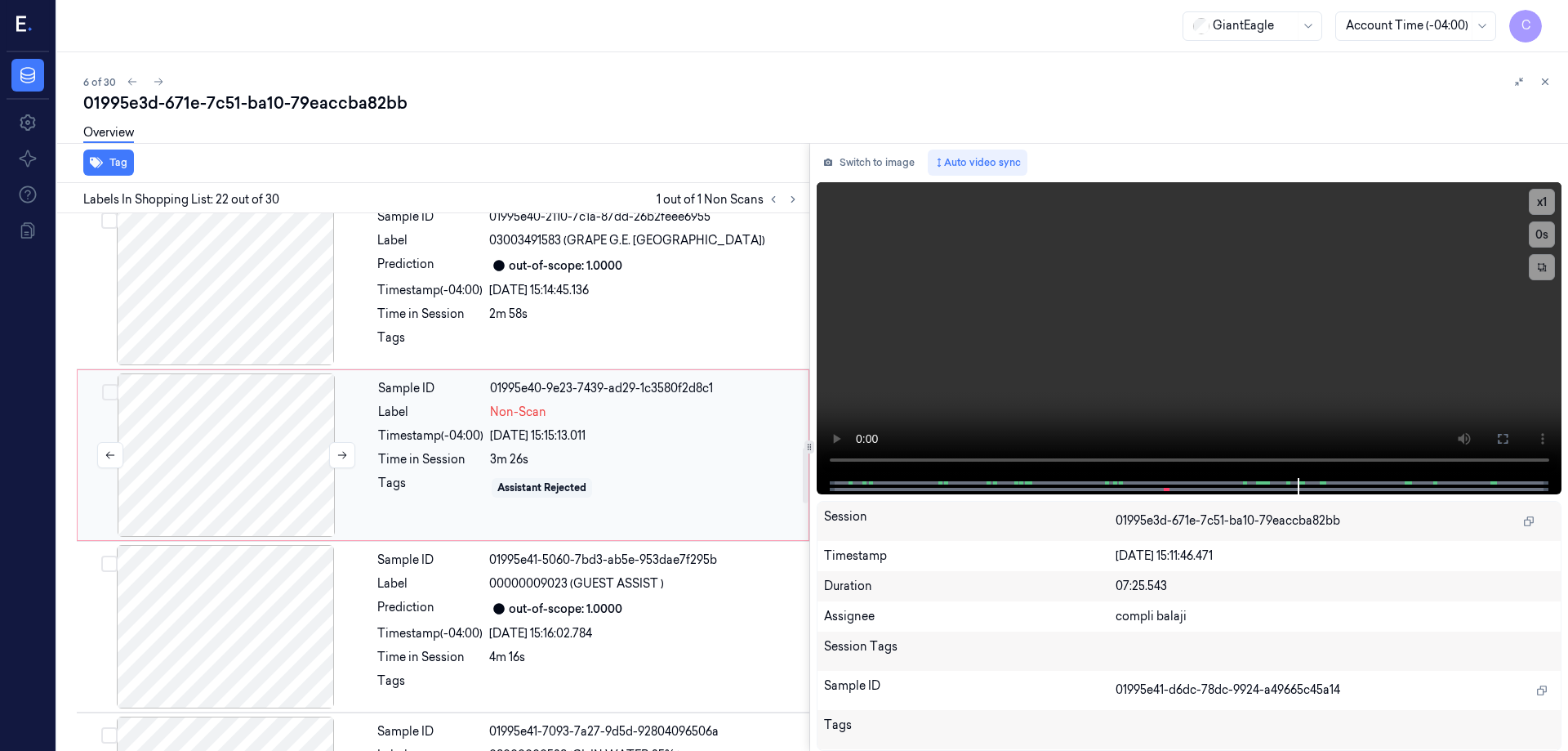
click at [261, 418] on div at bounding box center [226, 455] width 291 height 163
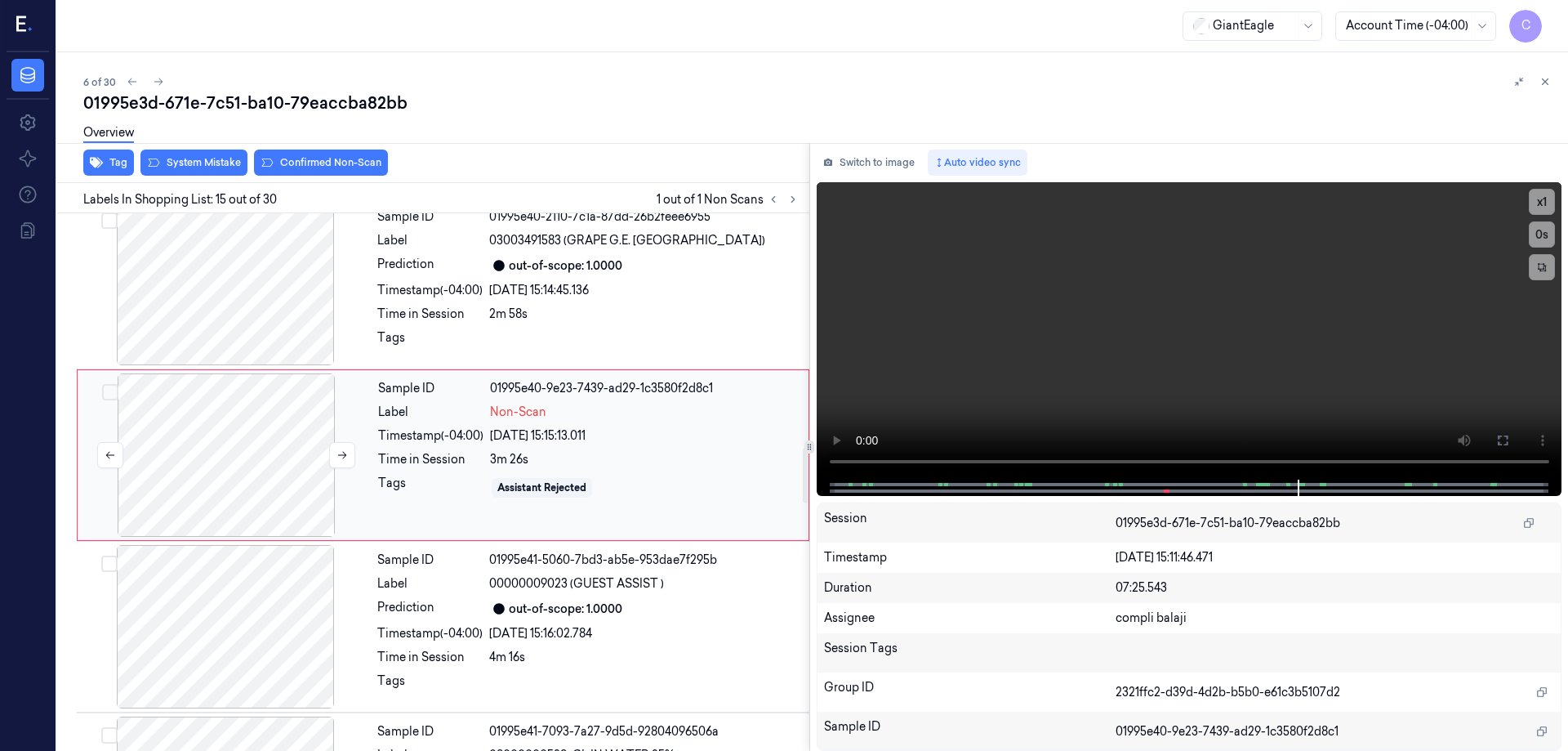
scroll to position [2218, 0]
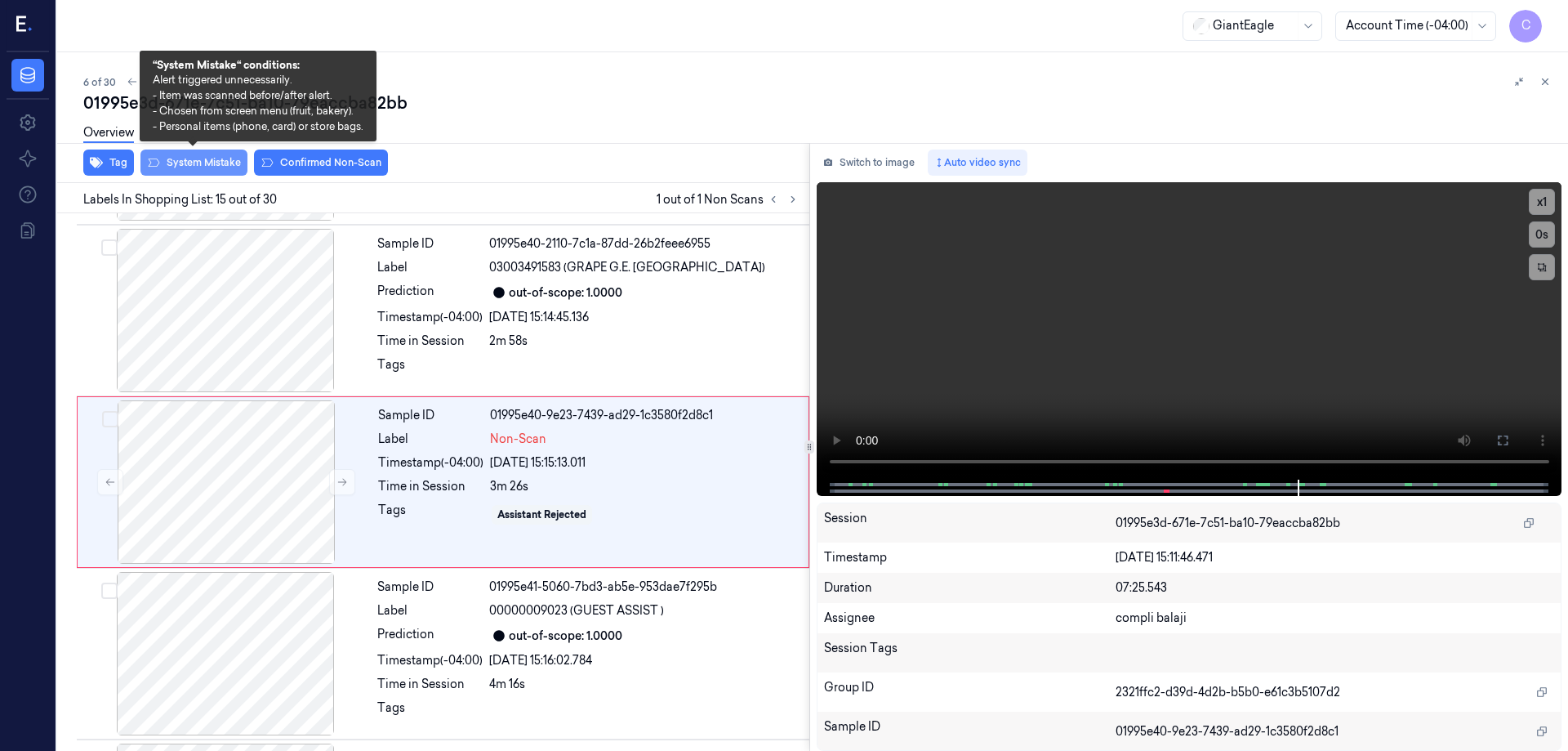
click at [210, 159] on button "System Mistake" at bounding box center [193, 163] width 107 height 27
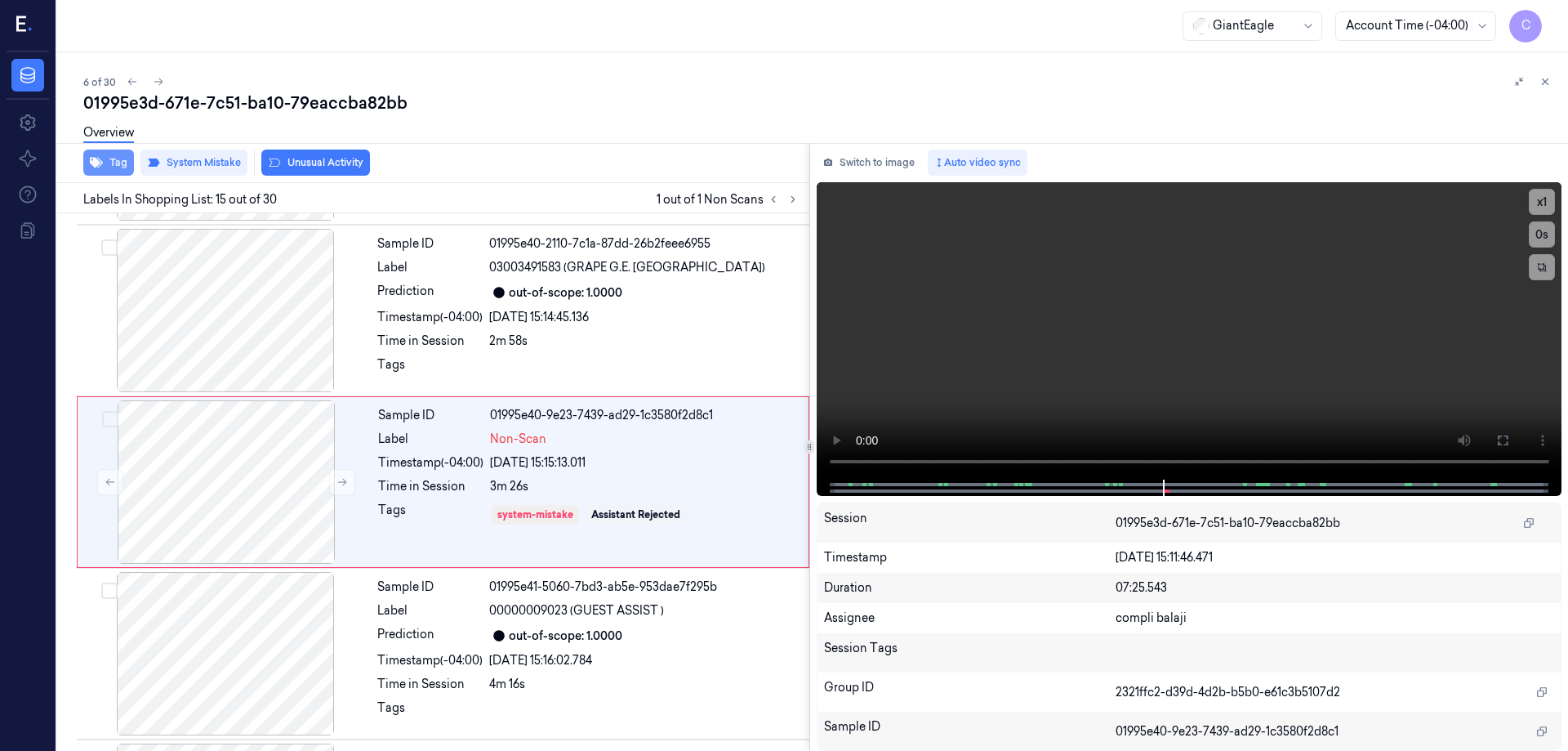
click at [121, 166] on button "Tag" at bounding box center [108, 163] width 50 height 27
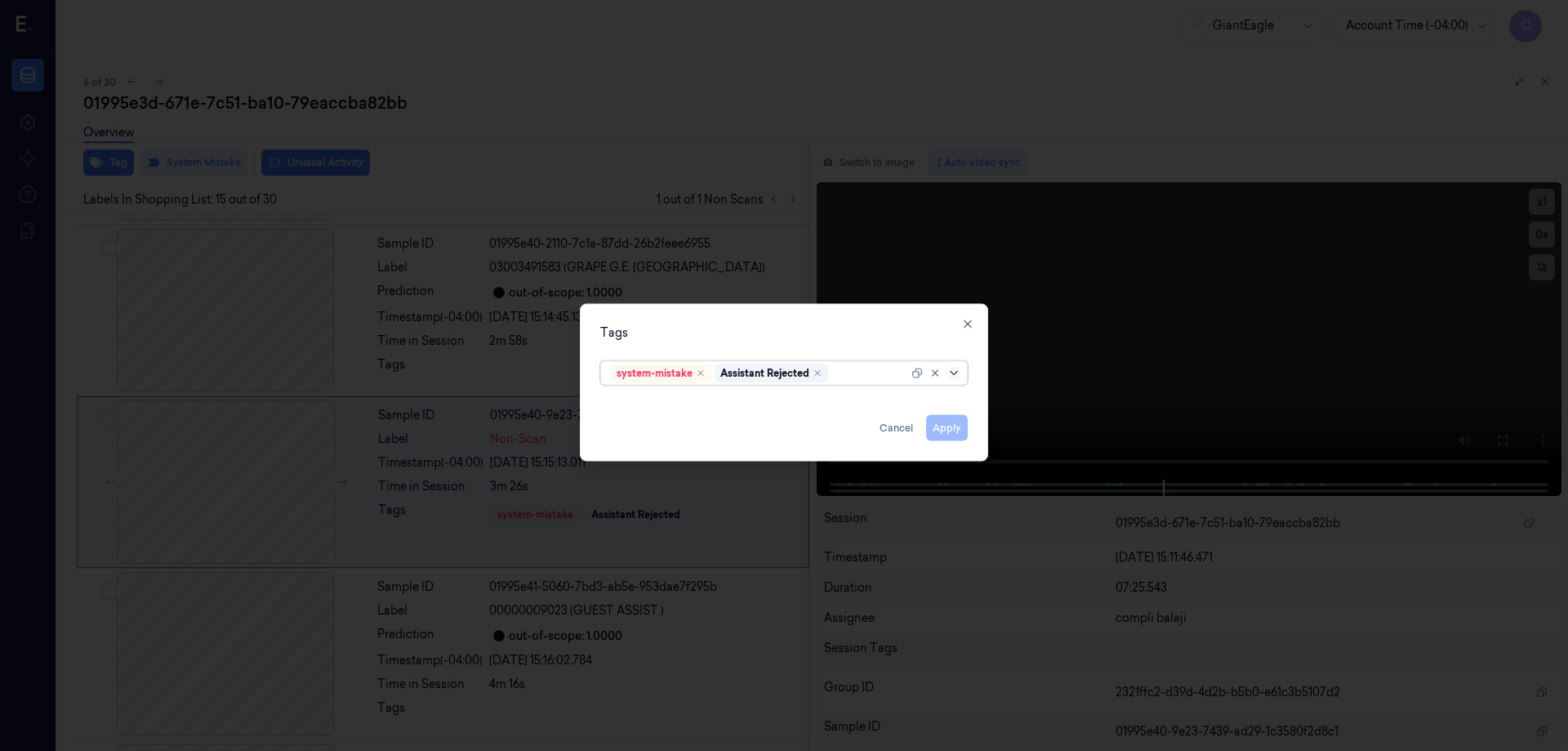
click at [950, 371] on icon at bounding box center [954, 373] width 13 height 13
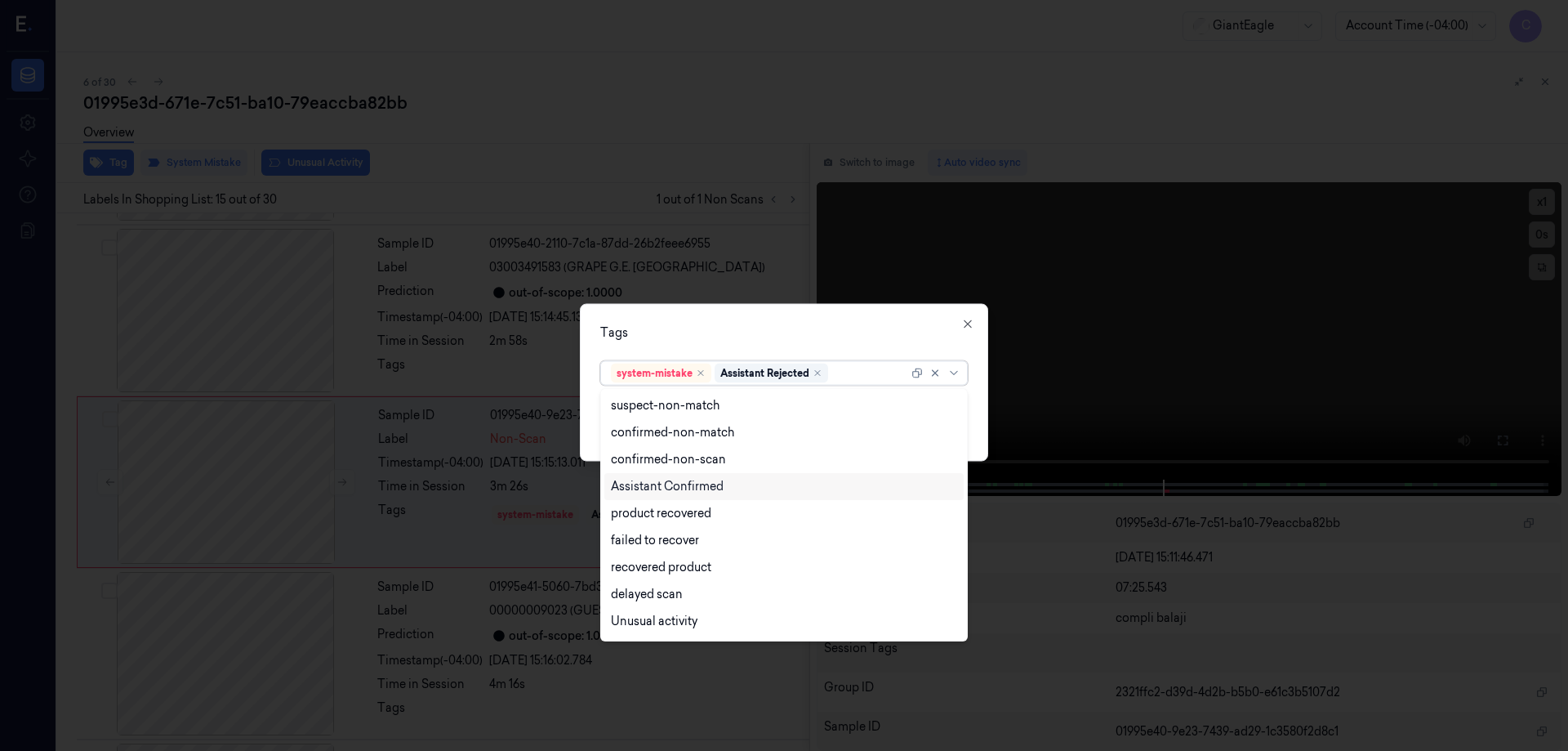
scroll to position [133, 0]
click at [620, 599] on div "Bag" at bounding box center [621, 596] width 22 height 17
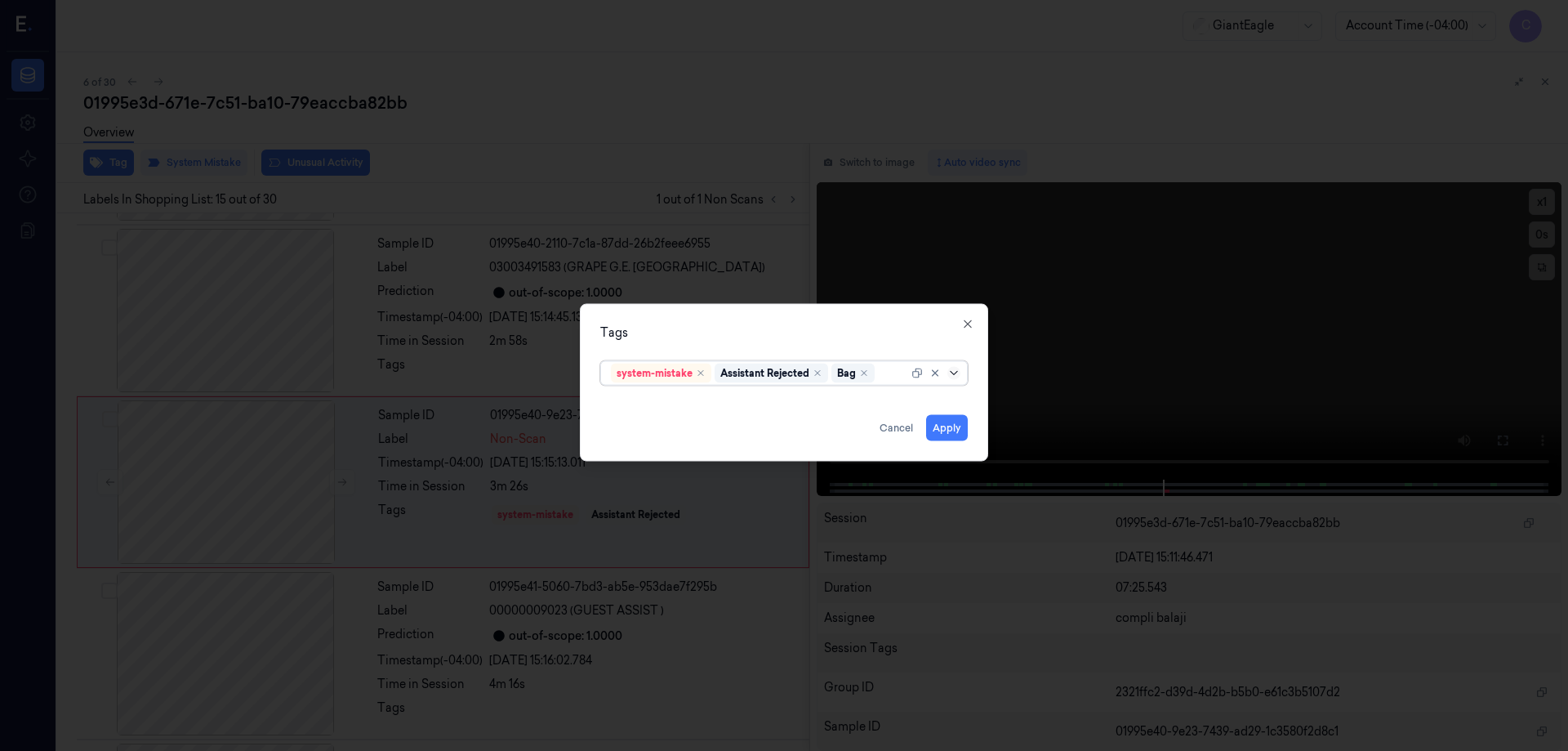
click at [953, 372] on icon at bounding box center [954, 373] width 13 height 13
click at [956, 430] on button "Apply" at bounding box center [947, 428] width 42 height 27
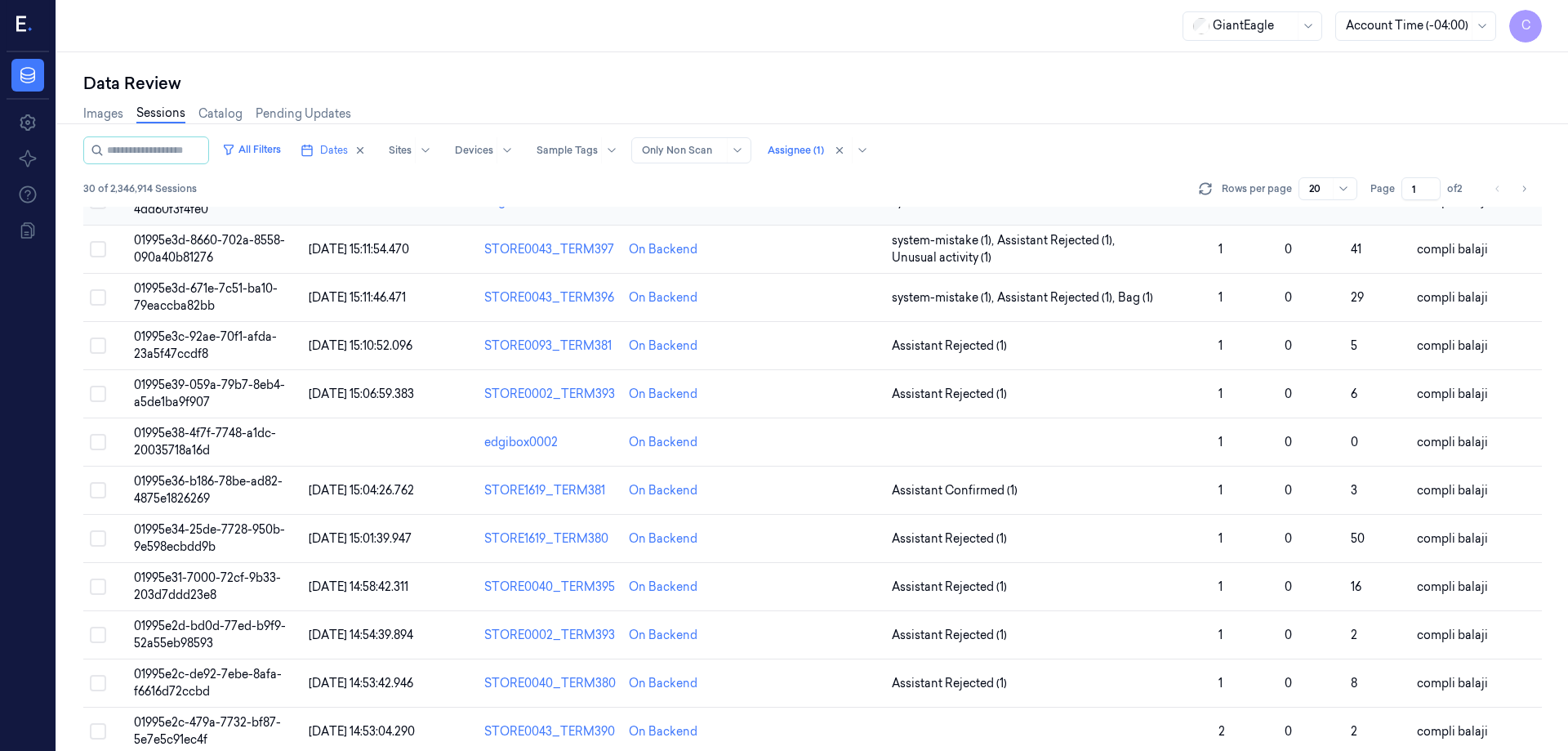
scroll to position [245, 0]
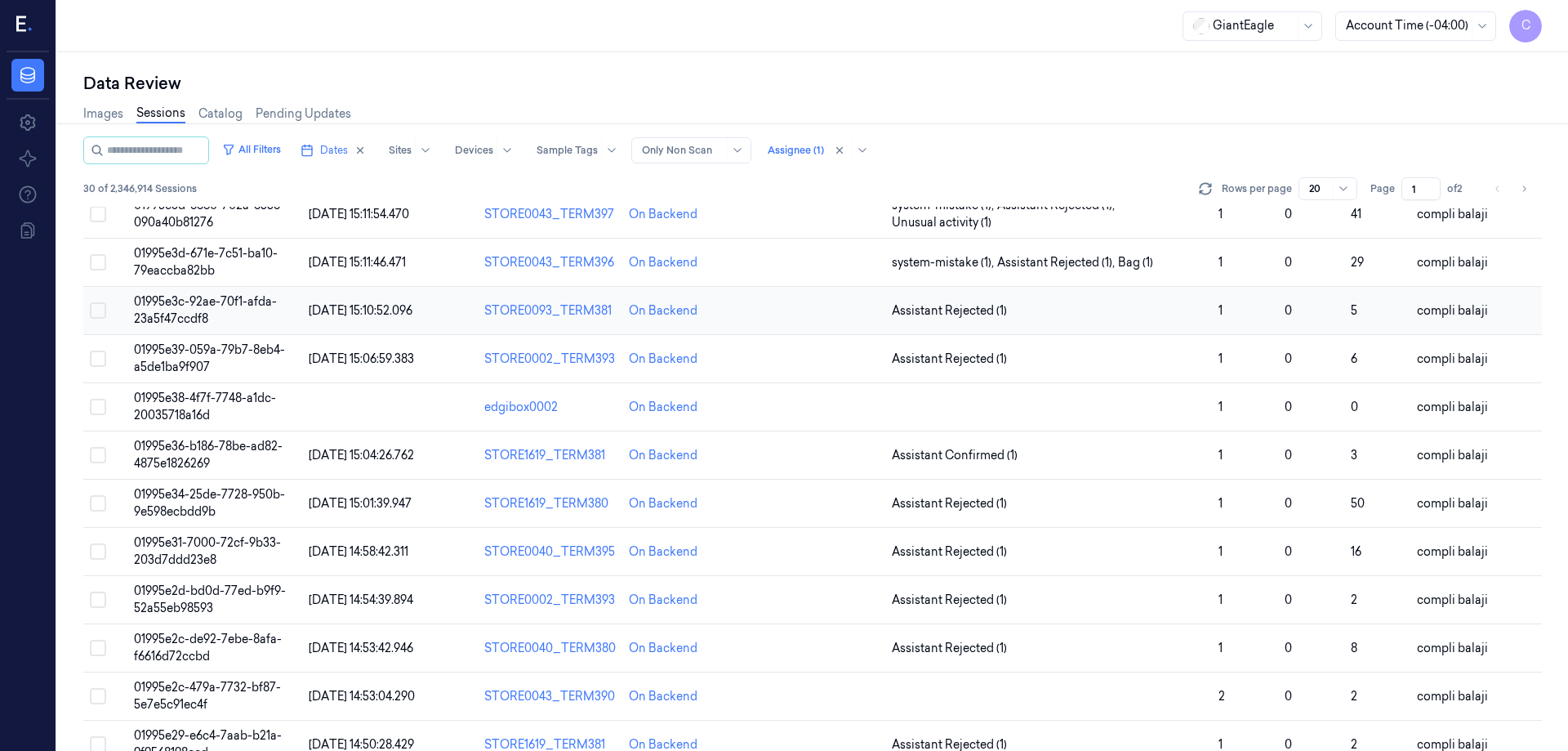
click at [251, 301] on span "01995e3c-92ae-70f1-afda-23a5f47ccdf8" at bounding box center [205, 310] width 143 height 32
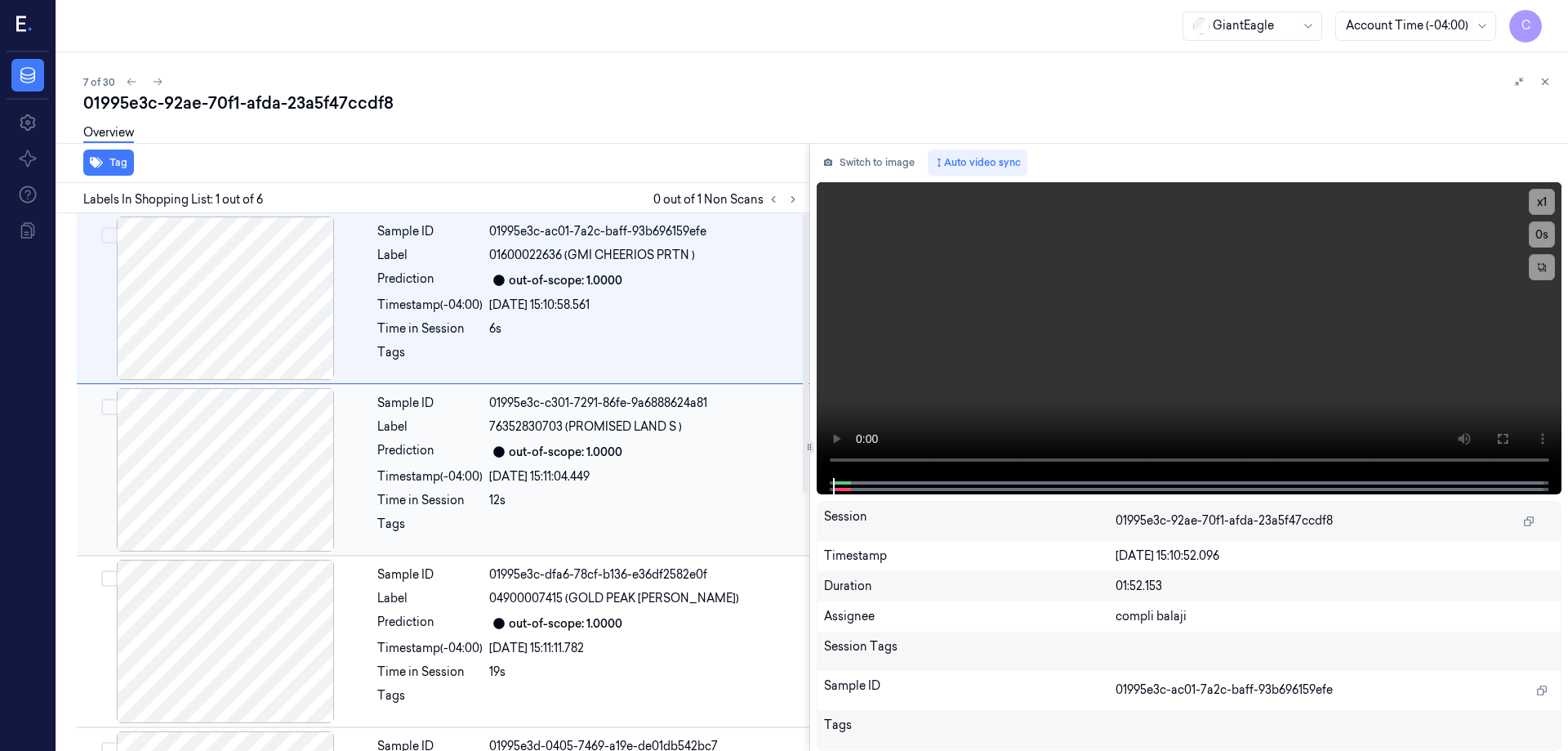
scroll to position [245, 0]
click at [264, 694] on div at bounding box center [225, 638] width 291 height 163
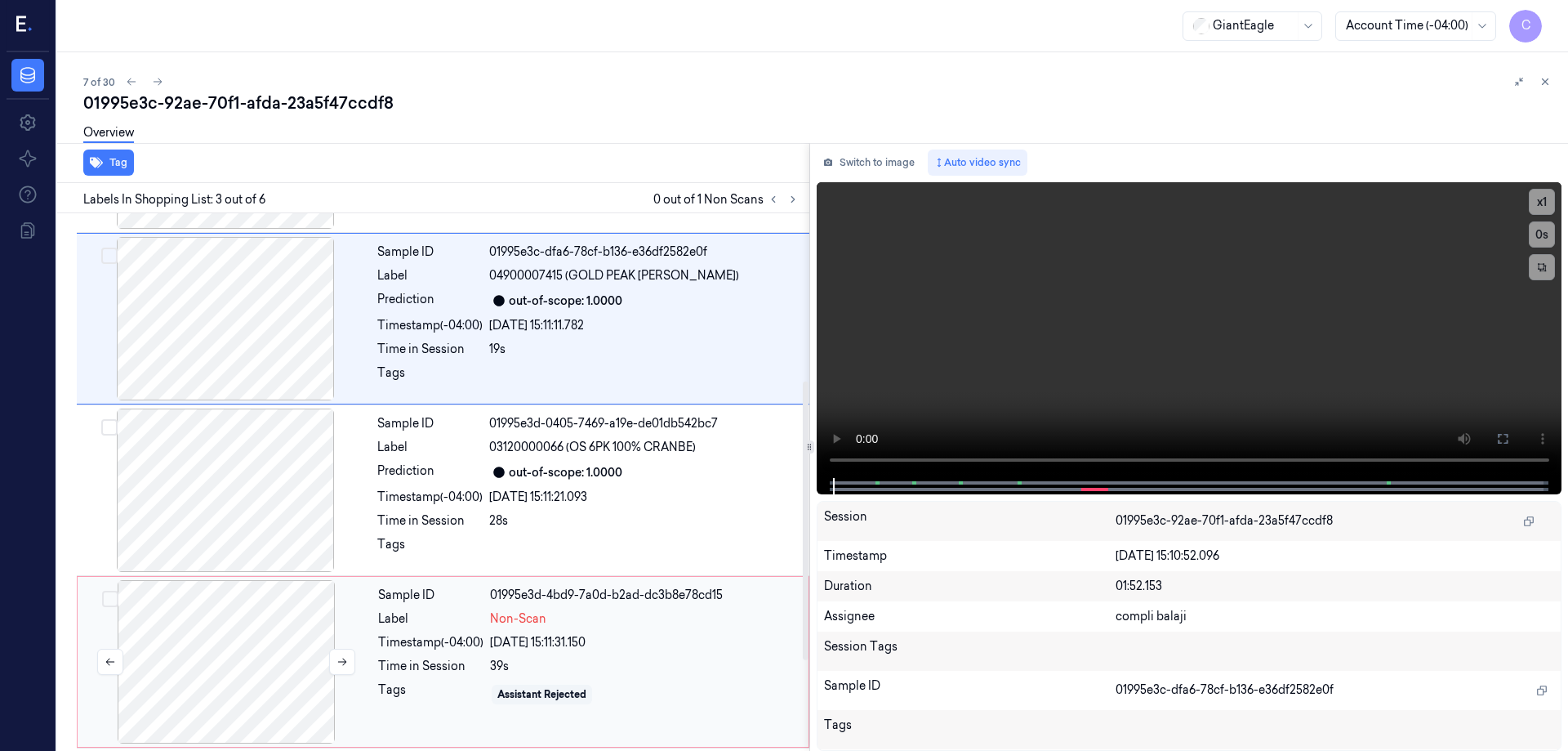
click at [210, 638] on div at bounding box center [226, 662] width 291 height 163
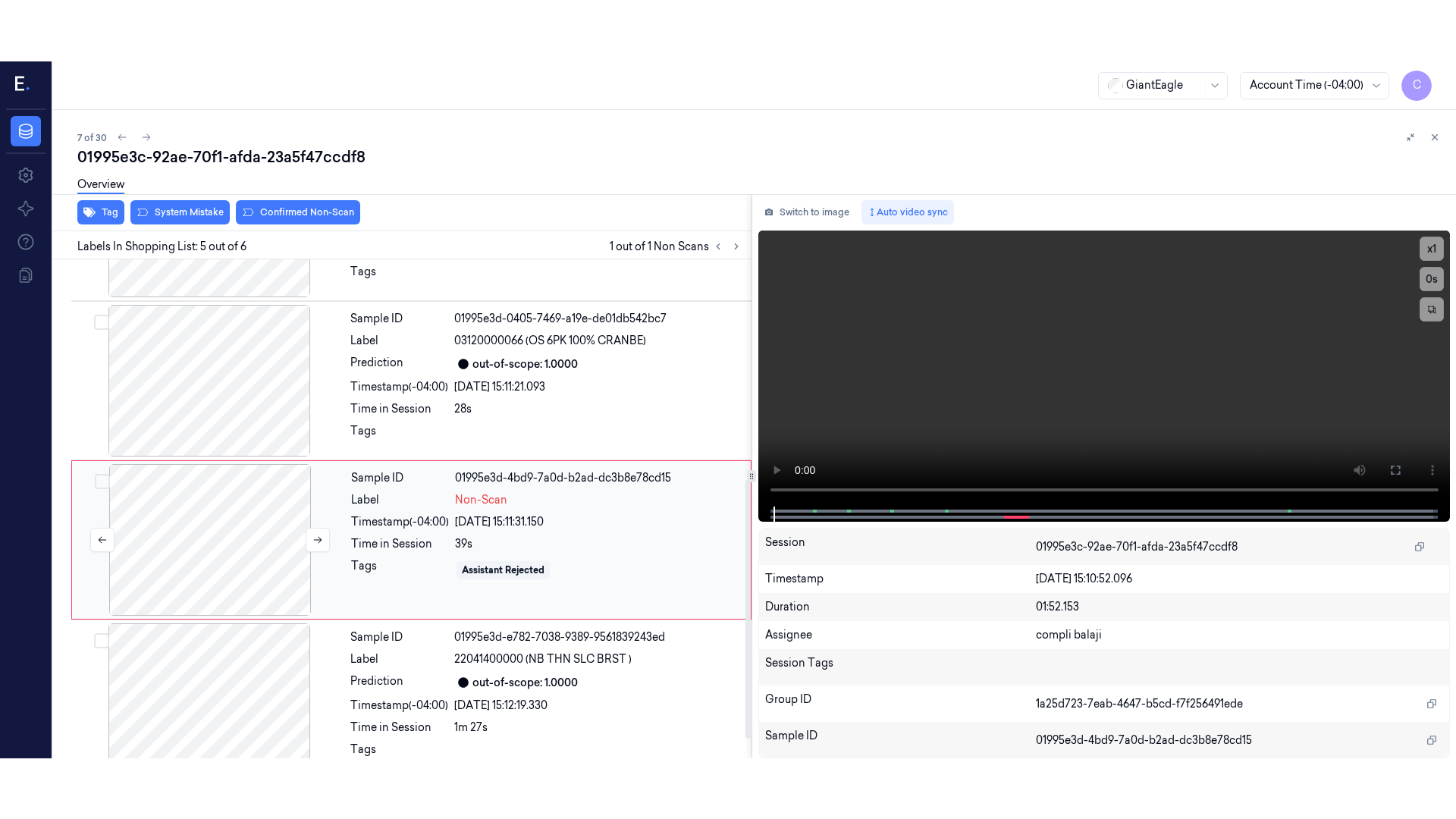
scroll to position [461, 0]
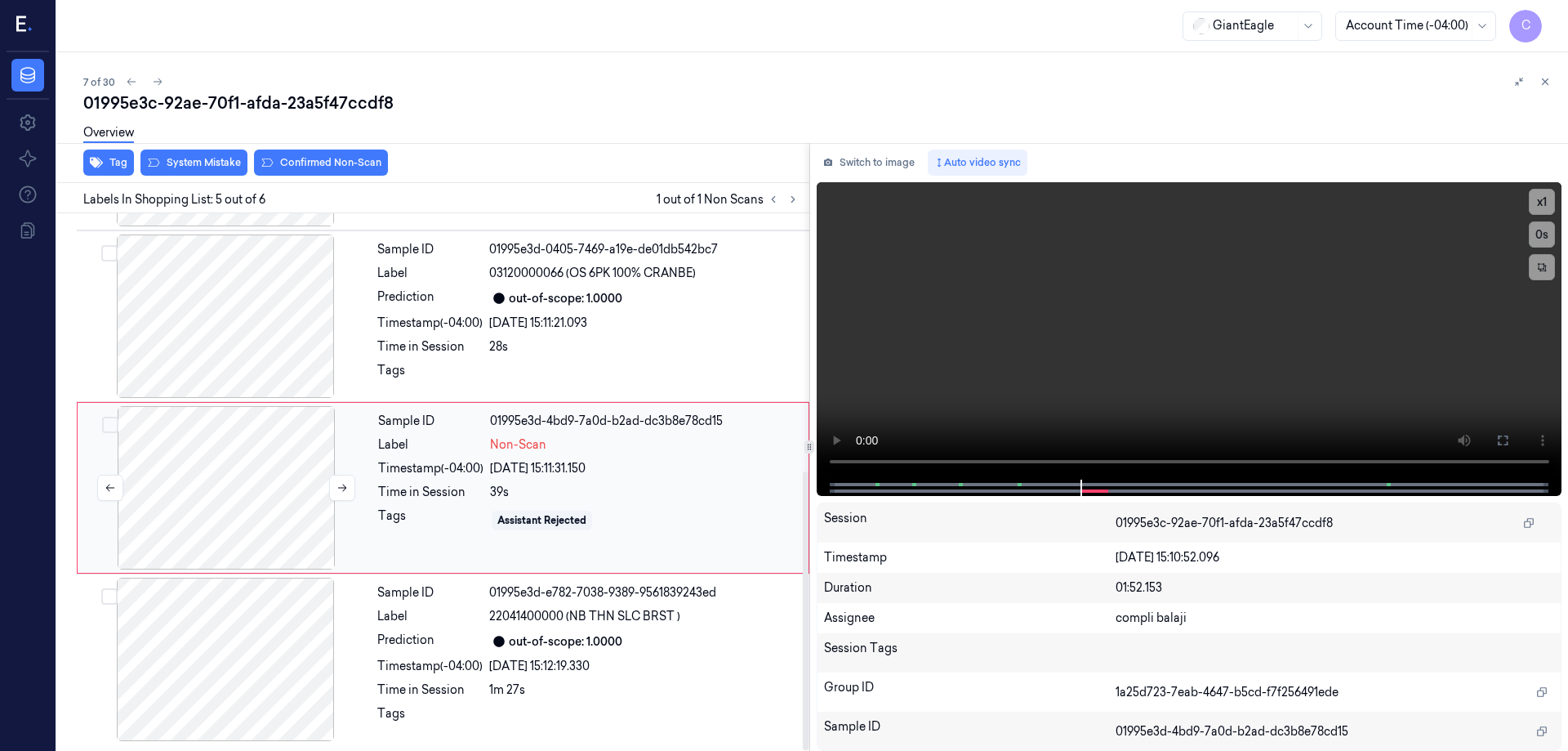
click at [221, 463] on div at bounding box center [226, 487] width 291 height 163
click at [1509, 442] on button at bounding box center [1503, 441] width 27 height 27
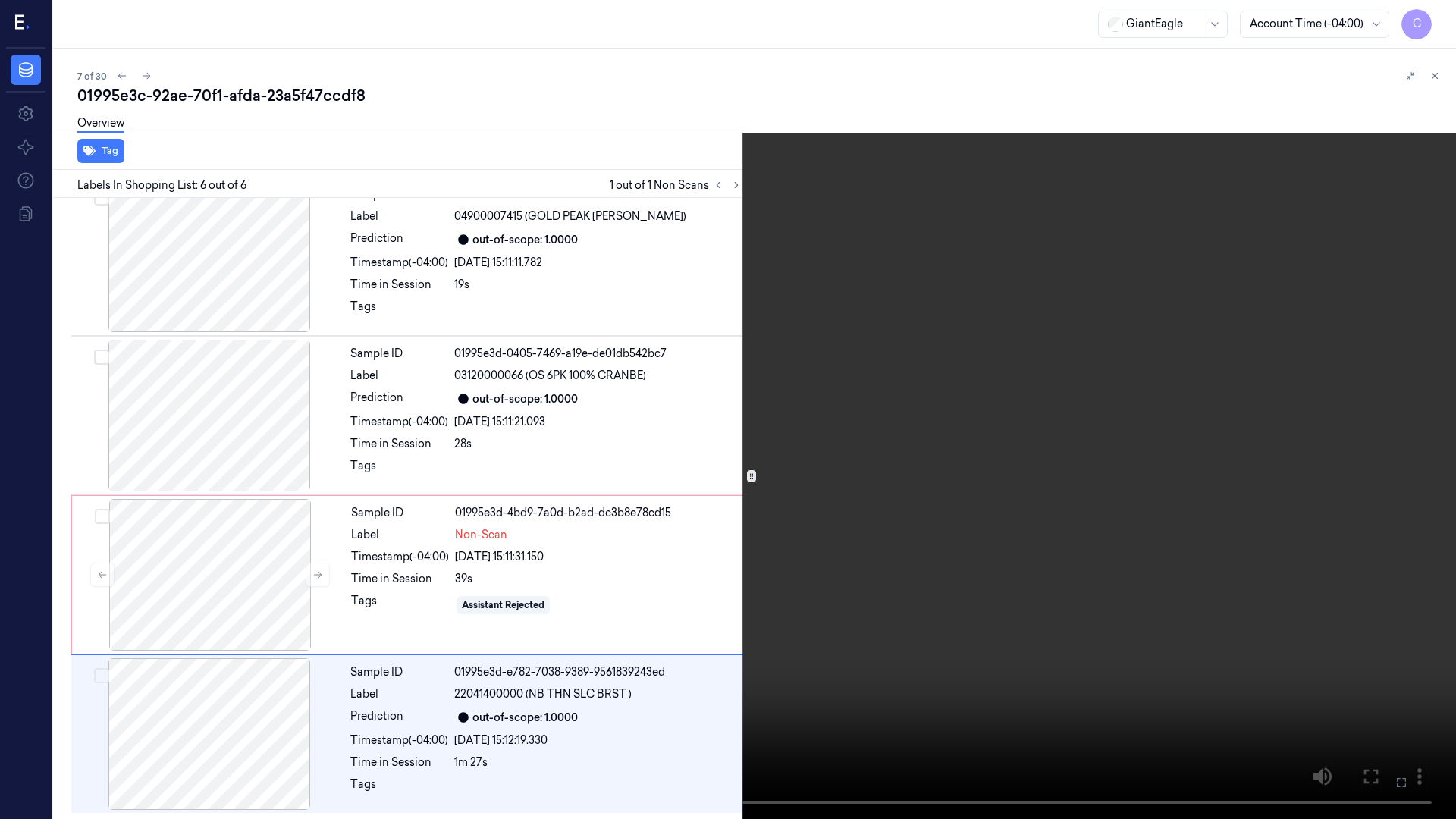
click at [0, 0] on icon at bounding box center [0, 0] width 0 height 0
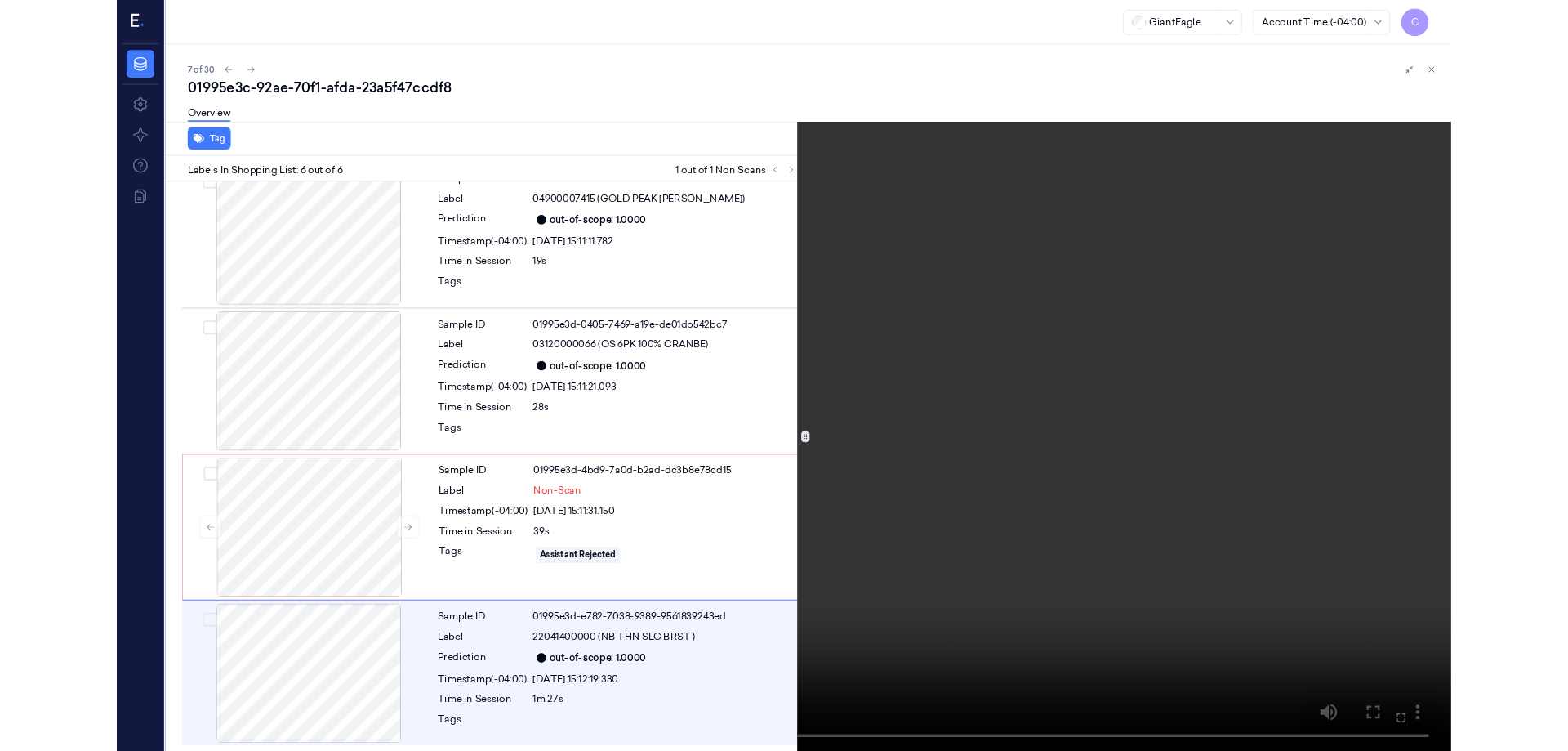
scroll to position [497, 0]
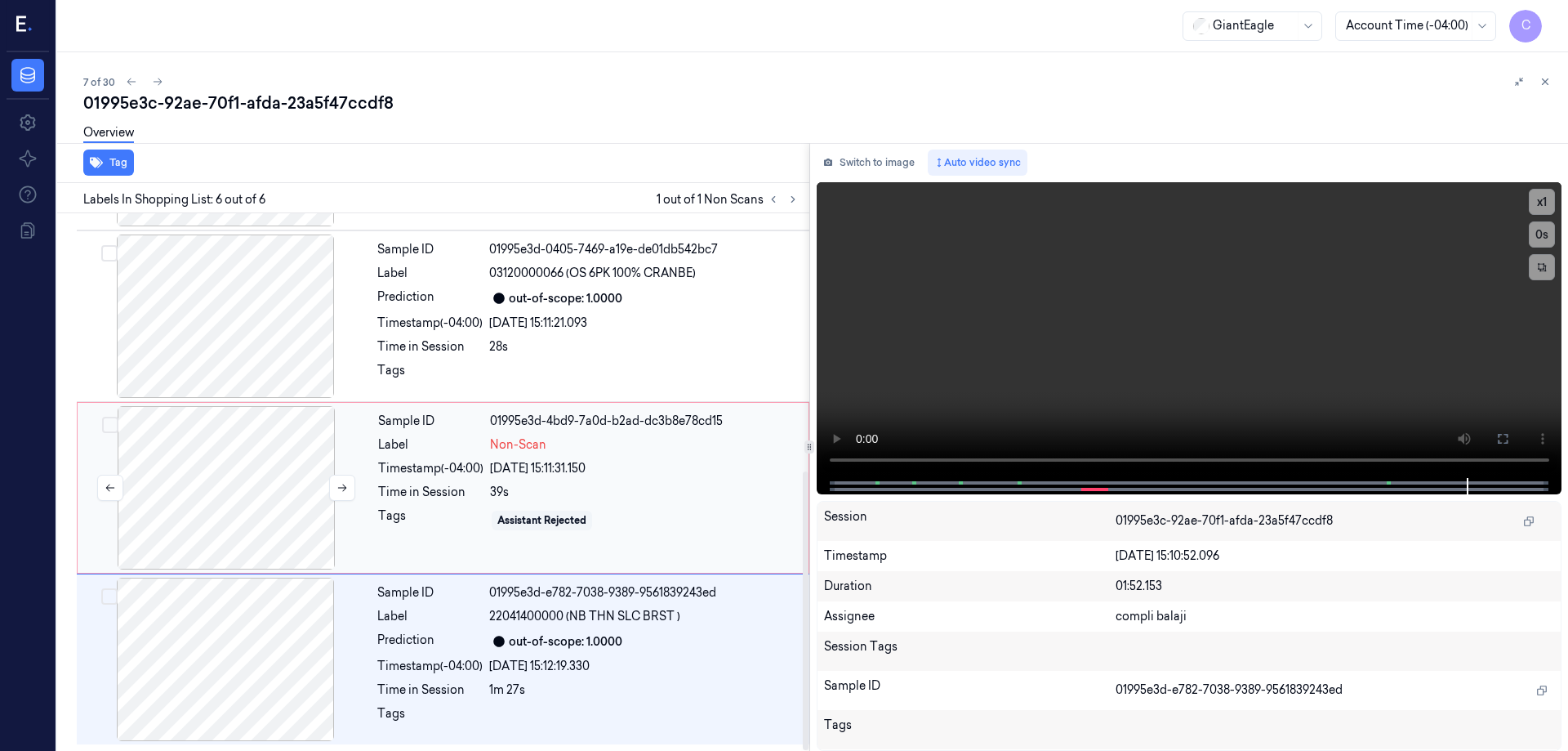
click at [206, 474] on div at bounding box center [226, 487] width 291 height 163
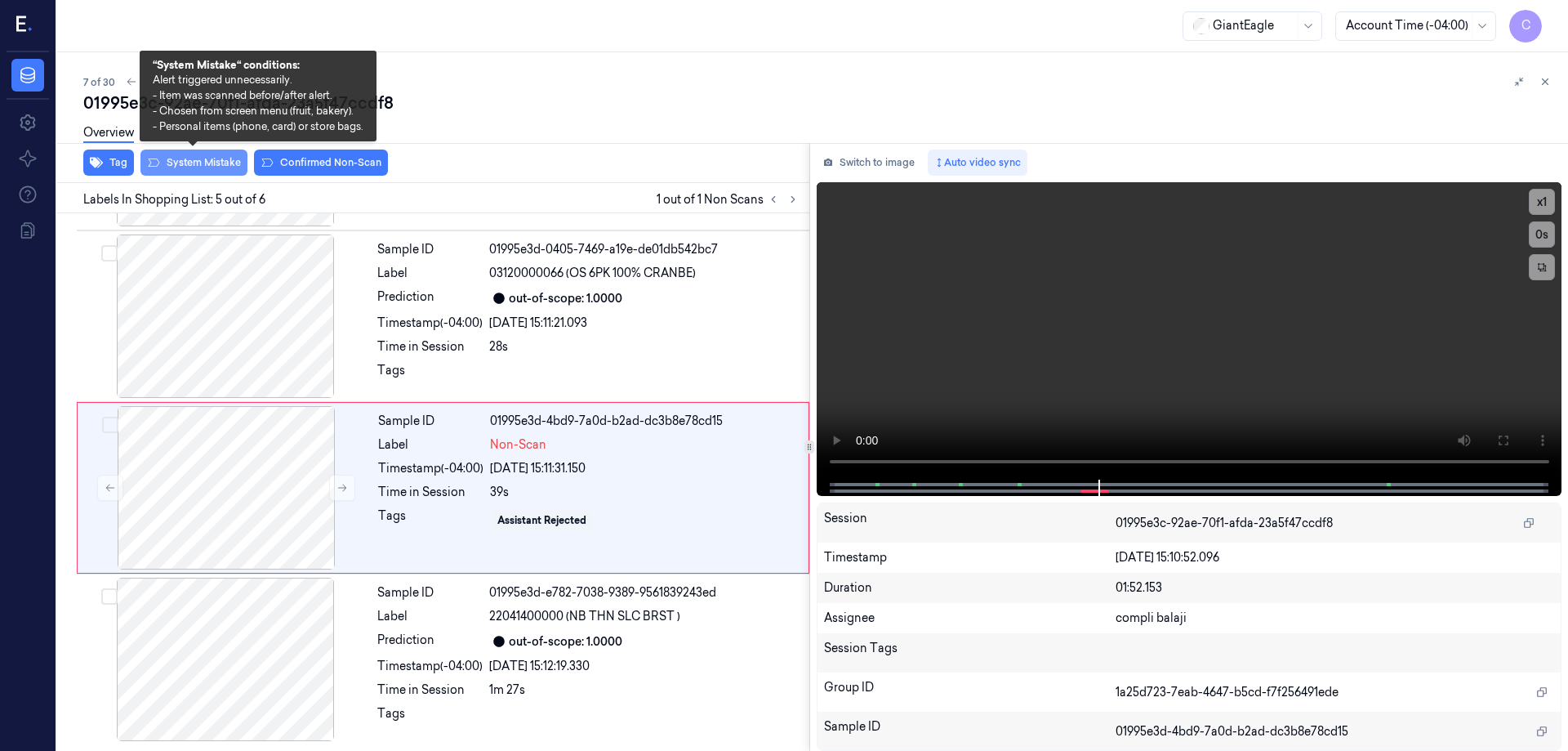
click at [211, 163] on button "System Mistake" at bounding box center [193, 163] width 107 height 27
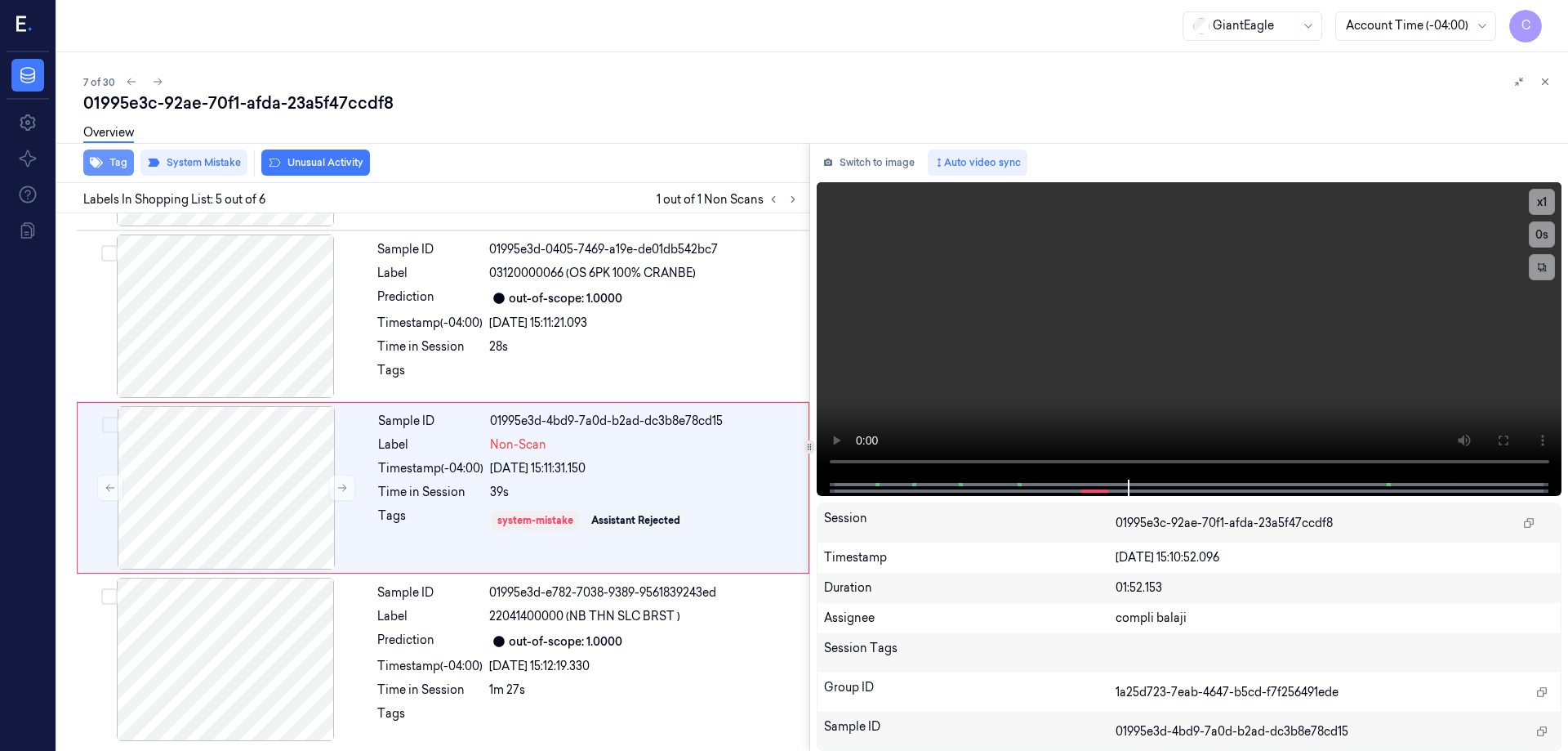
click at [119, 163] on button "Tag" at bounding box center [108, 163] width 50 height 27
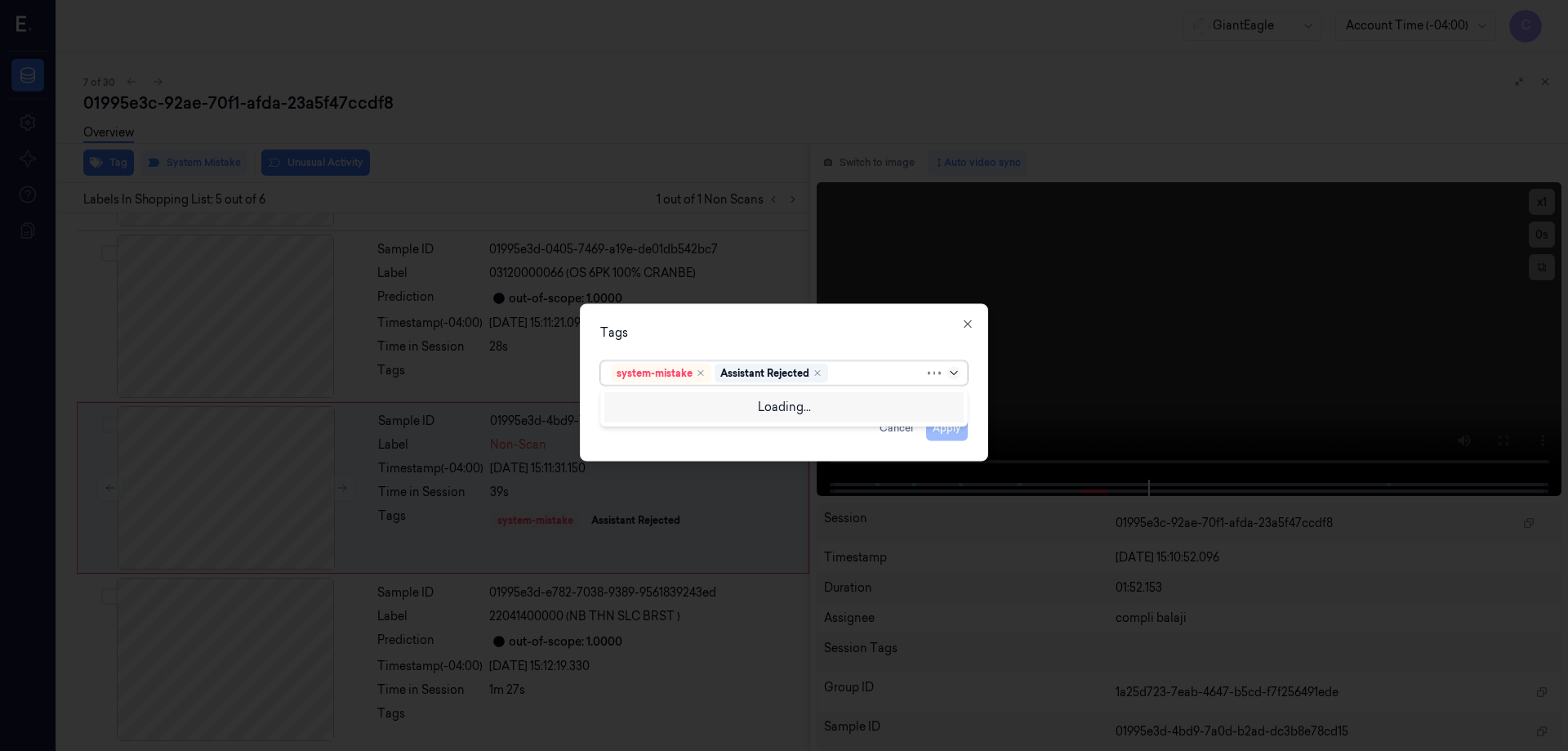
click at [955, 374] on icon at bounding box center [954, 372] width 8 height 4
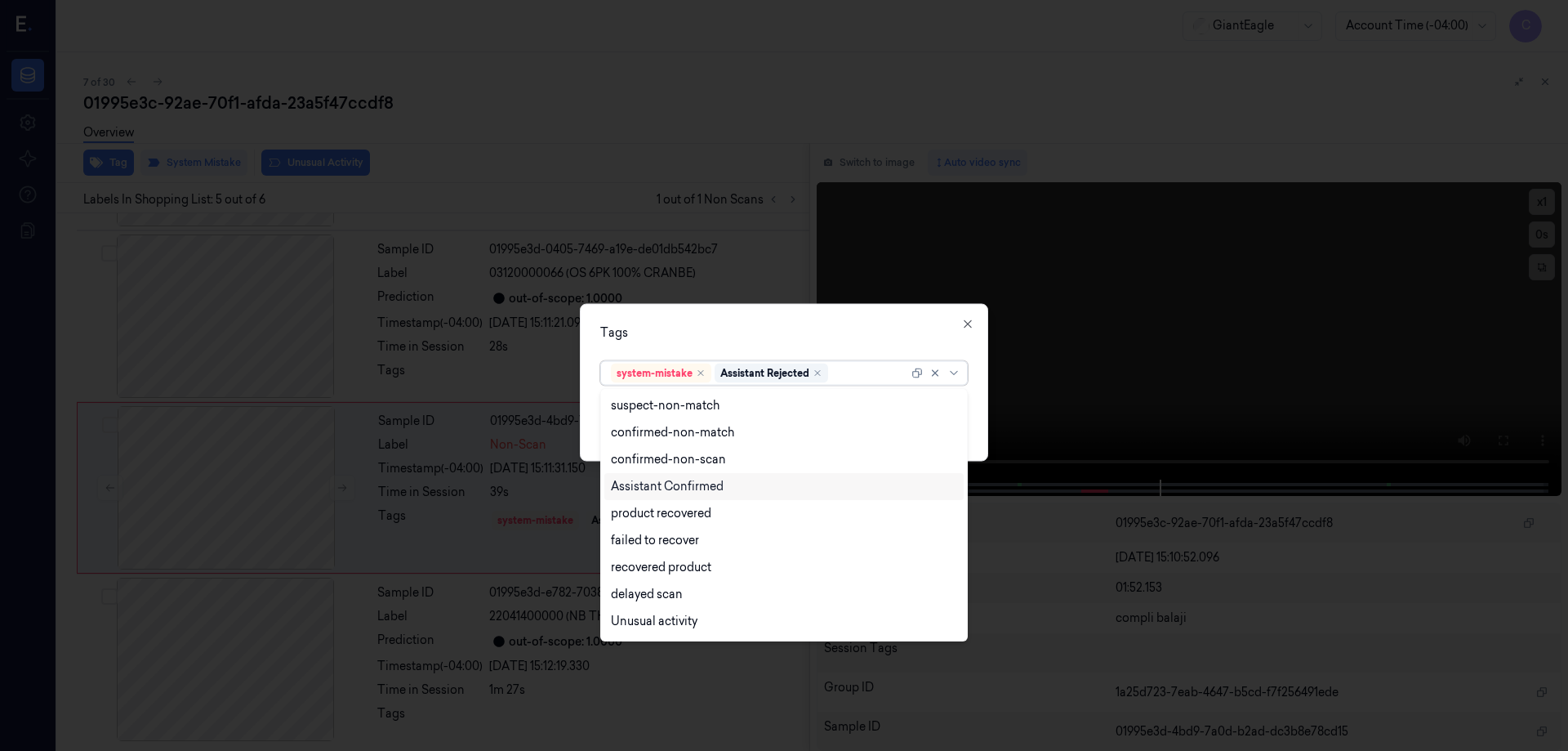
scroll to position [133, 0]
click at [634, 599] on div "Bag" at bounding box center [783, 596] width 346 height 17
click at [955, 373] on icon at bounding box center [954, 373] width 13 height 13
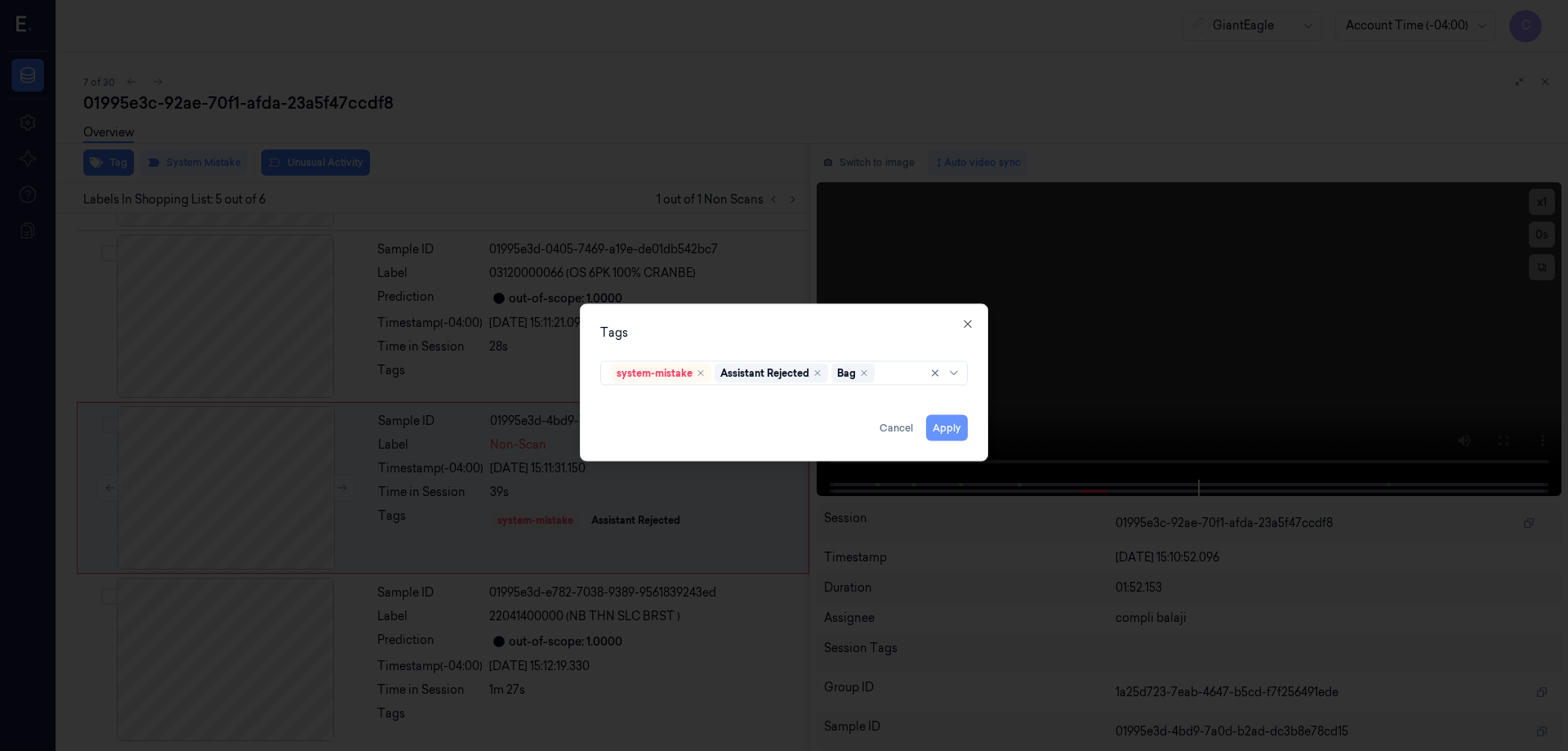
click at [943, 433] on button "Apply" at bounding box center [947, 428] width 42 height 27
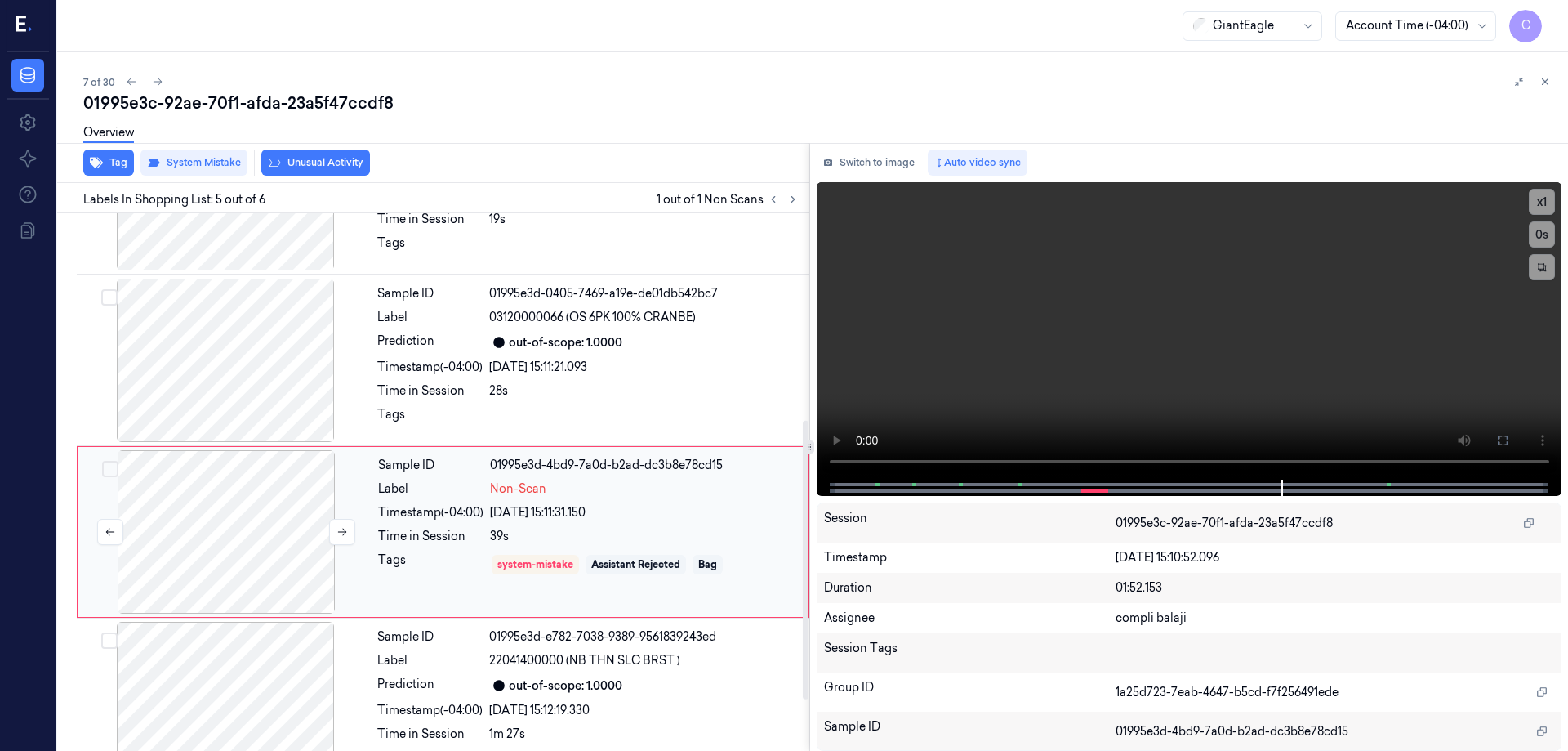
scroll to position [497, 0]
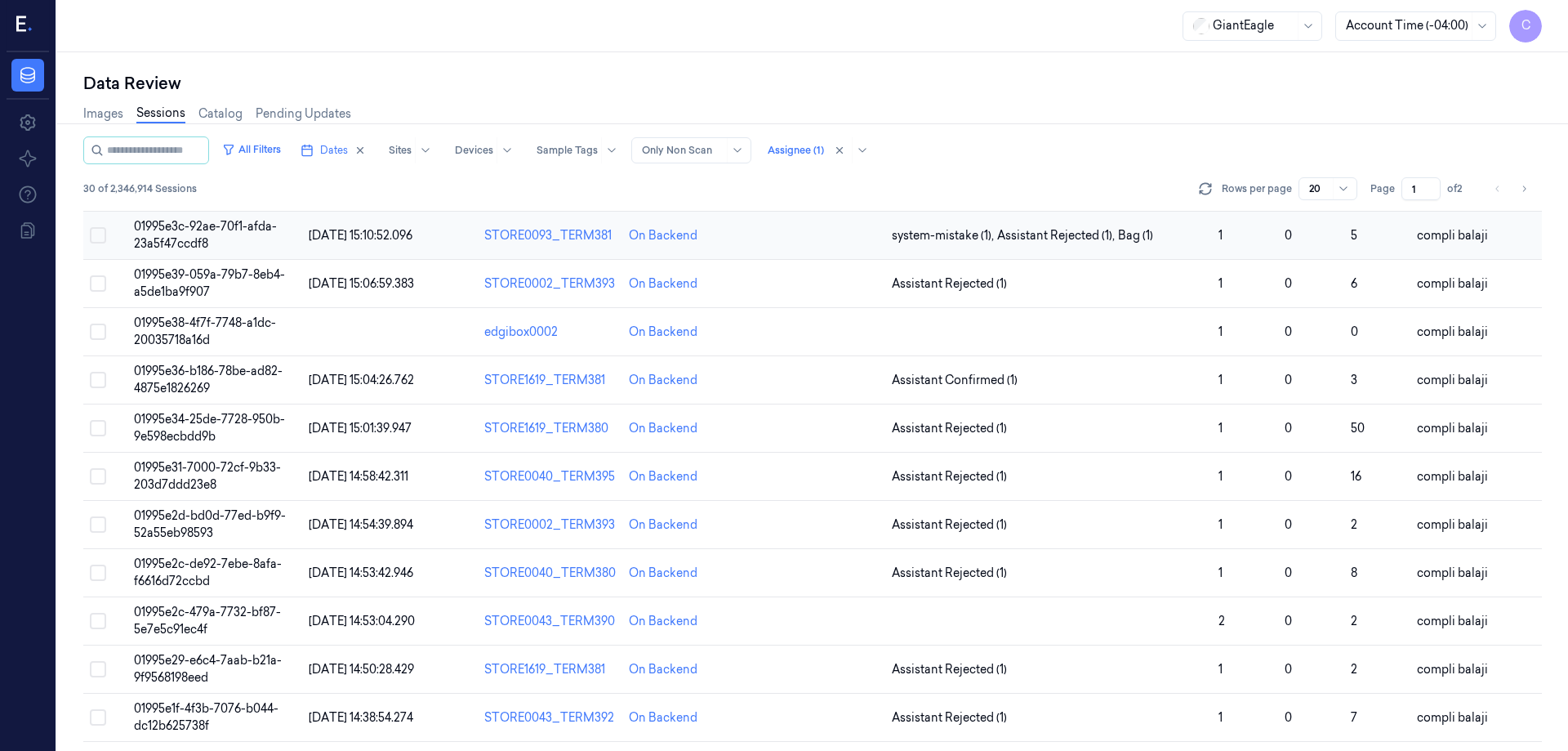
scroll to position [223, 0]
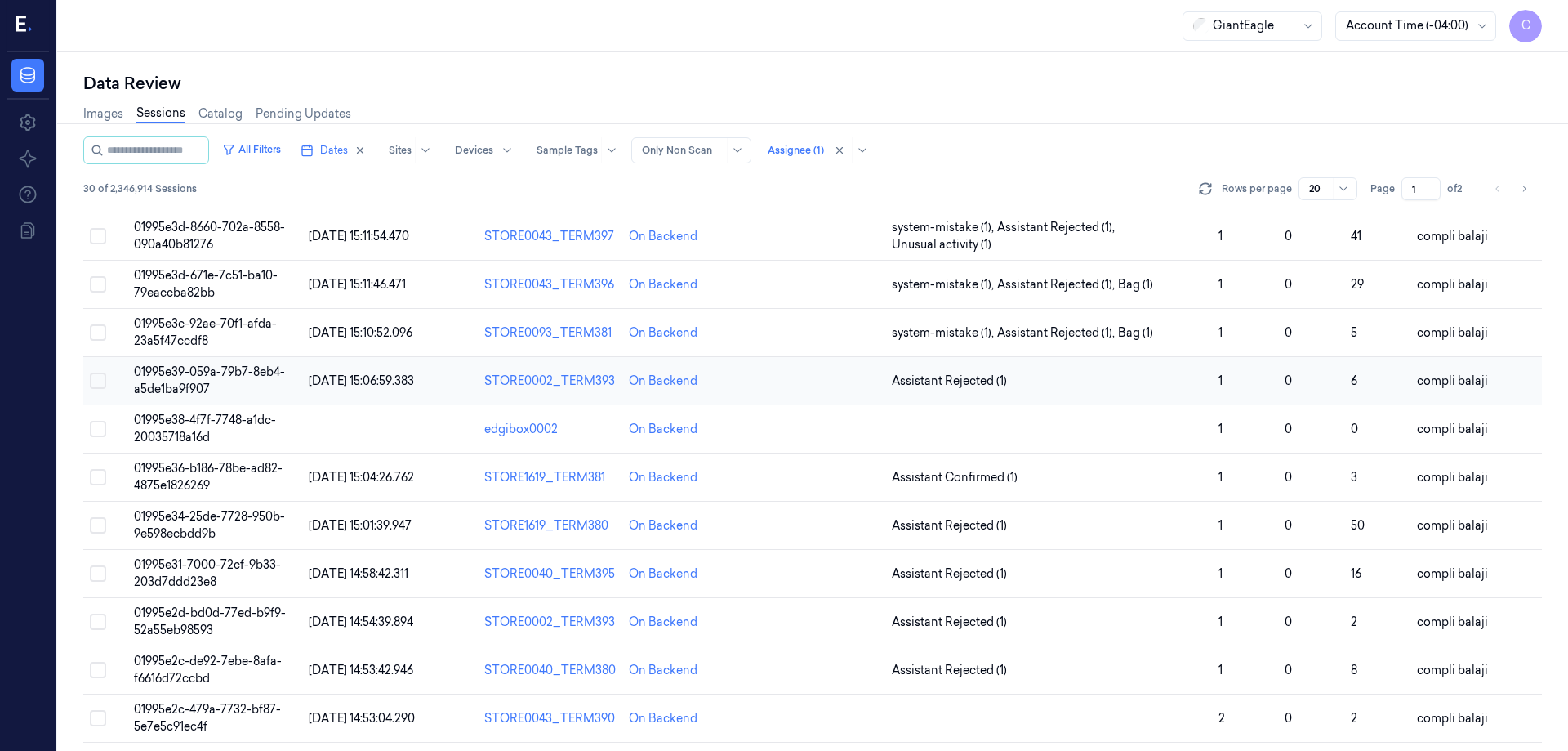
click at [228, 370] on span "01995e39-059a-79b7-8eb4-a5de1ba9f907" at bounding box center [209, 380] width 151 height 32
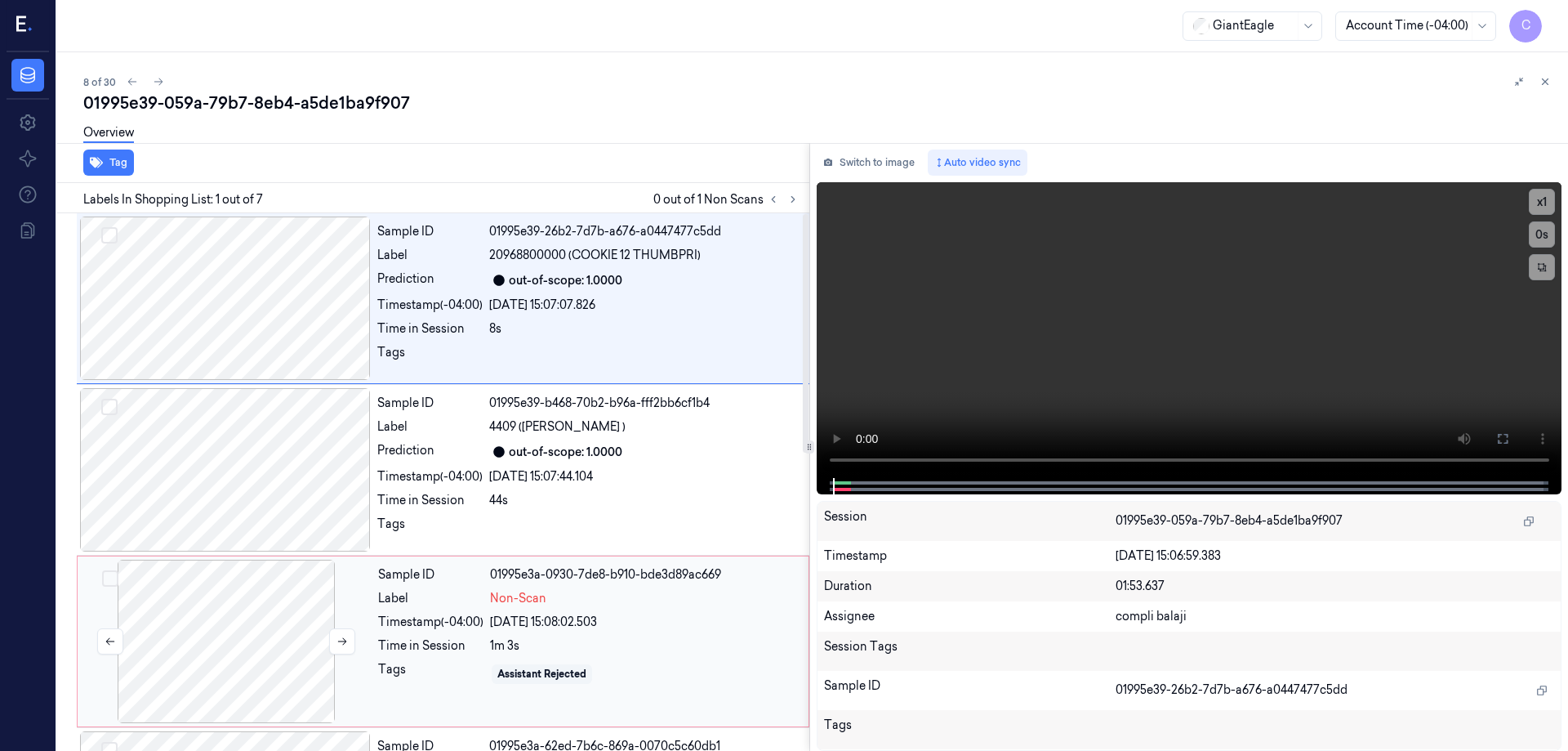
click at [253, 635] on div at bounding box center [226, 641] width 291 height 163
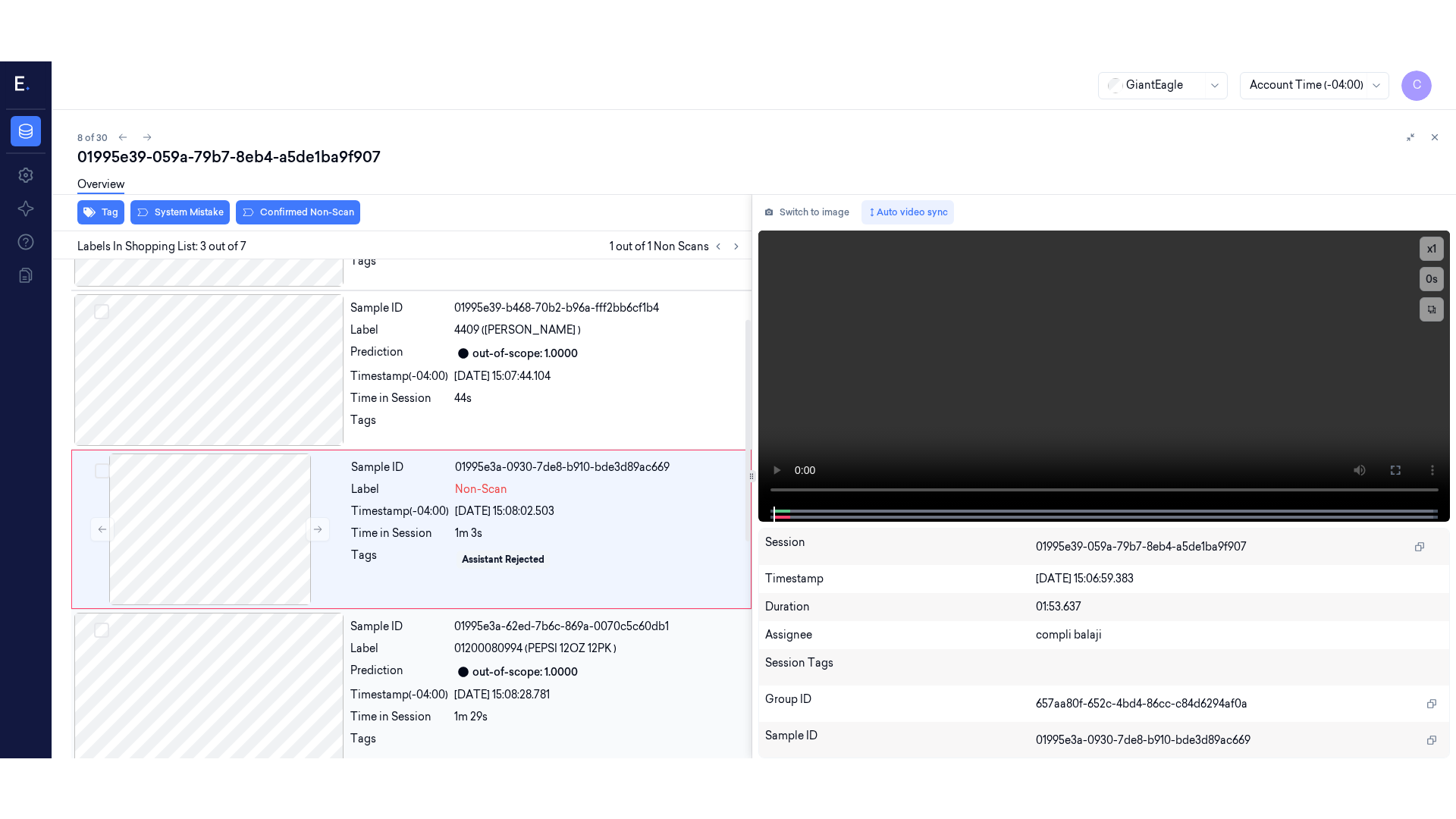
scroll to position [148, 0]
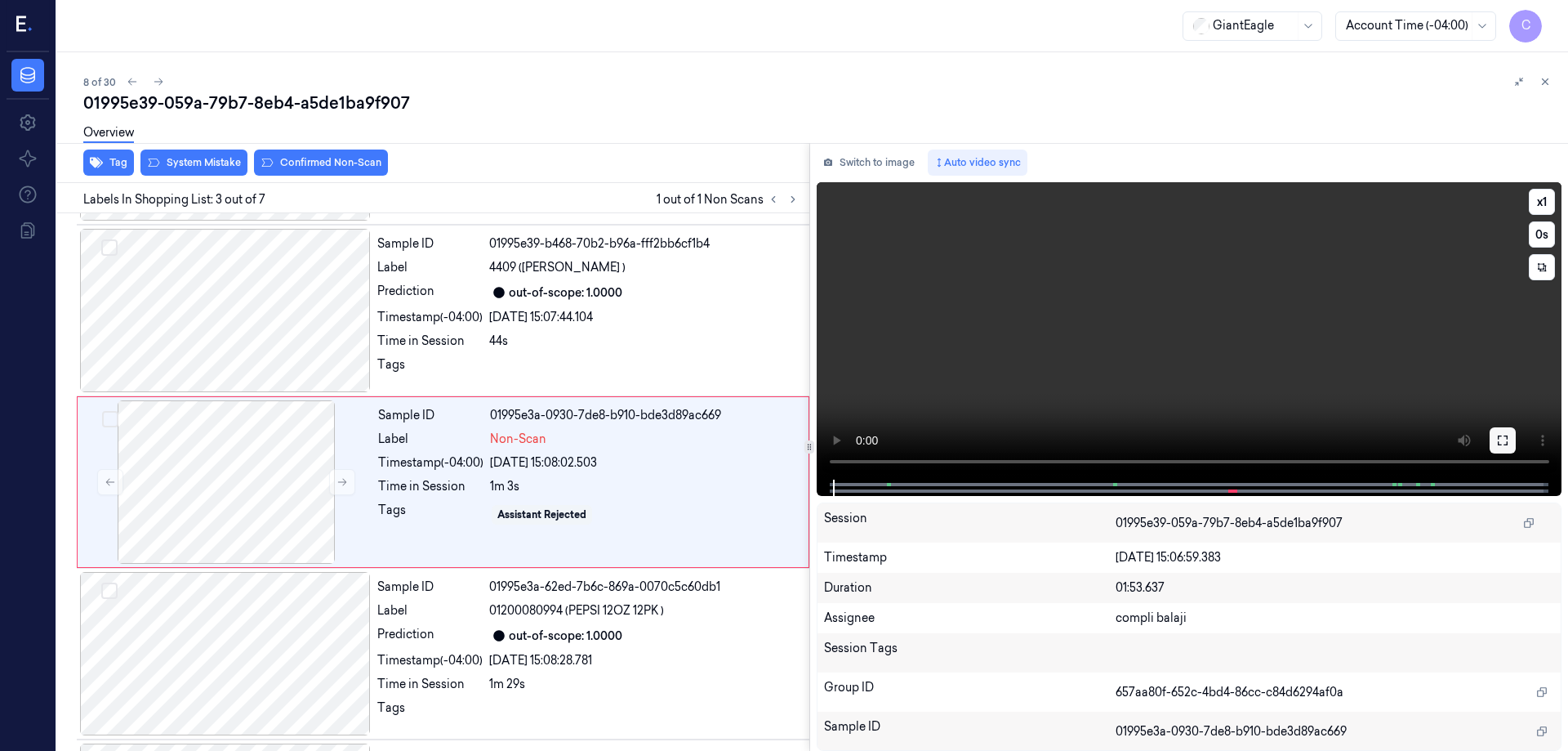
click at [1504, 439] on icon at bounding box center [1503, 440] width 13 height 13
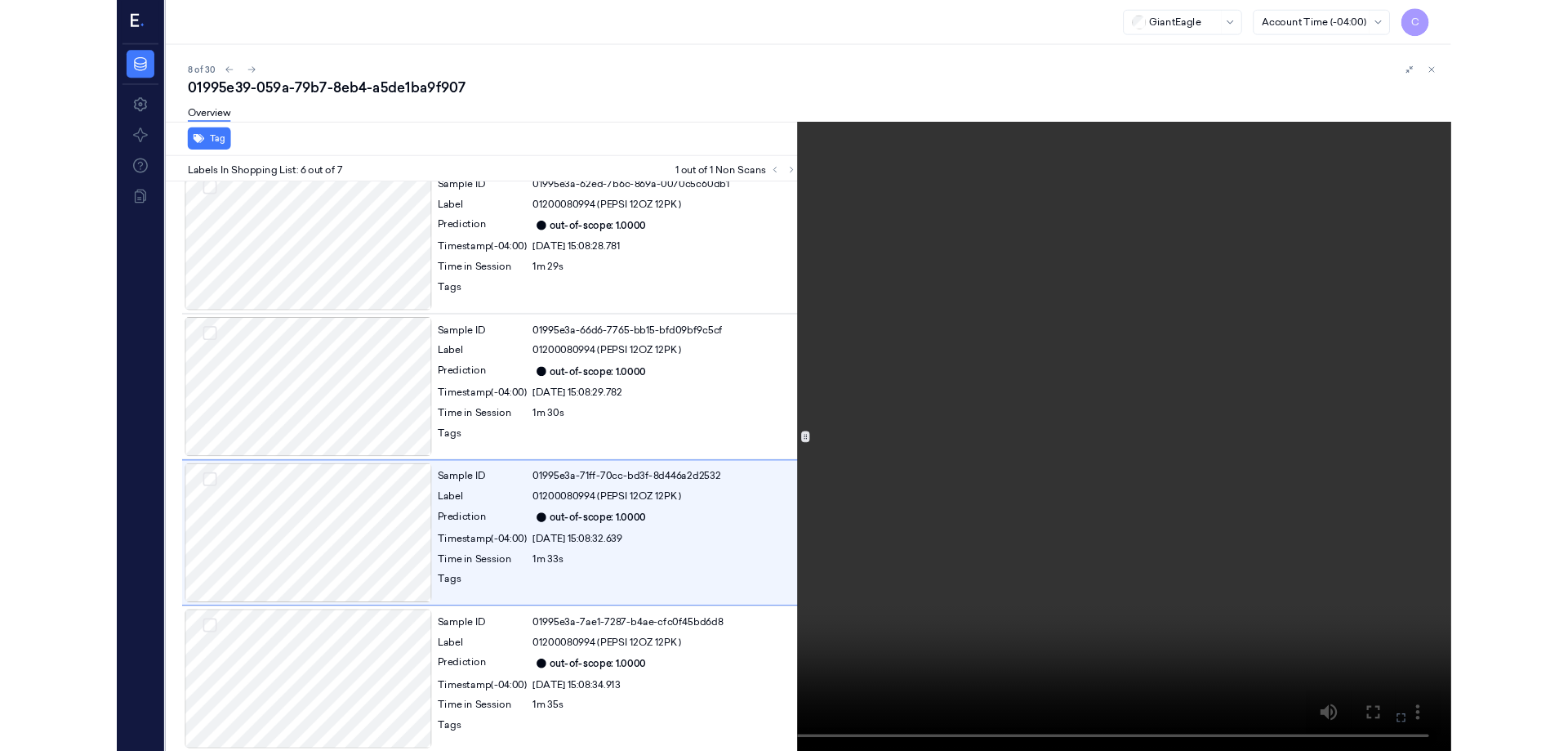
scroll to position [537, 0]
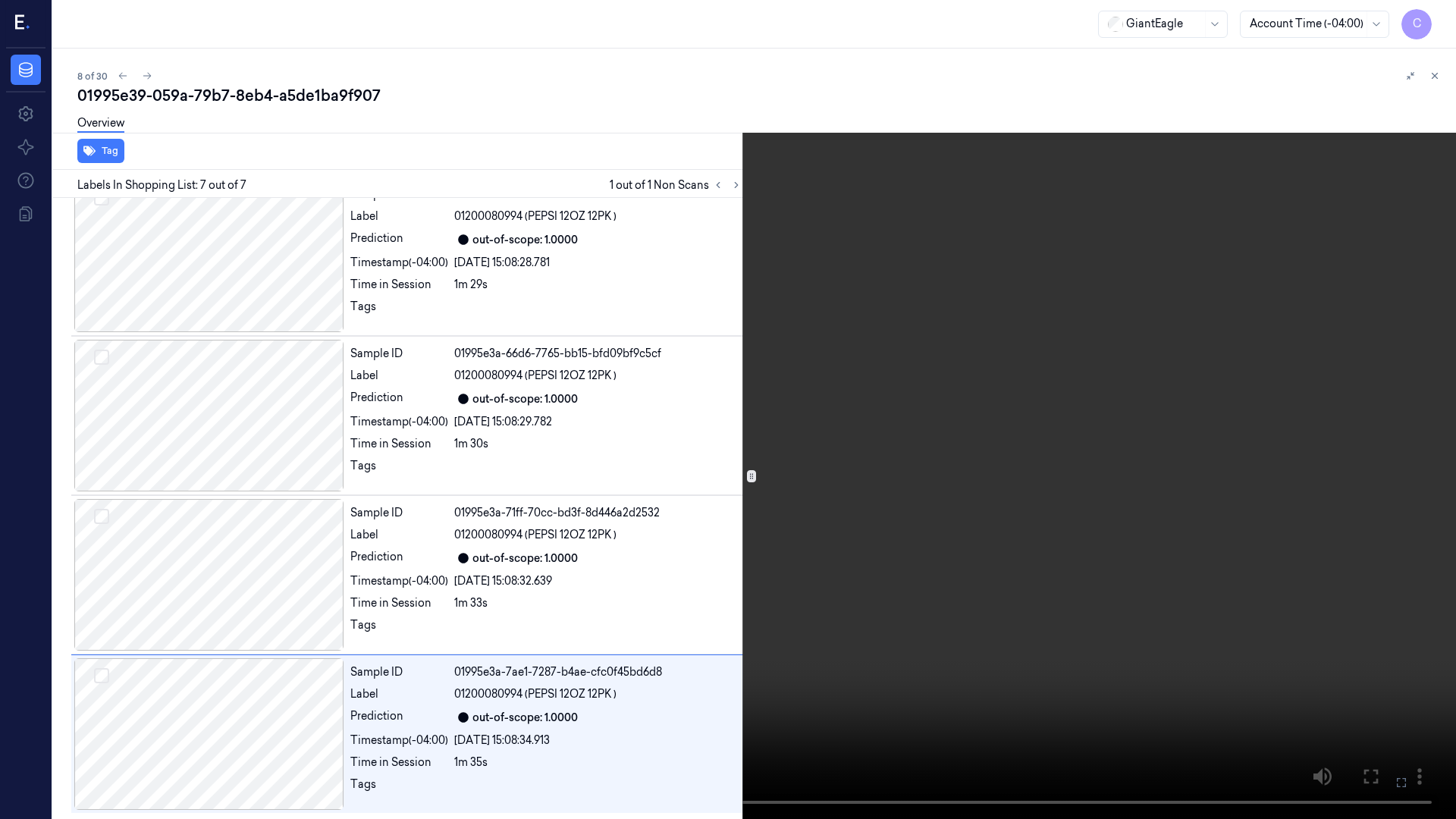
click at [0, 0] on icon at bounding box center [0, 0] width 0 height 0
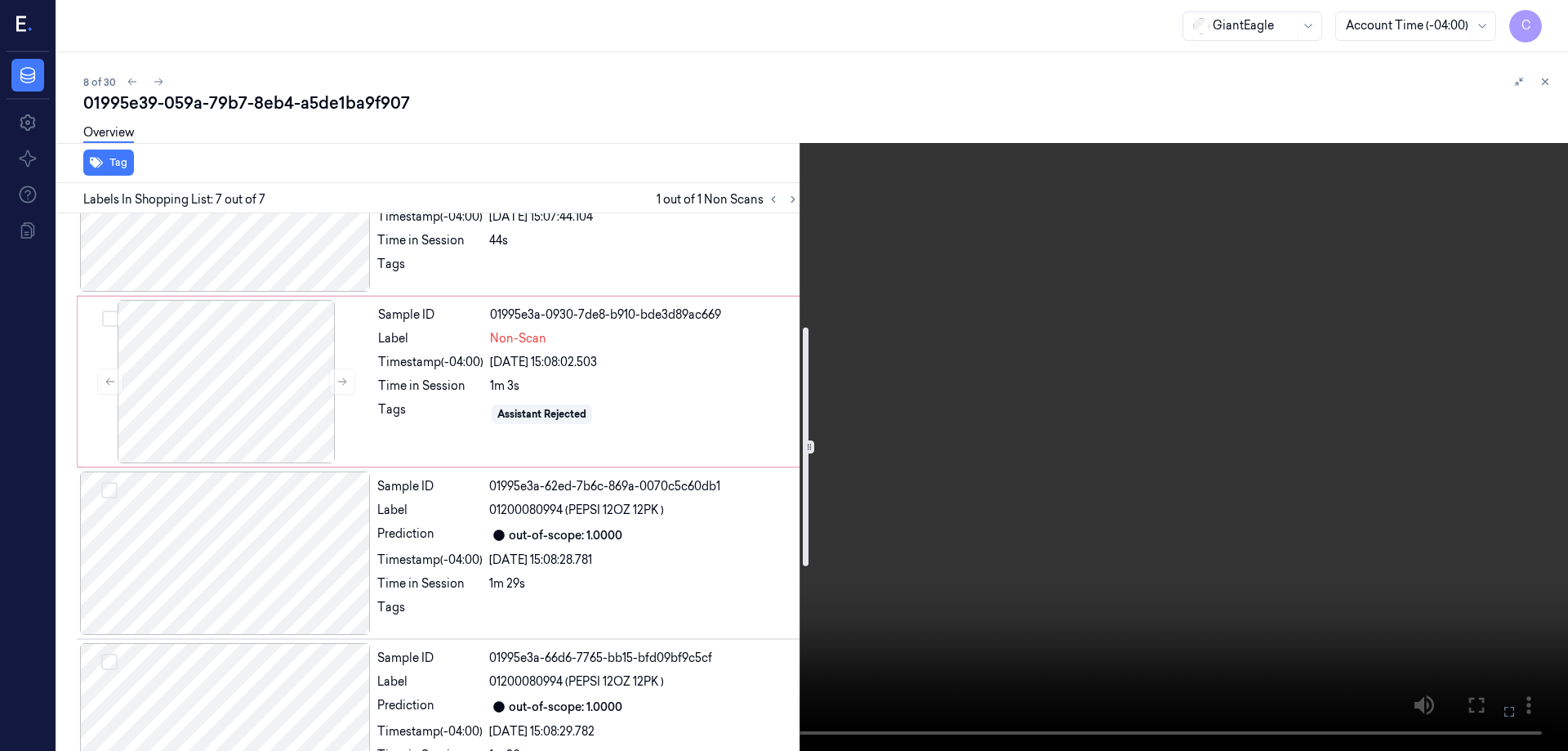
scroll to position [178, 0]
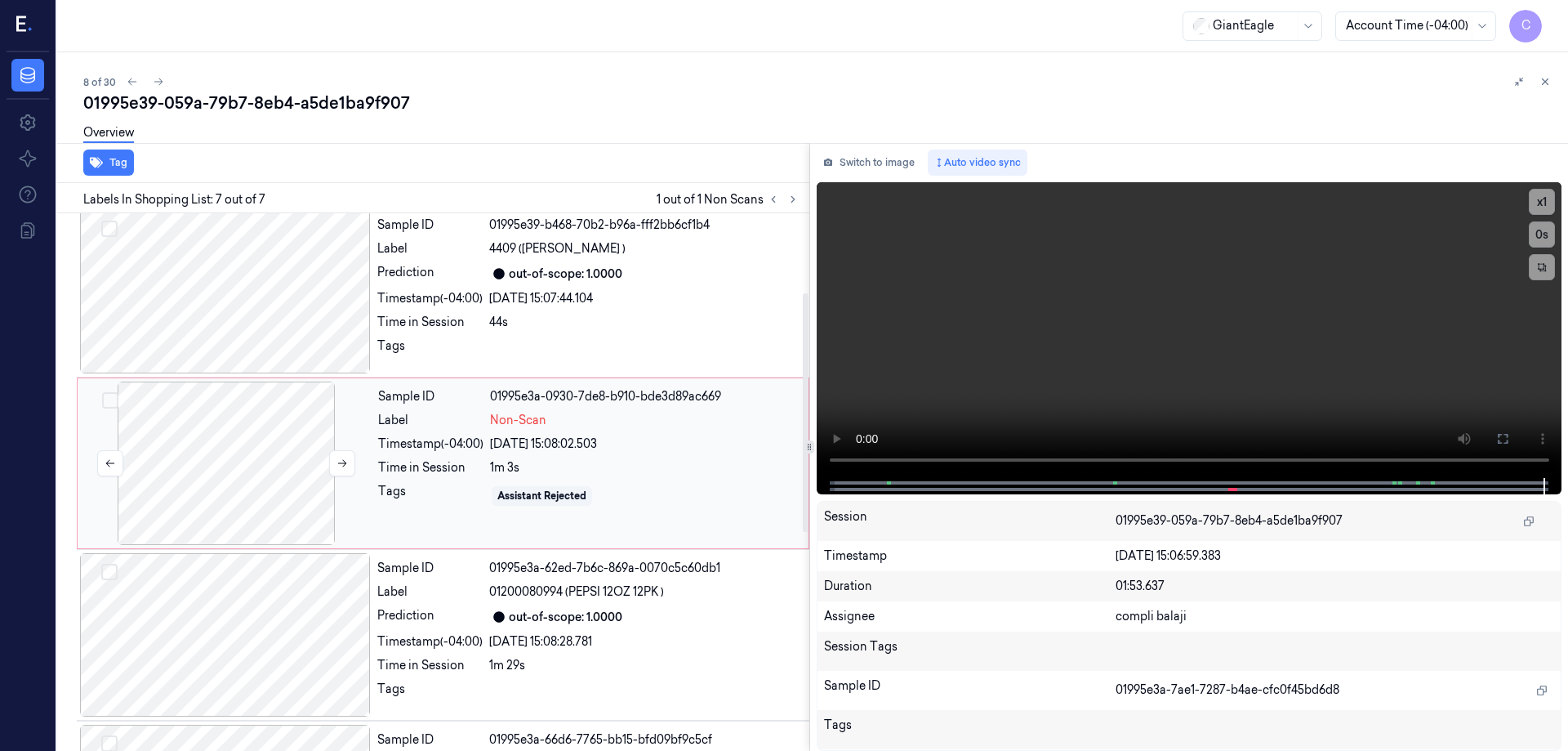
click at [204, 445] on div at bounding box center [226, 463] width 291 height 163
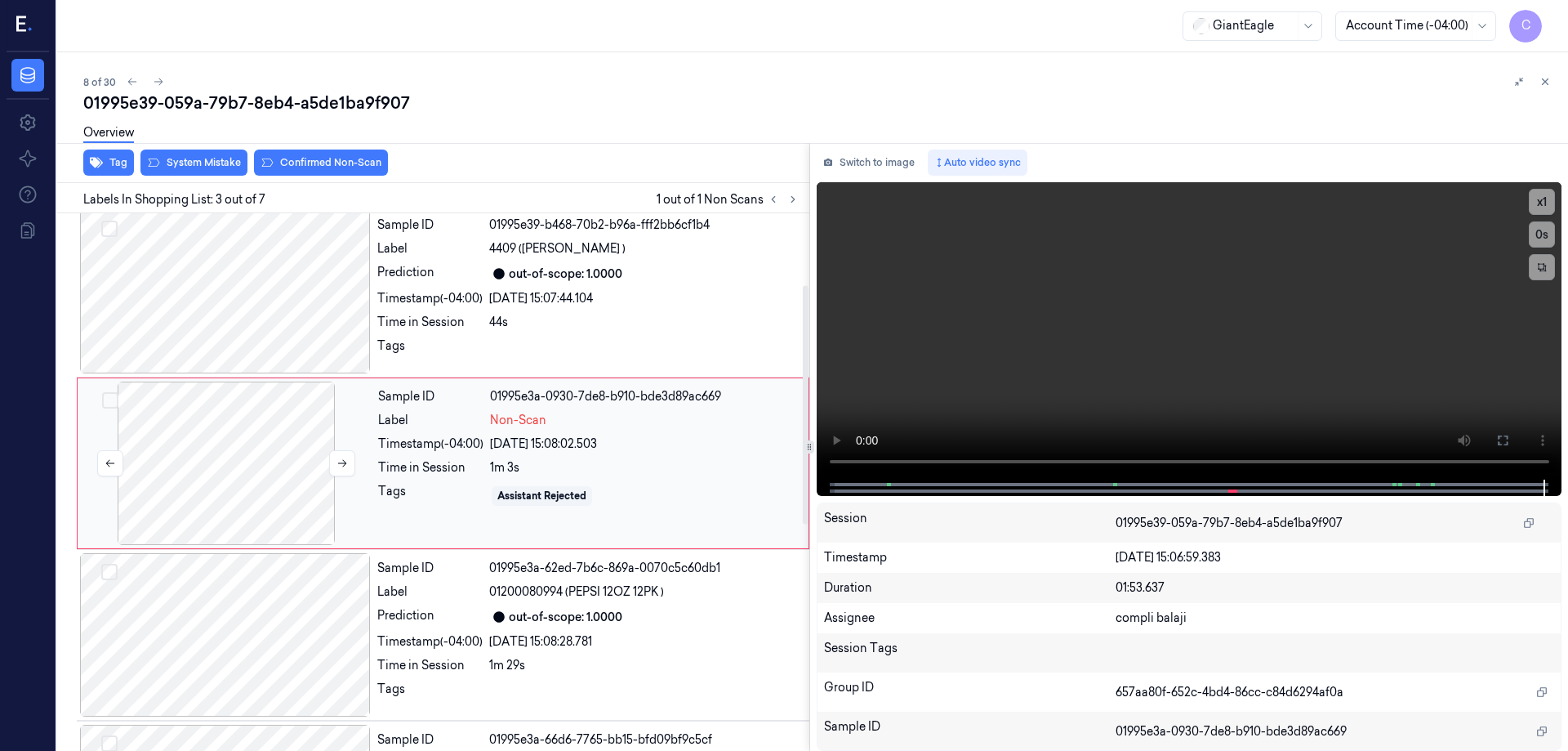
scroll to position [159, 0]
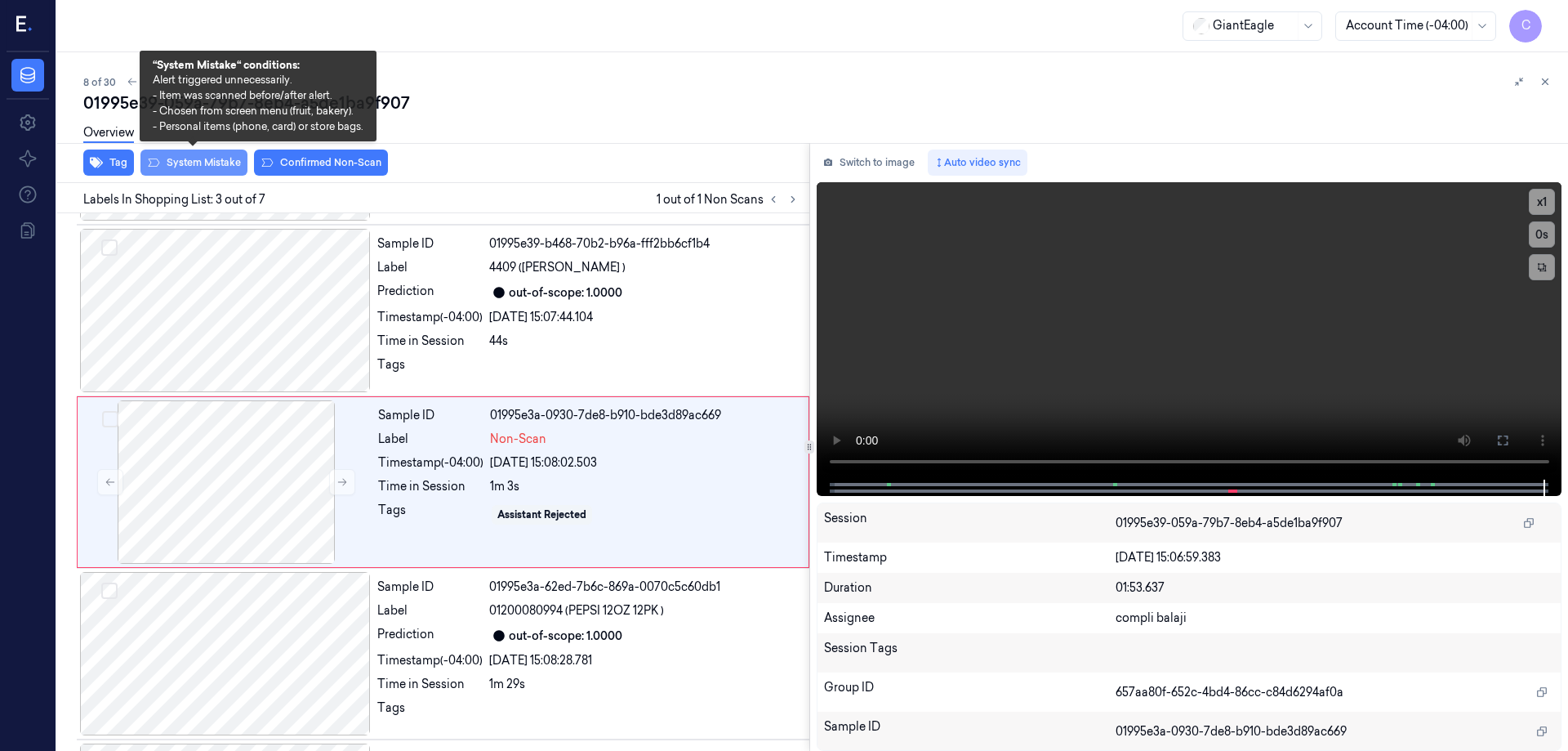
click at [210, 162] on button "System Mistake" at bounding box center [193, 163] width 107 height 27
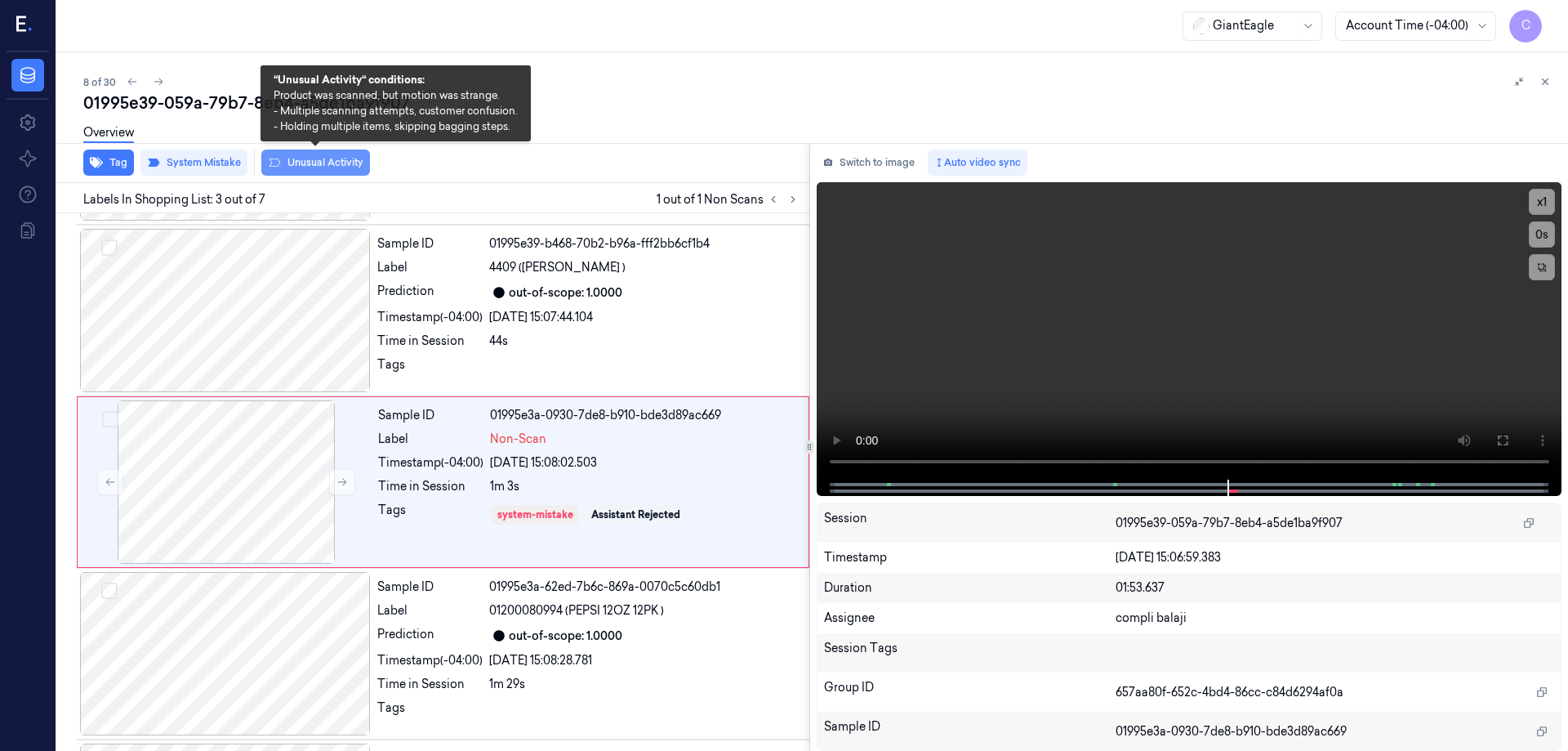
click at [350, 162] on button "Unusual Activity" at bounding box center [316, 163] width 109 height 27
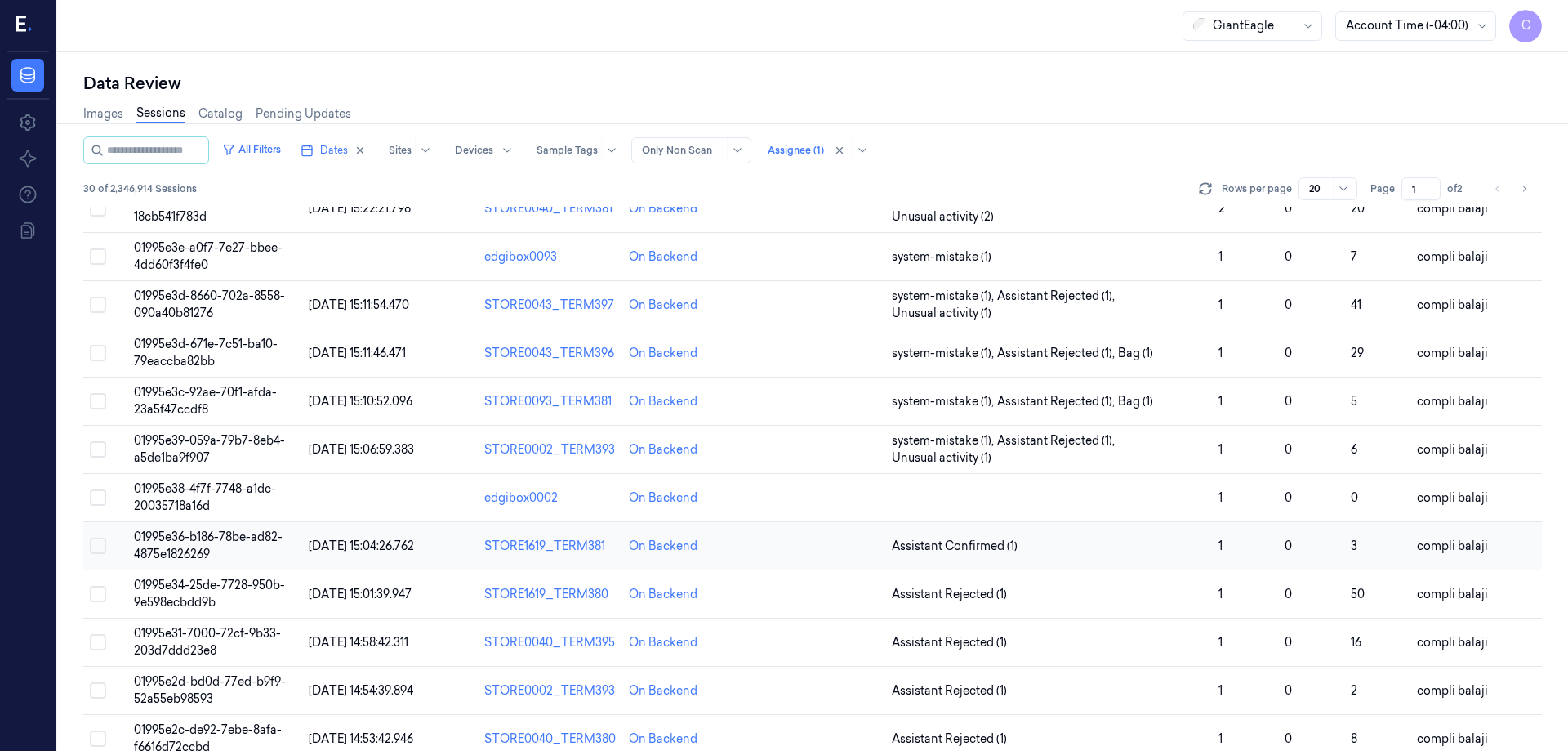
scroll to position [163, 0]
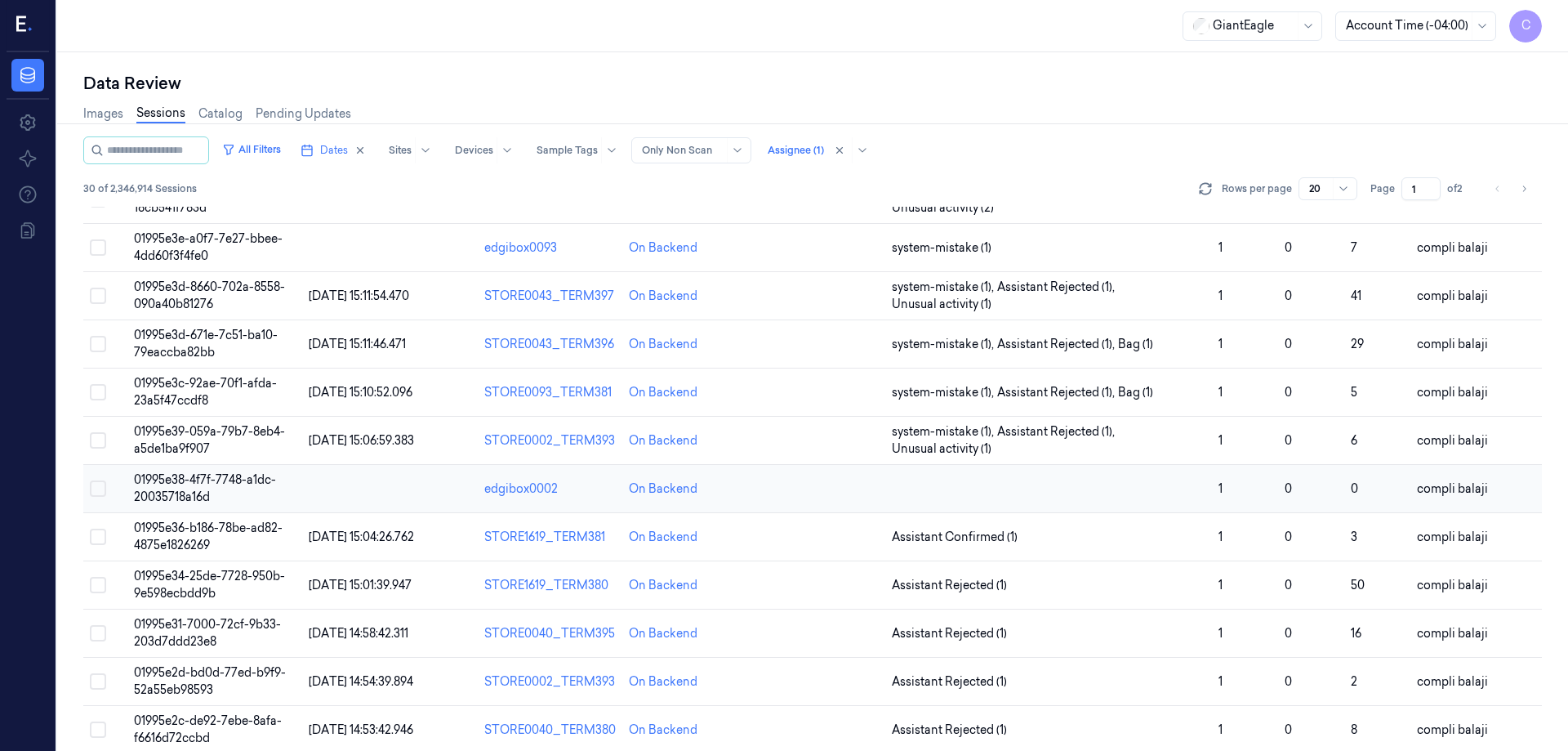
click at [203, 485] on span "01995e38-4f7f-7748-a1dc-20035718a16d" at bounding box center [205, 488] width 142 height 32
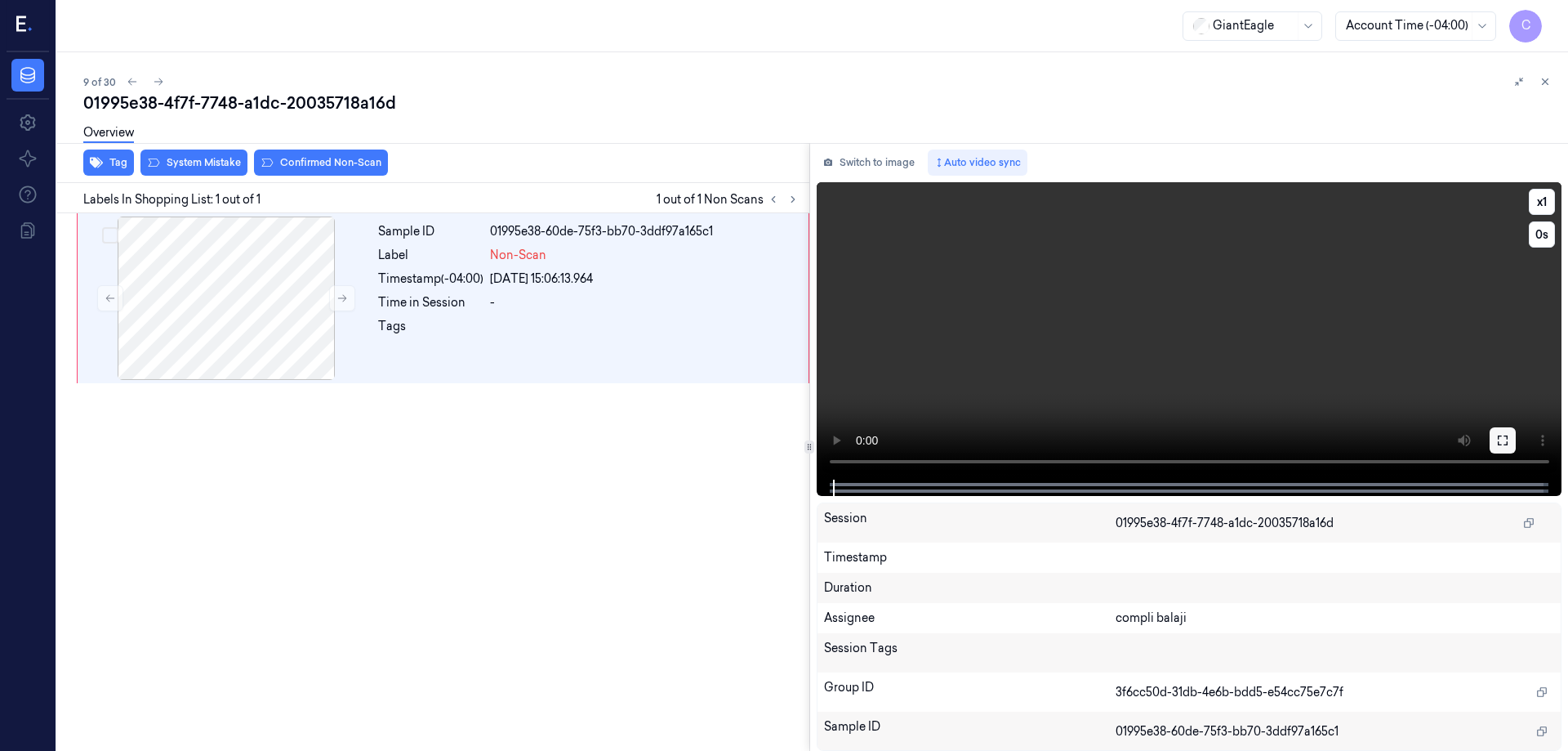
click at [1501, 438] on icon at bounding box center [1503, 440] width 13 height 13
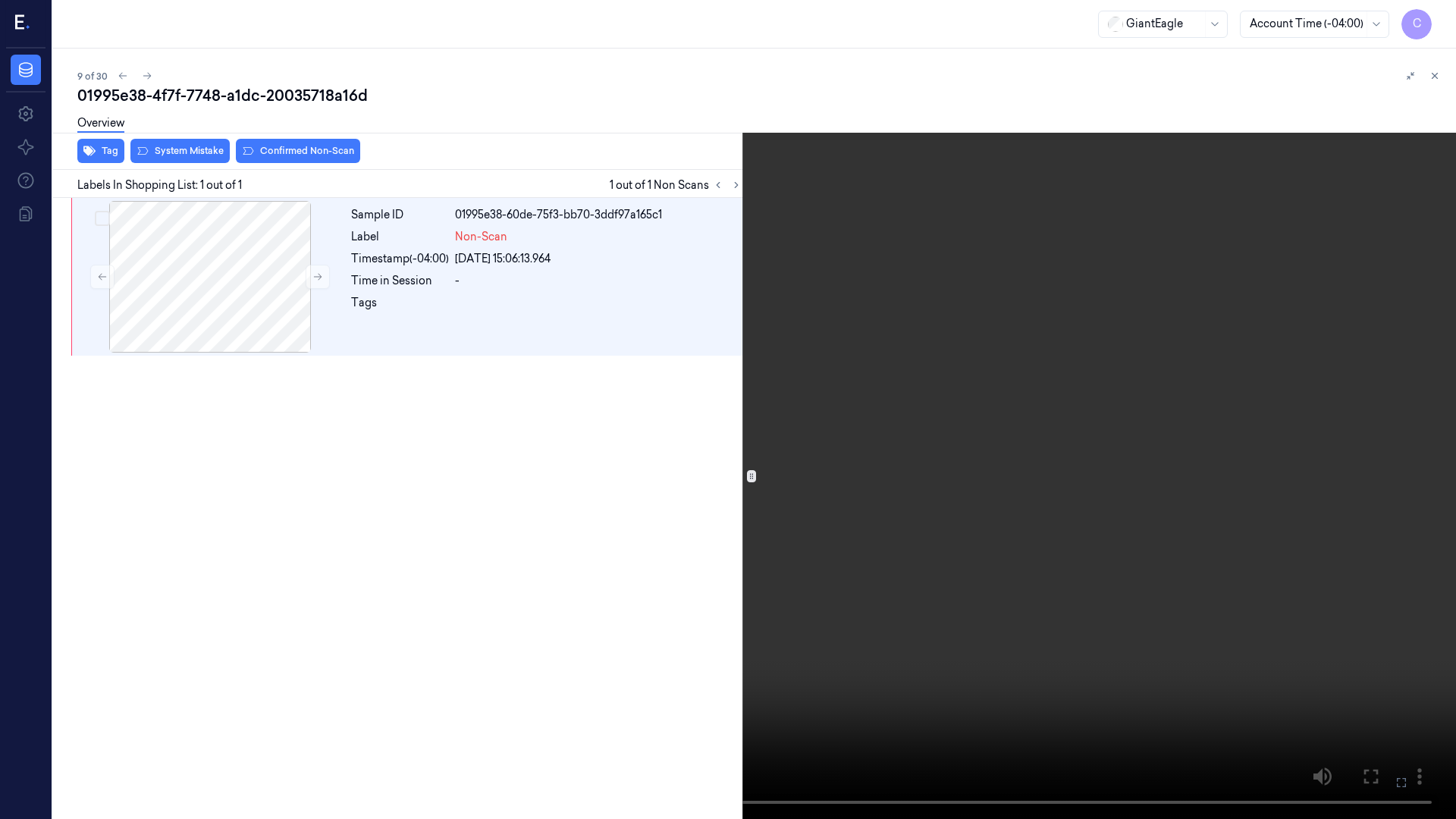
click at [0, 0] on icon at bounding box center [0, 0] width 0 height 0
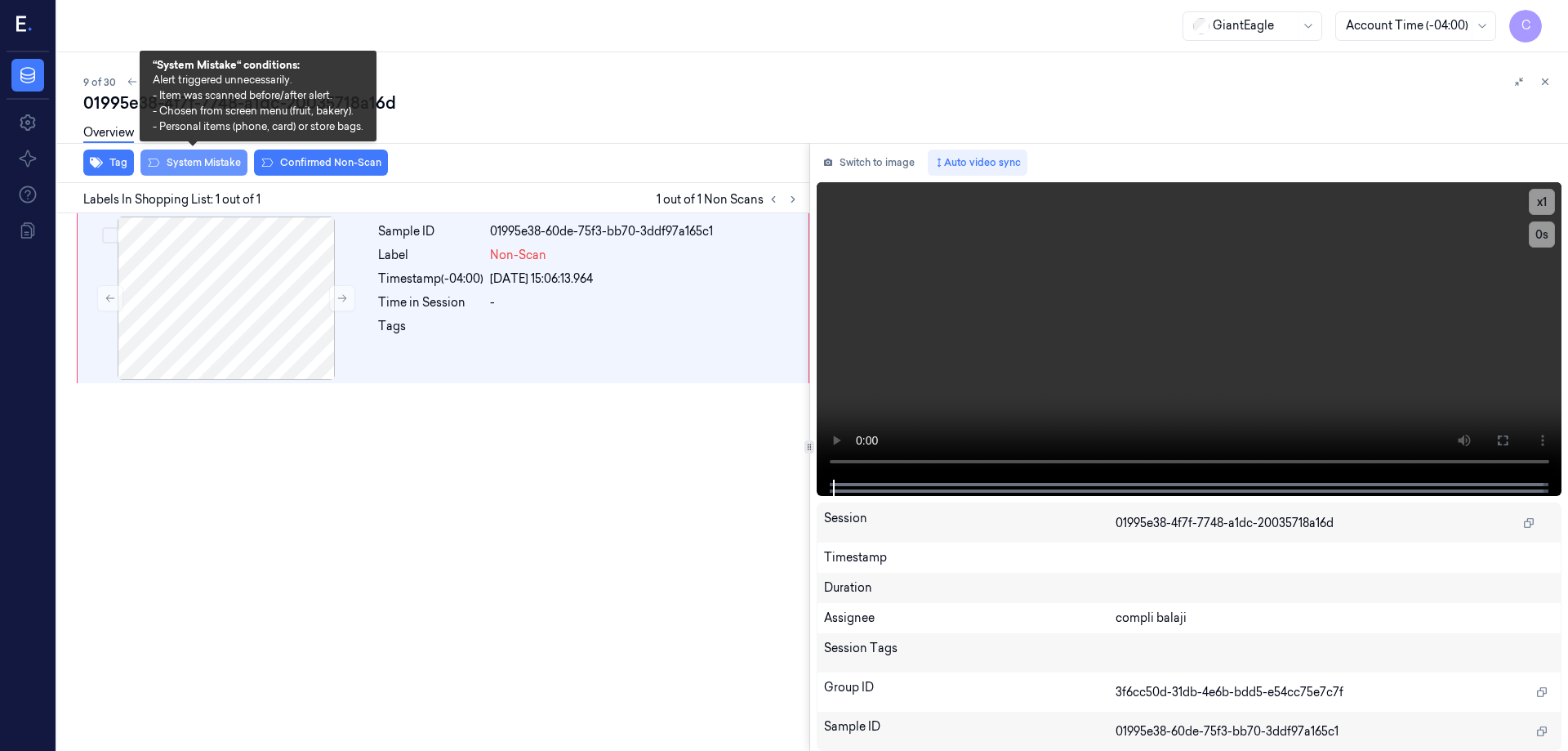
click at [212, 164] on button "System Mistake" at bounding box center [193, 163] width 107 height 27
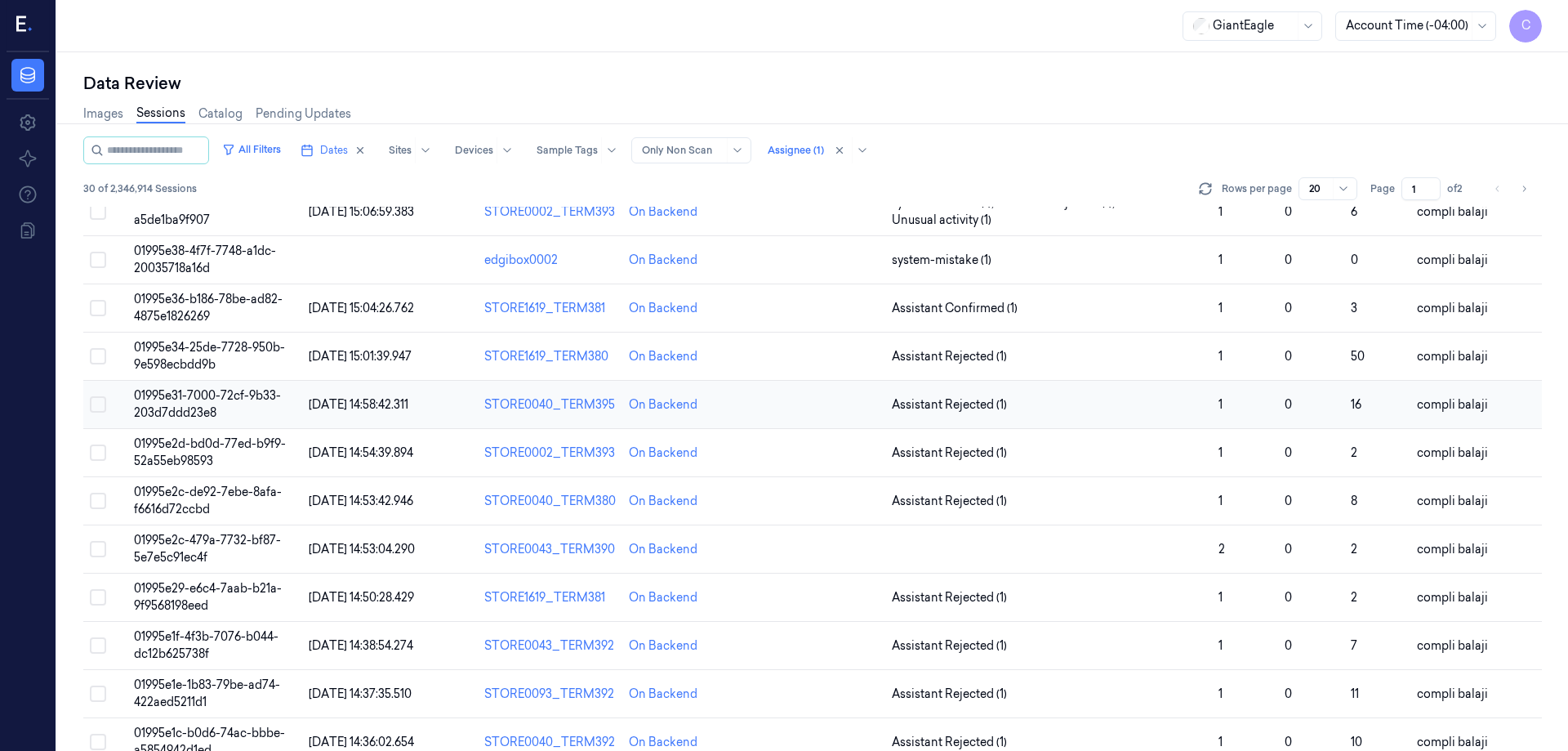
scroll to position [304, 0]
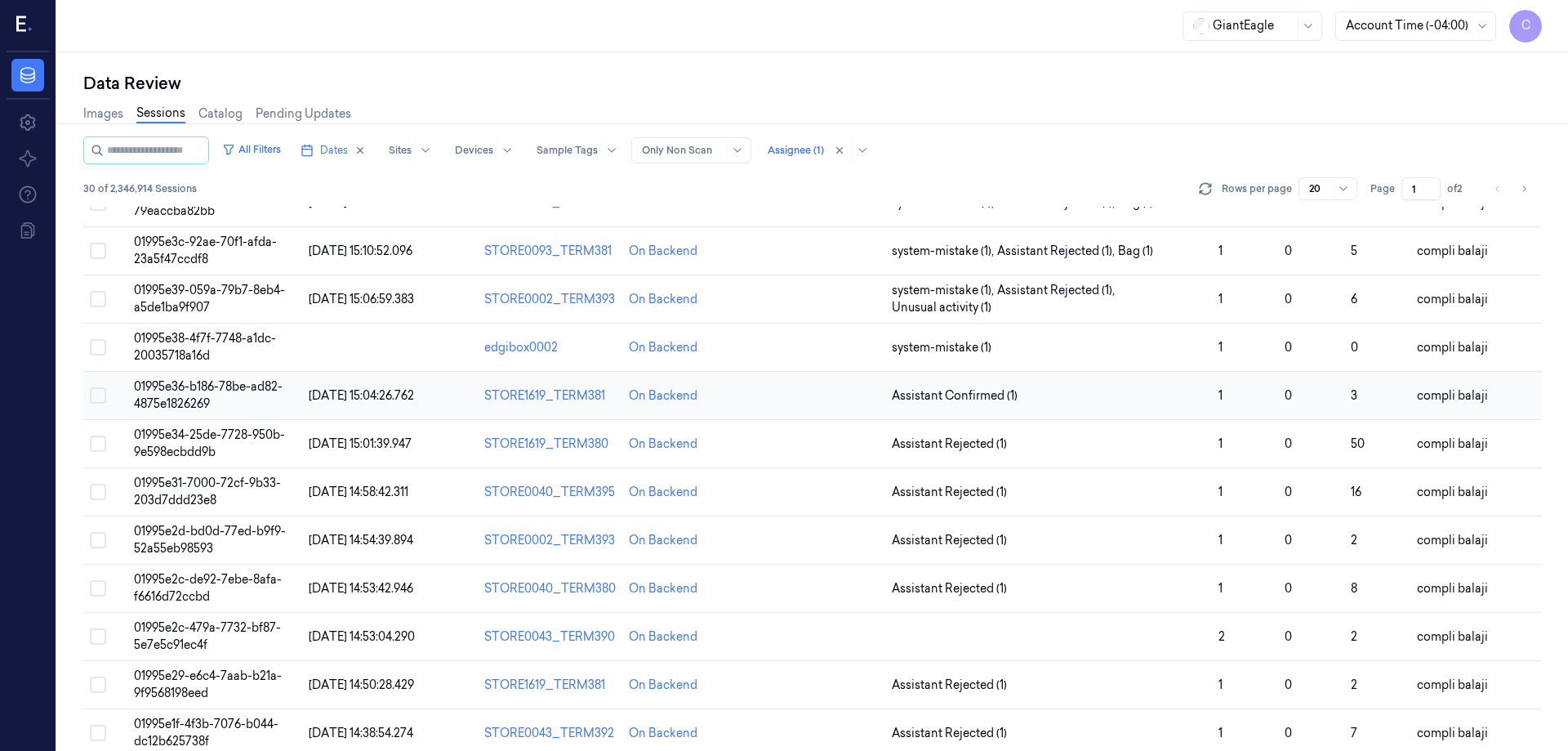
click at [191, 386] on span "01995e36-b186-78be-ad82-4875e1826269" at bounding box center [208, 395] width 149 height 32
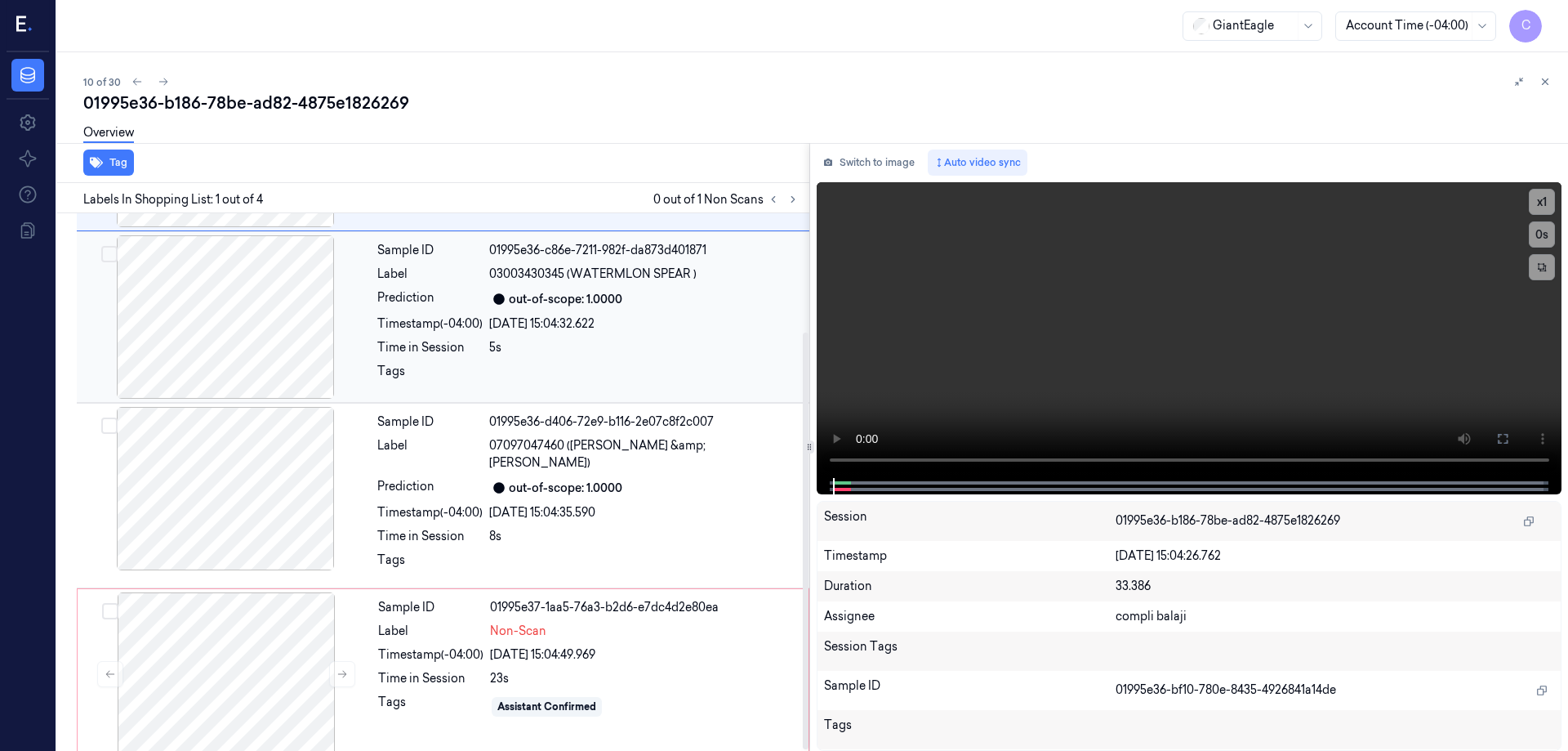
scroll to position [154, 0]
click at [246, 665] on div at bounding box center [226, 673] width 291 height 163
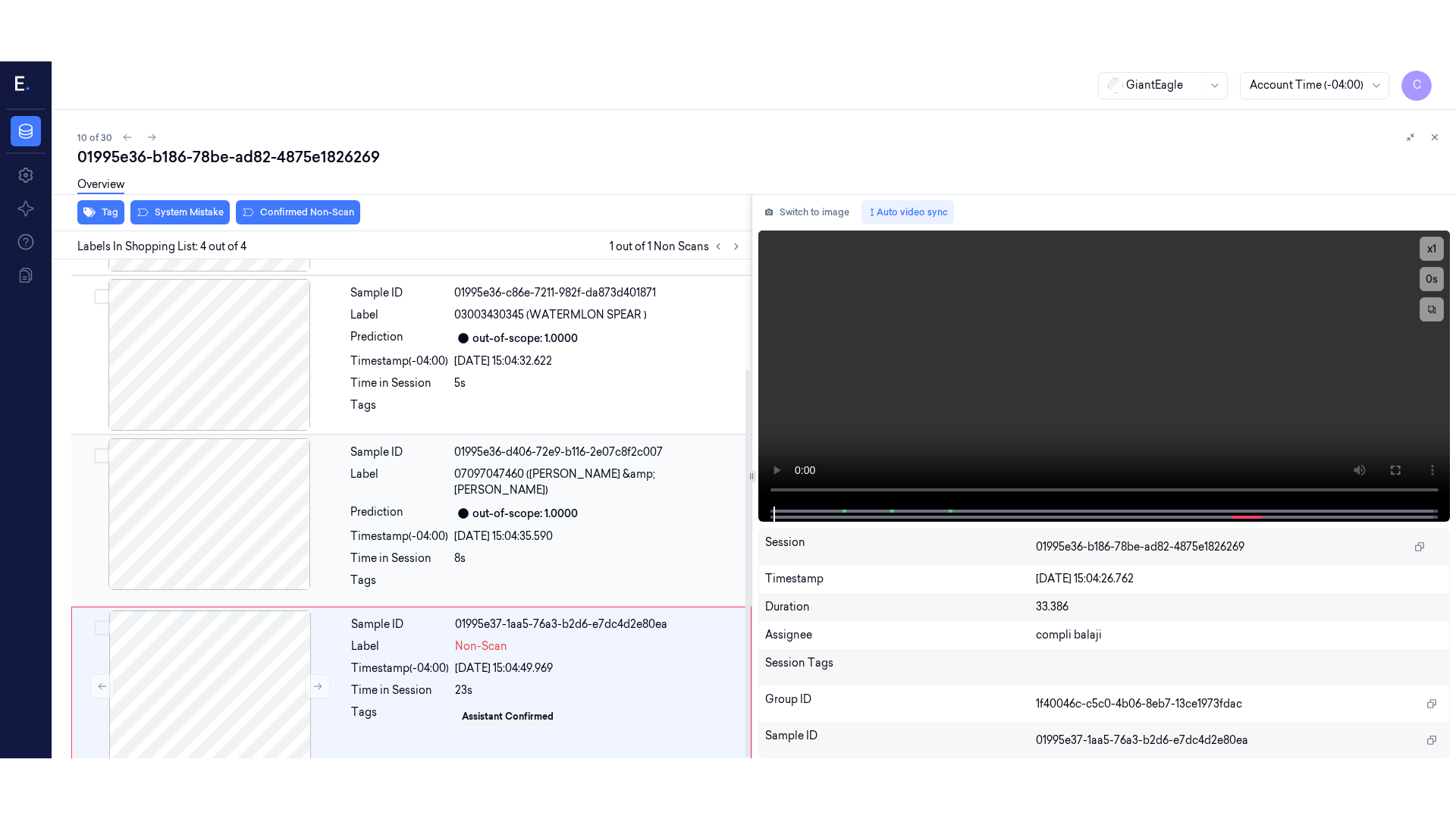
scroll to position [0, 0]
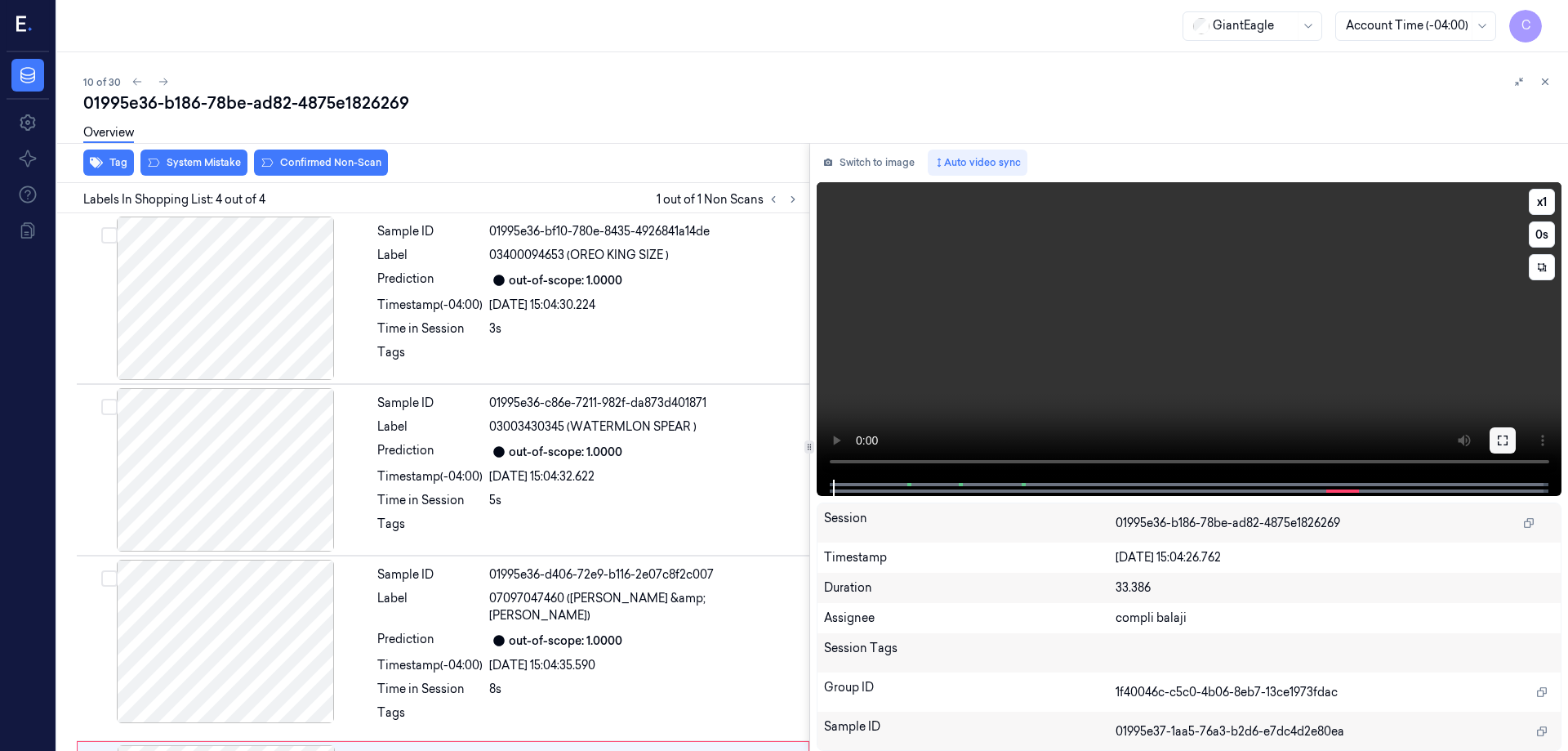
click at [1509, 436] on button at bounding box center [1503, 441] width 27 height 27
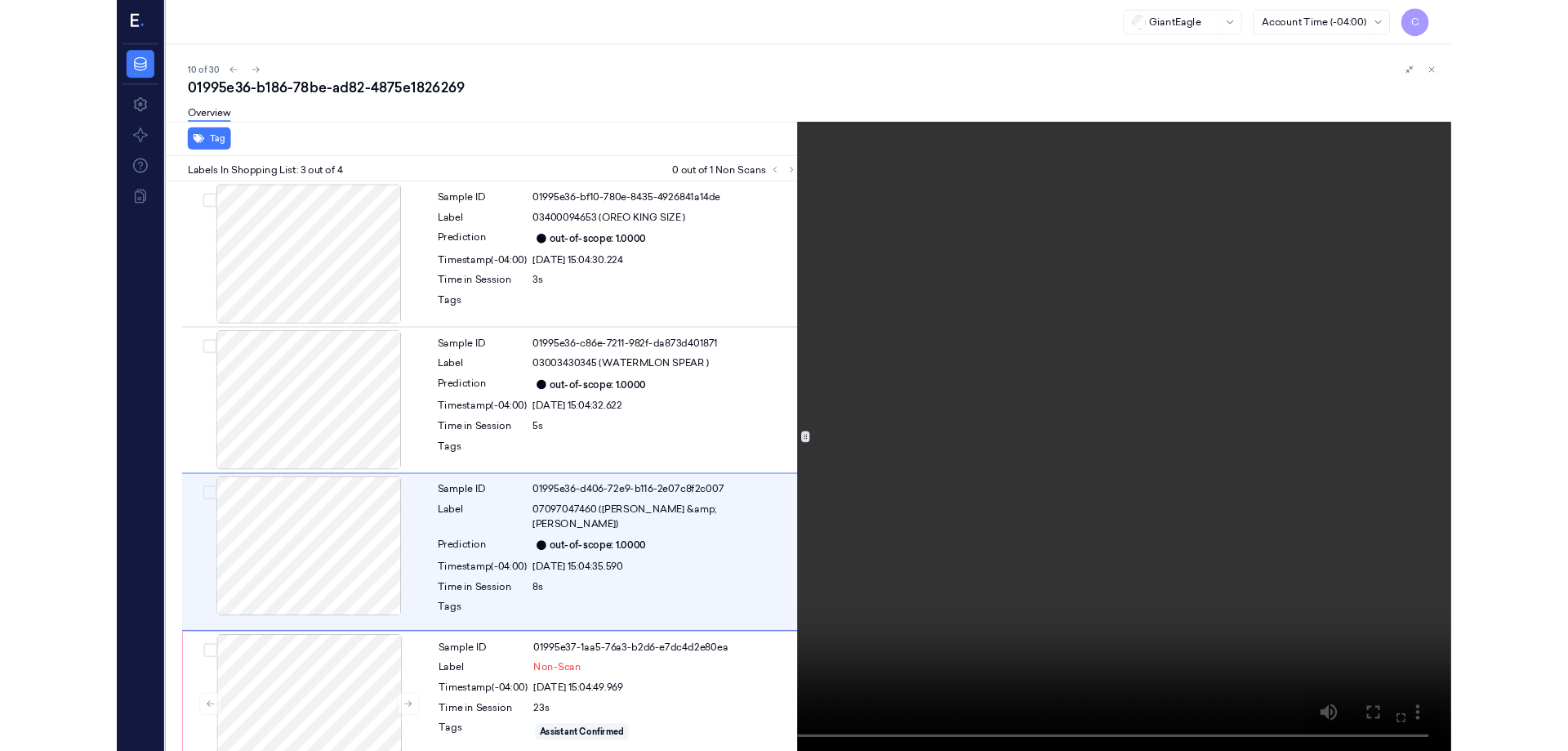
scroll to position [22, 0]
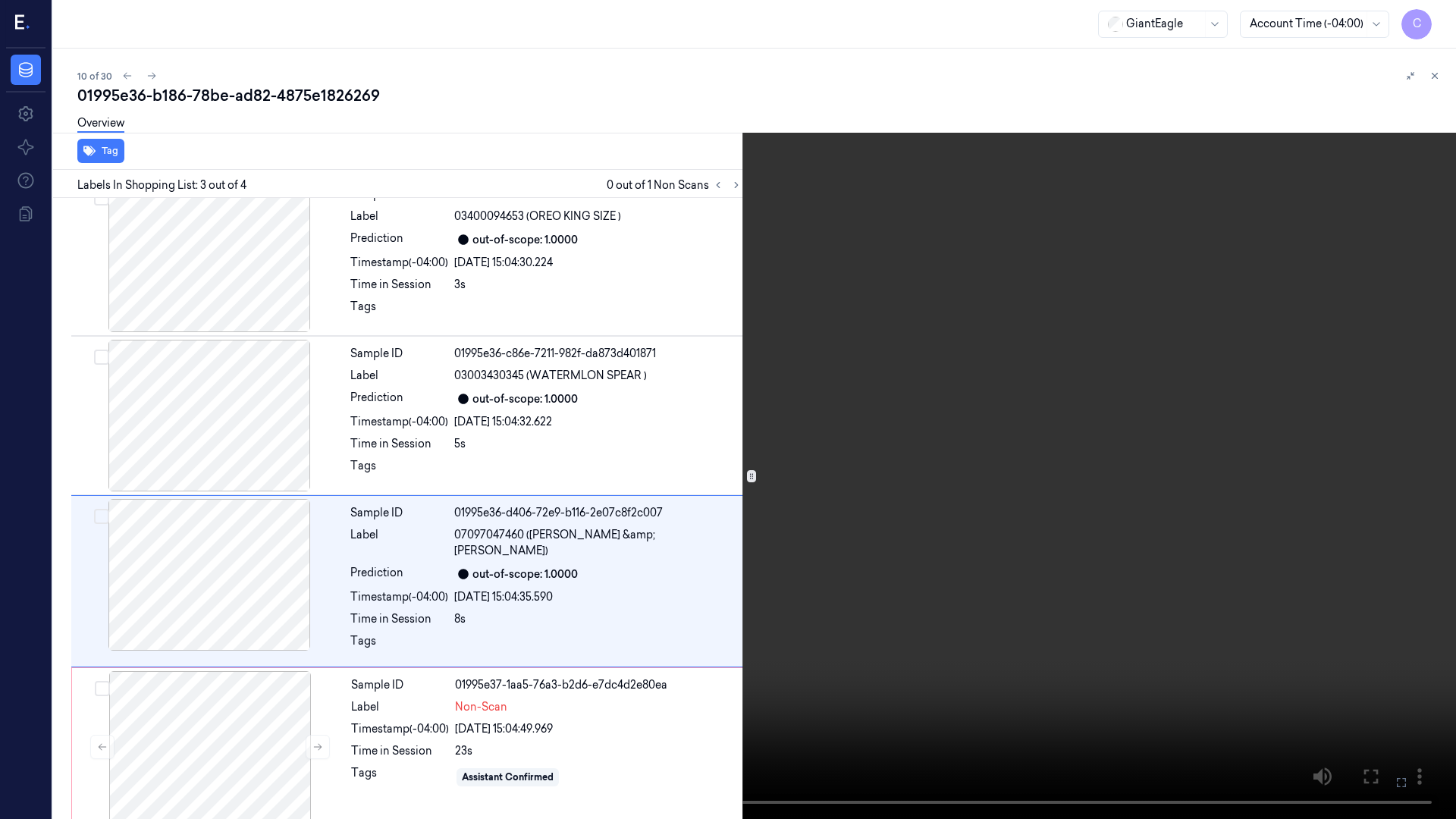
click at [0, 0] on icon at bounding box center [0, 0] width 0 height 0
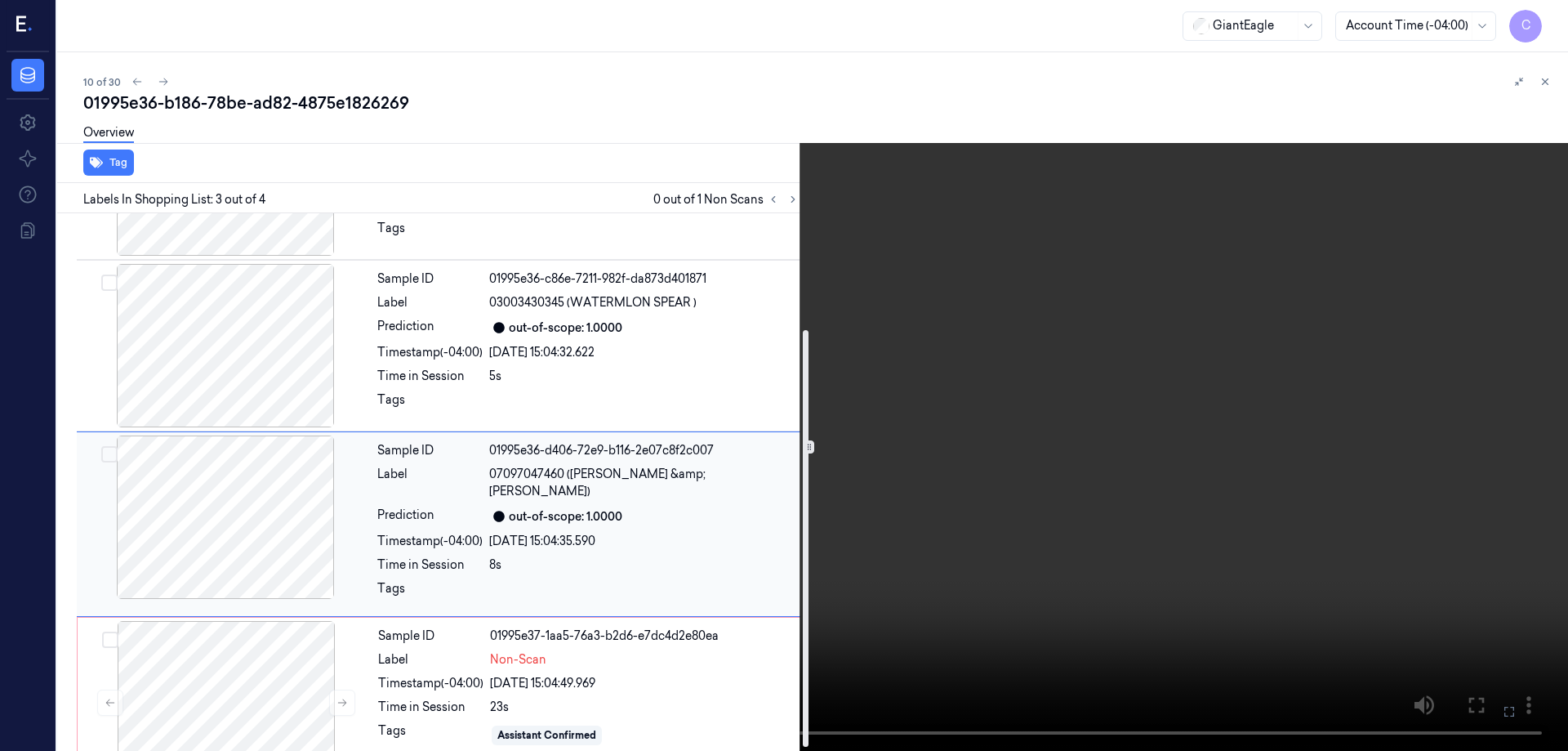
scroll to position [154, 0]
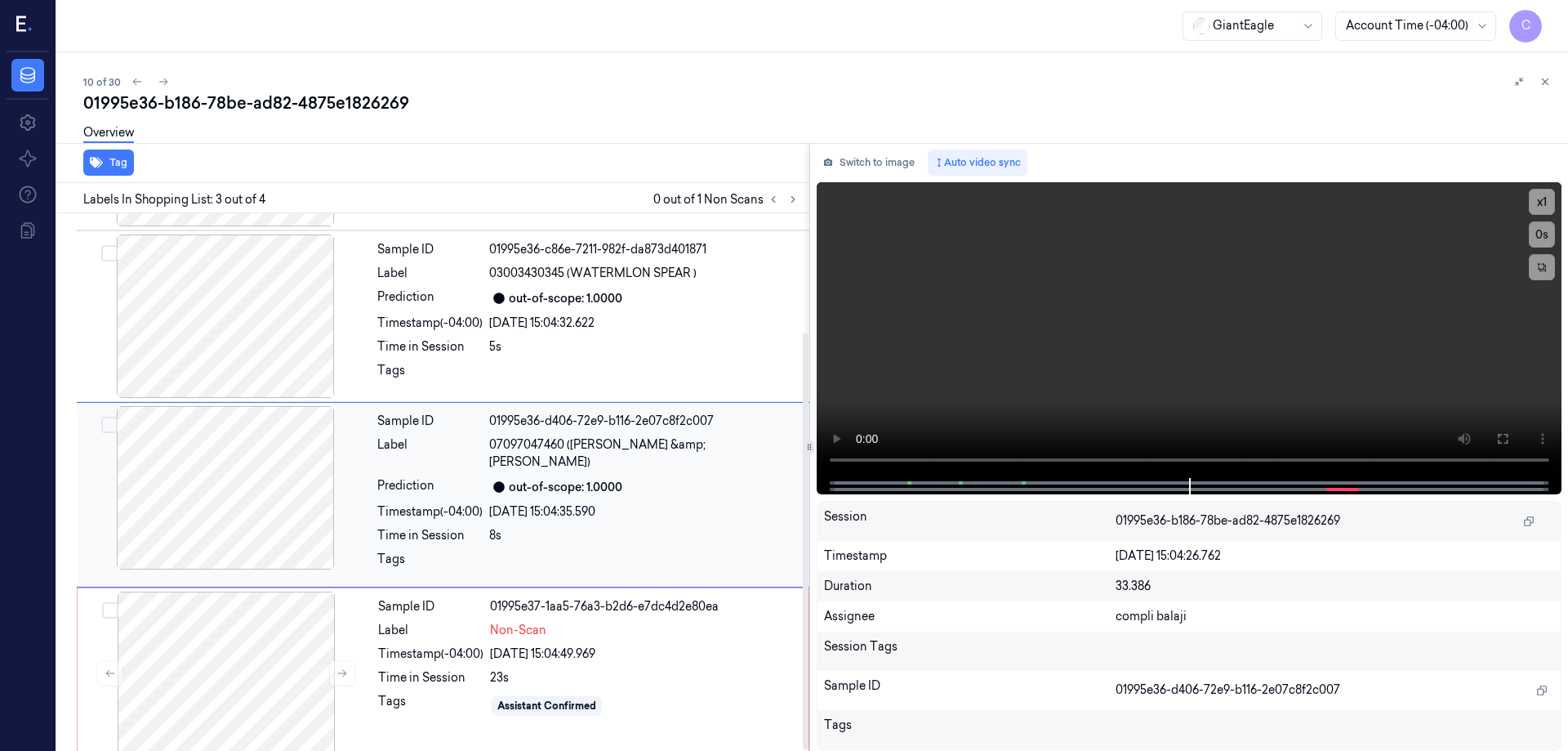
click at [255, 650] on div at bounding box center [226, 673] width 291 height 163
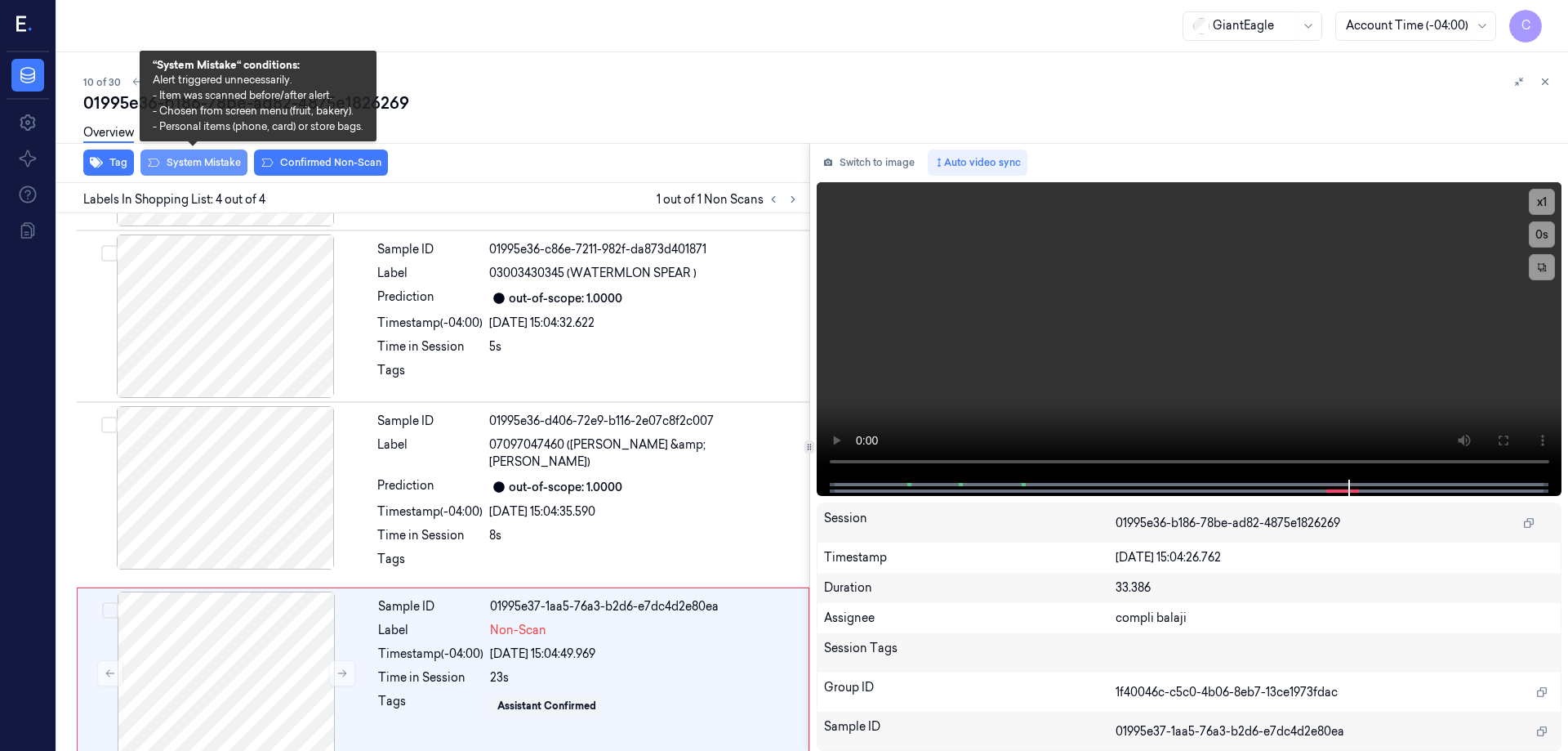
click at [210, 168] on button "System Mistake" at bounding box center [193, 163] width 107 height 27
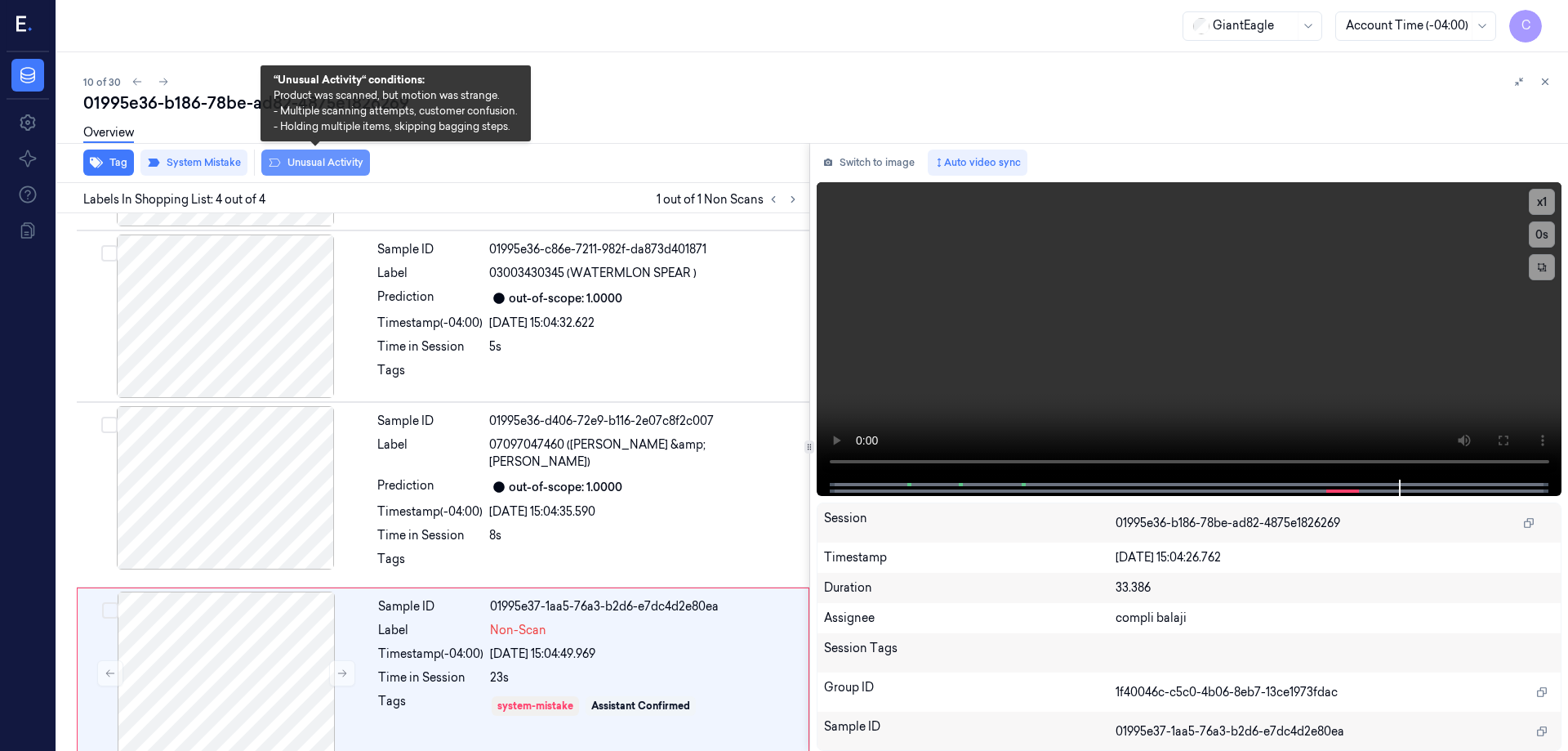
click at [340, 168] on button "Unusual Activity" at bounding box center [316, 163] width 109 height 27
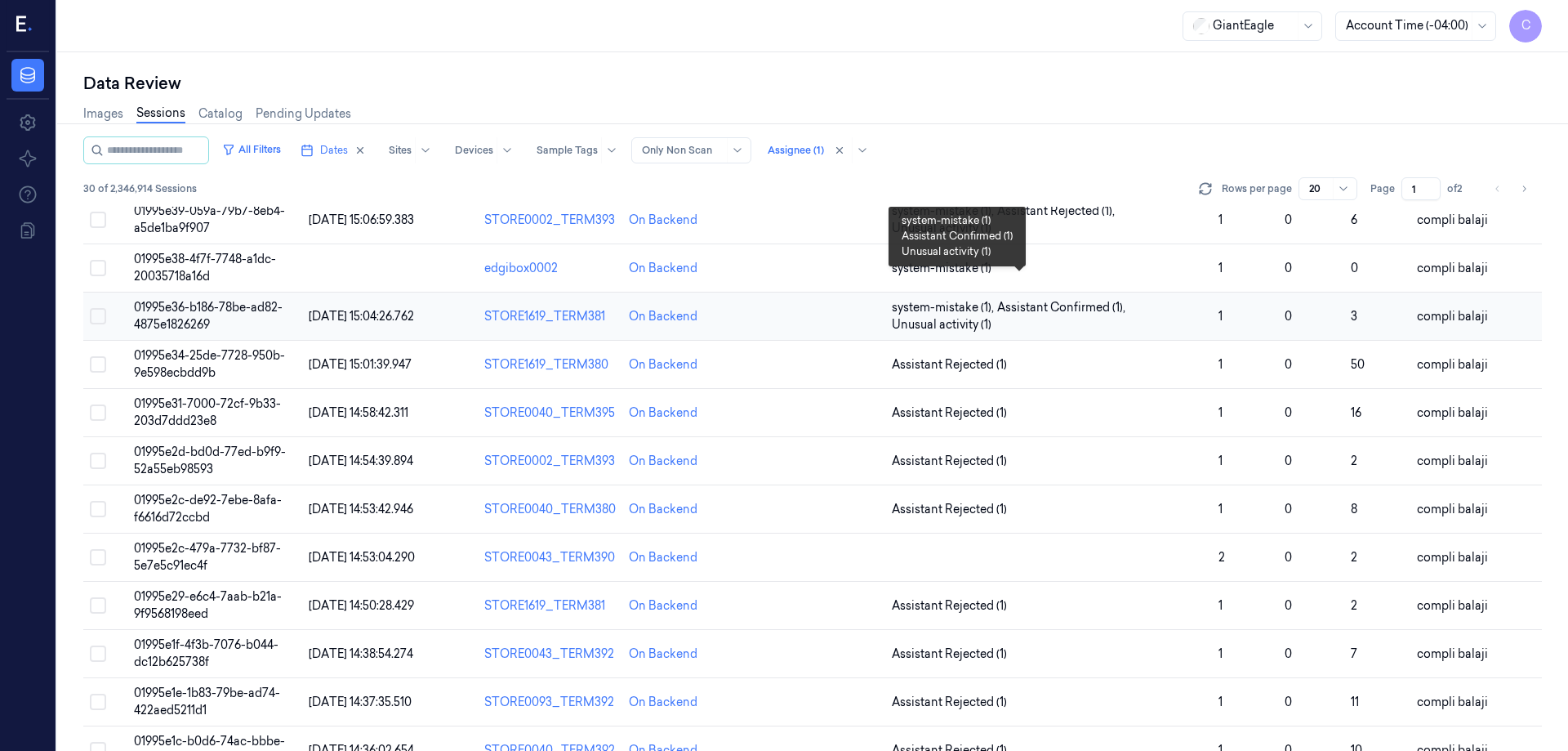
scroll to position [409, 0]
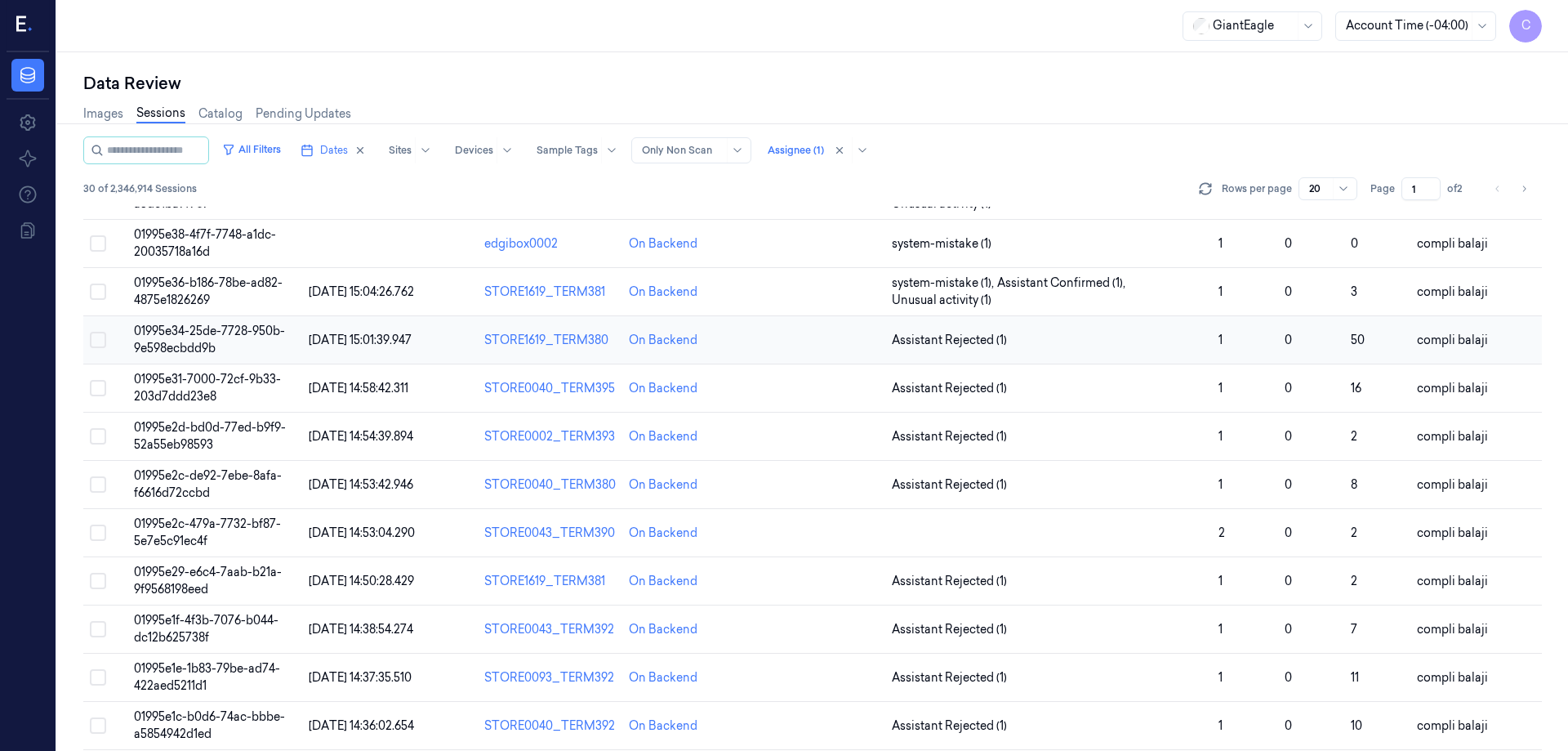
click at [191, 336] on span "01995e34-25de-7728-950b-9e598ecbdd9b" at bounding box center [209, 339] width 151 height 32
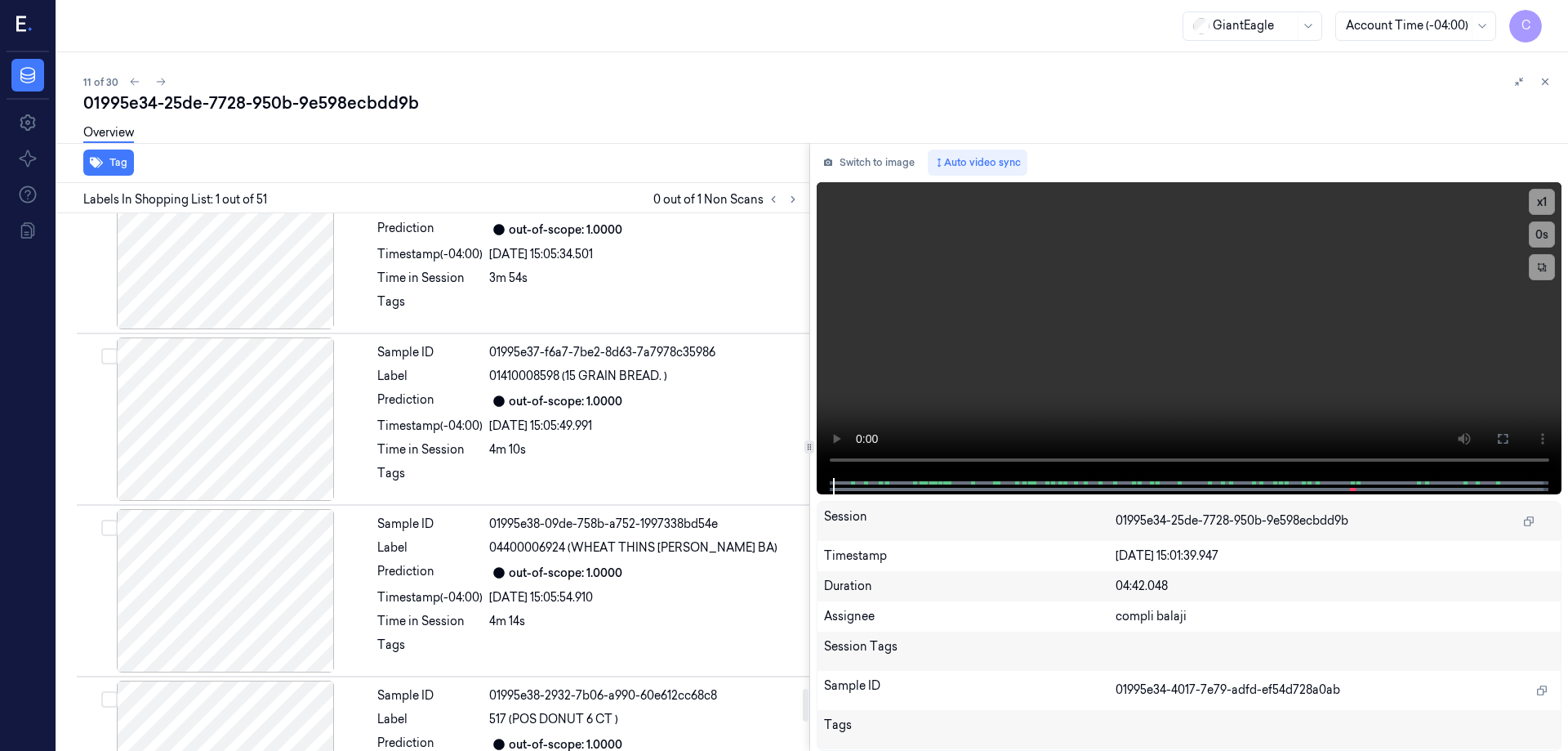
scroll to position [8216, 0]
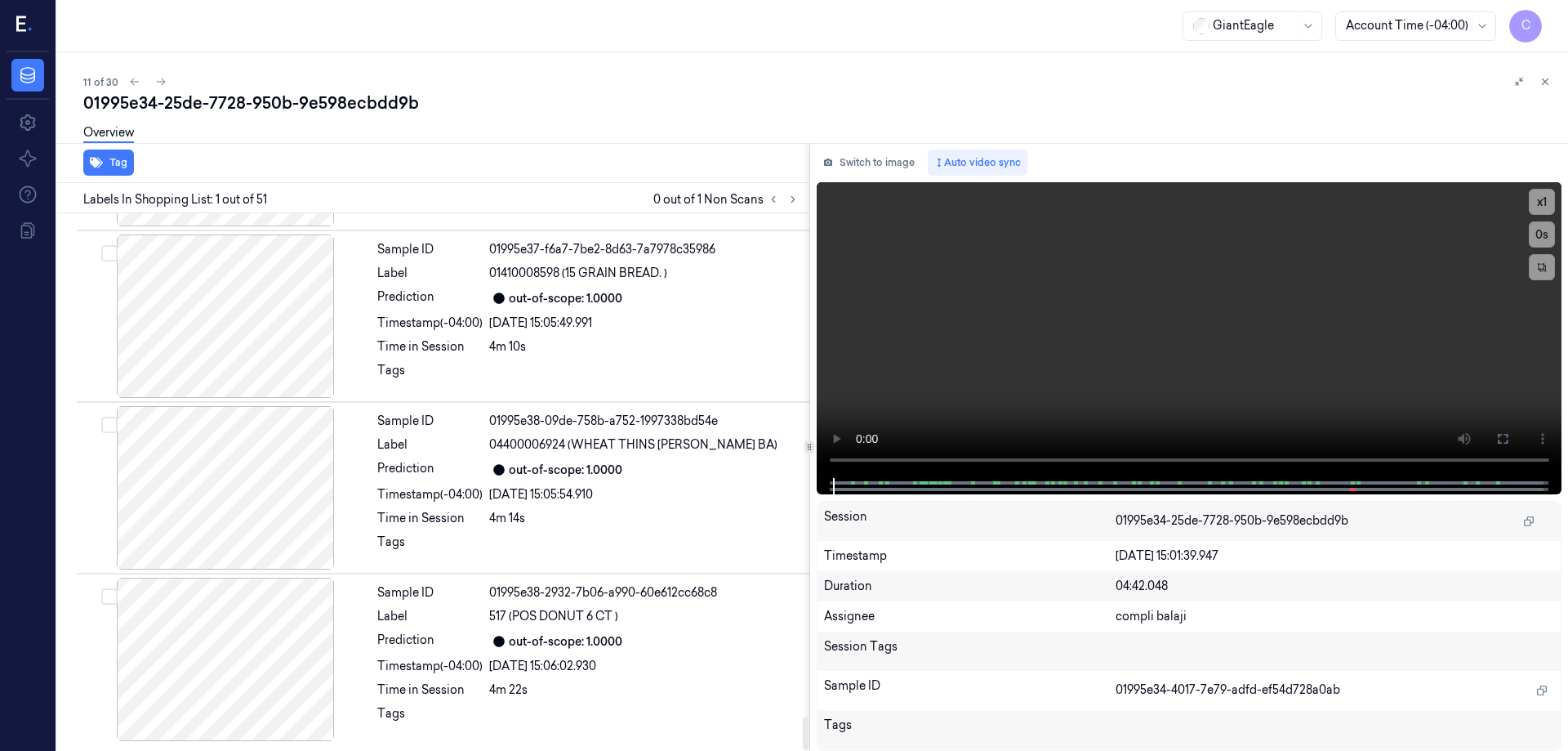
drag, startPoint x: 805, startPoint y: 237, endPoint x: 831, endPoint y: 782, distance: 545.6
click at [809, 750] on div at bounding box center [806, 733] width 6 height 32
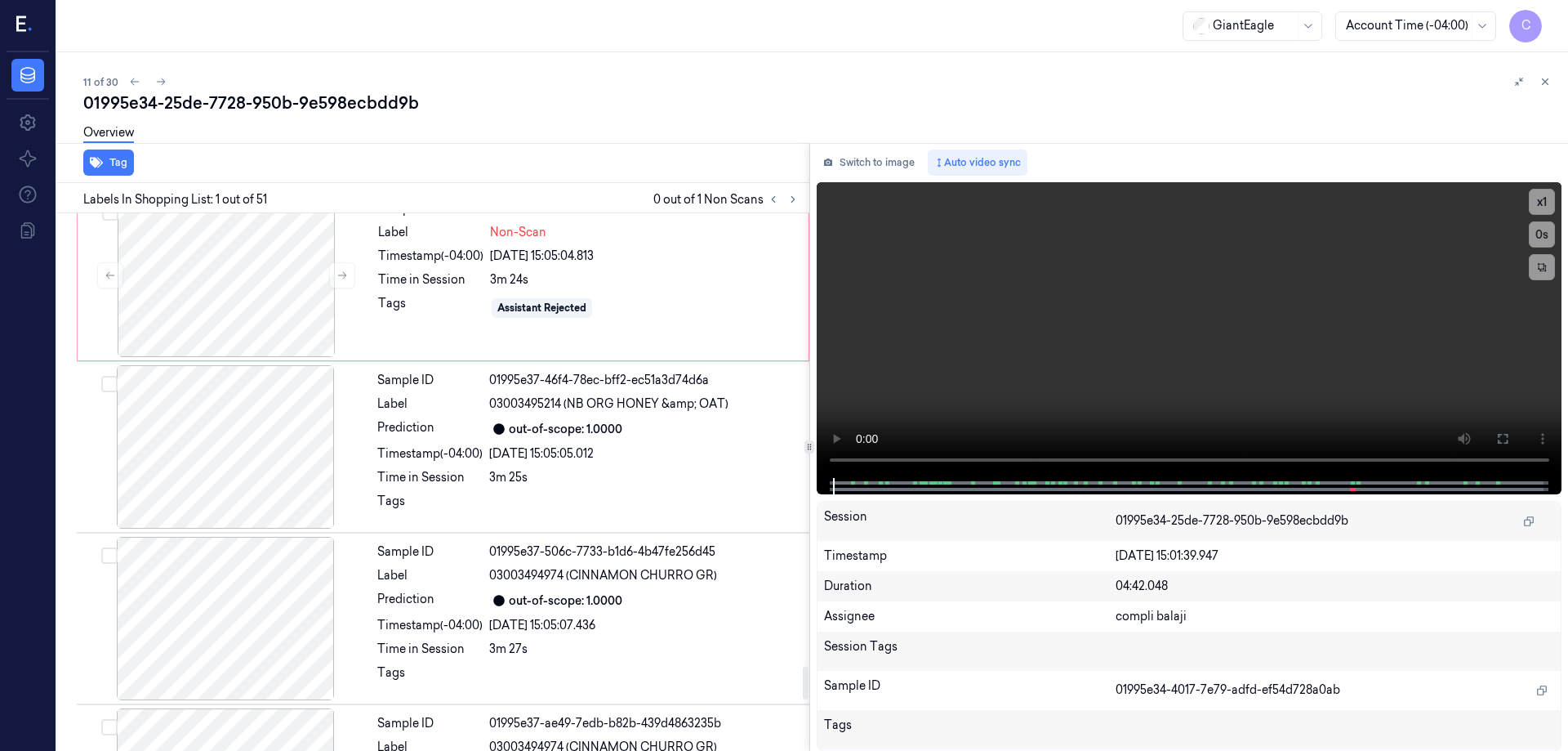
scroll to position [7236, 0]
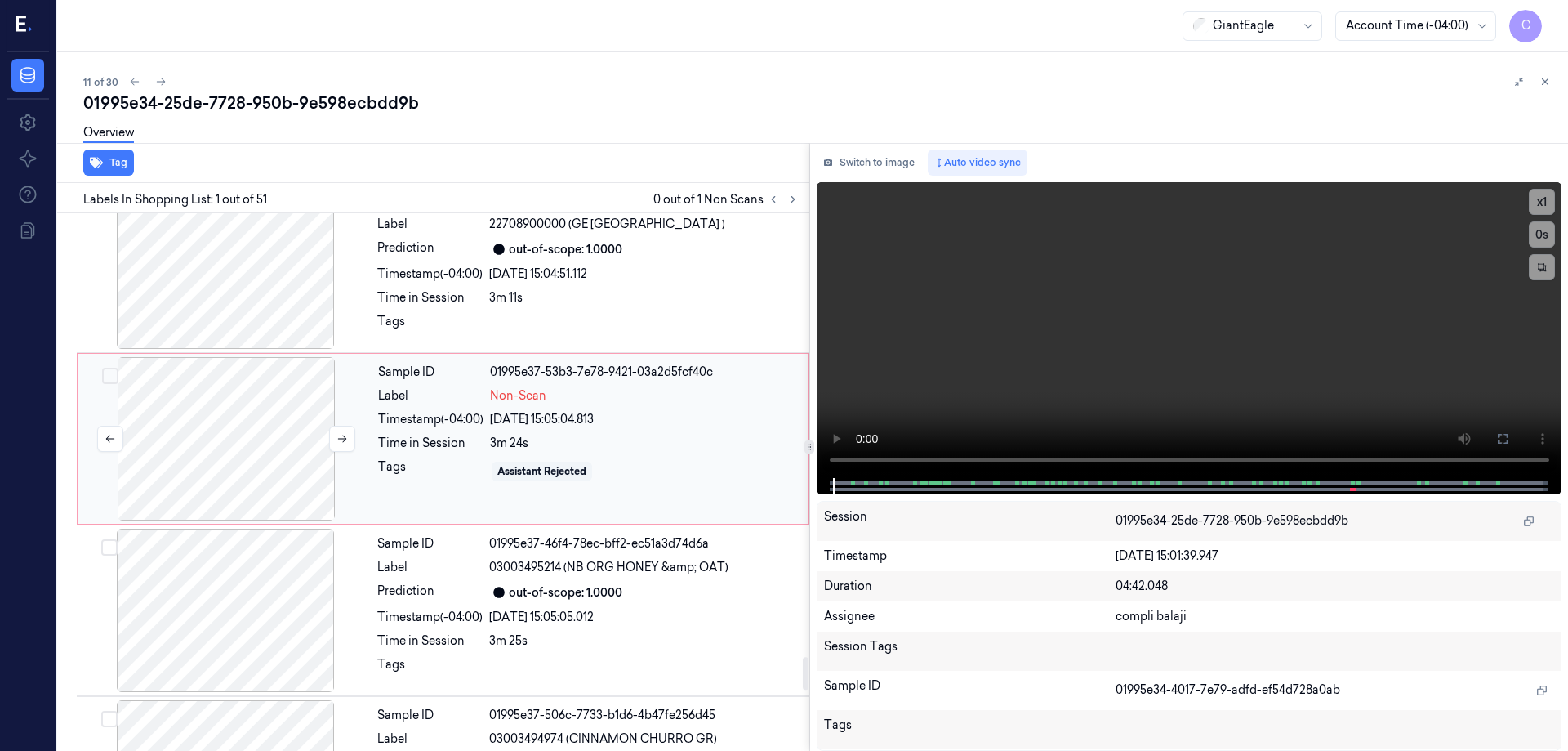
click at [266, 457] on div at bounding box center [226, 438] width 291 height 163
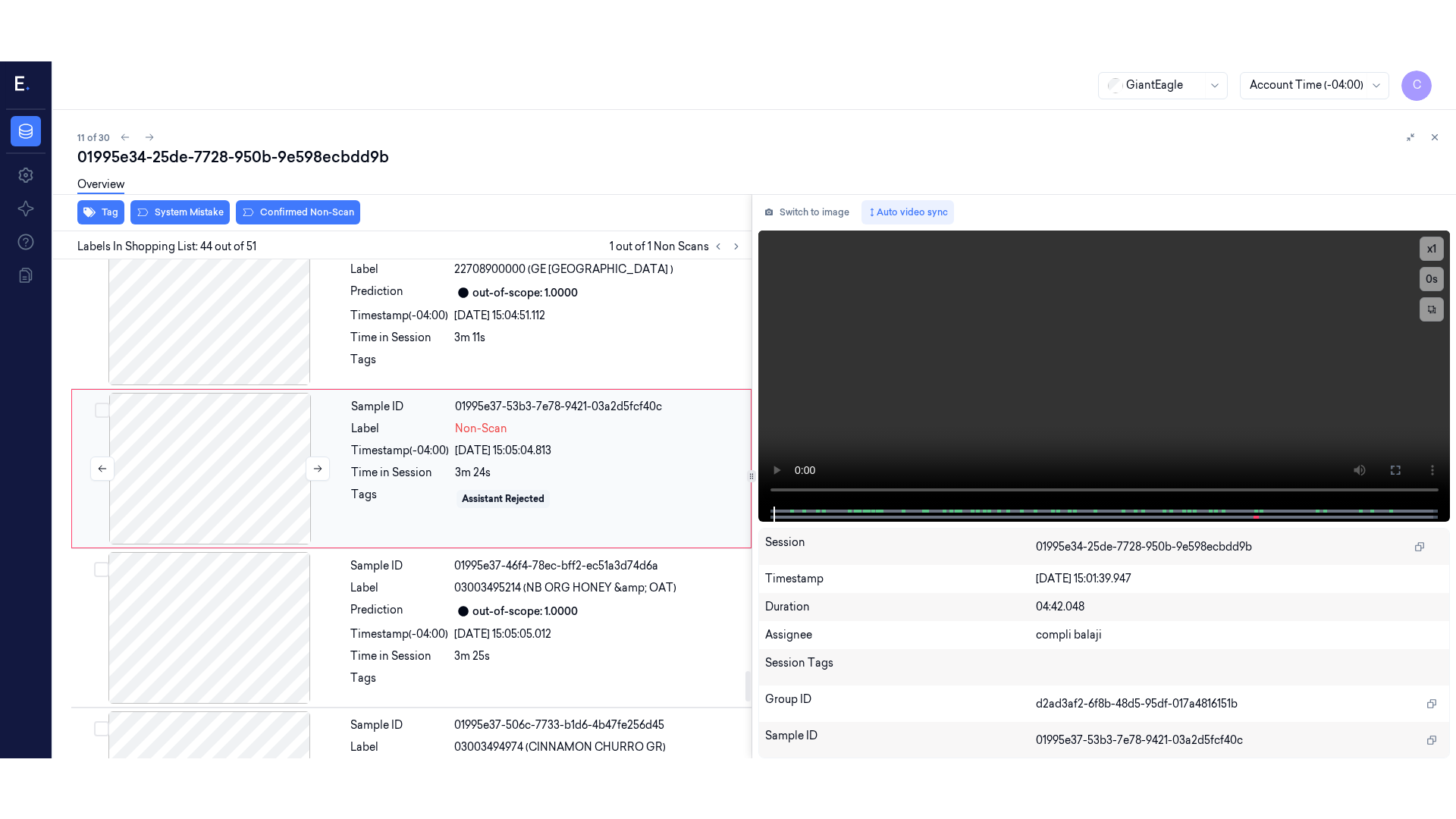
scroll to position [6680, 0]
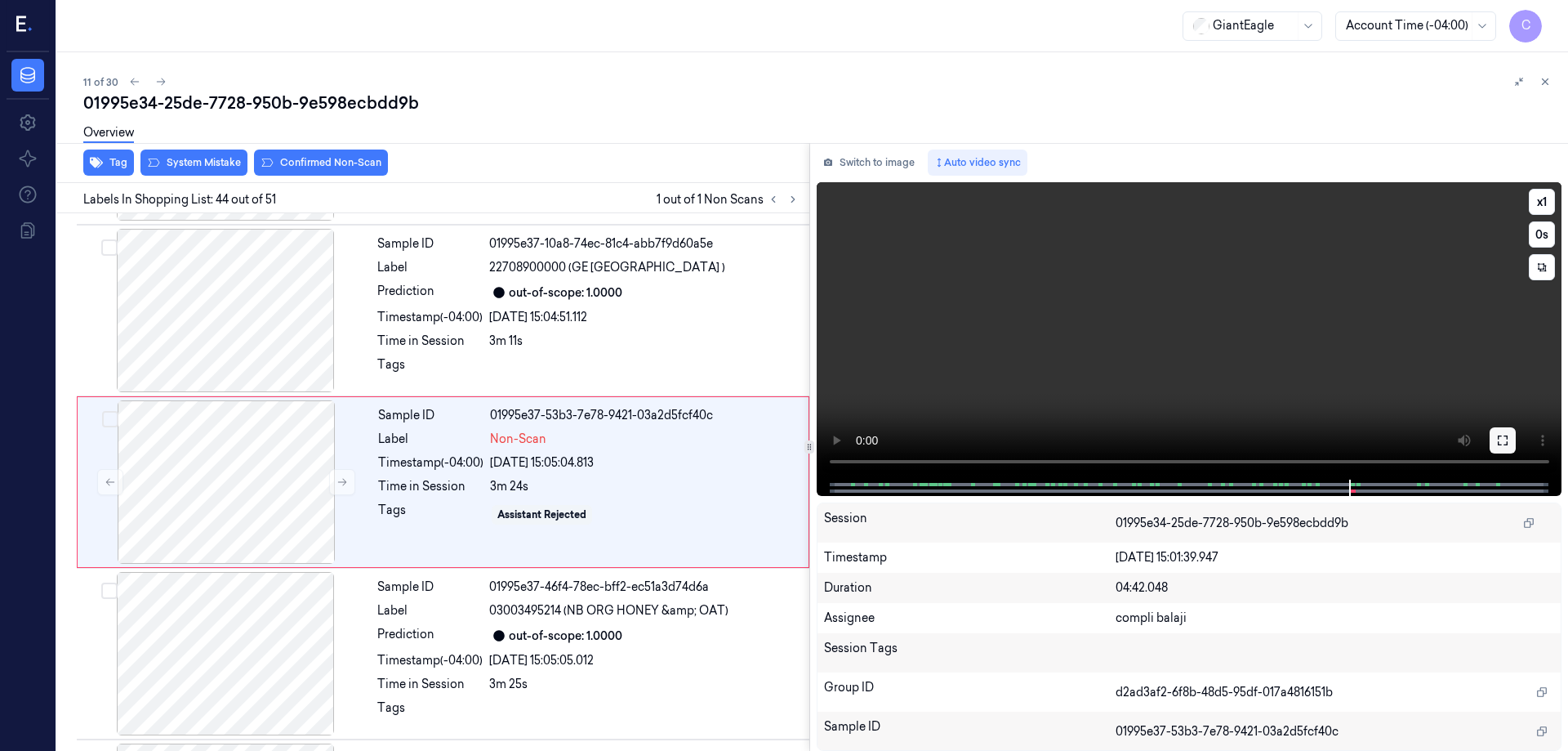
click at [1502, 445] on icon at bounding box center [1503, 440] width 13 height 13
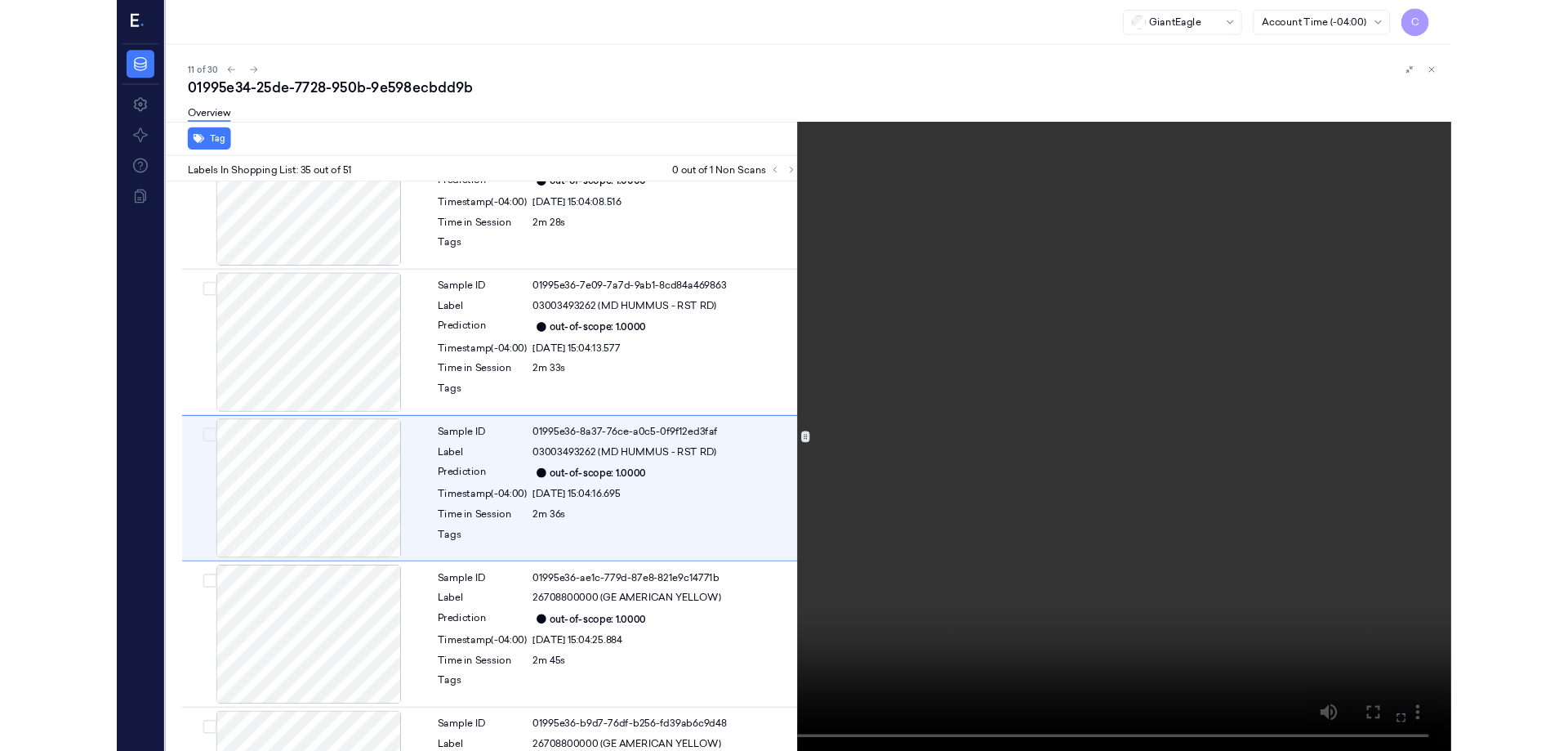
scroll to position [5583, 0]
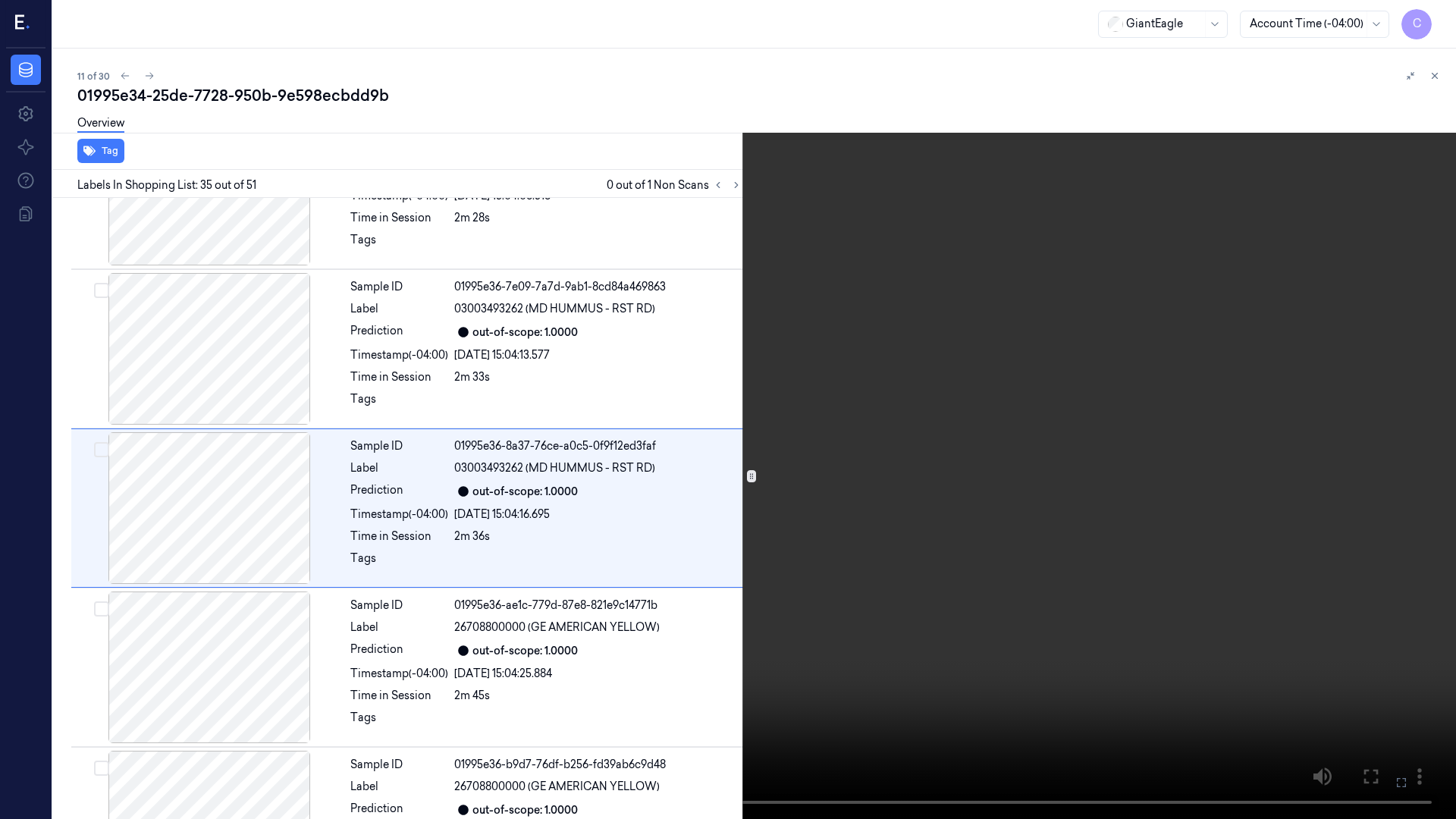
click at [0, 0] on icon at bounding box center [0, 0] width 0 height 0
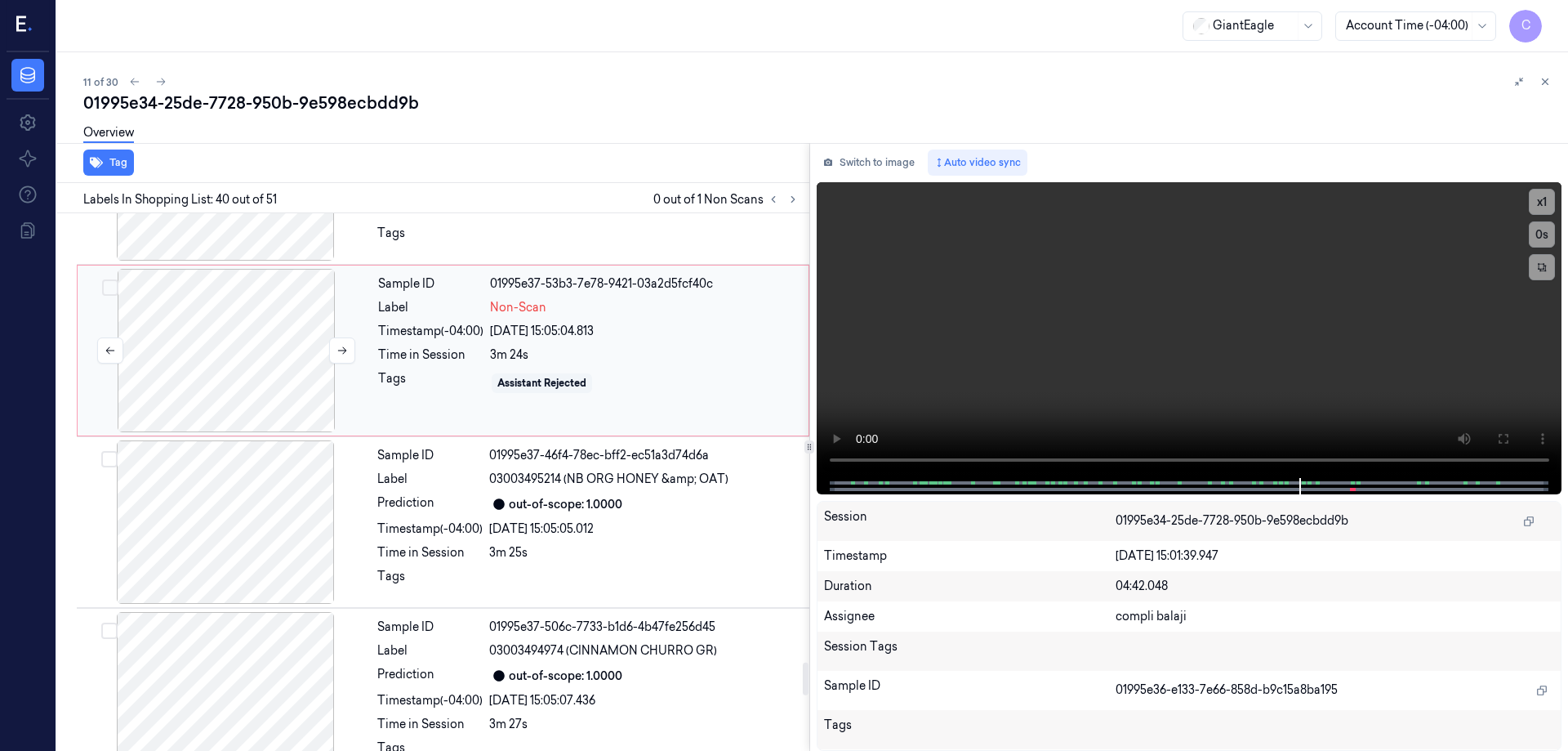
click at [194, 354] on div at bounding box center [226, 350] width 291 height 163
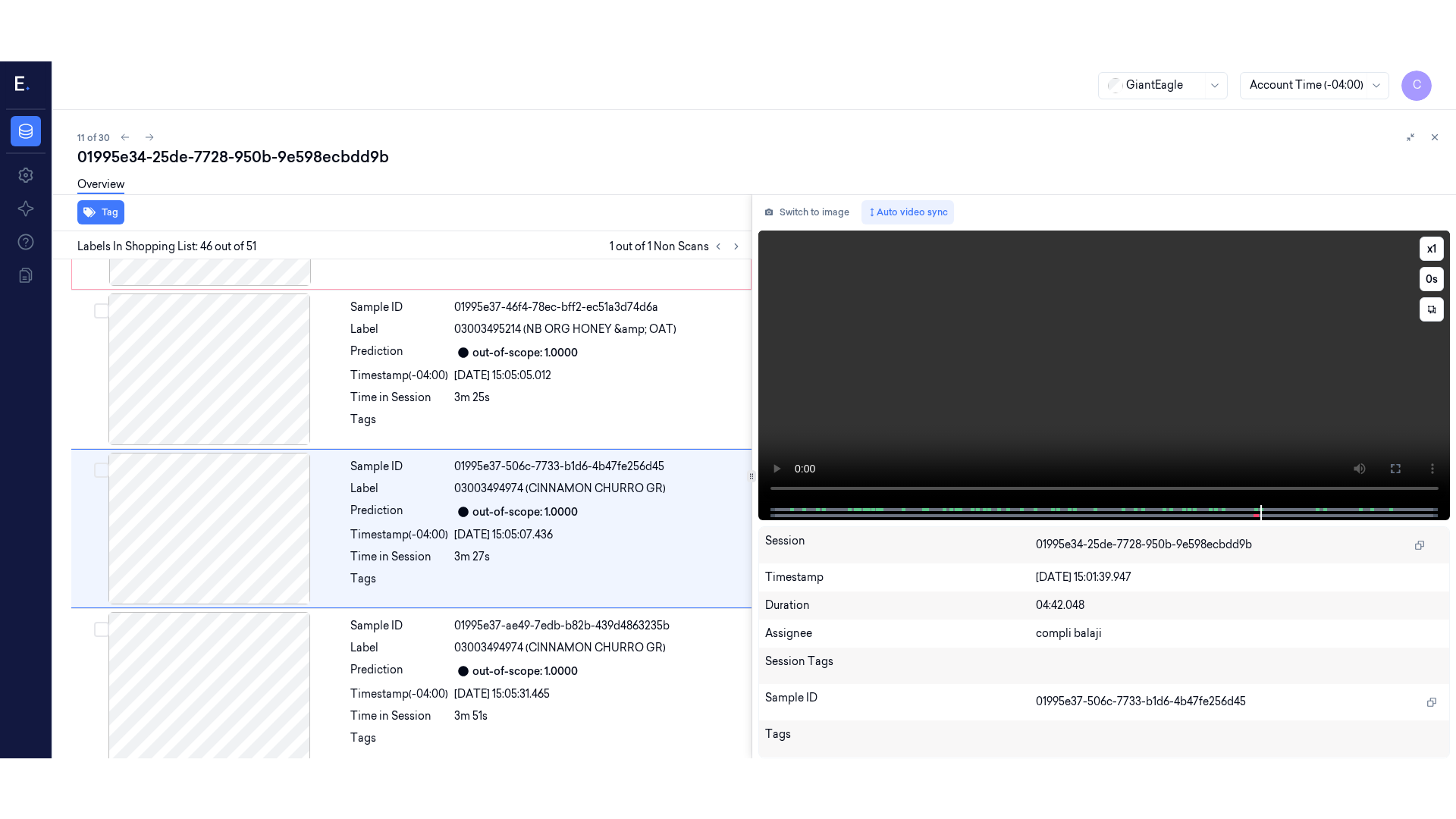
scroll to position [6998, 0]
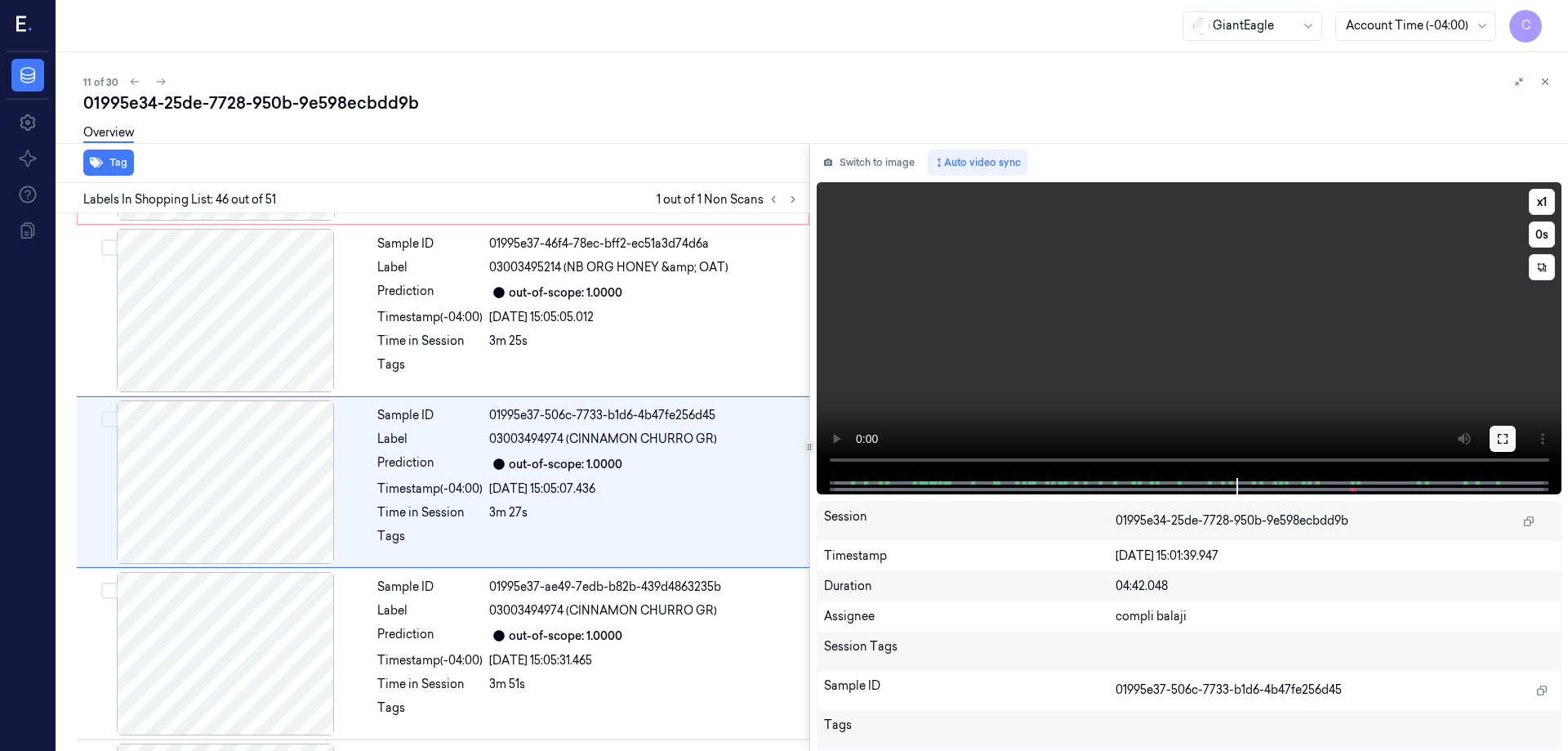
click at [1498, 442] on icon at bounding box center [1503, 438] width 9 height 9
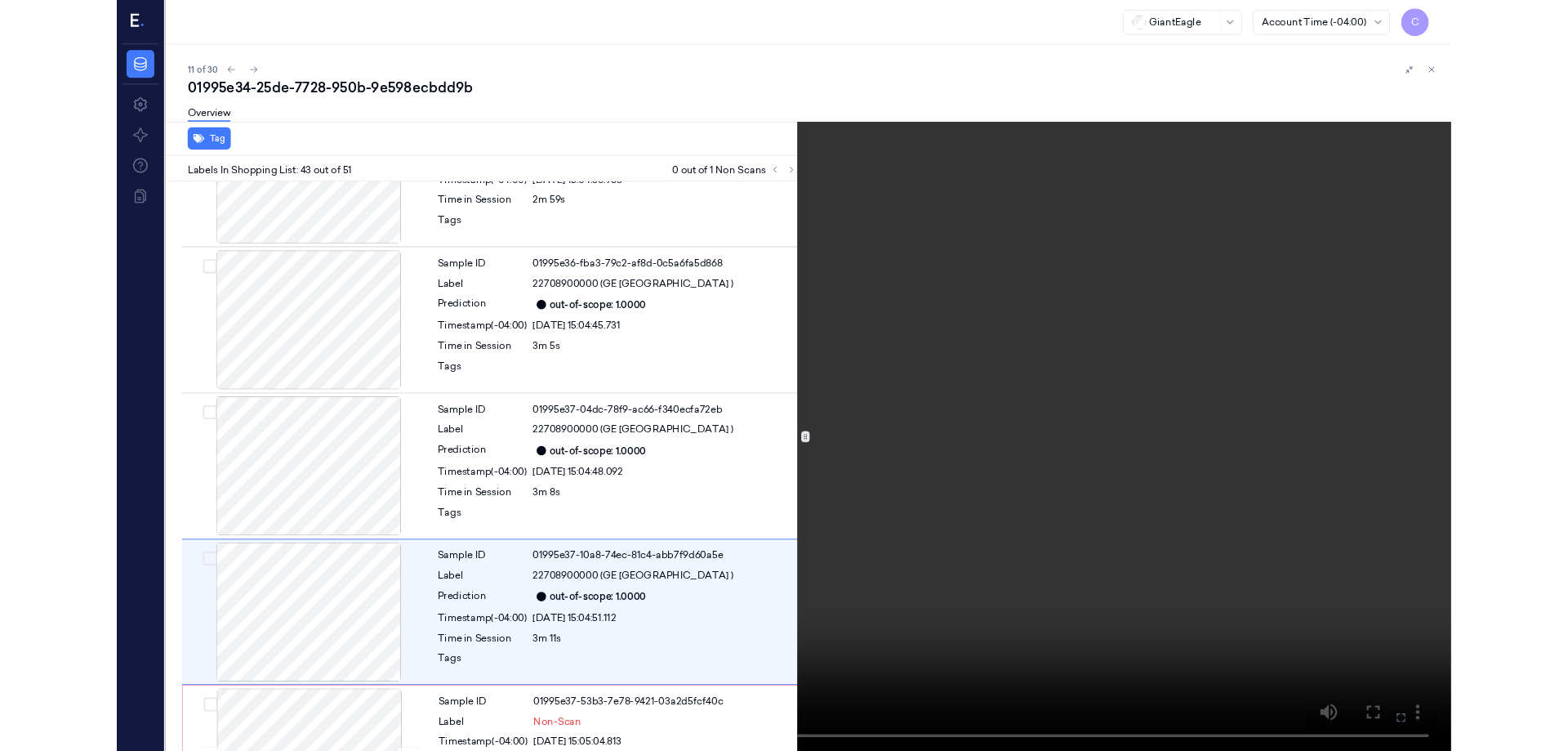
scroll to position [6956, 0]
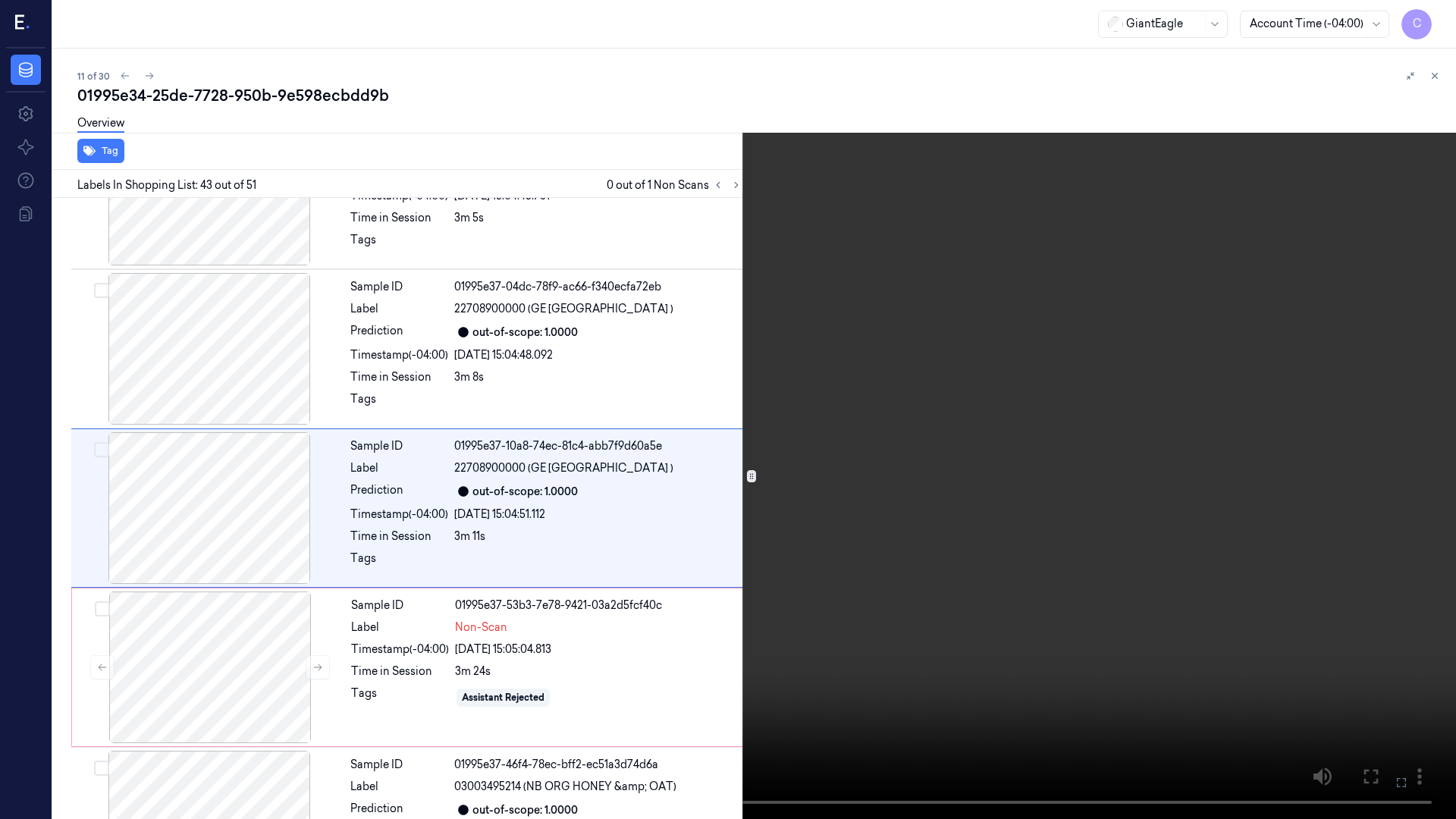
click at [0, 0] on icon at bounding box center [0, 0] width 0 height 0
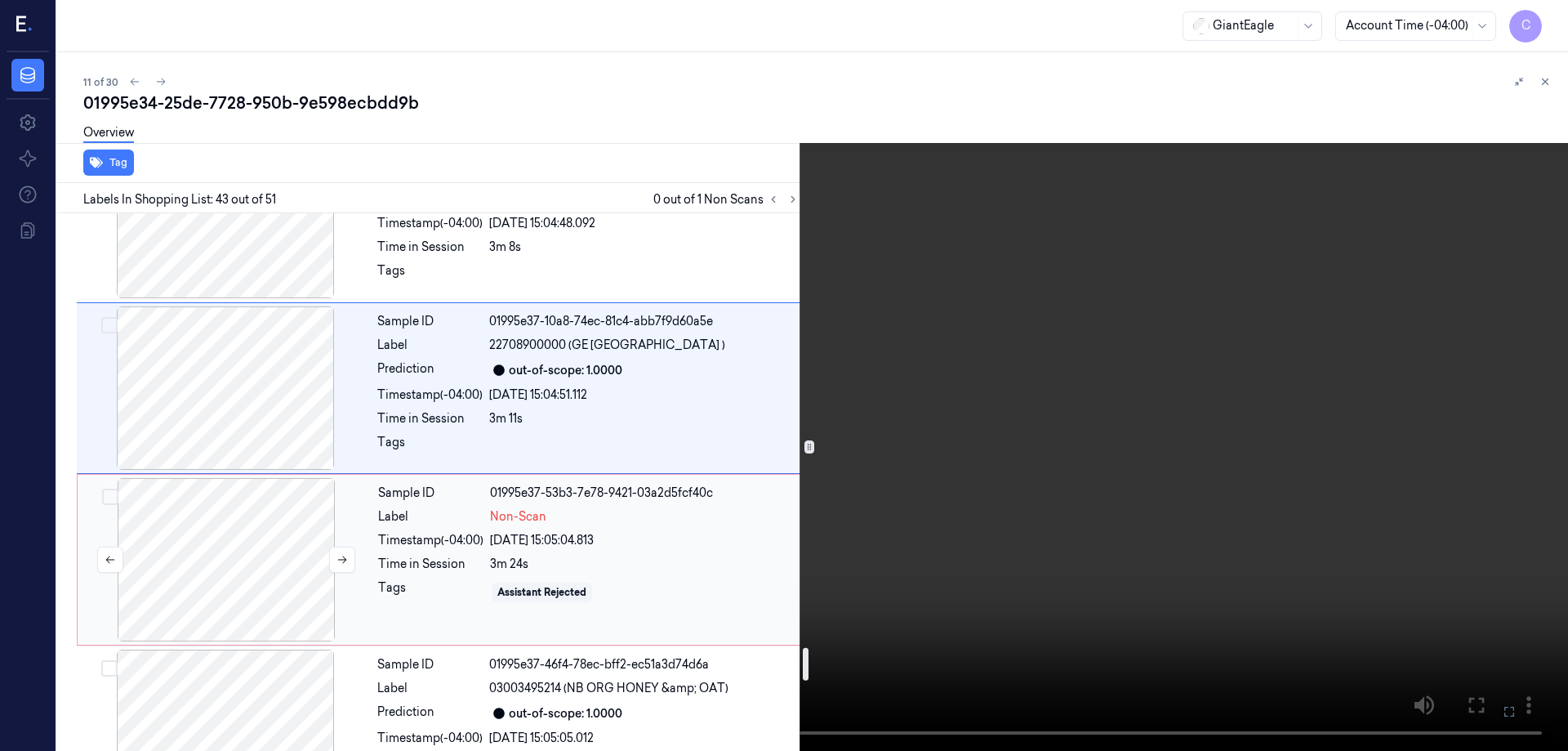
scroll to position [7119, 0]
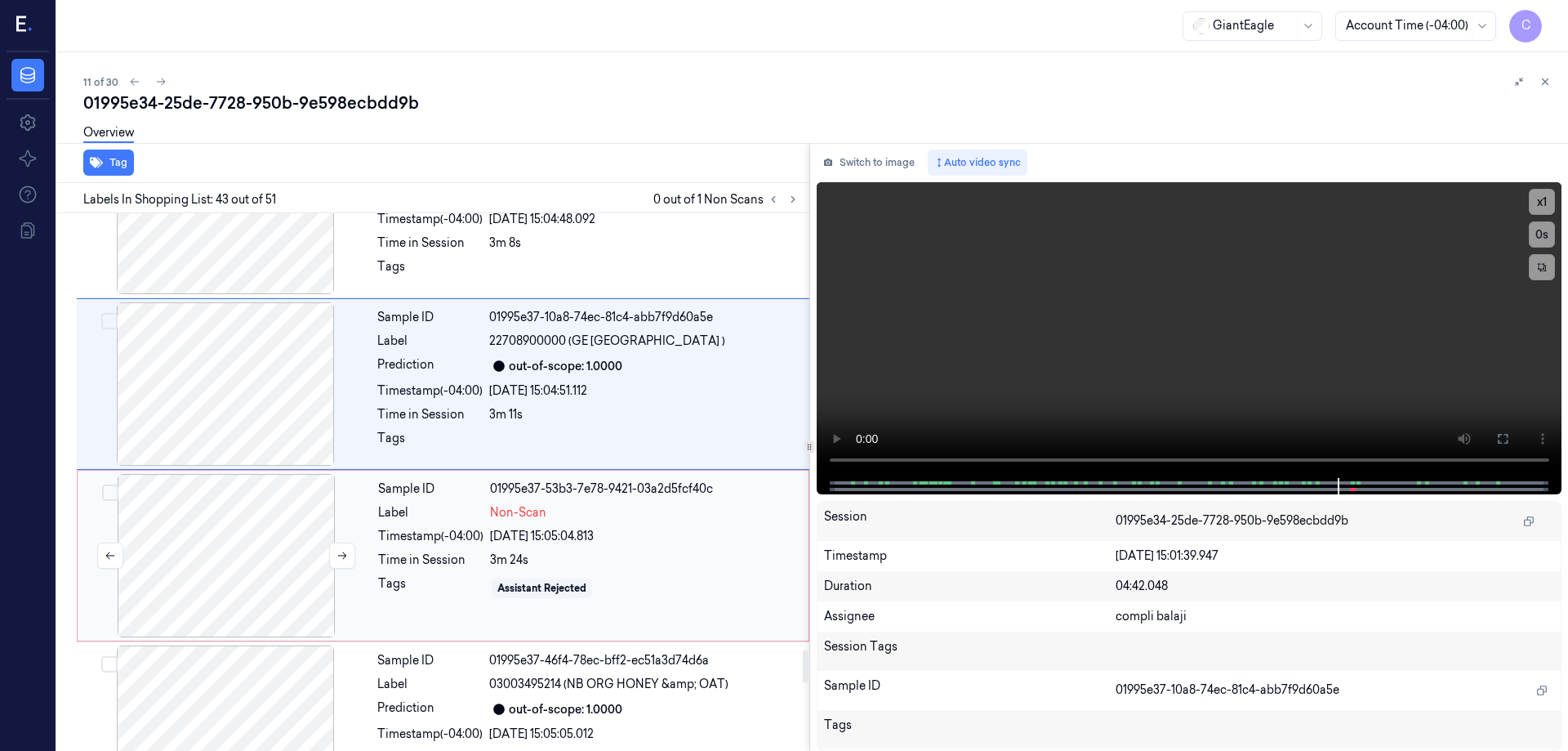
click at [282, 540] on div at bounding box center [226, 556] width 291 height 163
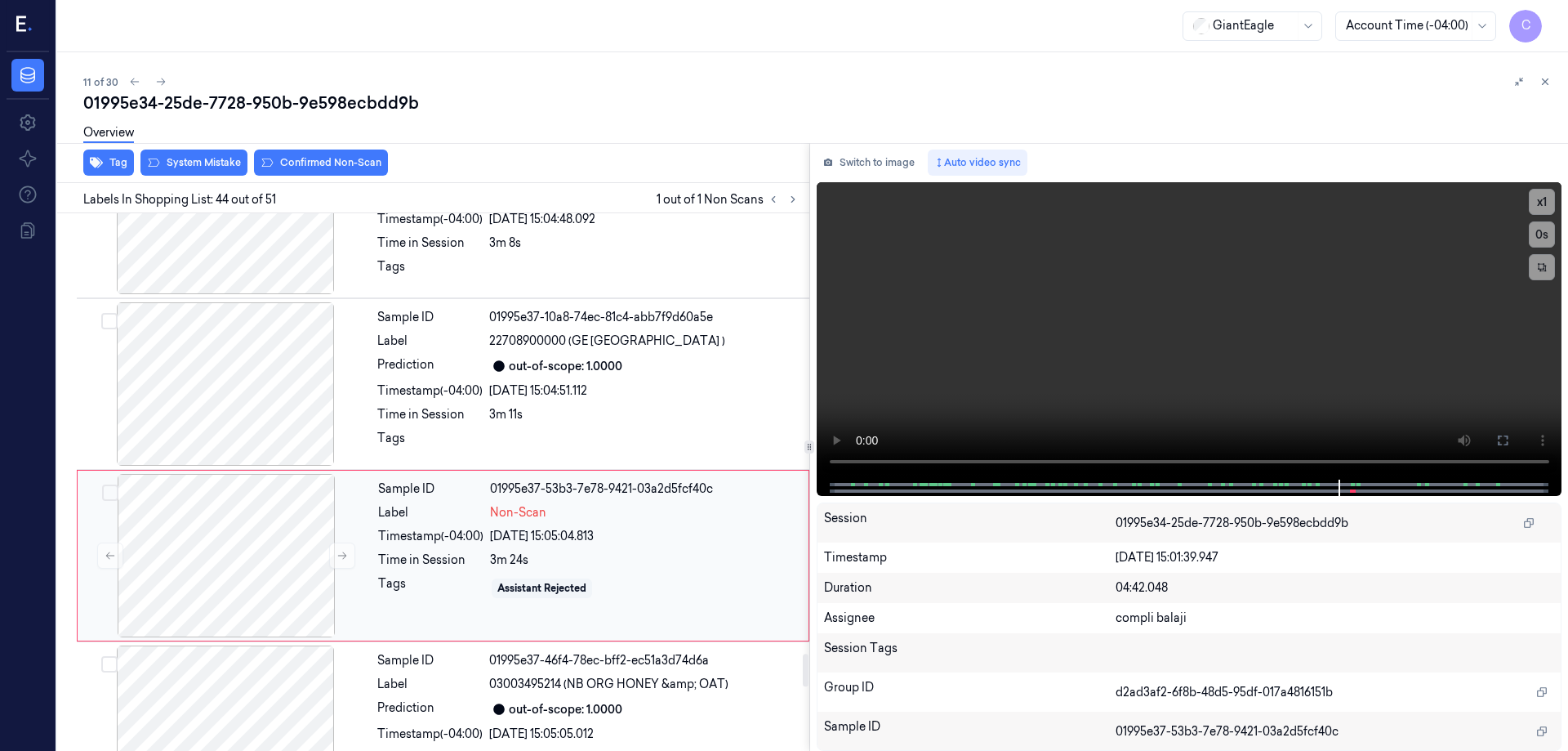
scroll to position [7192, 0]
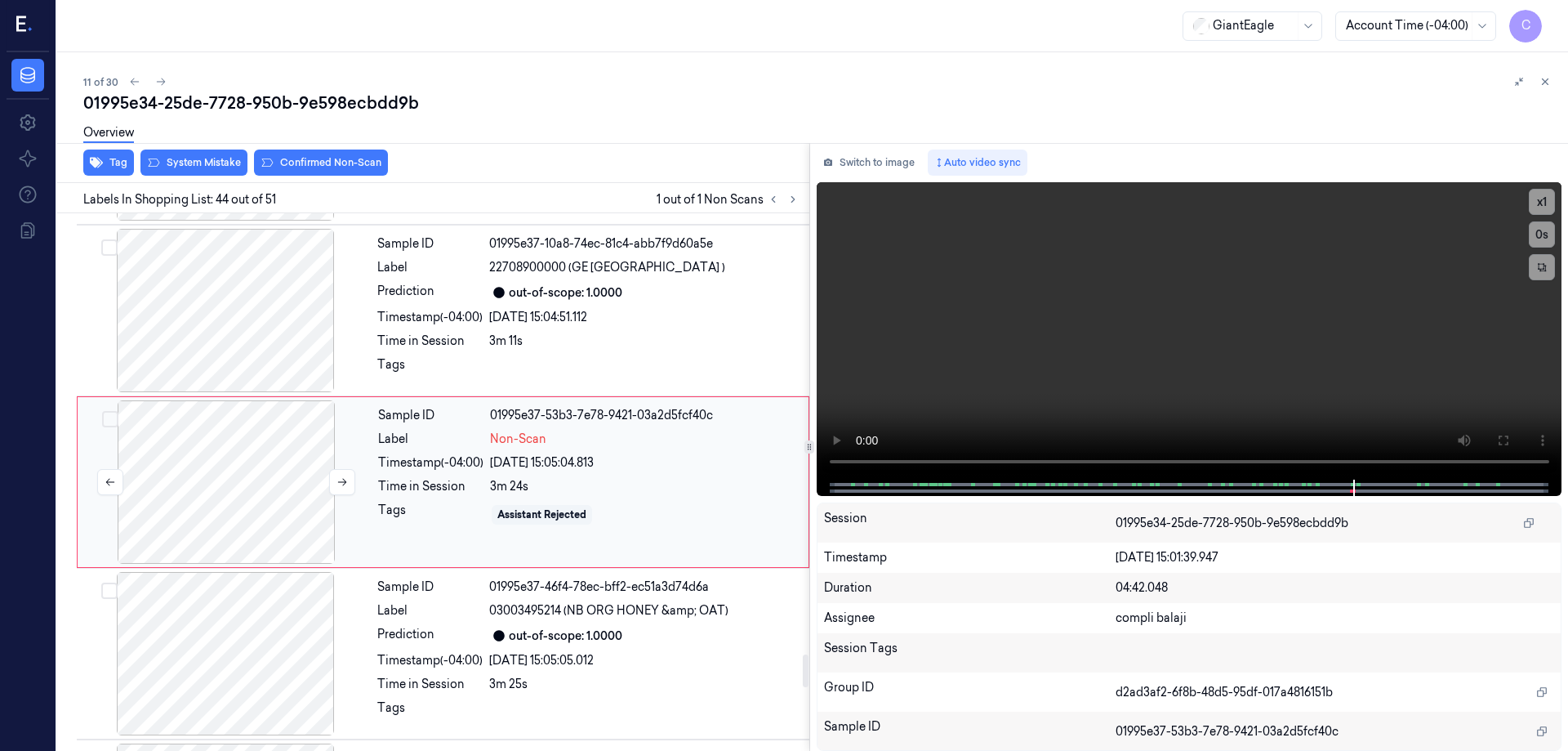
click at [257, 490] on div at bounding box center [226, 482] width 291 height 163
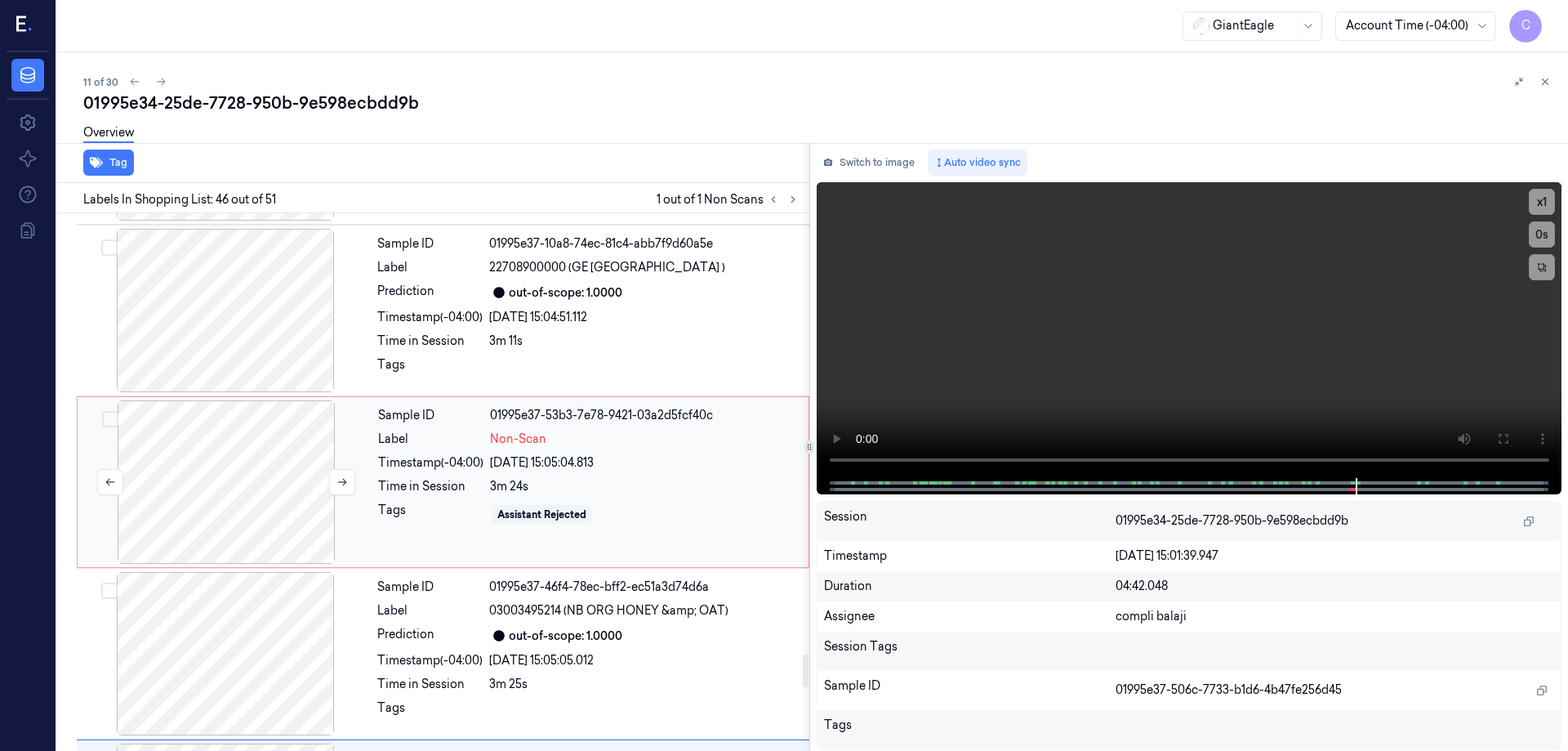
click at [257, 490] on div at bounding box center [226, 482] width 291 height 163
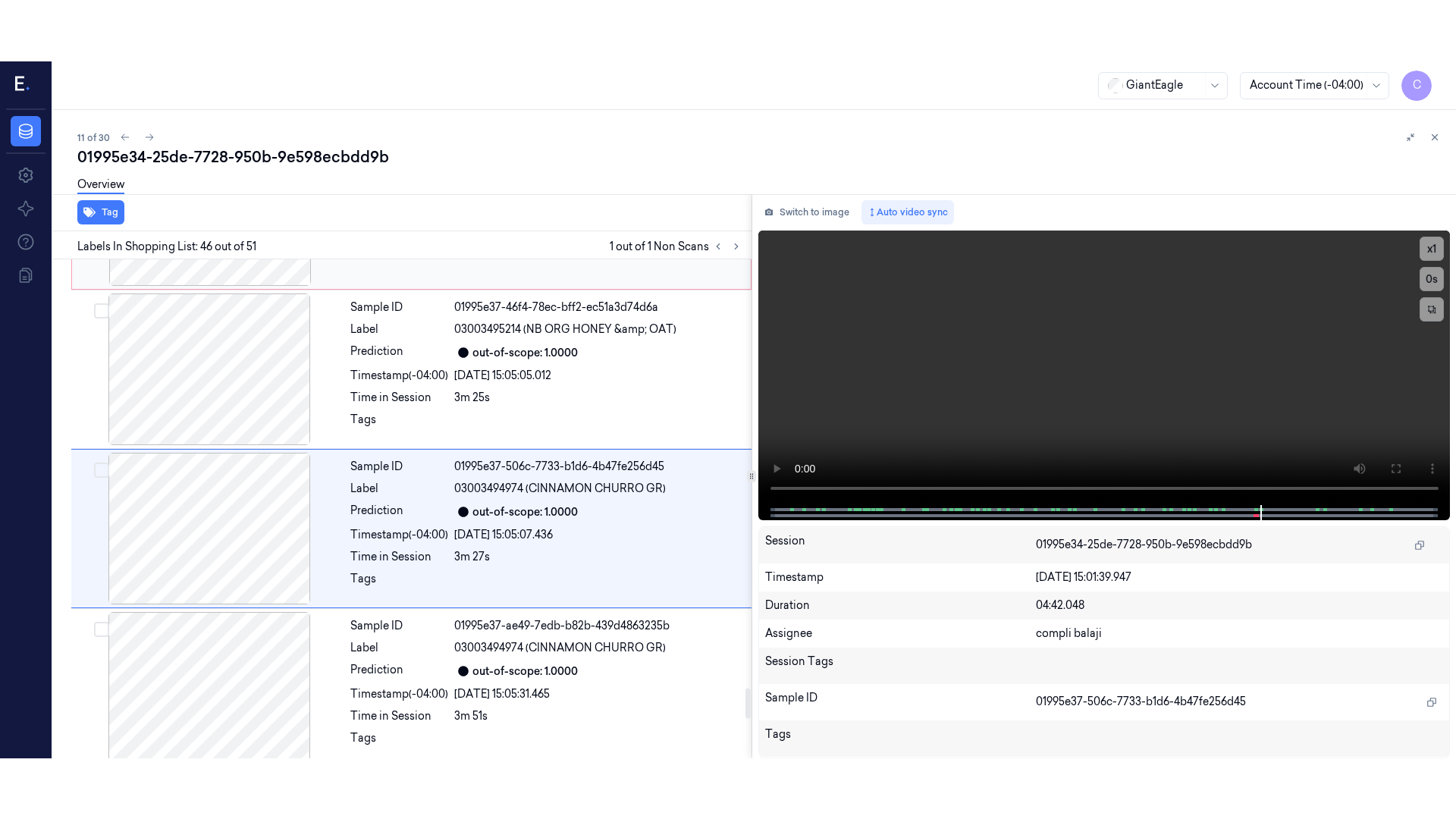
scroll to position [6998, 0]
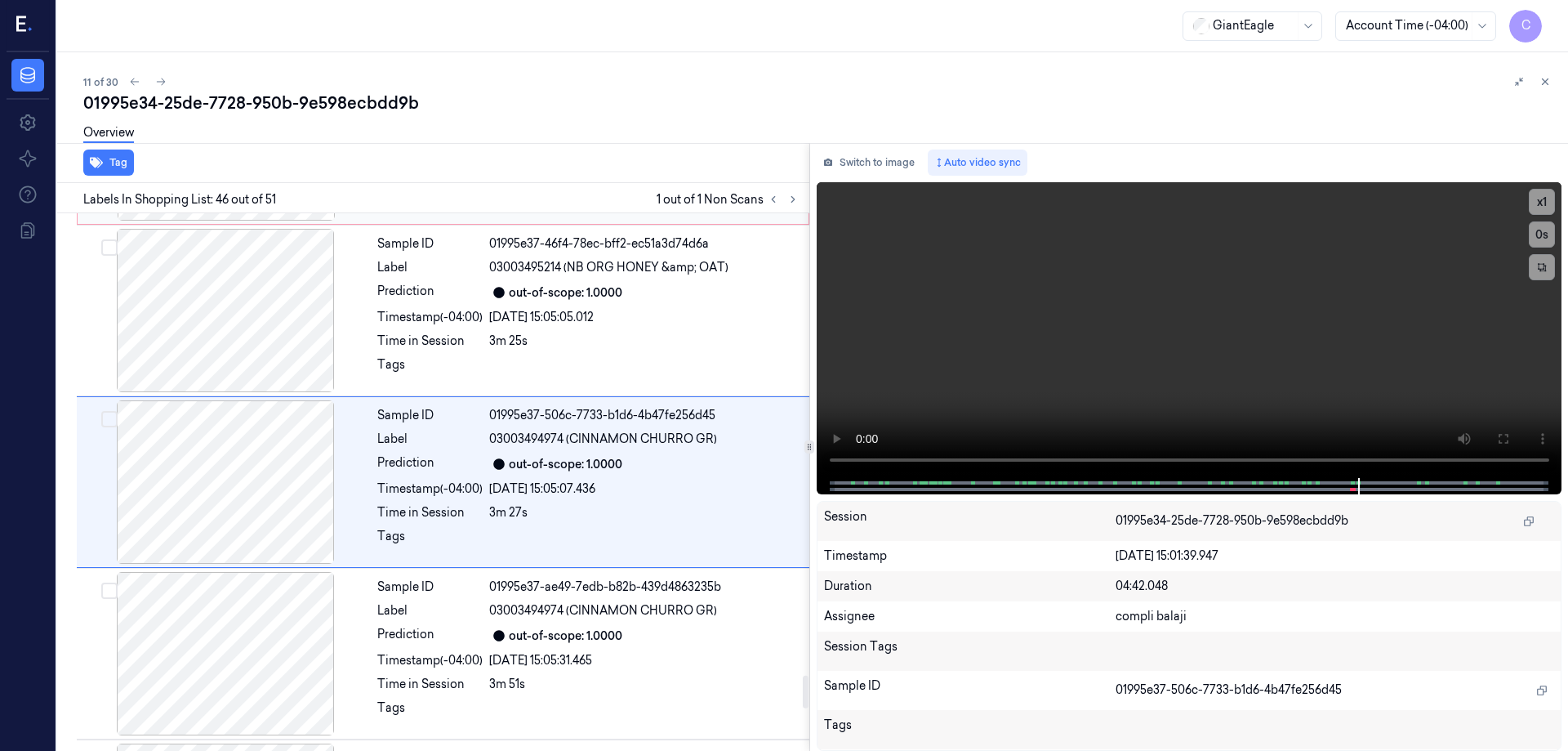
click at [1498, 438] on icon at bounding box center [1503, 439] width 13 height 13
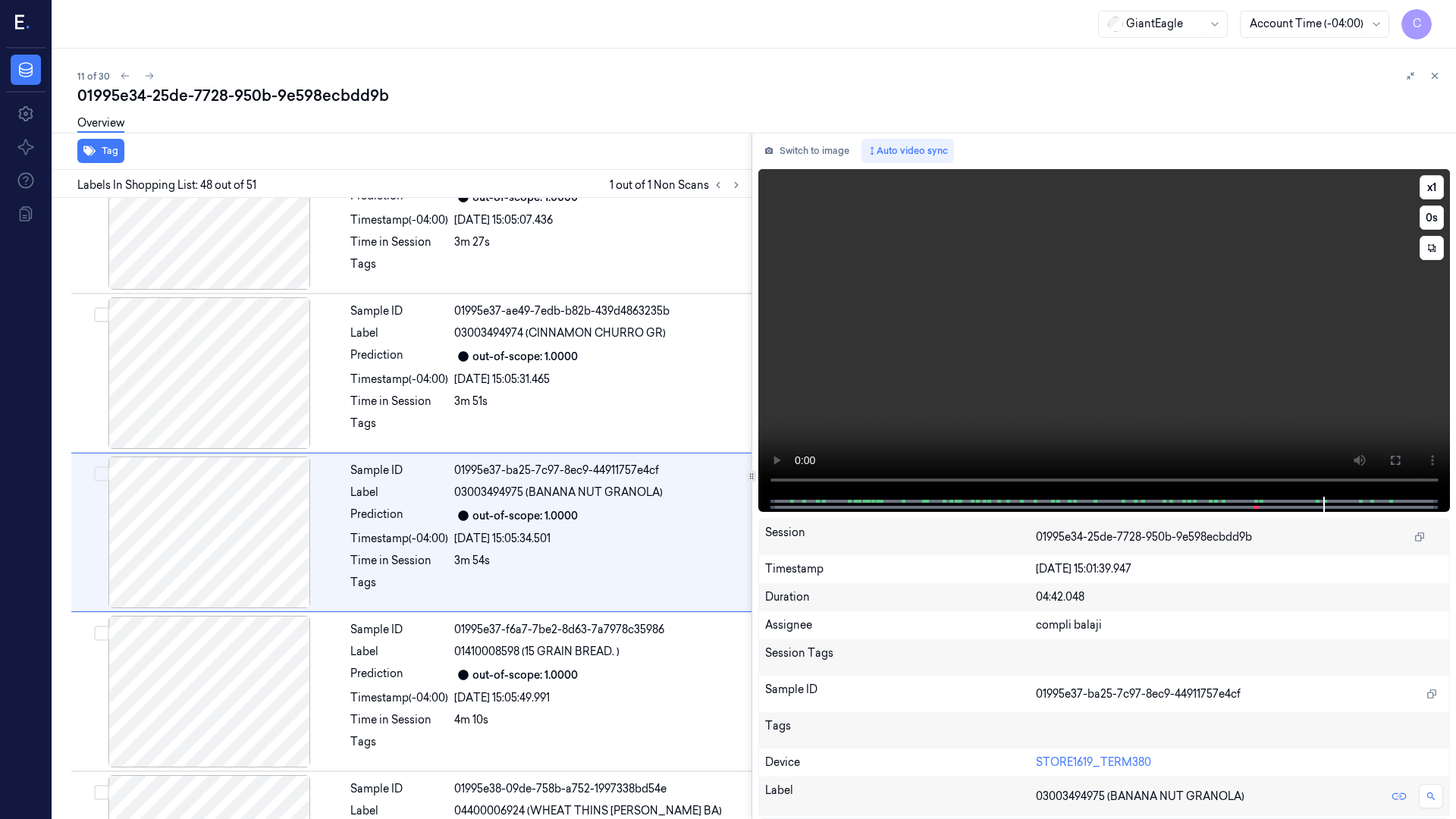
scroll to position [7257, 0]
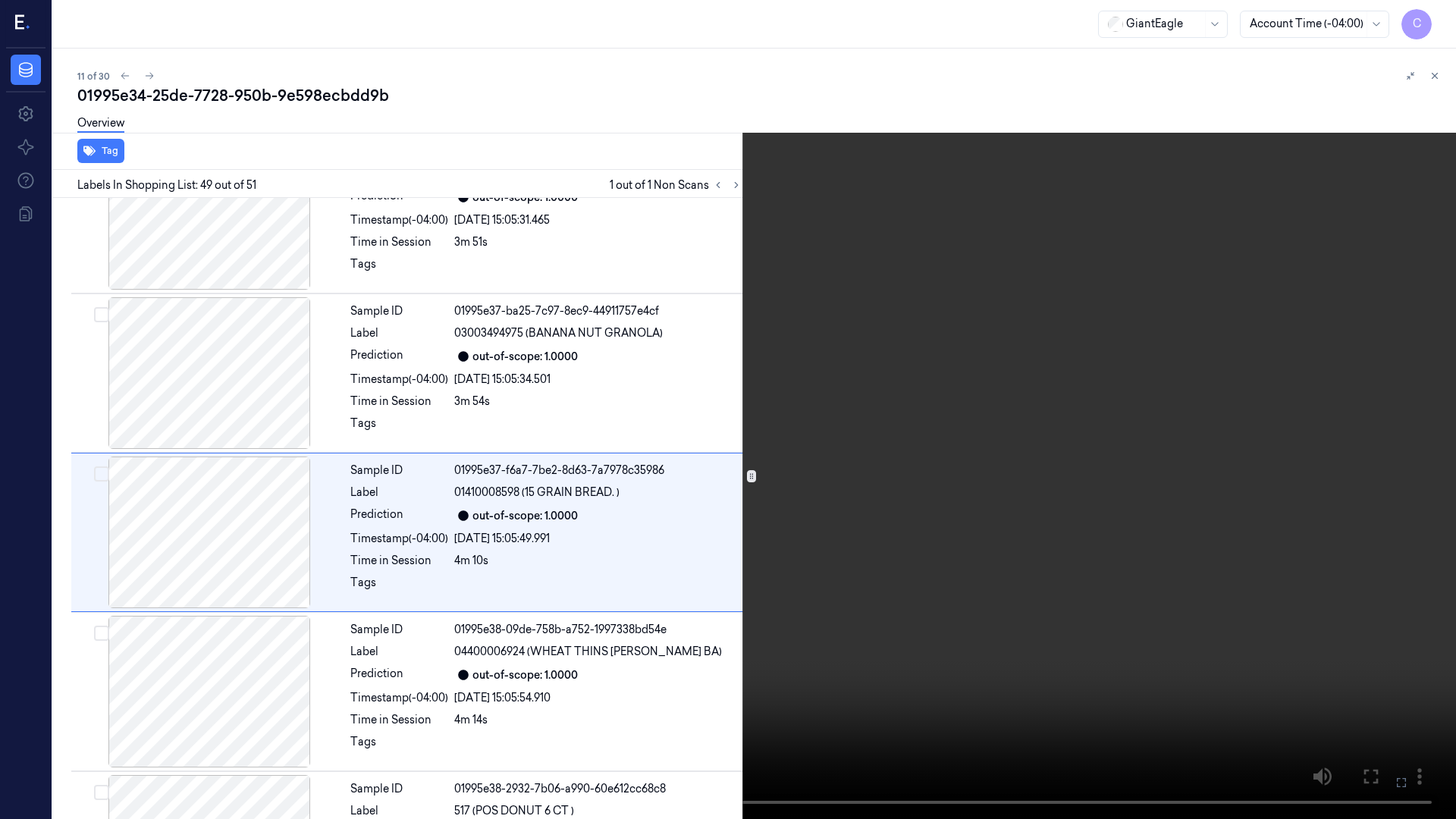
click at [0, 0] on icon at bounding box center [0, 0] width 0 height 0
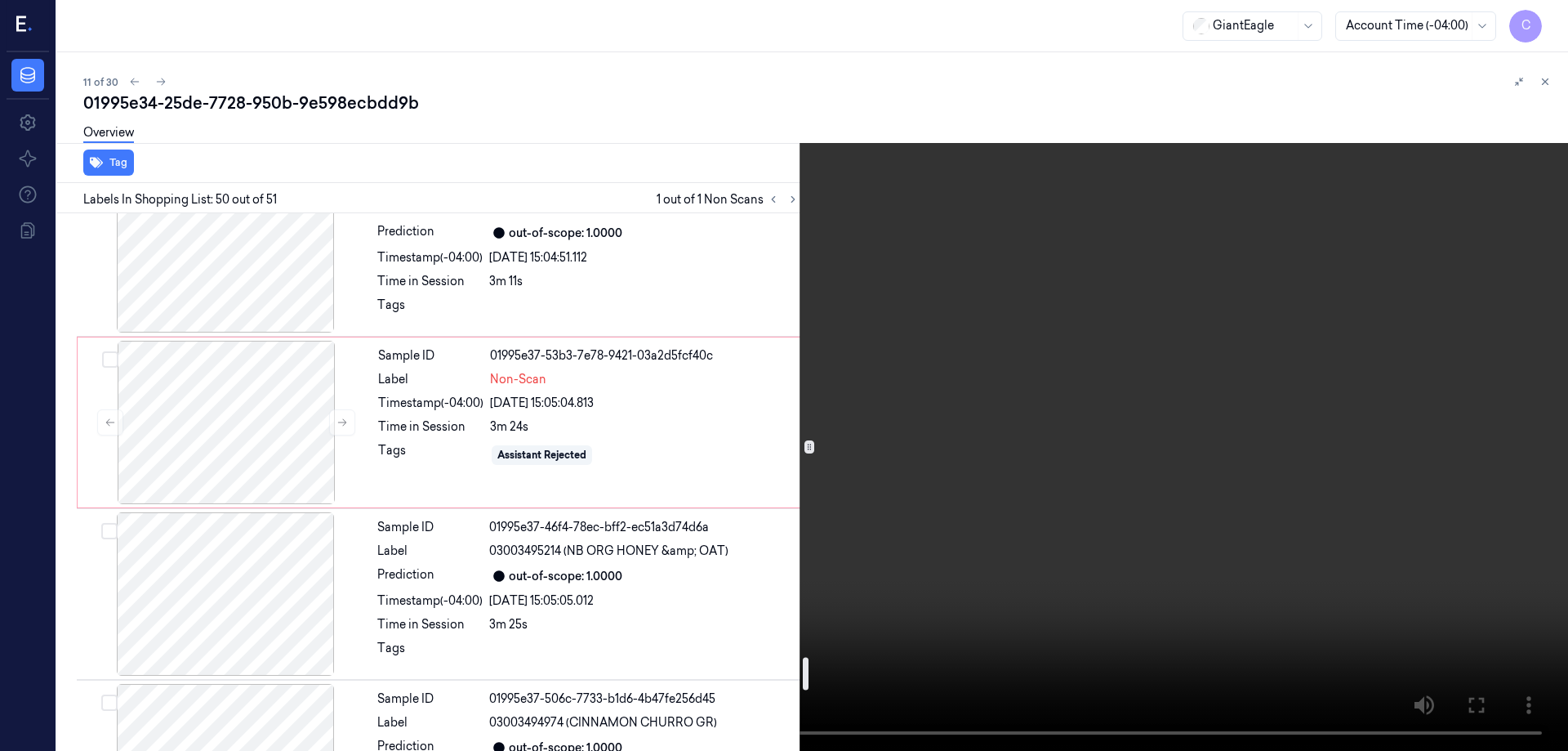
scroll to position [7236, 0]
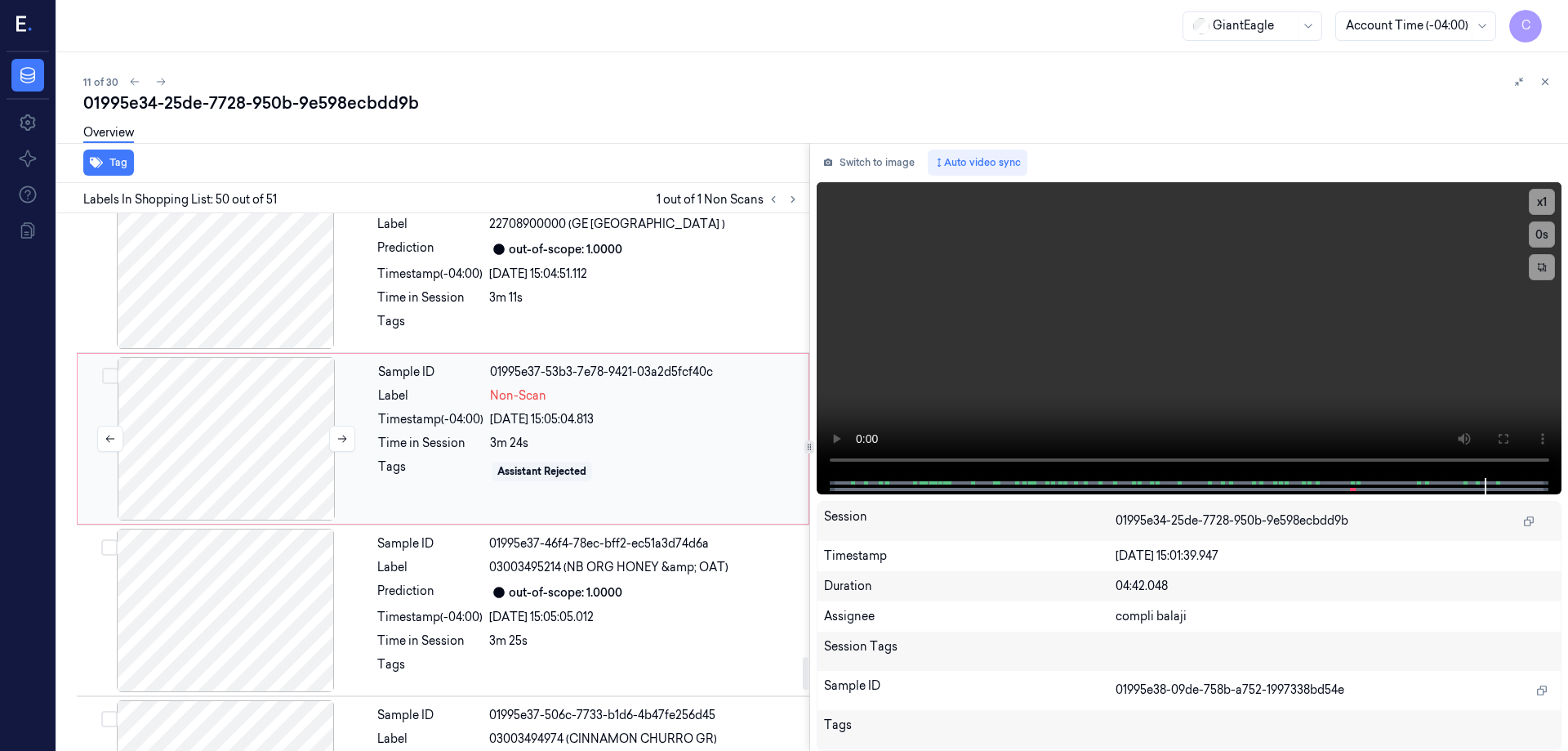
click at [255, 425] on div at bounding box center [226, 438] width 291 height 163
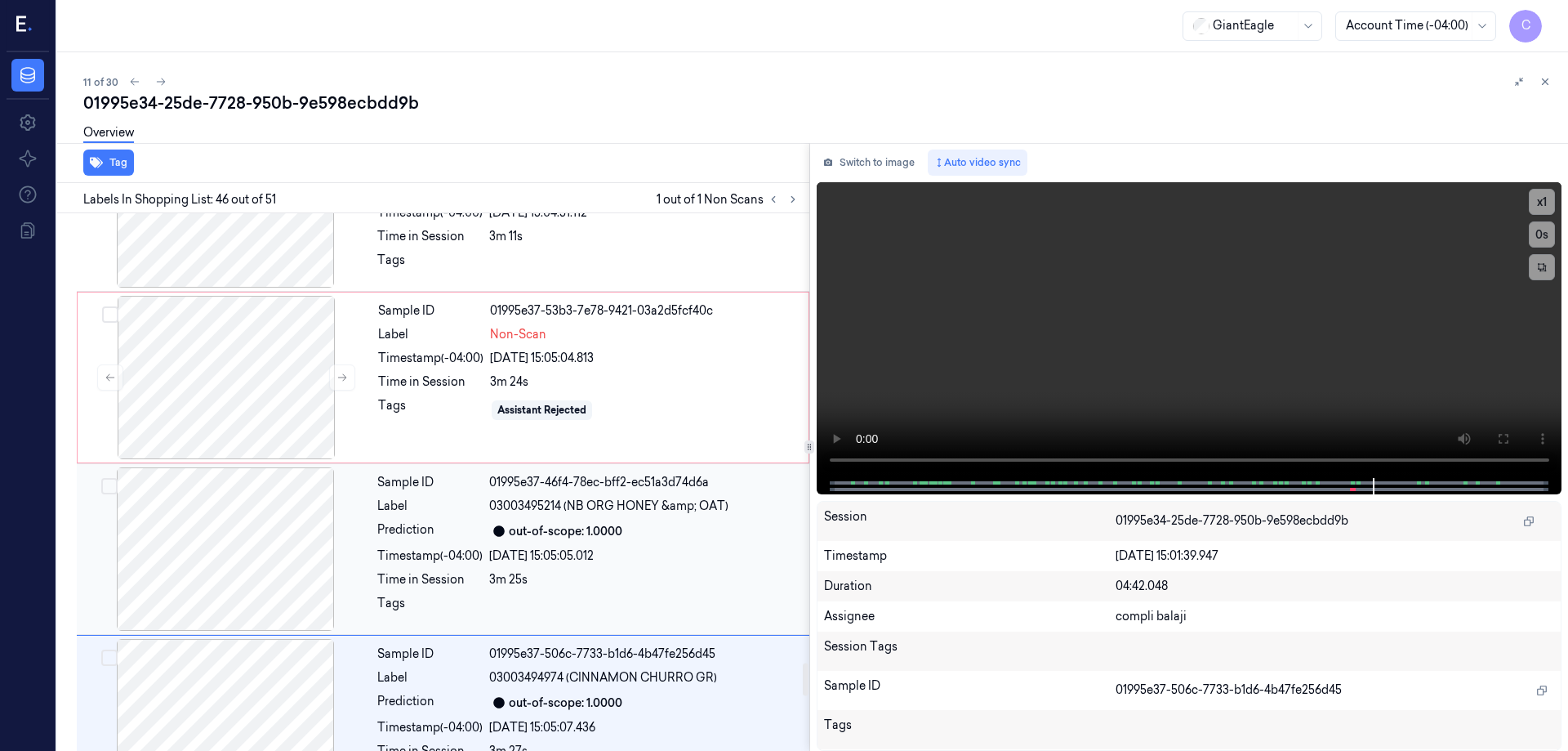
scroll to position [7291, 0]
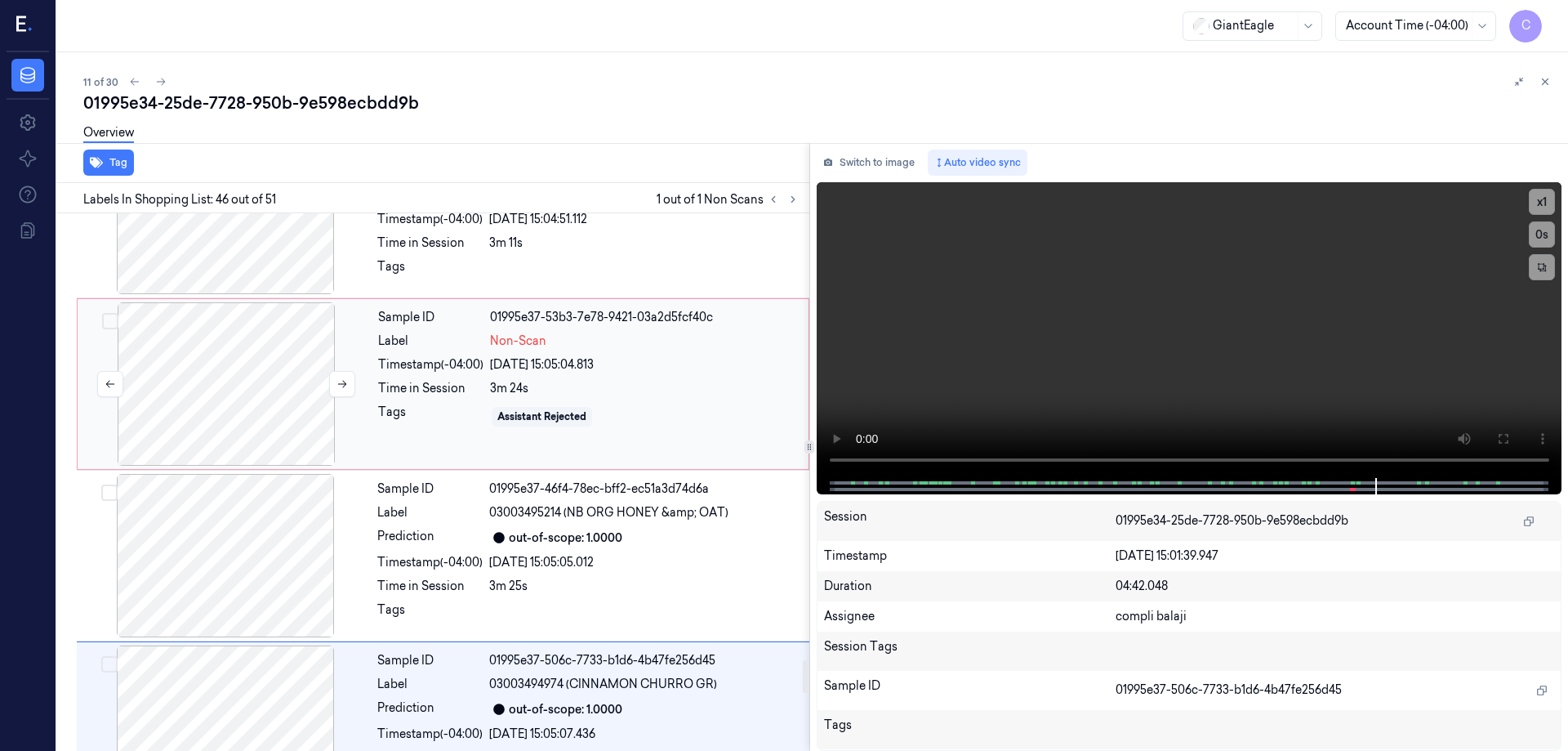
click at [264, 400] on div at bounding box center [226, 384] width 291 height 163
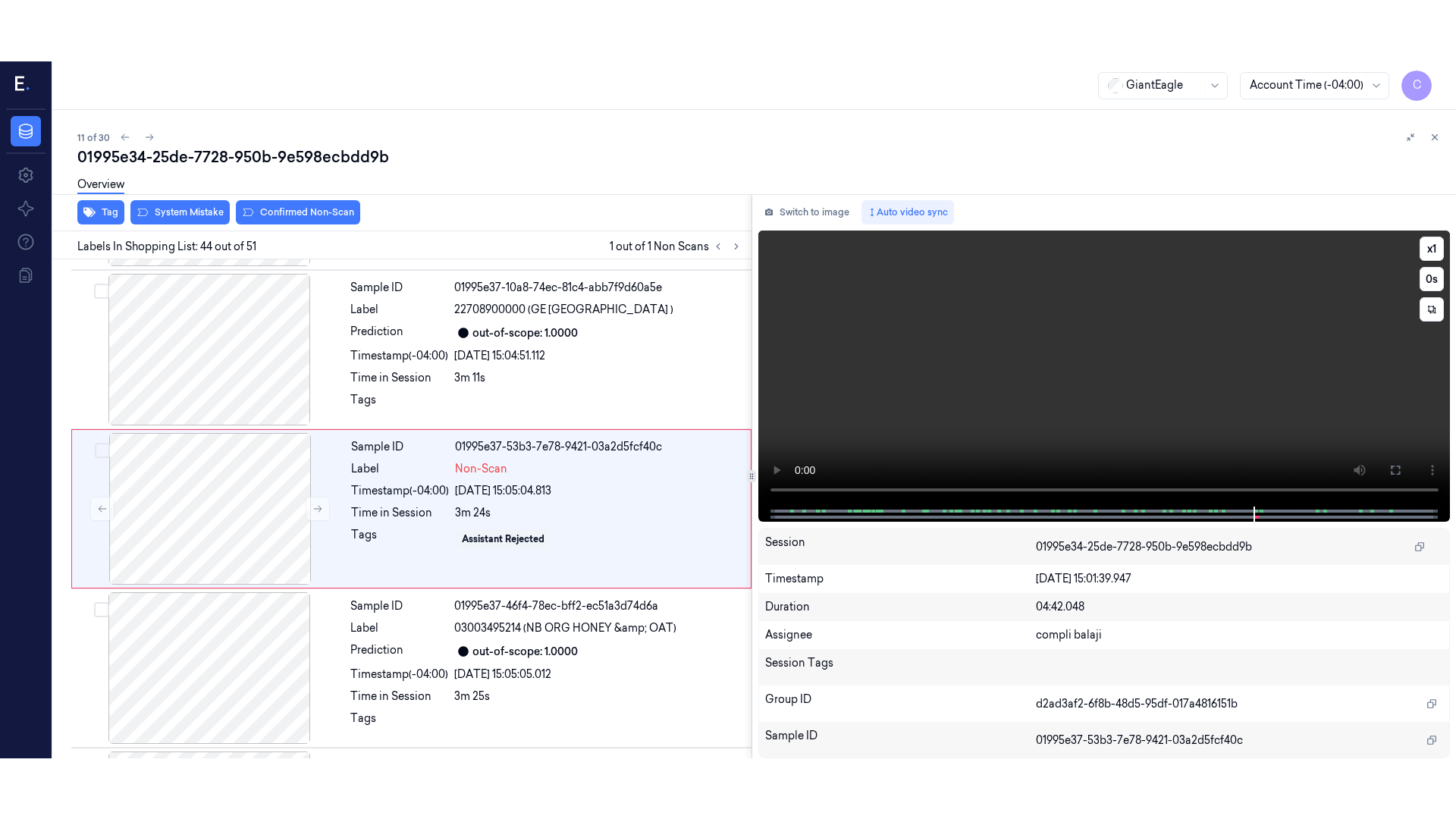
scroll to position [6680, 0]
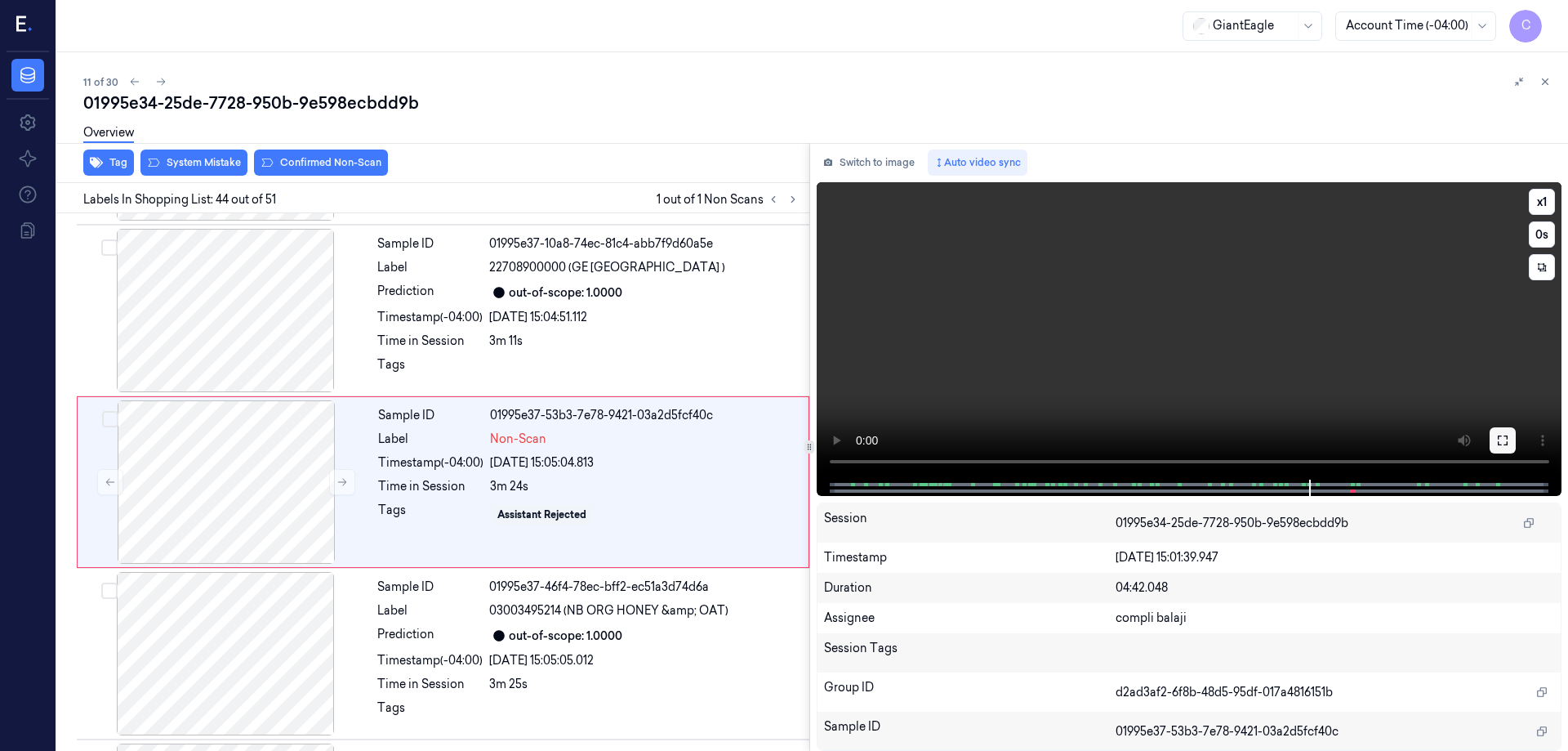
click at [1504, 443] on icon at bounding box center [1503, 440] width 13 height 13
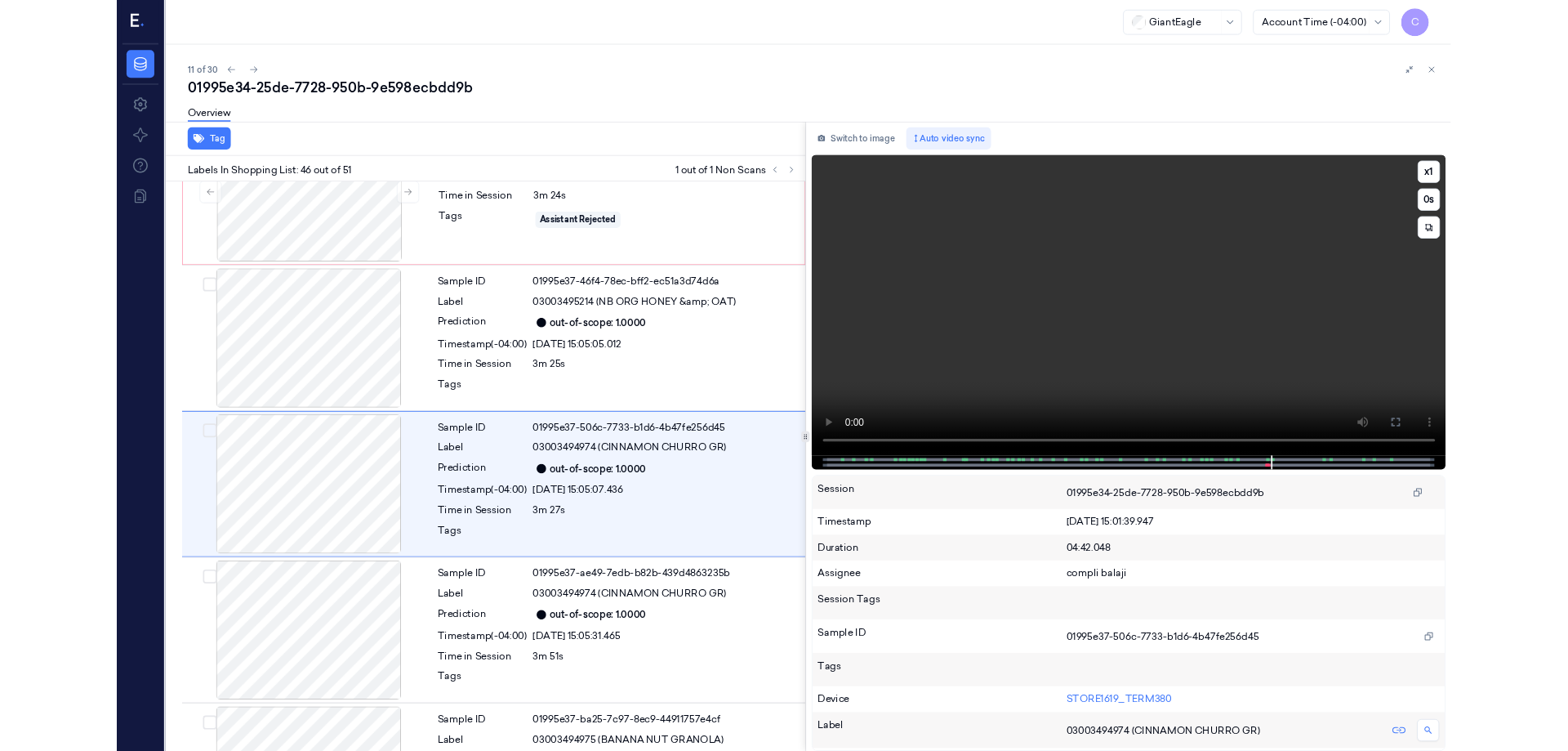
scroll to position [7470, 0]
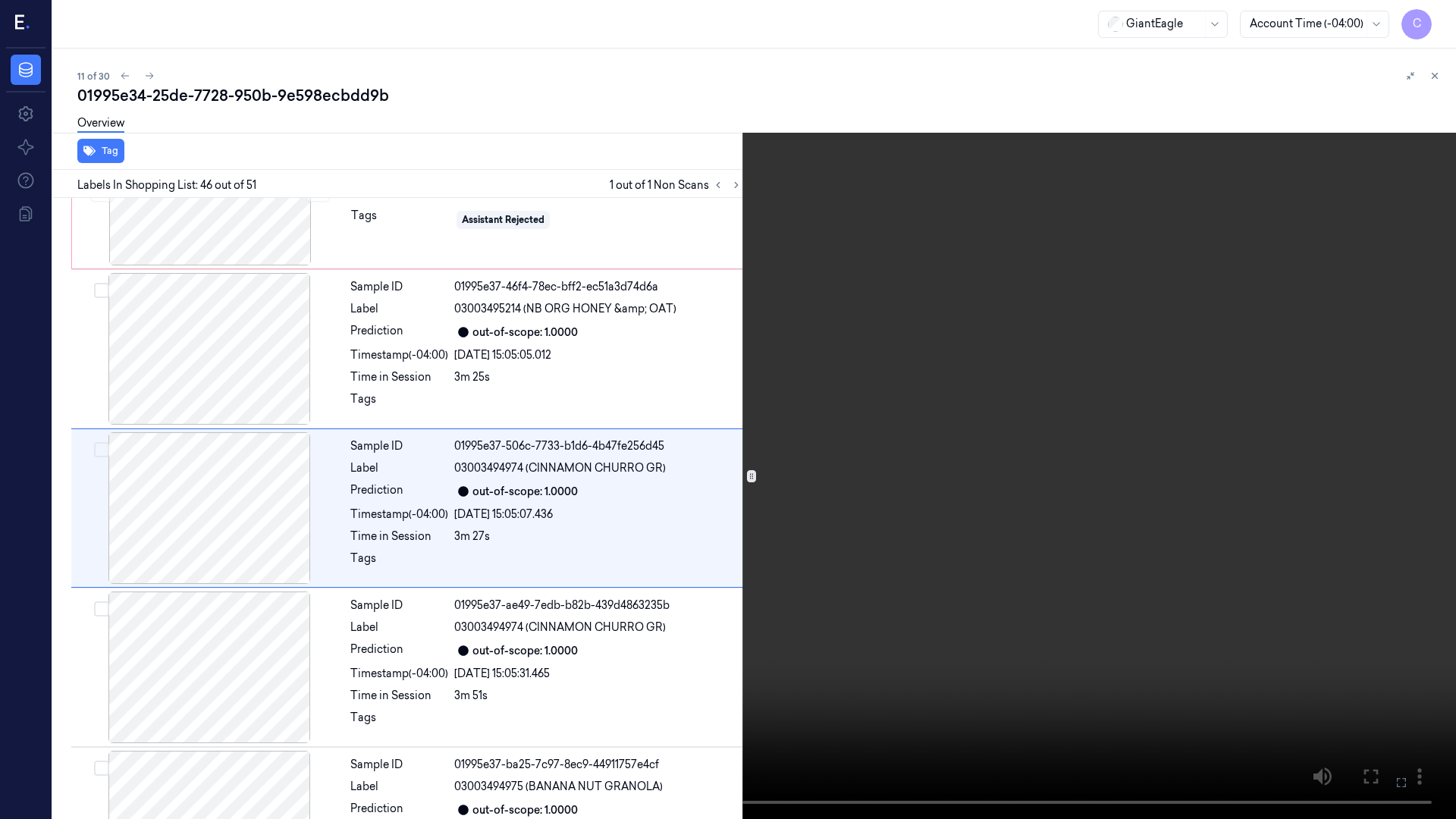
click at [0, 0] on icon at bounding box center [0, 0] width 0 height 0
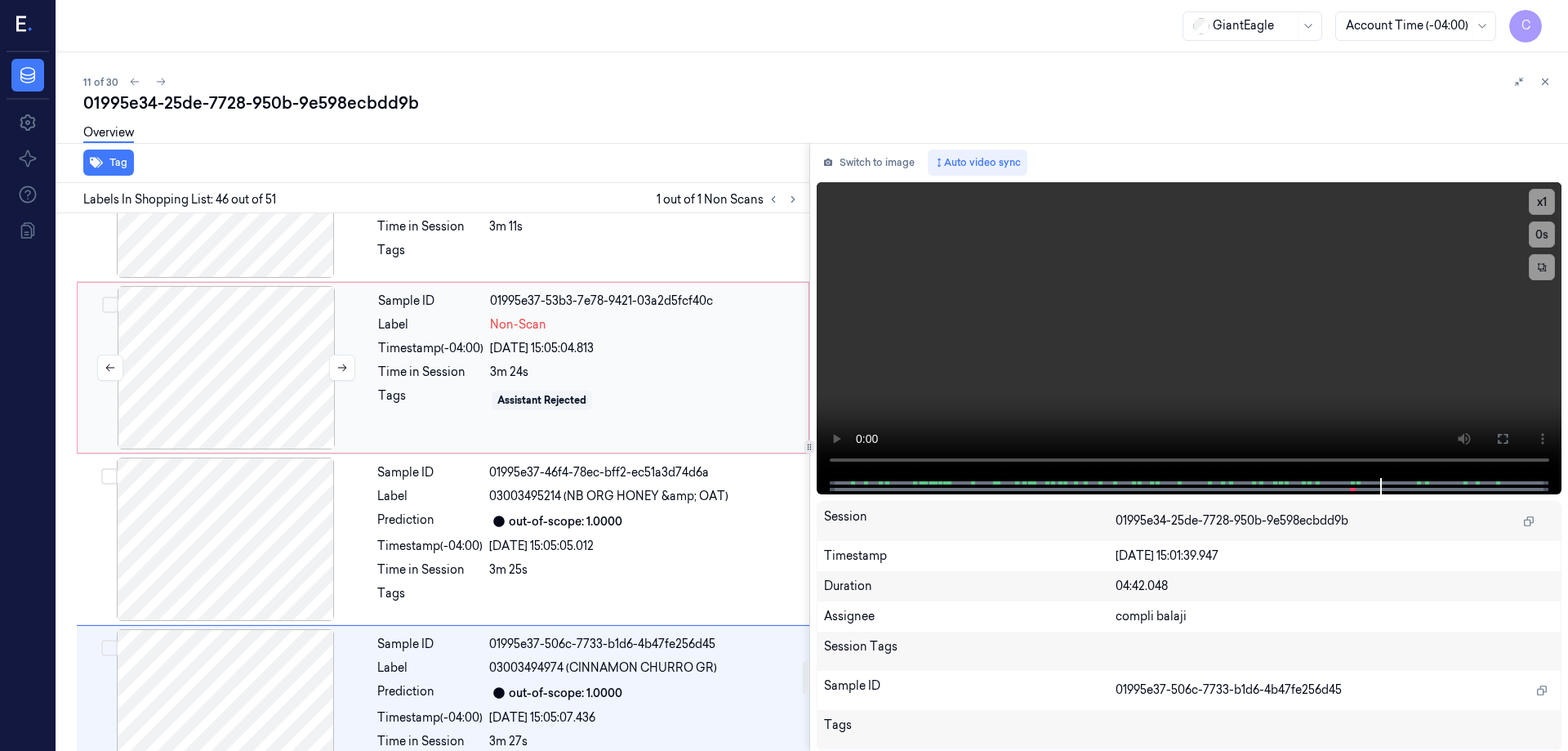
drag, startPoint x: 254, startPoint y: 357, endPoint x: 257, endPoint y: 348, distance: 9.5
click at [254, 357] on div at bounding box center [226, 368] width 291 height 163
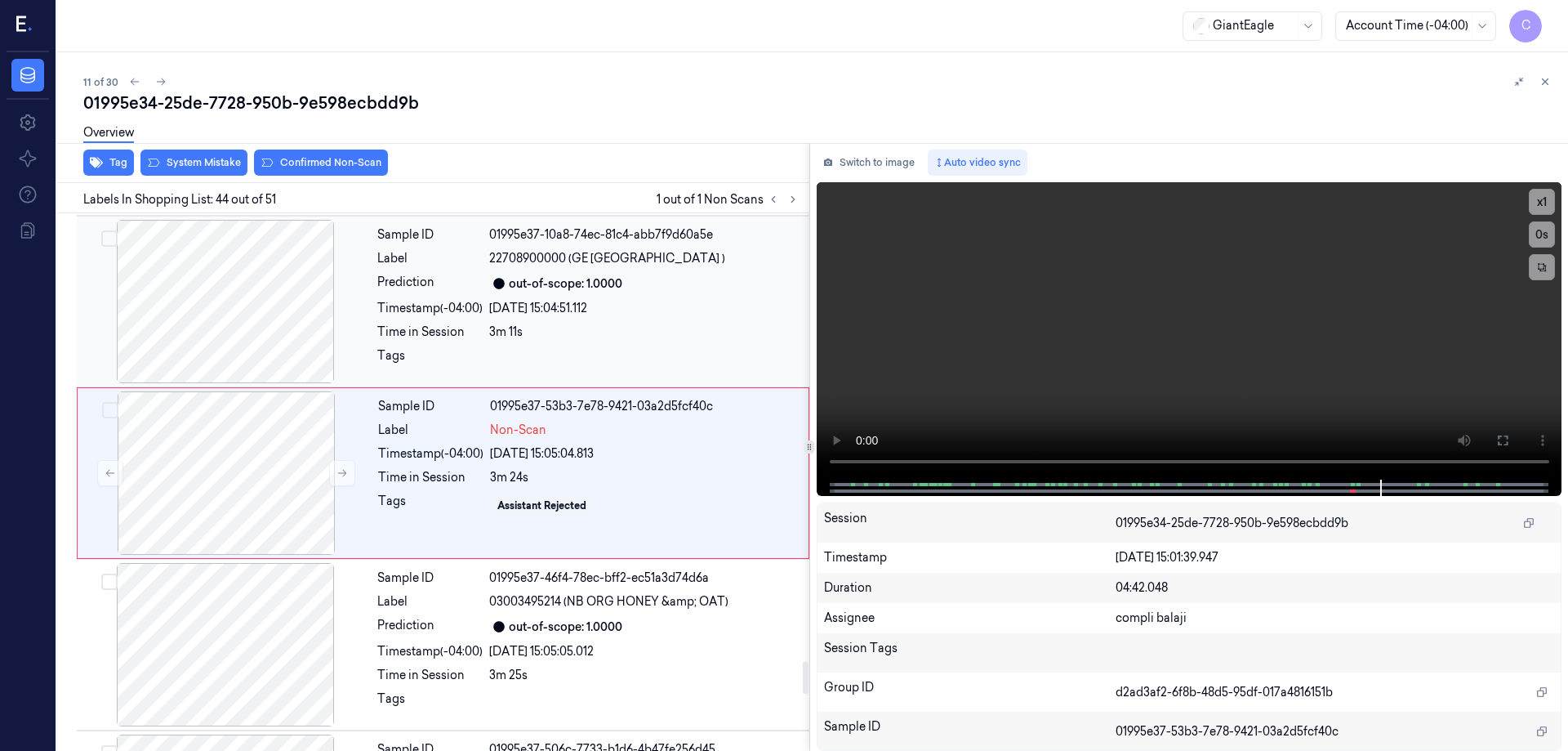
scroll to position [7192, 0]
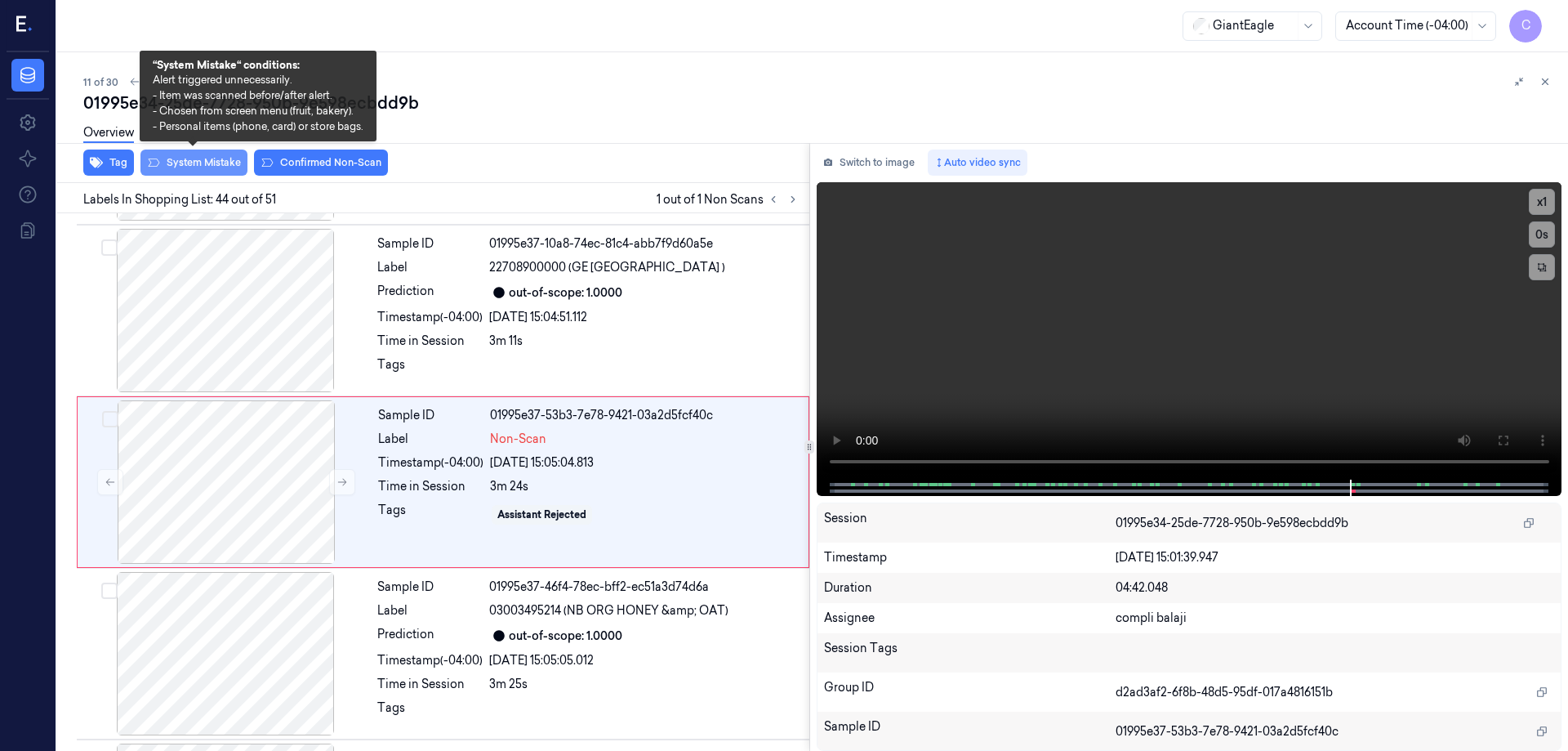
click at [221, 161] on button "System Mistake" at bounding box center [193, 163] width 107 height 27
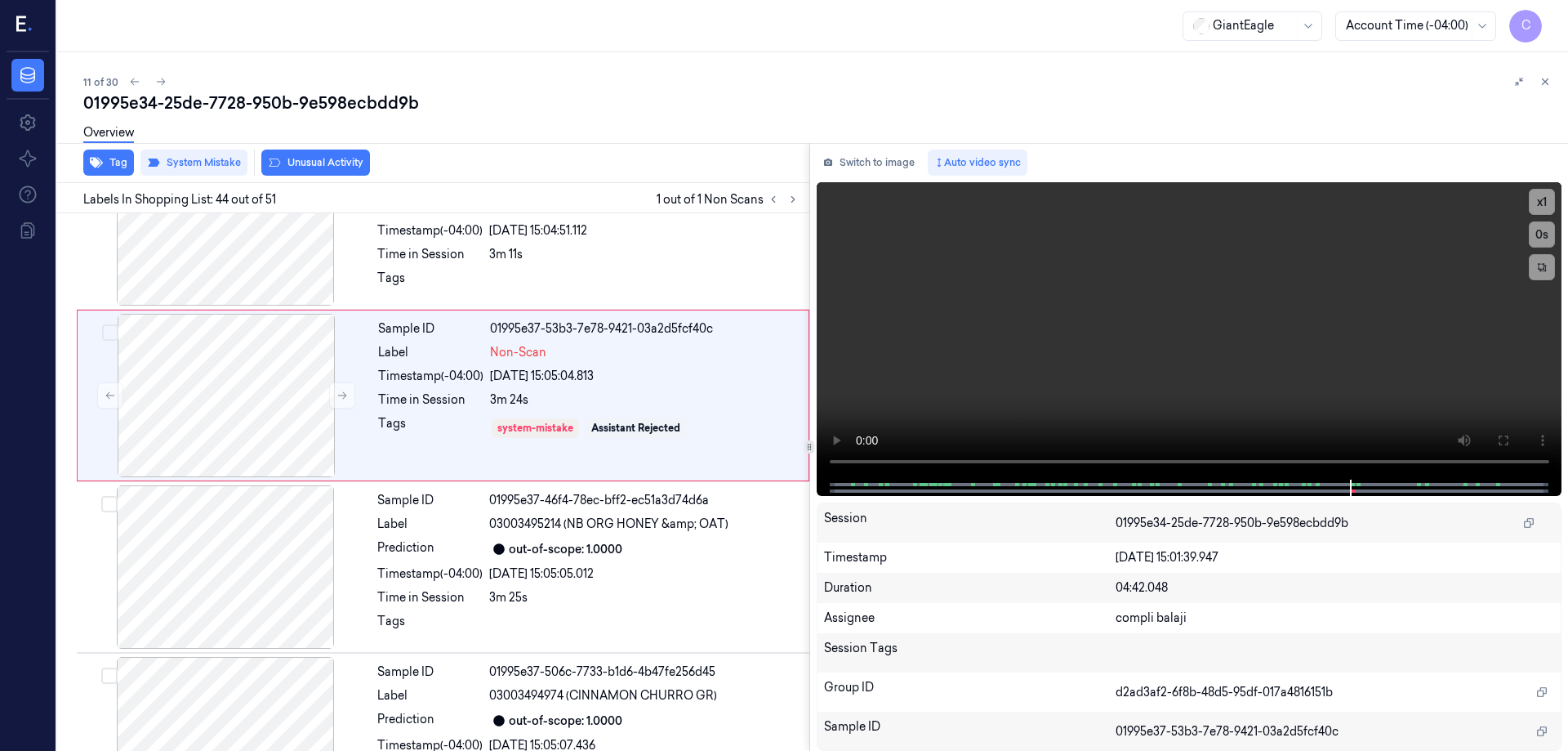
click at [324, 167] on button "Unusual Activity" at bounding box center [316, 163] width 109 height 27
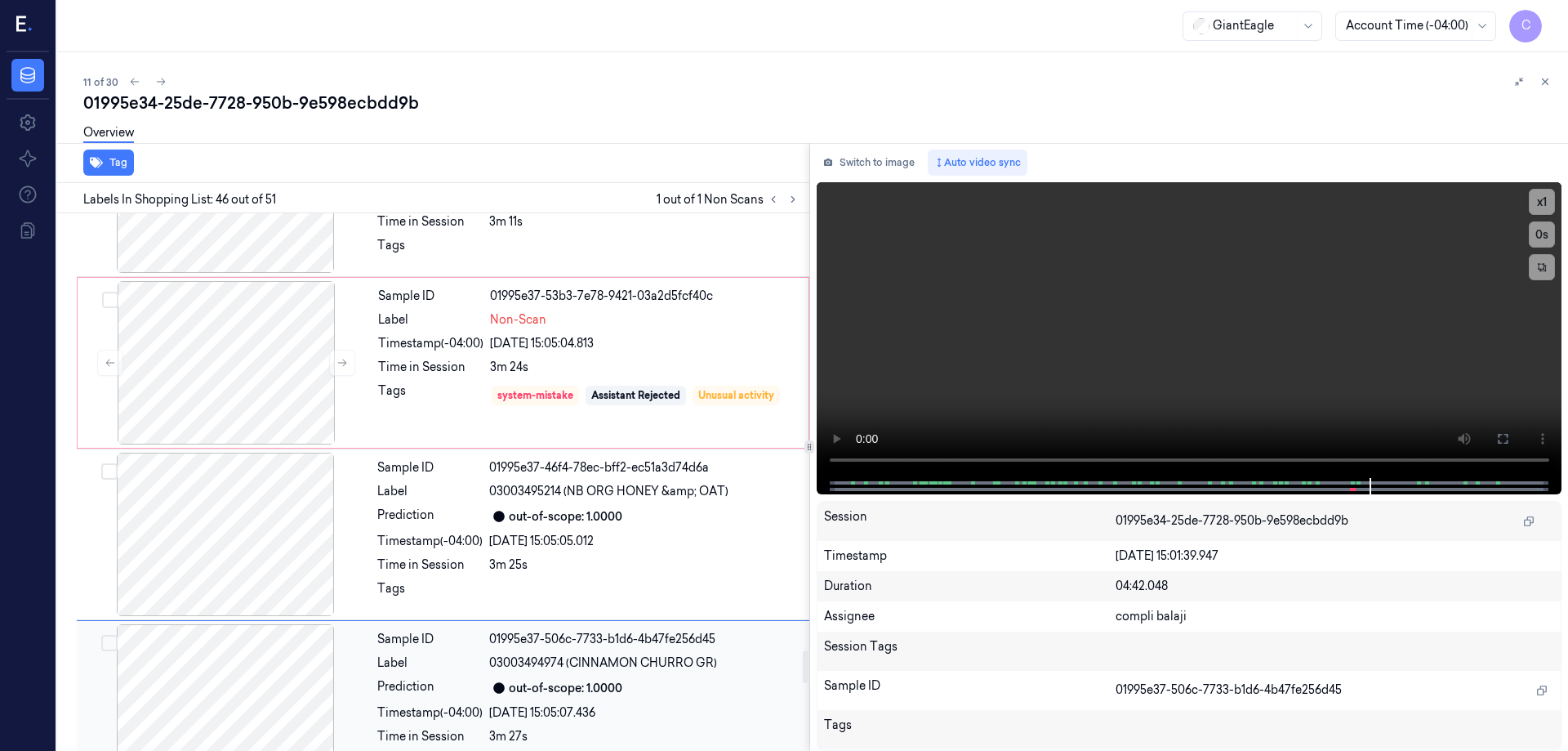
scroll to position [7128, 0]
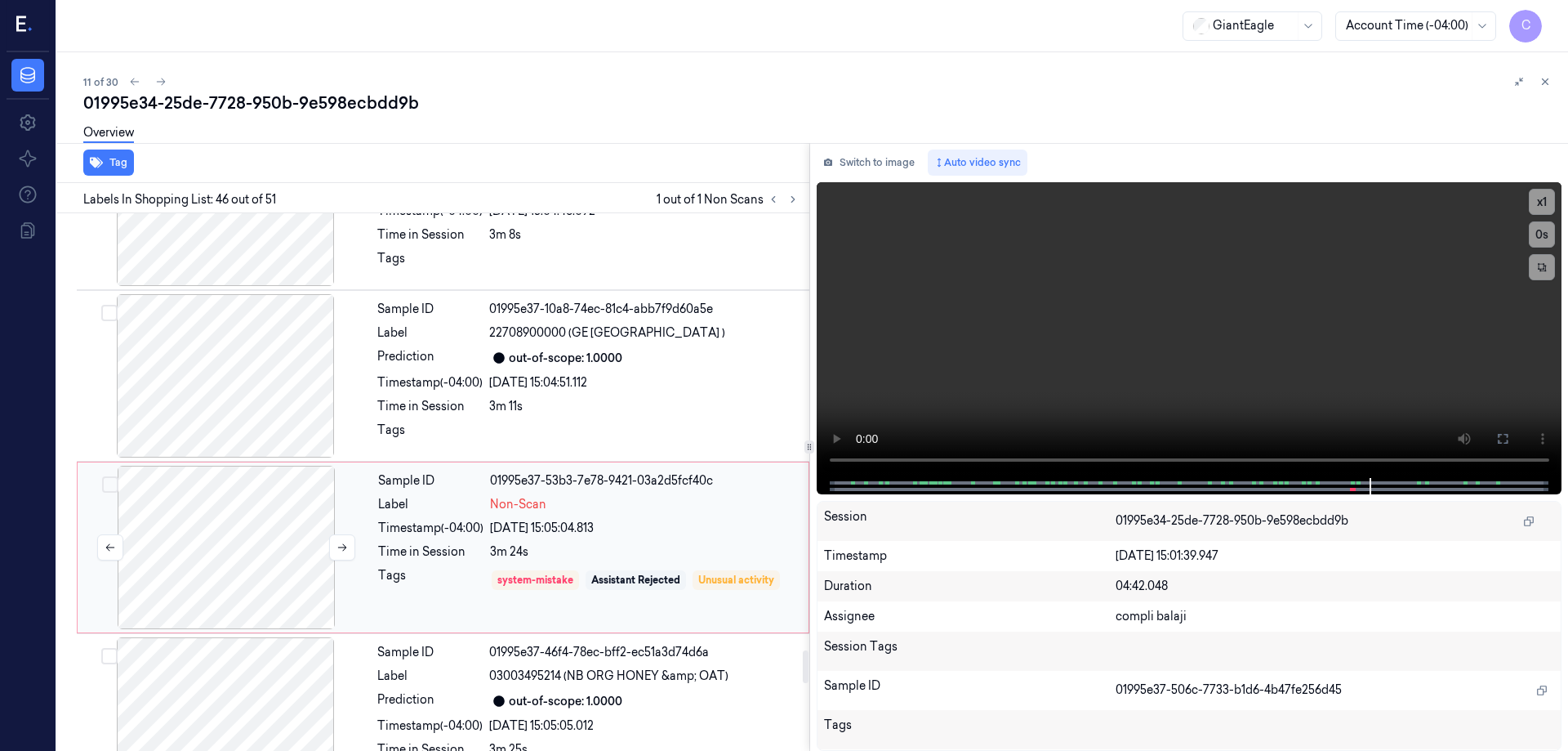
click at [238, 552] on div at bounding box center [226, 547] width 291 height 163
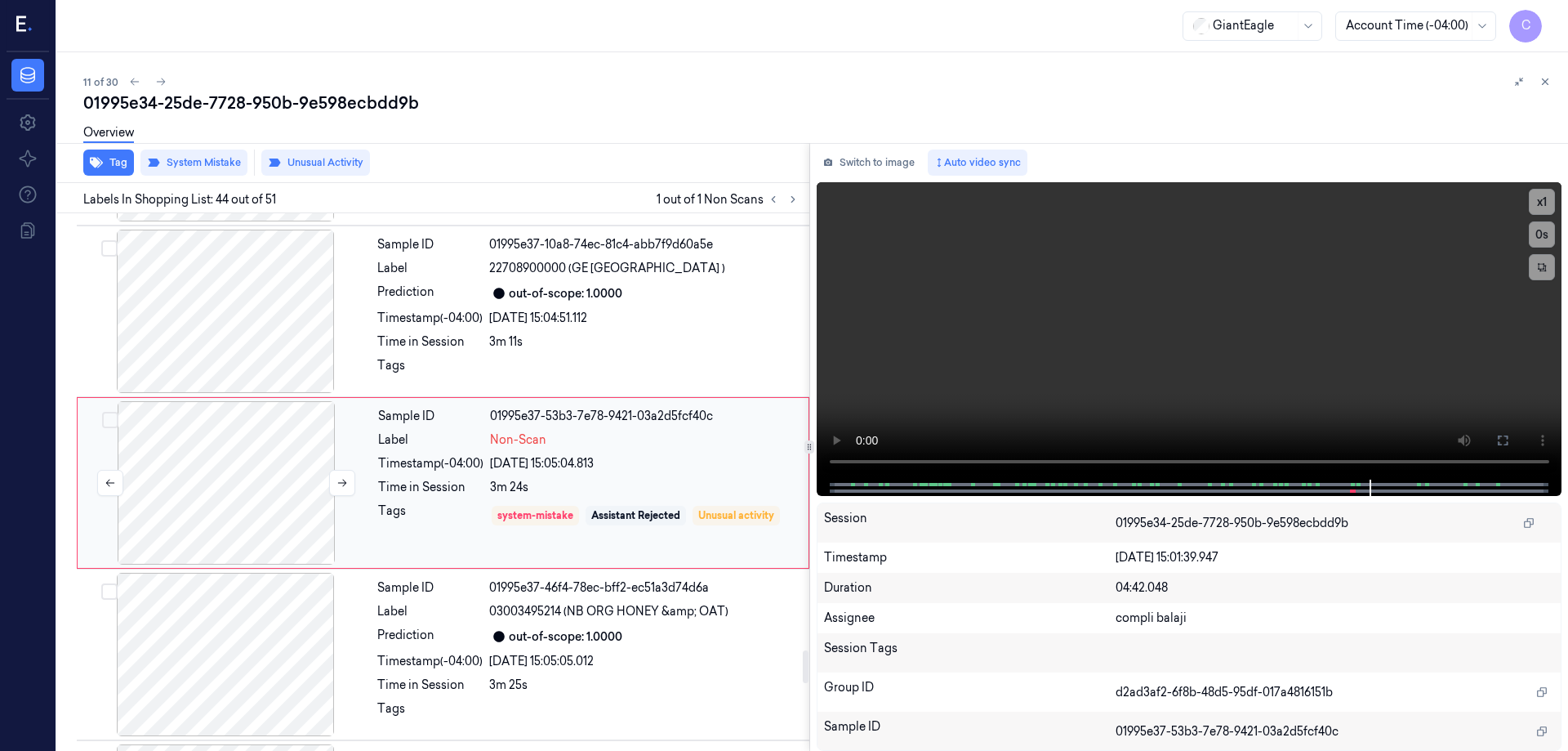
scroll to position [7192, 0]
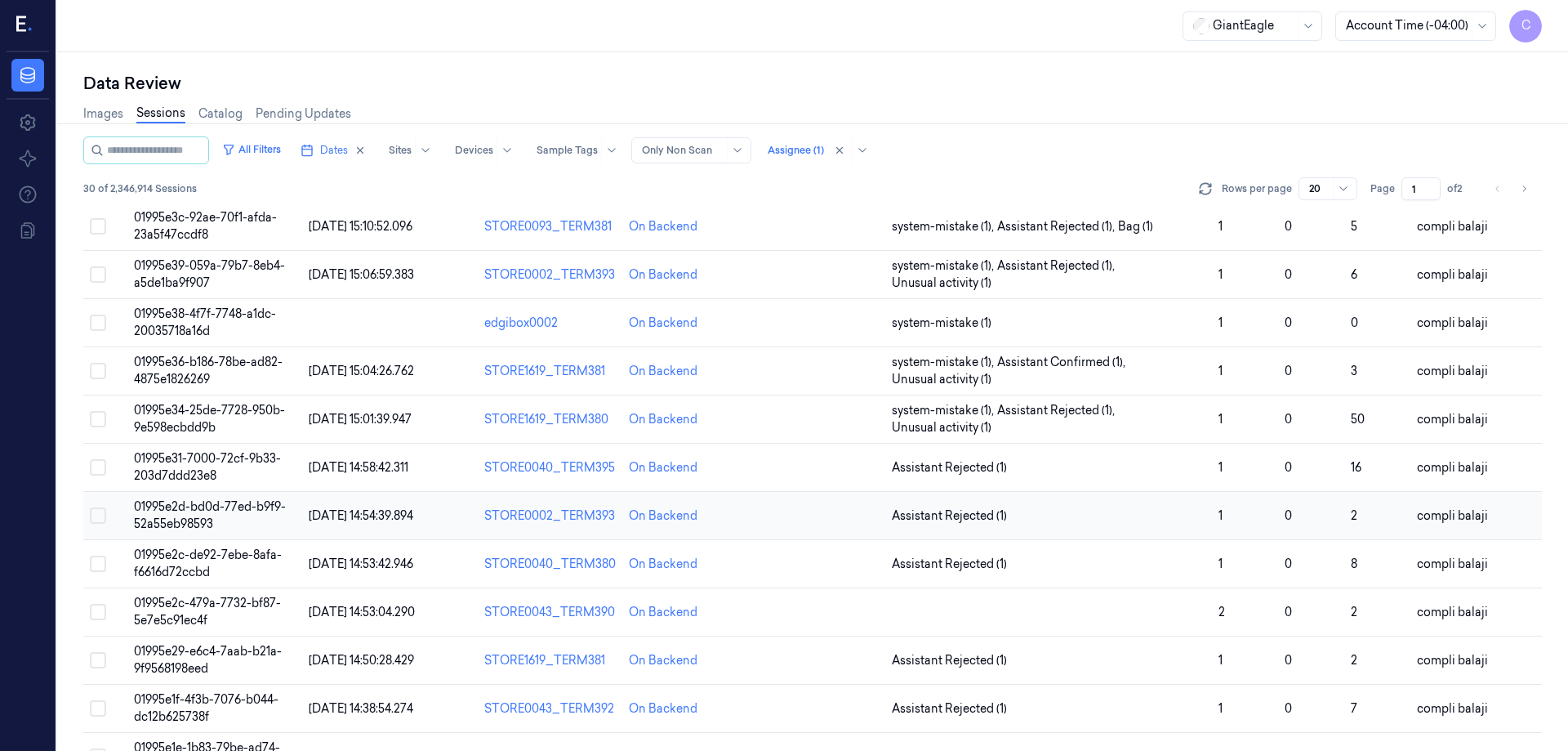
scroll to position [409, 0]
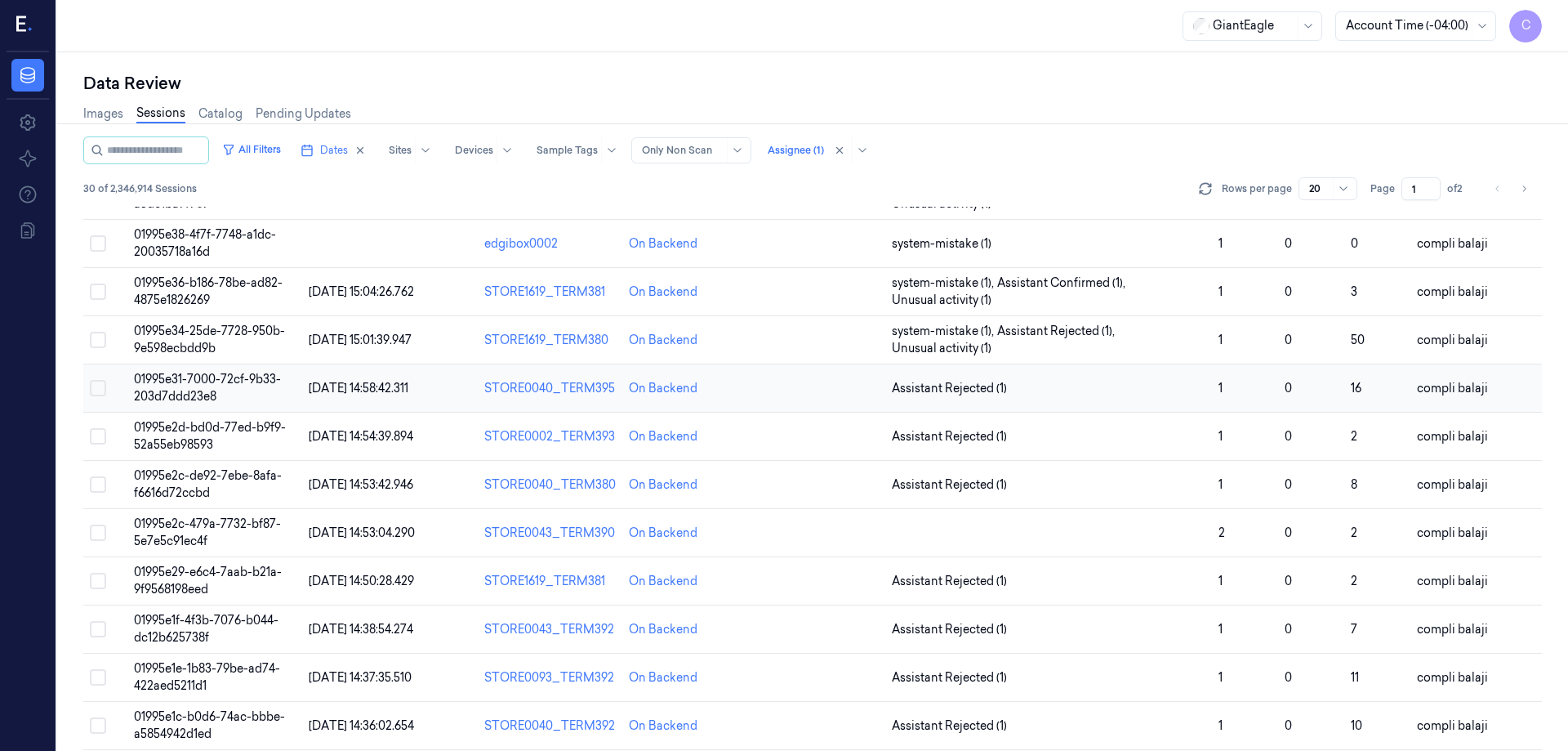
click at [232, 383] on span "01995e31-7000-72cf-9b33-203d7ddd23e8" at bounding box center [207, 388] width 147 height 32
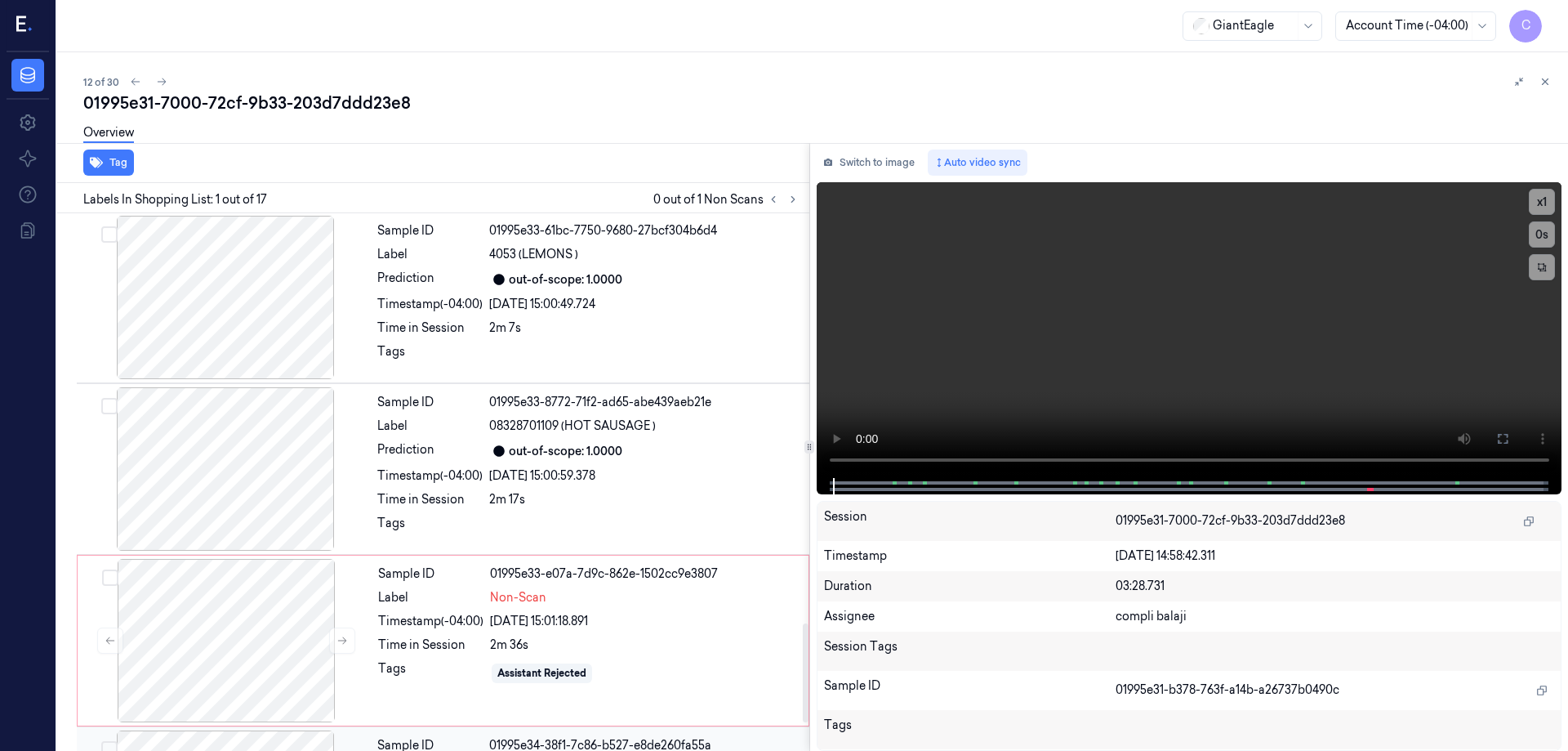
scroll to position [2258, 0]
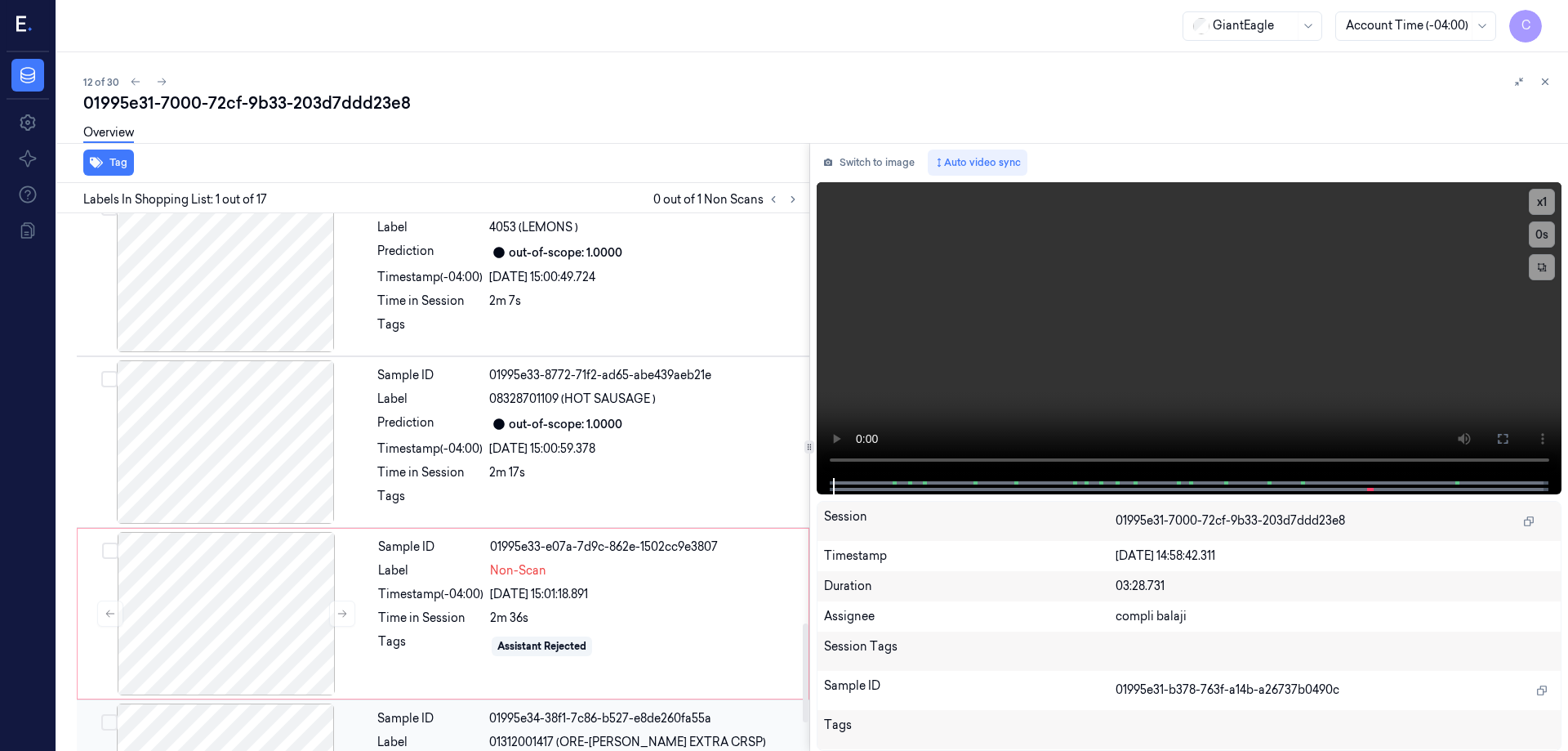
drag, startPoint x: 803, startPoint y: 305, endPoint x: 780, endPoint y: 720, distance: 415.6
click at [803, 720] on div at bounding box center [806, 672] width 6 height 99
click at [221, 646] on div at bounding box center [226, 614] width 291 height 163
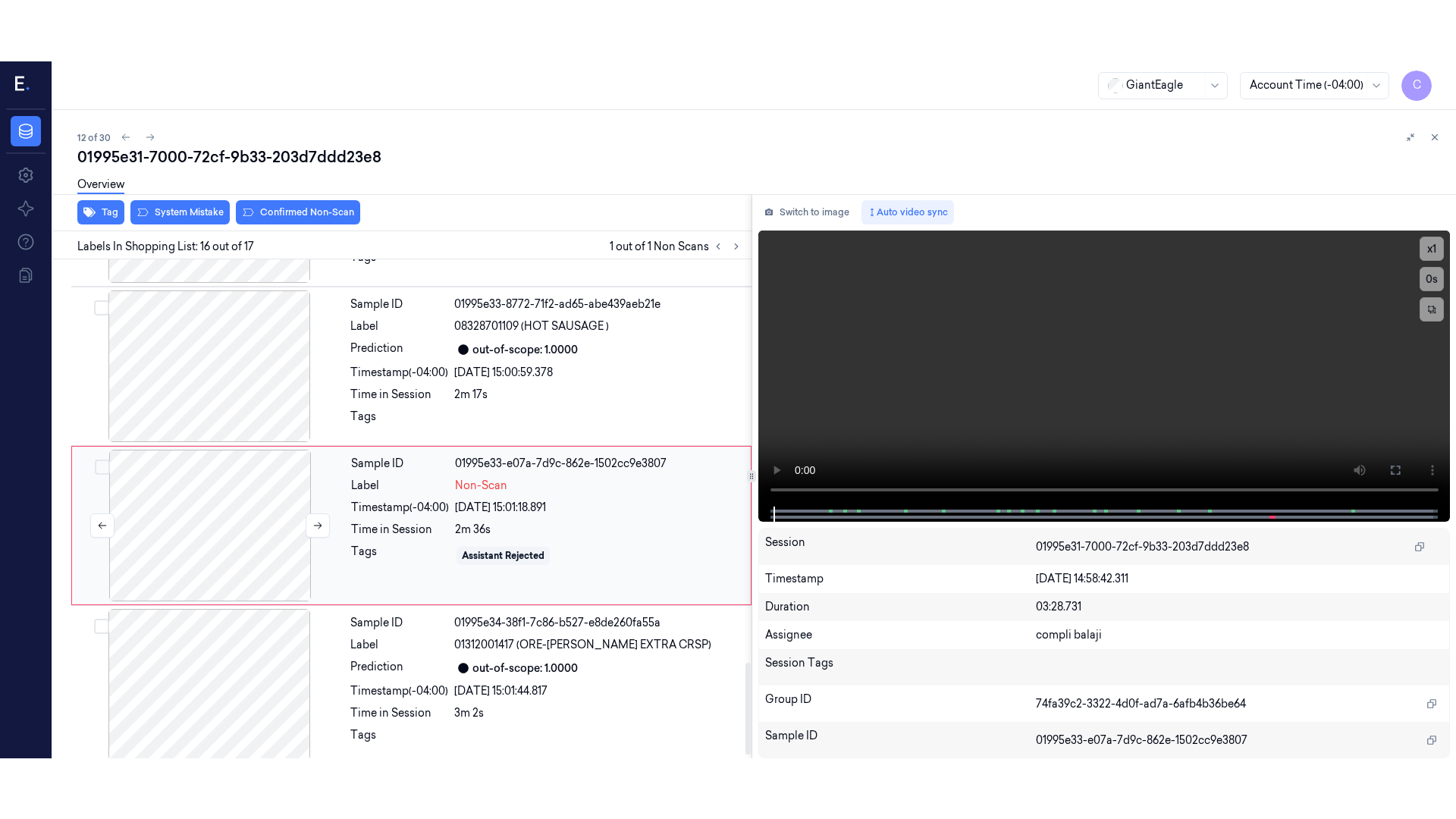
scroll to position [2214, 0]
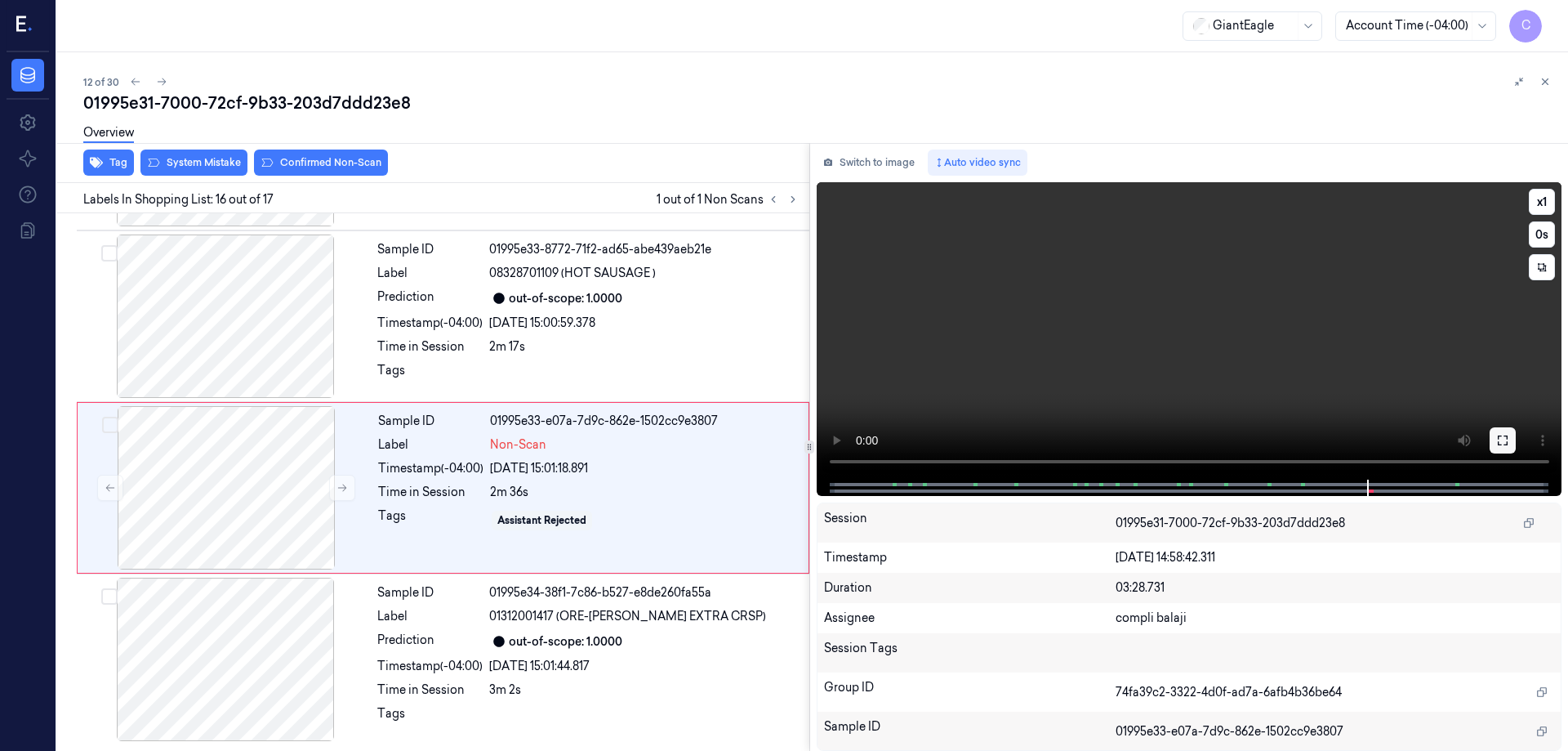
click at [1495, 439] on button at bounding box center [1503, 441] width 27 height 27
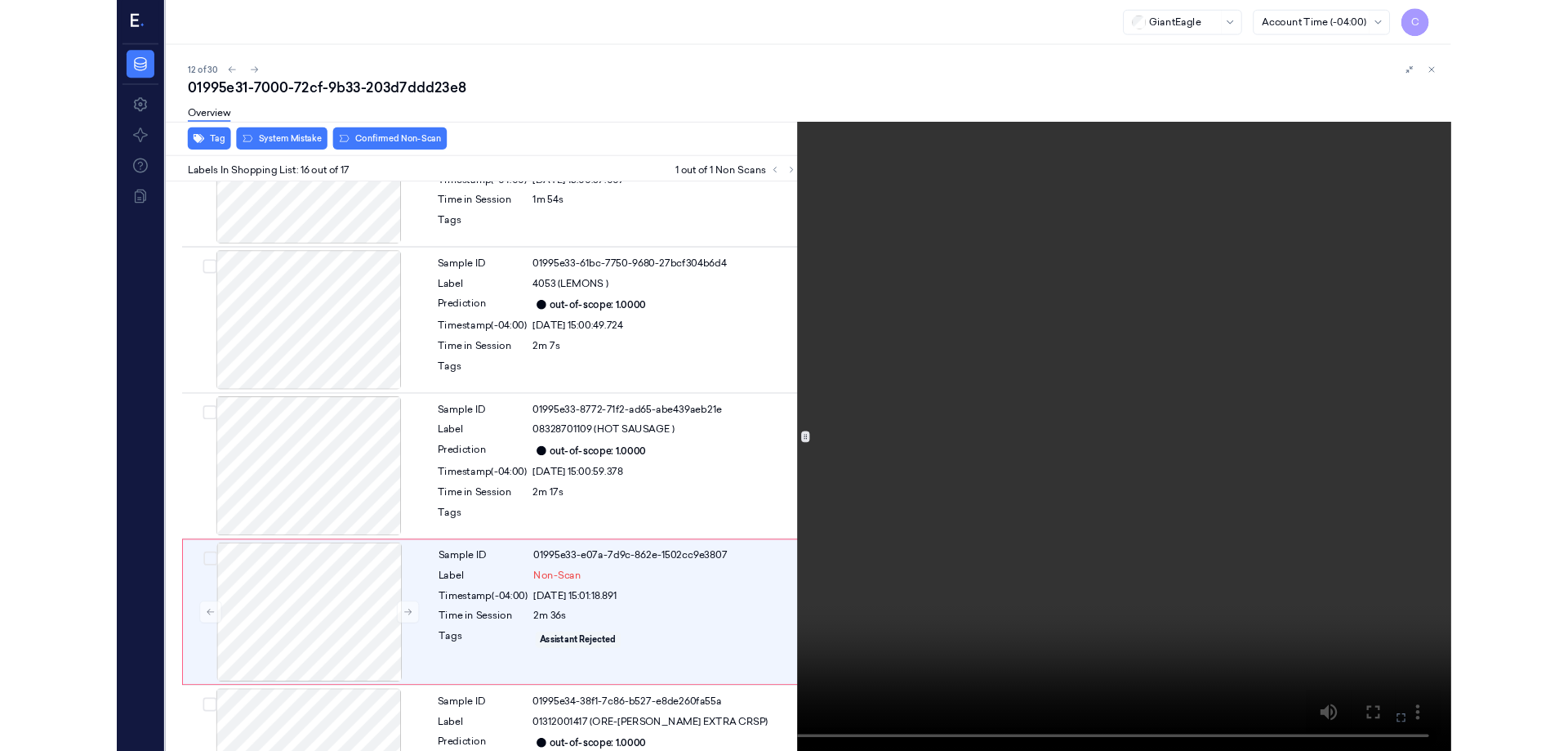
scroll to position [2252, 0]
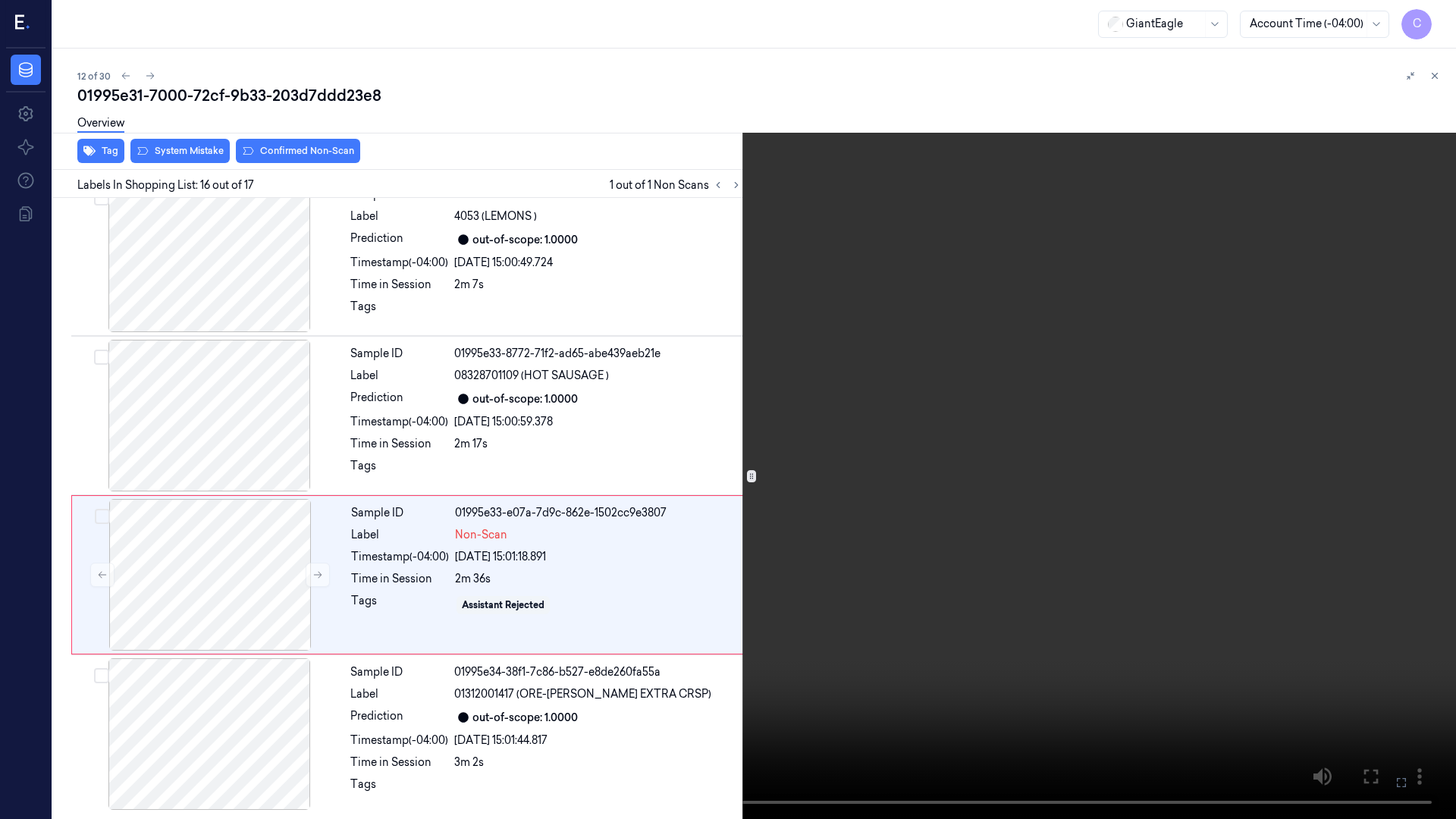
click at [0, 0] on icon at bounding box center [0, 0] width 0 height 0
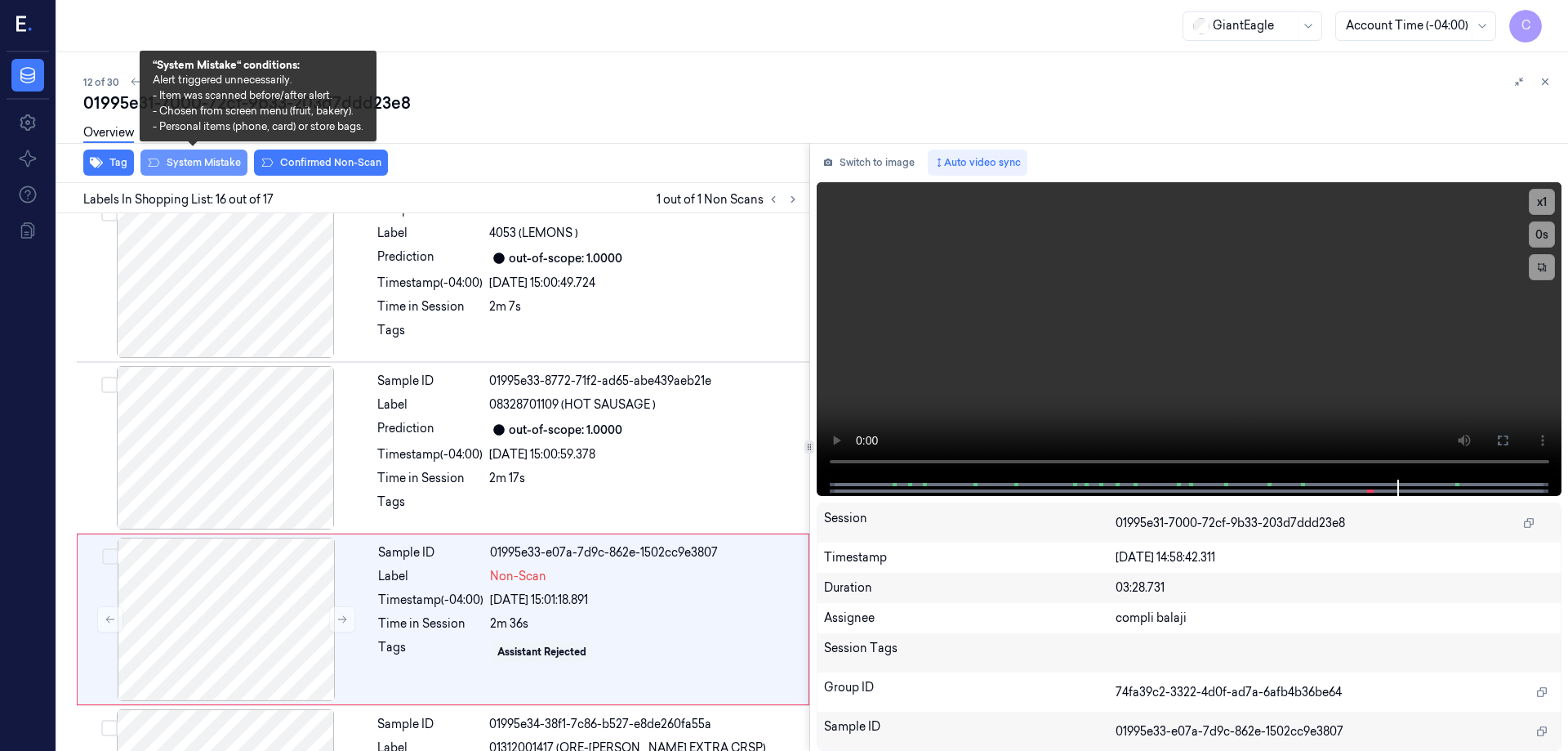
click at [210, 163] on button "System Mistake" at bounding box center [193, 163] width 107 height 27
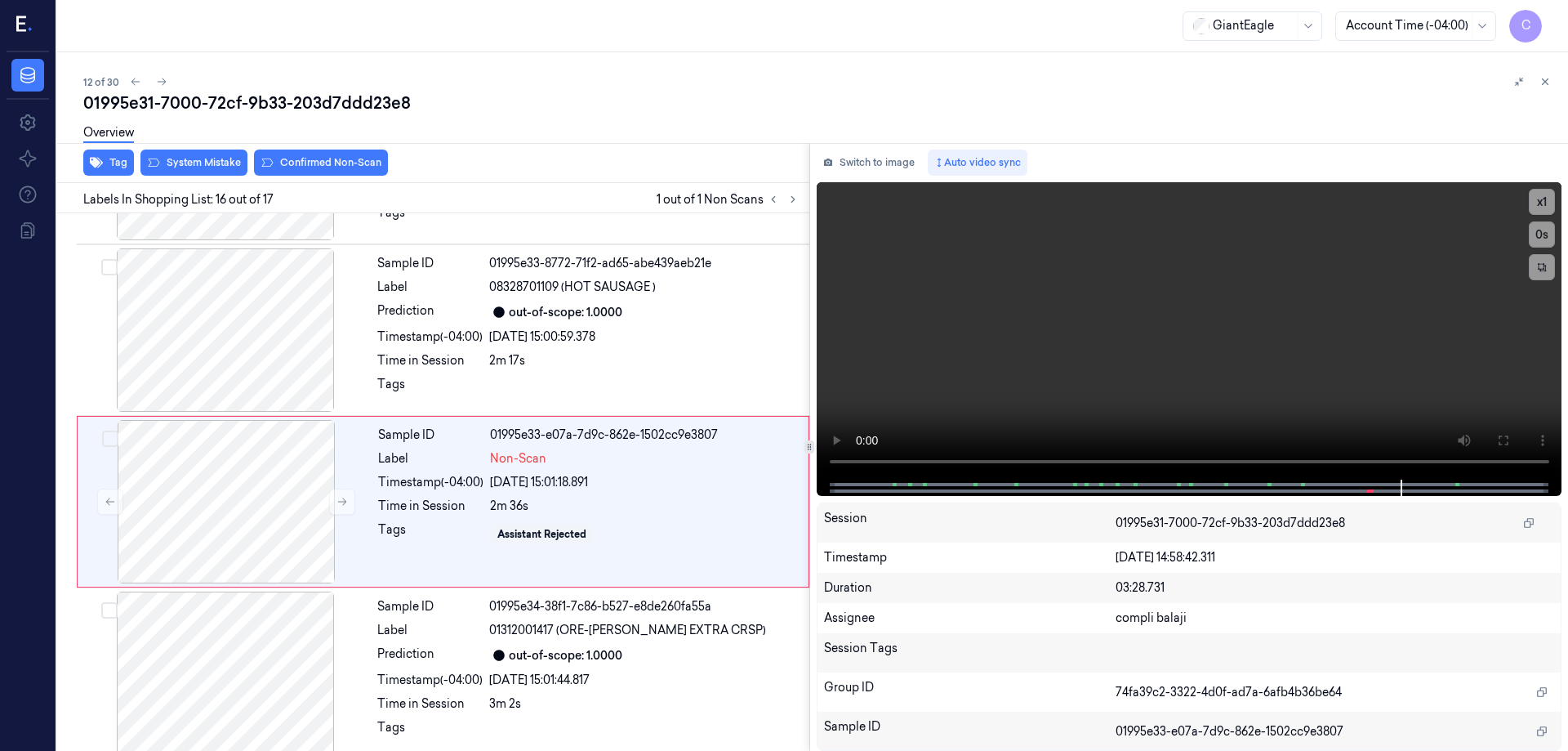
scroll to position [2384, 0]
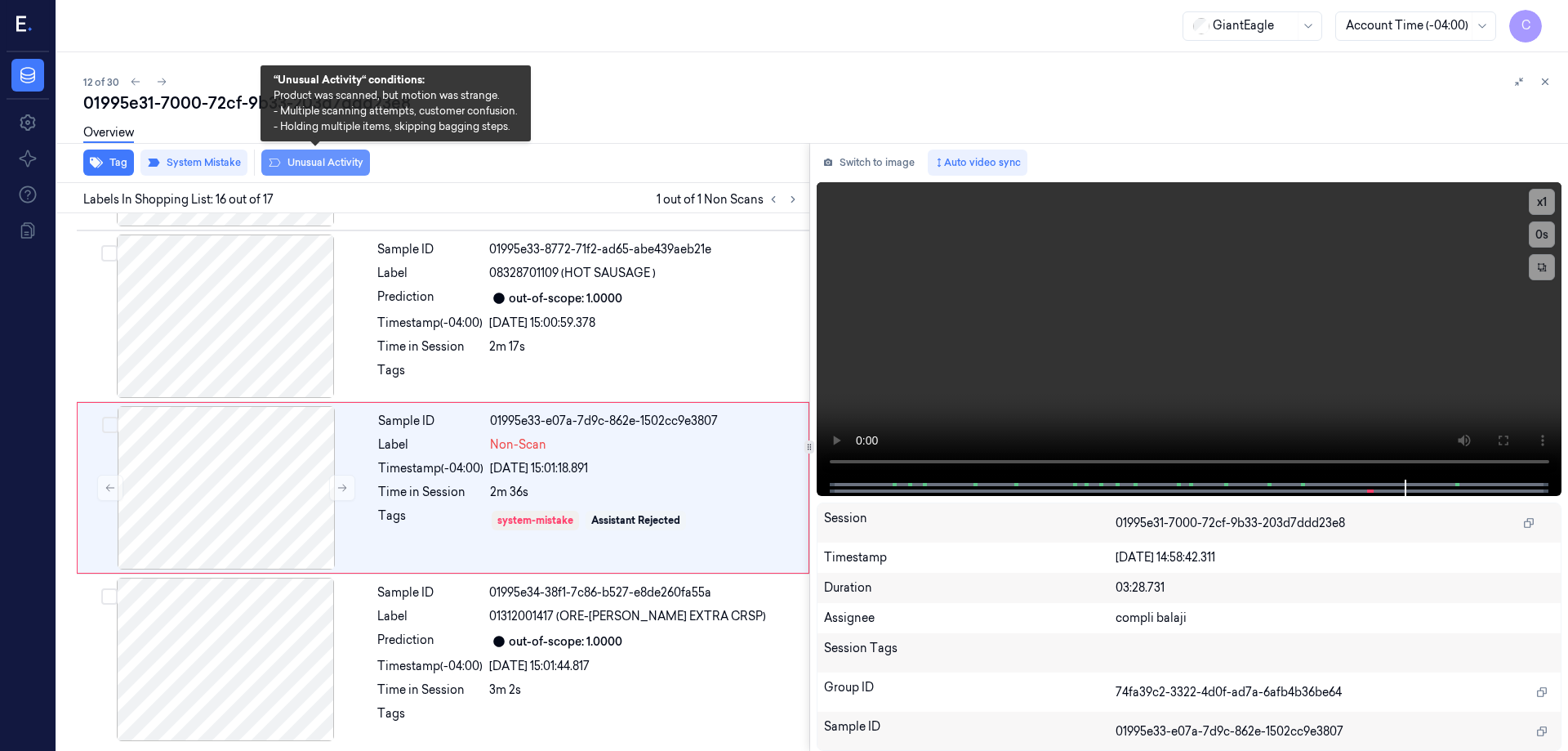
click at [349, 164] on button "Unusual Activity" at bounding box center [316, 163] width 109 height 27
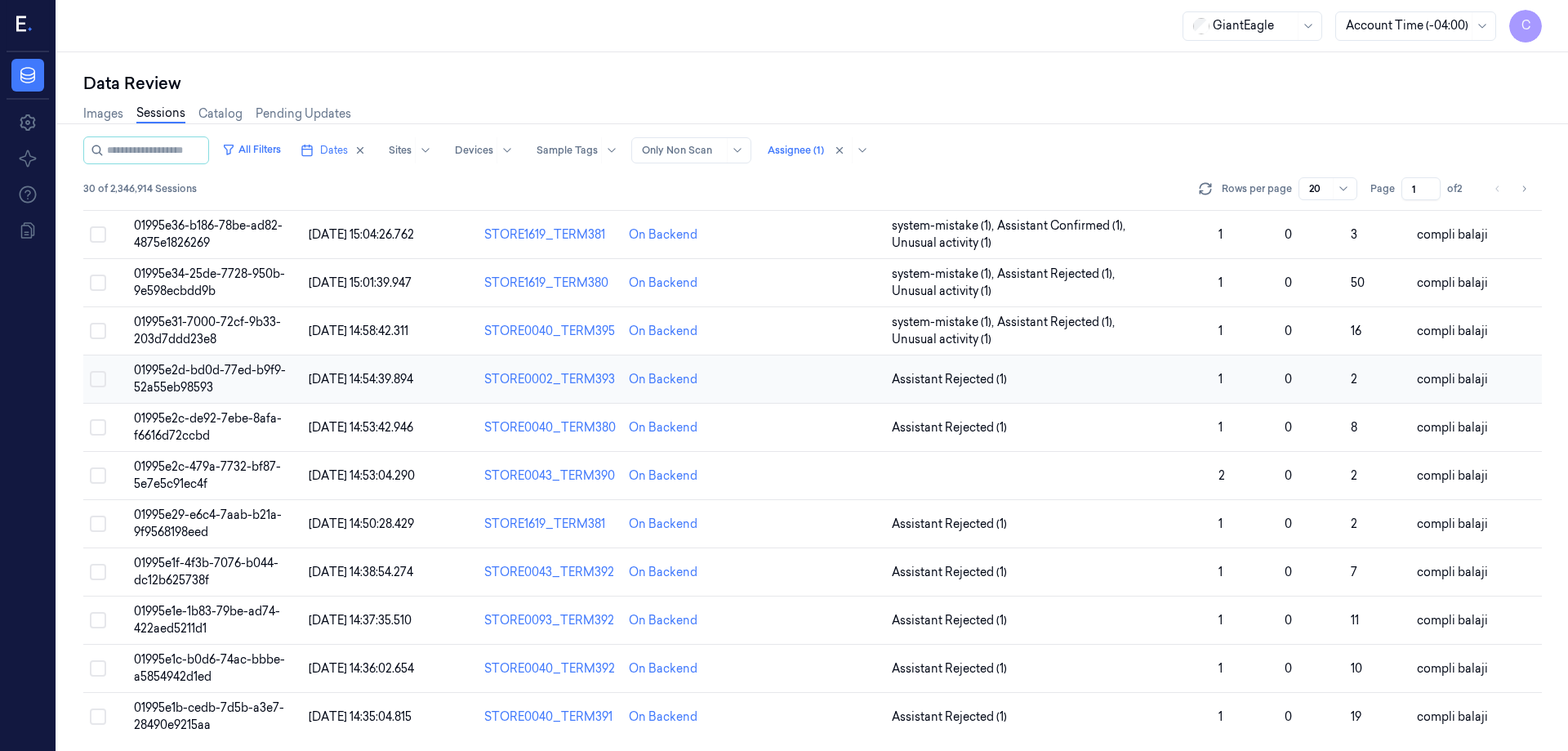
scroll to position [468, 0]
click at [224, 373] on span "01995e2d-bd0d-77ed-b9f9-52a55eb98593" at bounding box center [210, 376] width 152 height 32
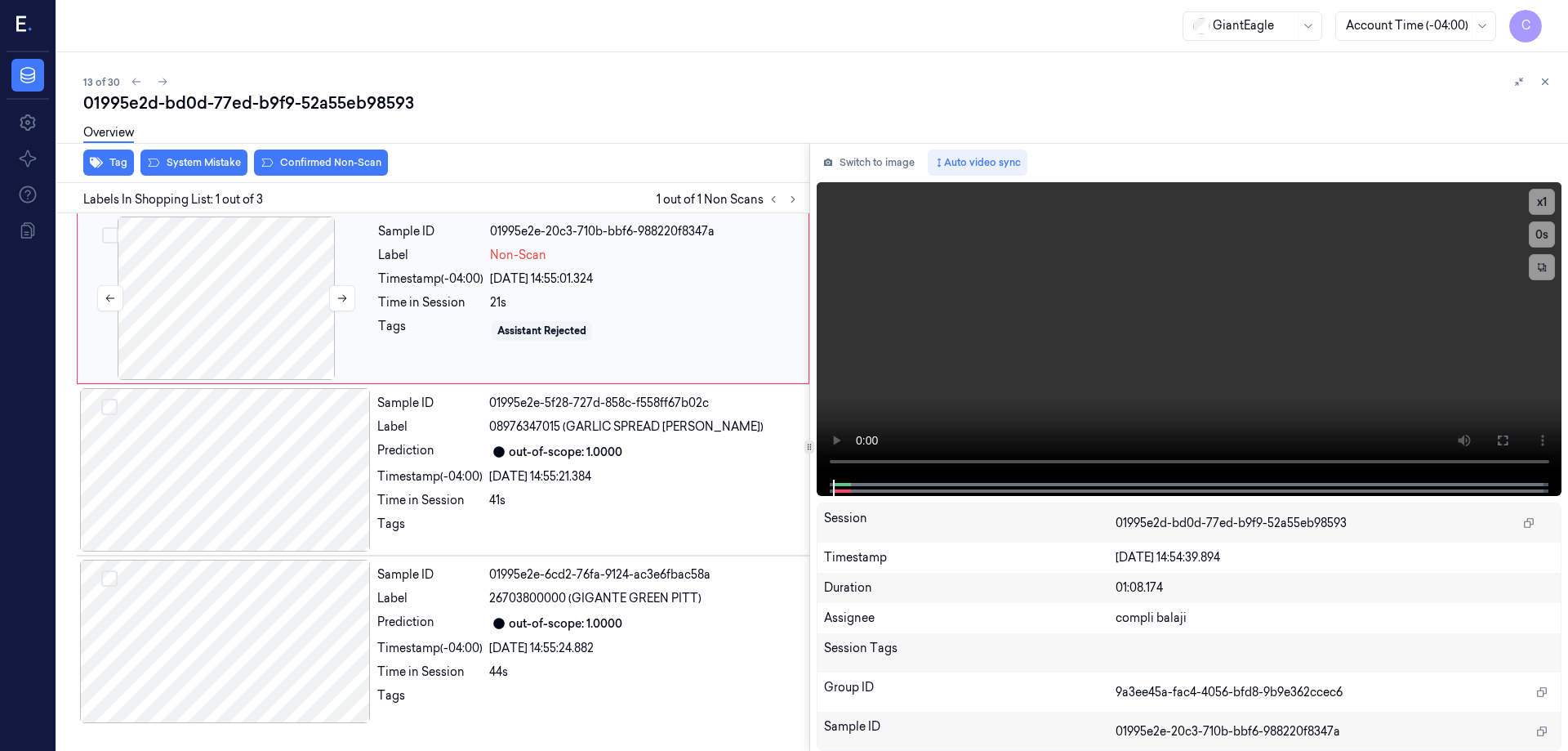
click at [283, 272] on div at bounding box center [226, 298] width 291 height 163
click at [1507, 442] on icon at bounding box center [1503, 440] width 9 height 9
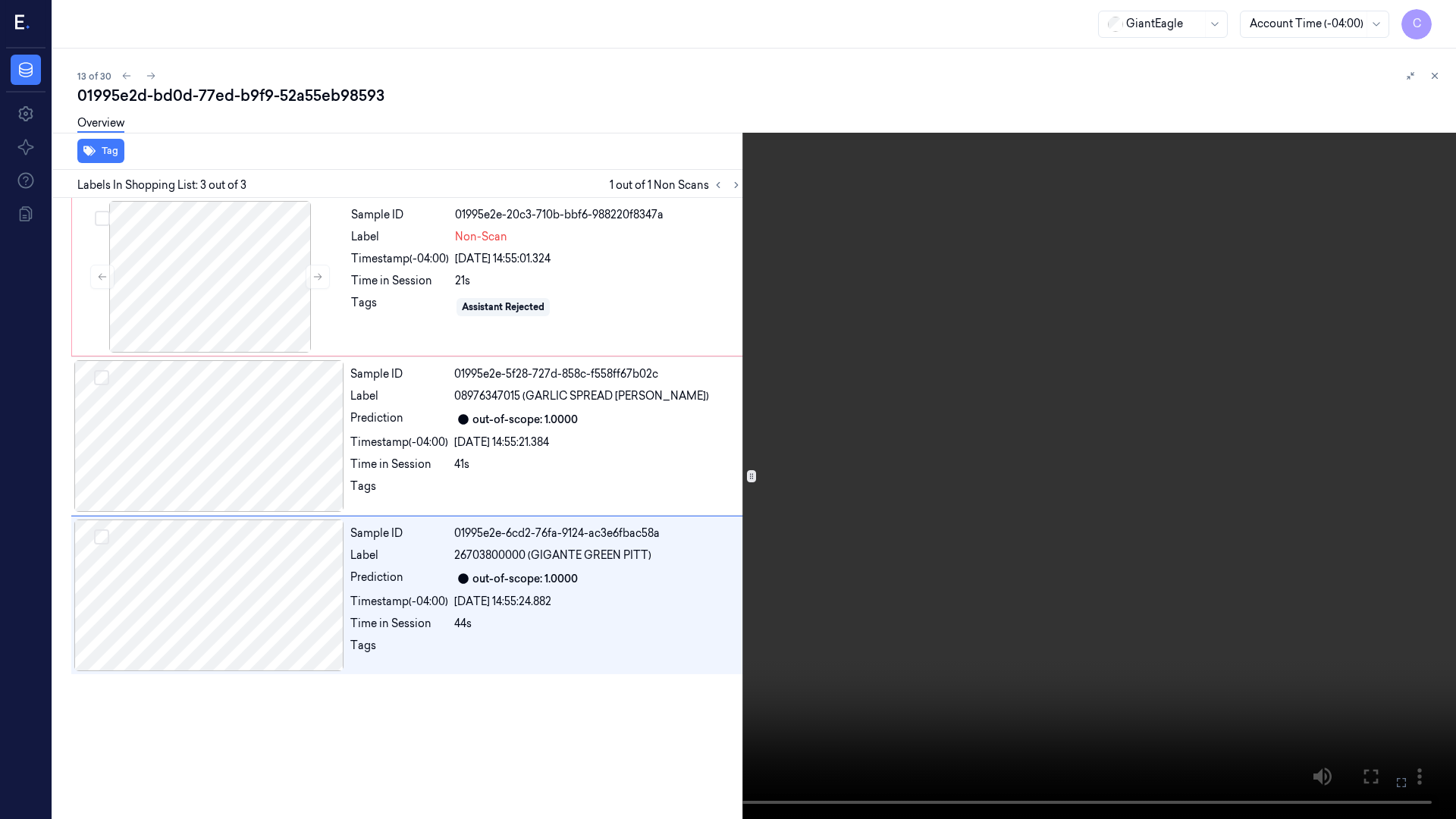
click at [0, 0] on icon at bounding box center [0, 0] width 0 height 0
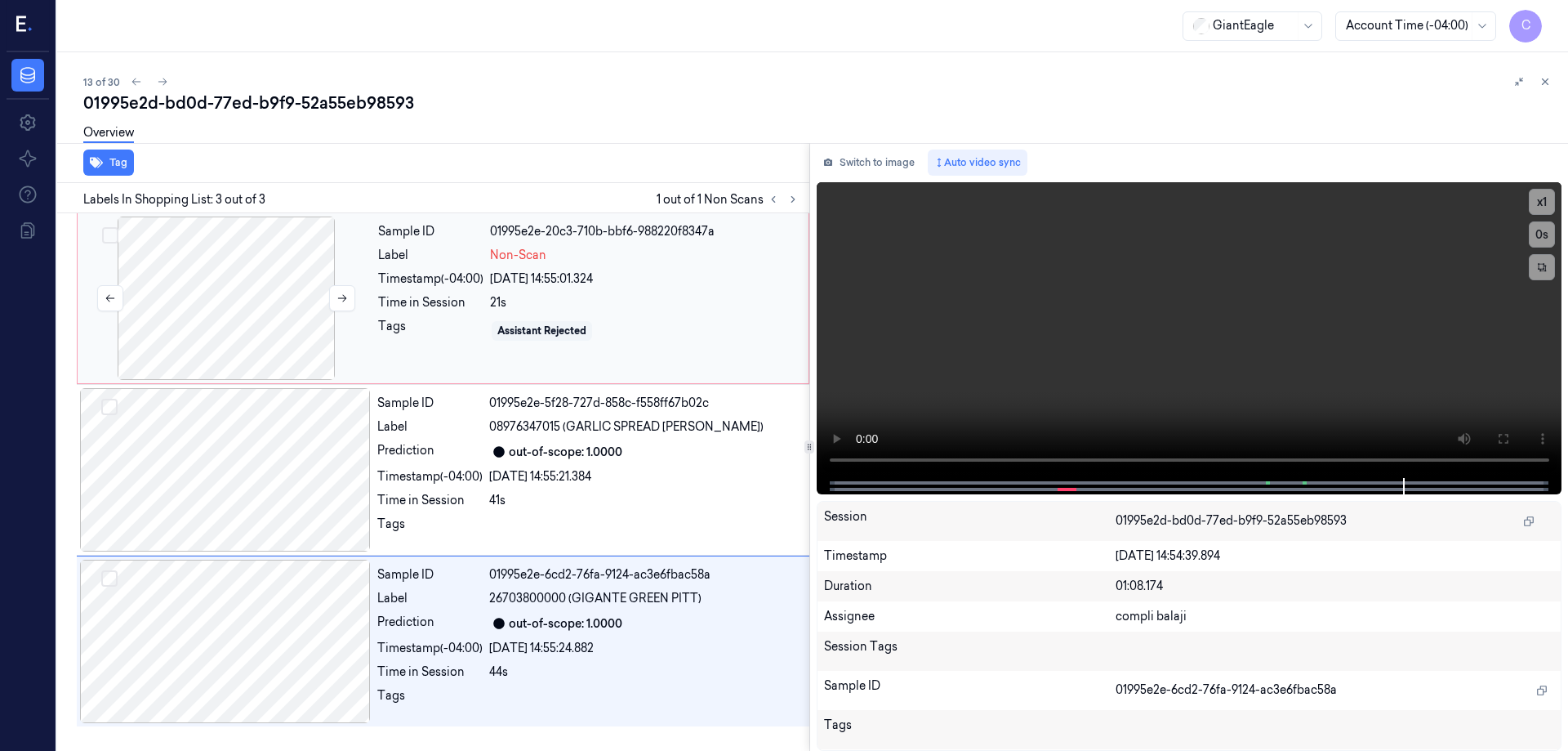
click at [274, 322] on div at bounding box center [226, 298] width 291 height 163
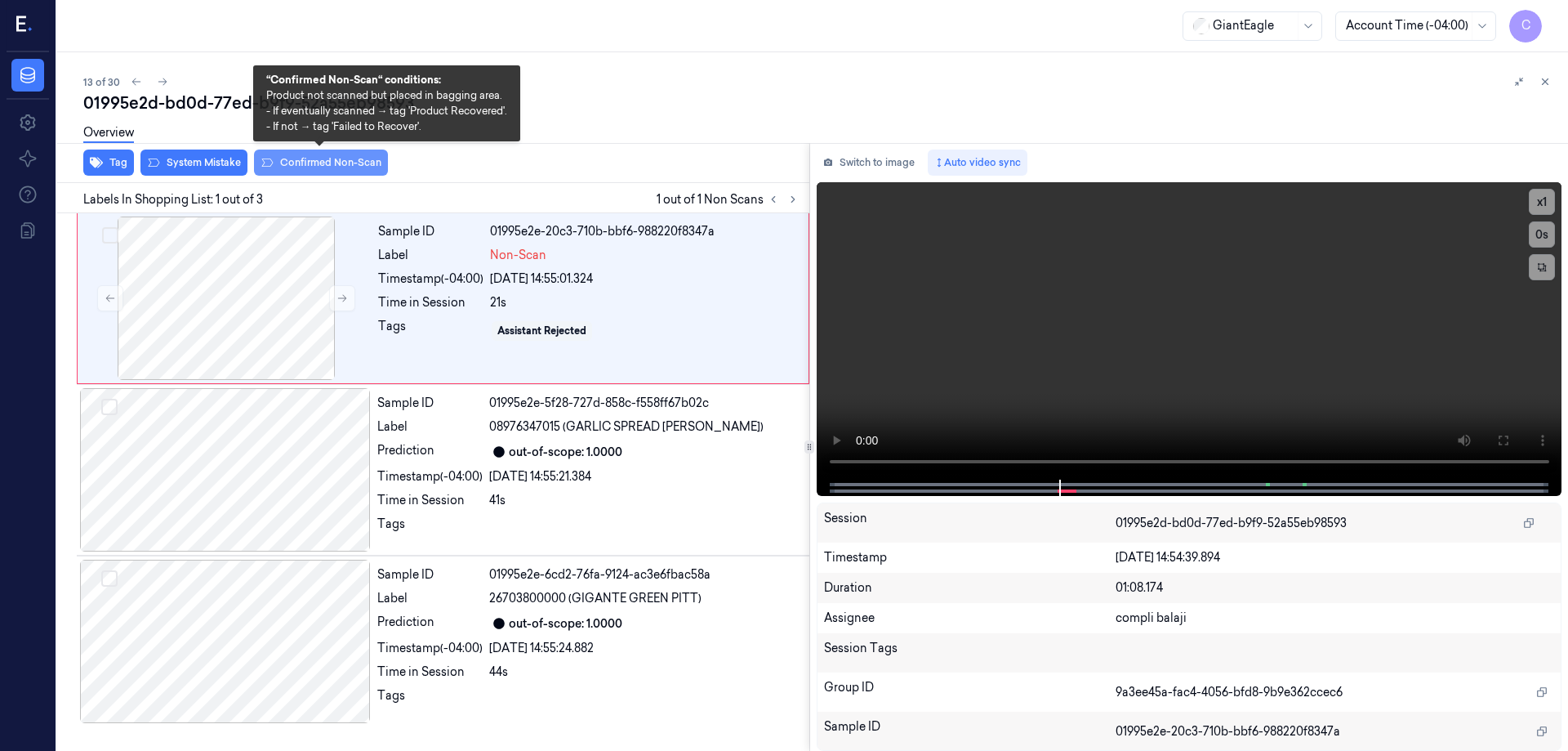
click at [313, 162] on button "Confirmed Non-Scan" at bounding box center [320, 163] width 134 height 27
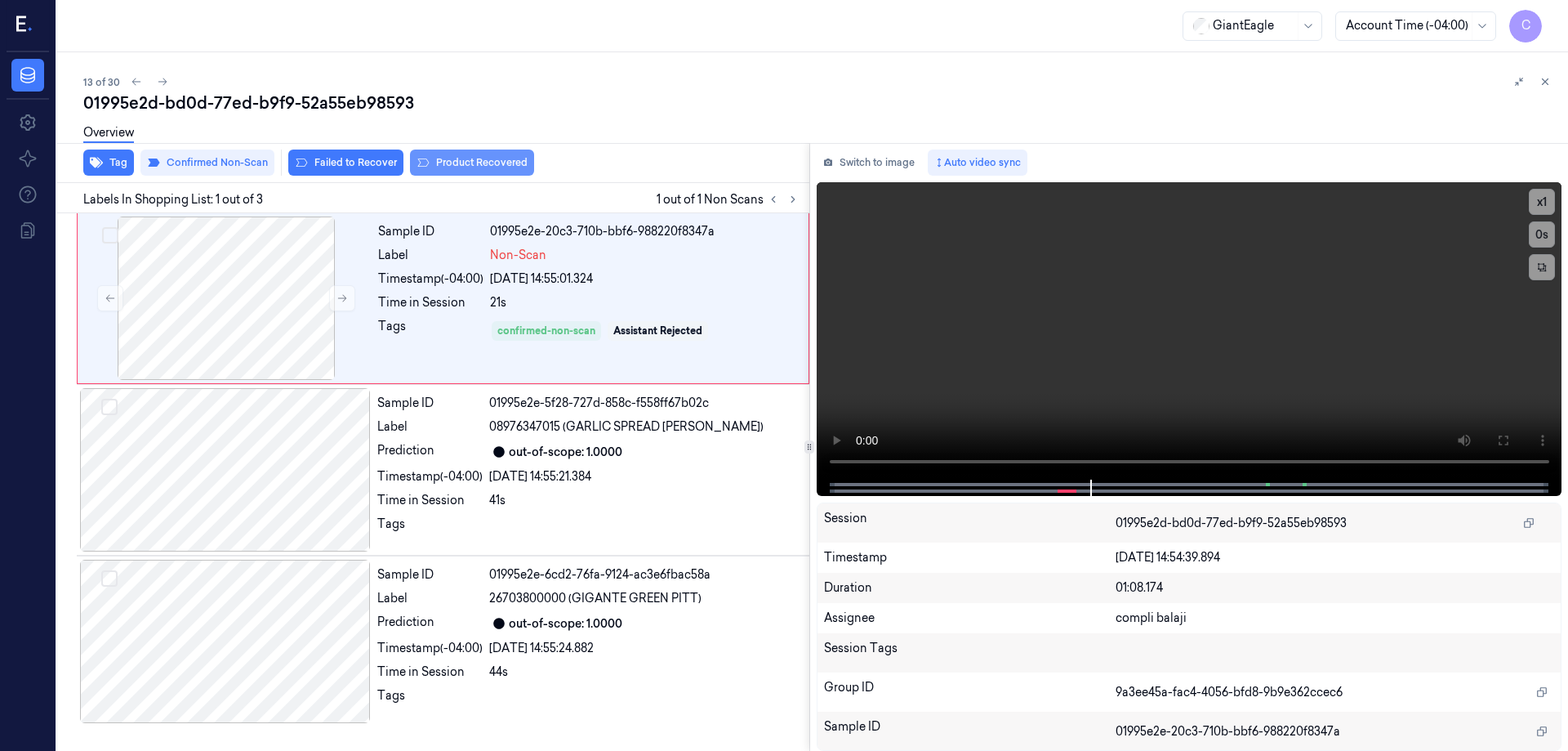
click at [474, 165] on button "Product Recovered" at bounding box center [471, 163] width 124 height 27
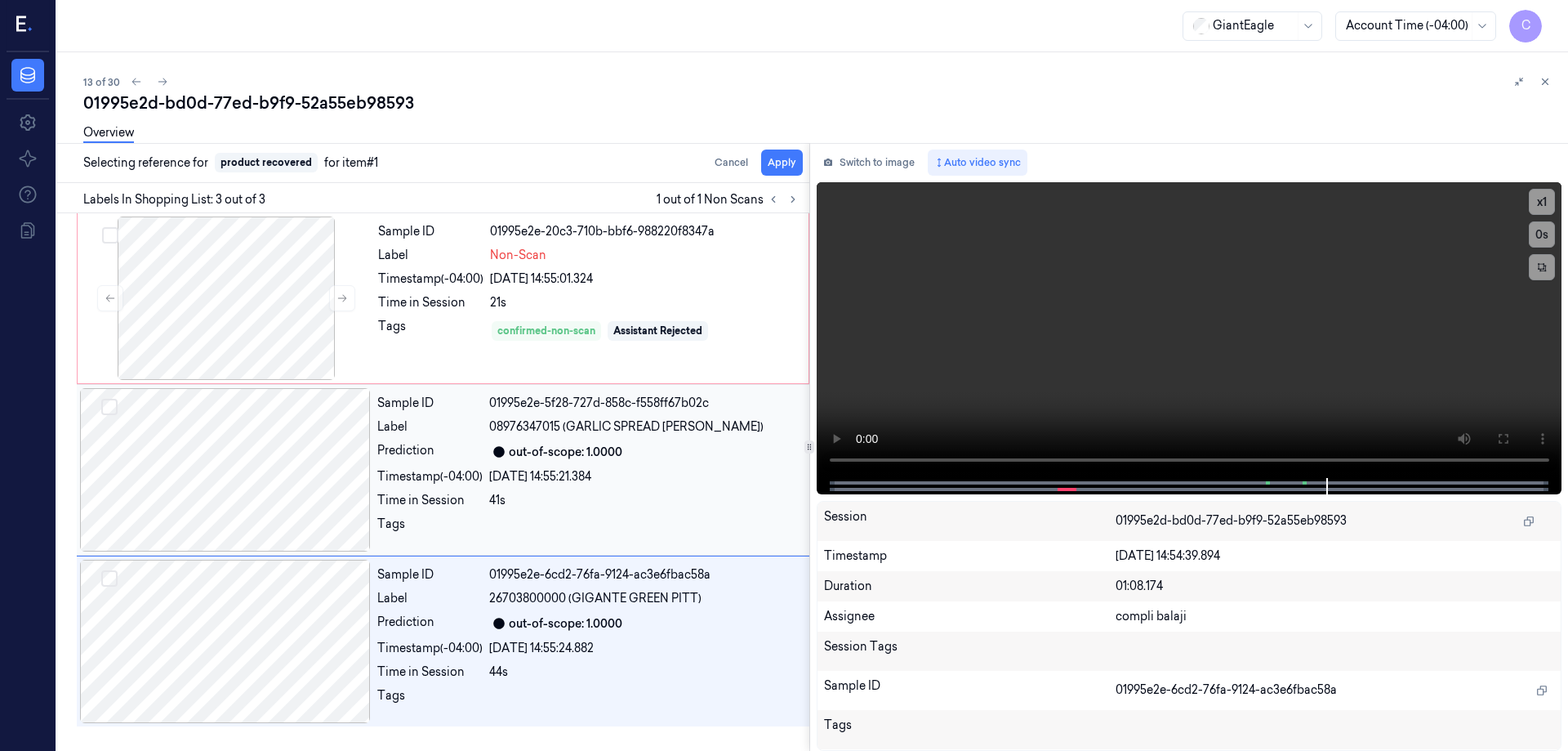
click at [280, 465] on div at bounding box center [225, 469] width 291 height 163
click at [792, 165] on button "Apply" at bounding box center [782, 163] width 42 height 27
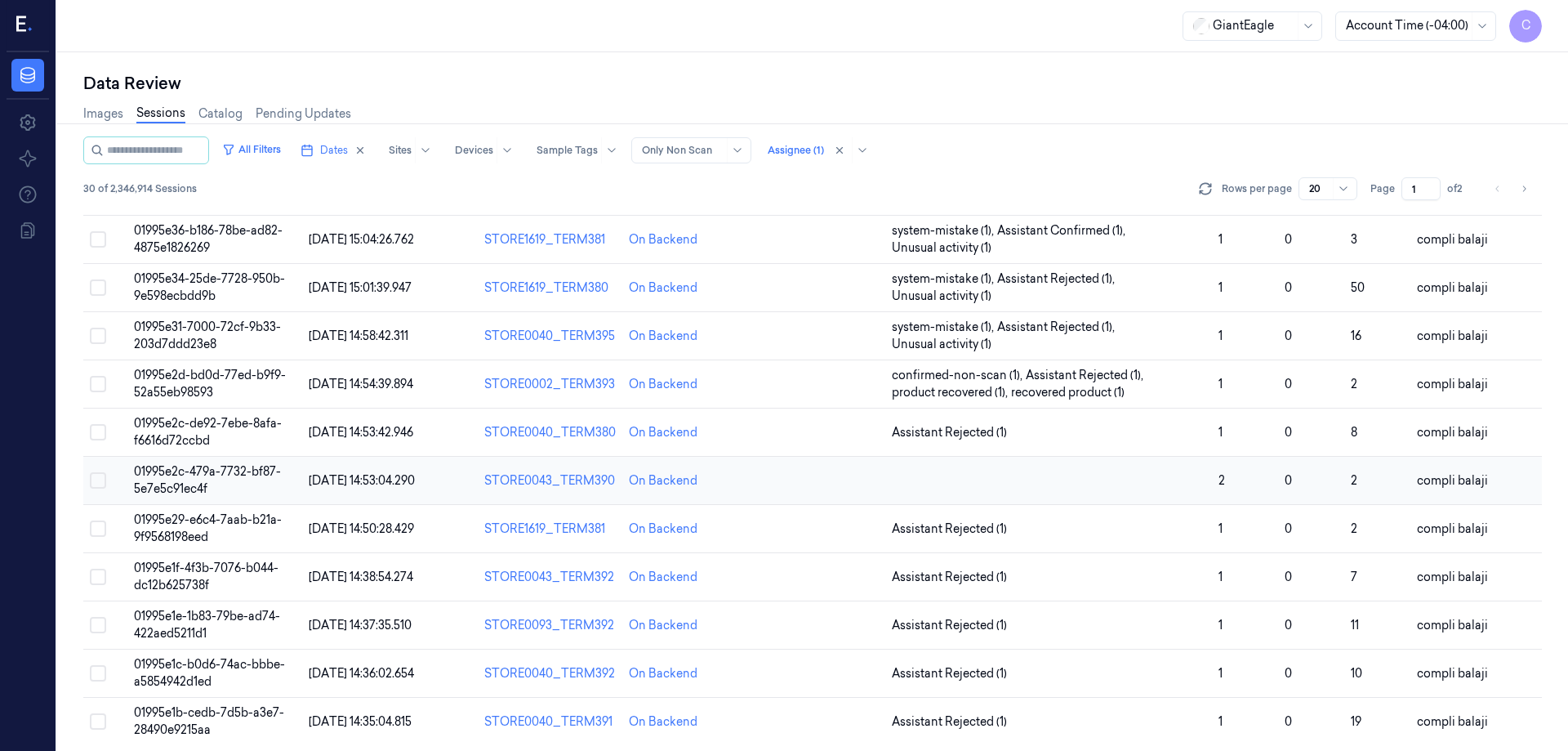
scroll to position [468, 0]
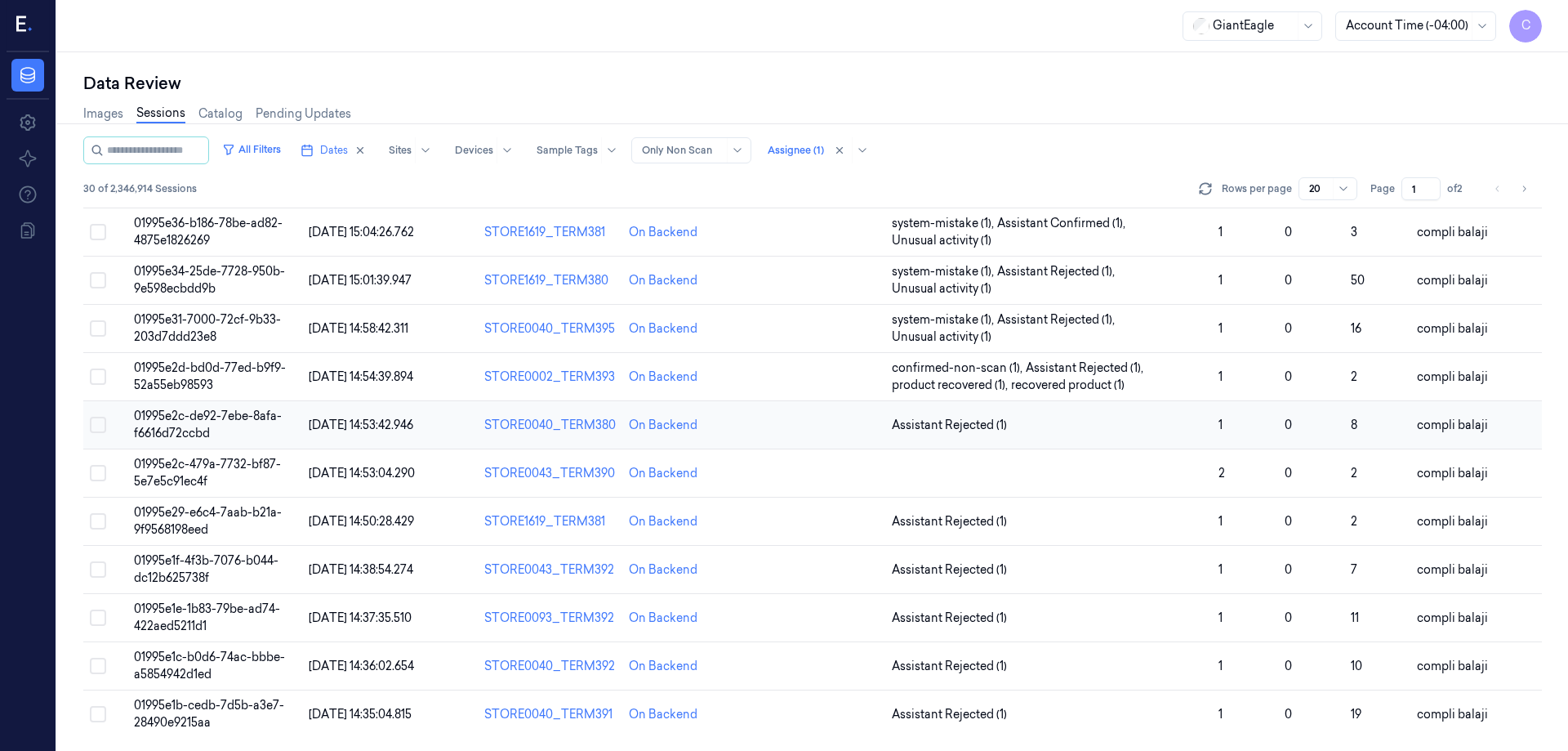
click at [263, 420] on span "01995e2c-de92-7ebe-8afa-f6616d72ccbd" at bounding box center [208, 425] width 148 height 32
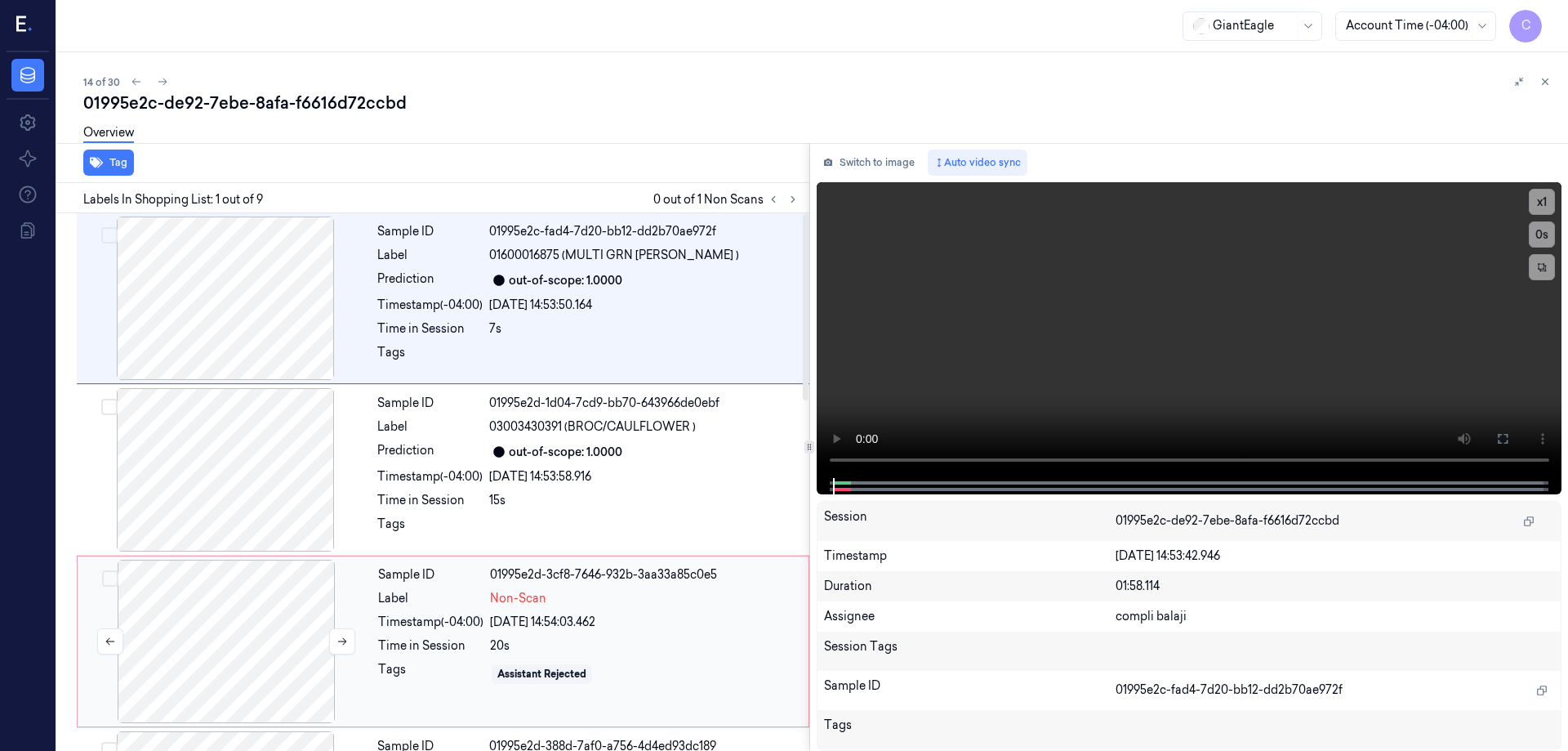
click at [237, 655] on div at bounding box center [226, 641] width 291 height 163
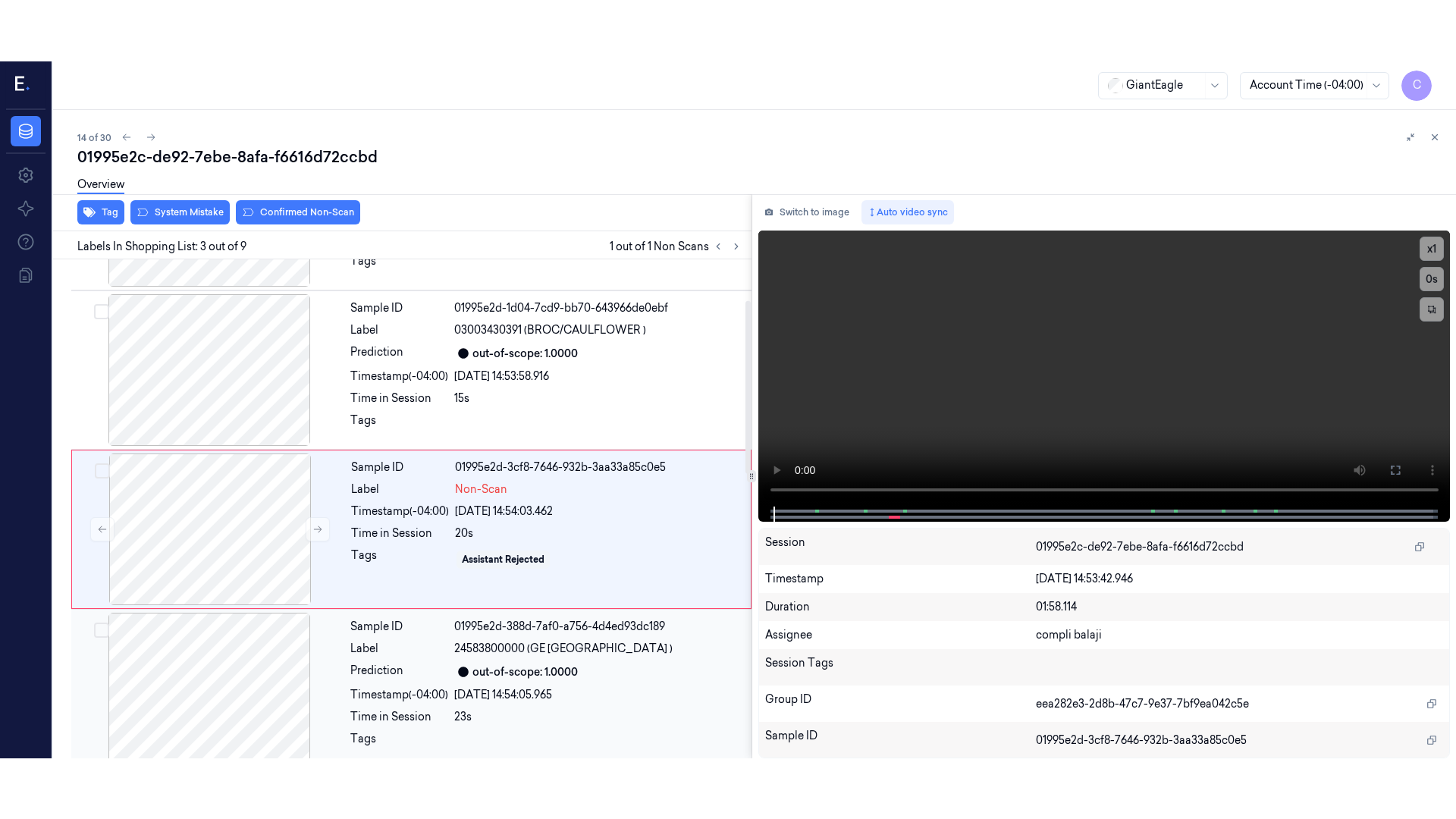
scroll to position [148, 0]
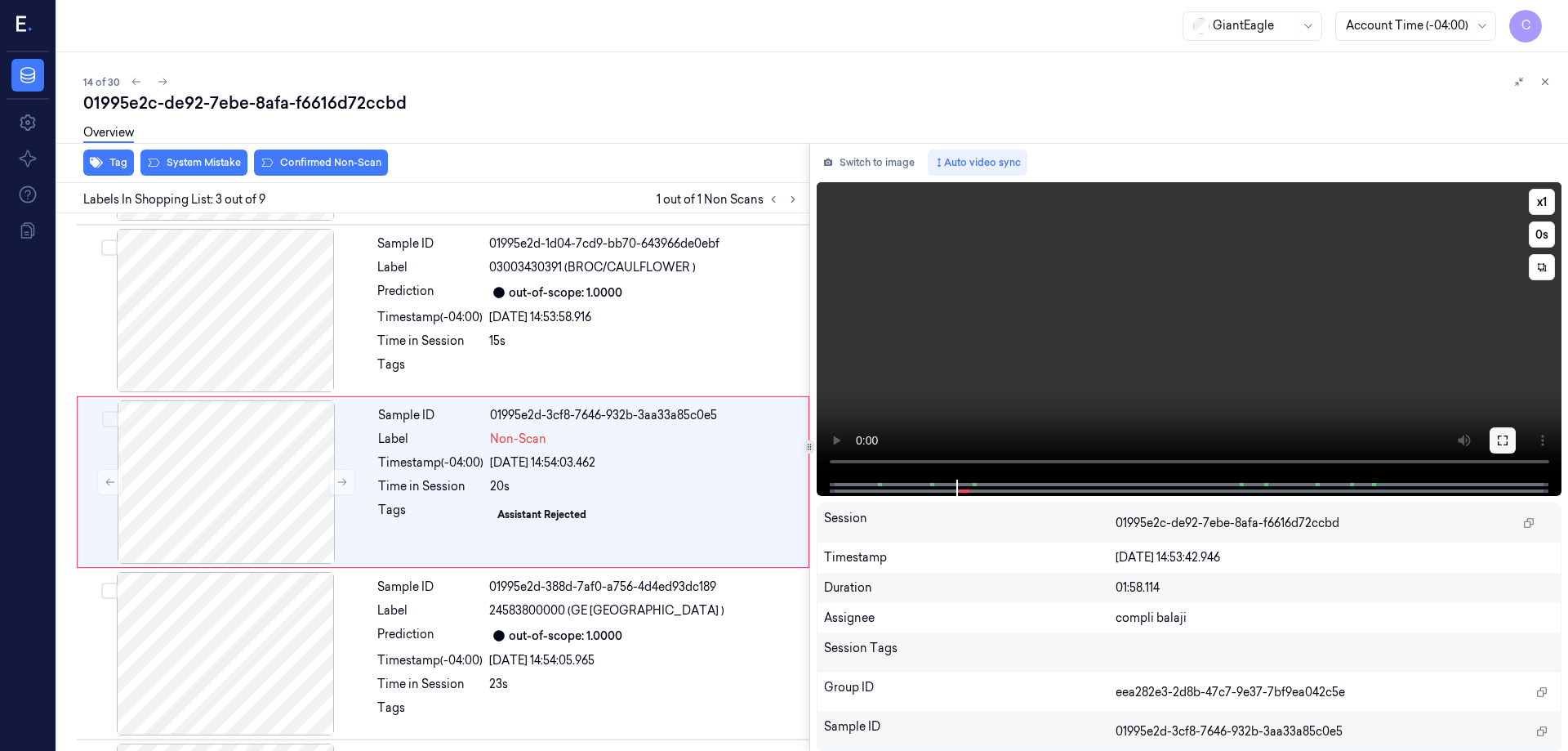
click at [1500, 434] on icon at bounding box center [1503, 440] width 13 height 13
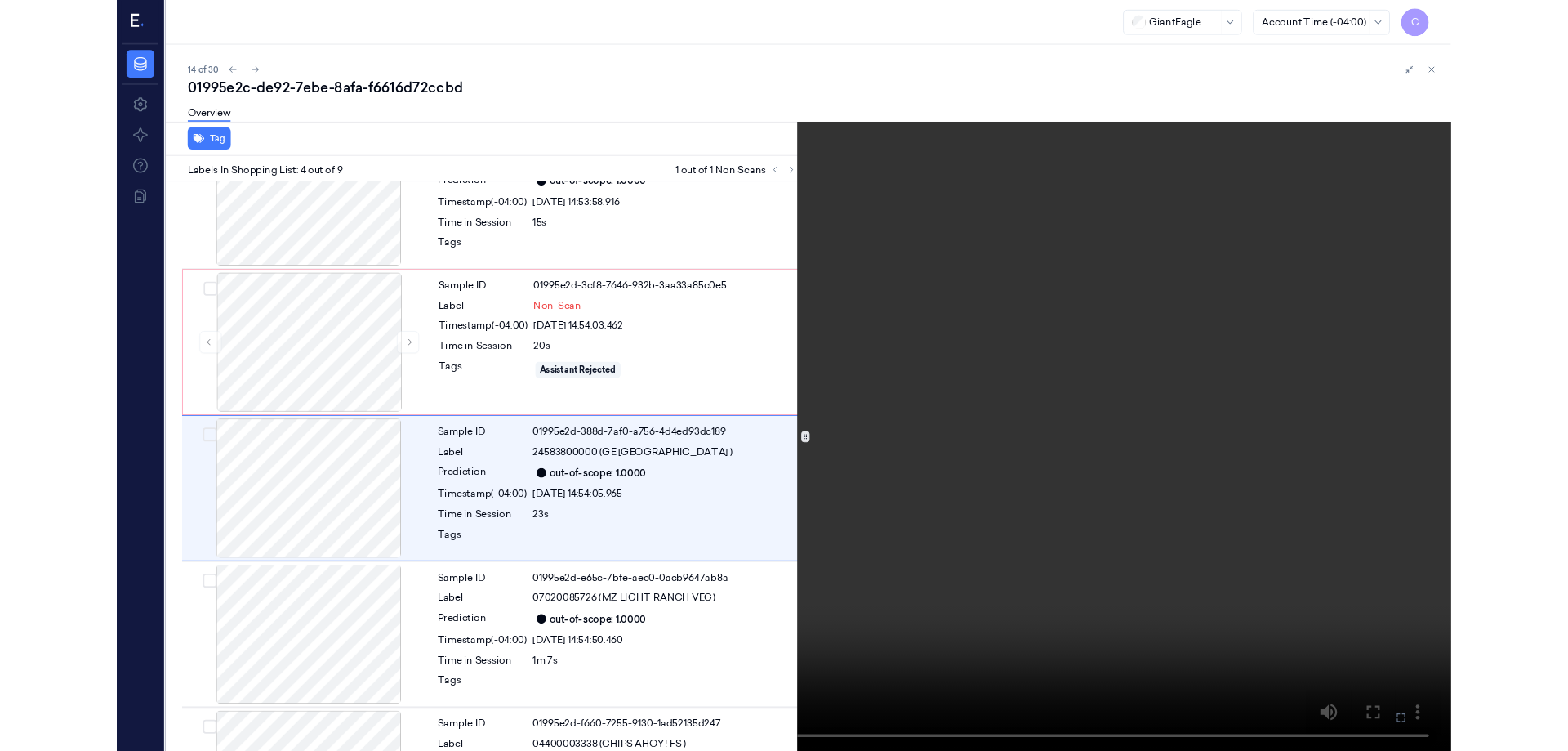
scroll to position [266, 0]
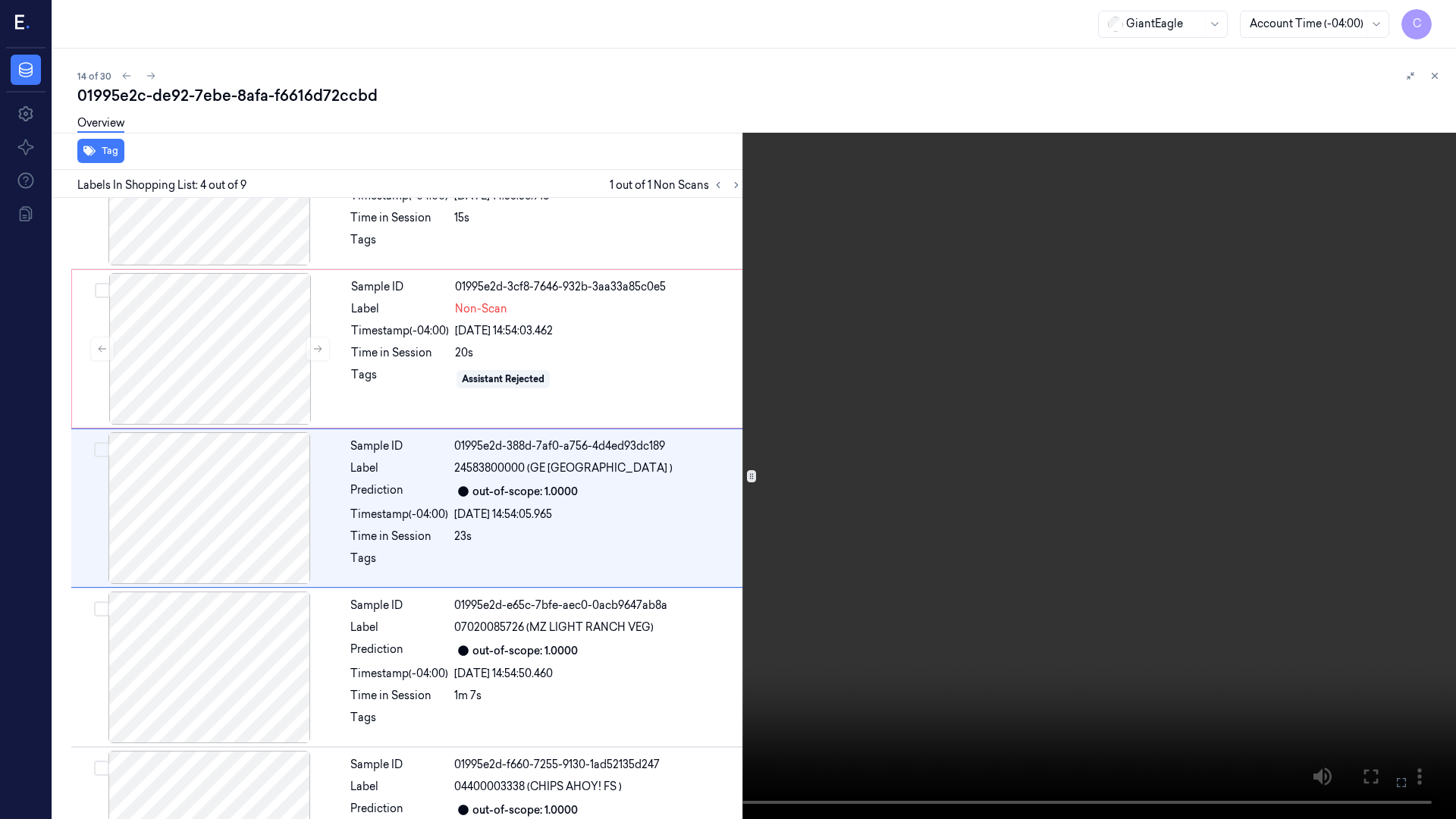
click at [0, 0] on icon at bounding box center [0, 0] width 0 height 0
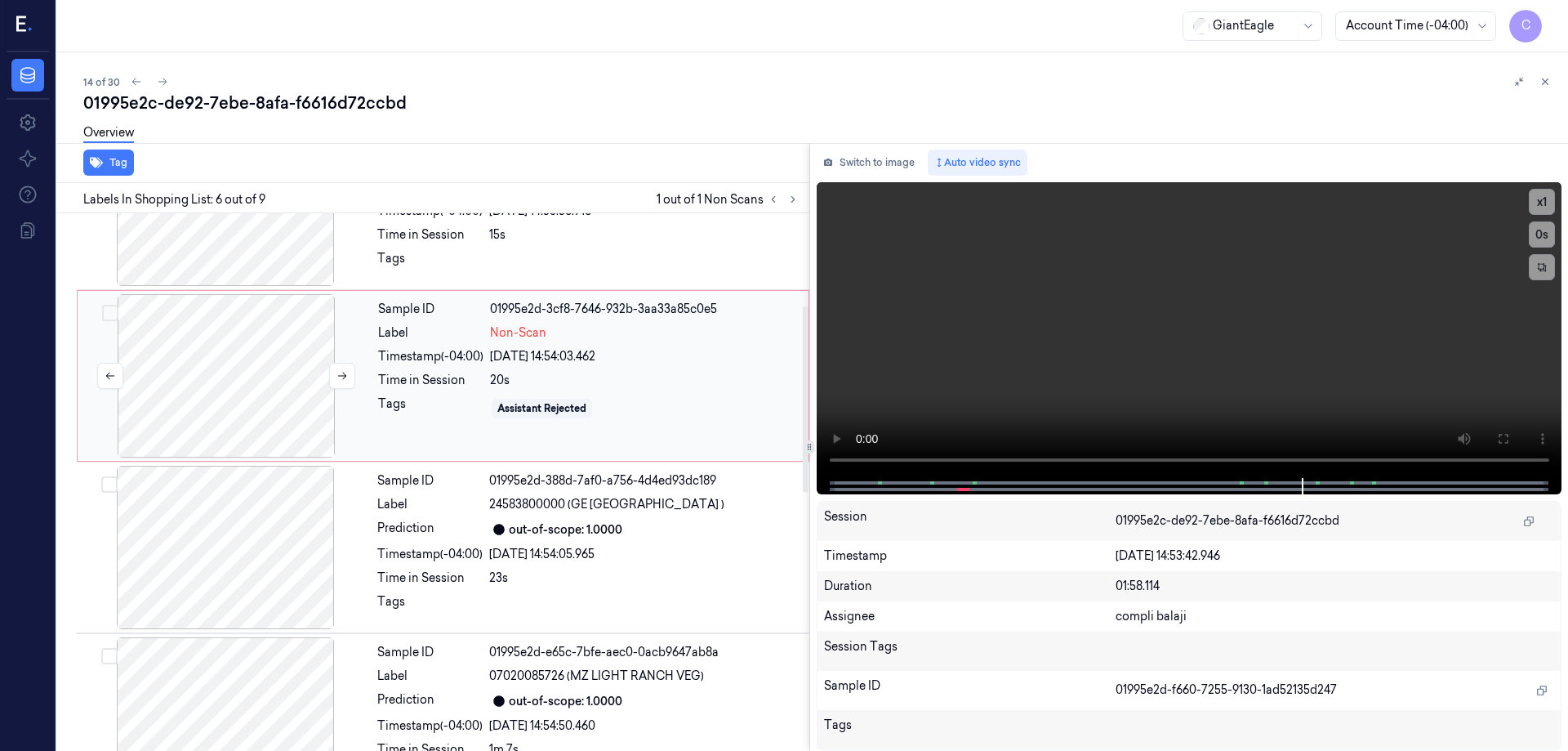
click at [235, 371] on div at bounding box center [226, 376] width 291 height 163
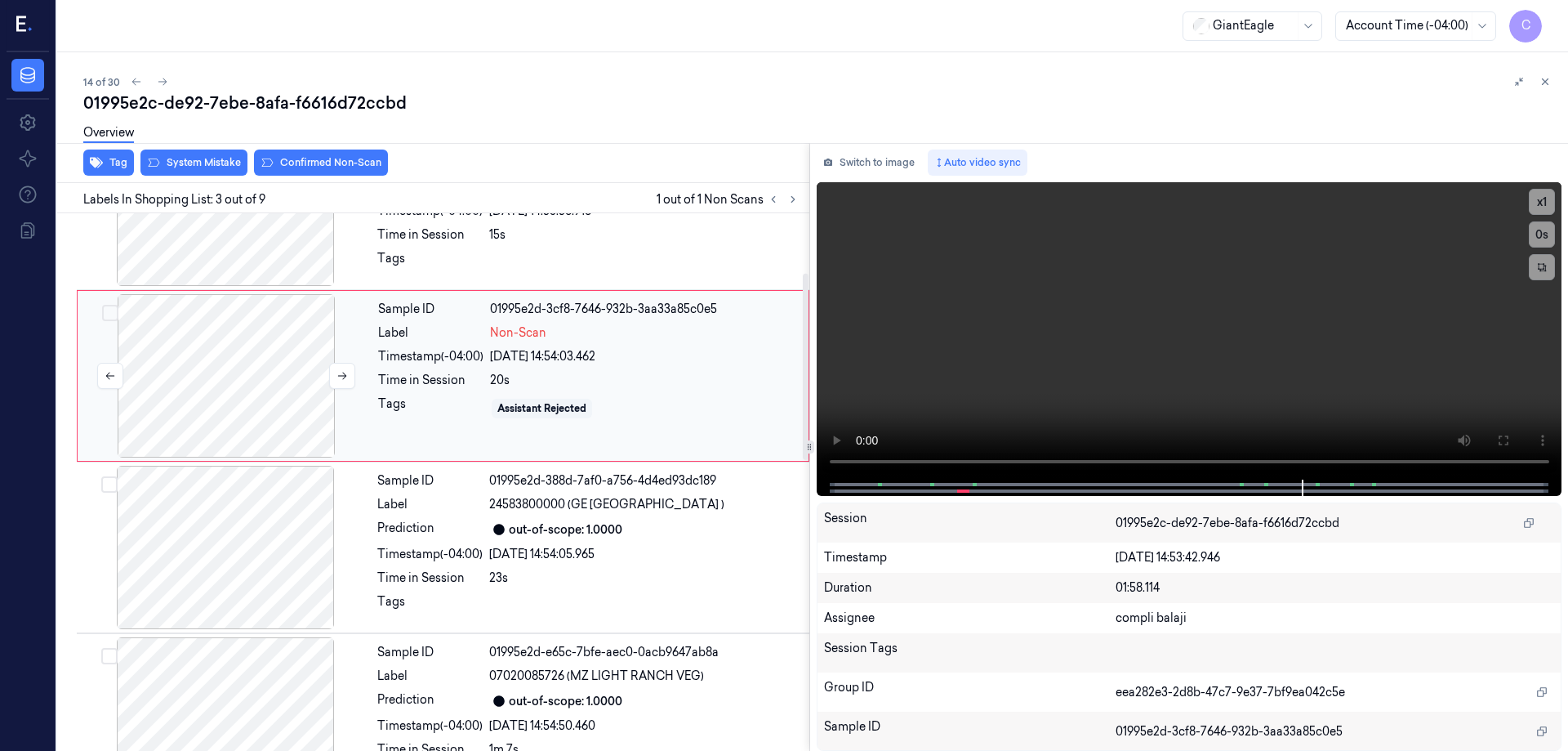
scroll to position [159, 0]
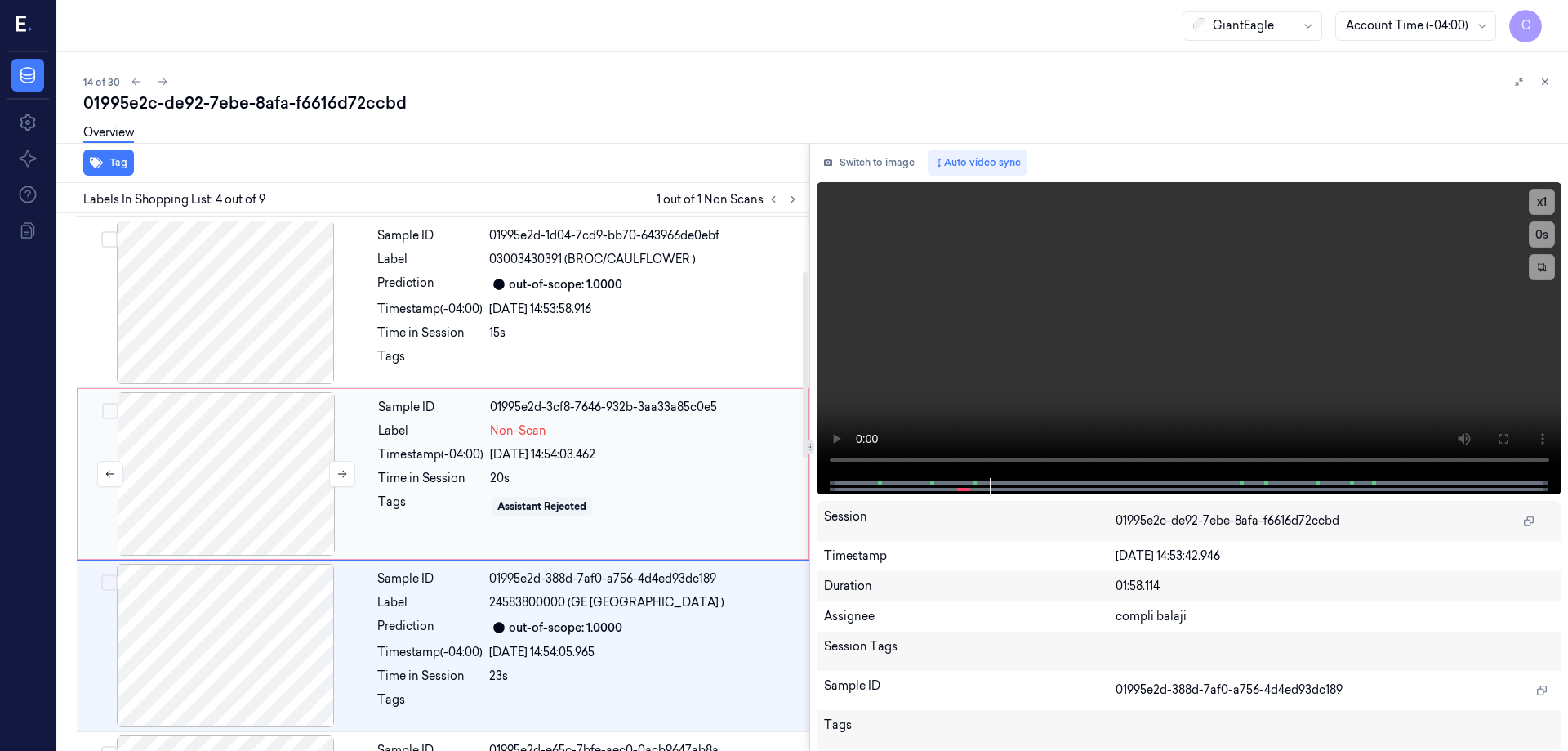
click at [259, 424] on div at bounding box center [226, 474] width 291 height 163
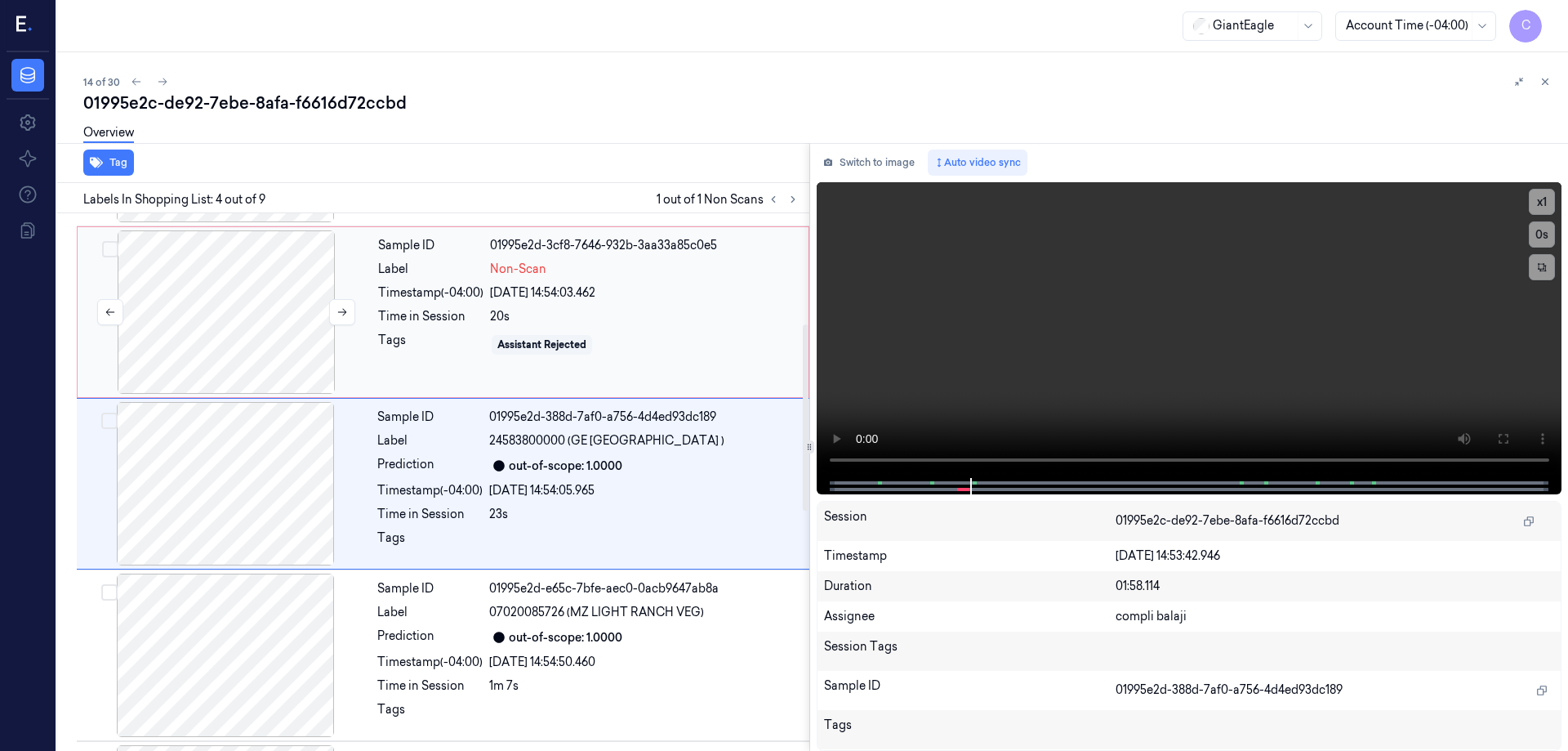
scroll to position [331, 0]
click at [245, 306] on div at bounding box center [226, 310] width 291 height 163
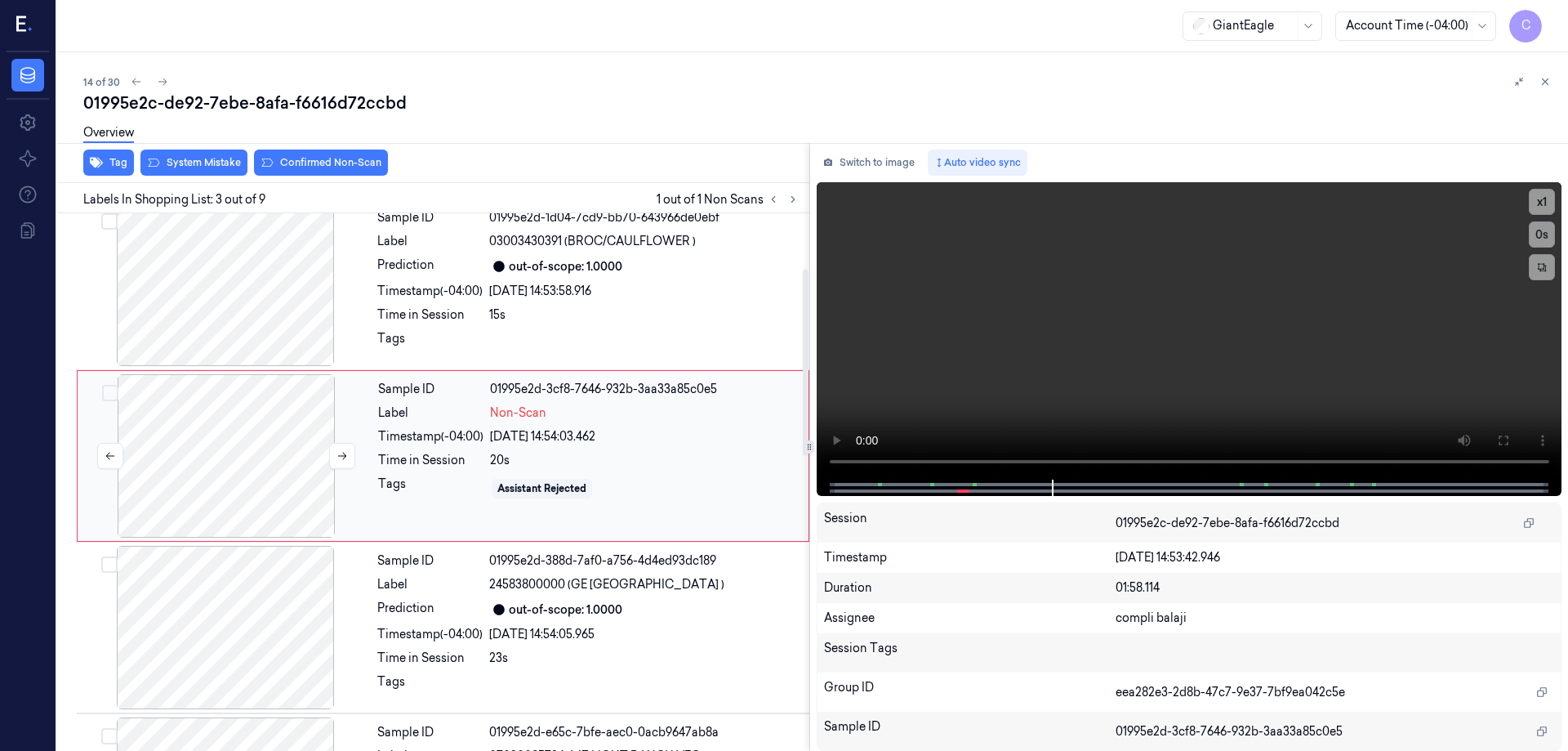
scroll to position [159, 0]
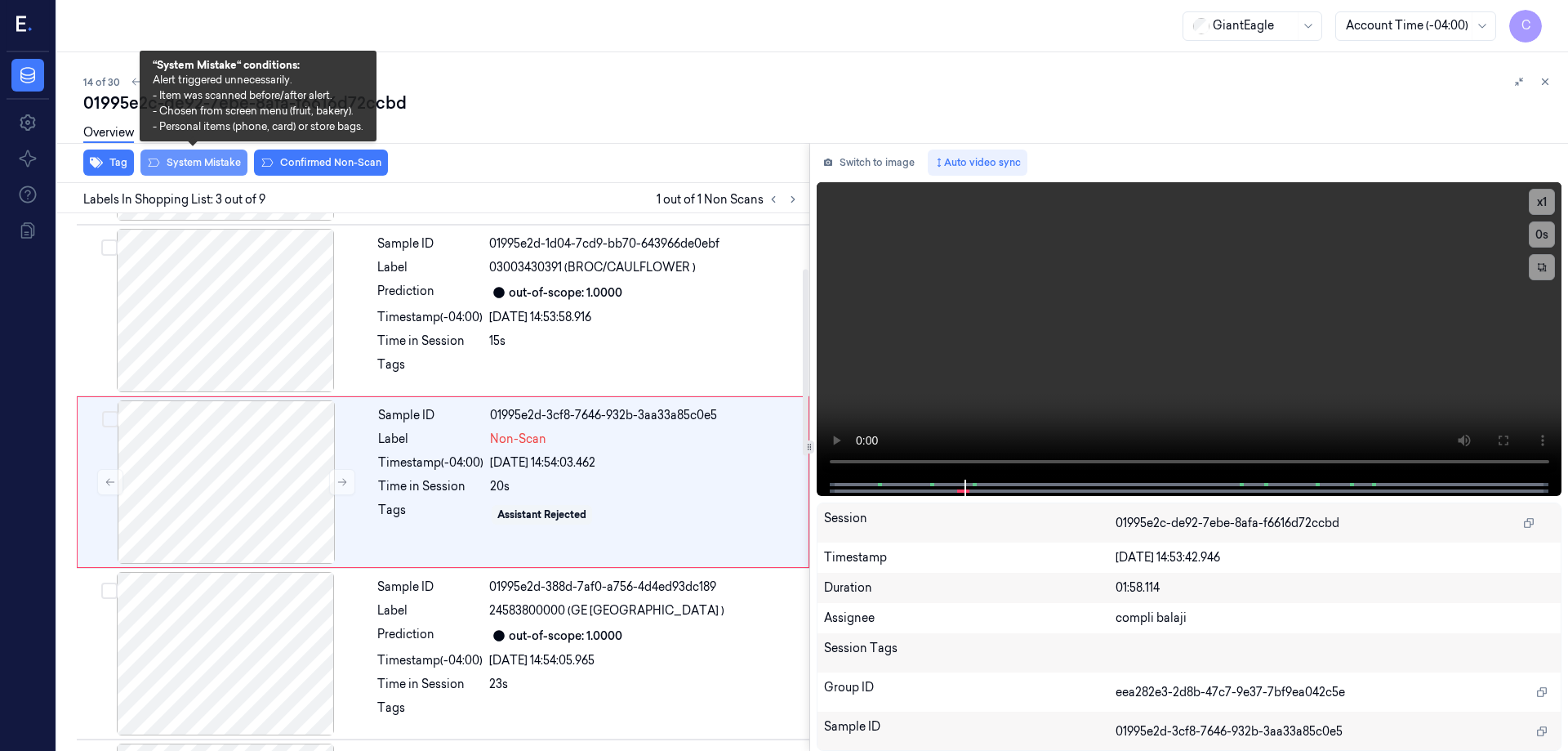
click at [191, 162] on button "System Mistake" at bounding box center [193, 163] width 107 height 27
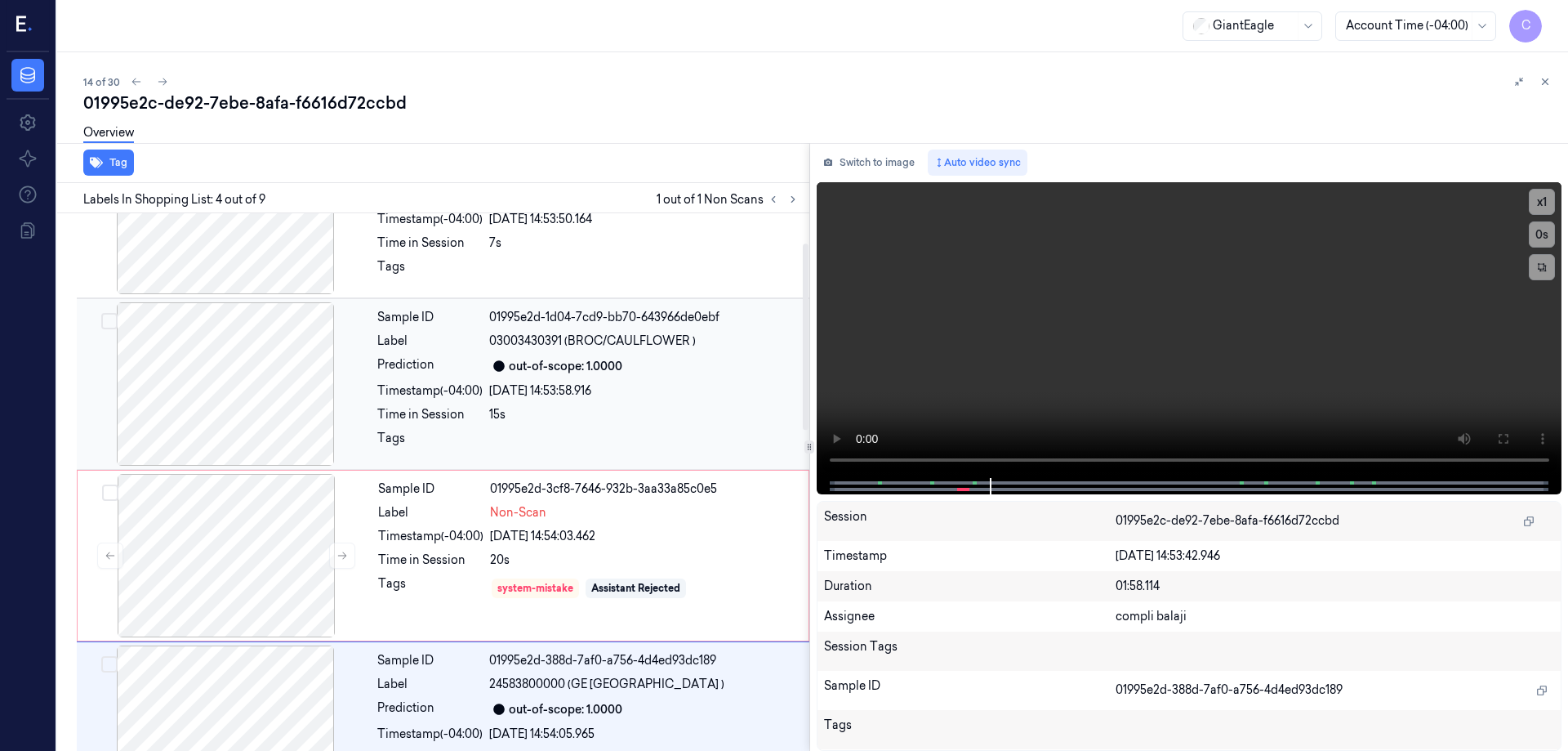
scroll to position [0, 0]
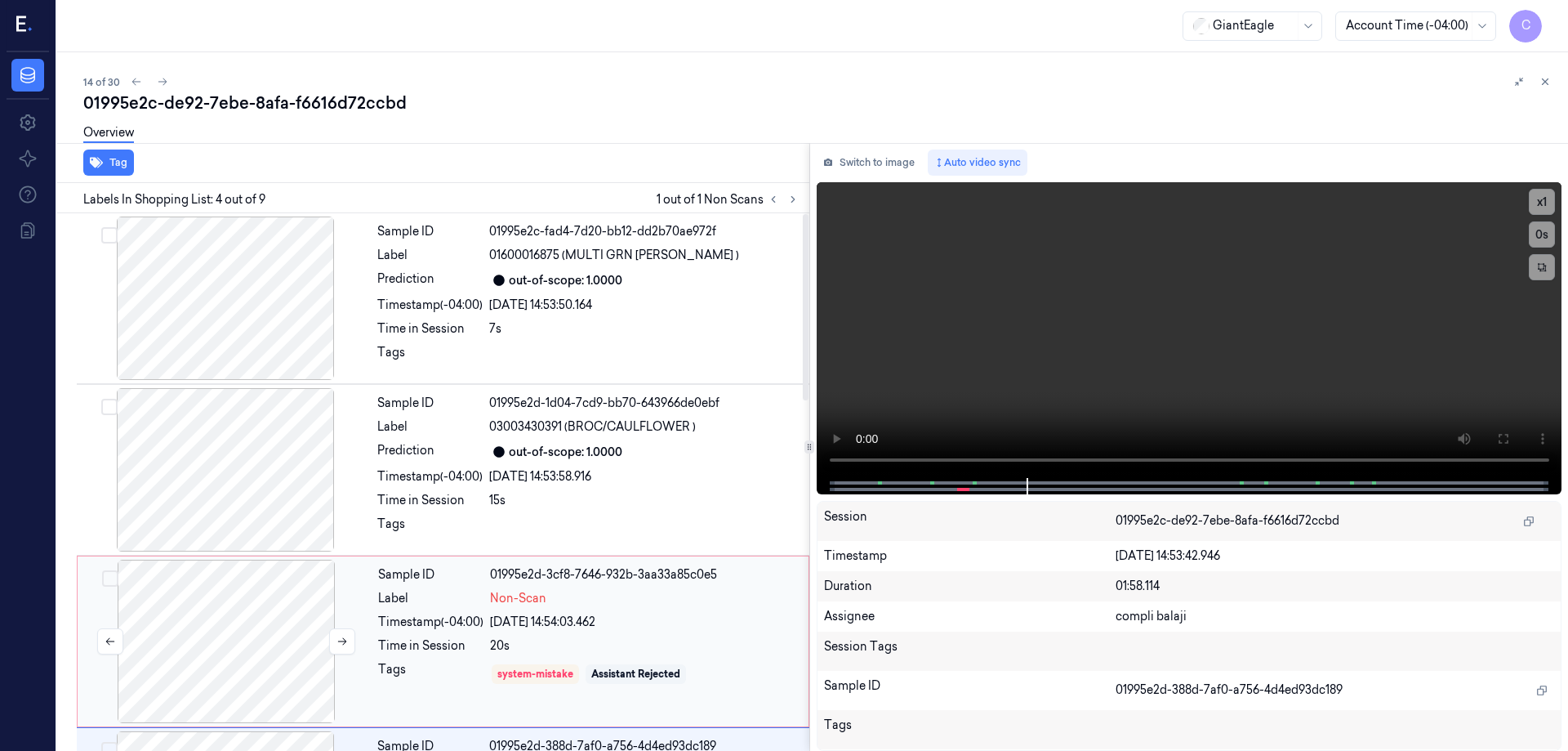
click at [264, 598] on div at bounding box center [226, 641] width 291 height 163
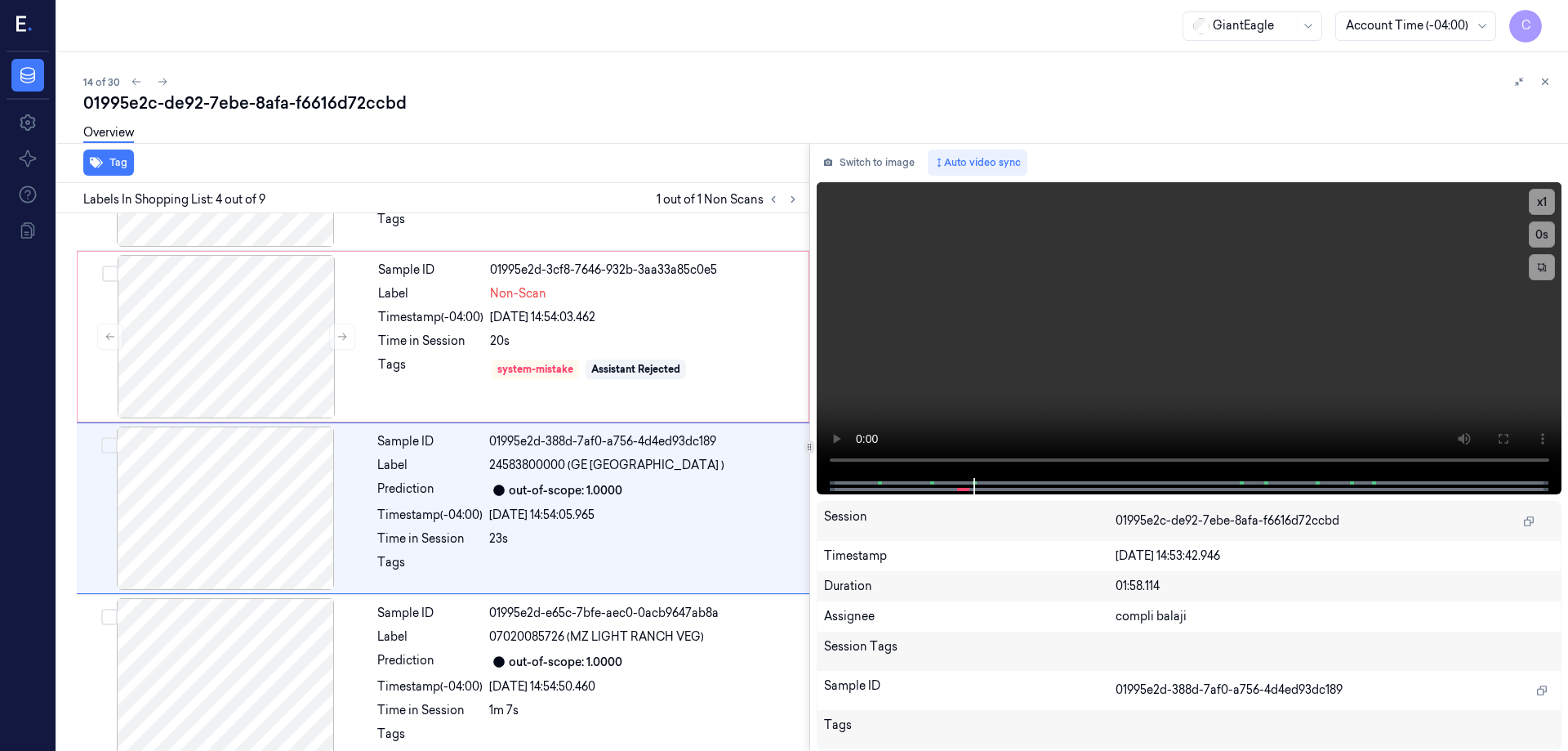
scroll to position [331, 0]
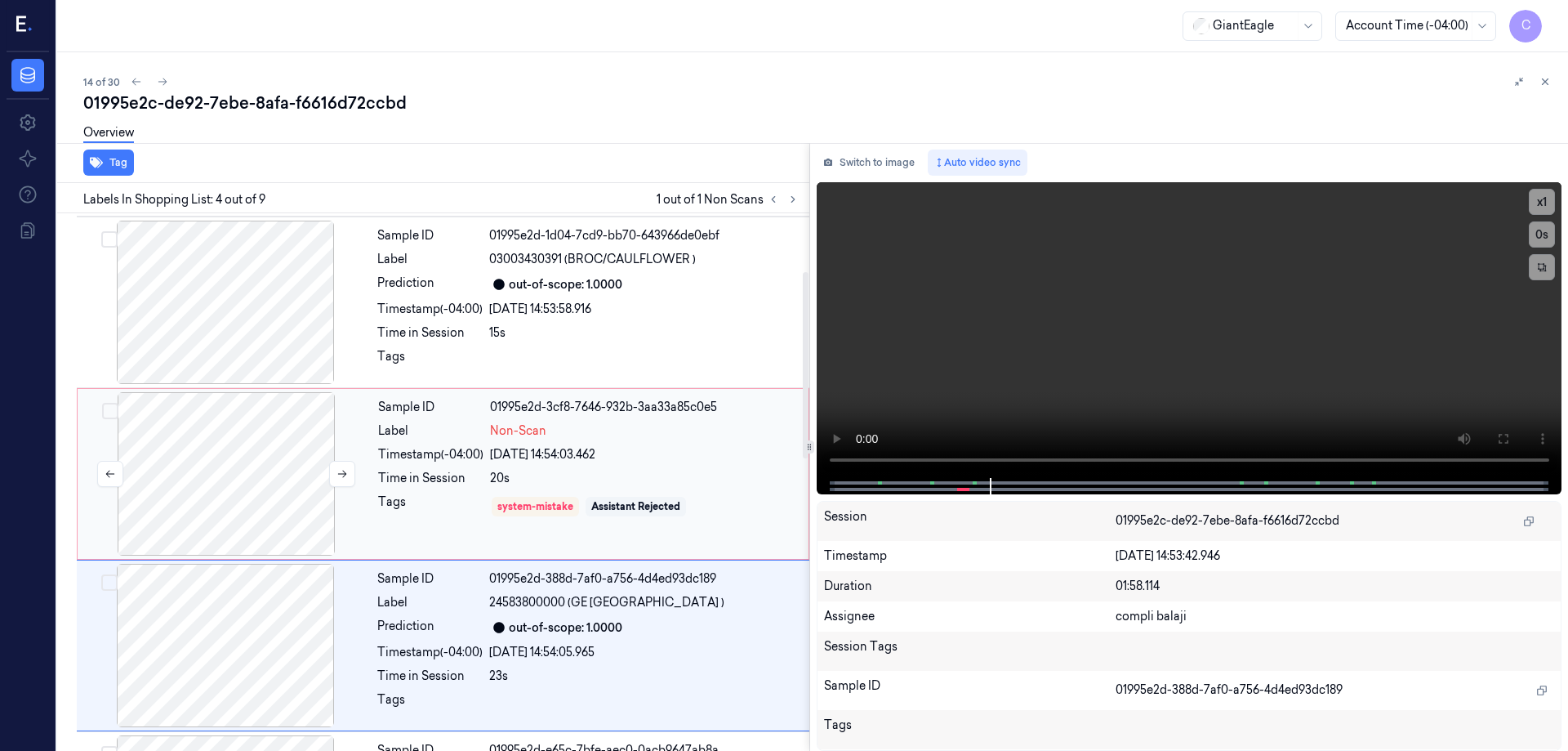
click at [271, 422] on div at bounding box center [226, 474] width 291 height 163
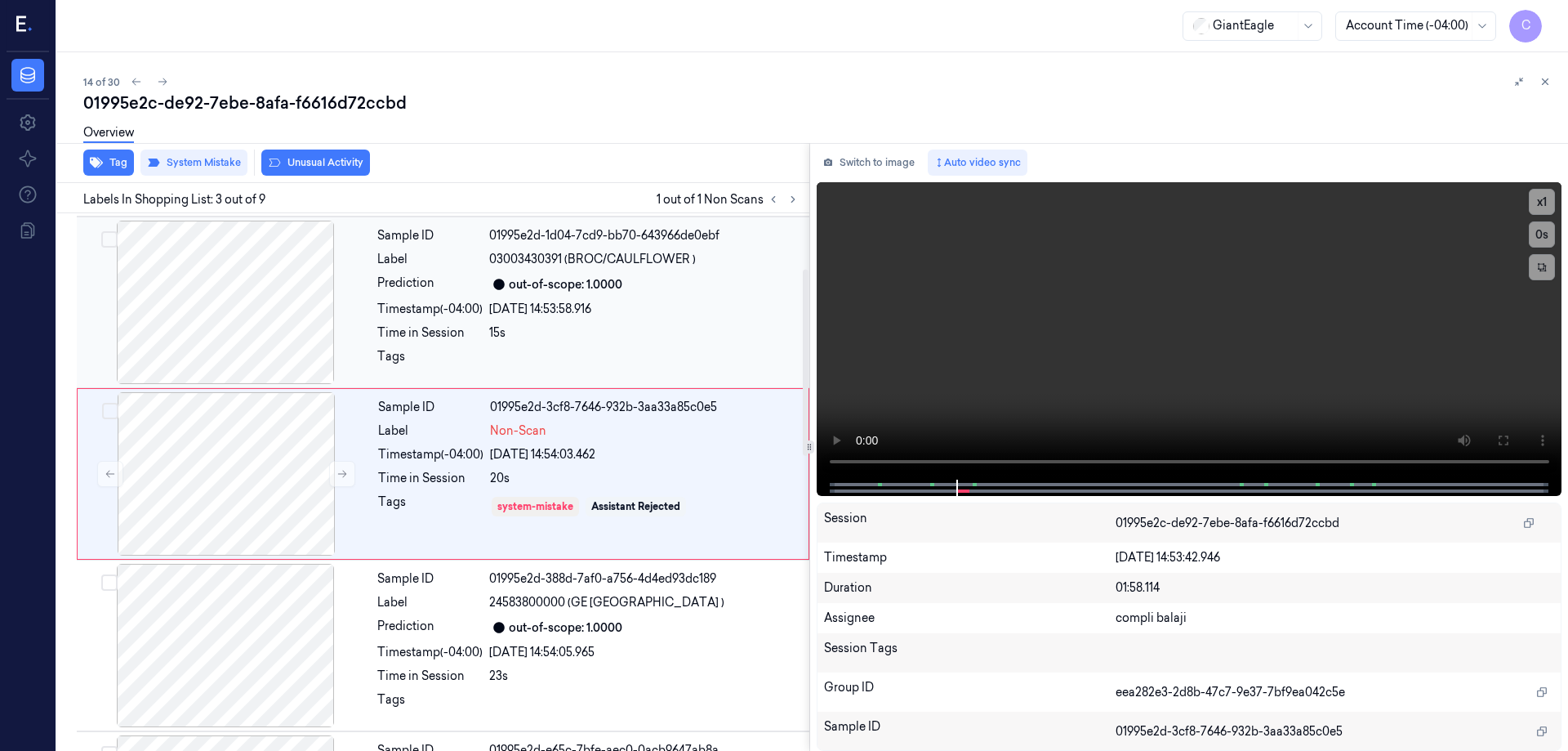
scroll to position [159, 0]
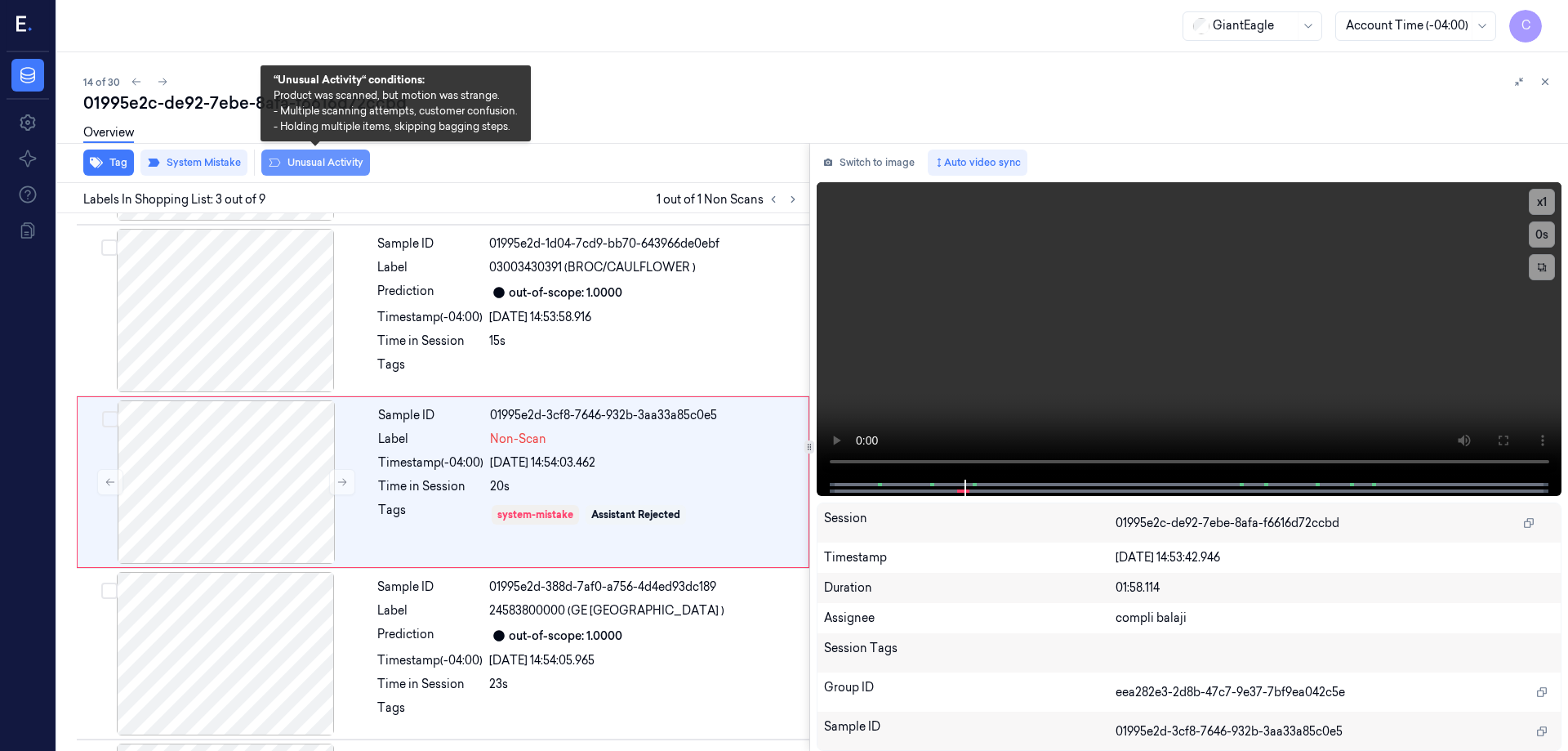
click at [333, 161] on button "Unusual Activity" at bounding box center [316, 163] width 109 height 27
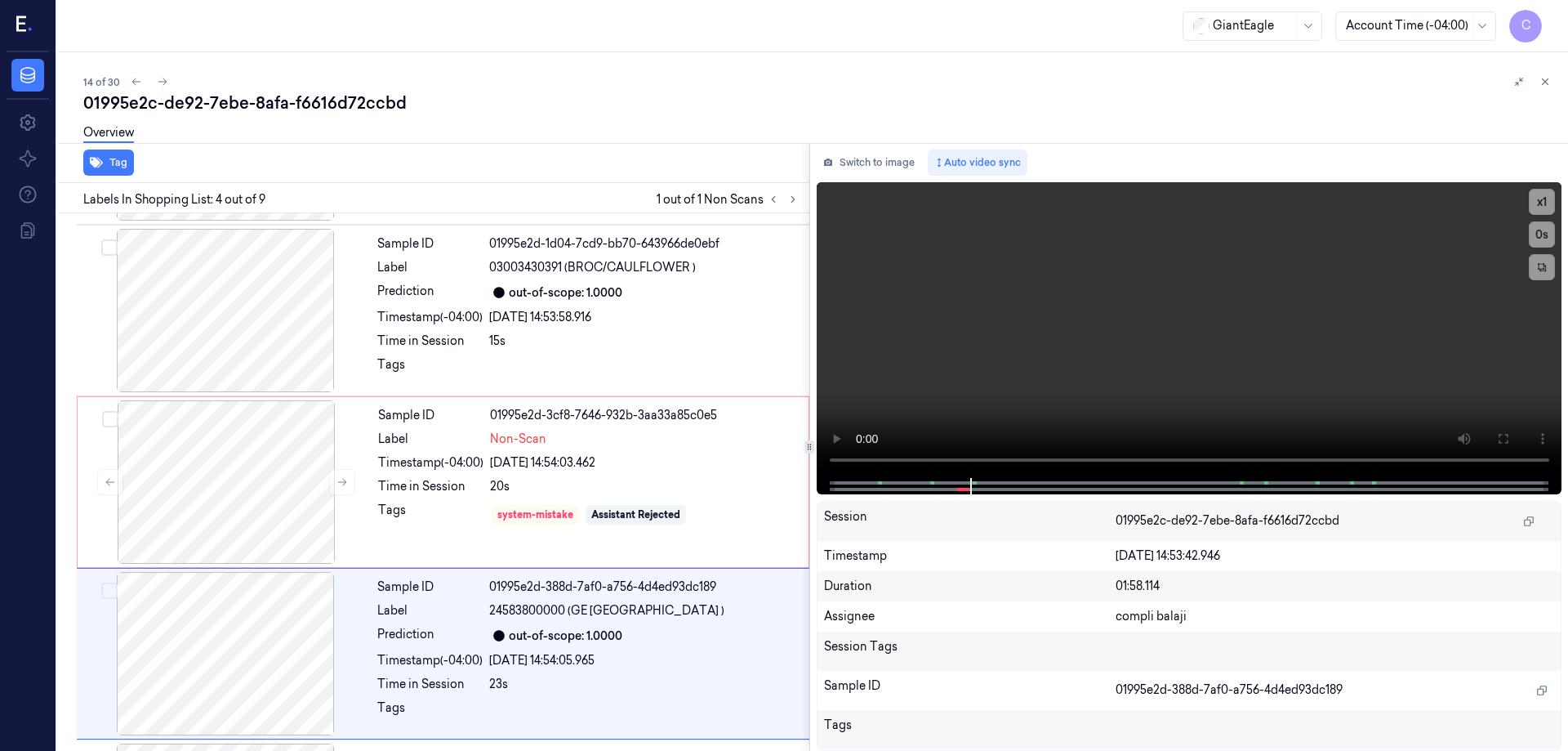
scroll to position [331, 0]
